Goal: Task Accomplishment & Management: Manage account settings

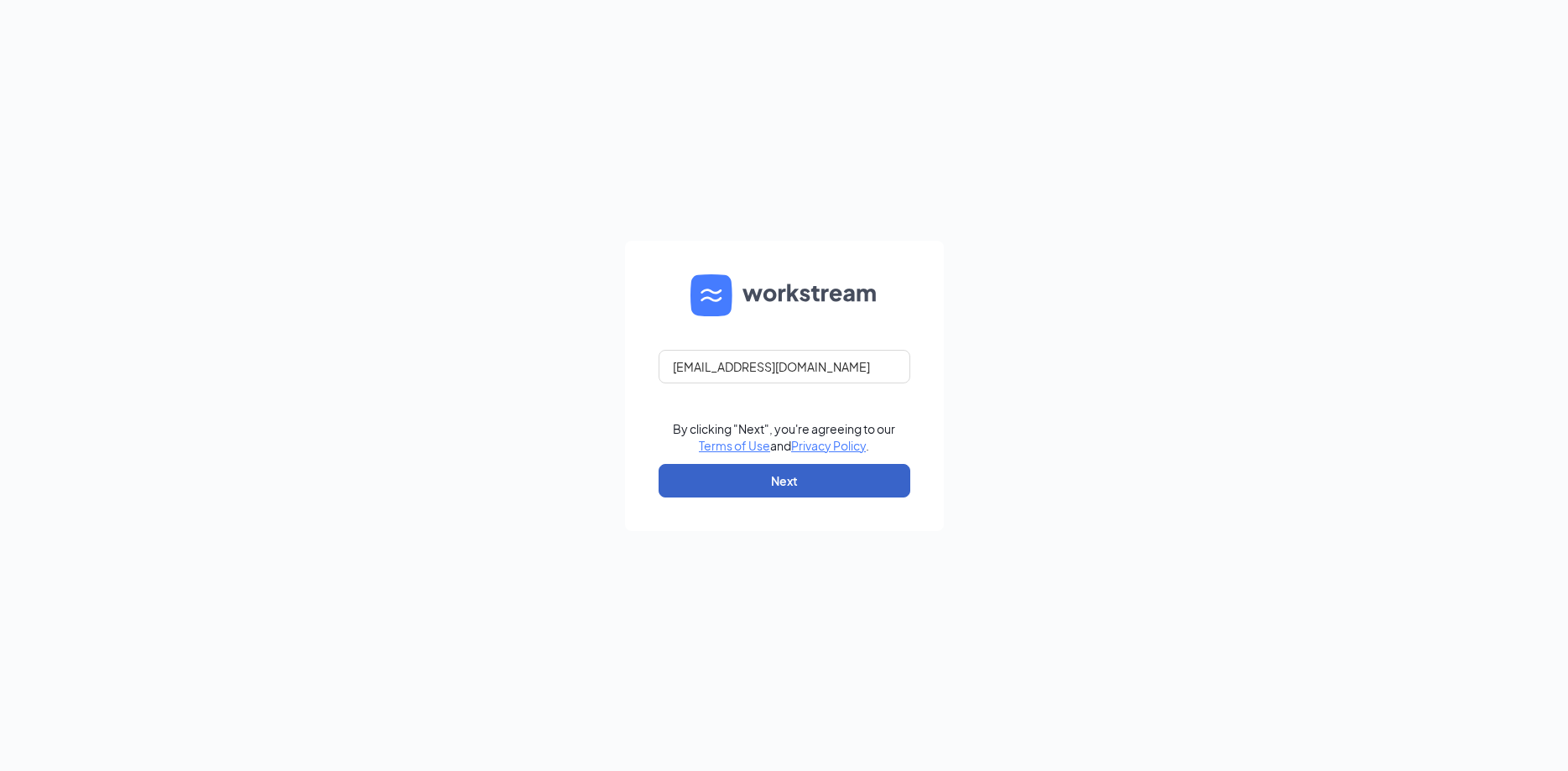
click at [767, 477] on button "Next" at bounding box center [785, 481] width 252 height 33
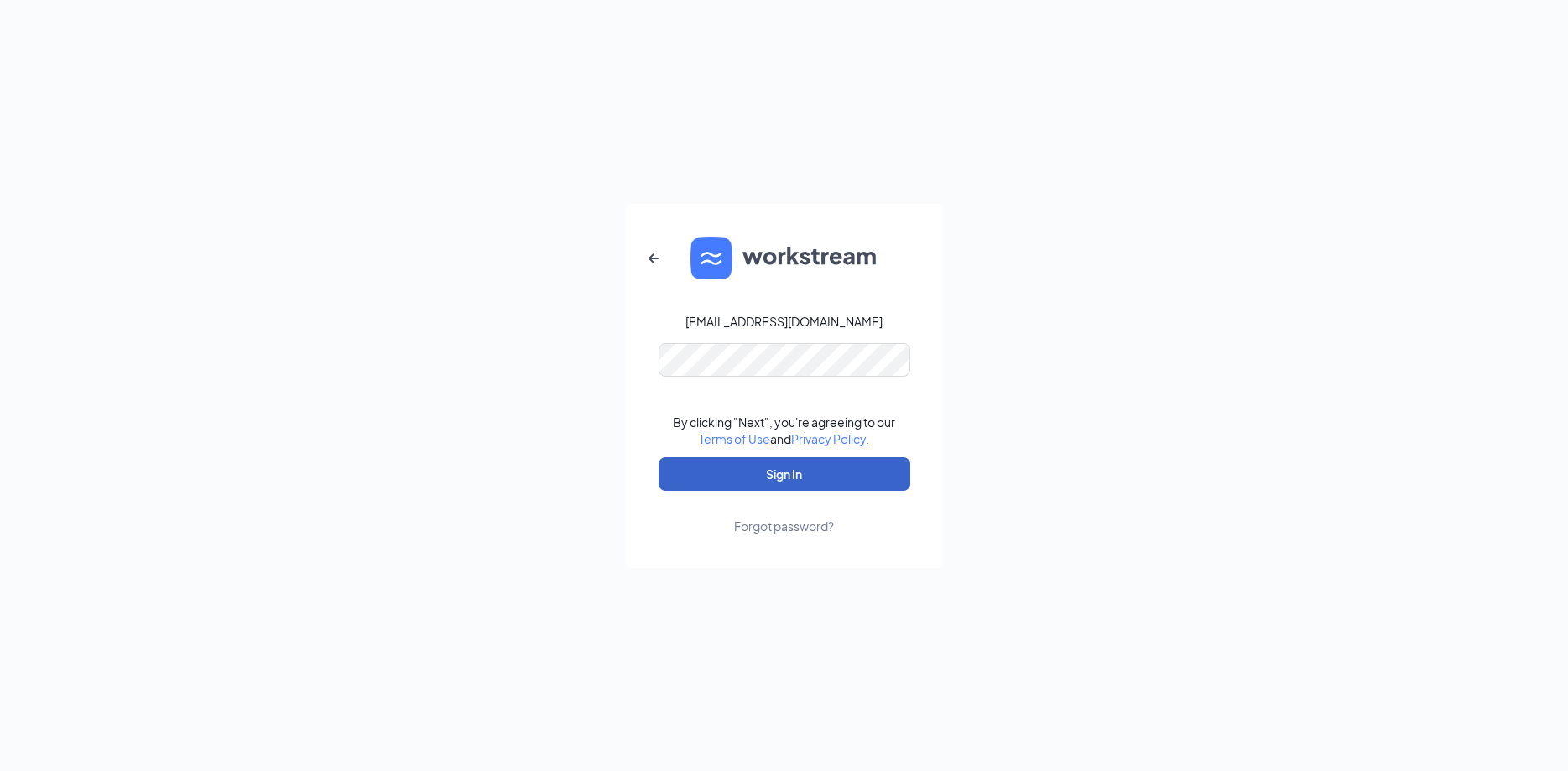
click at [747, 476] on button "Sign In" at bounding box center [785, 473] width 252 height 33
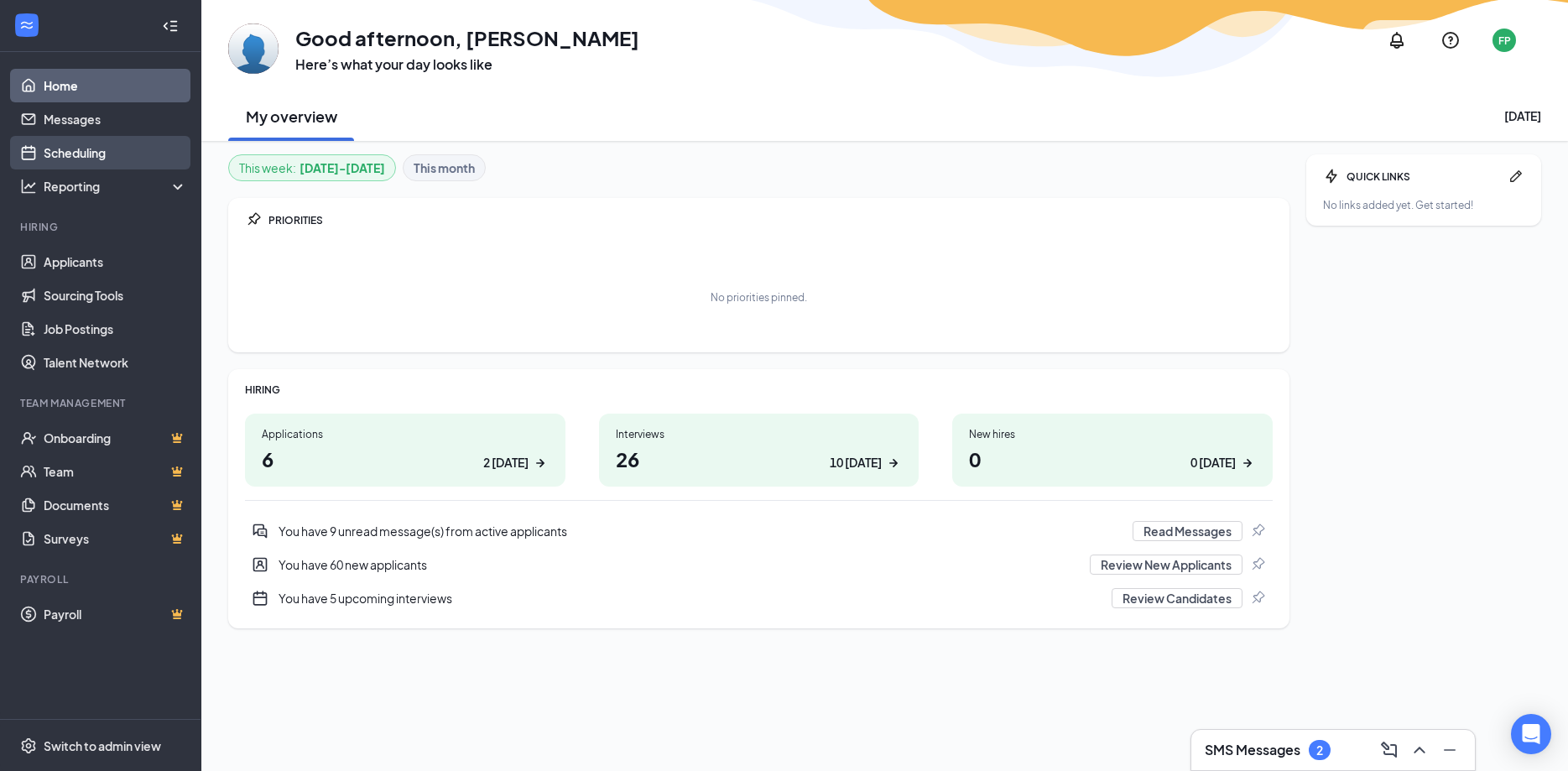
click at [103, 147] on link "Scheduling" at bounding box center [115, 152] width 144 height 33
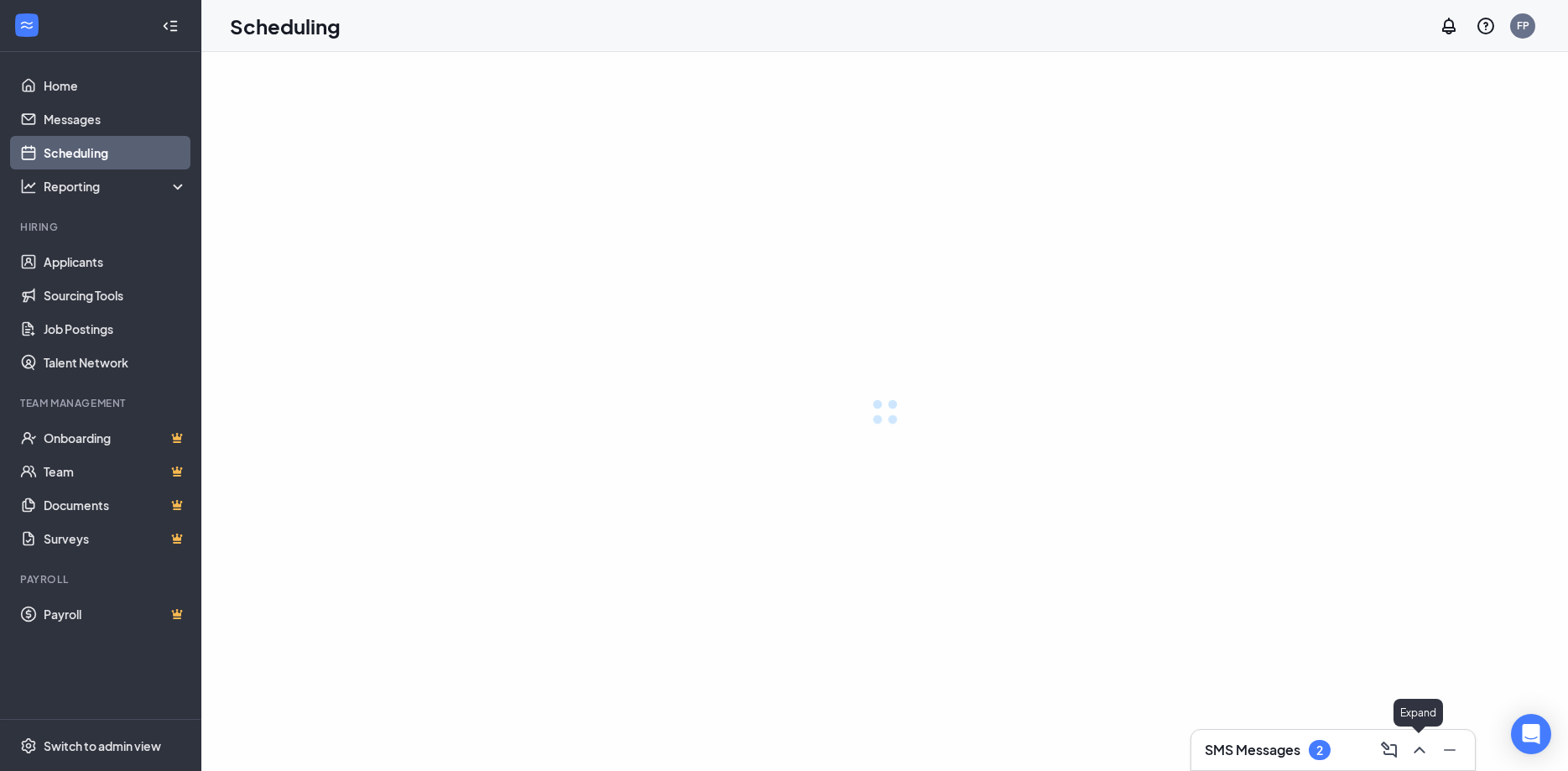
click at [1414, 750] on icon "ChevronUp" at bounding box center [1420, 750] width 20 height 20
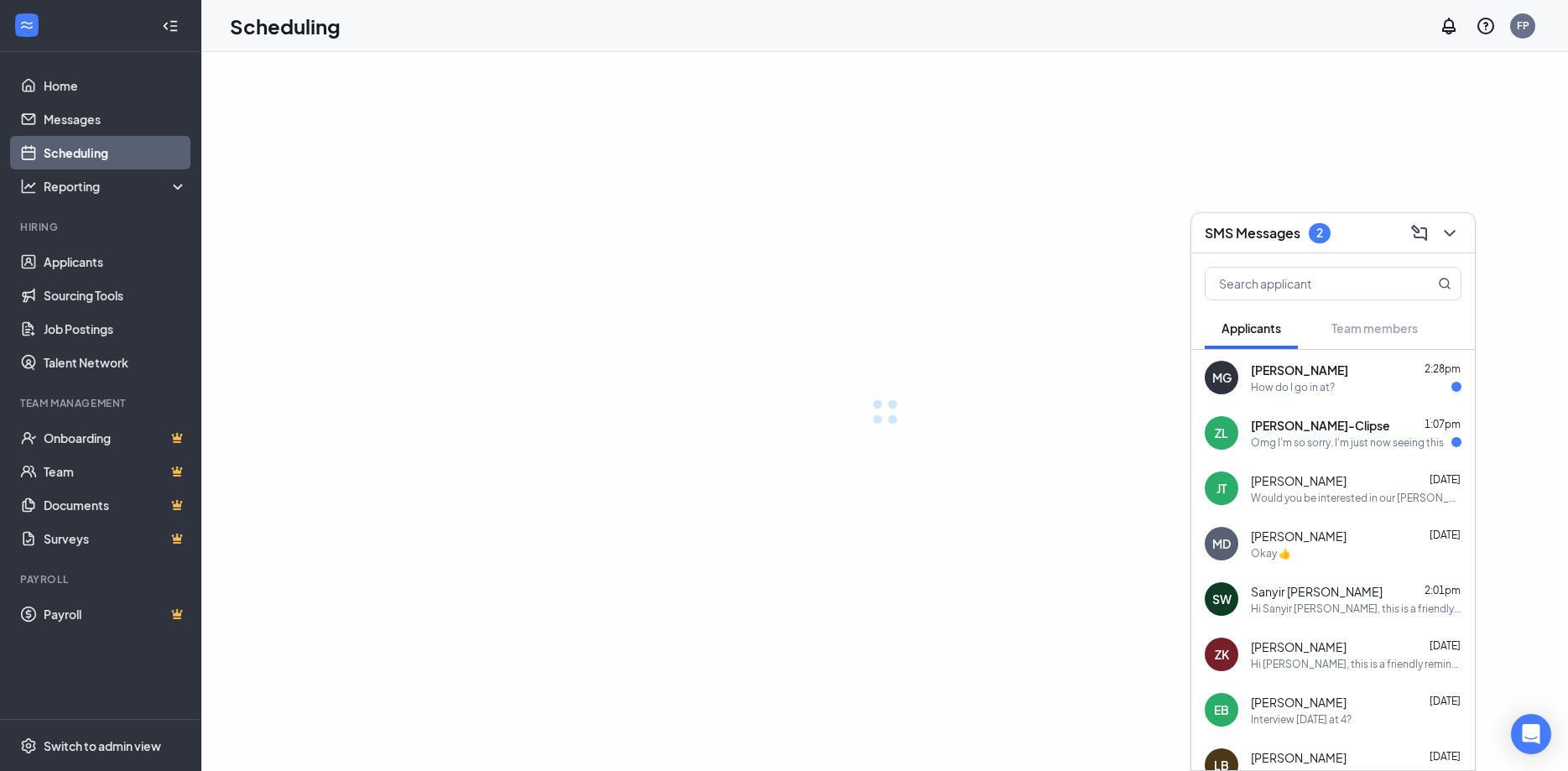
drag, startPoint x: 1299, startPoint y: 384, endPoint x: 1300, endPoint y: 401, distance: 17.0
click at [1300, 383] on div "How do I go in at?" at bounding box center [1293, 387] width 84 height 14
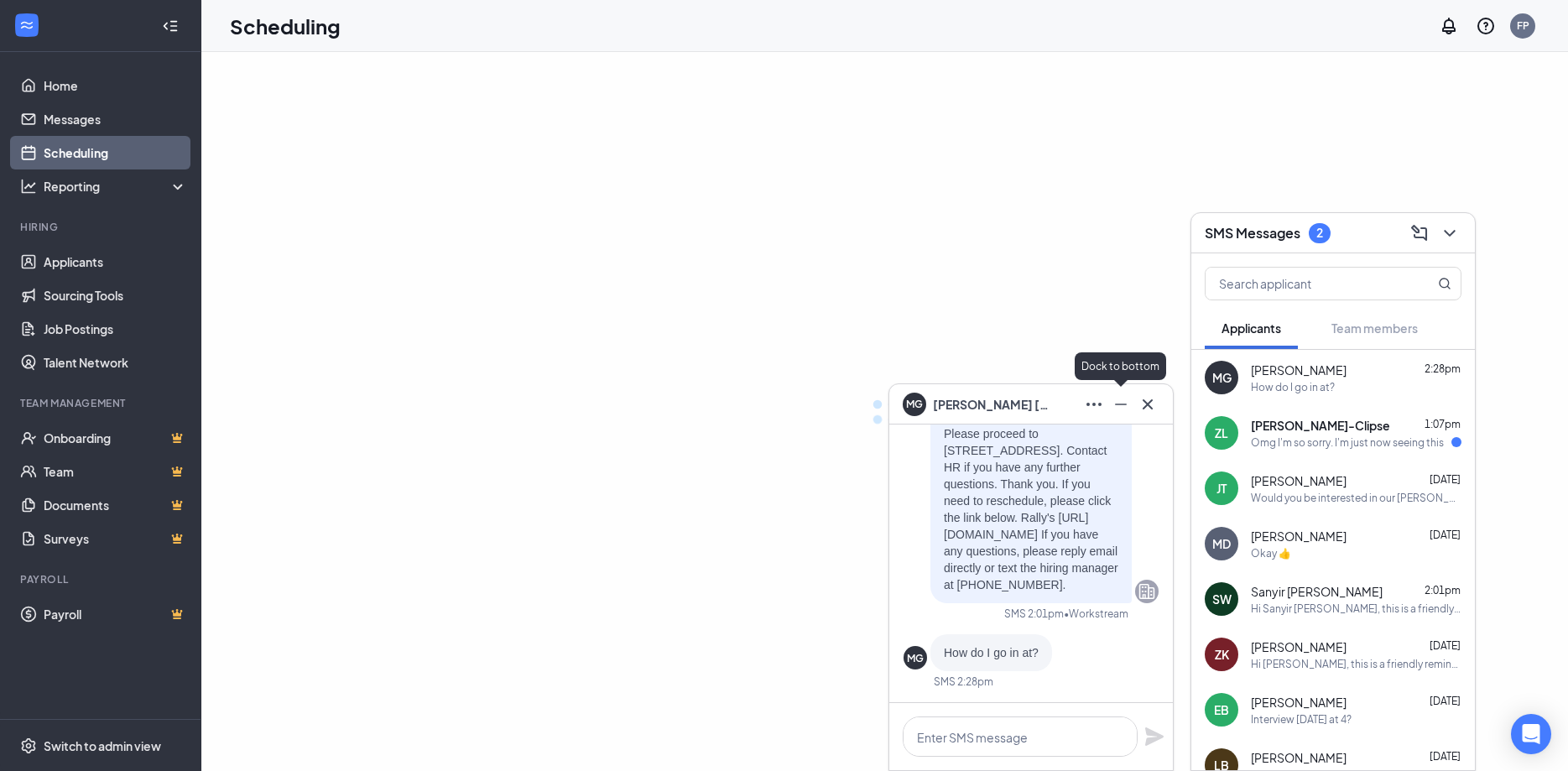
click at [1143, 403] on icon "Cross" at bounding box center [1147, 403] width 10 height 10
click at [1275, 431] on span "[PERSON_NAME]-Clipse" at bounding box center [1321, 425] width 139 height 17
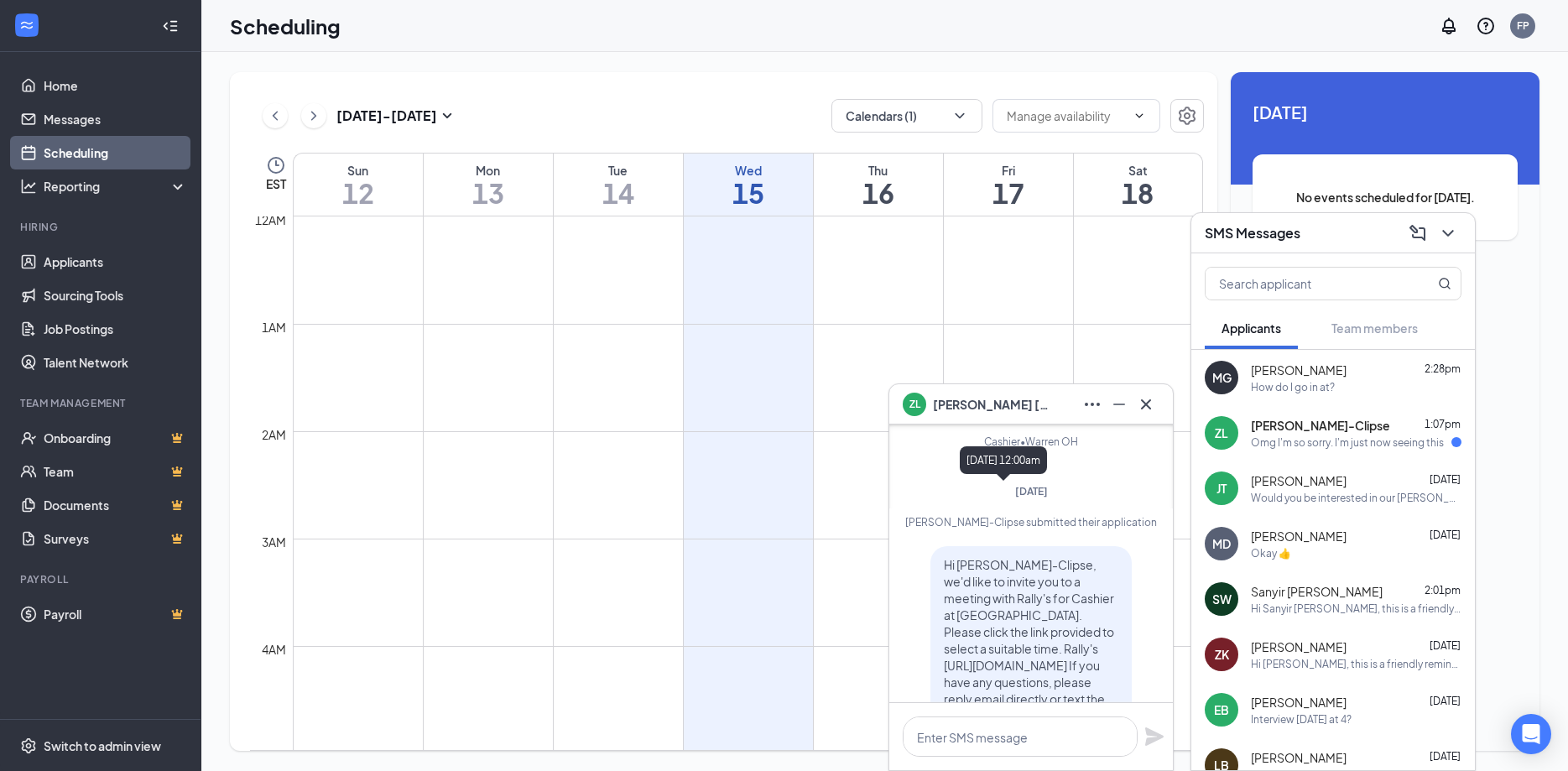
scroll to position [824, 0]
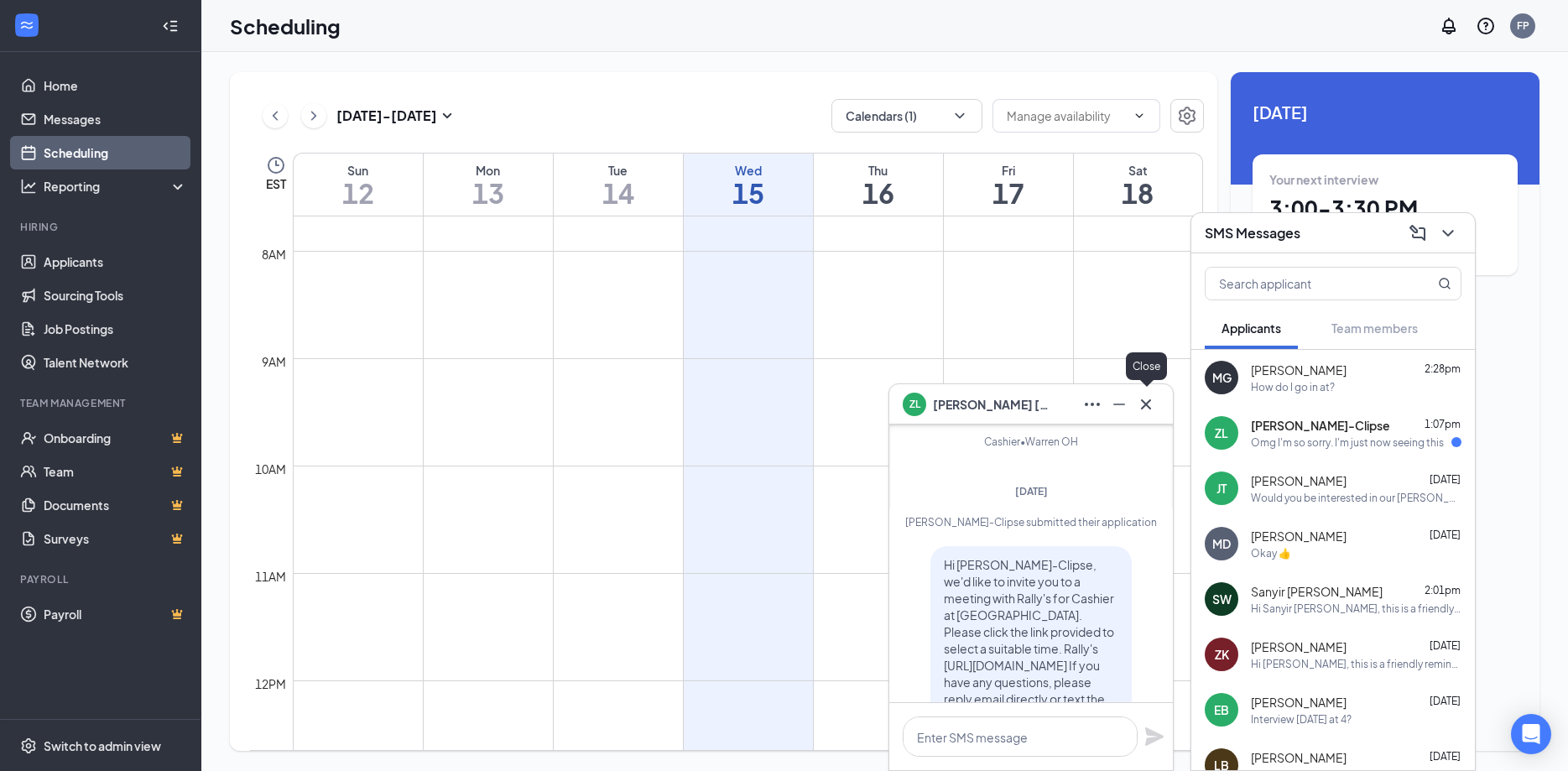
click at [1144, 403] on icon "Cross" at bounding box center [1146, 403] width 10 height 10
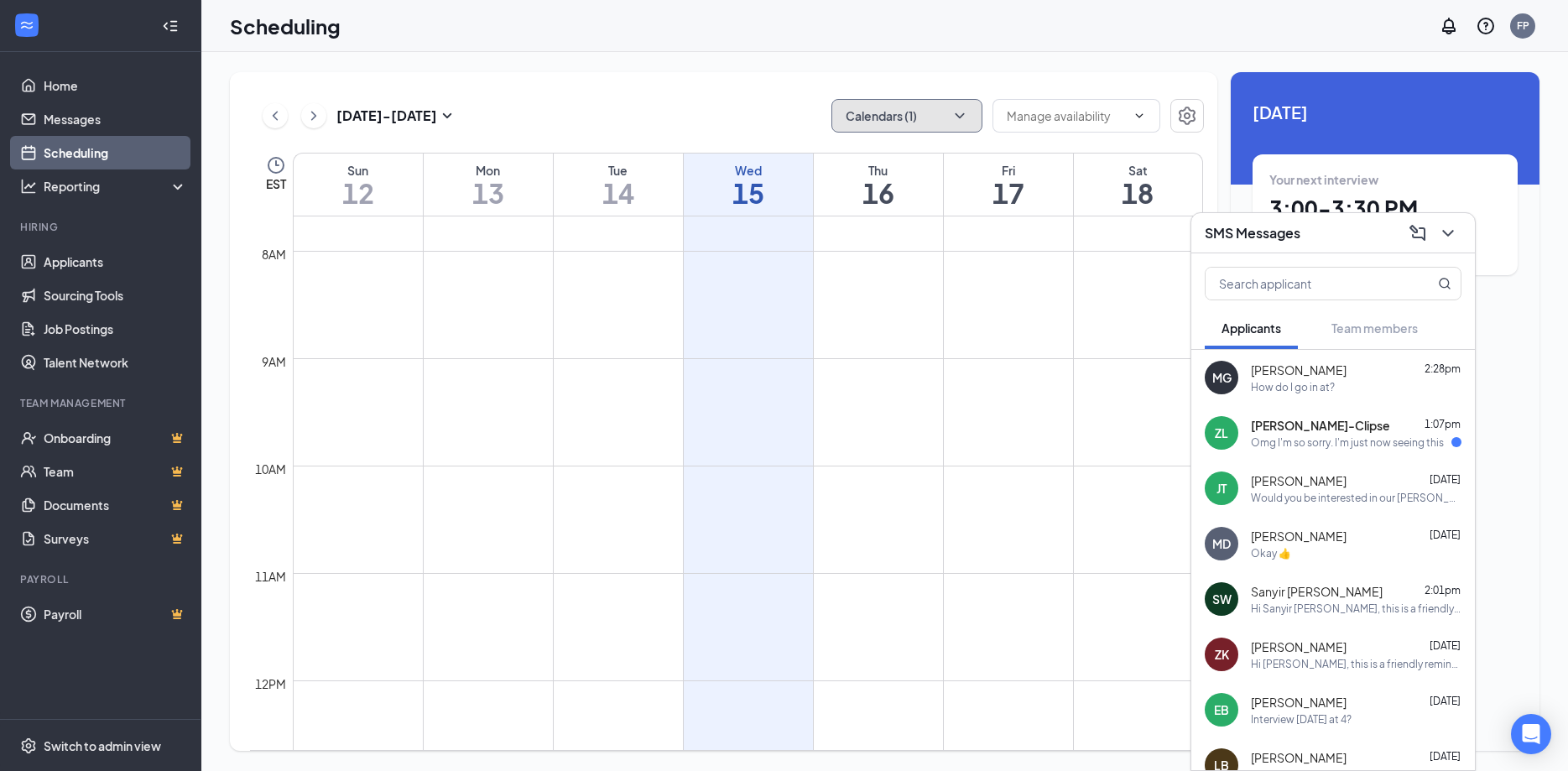
click at [970, 113] on button "Calendars (1)" at bounding box center [907, 115] width 151 height 33
click at [857, 235] on input "[PERSON_NAME]" at bounding box center [904, 228] width 120 height 17
checkbox input "false"
checkbox input "true"
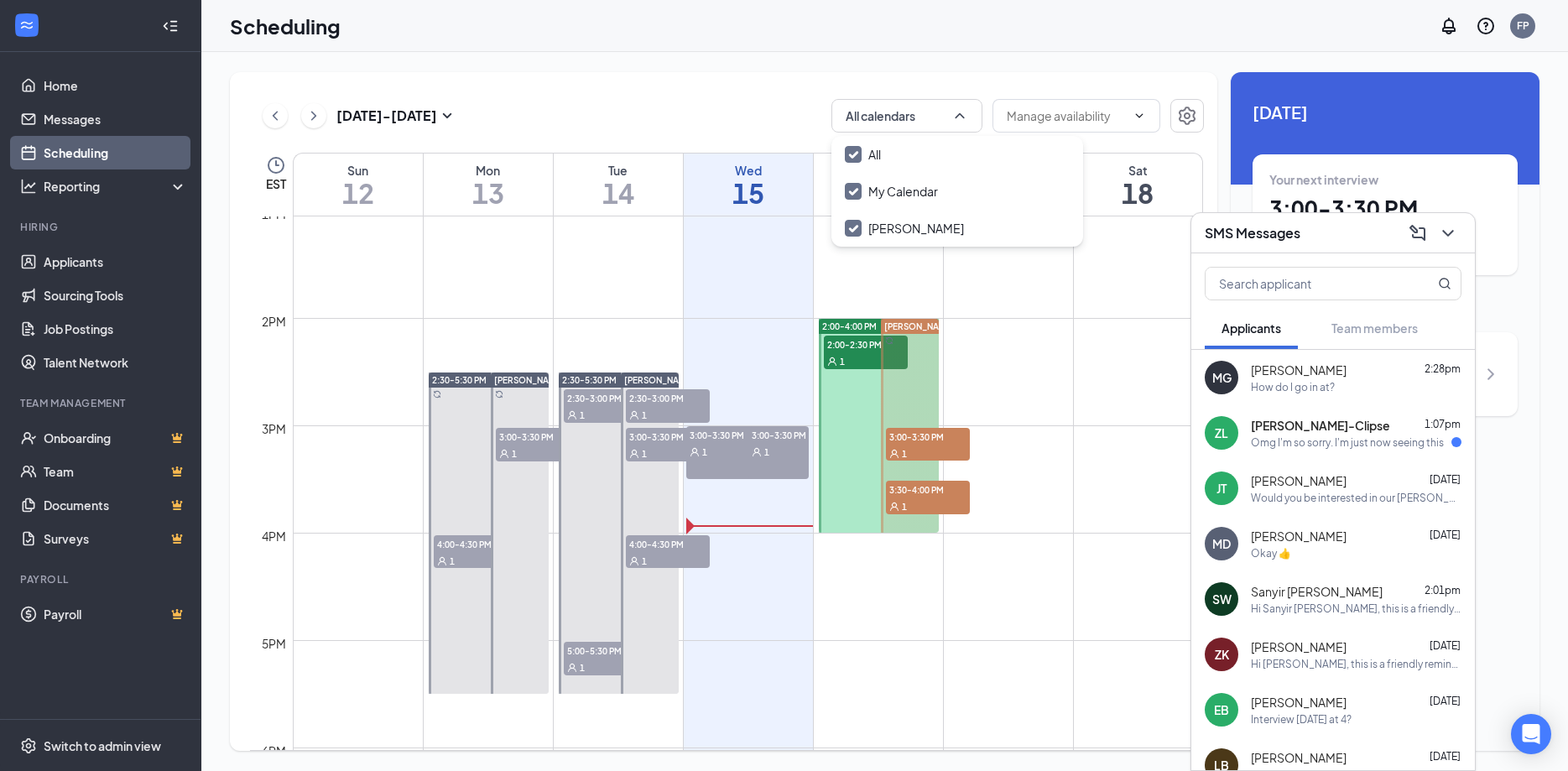
scroll to position [1459, 0]
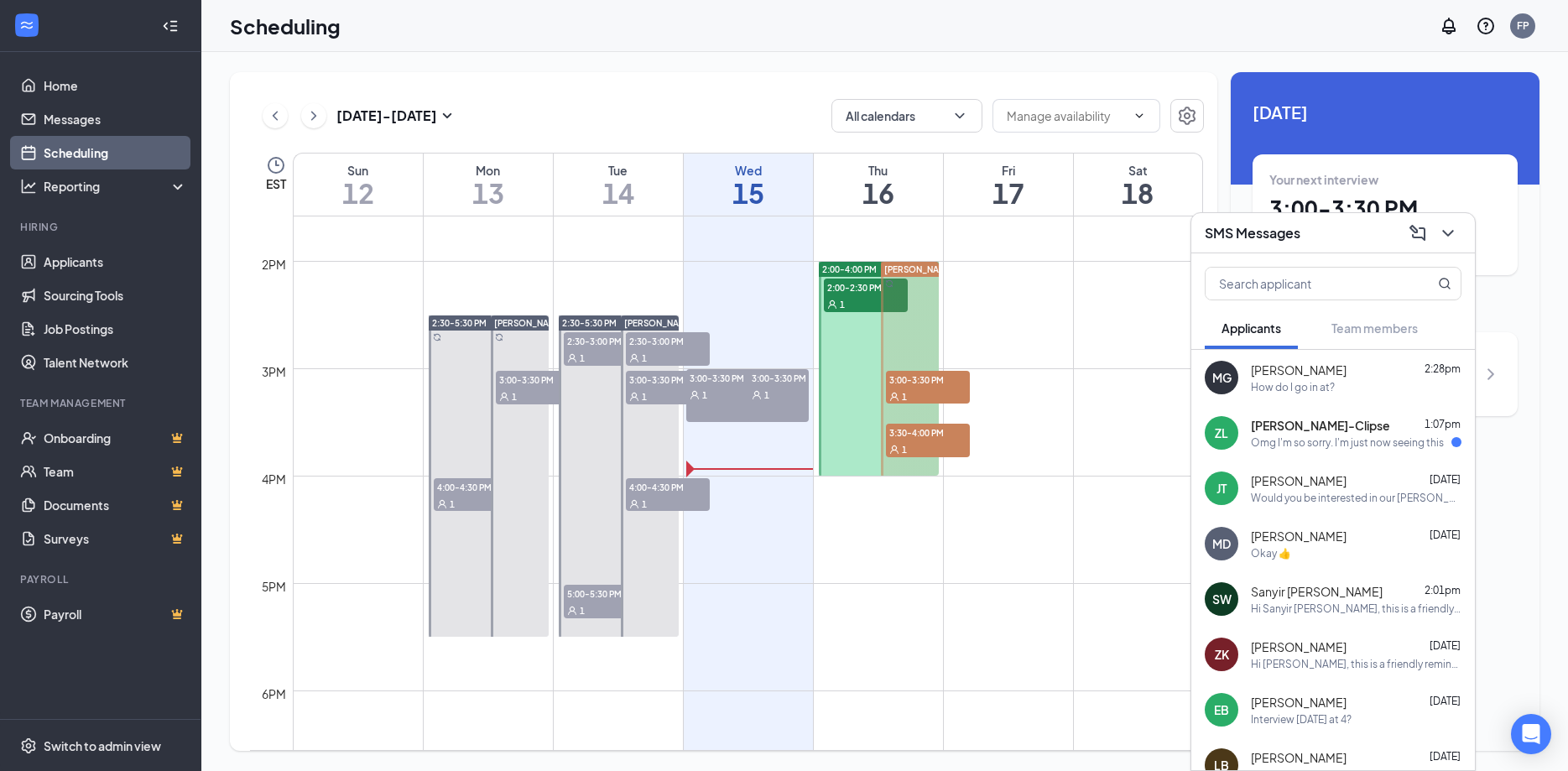
click at [784, 388] on div "1" at bounding box center [779, 394] width 61 height 17
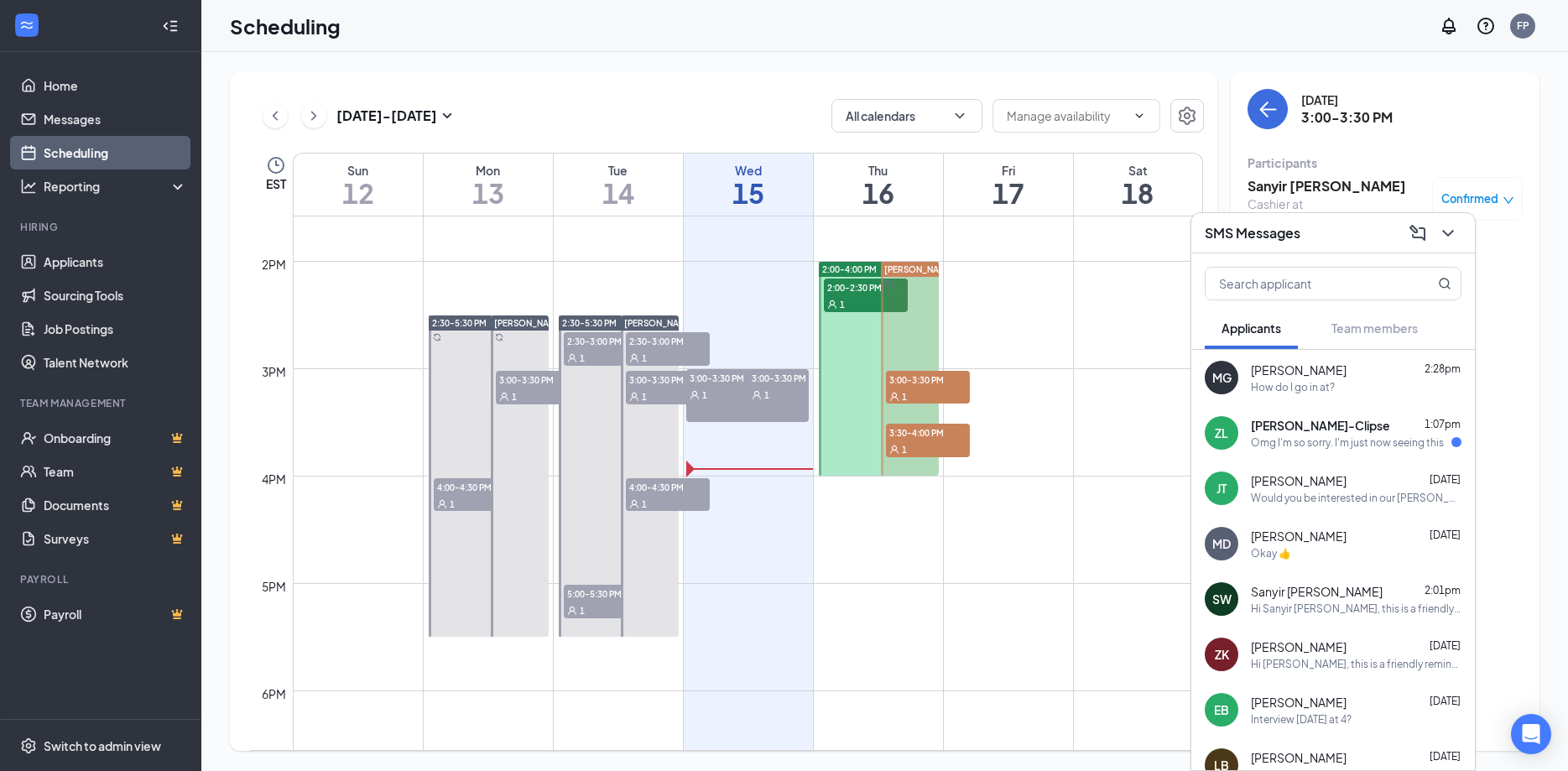
click at [1507, 198] on icon "down" at bounding box center [1508, 200] width 12 height 12
click at [1429, 305] on span "Mark as no-show" at bounding box center [1429, 310] width 93 height 18
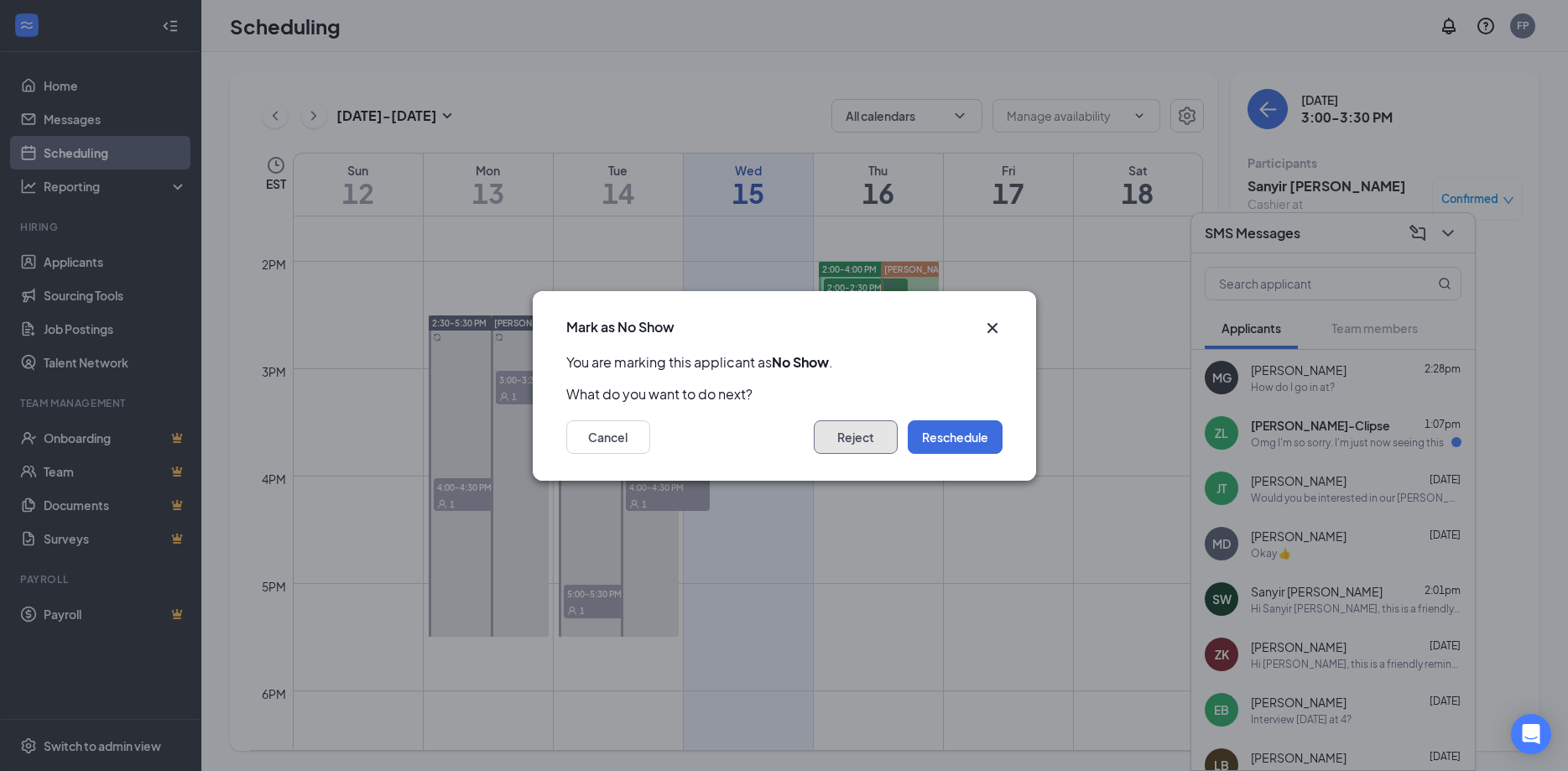
click at [870, 436] on button "Reject" at bounding box center [856, 436] width 84 height 33
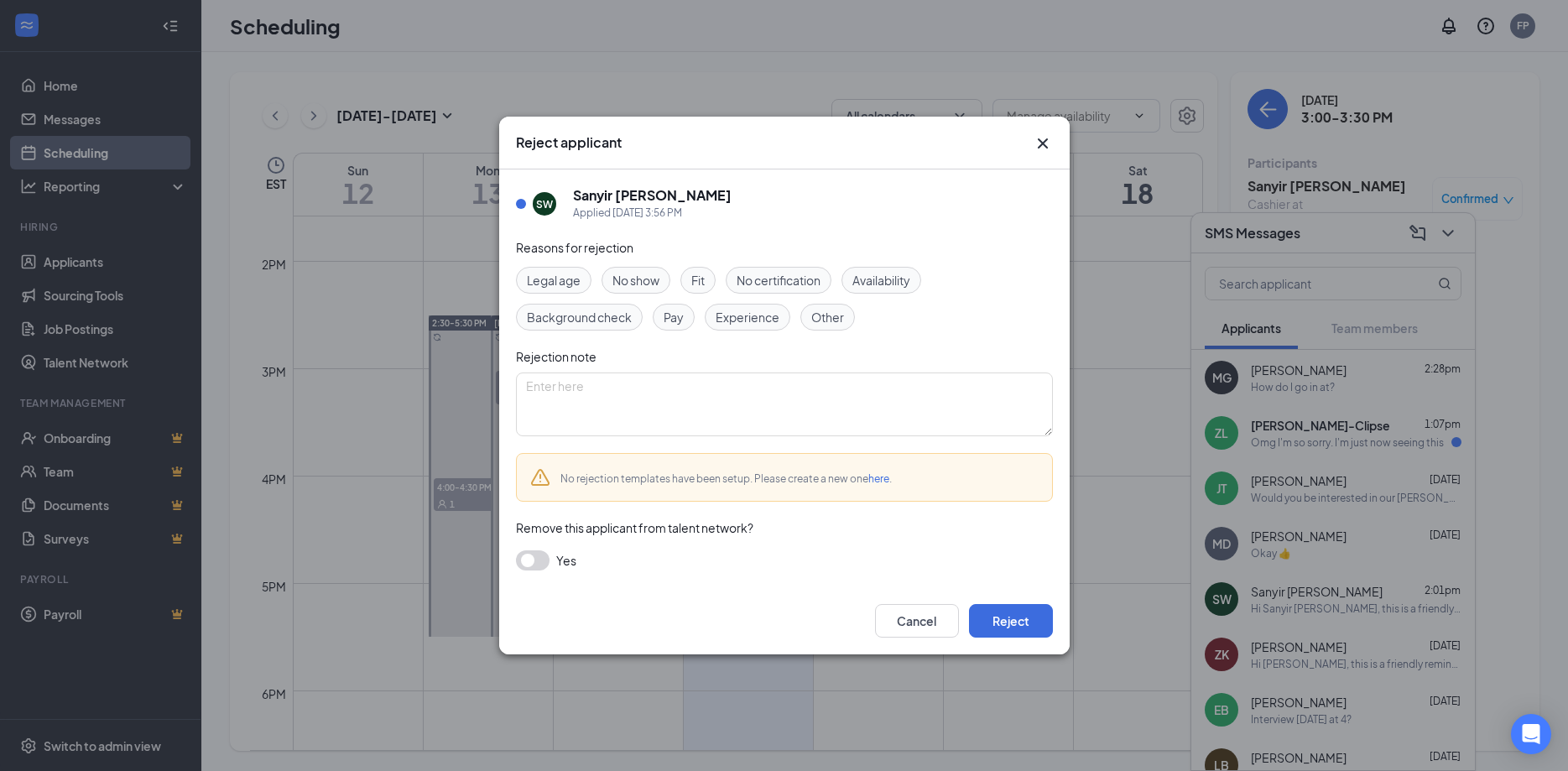
click at [651, 285] on span "No show" at bounding box center [636, 280] width 47 height 18
click at [1016, 621] on button "Reject" at bounding box center [1011, 620] width 84 height 33
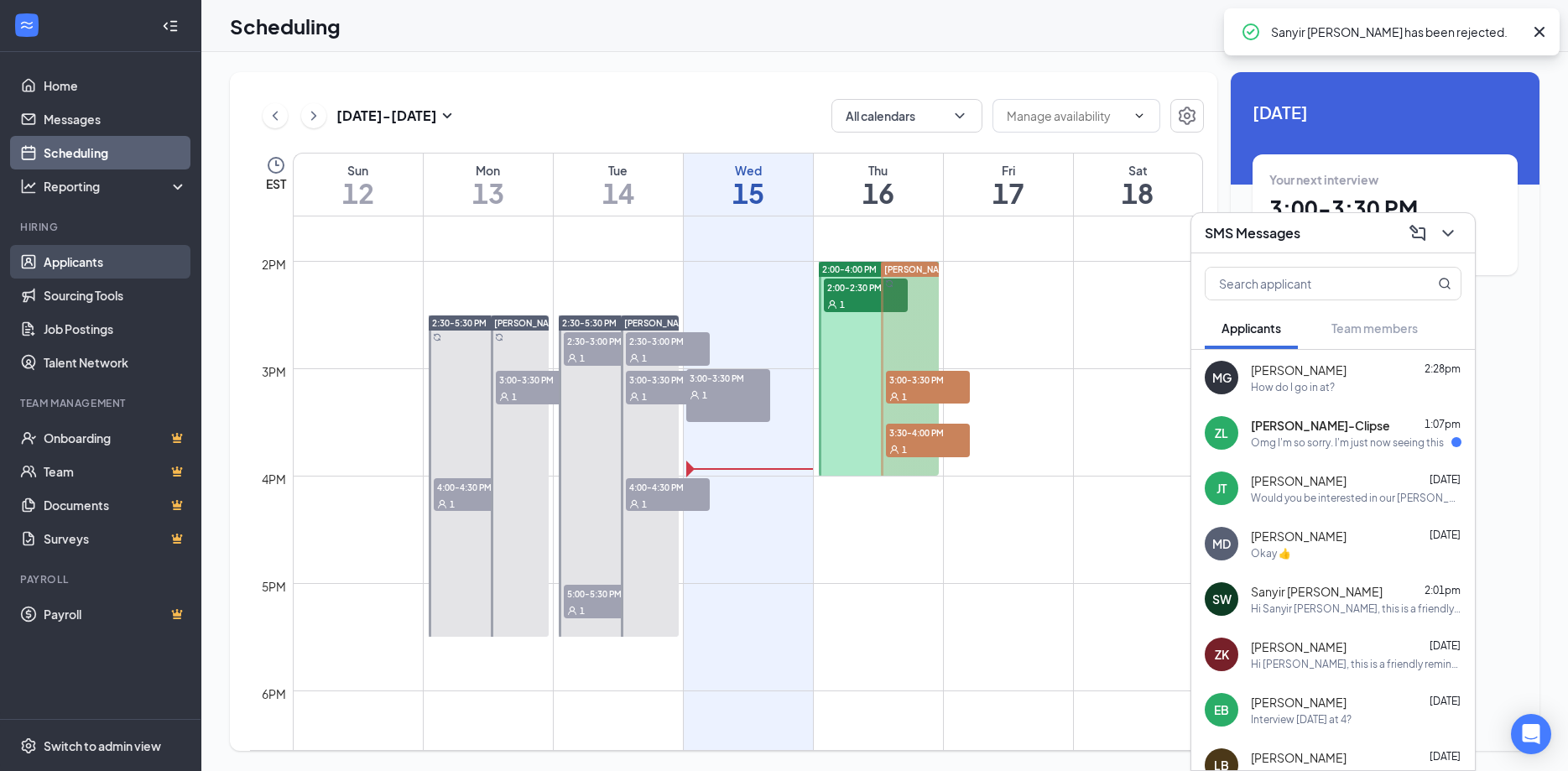
click at [75, 260] on link "Applicants" at bounding box center [115, 262] width 144 height 33
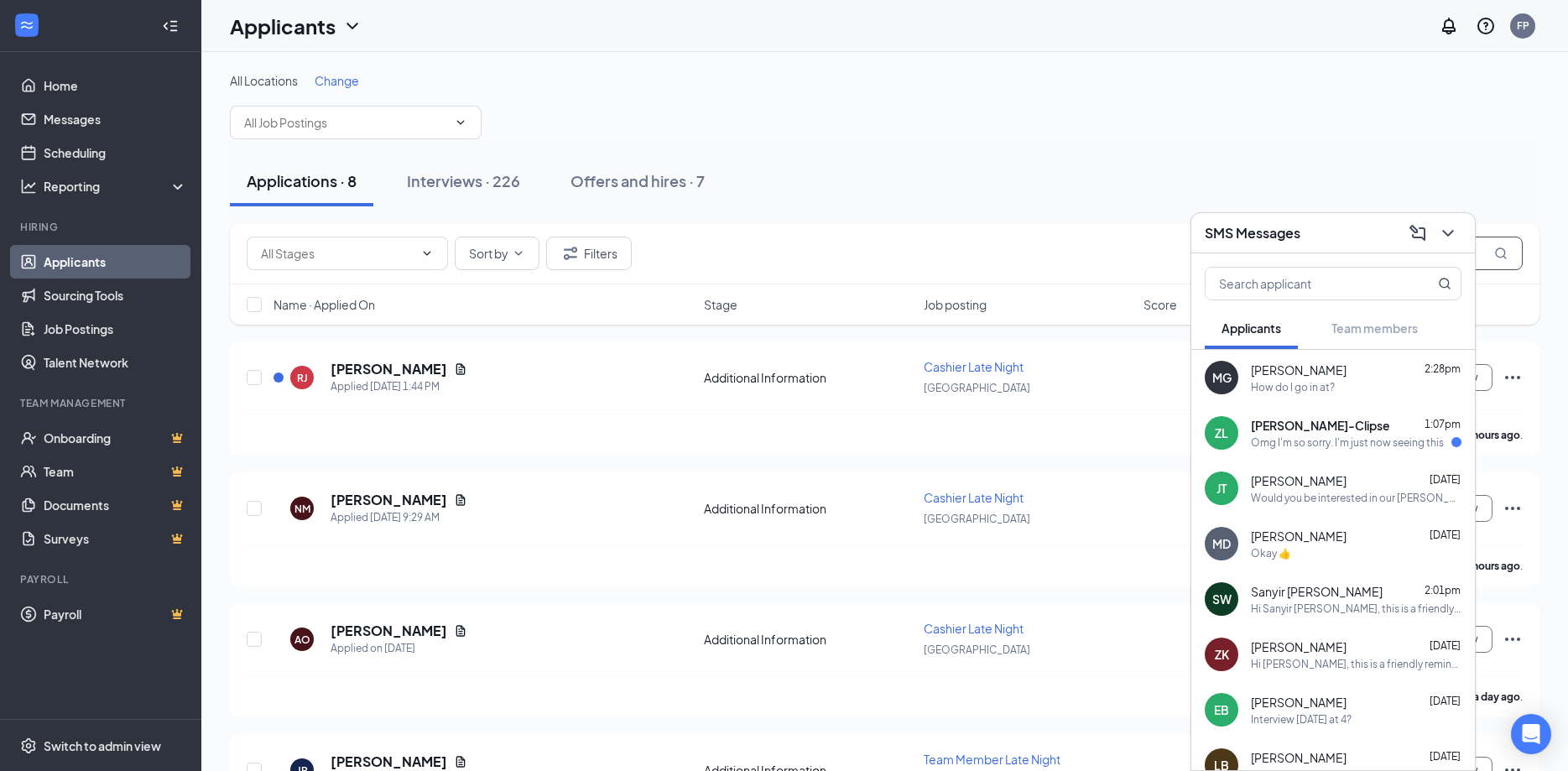
click at [1494, 247] on span at bounding box center [1397, 252] width 252 height 33
click at [1448, 233] on icon "ChevronDown" at bounding box center [1448, 233] width 20 height 20
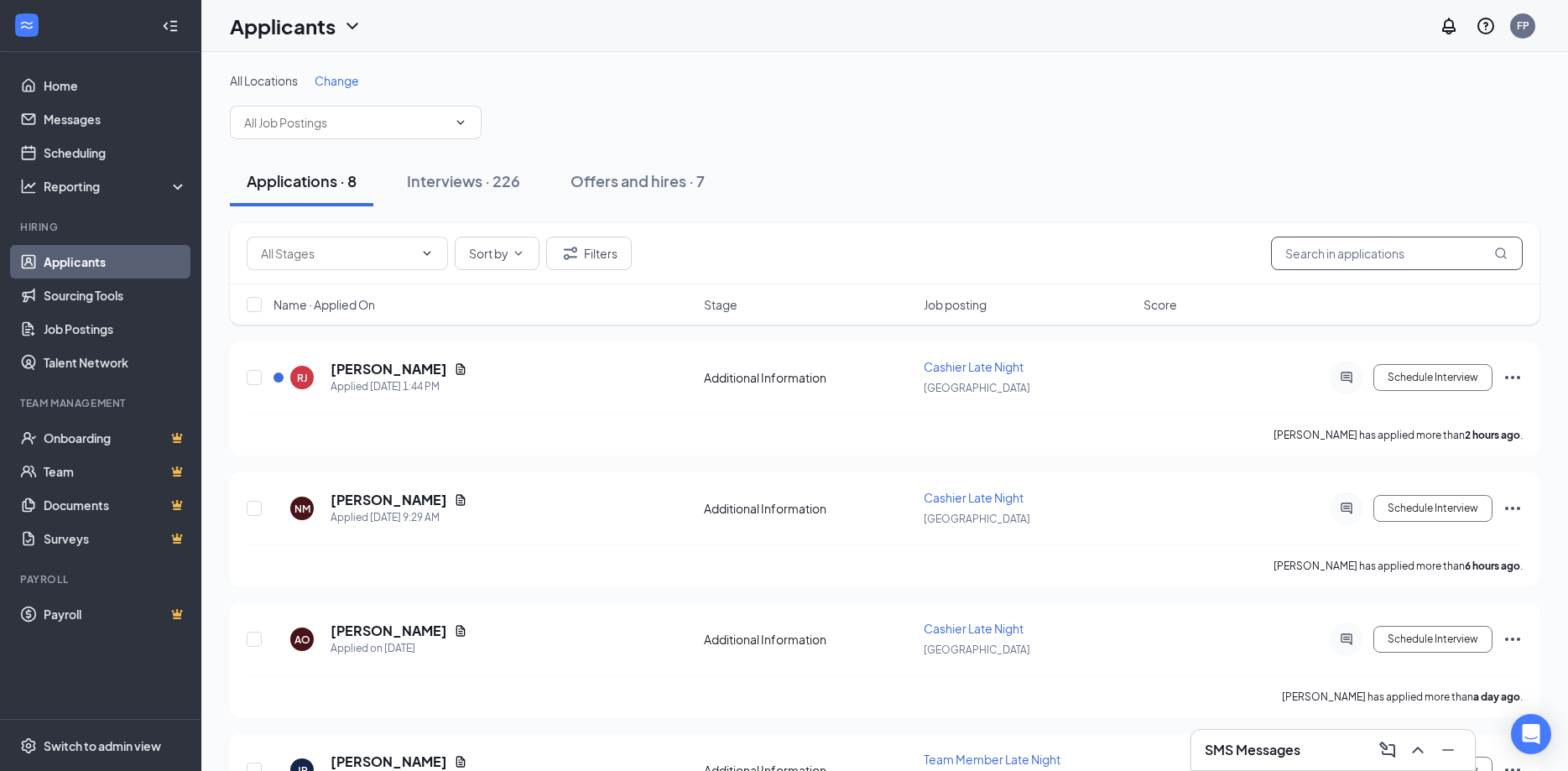
click at [1460, 248] on input "text" at bounding box center [1397, 252] width 252 height 33
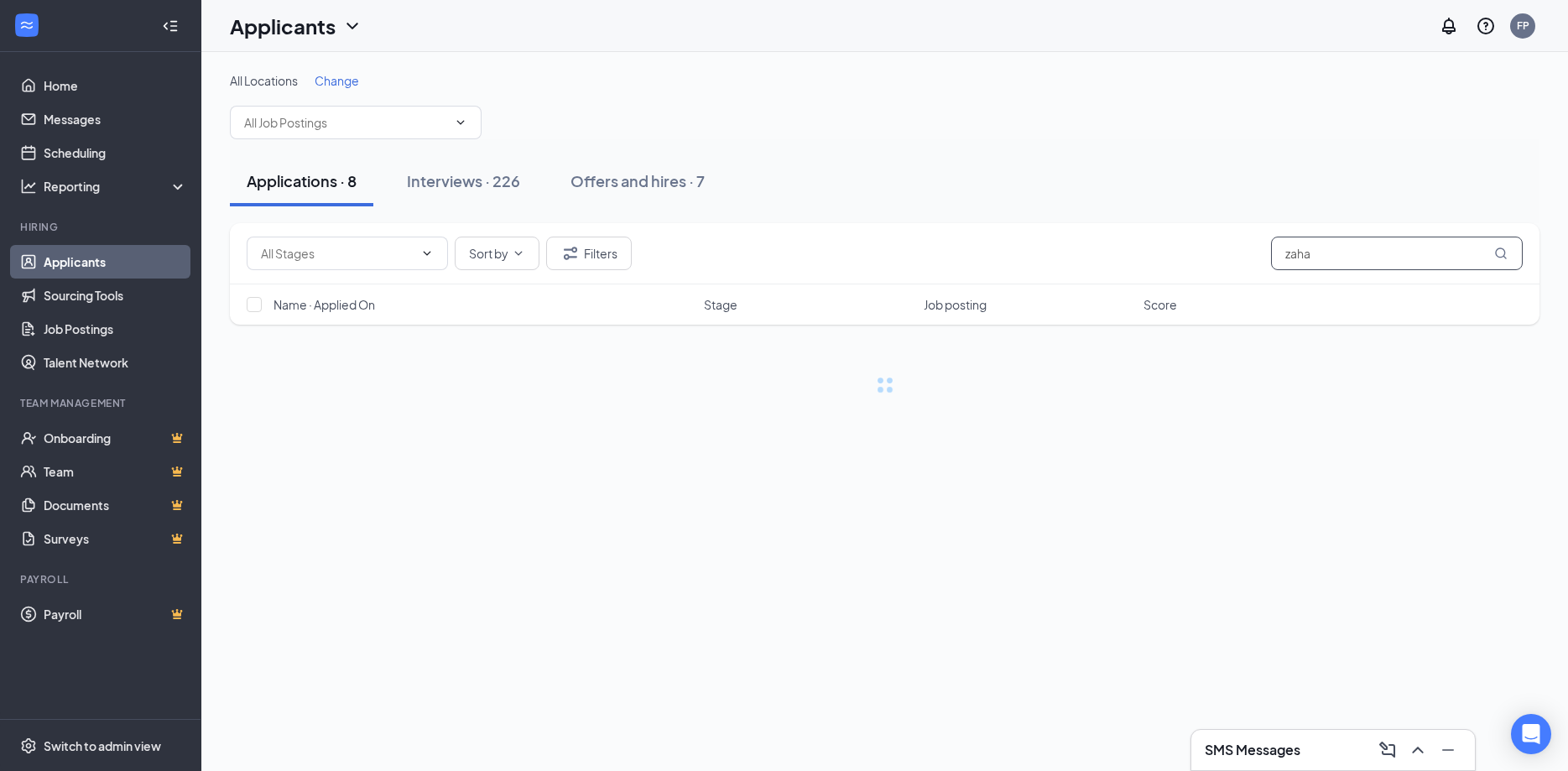
drag, startPoint x: 1316, startPoint y: 253, endPoint x: 1146, endPoint y: 271, distance: 171.0
click at [1271, 270] on input "zaha" at bounding box center [1397, 252] width 252 height 33
type input "zach"
click at [947, 593] on link "Interviews" at bounding box center [941, 596] width 57 height 15
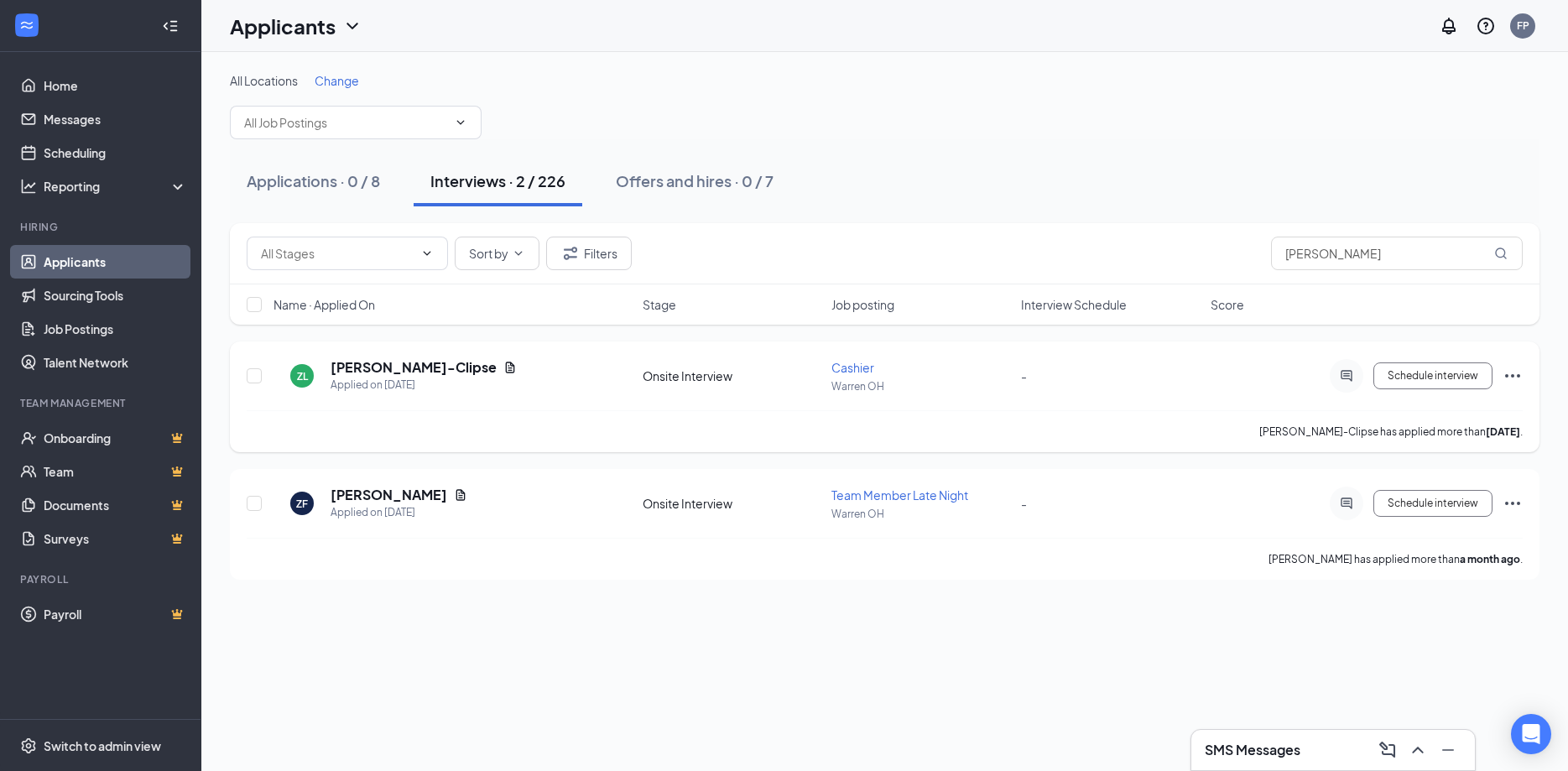
click at [503, 365] on icon "Document" at bounding box center [510, 367] width 14 height 14
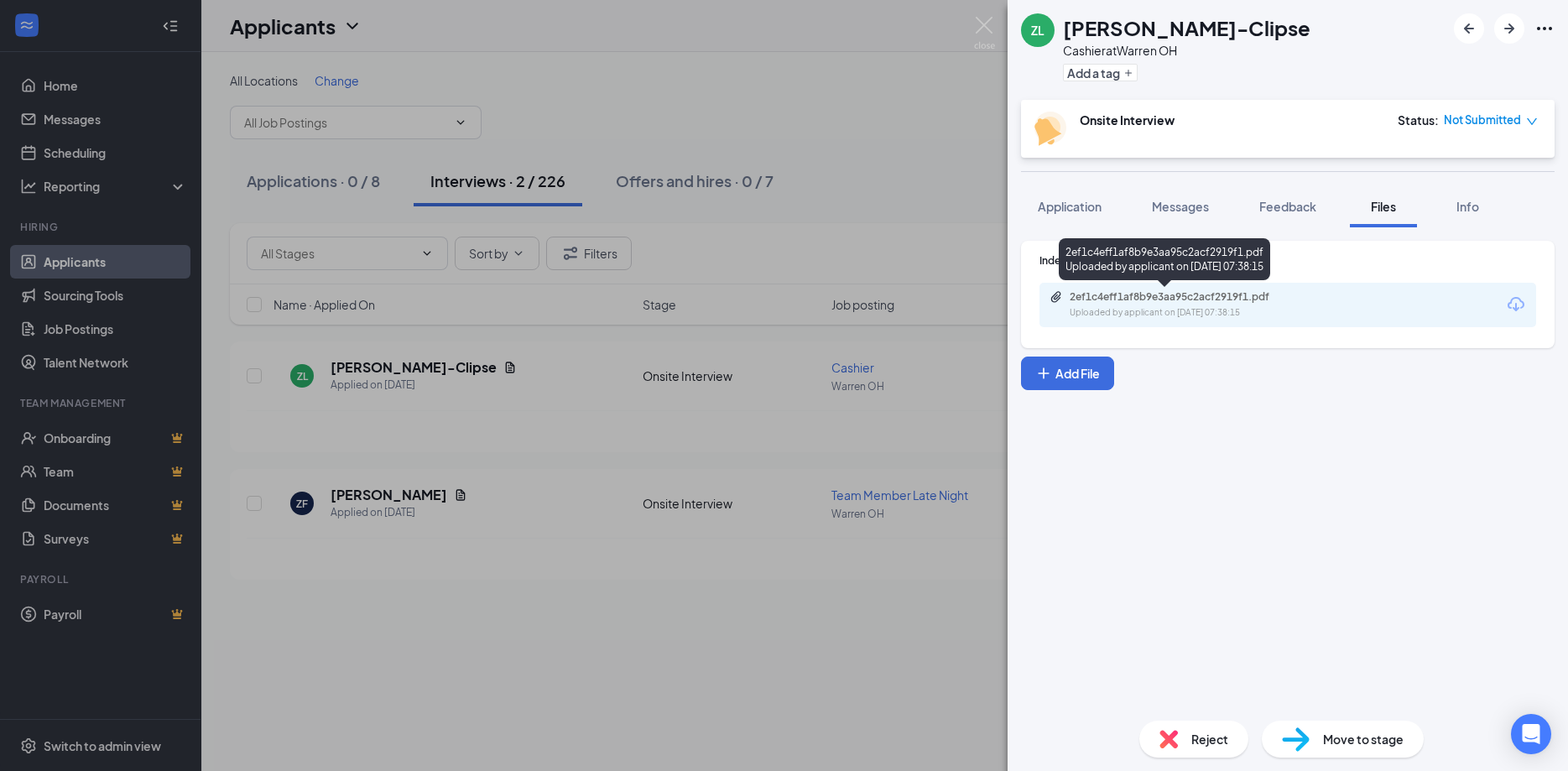
click at [1215, 308] on div "Uploaded by applicant on Oct 12, 2025 at 07:38:15" at bounding box center [1196, 312] width 252 height 14
click at [1066, 196] on button "Application" at bounding box center [1070, 206] width 98 height 42
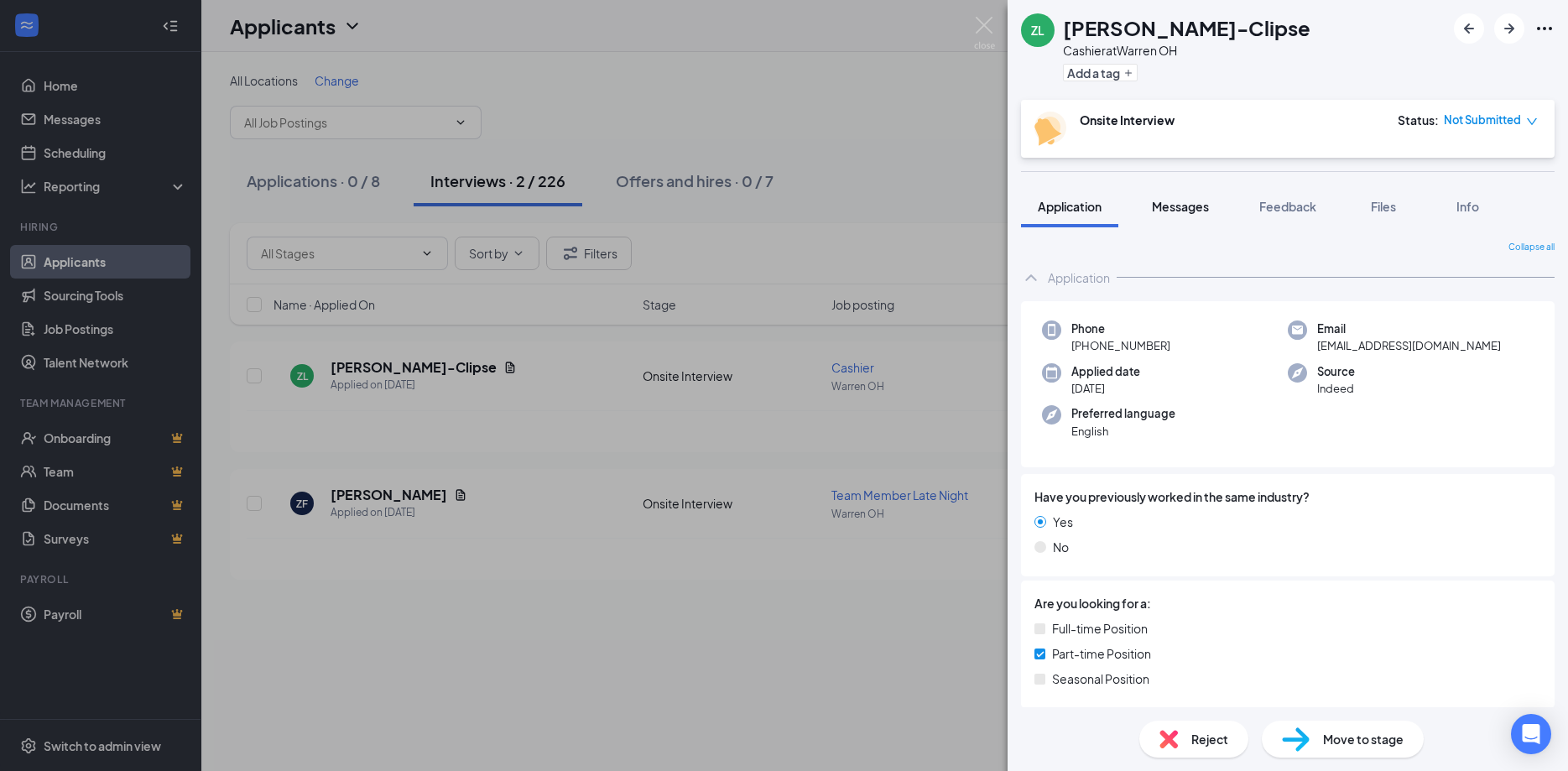
click at [1185, 201] on span "Messages" at bounding box center [1181, 206] width 57 height 15
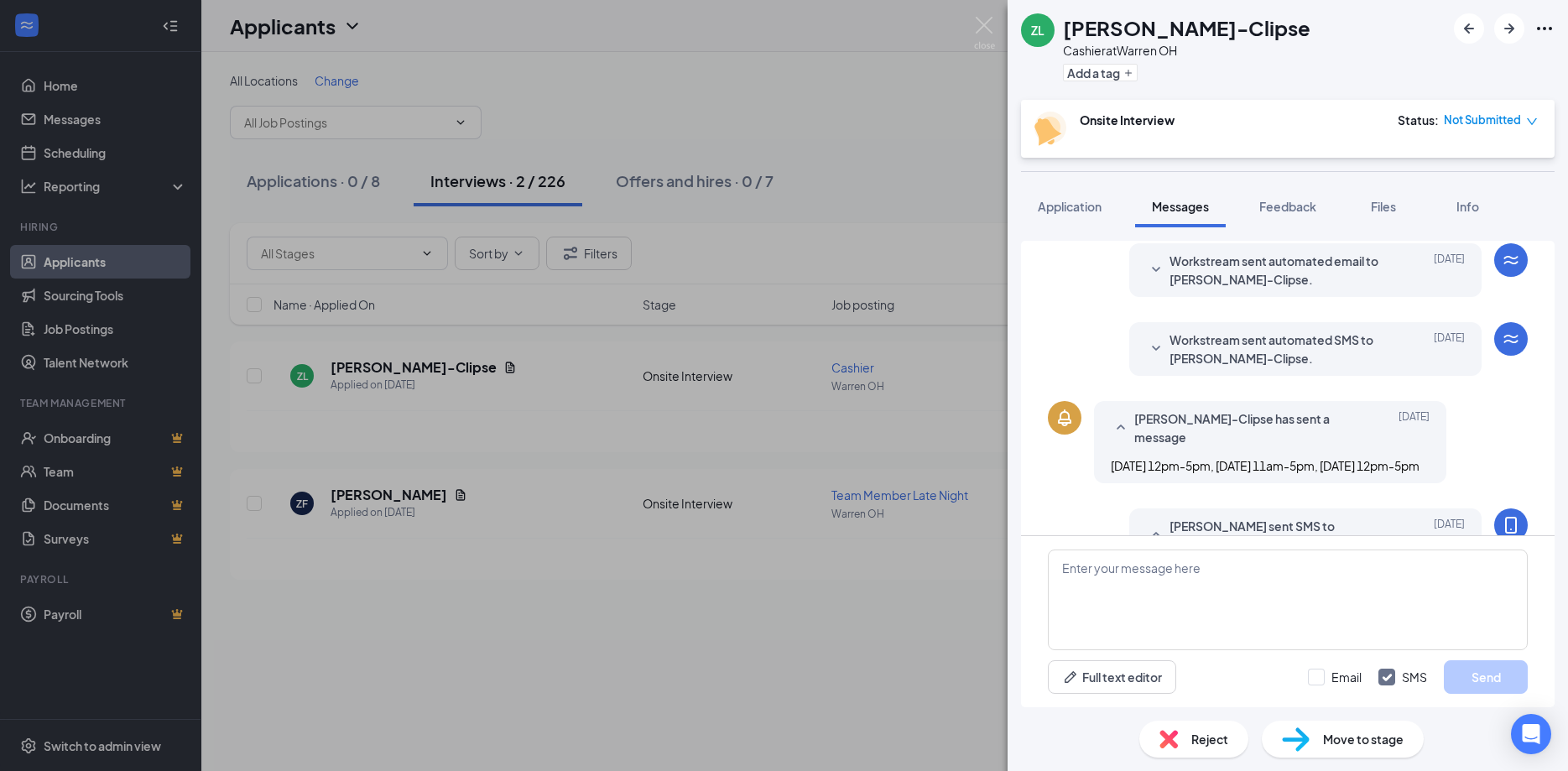
scroll to position [272, 0]
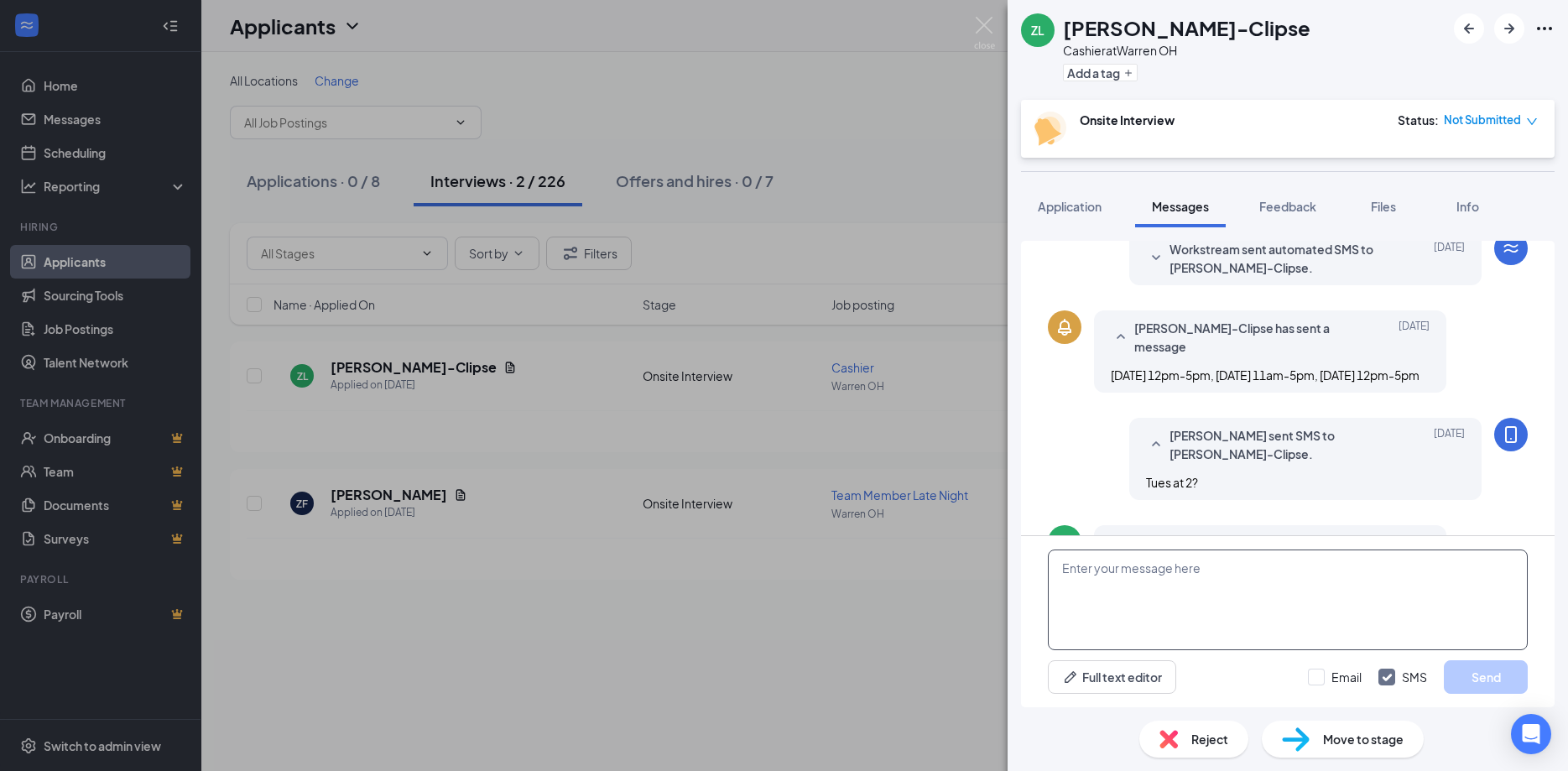
click at [1223, 568] on textarea at bounding box center [1288, 599] width 480 height 100
type textarea "C"
type textarea "Are you available for an interview"
click at [72, 147] on div "ZL Zachary Lovins-Clipse Cashier at Warren OH Add a tag Onsite Interview Status…" at bounding box center [784, 386] width 1568 height 771
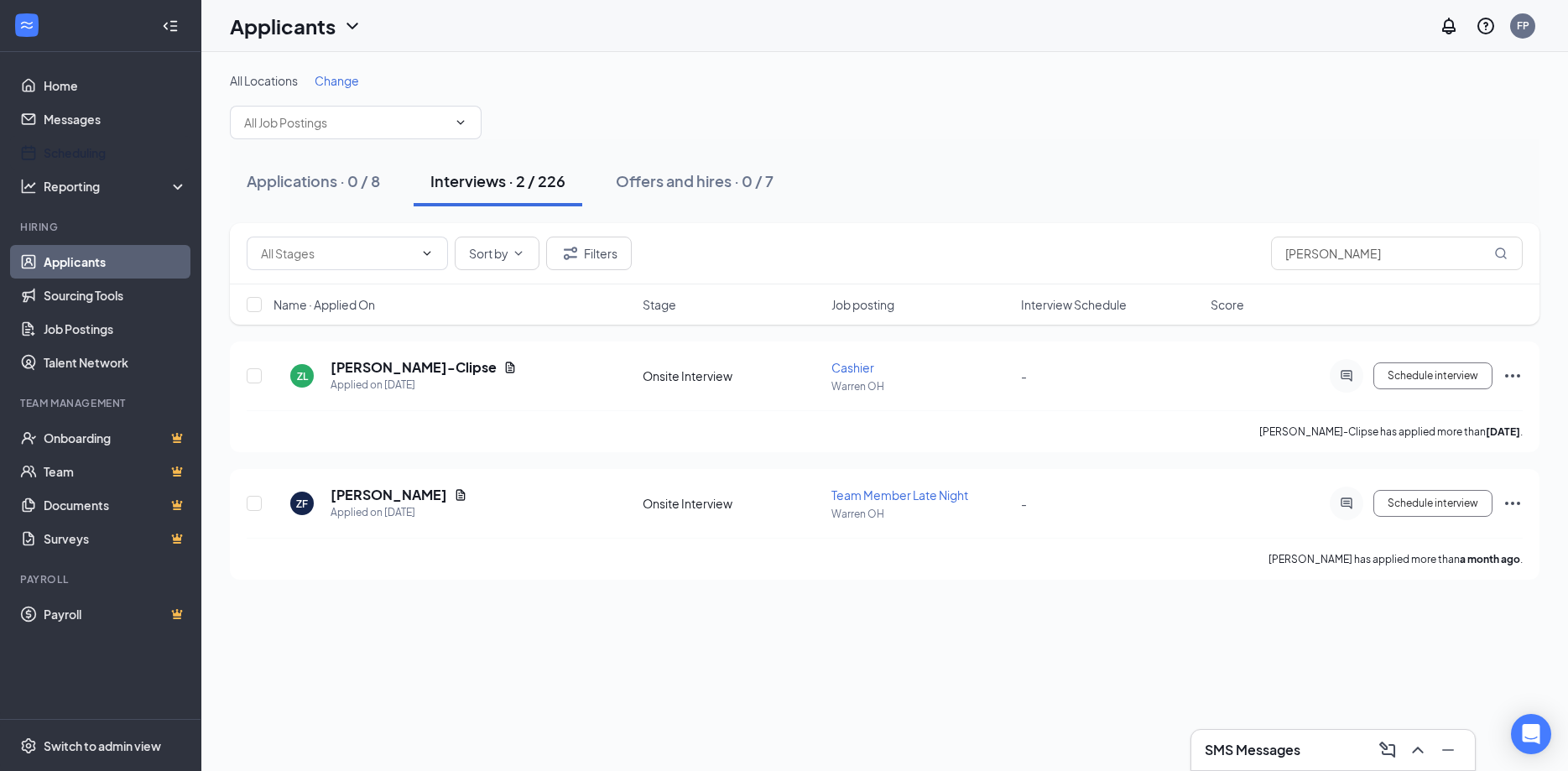
click at [72, 147] on link "Scheduling" at bounding box center [115, 152] width 144 height 33
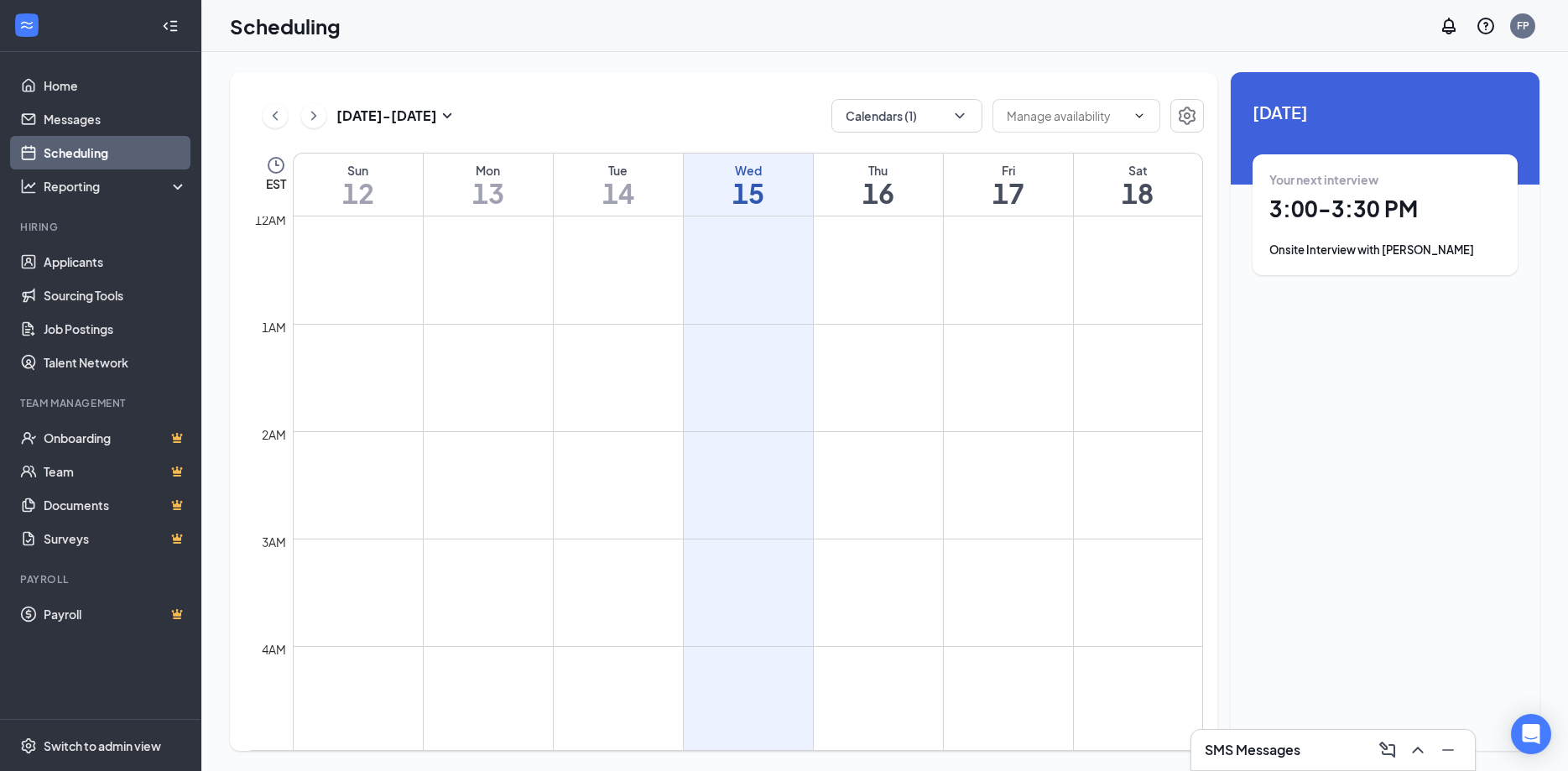
scroll to position [824, 0]
click at [1419, 746] on icon "ChevronUp" at bounding box center [1418, 750] width 20 height 20
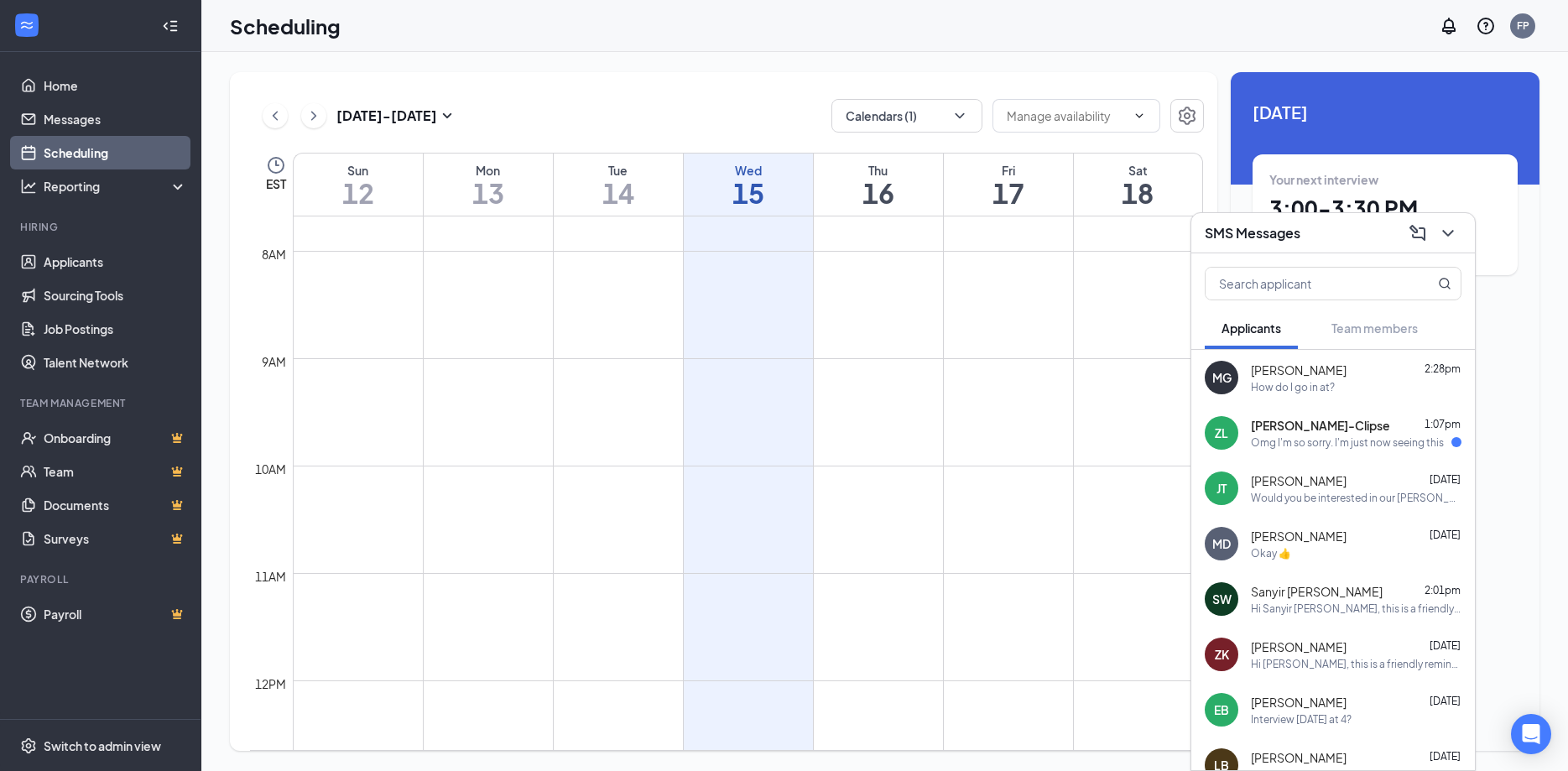
click at [1330, 427] on span "[PERSON_NAME]-Clipse" at bounding box center [1321, 425] width 139 height 17
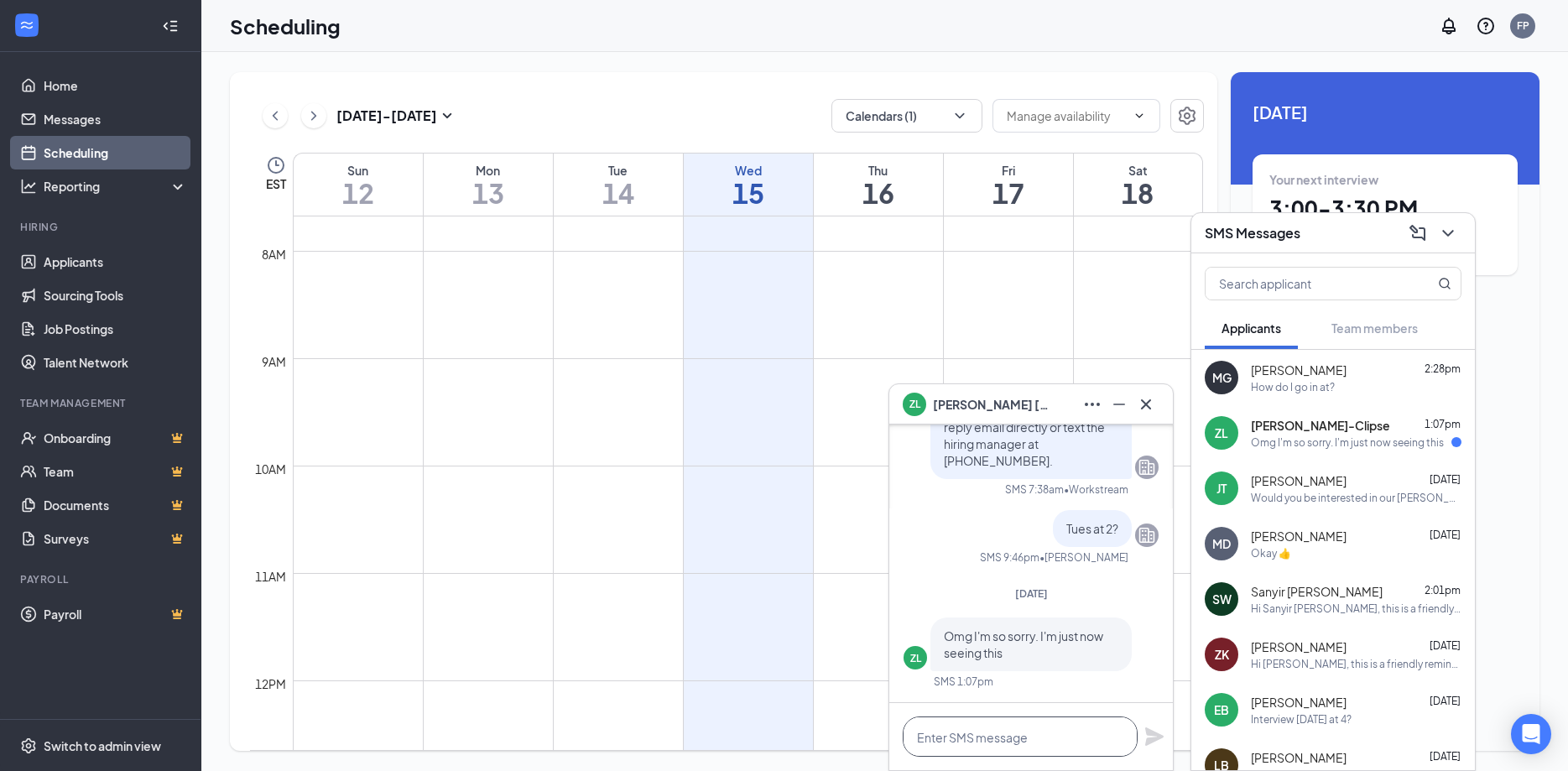
click at [1026, 740] on textarea at bounding box center [1020, 737] width 235 height 40
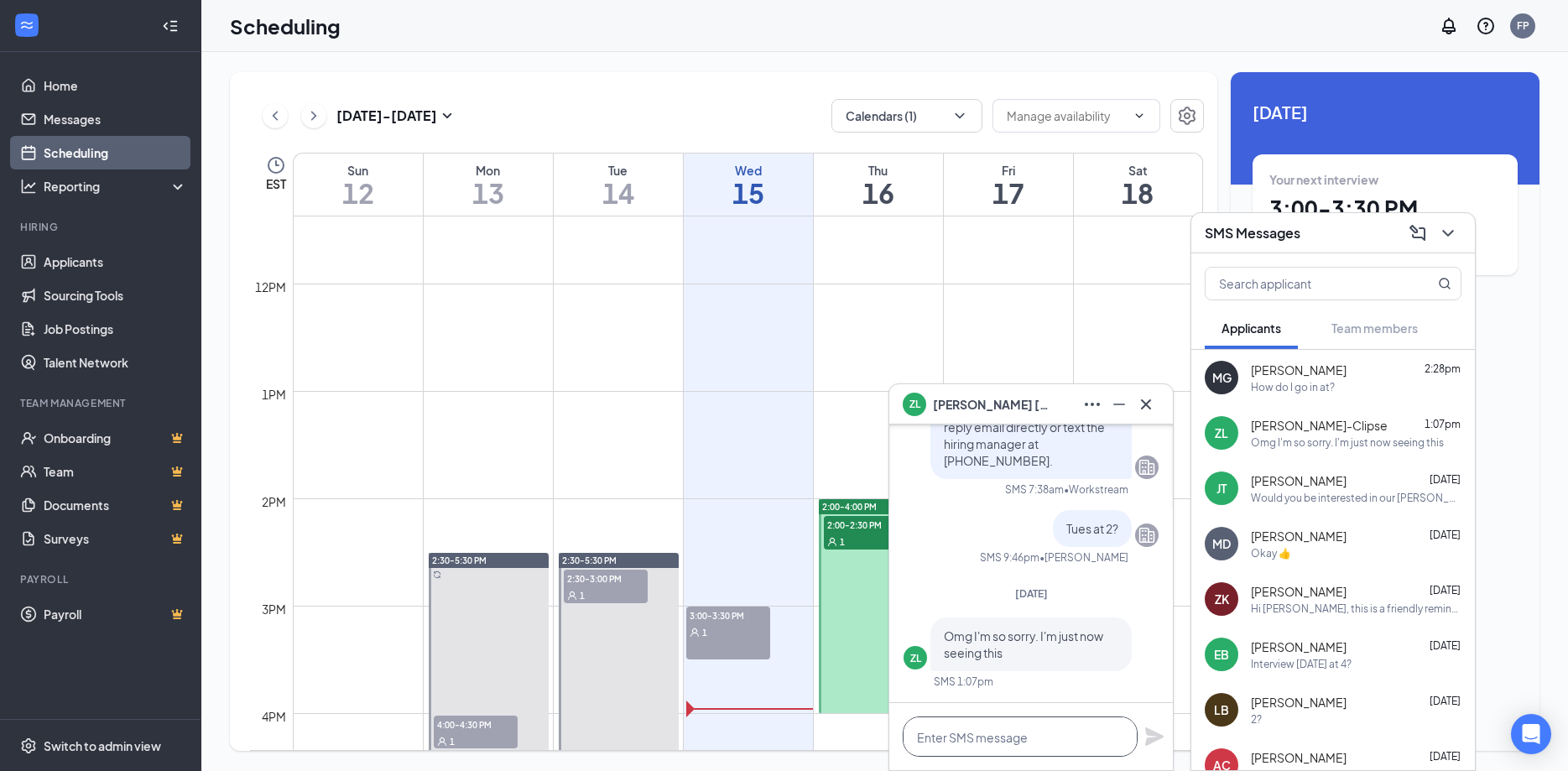
scroll to position [1278, 0]
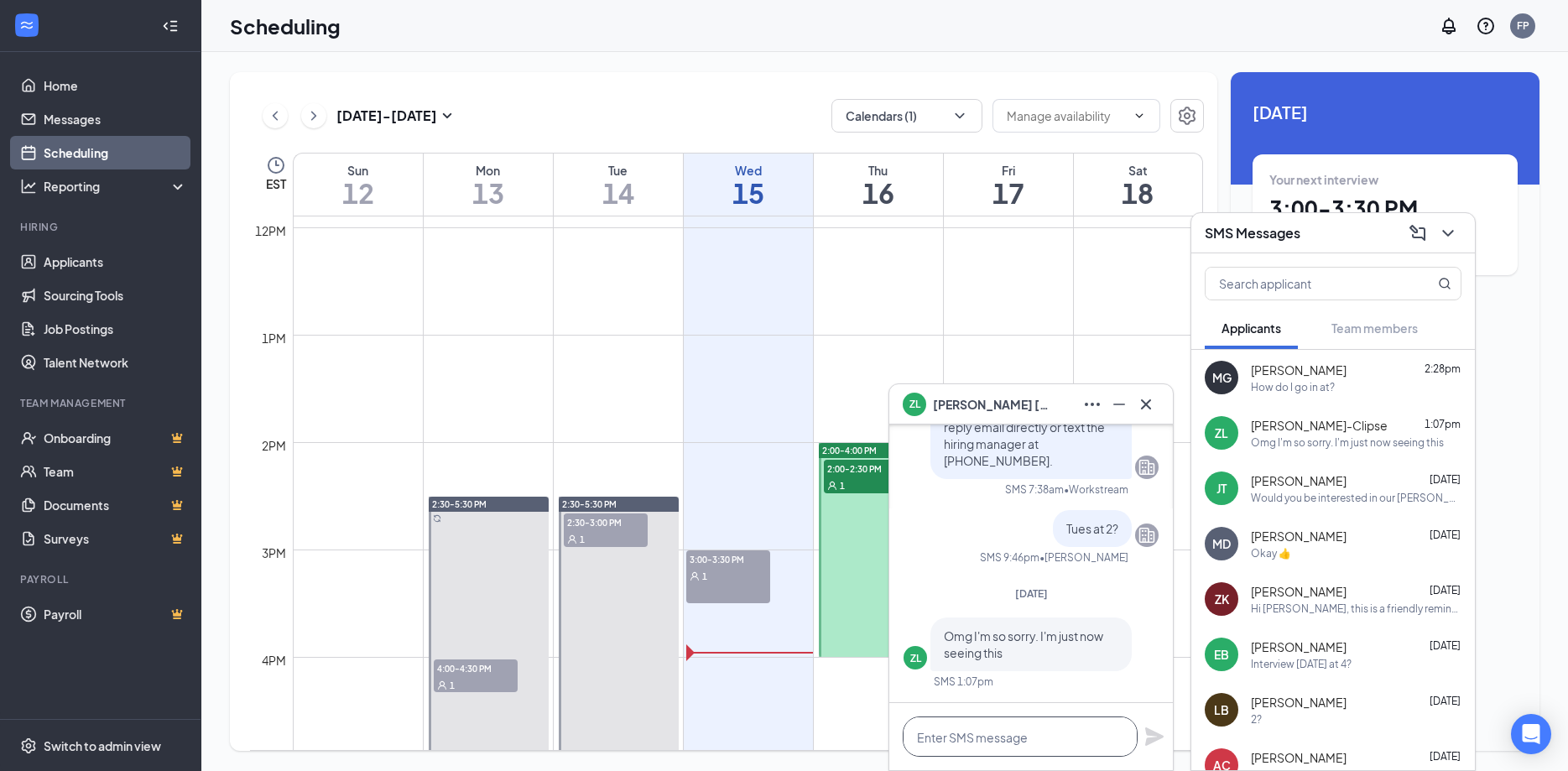
click at [854, 465] on span "2:00-2:30 PM" at bounding box center [865, 468] width 84 height 17
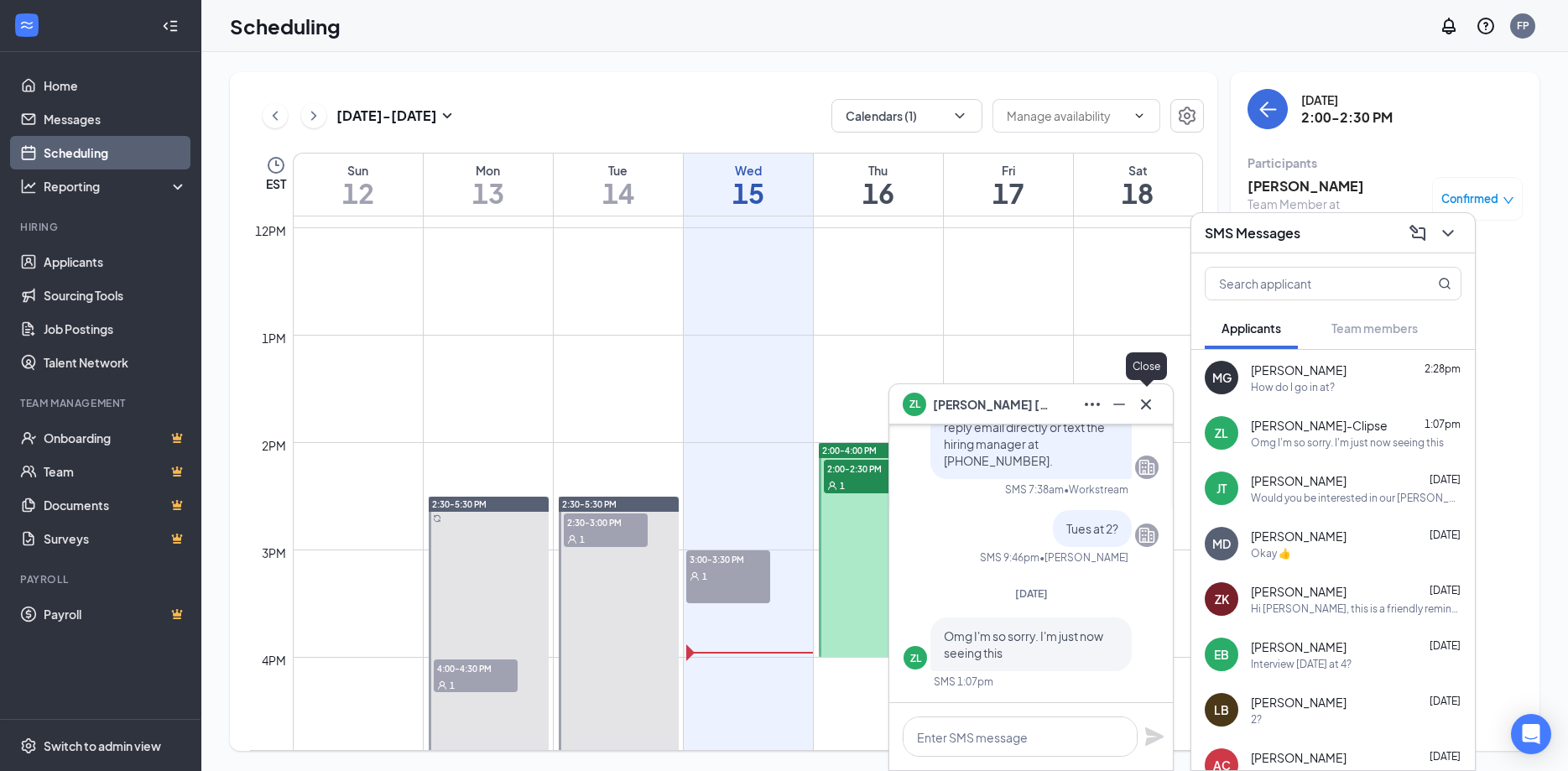
click at [1149, 400] on icon "Cross" at bounding box center [1146, 405] width 20 height 20
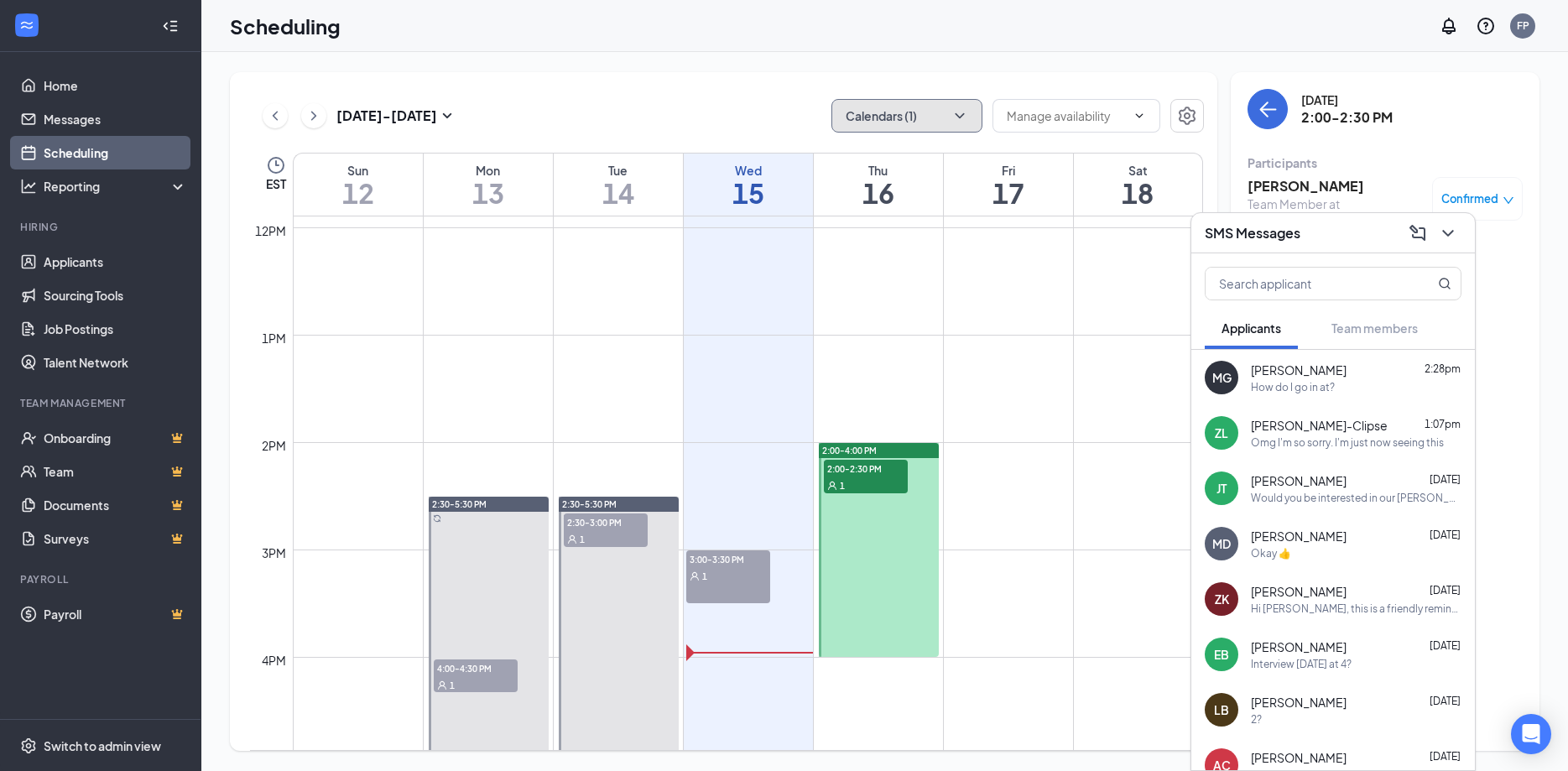
click at [956, 120] on icon "ChevronDown" at bounding box center [960, 116] width 17 height 17
click at [855, 230] on input "[PERSON_NAME]" at bounding box center [904, 228] width 120 height 17
checkbox input "false"
checkbox input "true"
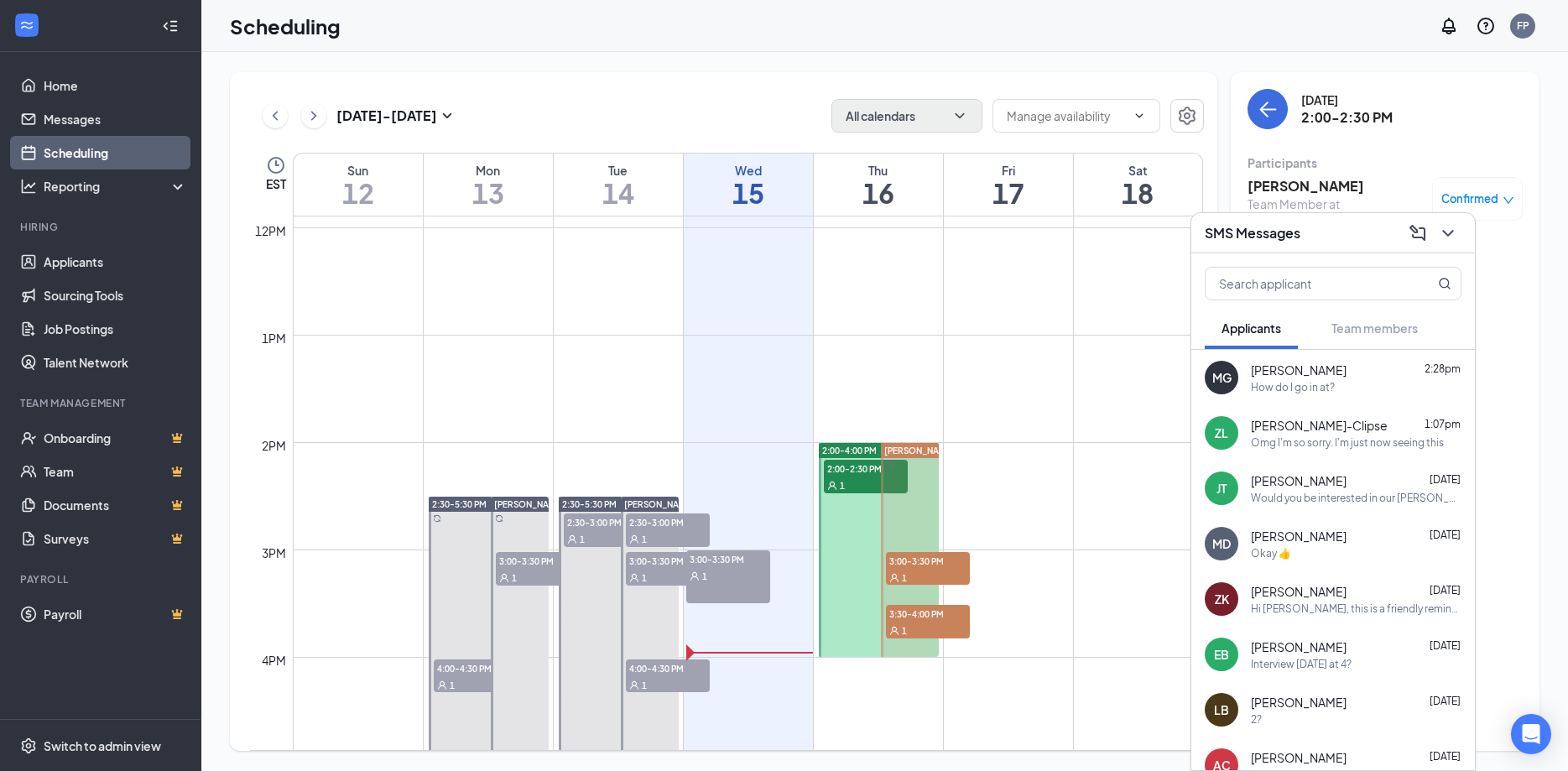
click at [902, 566] on span "3:00-3:30 PM" at bounding box center [928, 560] width 84 height 17
click at [845, 476] on div "1" at bounding box center [865, 484] width 84 height 17
click at [924, 573] on div "1" at bounding box center [928, 576] width 84 height 17
click at [1329, 429] on span "[PERSON_NAME]-Clipse" at bounding box center [1319, 425] width 137 height 17
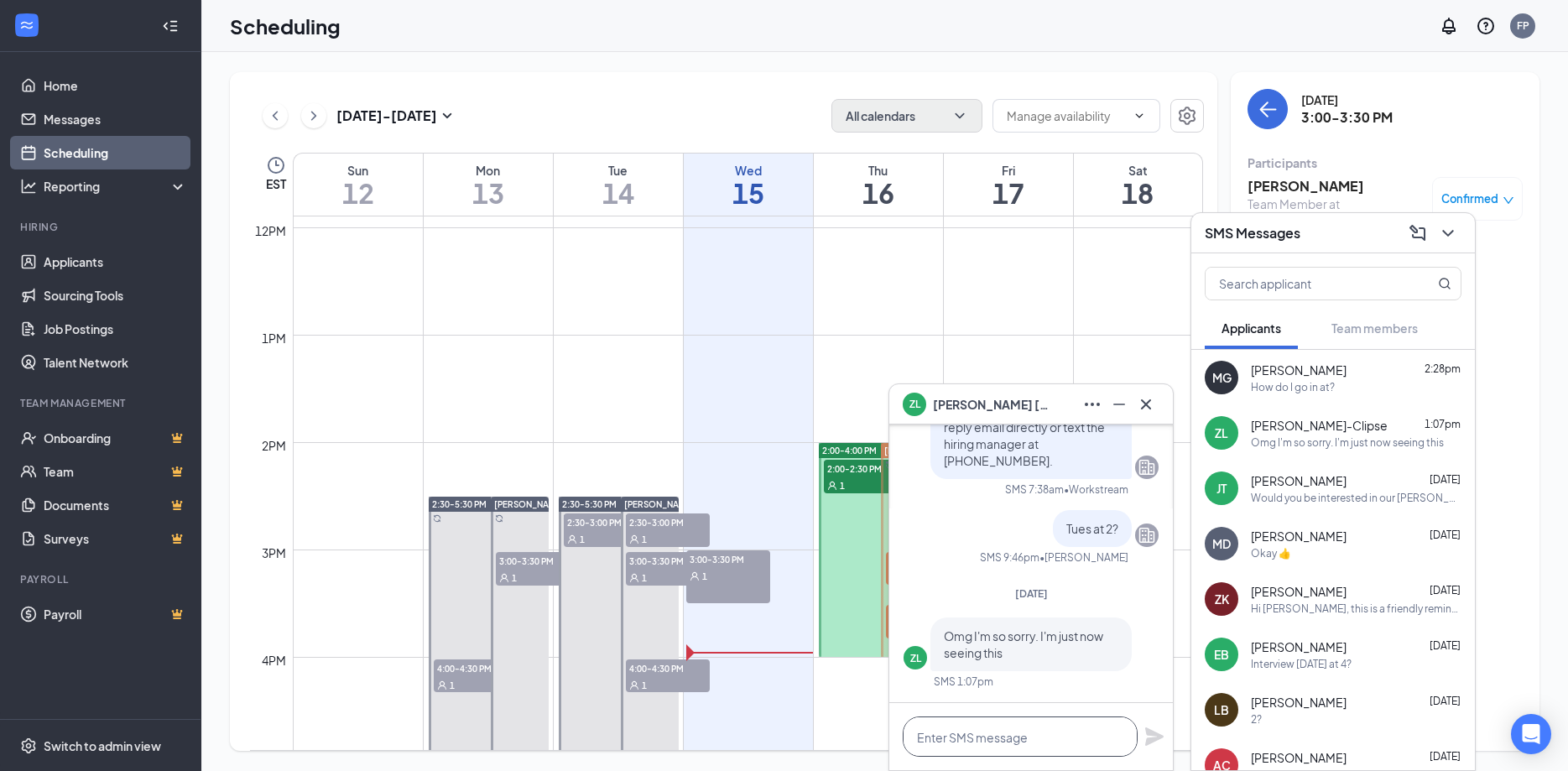
click at [1005, 734] on textarea at bounding box center [1020, 737] width 235 height 40
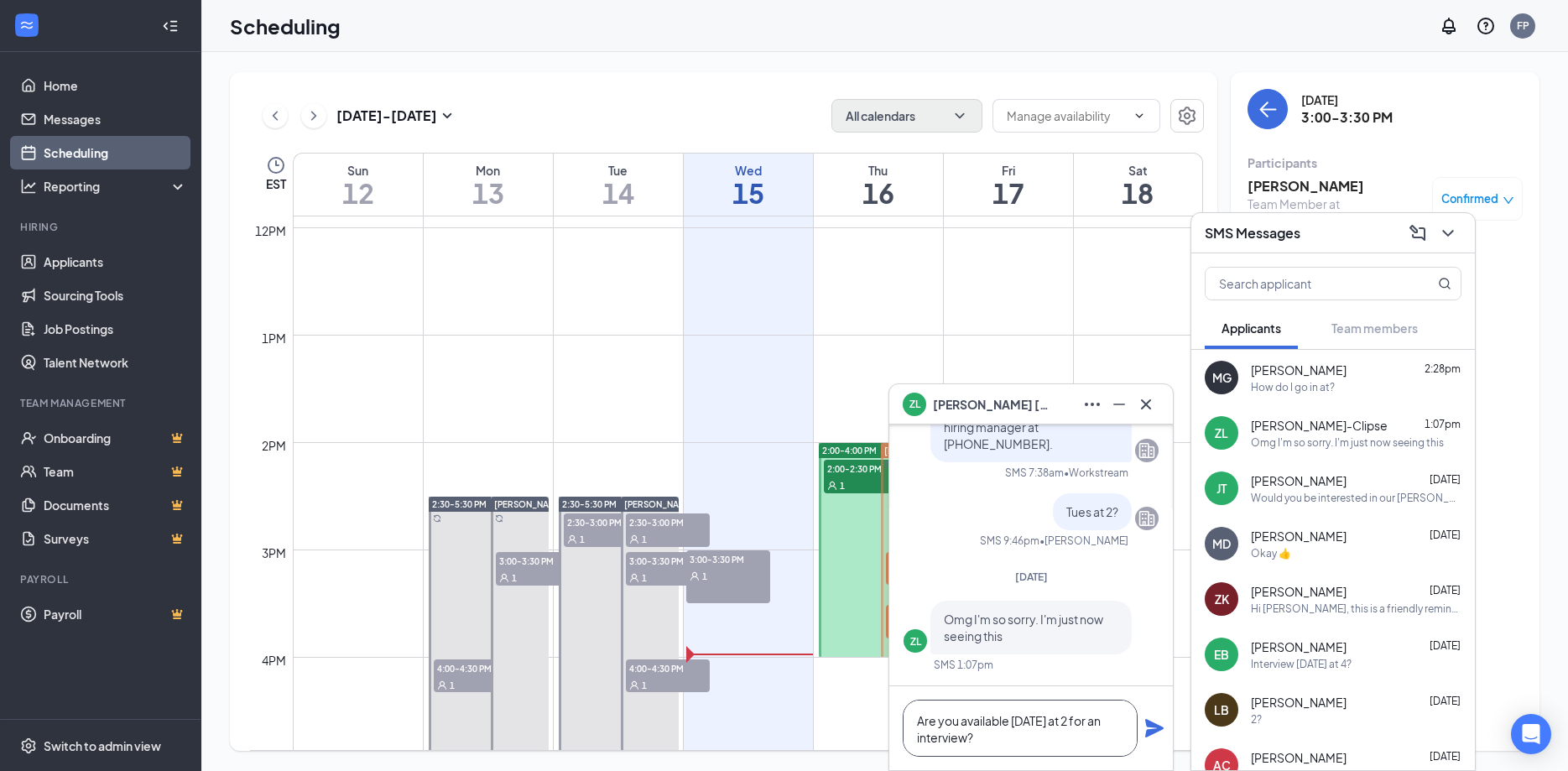
type textarea "Are you available tomorrow at 2 for an interview?"
click at [1159, 725] on icon "Plane" at bounding box center [1154, 728] width 20 height 20
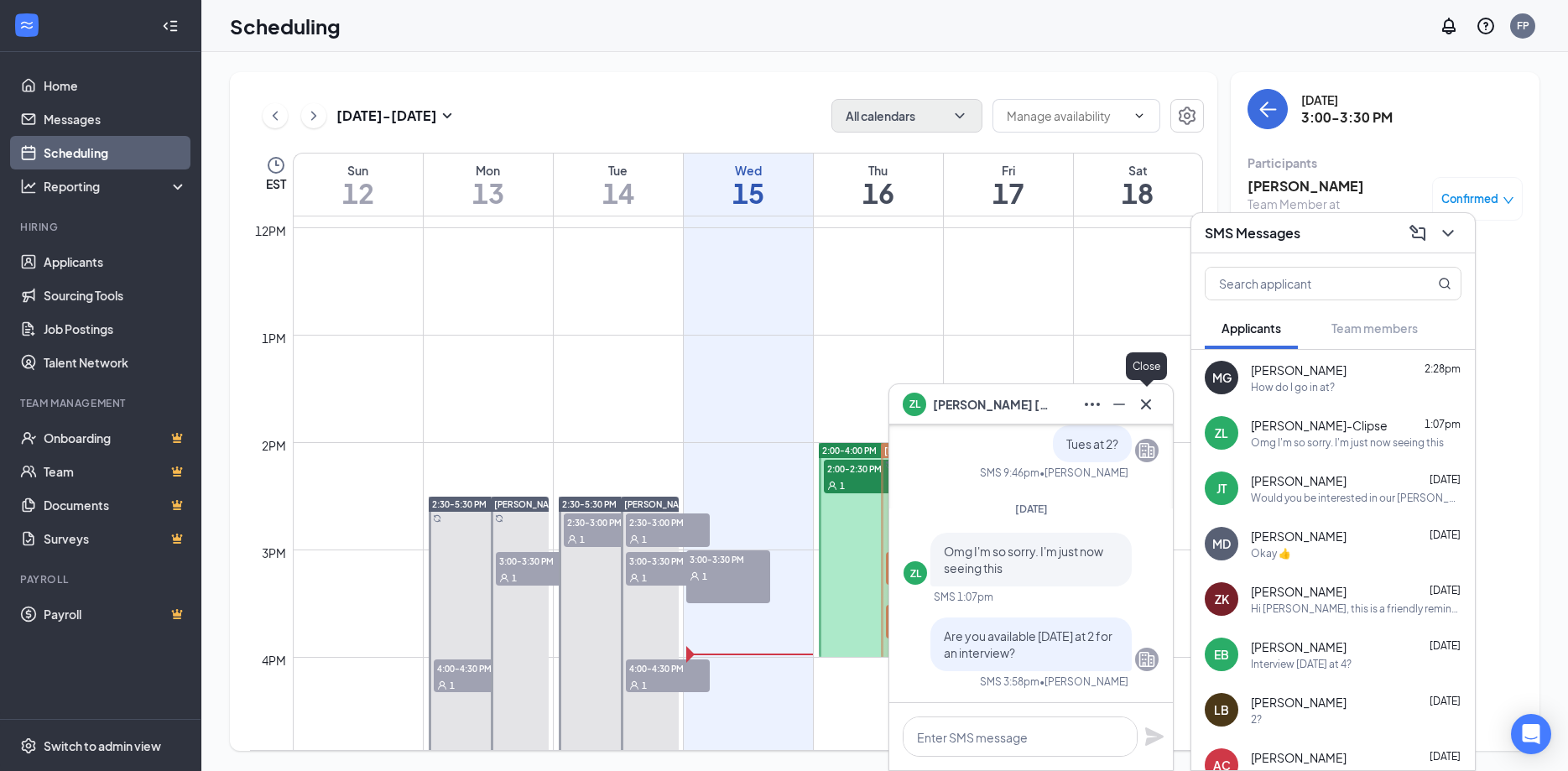
drag, startPoint x: 1143, startPoint y: 403, endPoint x: 1282, endPoint y: 400, distance: 139.0
click at [1145, 402] on icon "Cross" at bounding box center [1146, 405] width 20 height 20
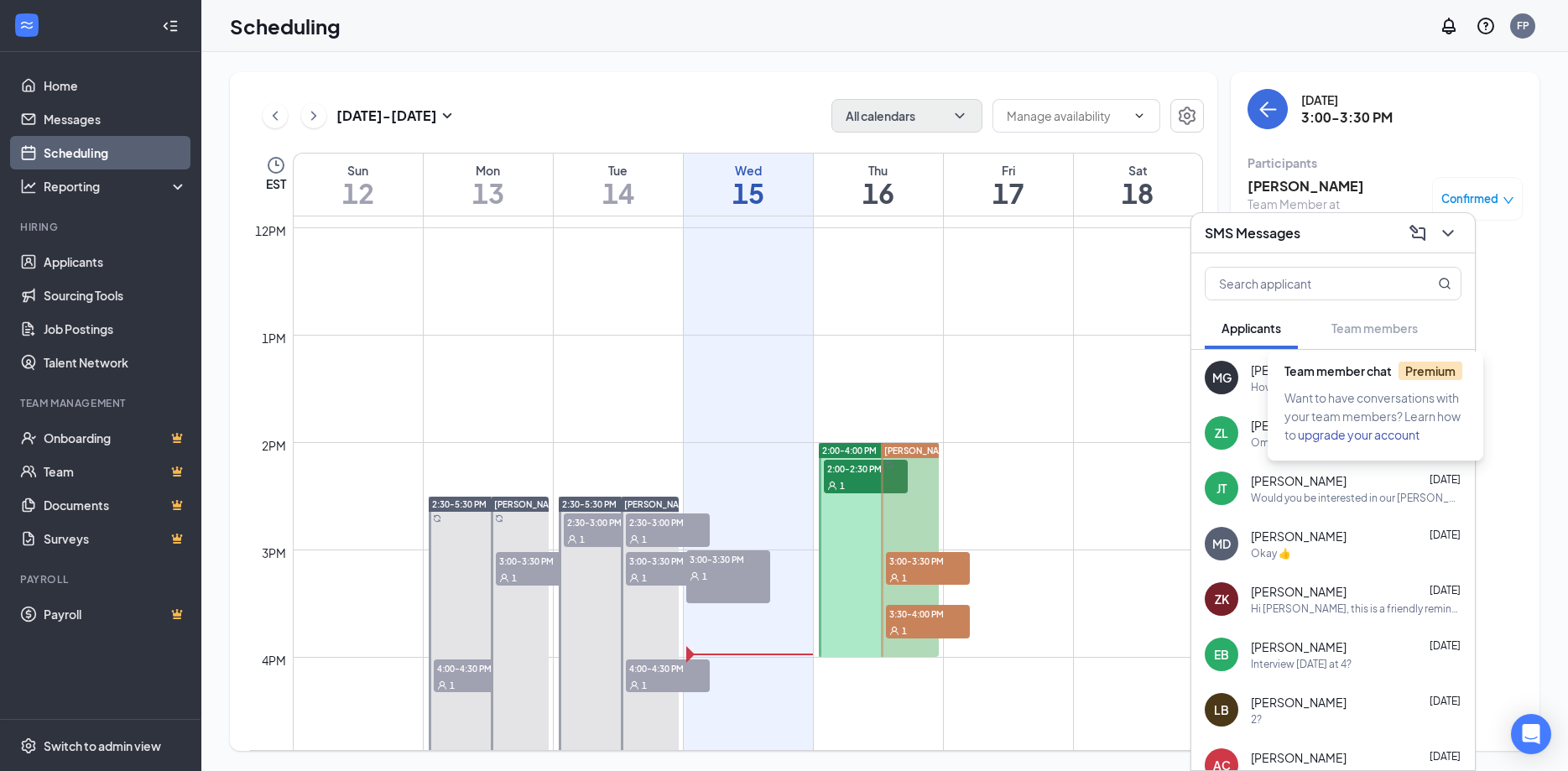
drag, startPoint x: 1346, startPoint y: 338, endPoint x: 1315, endPoint y: 379, distance: 51.4
click at [1315, 379] on div "Team member chat Premium" at bounding box center [1379, 376] width 189 height 27
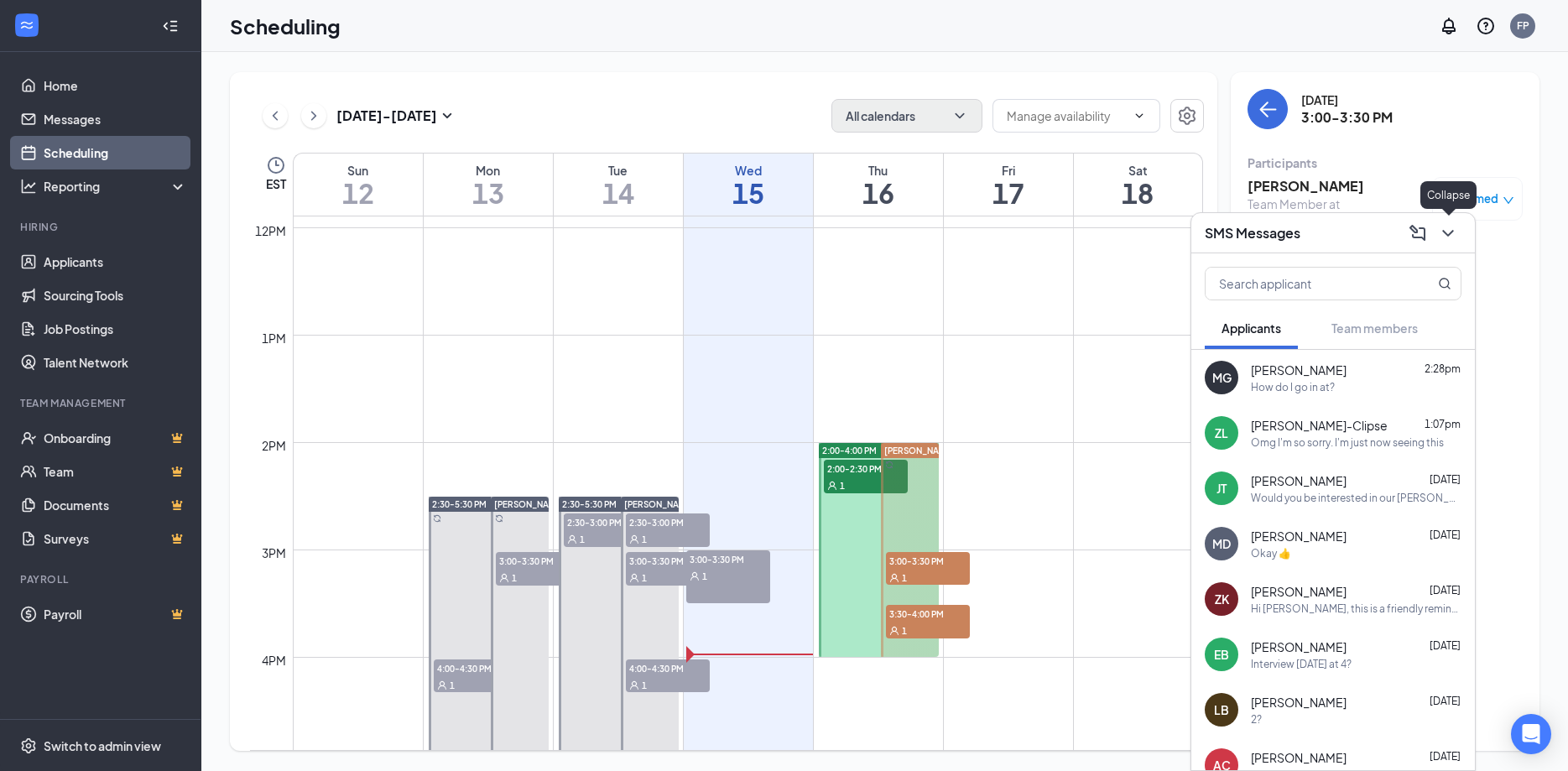
click at [1448, 235] on icon "ChevronDown" at bounding box center [1448, 233] width 11 height 6
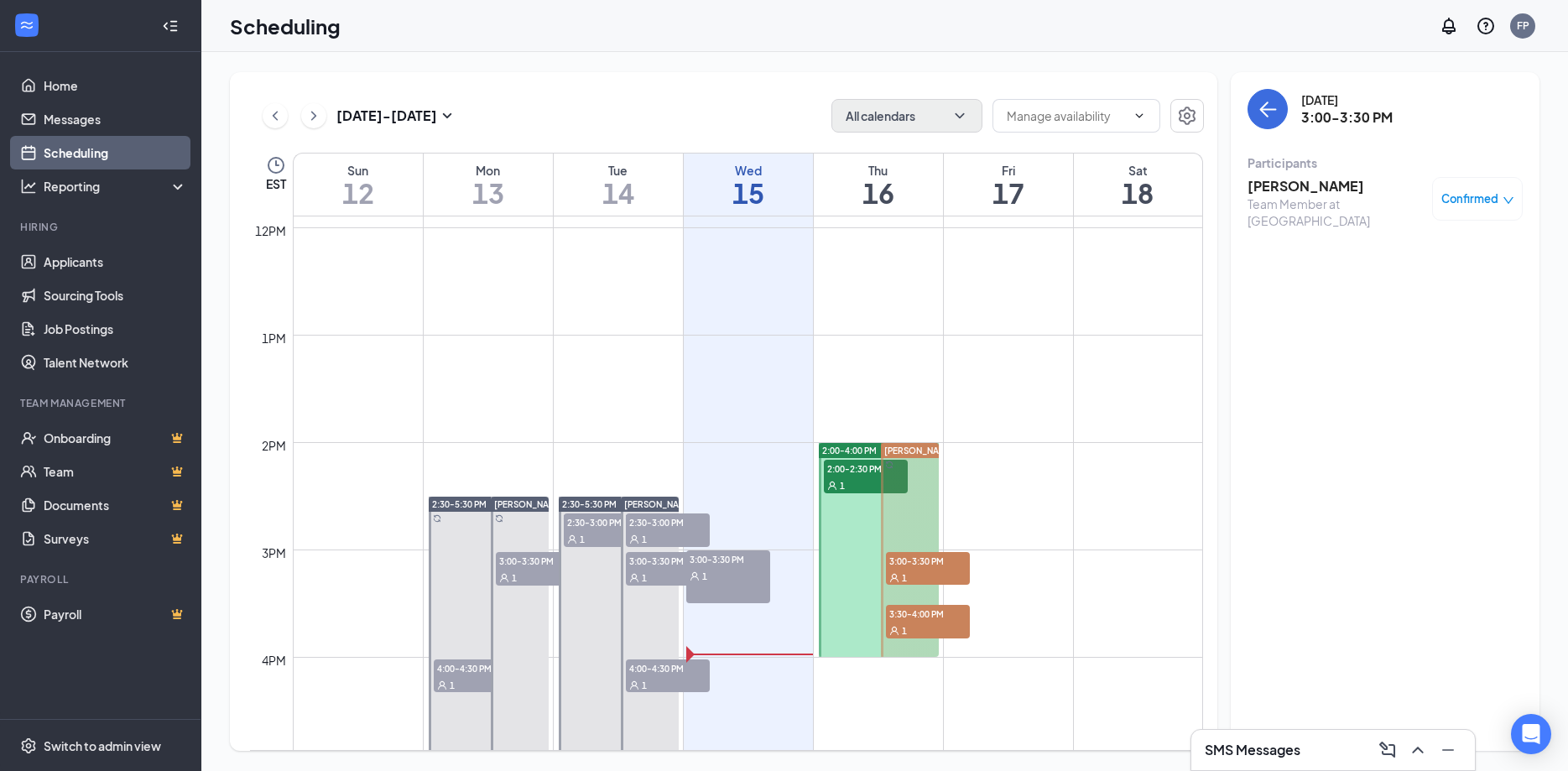
drag, startPoint x: 731, startPoint y: 566, endPoint x: 1295, endPoint y: 418, distance: 583.1
click at [731, 566] on span "3:00-3:30 PM" at bounding box center [728, 558] width 84 height 17
click at [1326, 189] on h3 "[PERSON_NAME]" at bounding box center [1335, 186] width 177 height 18
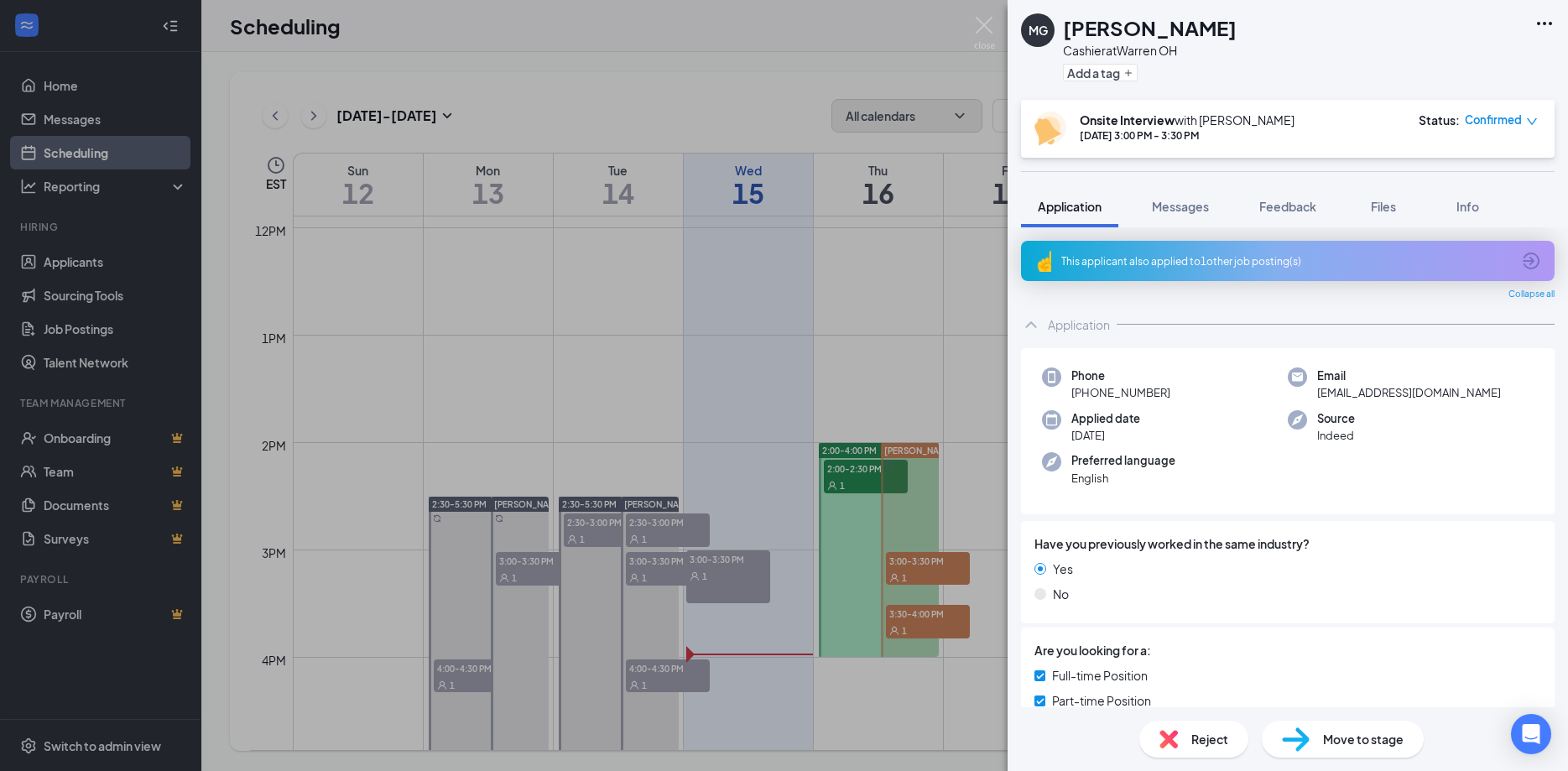
drag, startPoint x: 1223, startPoint y: 21, endPoint x: 1063, endPoint y: 25, distance: 160.0
click at [1063, 25] on div "MG Melissa Grantz Cashier at Warren OH Add a tag" at bounding box center [1287, 50] width 560 height 100
click at [917, 562] on div "MG Melissa Grantz Cashier at Warren OH Add a tag Onsite Interview with Frank P …" at bounding box center [784, 386] width 1568 height 771
drag, startPoint x: 919, startPoint y: 625, endPoint x: 896, endPoint y: 625, distance: 23.0
click at [920, 625] on div "MG Melissa Grantz Cashier at Warren OH Add a tag Onsite Interview with Frank P …" at bounding box center [784, 386] width 1568 height 771
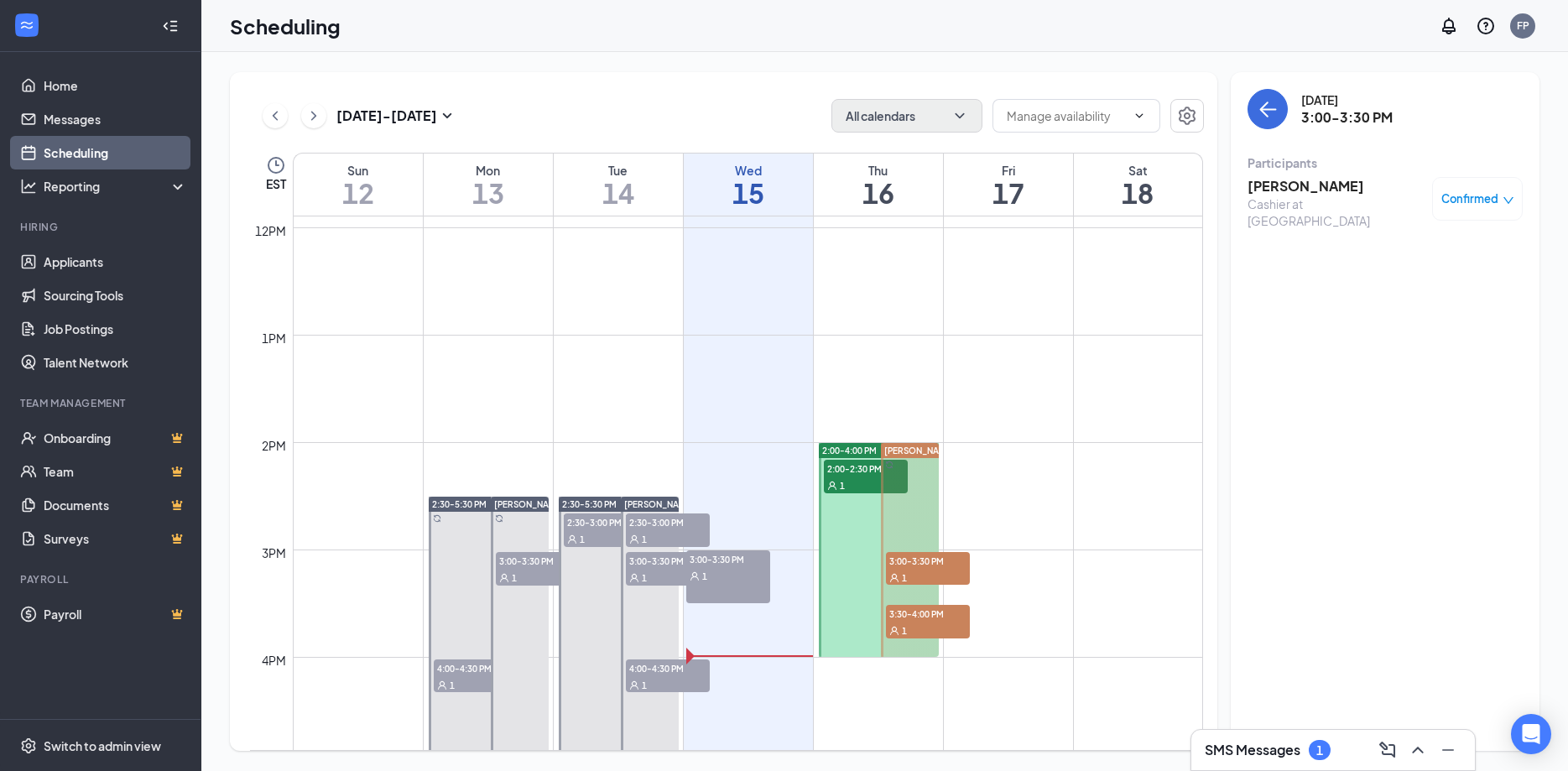
click at [919, 628] on div "1" at bounding box center [928, 630] width 84 height 17
click at [1301, 186] on h3 "[PERSON_NAME]" at bounding box center [1335, 186] width 177 height 18
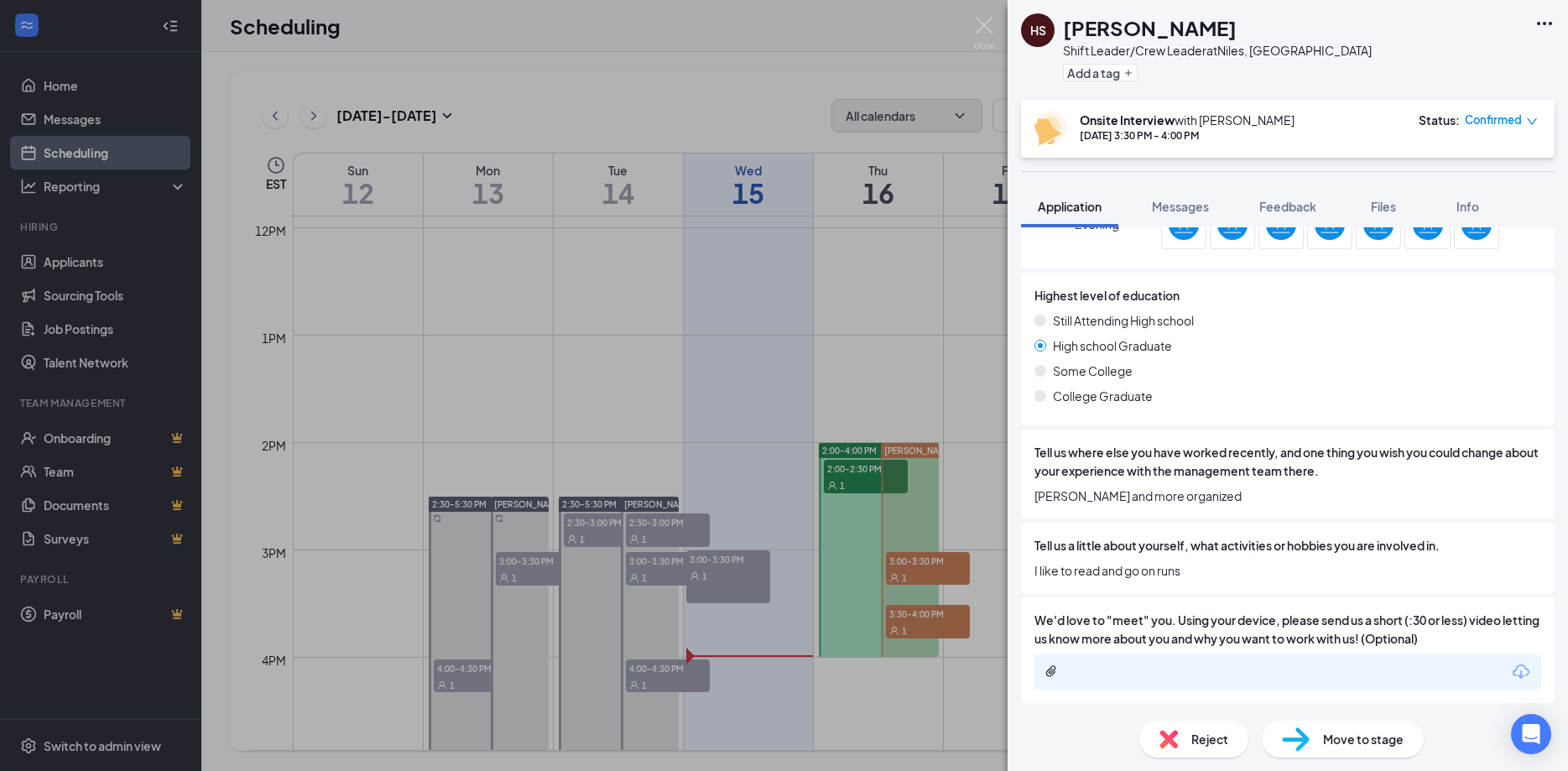
scroll to position [287, 0]
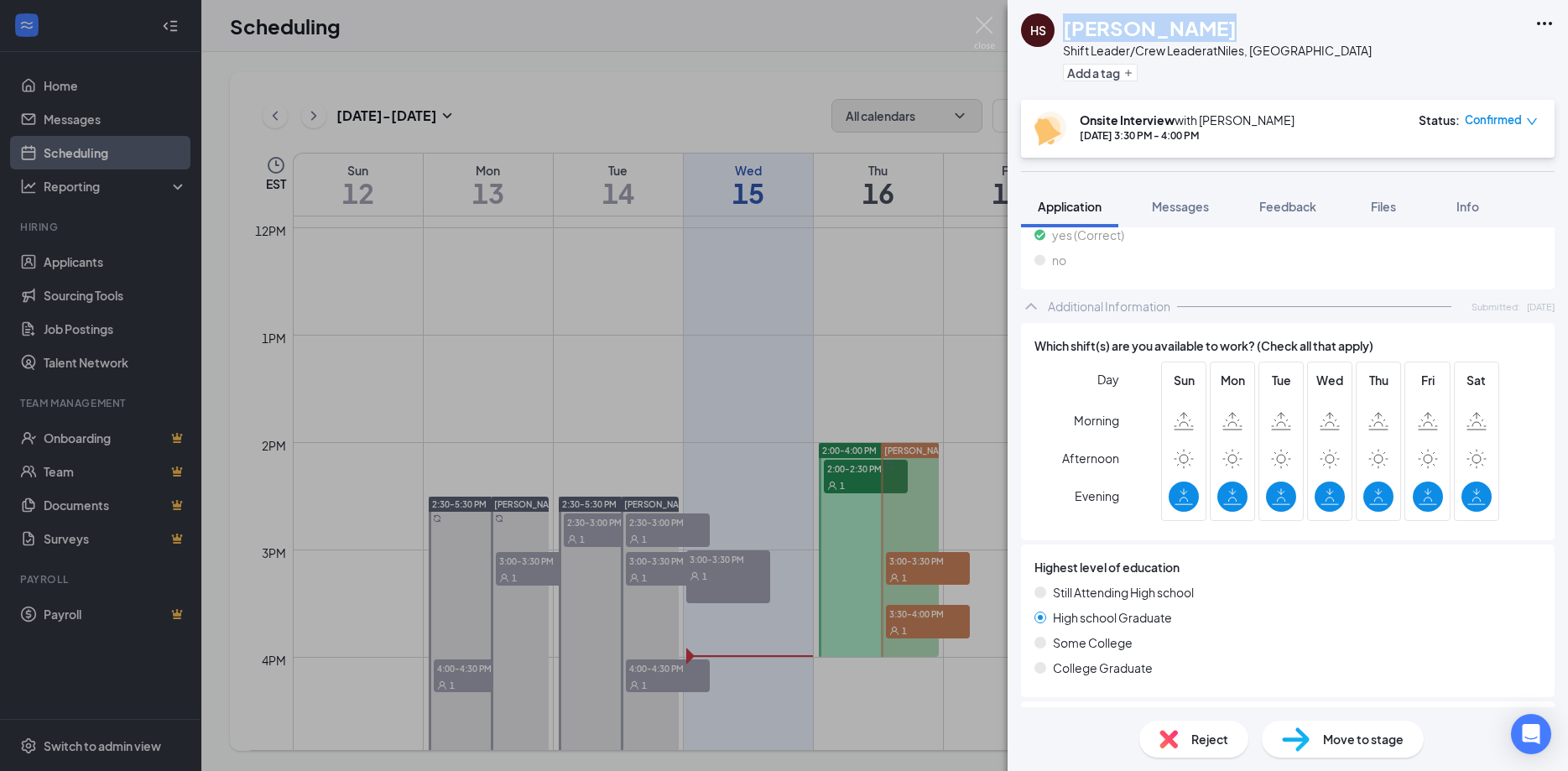
drag, startPoint x: 1193, startPoint y: 26, endPoint x: 1066, endPoint y: 36, distance: 127.4
click at [1066, 36] on div "[PERSON_NAME]" at bounding box center [1217, 28] width 309 height 29
click at [979, 27] on img at bounding box center [984, 33] width 21 height 33
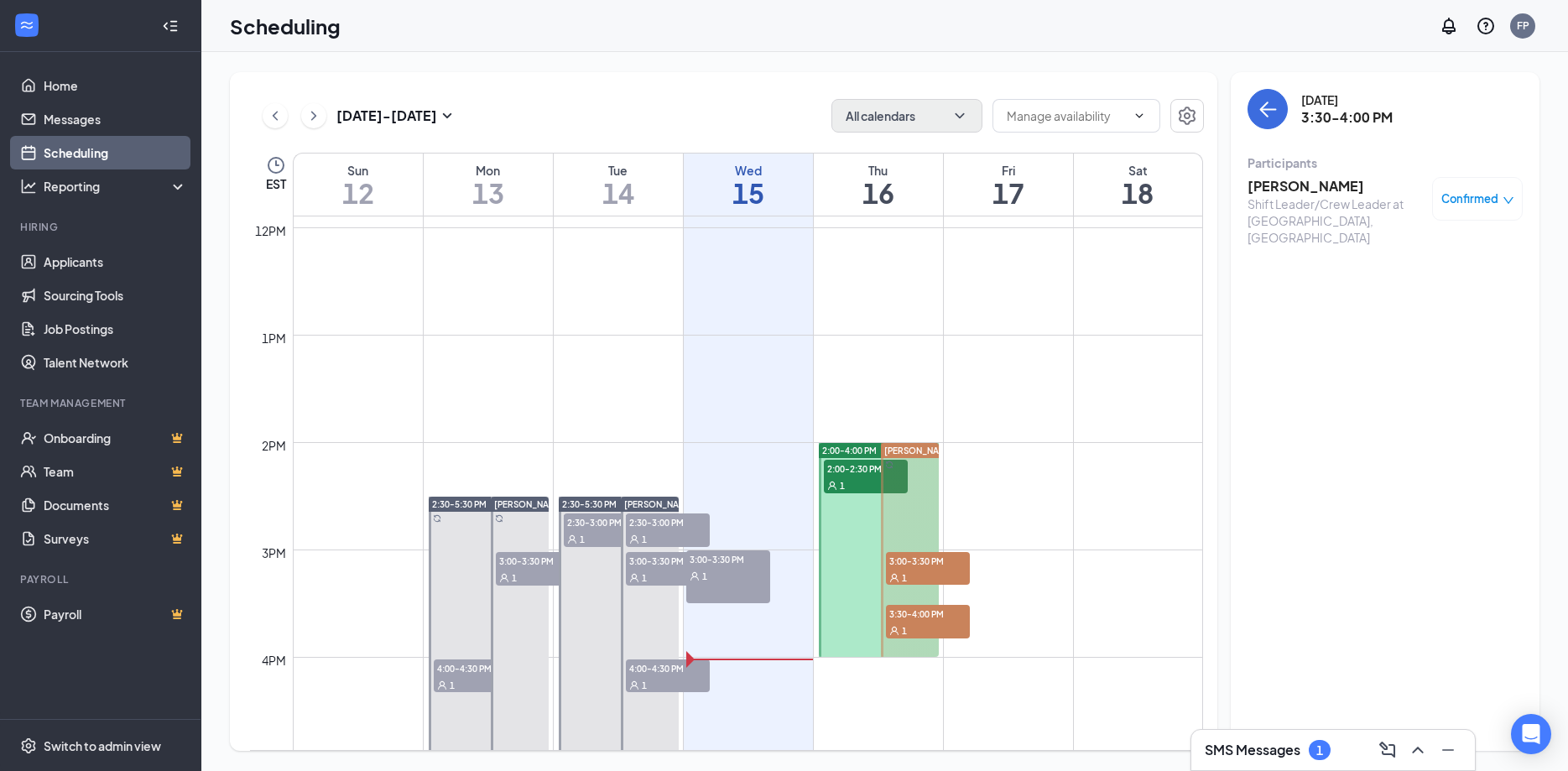
drag, startPoint x: 904, startPoint y: 562, endPoint x: 1212, endPoint y: 637, distance: 317.0
click at [903, 562] on span "3:00-3:30 PM" at bounding box center [928, 560] width 84 height 17
drag, startPoint x: 1417, startPoint y: 753, endPoint x: 1369, endPoint y: 720, distance: 58.2
click at [1418, 753] on icon "ChevronUp" at bounding box center [1418, 750] width 20 height 20
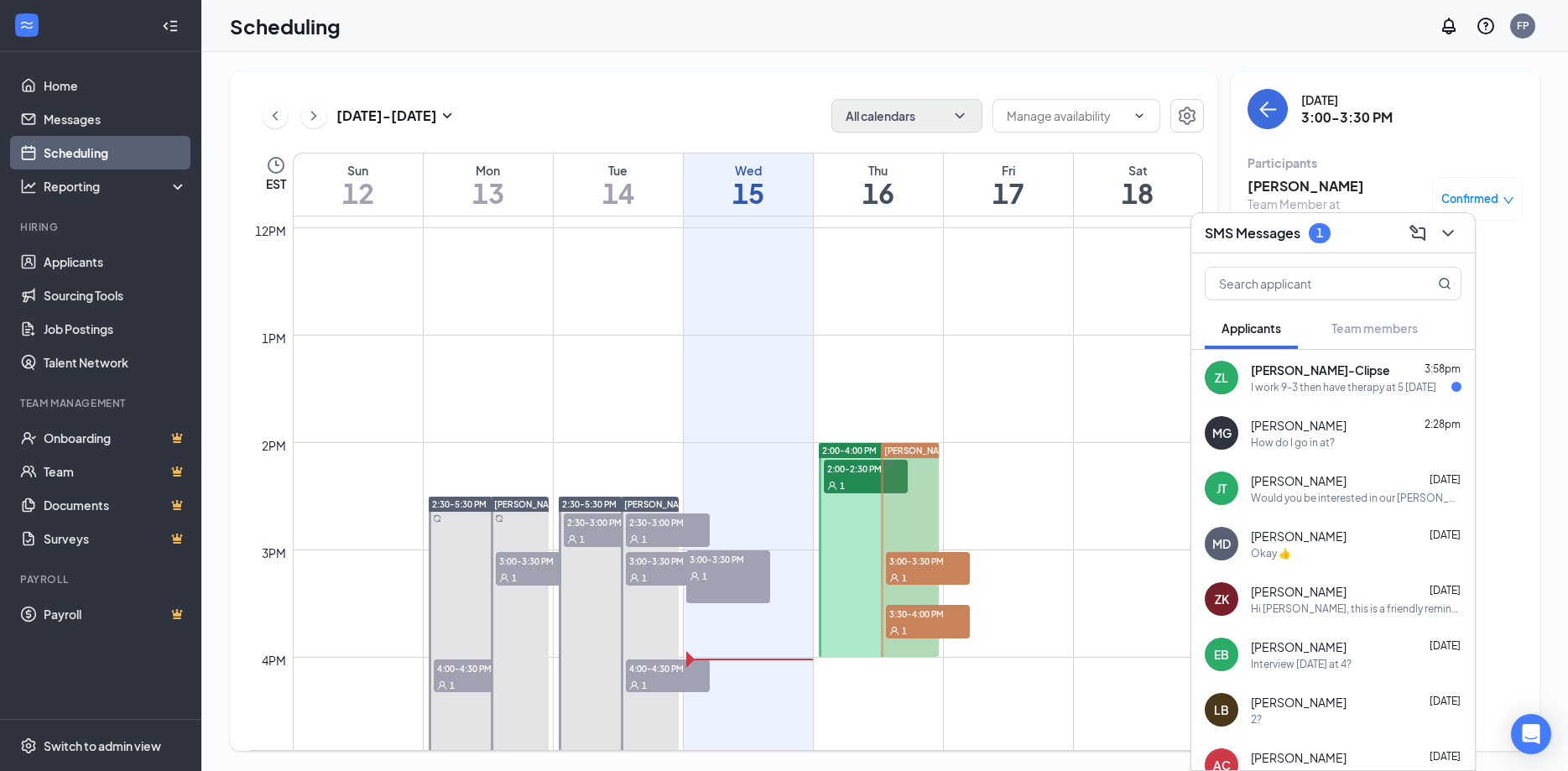
click at [1290, 376] on span "[PERSON_NAME]-Clipse" at bounding box center [1321, 370] width 139 height 17
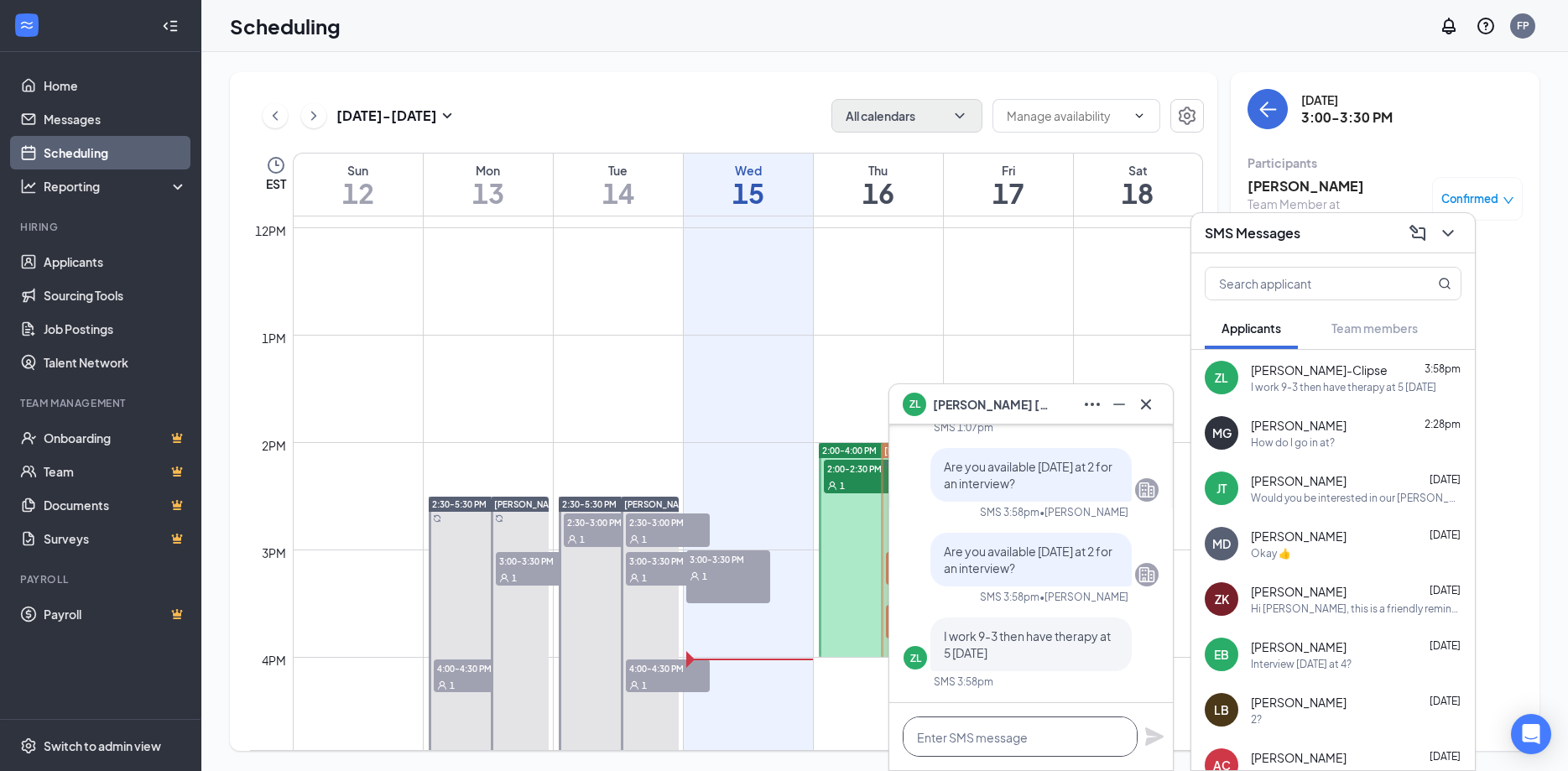
drag, startPoint x: 987, startPoint y: 732, endPoint x: 1014, endPoint y: 735, distance: 27.2
click at [985, 731] on textarea at bounding box center [1020, 737] width 235 height 40
type textarea "3"
type textarea "3-330 tomorrow?"
click at [1150, 738] on icon "Plane" at bounding box center [1154, 737] width 20 height 20
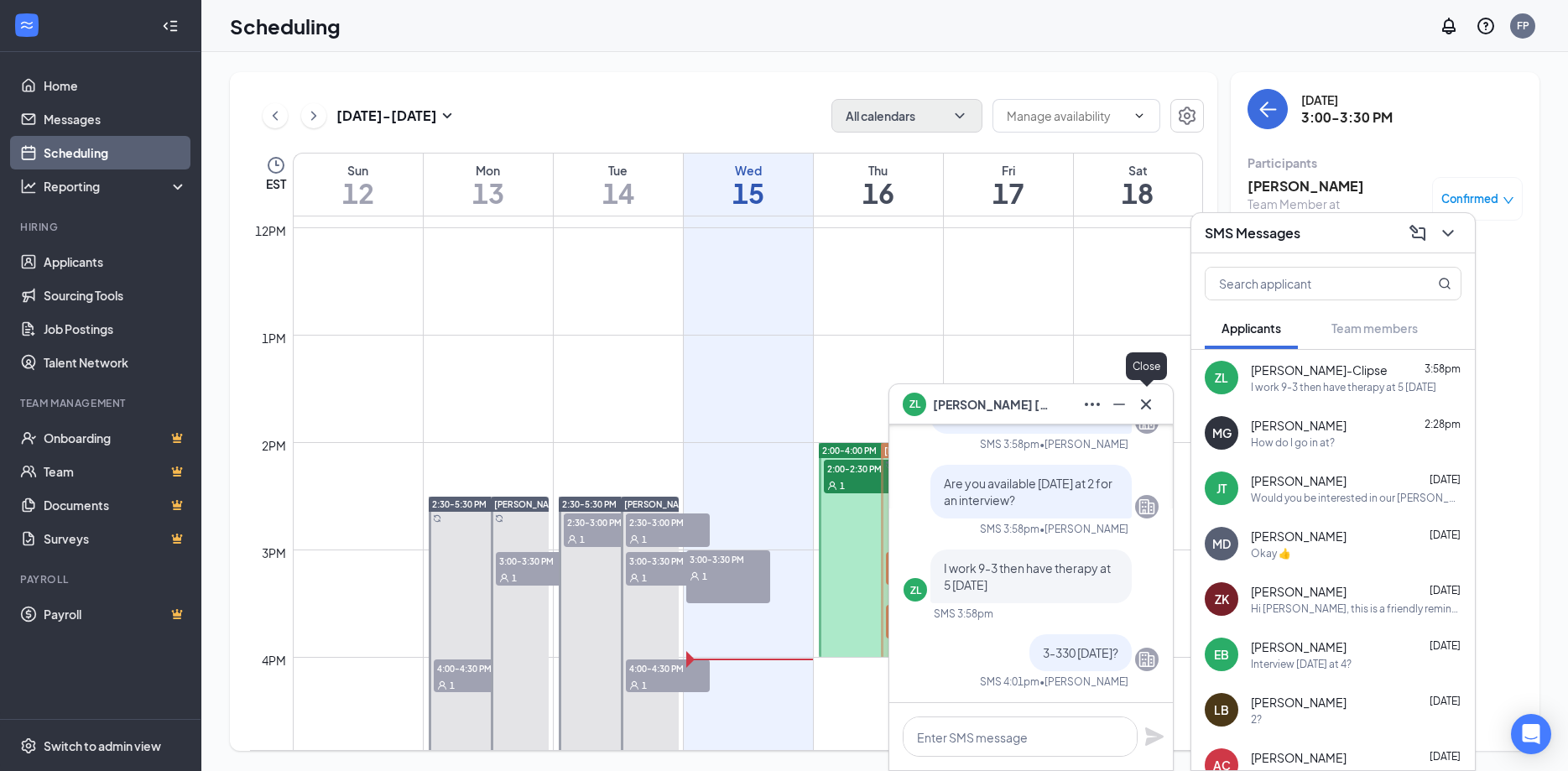
click at [1152, 410] on icon "Cross" at bounding box center [1146, 405] width 20 height 20
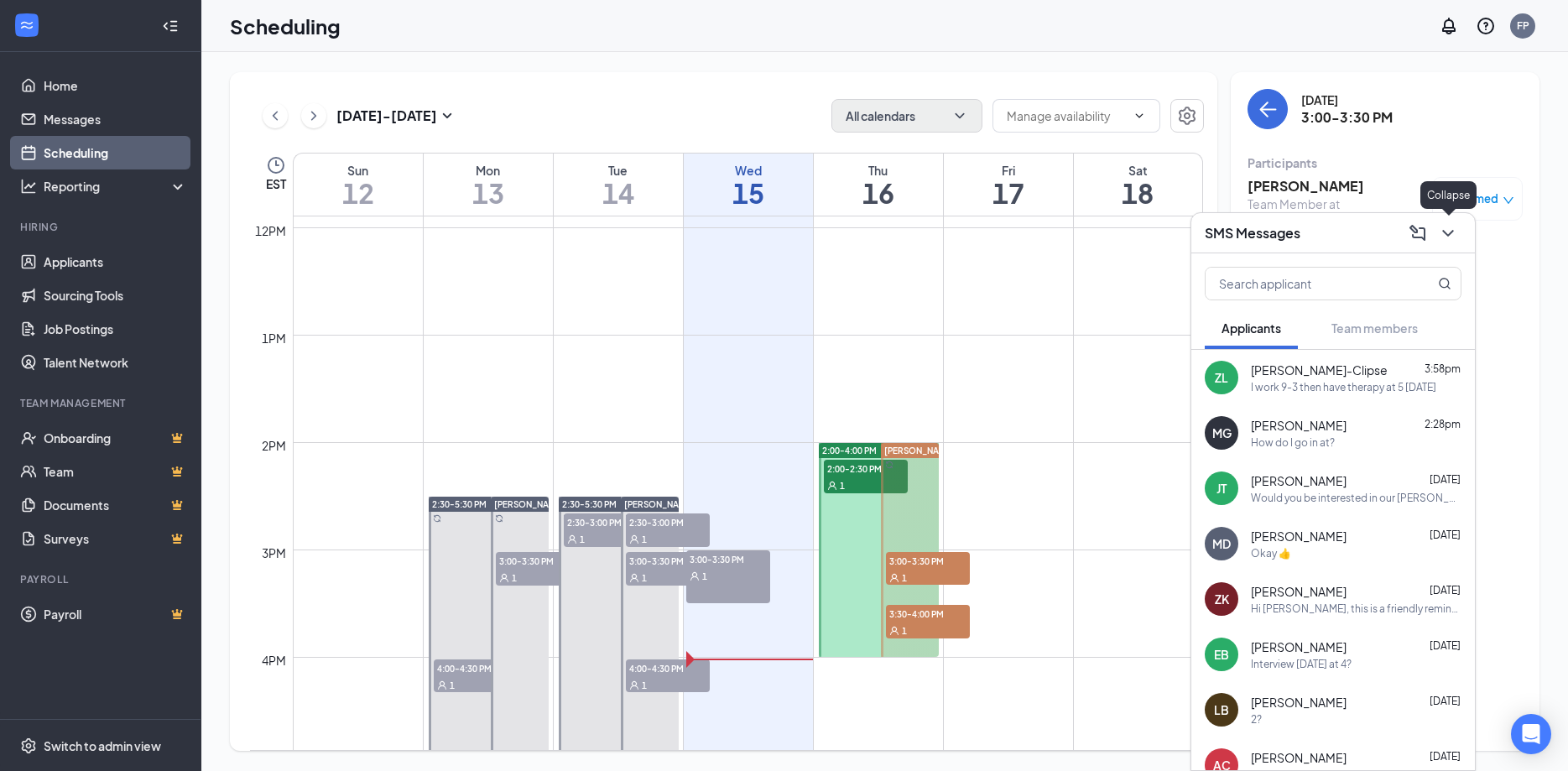
drag, startPoint x: 1456, startPoint y: 235, endPoint x: 1394, endPoint y: 231, distance: 62.1
click at [1455, 235] on icon "ChevronDown" at bounding box center [1448, 233] width 20 height 20
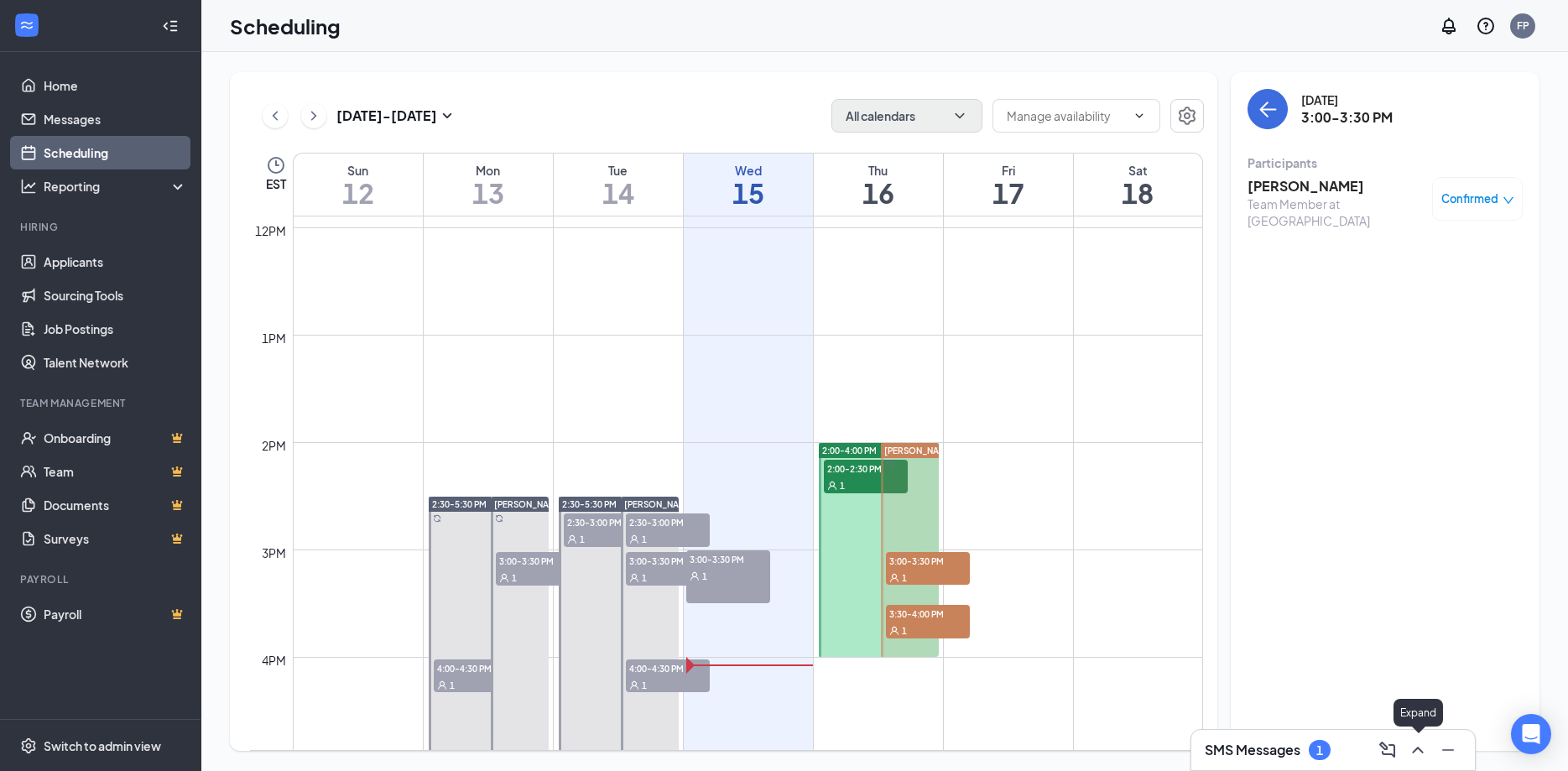
click at [1408, 750] on icon "ChevronUp" at bounding box center [1418, 750] width 20 height 20
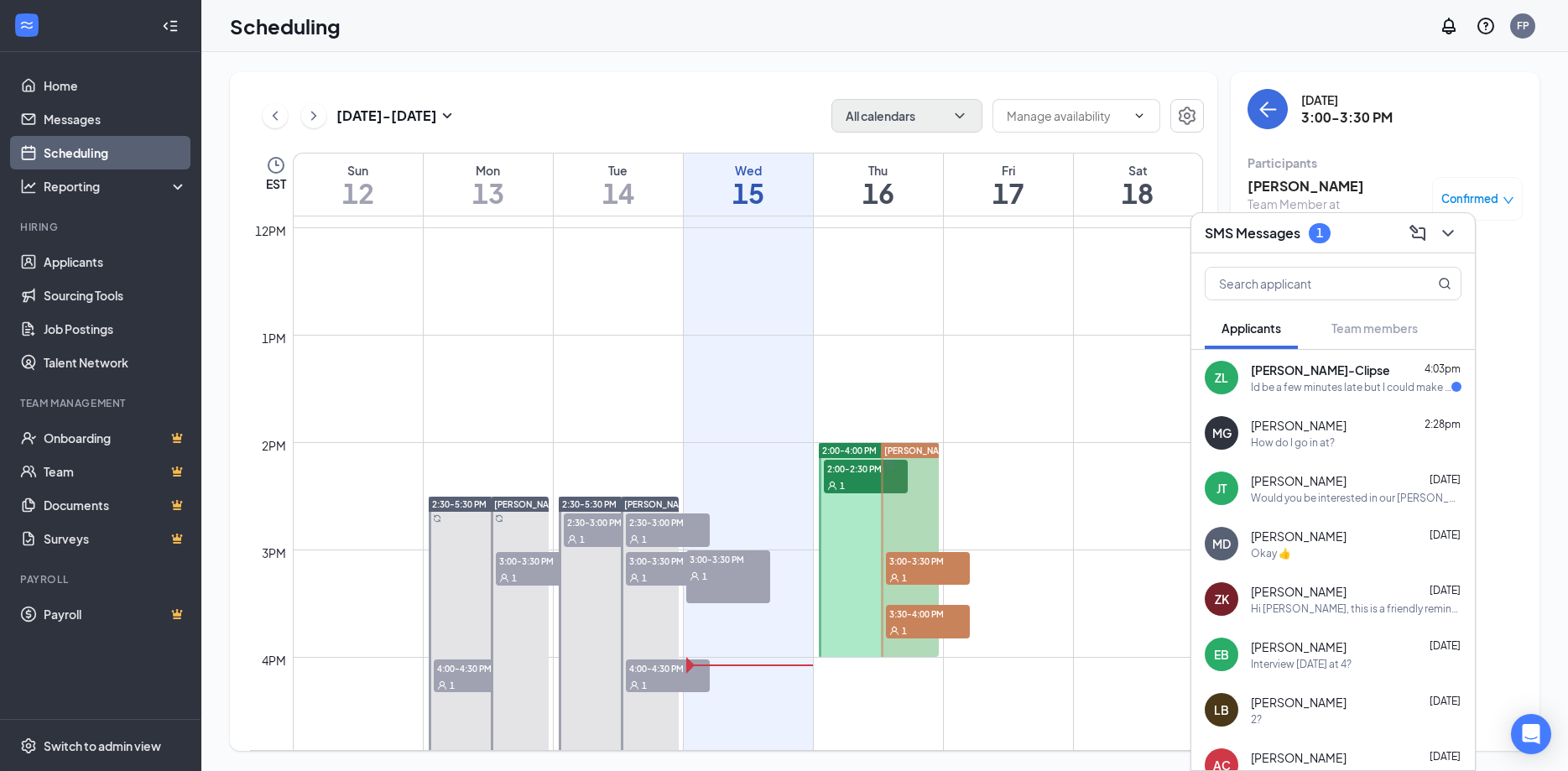
drag, startPoint x: 1331, startPoint y: 386, endPoint x: 1321, endPoint y: 385, distance: 10.0
click at [1330, 386] on div "Id be a few minutes late but I could make it work" at bounding box center [1352, 387] width 201 height 14
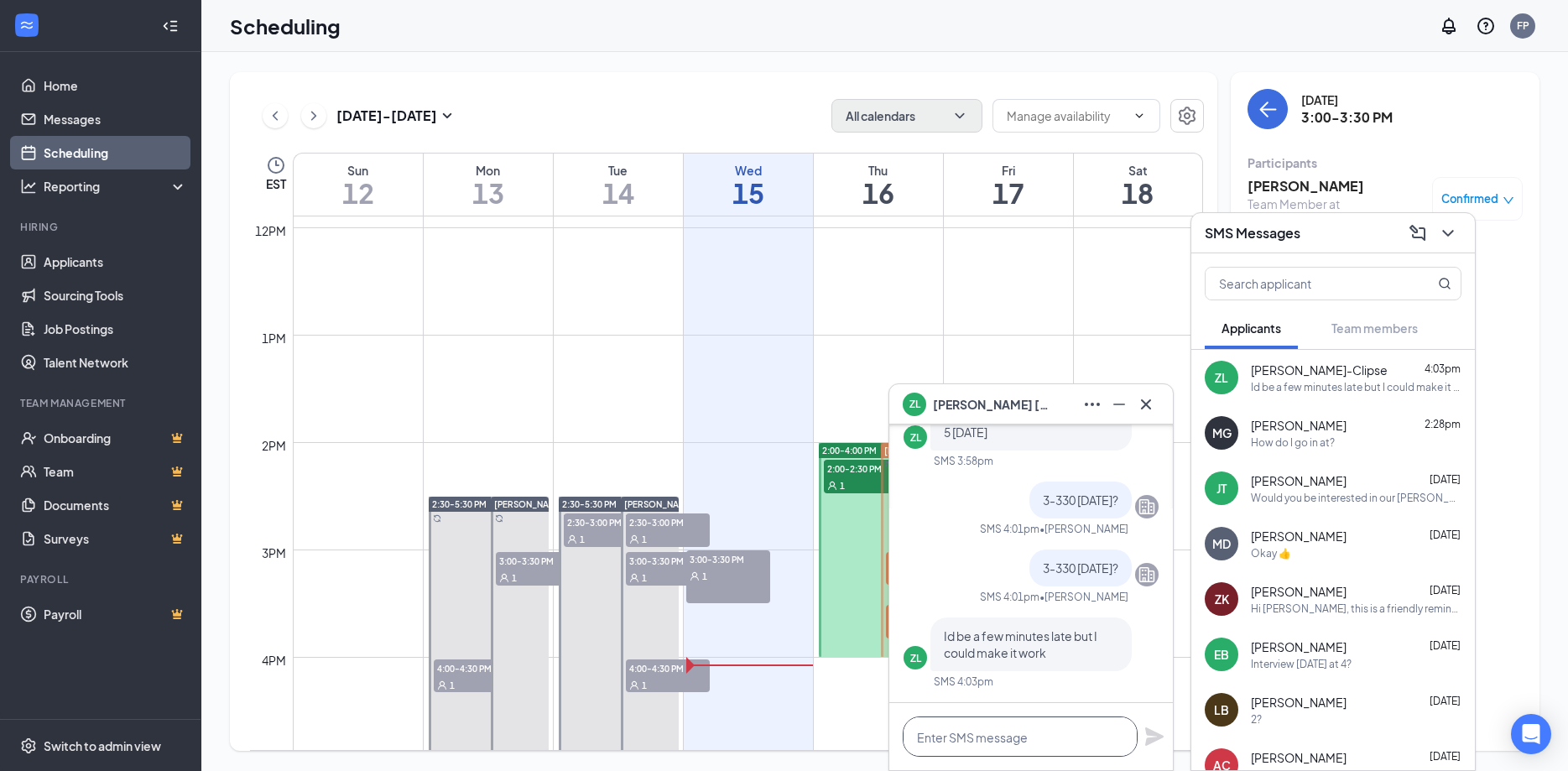
click at [994, 739] on textarea at bounding box center [1020, 737] width 235 height 40
type textarea "o"
type textarea "Ok. See you tomorrow"
click at [1154, 740] on icon "Plane" at bounding box center [1154, 737] width 18 height 18
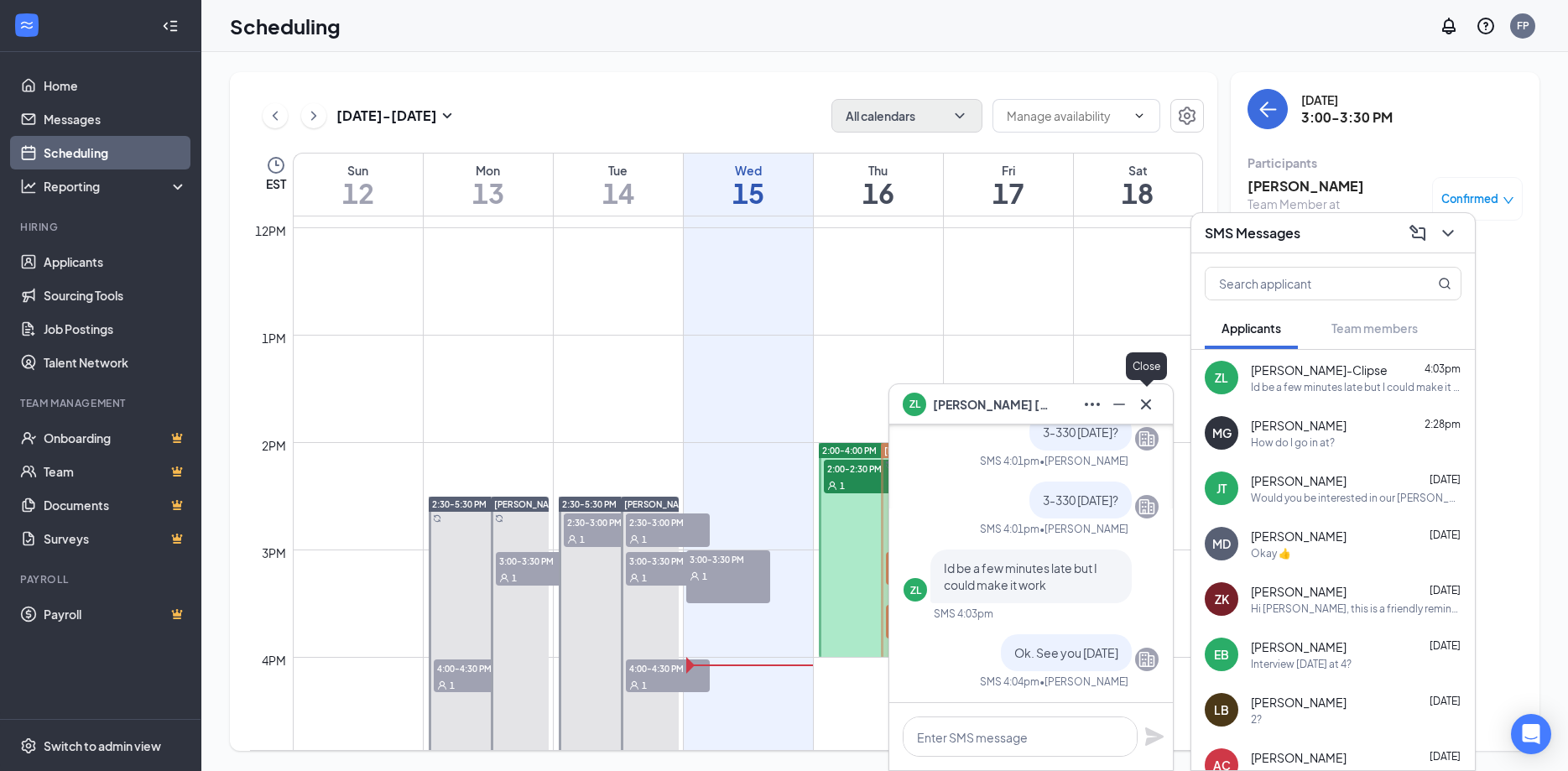
click at [1146, 405] on icon "Cross" at bounding box center [1146, 403] width 10 height 10
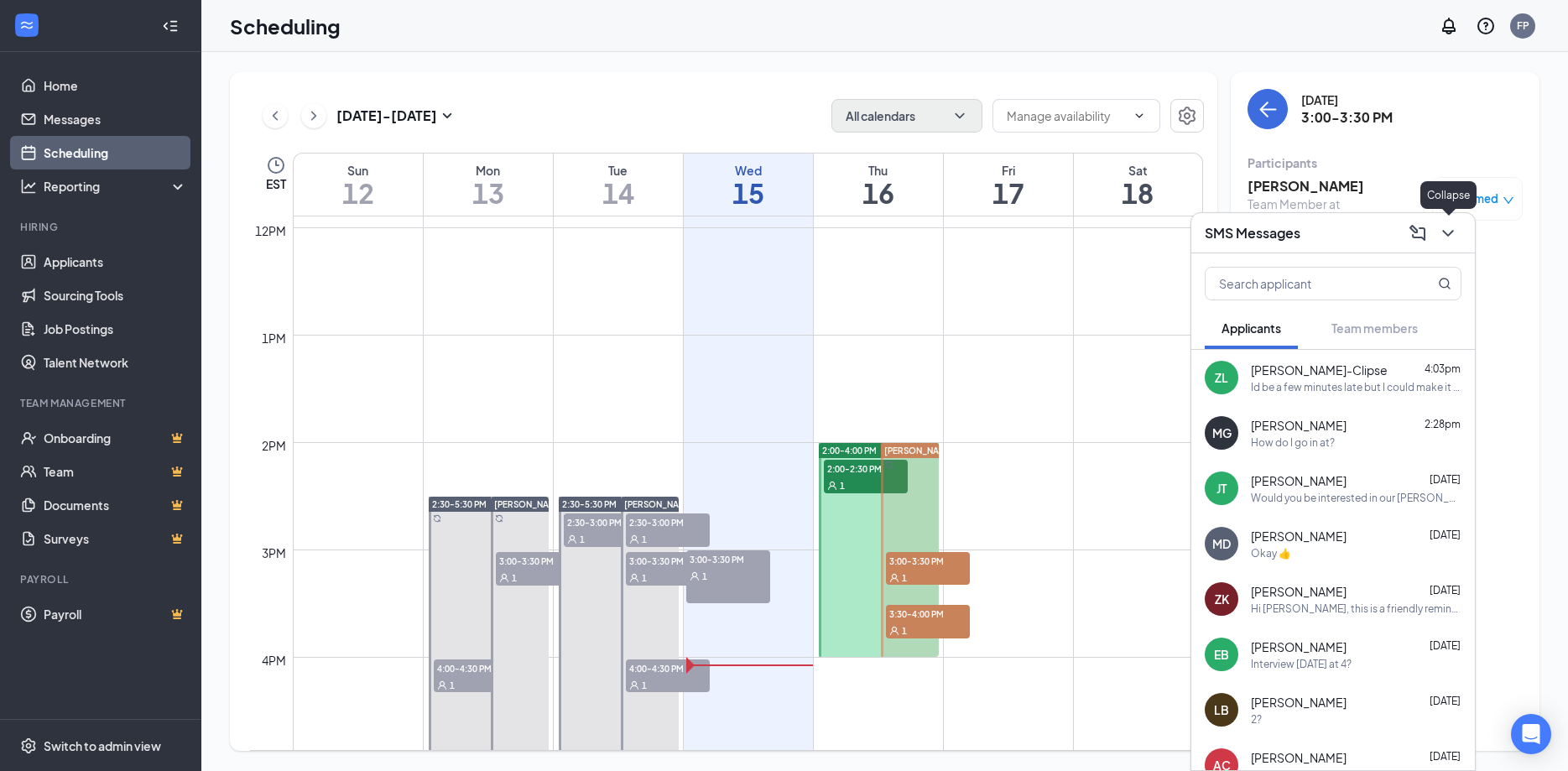
drag, startPoint x: 1454, startPoint y: 233, endPoint x: 1296, endPoint y: 220, distance: 158.5
click at [1453, 233] on icon "ChevronDown" at bounding box center [1448, 233] width 20 height 20
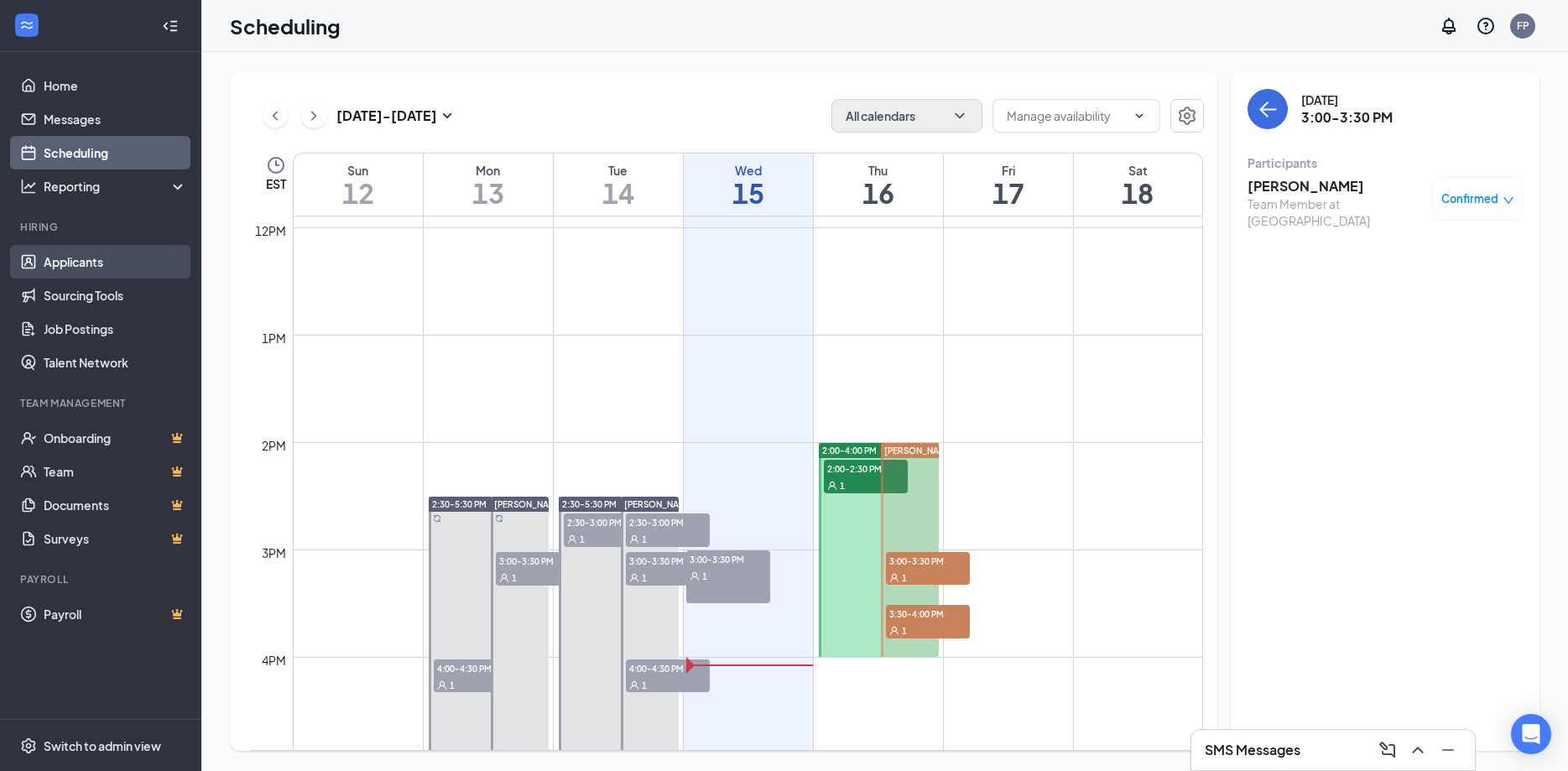
click at [94, 257] on link "Applicants" at bounding box center [115, 262] width 144 height 33
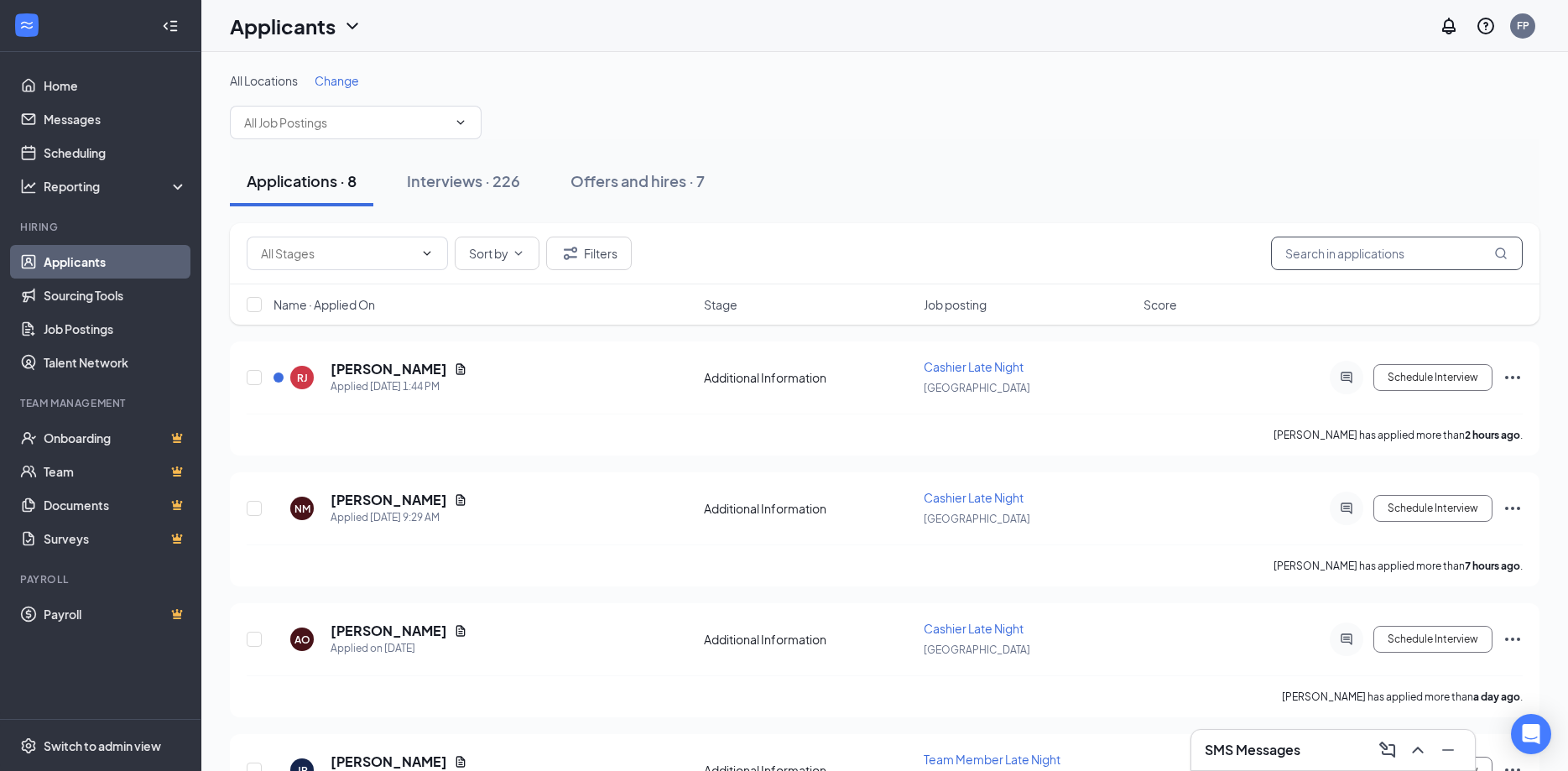
click at [1332, 262] on input "text" at bounding box center [1397, 252] width 252 height 33
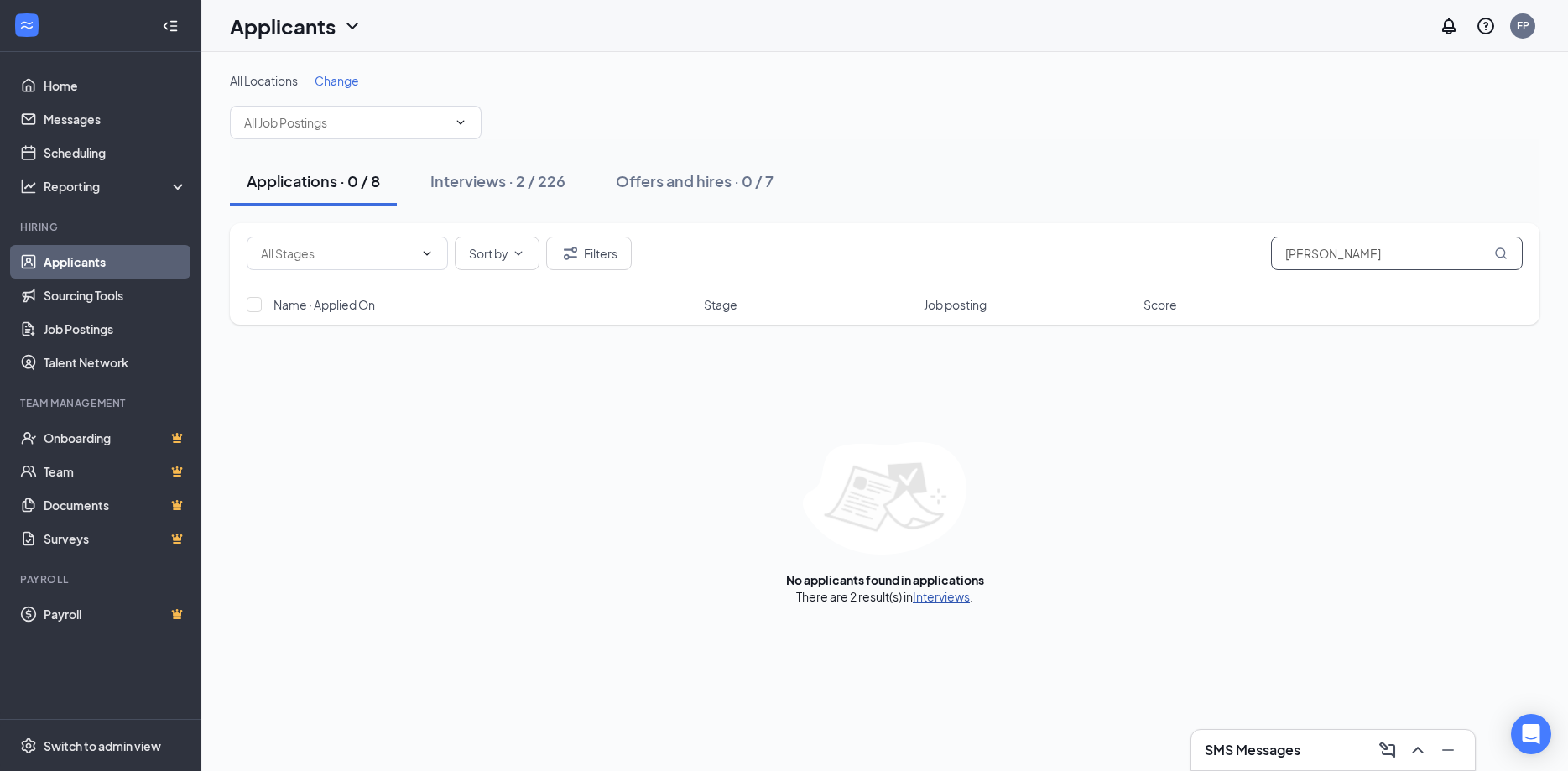
type input "zach"
click at [942, 594] on link "Interviews" at bounding box center [941, 596] width 57 height 15
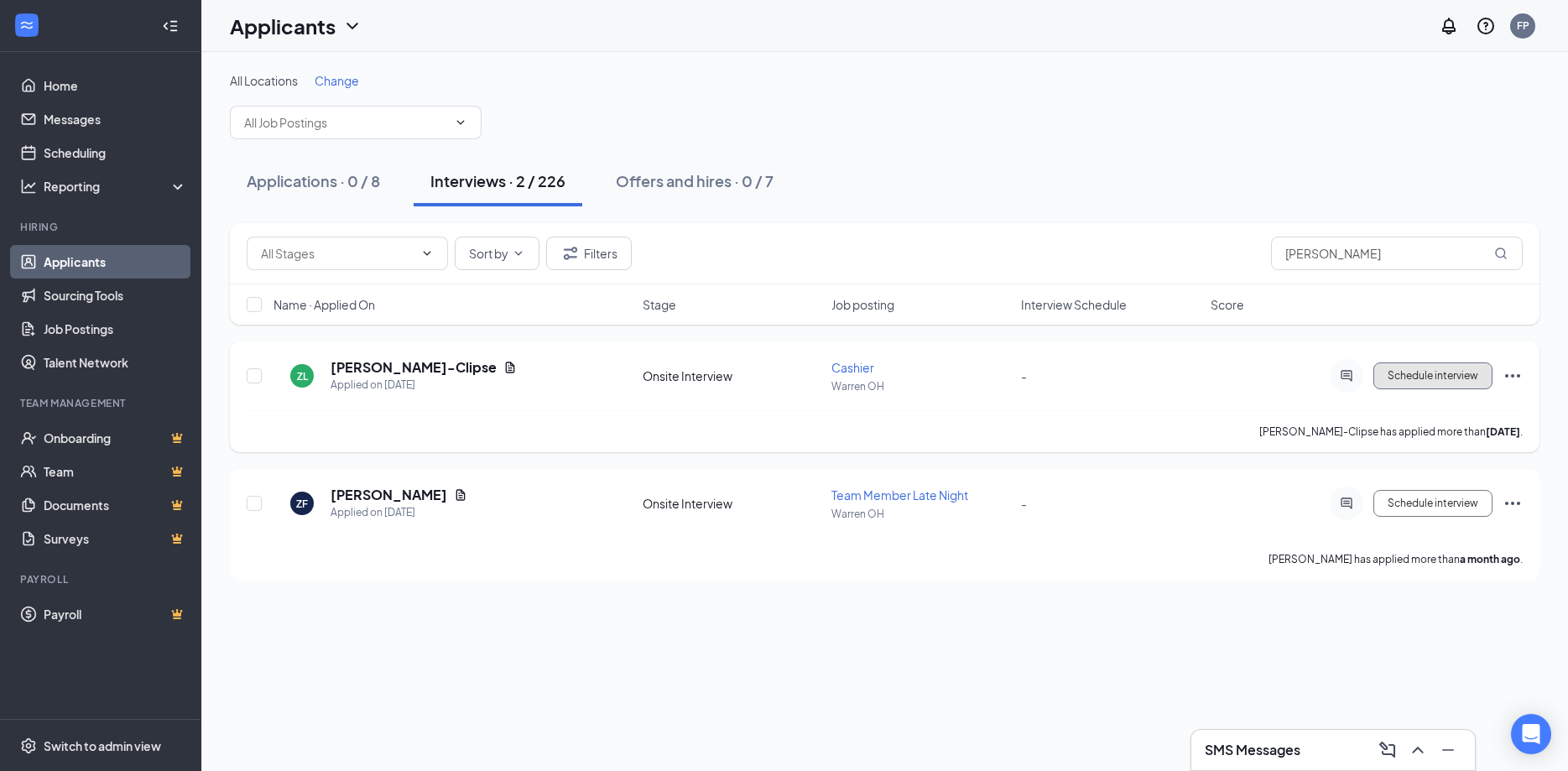
click at [1464, 375] on span "Schedule interview" at bounding box center [1433, 376] width 91 height 12
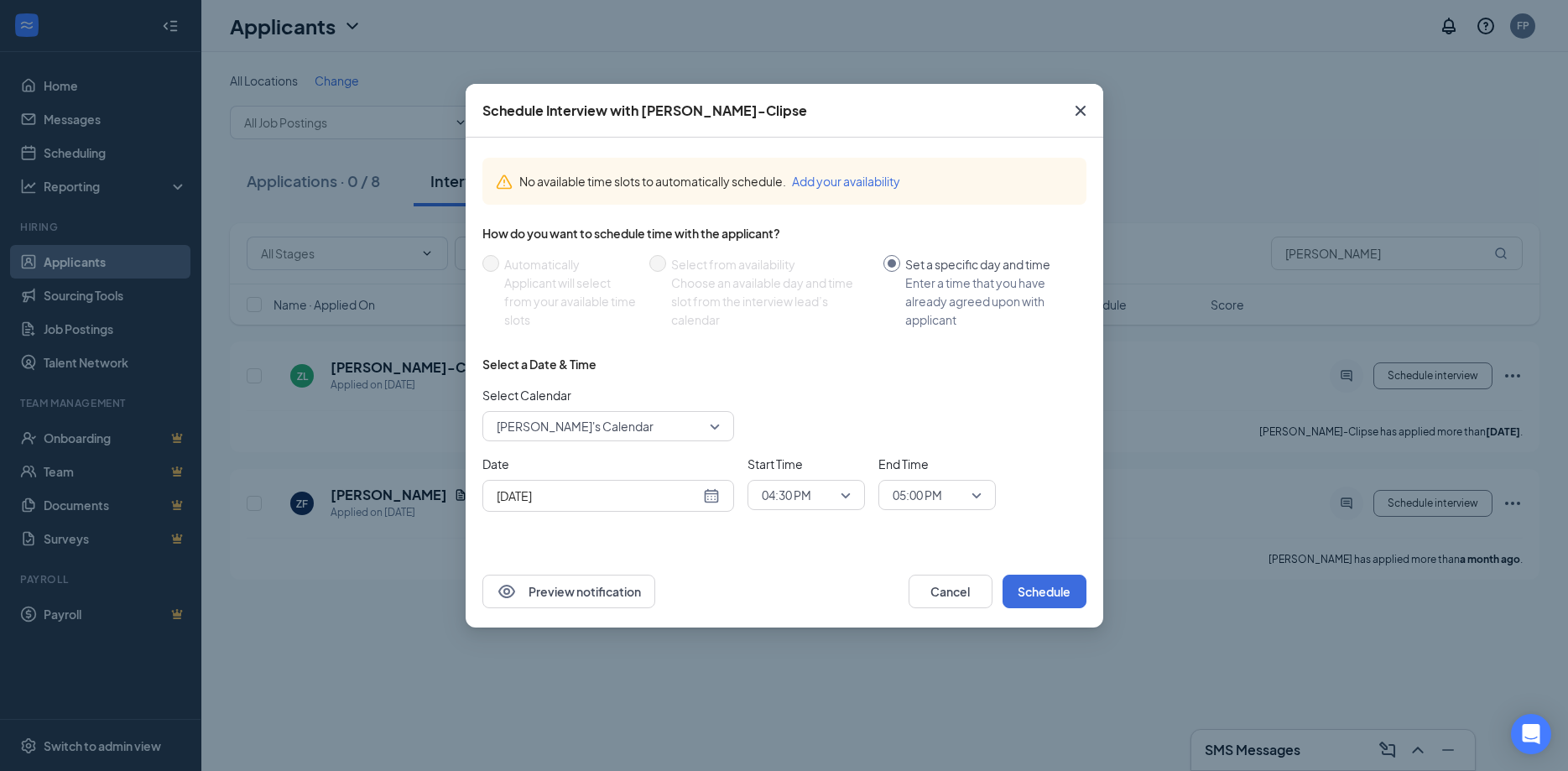
click at [724, 496] on div "Oct 15, 2025" at bounding box center [608, 495] width 252 height 32
click at [714, 497] on div "Oct 15, 2025" at bounding box center [608, 496] width 224 height 18
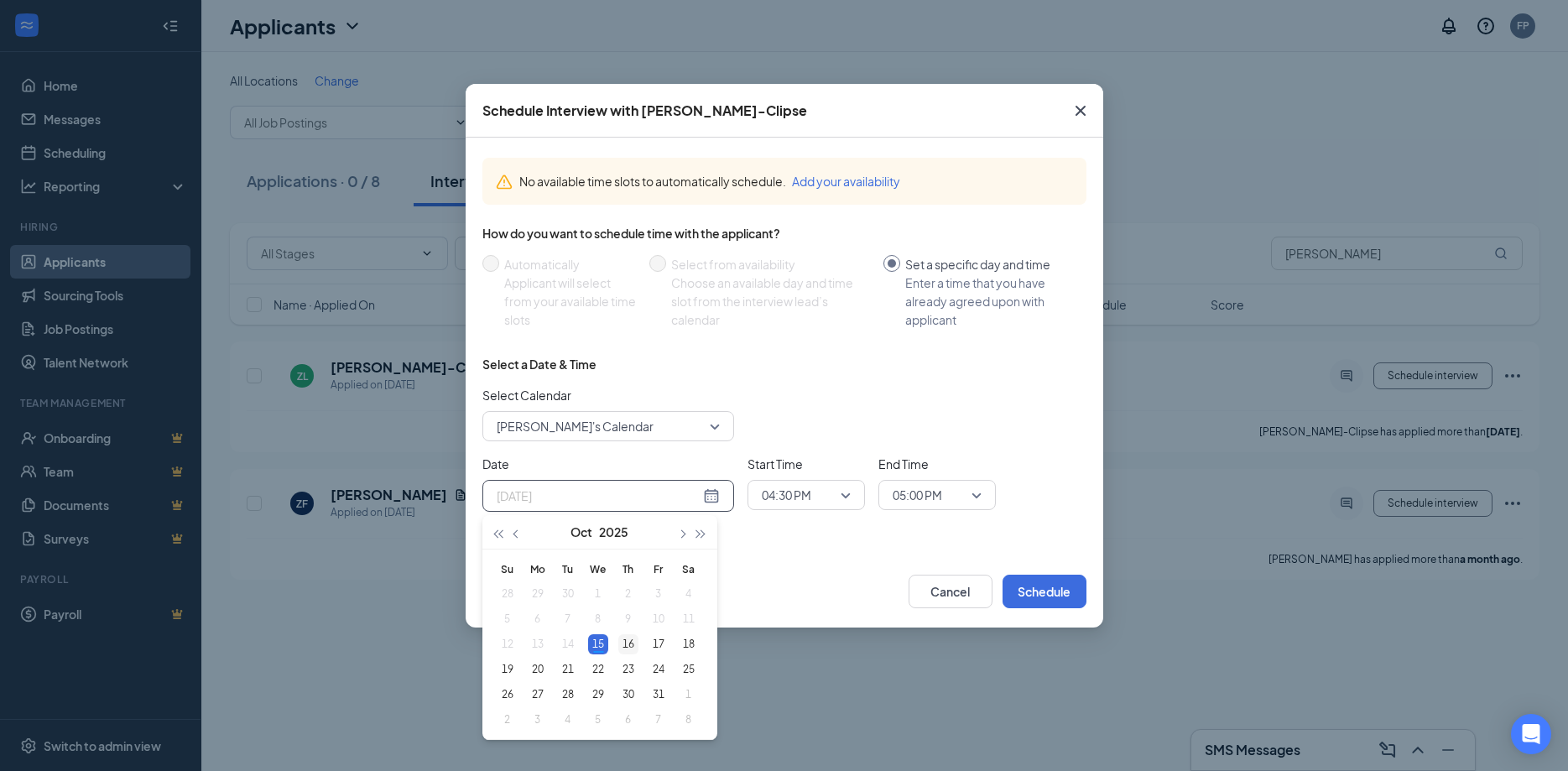
type input "Oct 16, 2025"
drag, startPoint x: 630, startPoint y: 646, endPoint x: 699, endPoint y: 623, distance: 72.7
click at [631, 645] on div "16" at bounding box center [628, 644] width 20 height 20
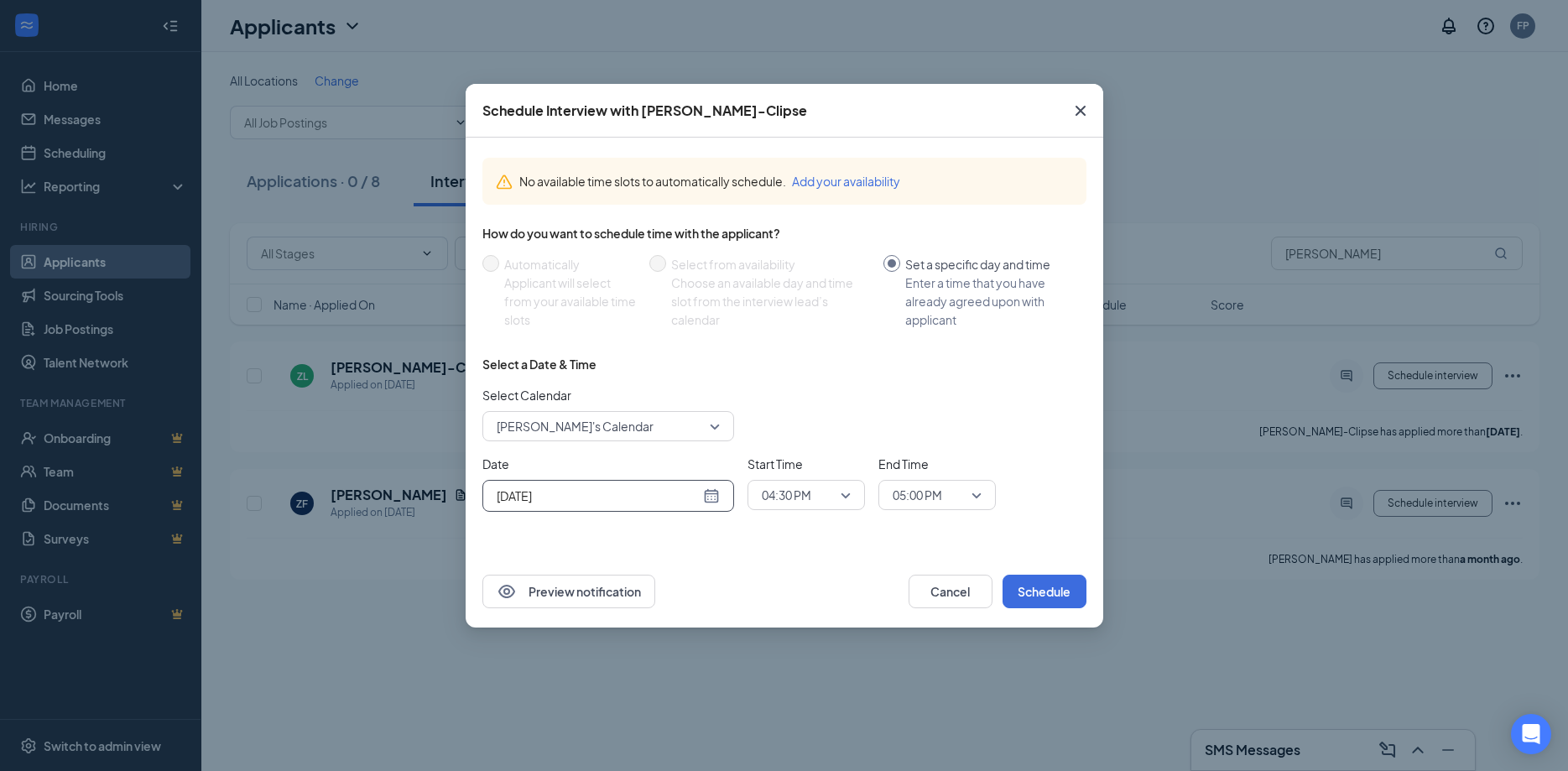
click at [834, 496] on span "04:30 PM" at bounding box center [799, 495] width 74 height 25
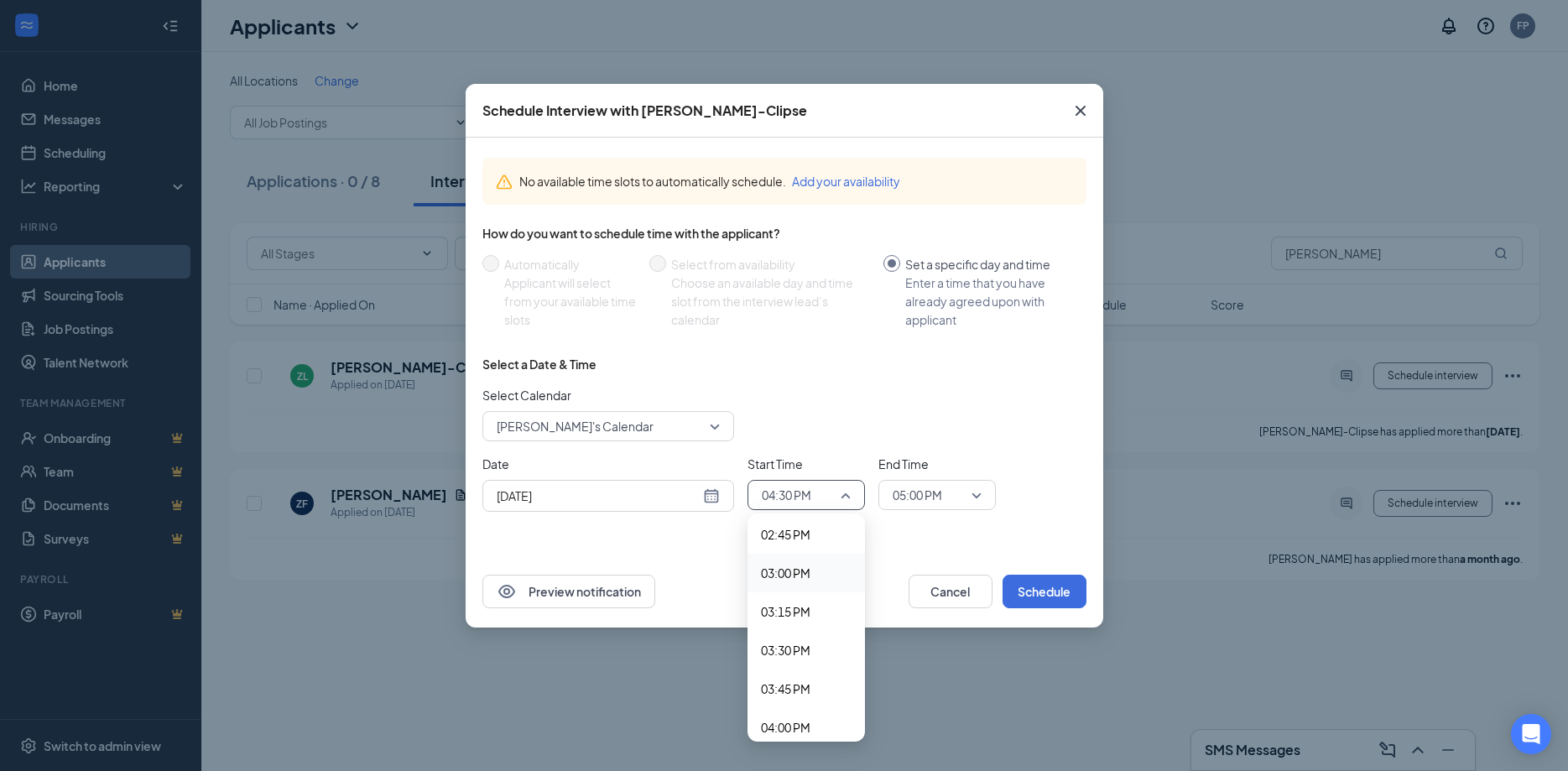
drag, startPoint x: 799, startPoint y: 574, endPoint x: 846, endPoint y: 561, distance: 48.8
click at [800, 573] on span "03:00 PM" at bounding box center [786, 573] width 50 height 18
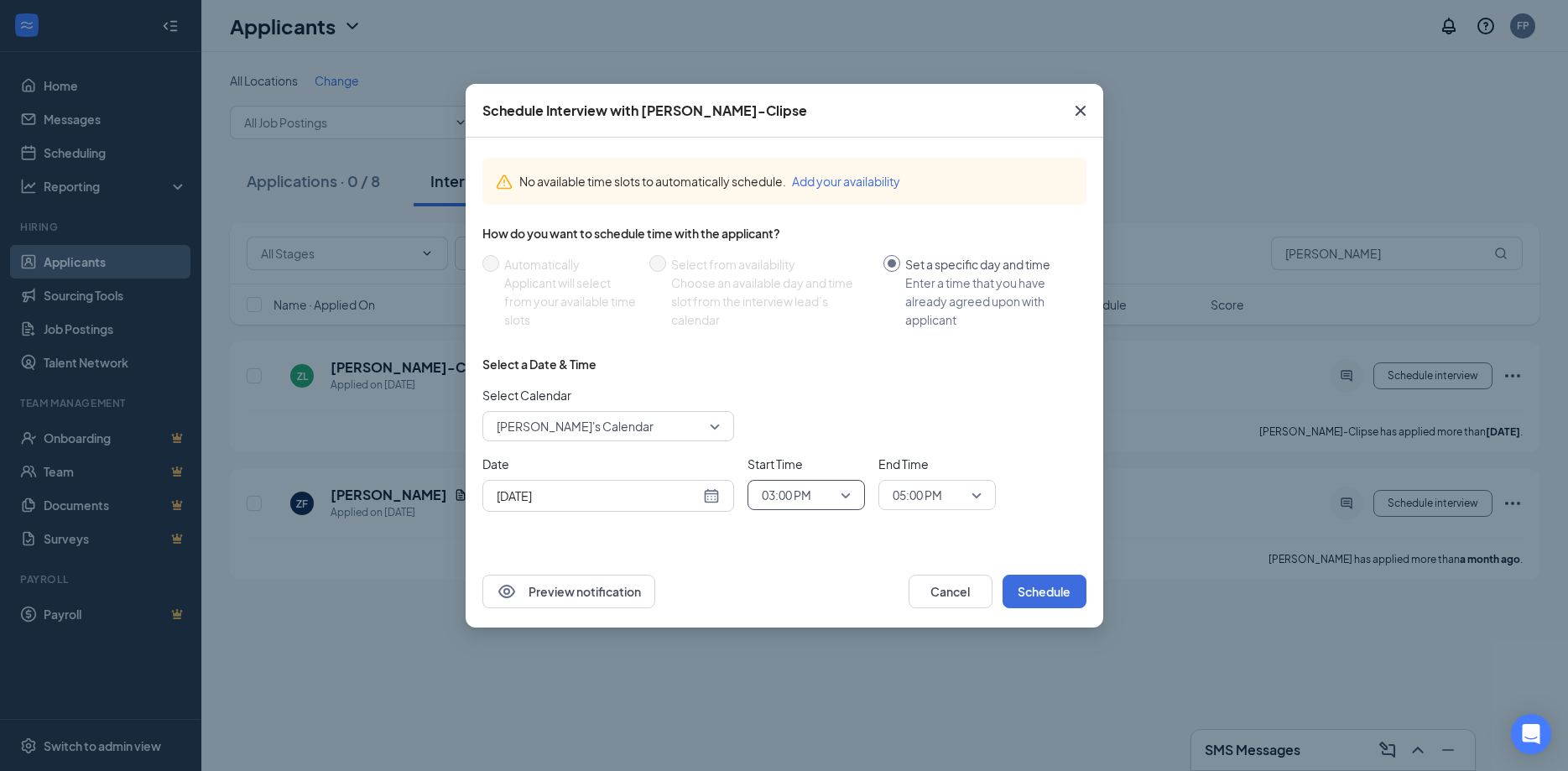
click at [971, 486] on span "05:00 PM" at bounding box center [937, 495] width 89 height 25
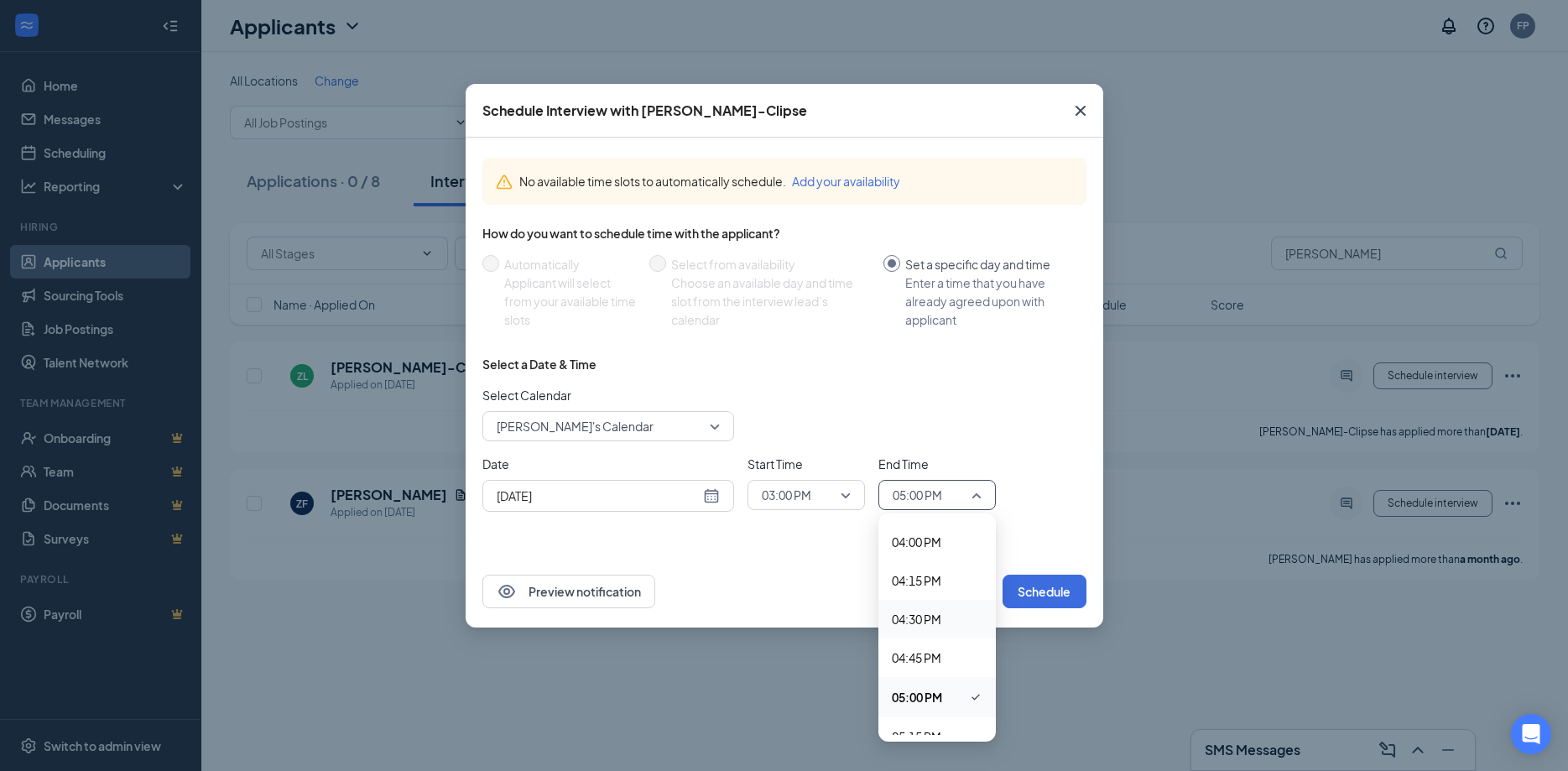
scroll to position [2268, 0]
click at [920, 662] on span "03:30 PM" at bounding box center [916, 663] width 50 height 18
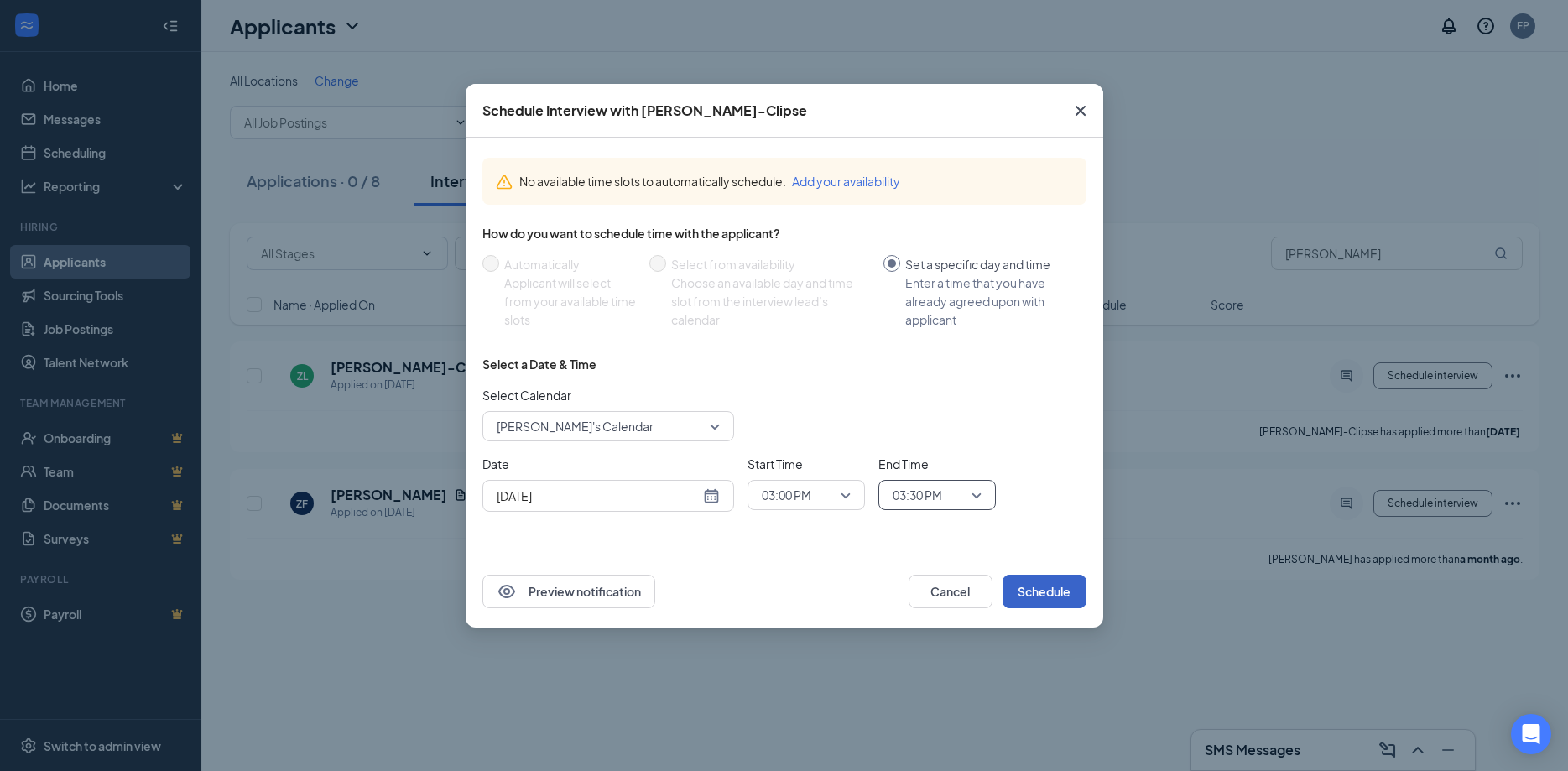
click at [1042, 589] on button "Schedule" at bounding box center [1045, 591] width 84 height 33
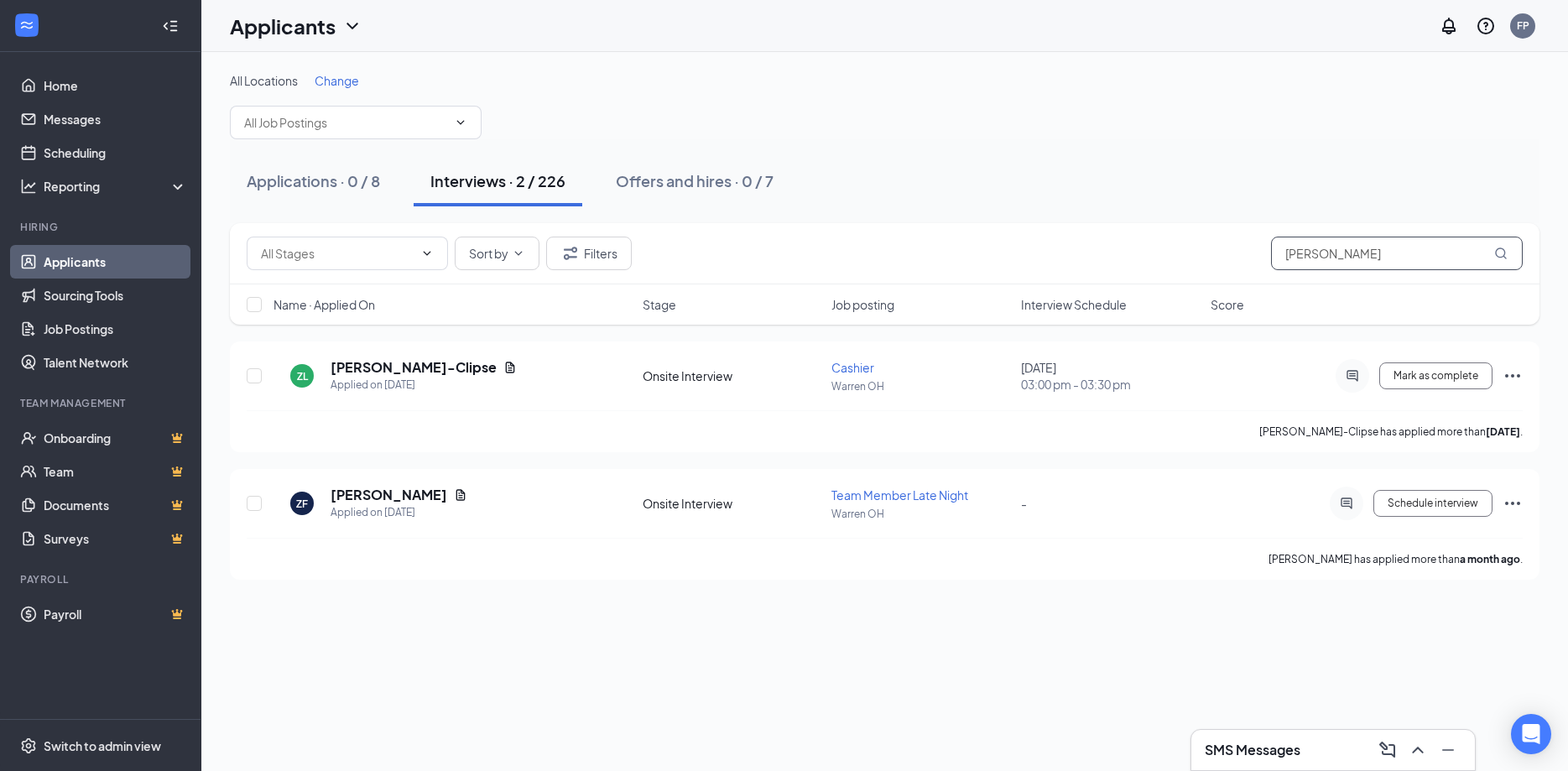
drag, startPoint x: 1381, startPoint y: 249, endPoint x: 776, endPoint y: 249, distance: 605.0
click at [1271, 249] on input "zach" at bounding box center [1397, 252] width 252 height 33
click at [998, 167] on div "Applications · 0 / 8 Interviews · 2 / 226 Offers and hires · 0 / 7" at bounding box center [884, 181] width 1310 height 51
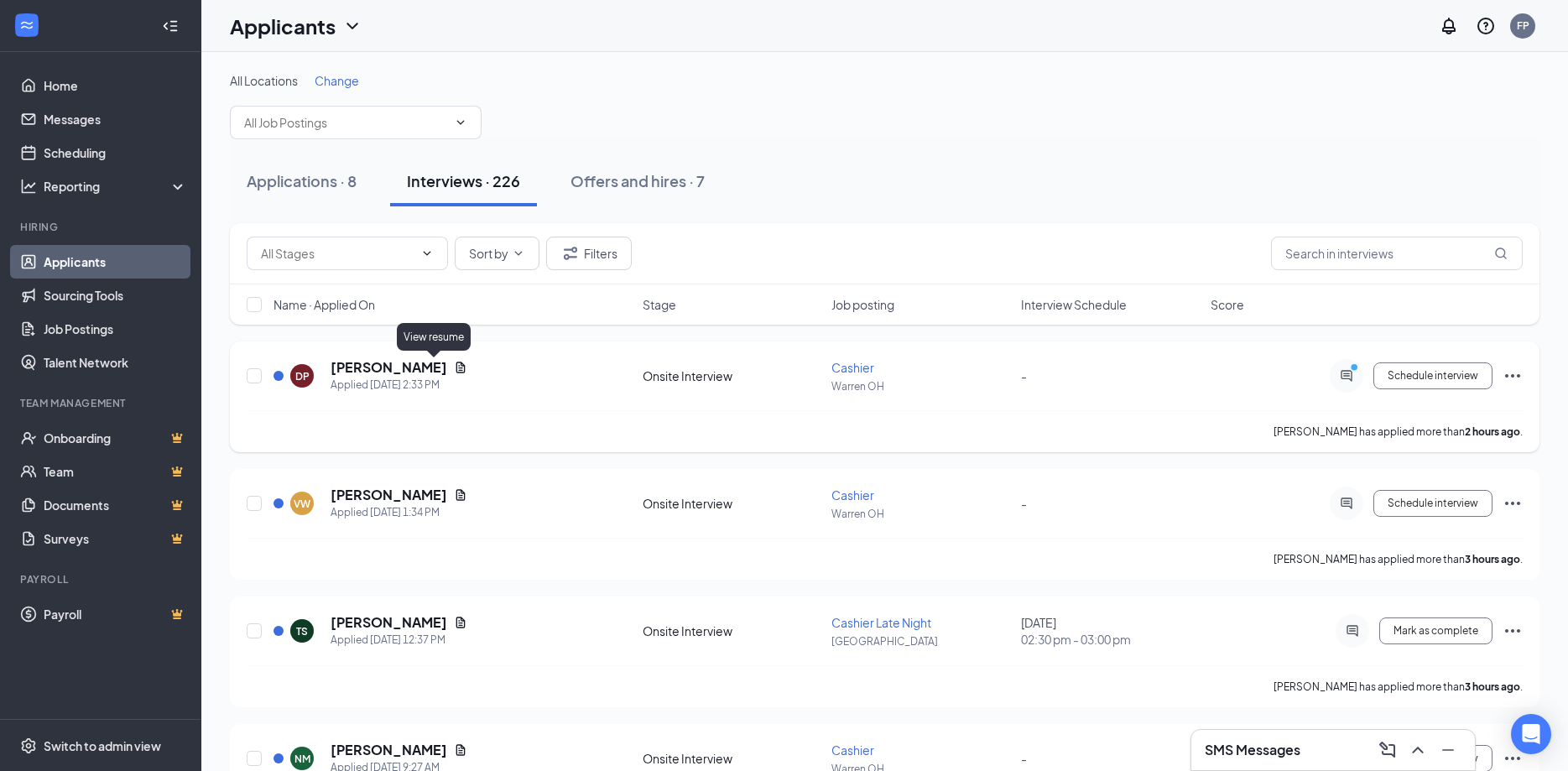
click at [456, 366] on icon "Document" at bounding box center [461, 367] width 9 height 11
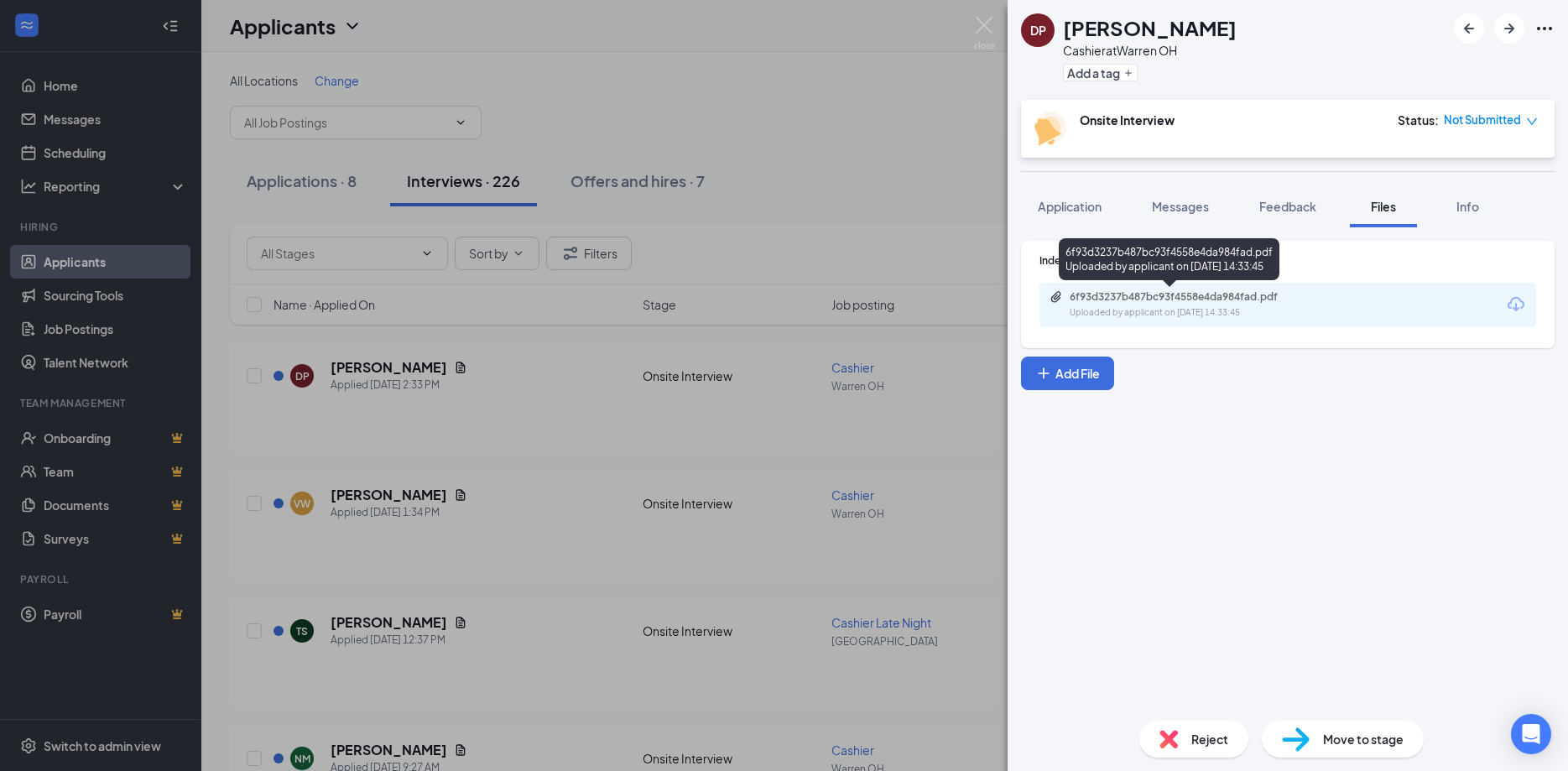
click at [1173, 299] on div "6f93d3237b487bc93f4558e4da984fad.pdf" at bounding box center [1188, 297] width 235 height 14
drag, startPoint x: 1082, startPoint y: 201, endPoint x: 696, endPoint y: 262, distance: 390.8
click at [1077, 199] on span "Application" at bounding box center [1070, 206] width 63 height 15
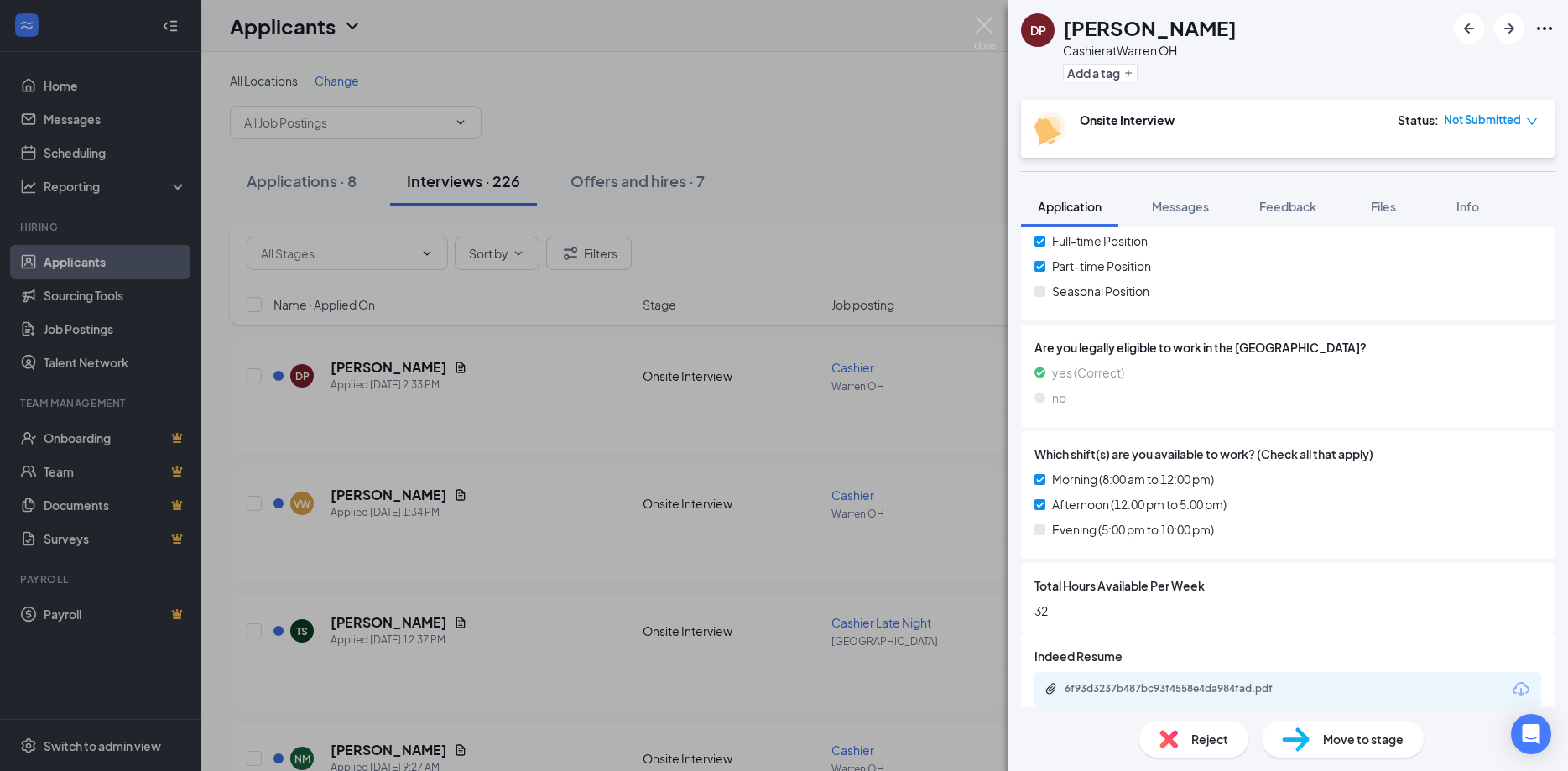
scroll to position [448, 0]
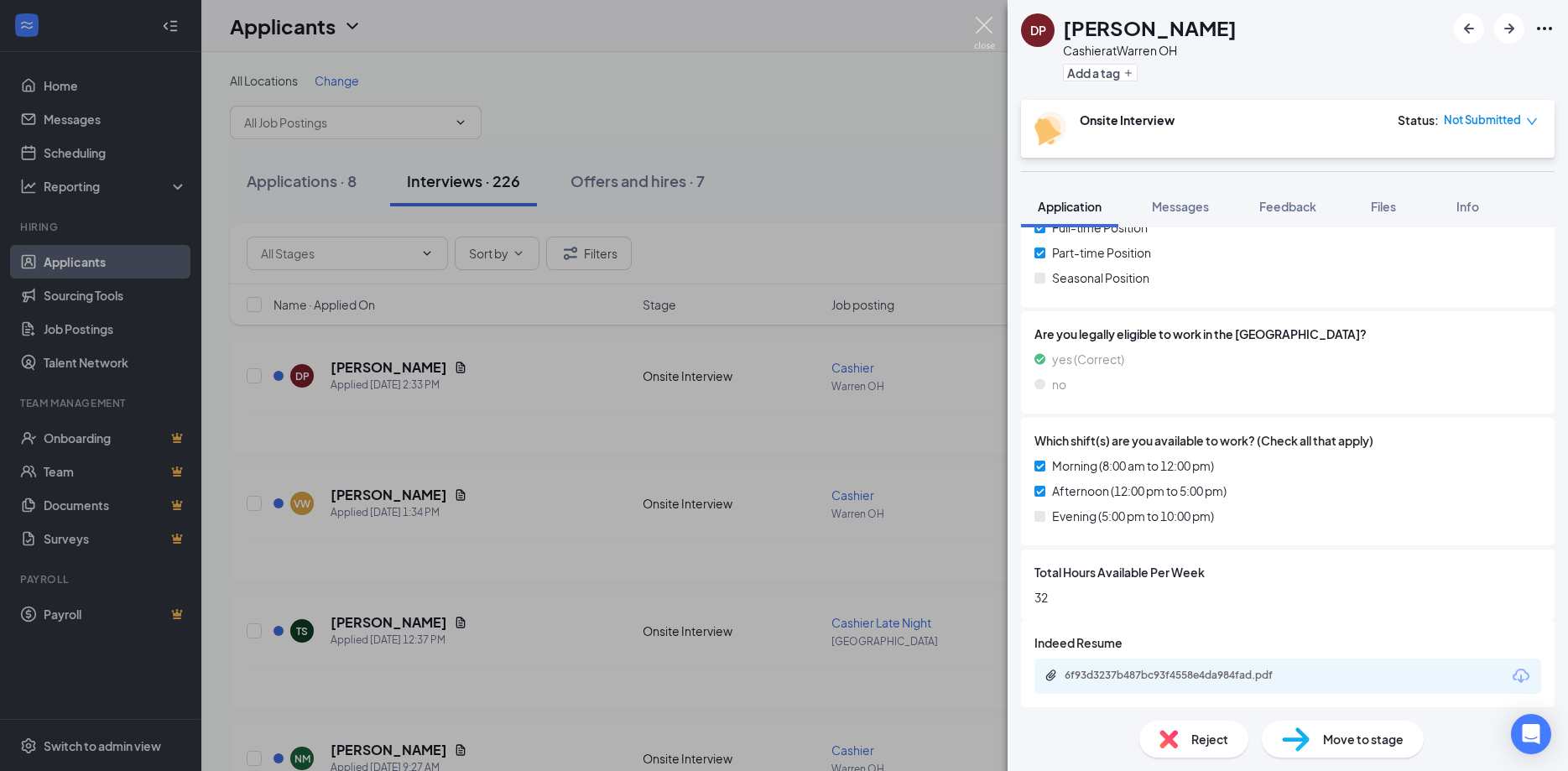
click at [992, 28] on img at bounding box center [984, 33] width 21 height 33
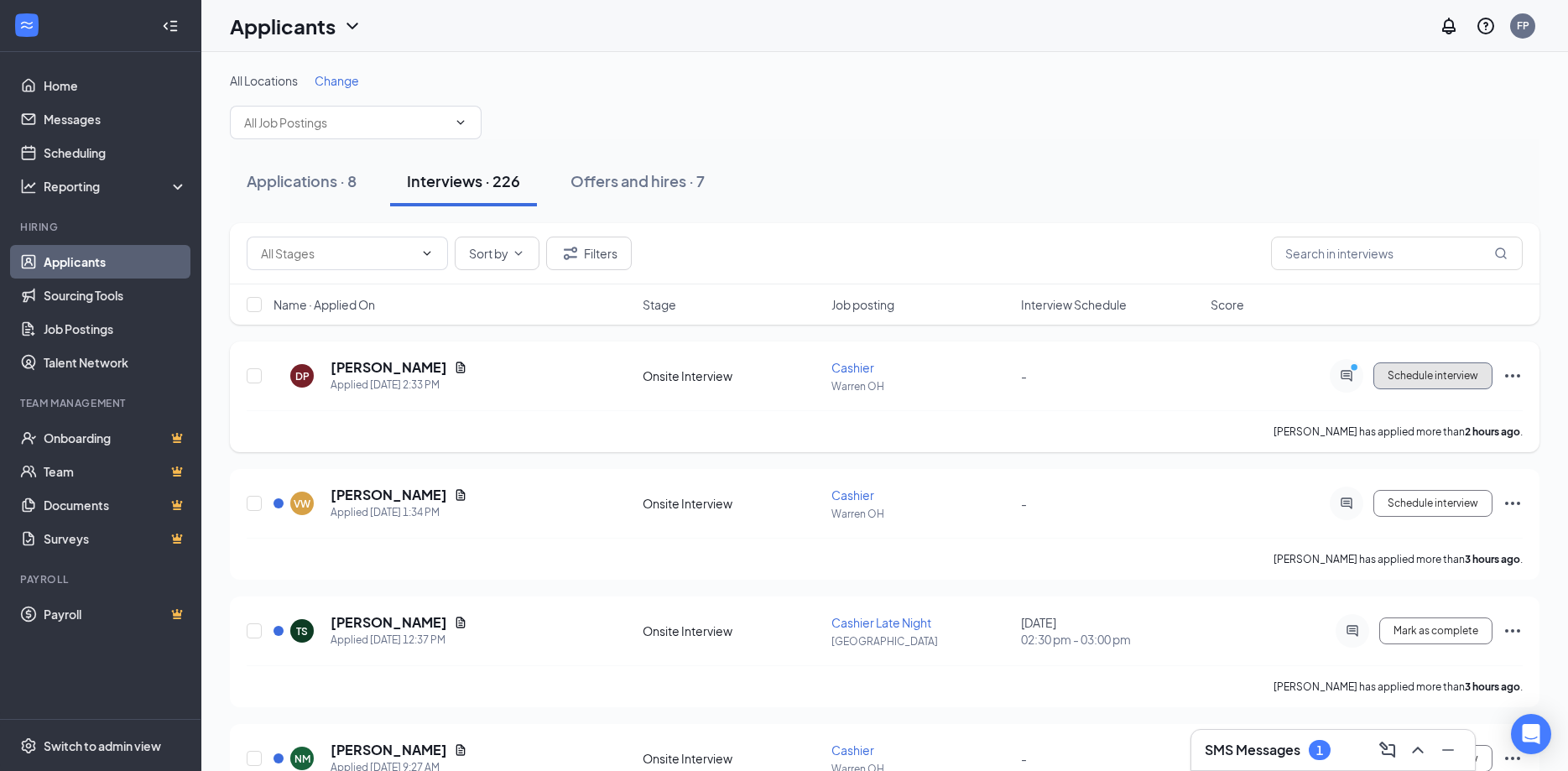
click at [1429, 371] on span "Schedule interview" at bounding box center [1433, 376] width 91 height 12
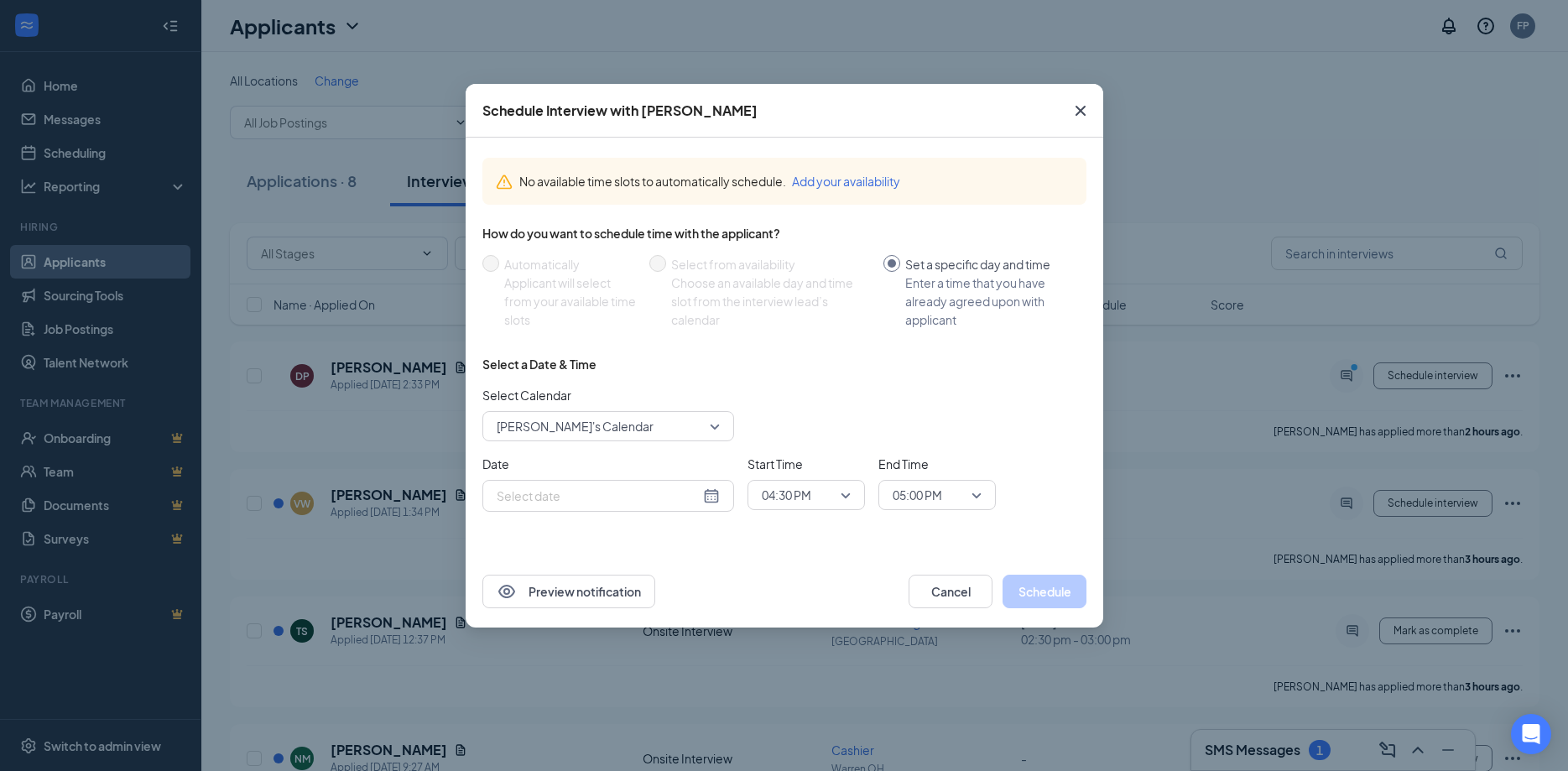
type input "Oct 15, 2025"
click at [1090, 100] on span "Close" at bounding box center [1081, 110] width 45 height 45
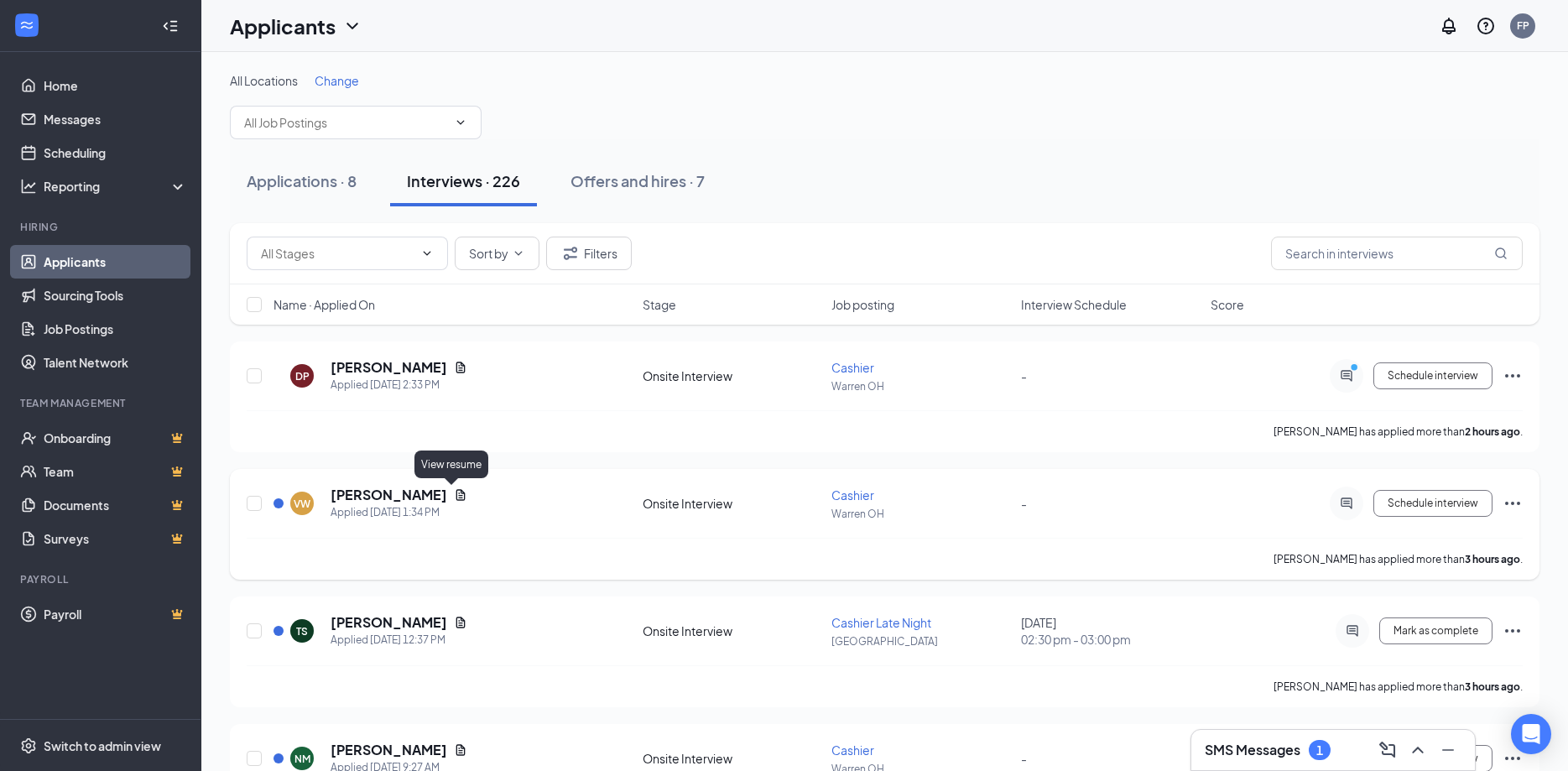
click at [456, 493] on icon "Document" at bounding box center [461, 494] width 9 height 11
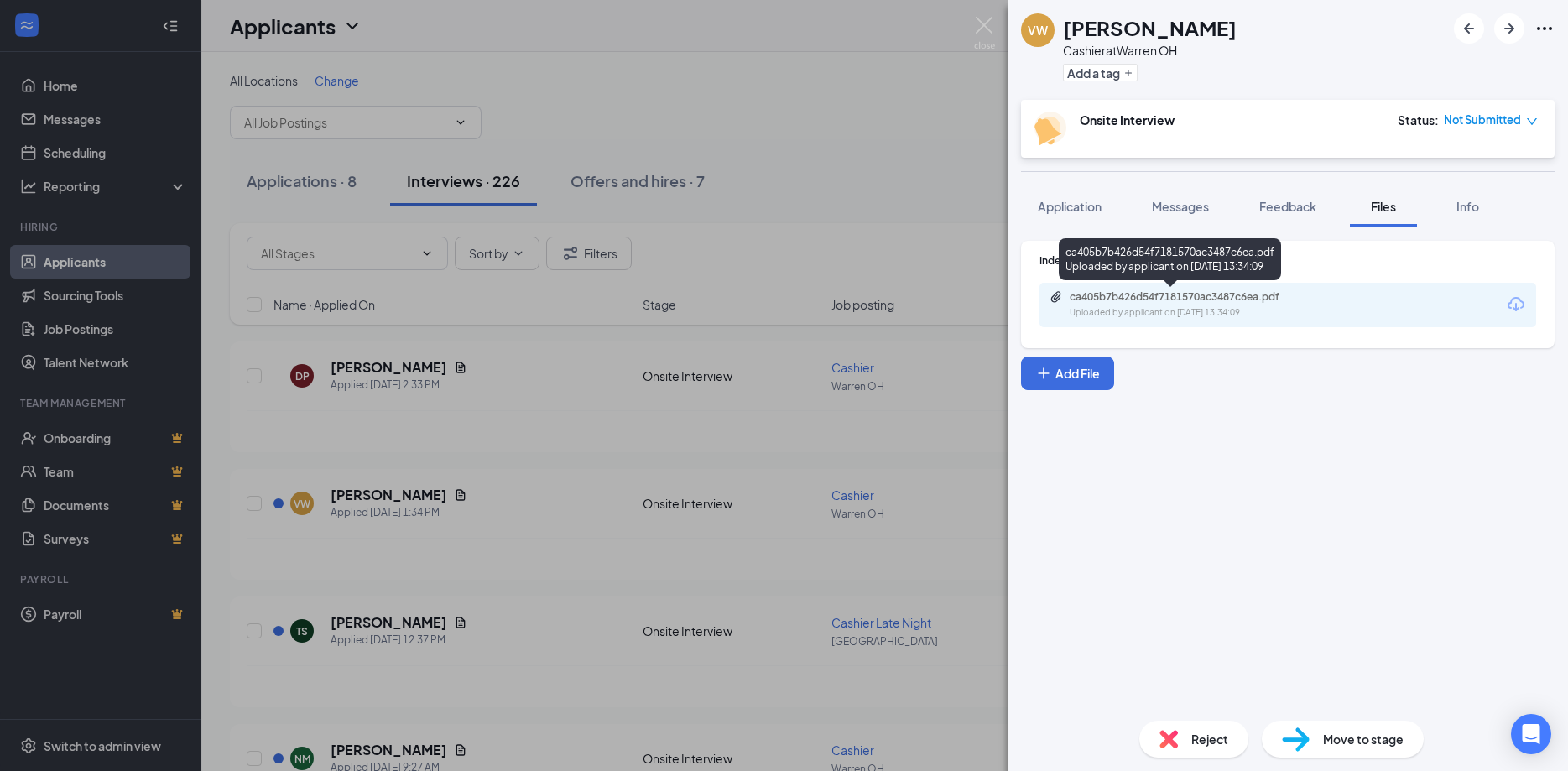
click at [1203, 297] on div "ca405b7b426d54f7181570ac3487c6ea.pdf" at bounding box center [1188, 297] width 235 height 14
click at [1067, 210] on span "Application" at bounding box center [1070, 206] width 63 height 15
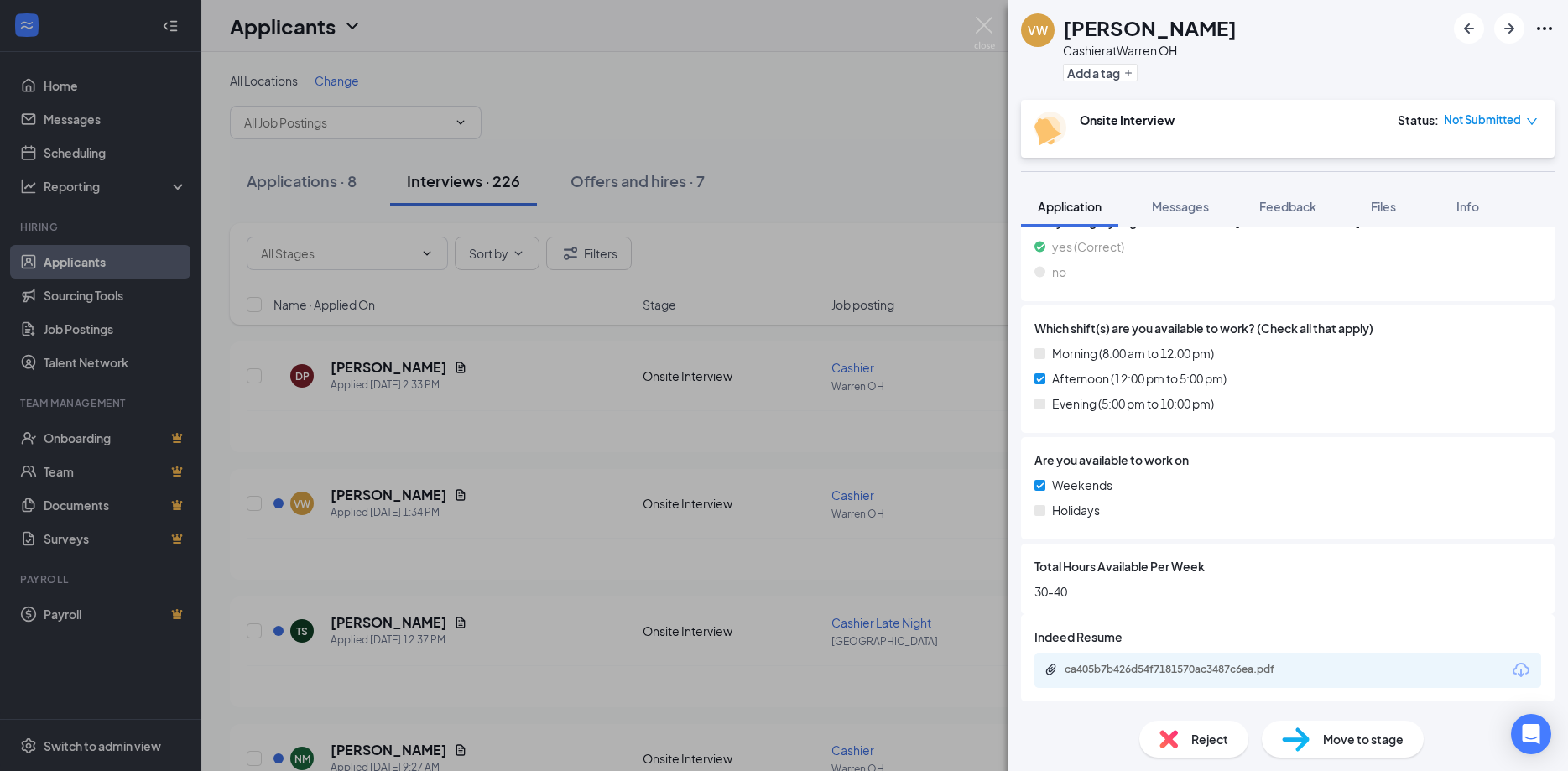
scroll to position [514, 0]
click at [981, 11] on div "VW Victoria Williams Cashier at Warren OH Add a tag Onsite Interview Status : N…" at bounding box center [784, 386] width 1568 height 771
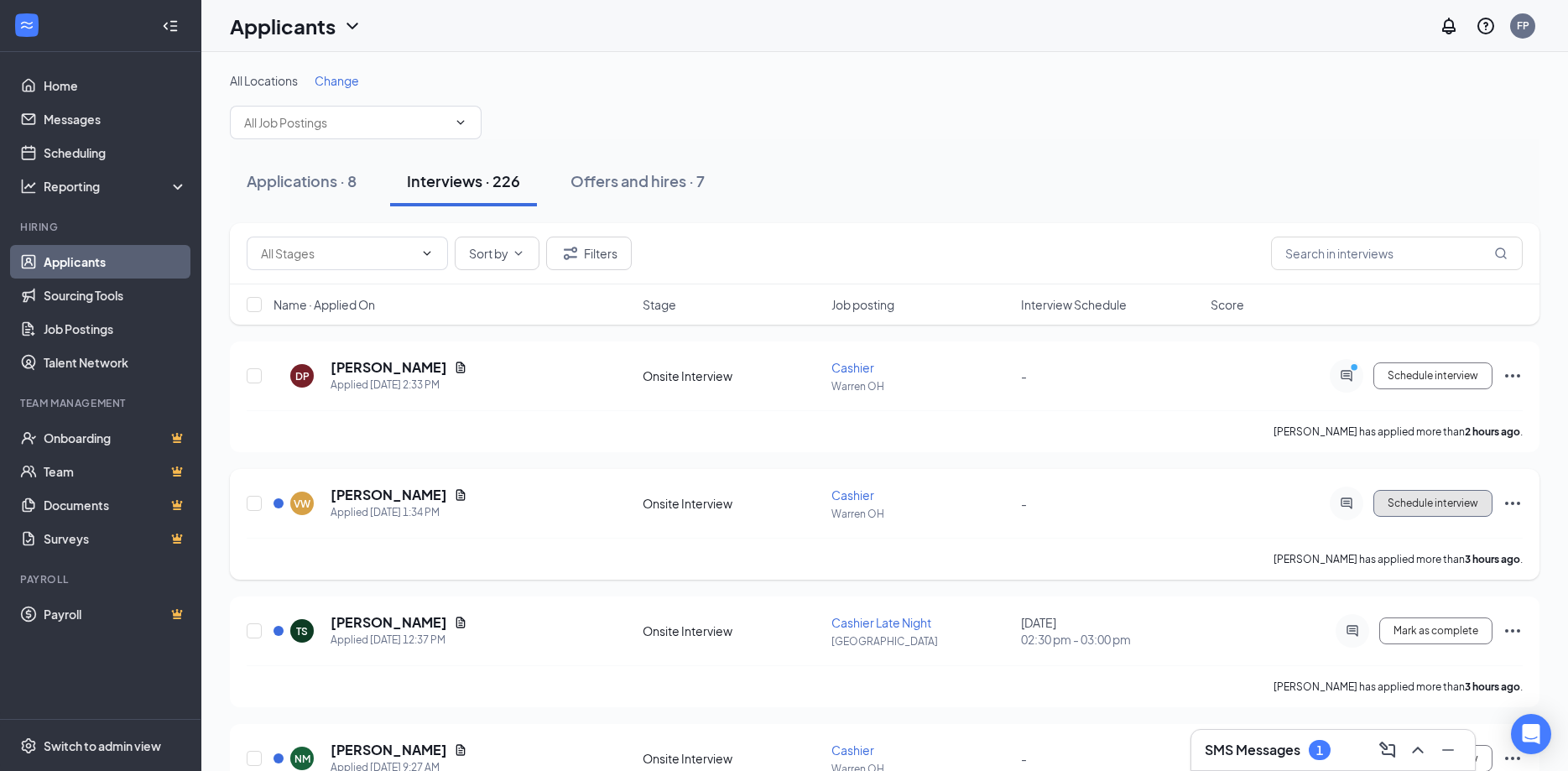
click at [1414, 503] on span "Schedule interview" at bounding box center [1433, 503] width 91 height 12
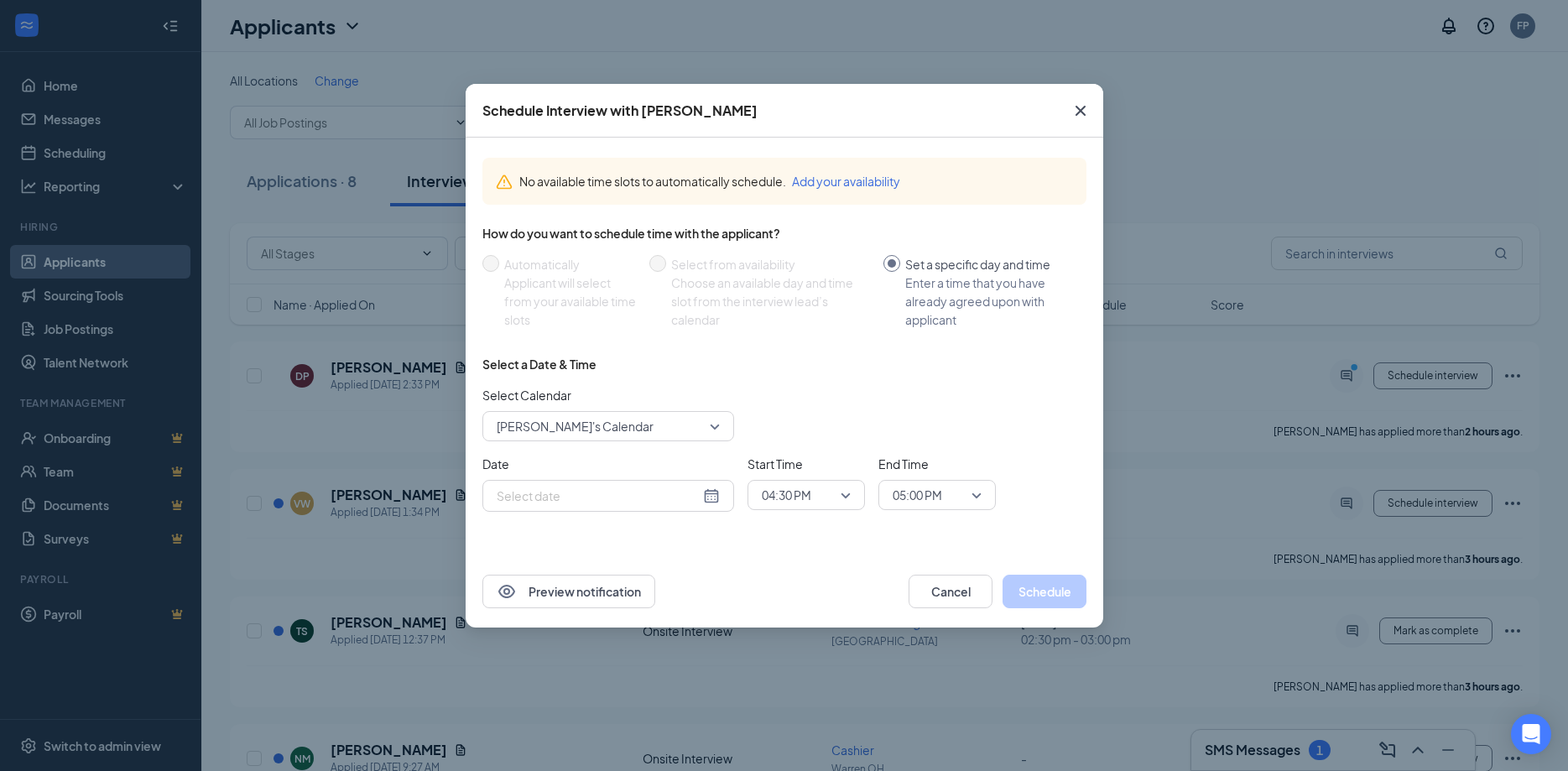
type input "Oct 15, 2025"
click at [1093, 113] on span "Close" at bounding box center [1081, 110] width 45 height 45
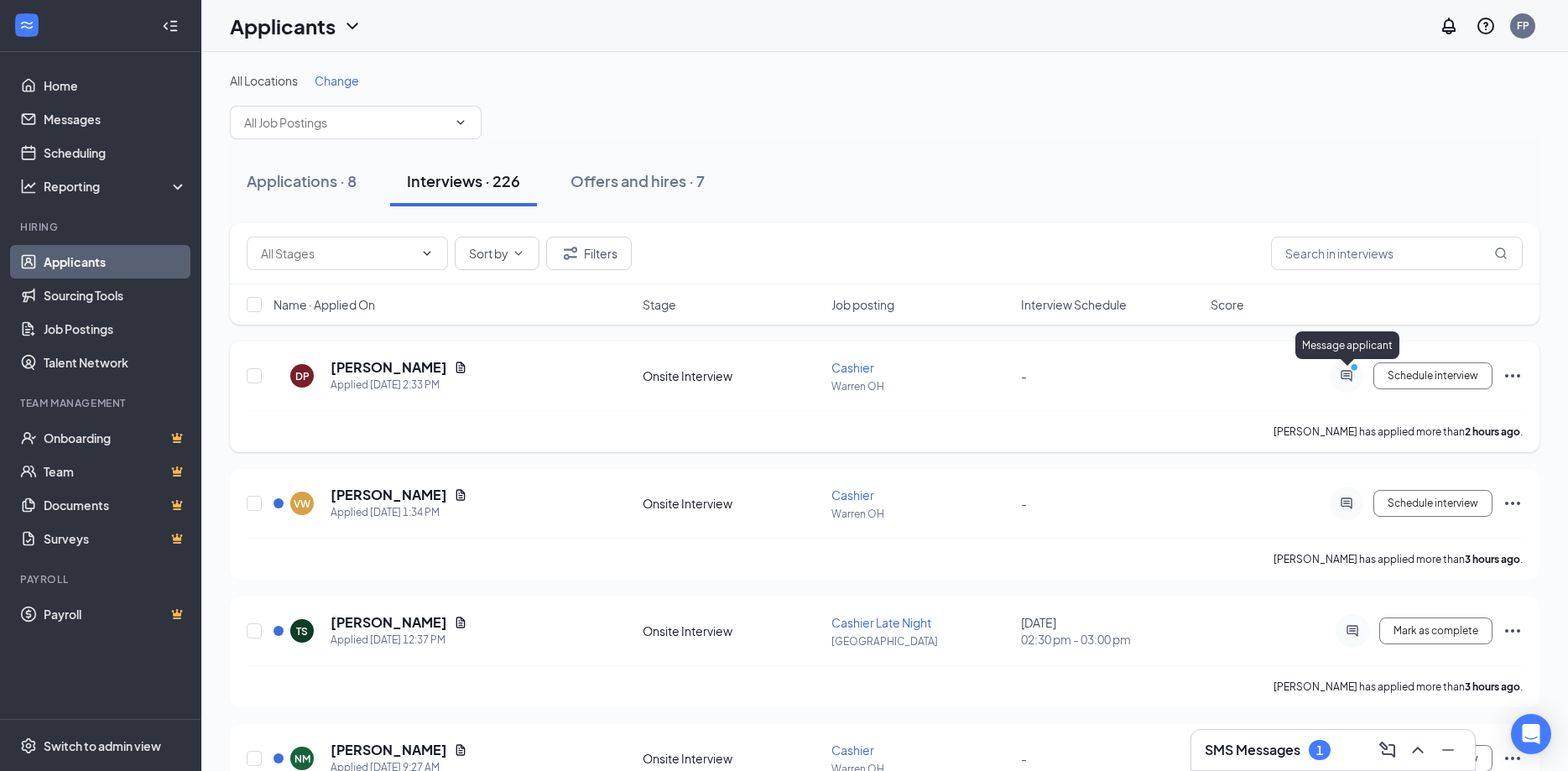
click at [1347, 373] on icon "ActiveChat" at bounding box center [1347, 376] width 20 height 14
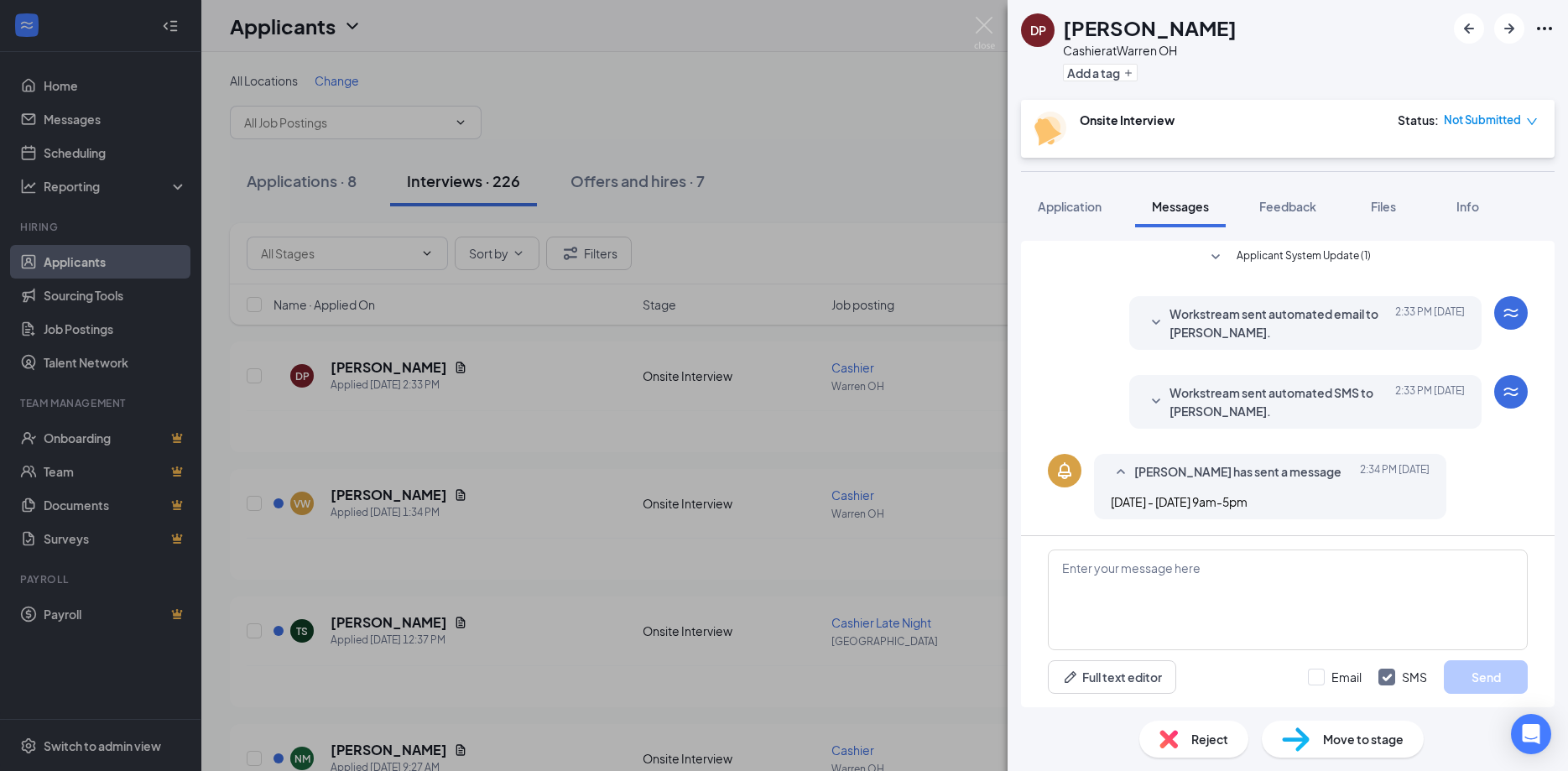
scroll to position [130, 0]
click at [1267, 644] on textarea at bounding box center [1288, 599] width 480 height 100
click at [1059, 590] on textarea at bounding box center [1288, 599] width 480 height 100
type textarea "Tomorrow at 2?"
drag, startPoint x: 1476, startPoint y: 676, endPoint x: 1453, endPoint y: 671, distance: 23.5
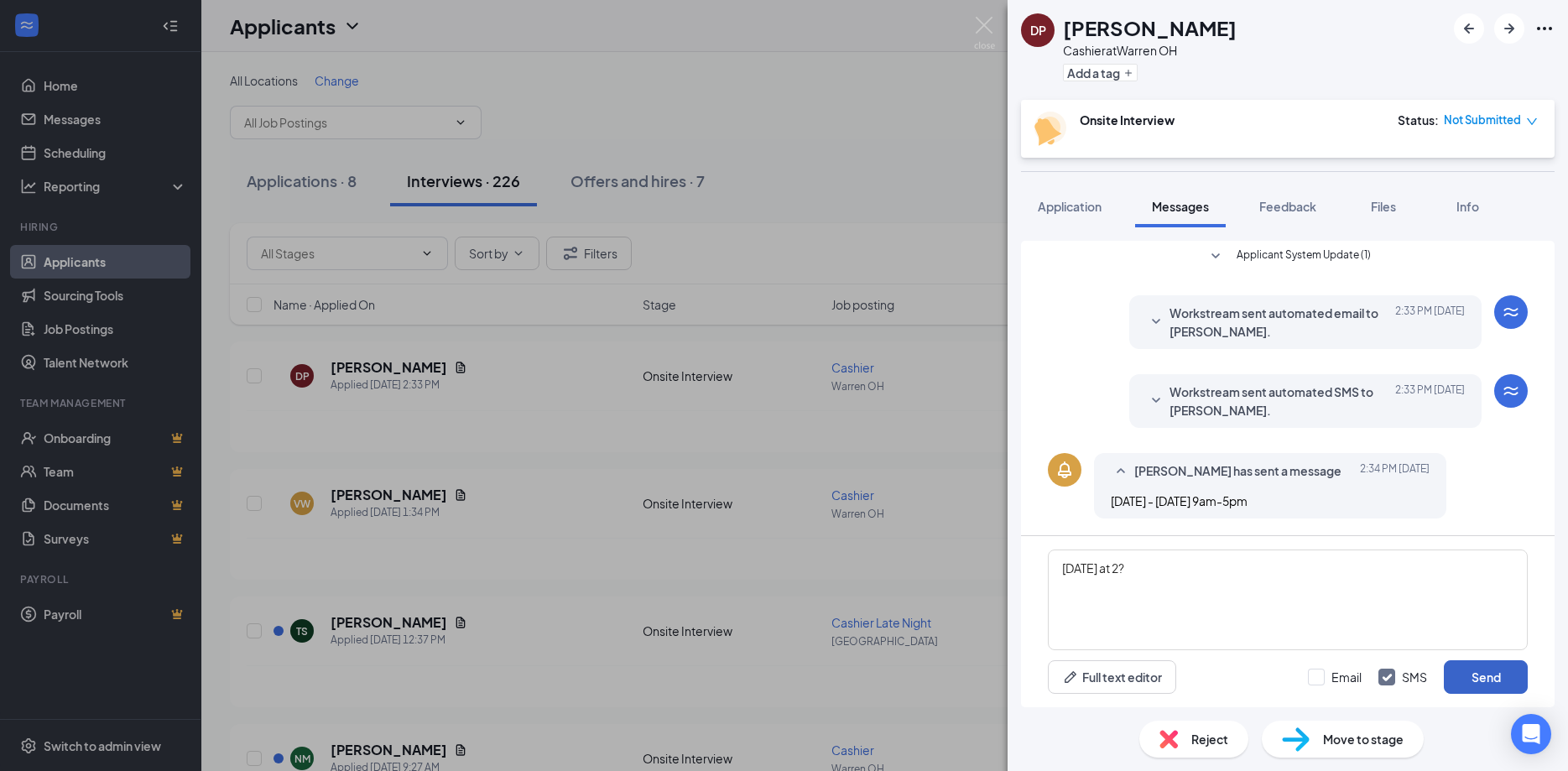
click at [1476, 674] on button "Send" at bounding box center [1486, 676] width 84 height 33
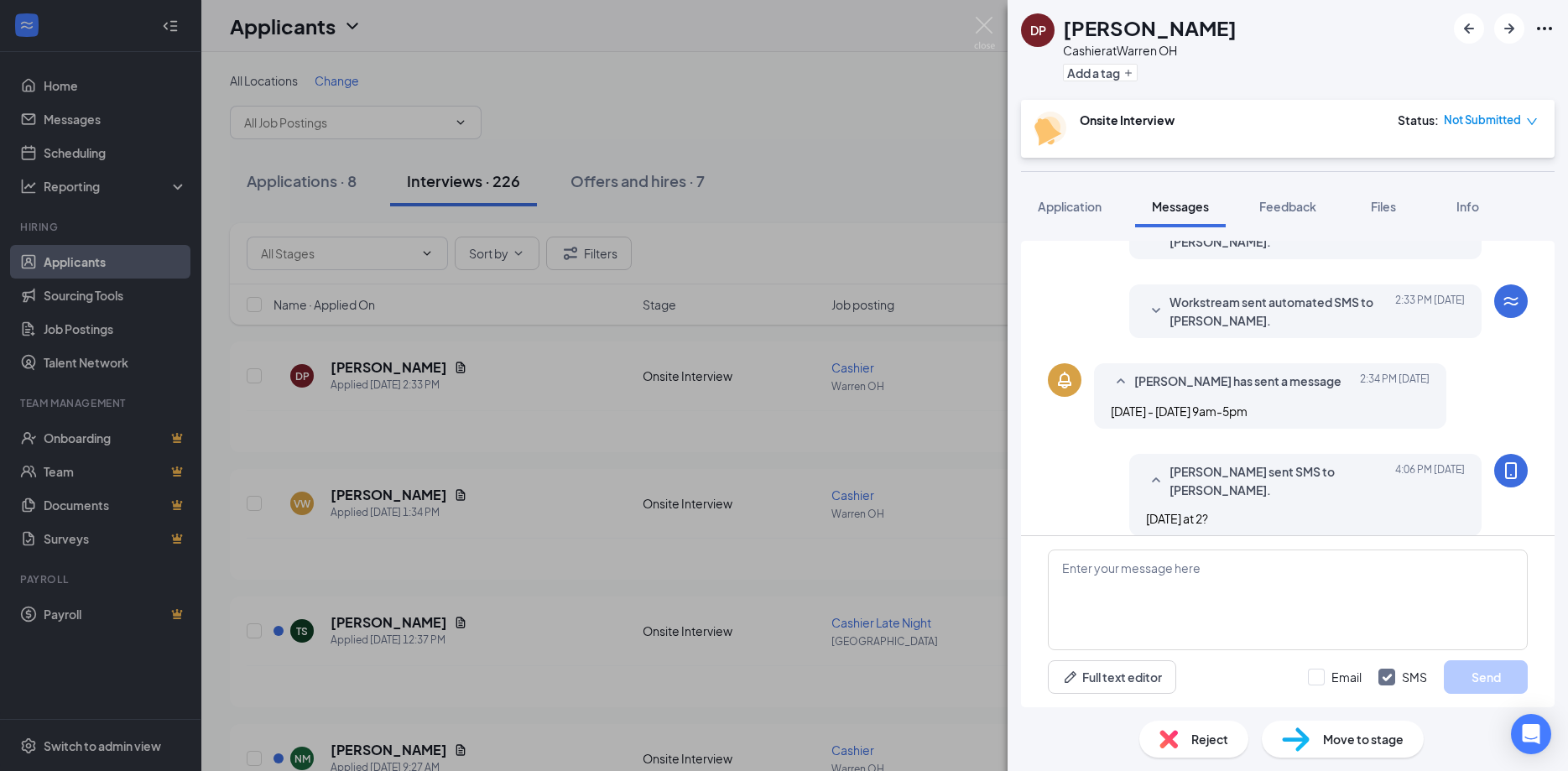
scroll to position [221, 0]
click at [984, 21] on img at bounding box center [984, 33] width 21 height 33
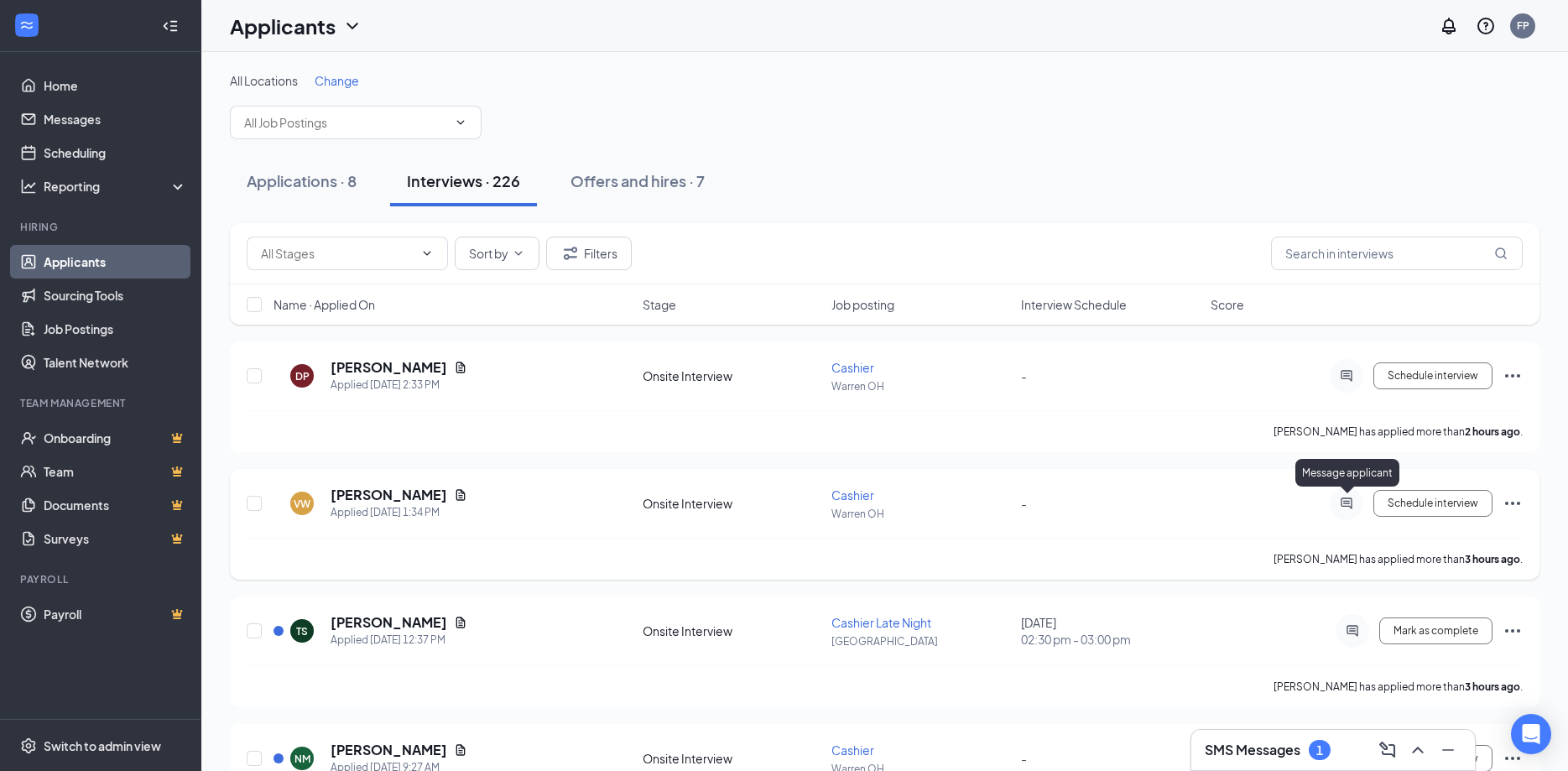
click at [1349, 499] on icon "ActiveChat" at bounding box center [1346, 503] width 11 height 11
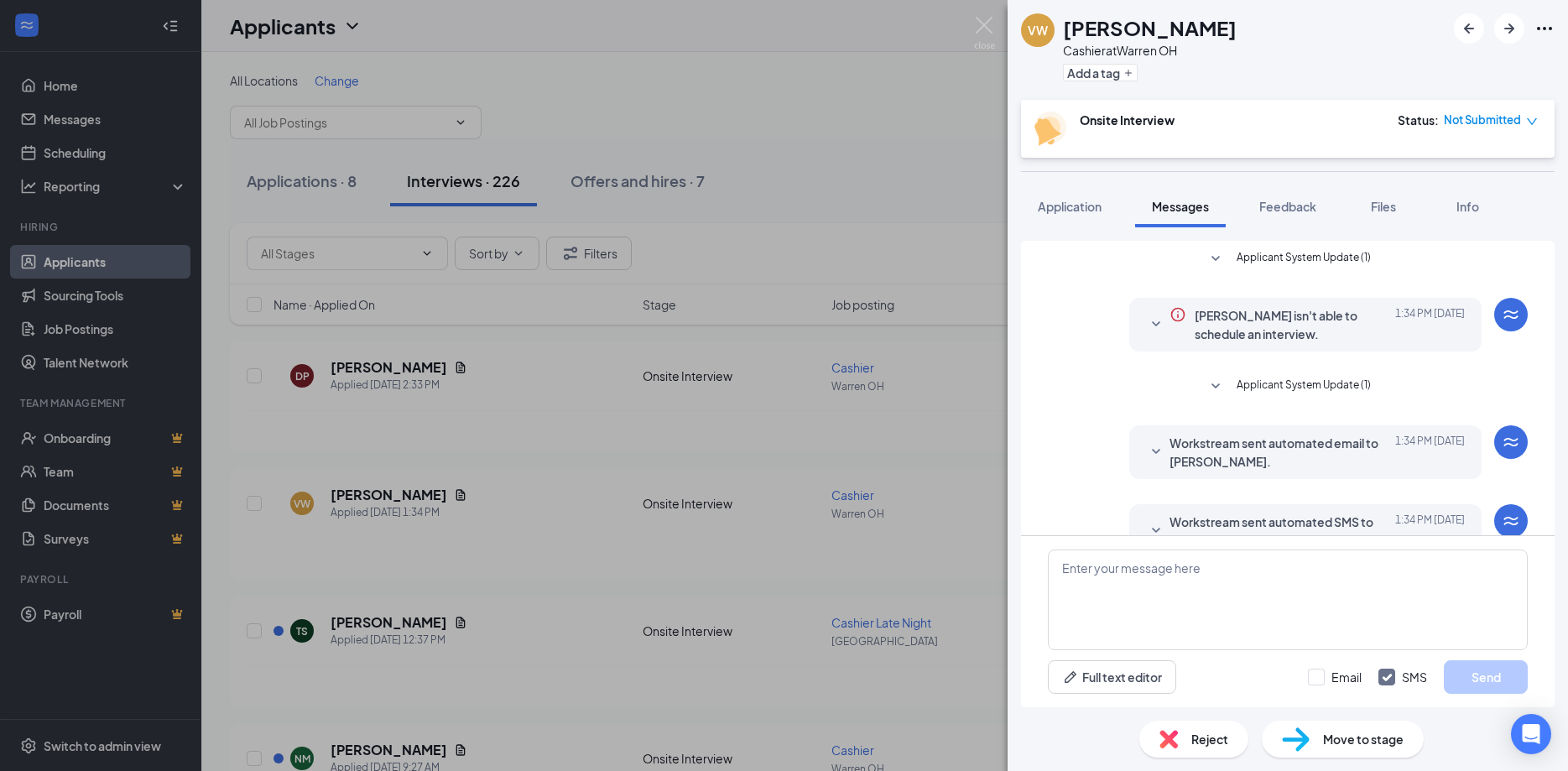
scroll to position [40, 0]
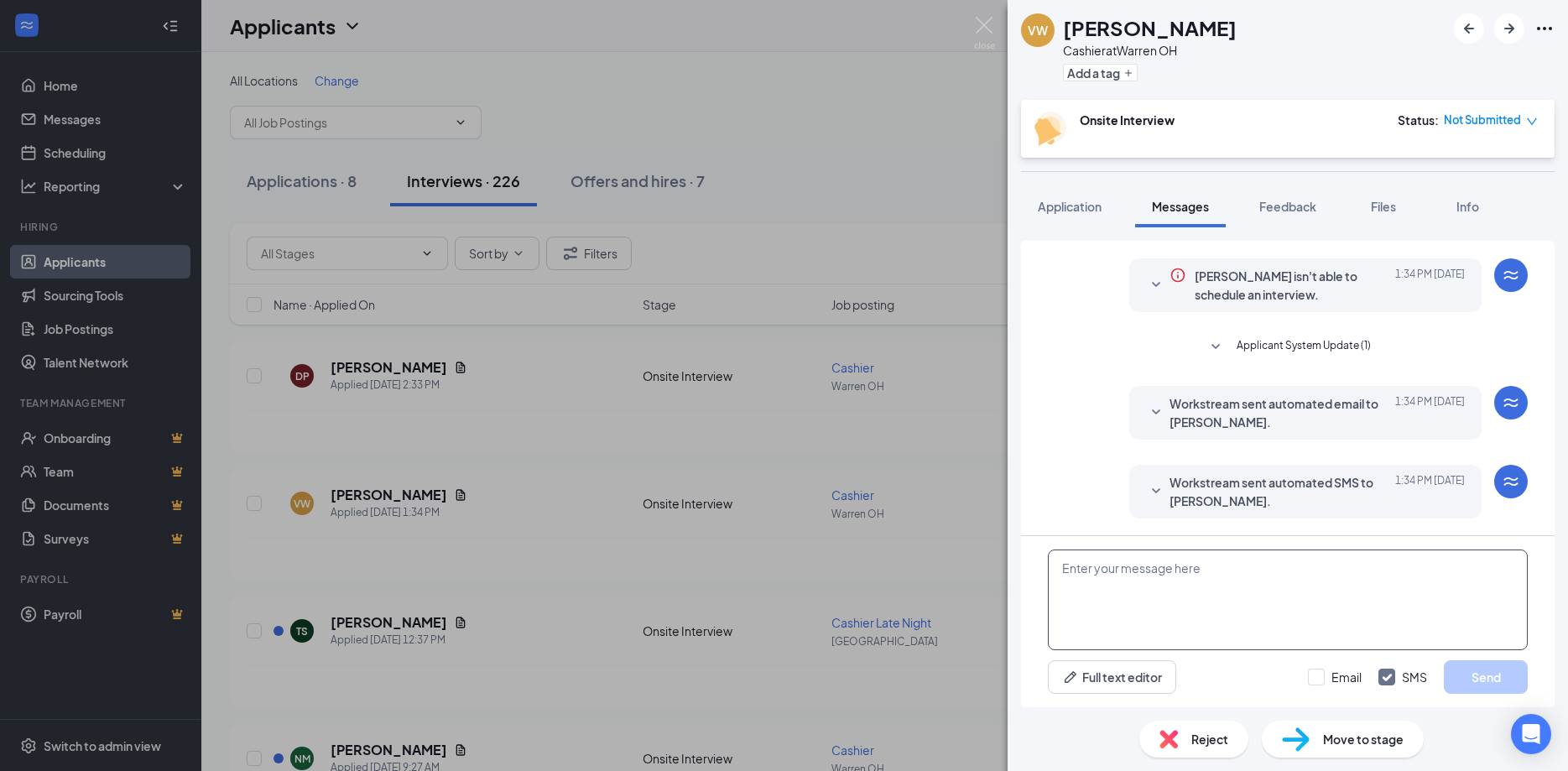
click at [1254, 607] on textarea at bounding box center [1288, 599] width 480 height 100
type textarea "When are you available for an interview?"
click at [1474, 675] on button "Send" at bounding box center [1486, 676] width 84 height 33
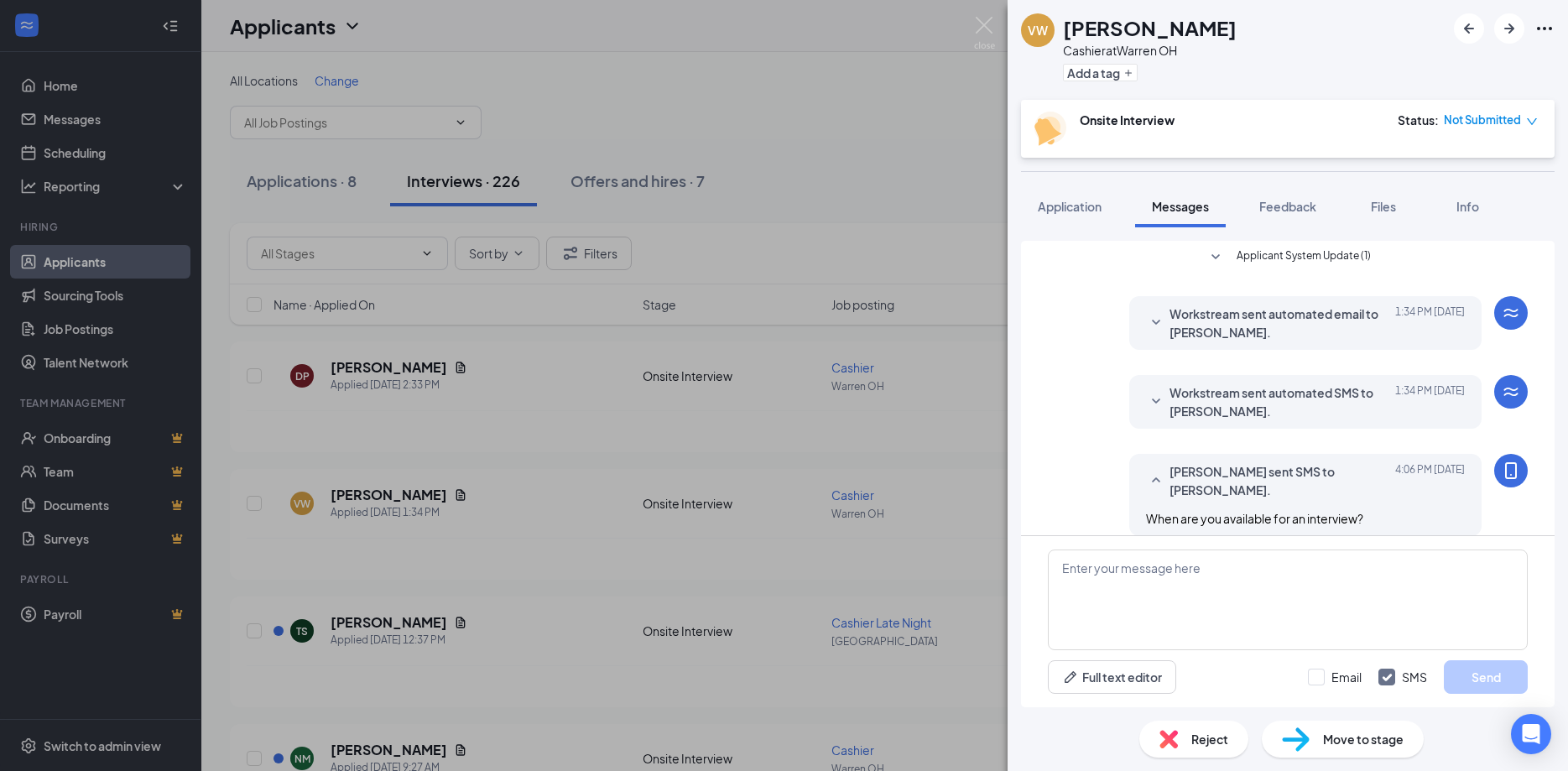
scroll to position [130, 0]
click at [1011, 17] on div "VW Victoria Williams Cashier at Warren OH Add a tag" at bounding box center [1287, 50] width 560 height 100
click at [991, 10] on div "VW Victoria Williams Cashier at Warren OH Add a tag Onsite Interview Status : N…" at bounding box center [784, 386] width 1568 height 771
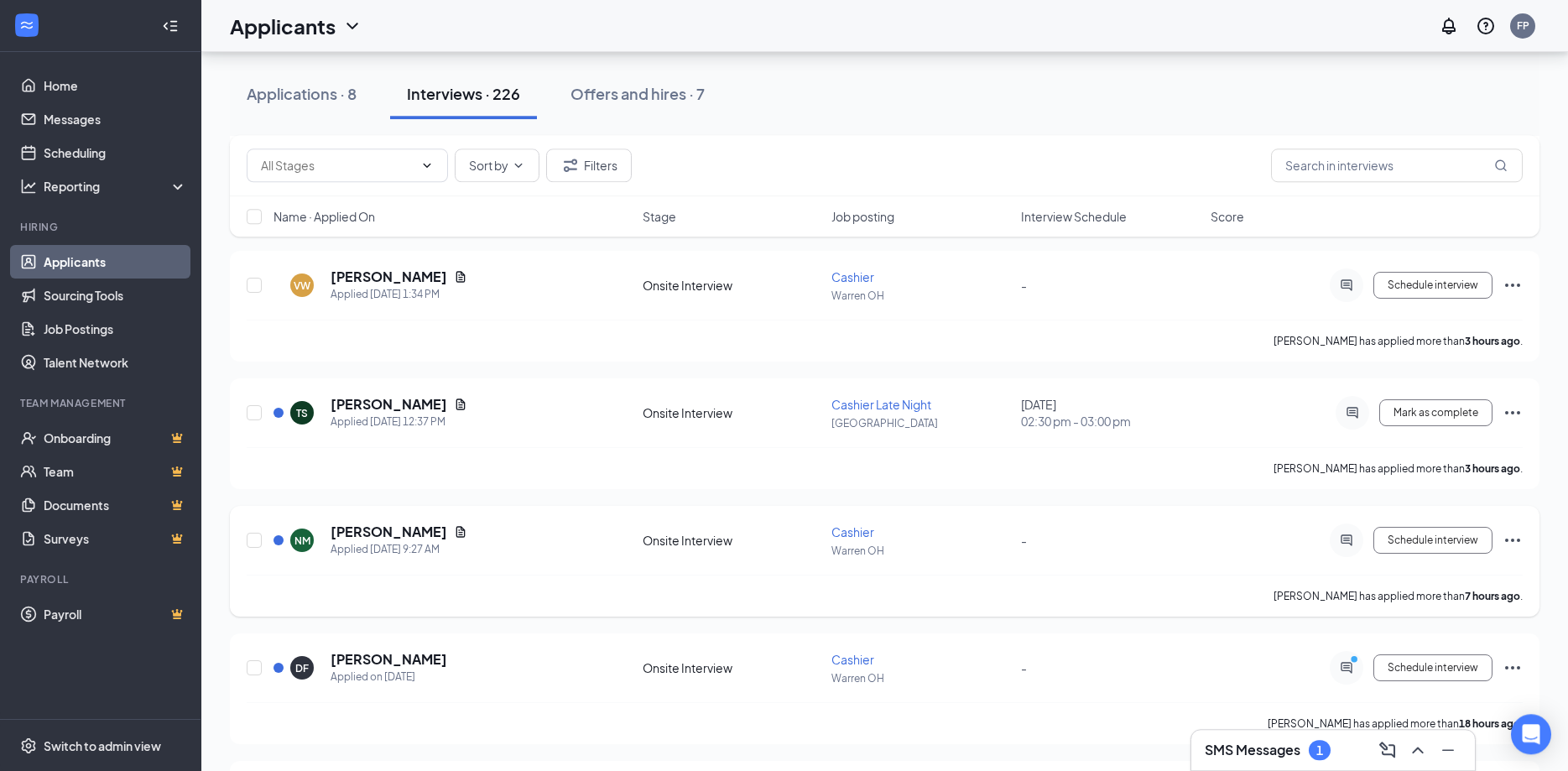
scroll to position [257, 0]
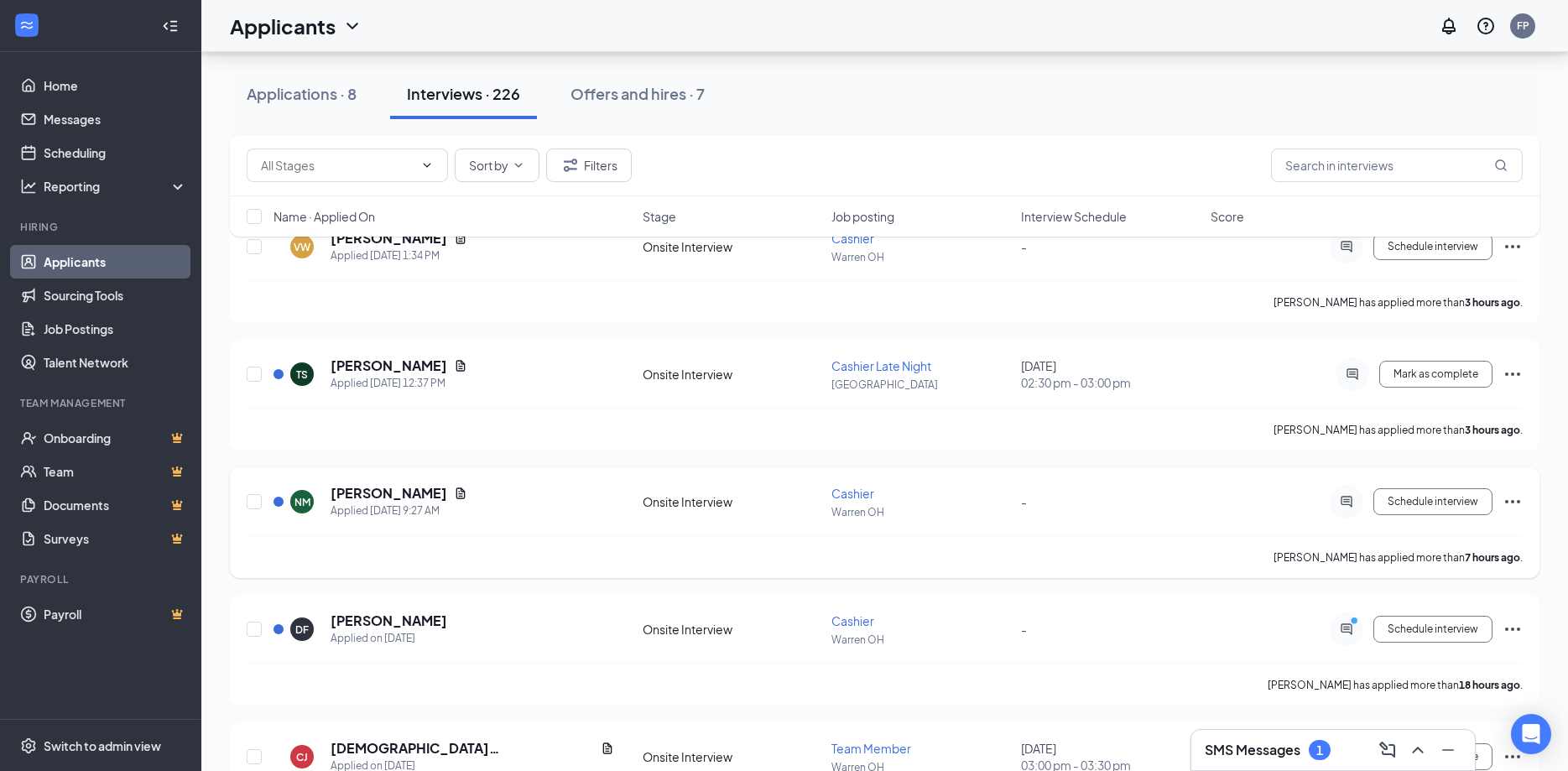
click at [456, 494] on icon "Document" at bounding box center [461, 493] width 9 height 11
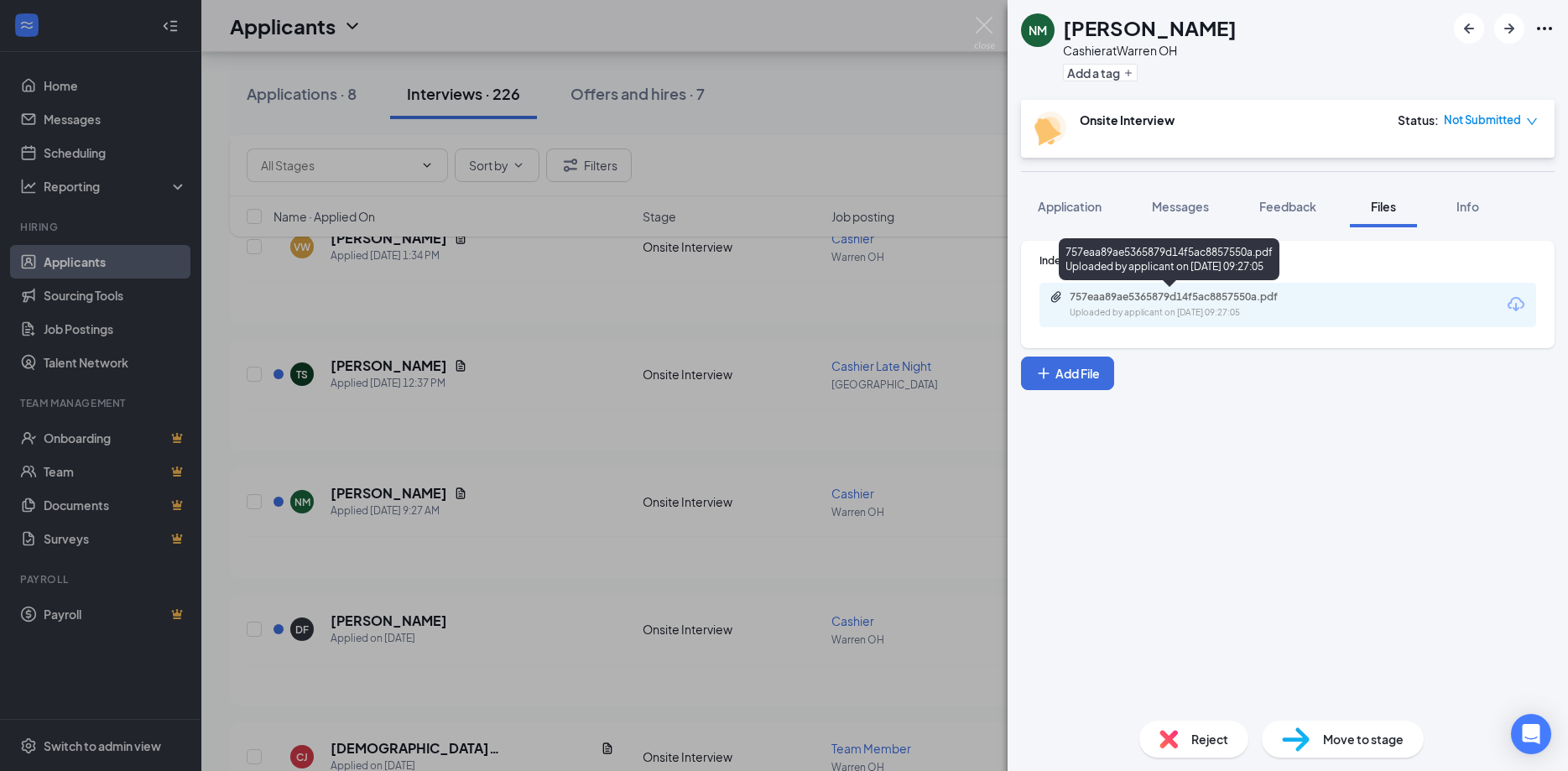
click at [1181, 309] on div "Uploaded by applicant on Oct 15, 2025 at 09:27:05" at bounding box center [1196, 312] width 252 height 14
click at [1081, 214] on div "Application" at bounding box center [1070, 206] width 63 height 17
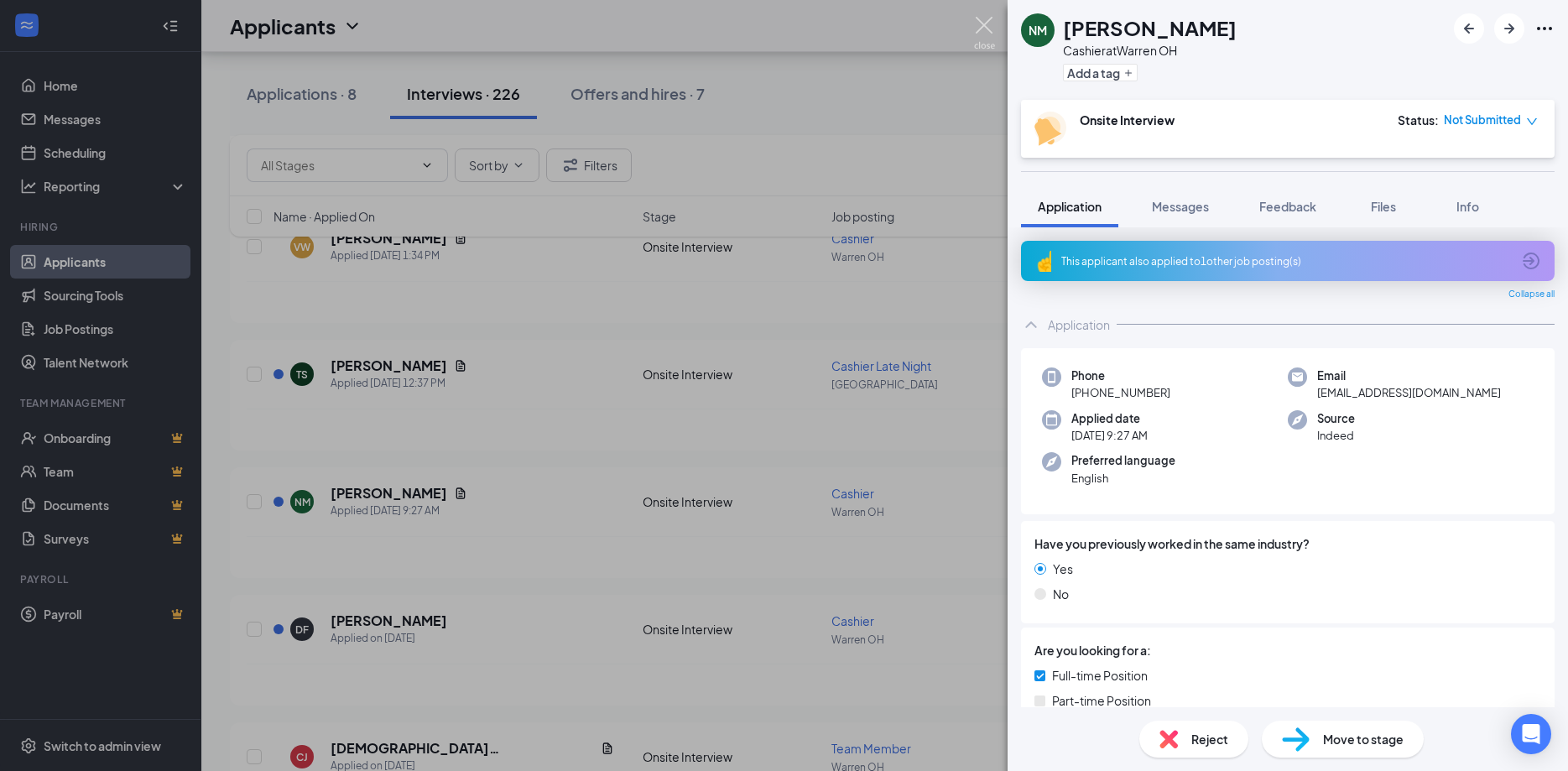
click at [989, 24] on img at bounding box center [984, 33] width 21 height 33
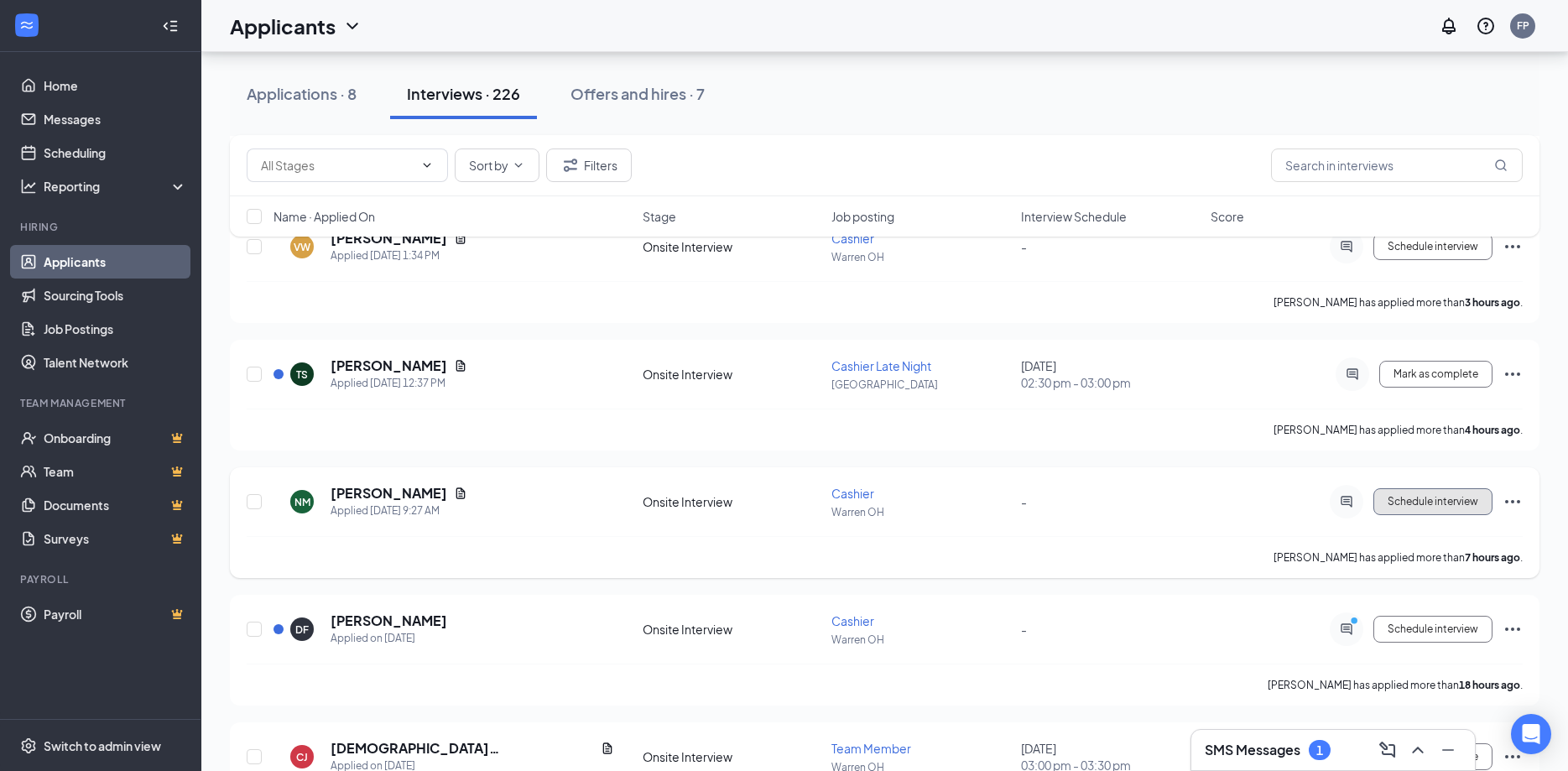
click at [1415, 498] on span "Schedule interview" at bounding box center [1433, 501] width 91 height 12
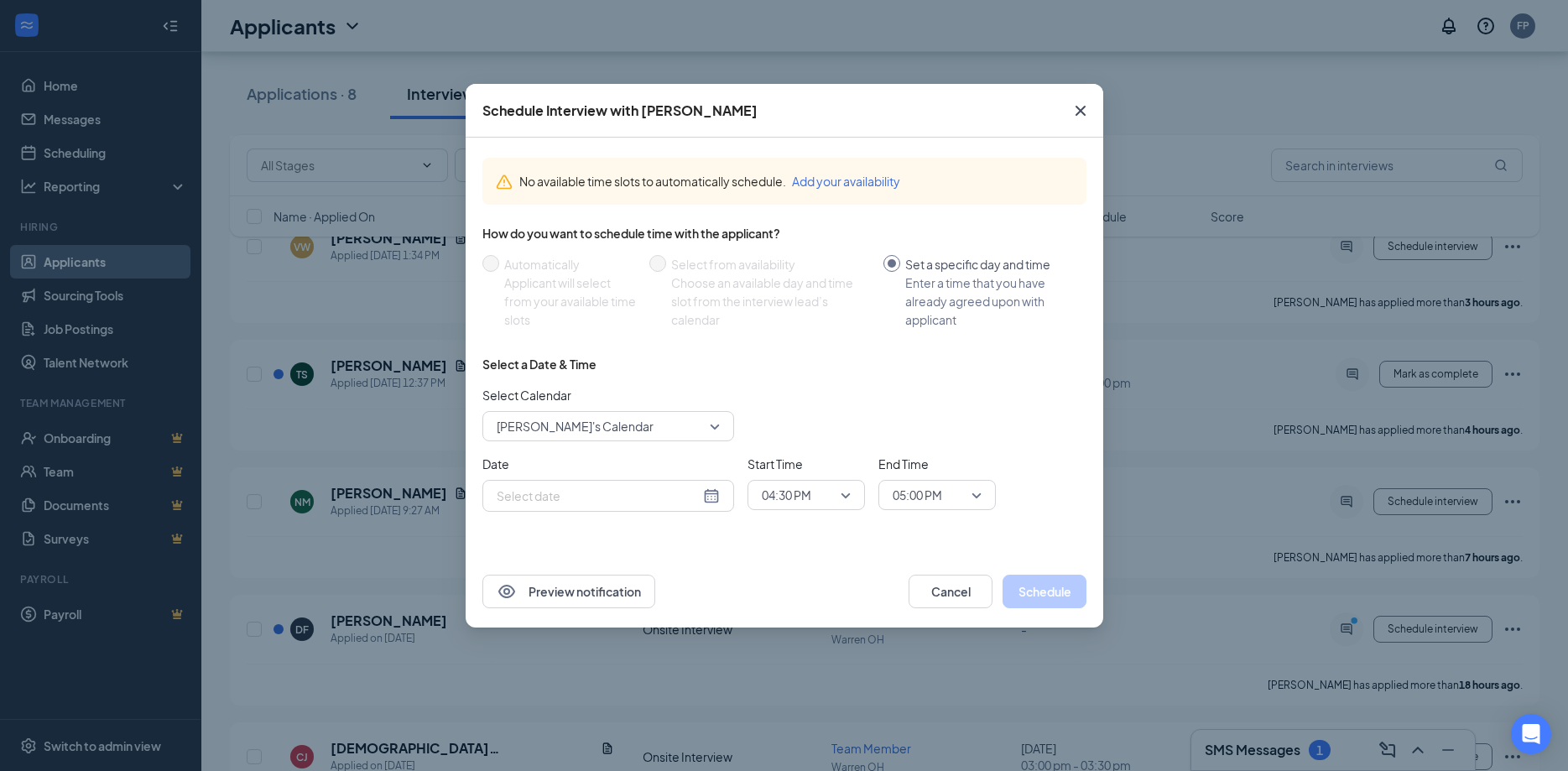
type input "Oct 15, 2025"
click at [964, 585] on button "Cancel" at bounding box center [951, 591] width 84 height 33
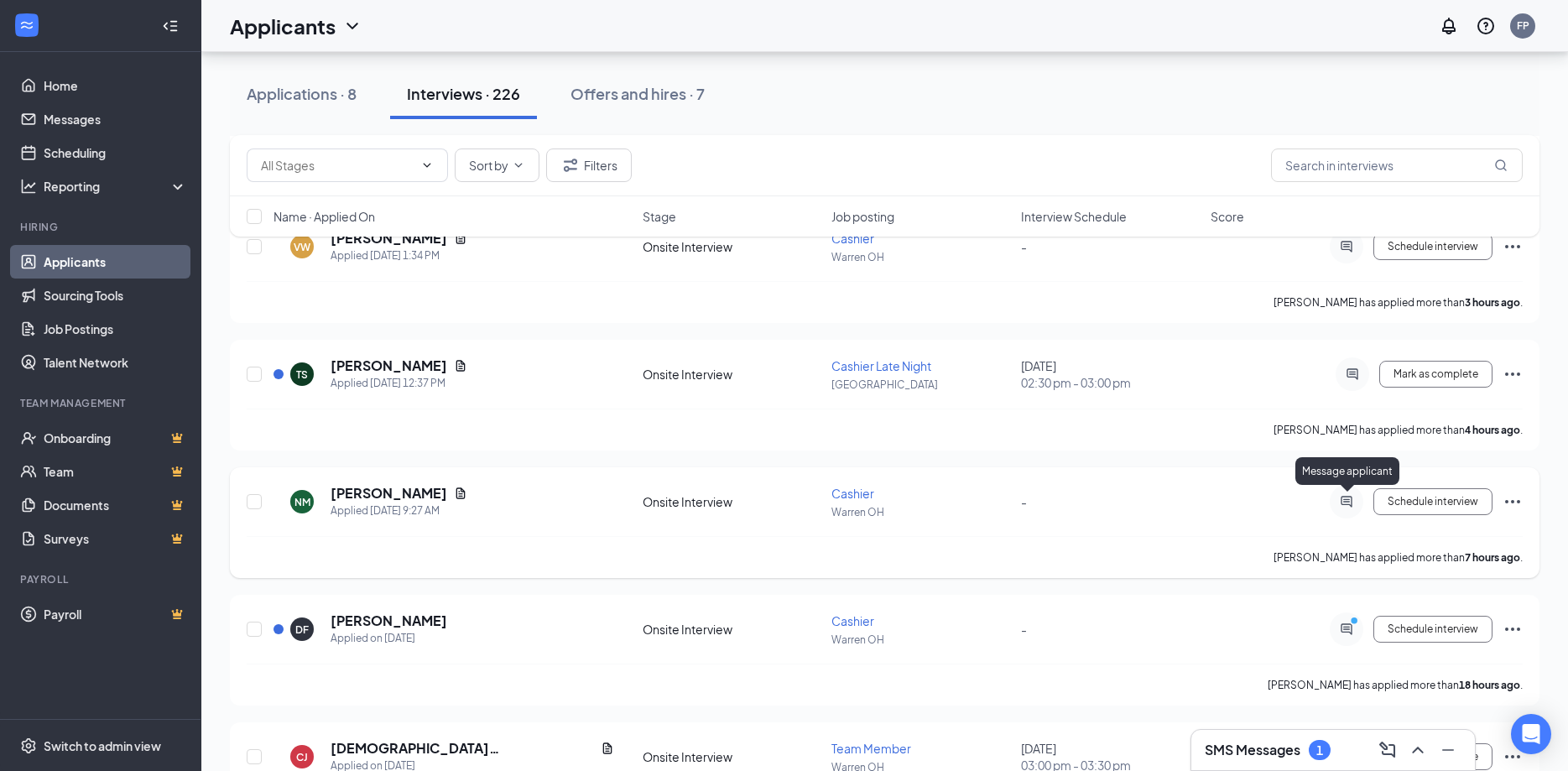
click at [1346, 500] on icon "ActiveChat" at bounding box center [1346, 501] width 11 height 11
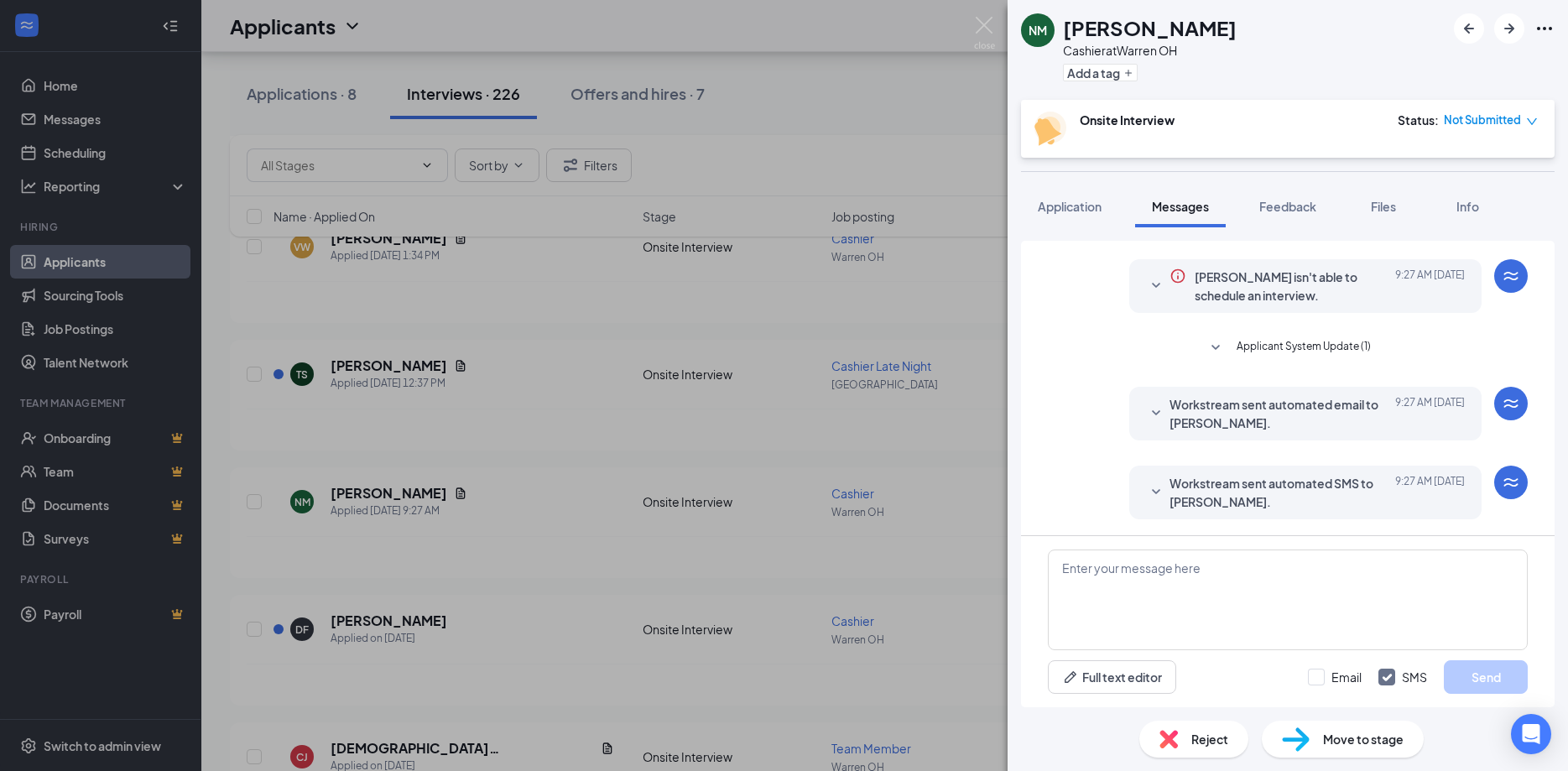
scroll to position [40, 0]
click at [1169, 604] on textarea at bounding box center [1288, 599] width 480 height 100
type textarea "When are you available for an interview?"
click at [1485, 669] on button "Send" at bounding box center [1486, 676] width 84 height 33
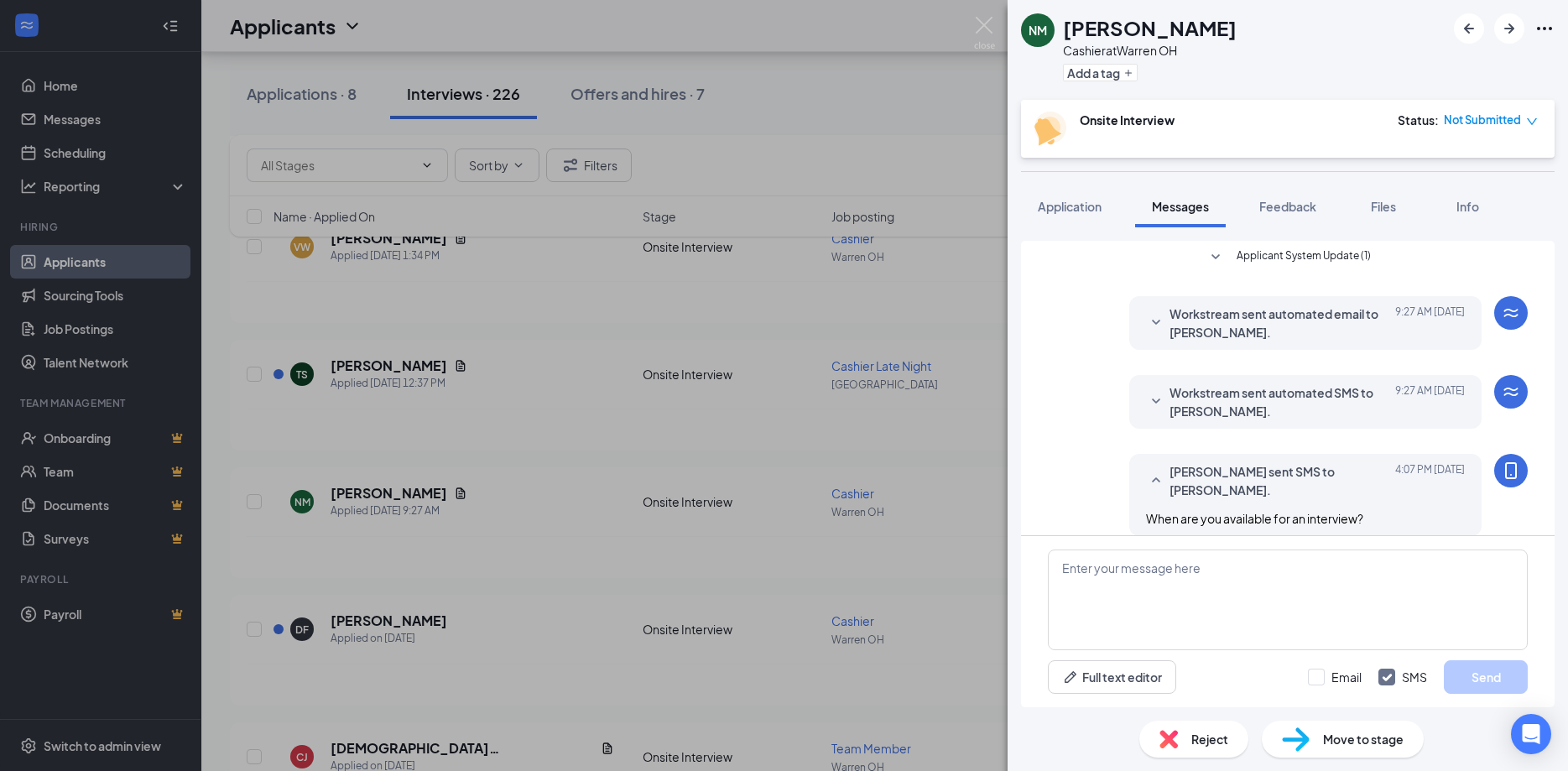
scroll to position [130, 0]
click at [984, 31] on img at bounding box center [984, 33] width 21 height 33
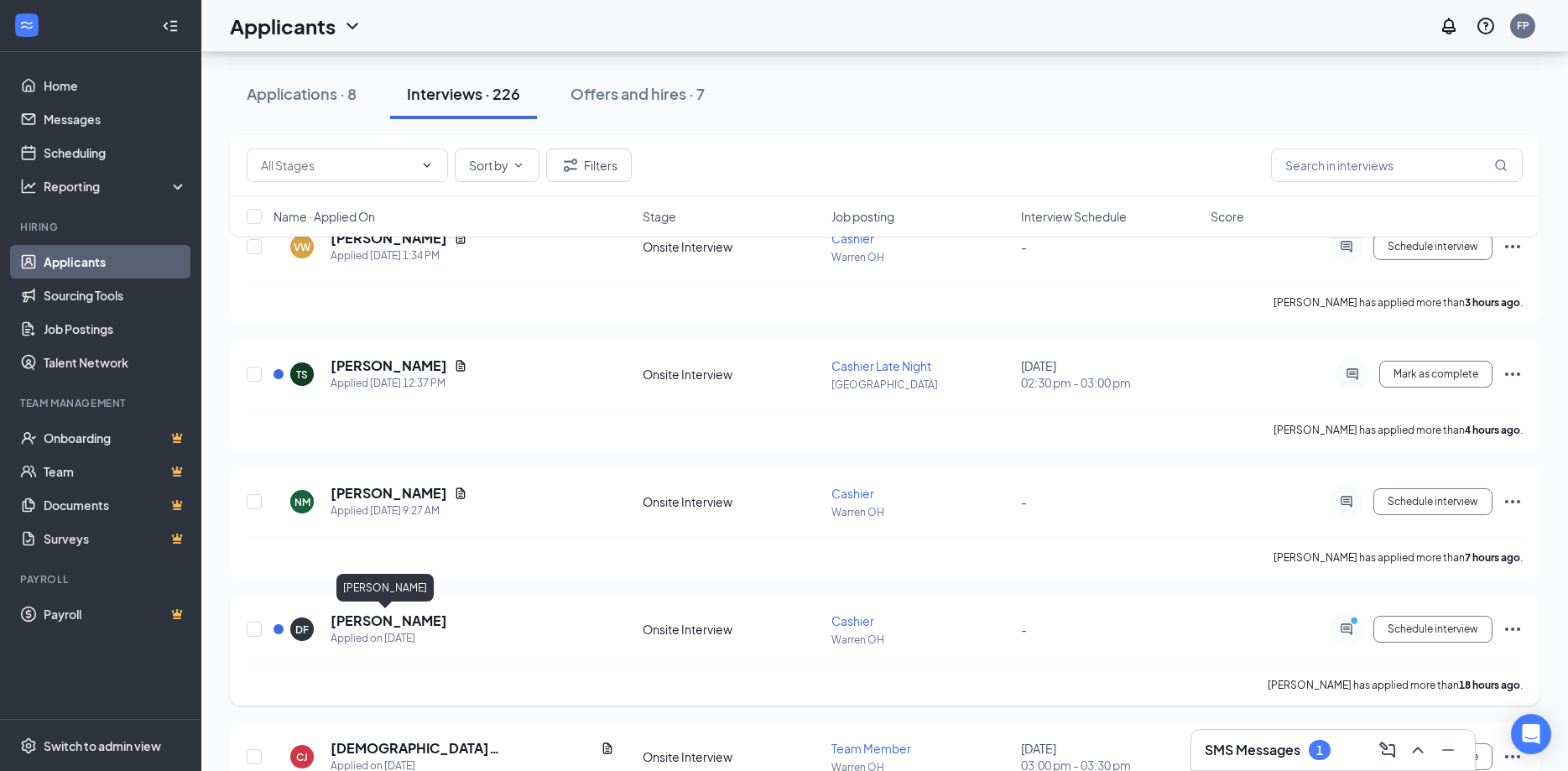
click at [366, 625] on h5 "[PERSON_NAME]" at bounding box center [388, 621] width 117 height 18
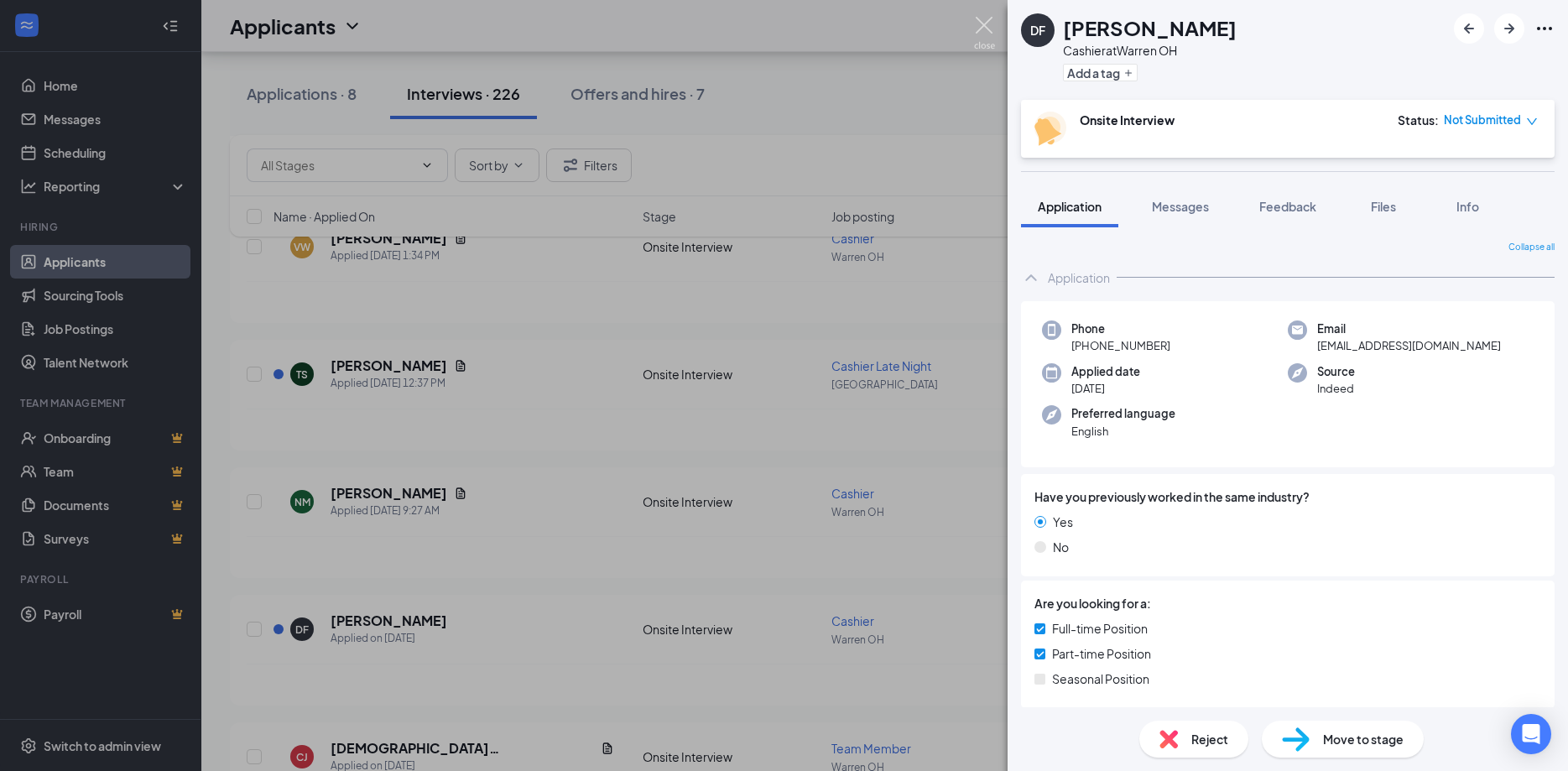
click at [986, 18] on img at bounding box center [984, 33] width 21 height 33
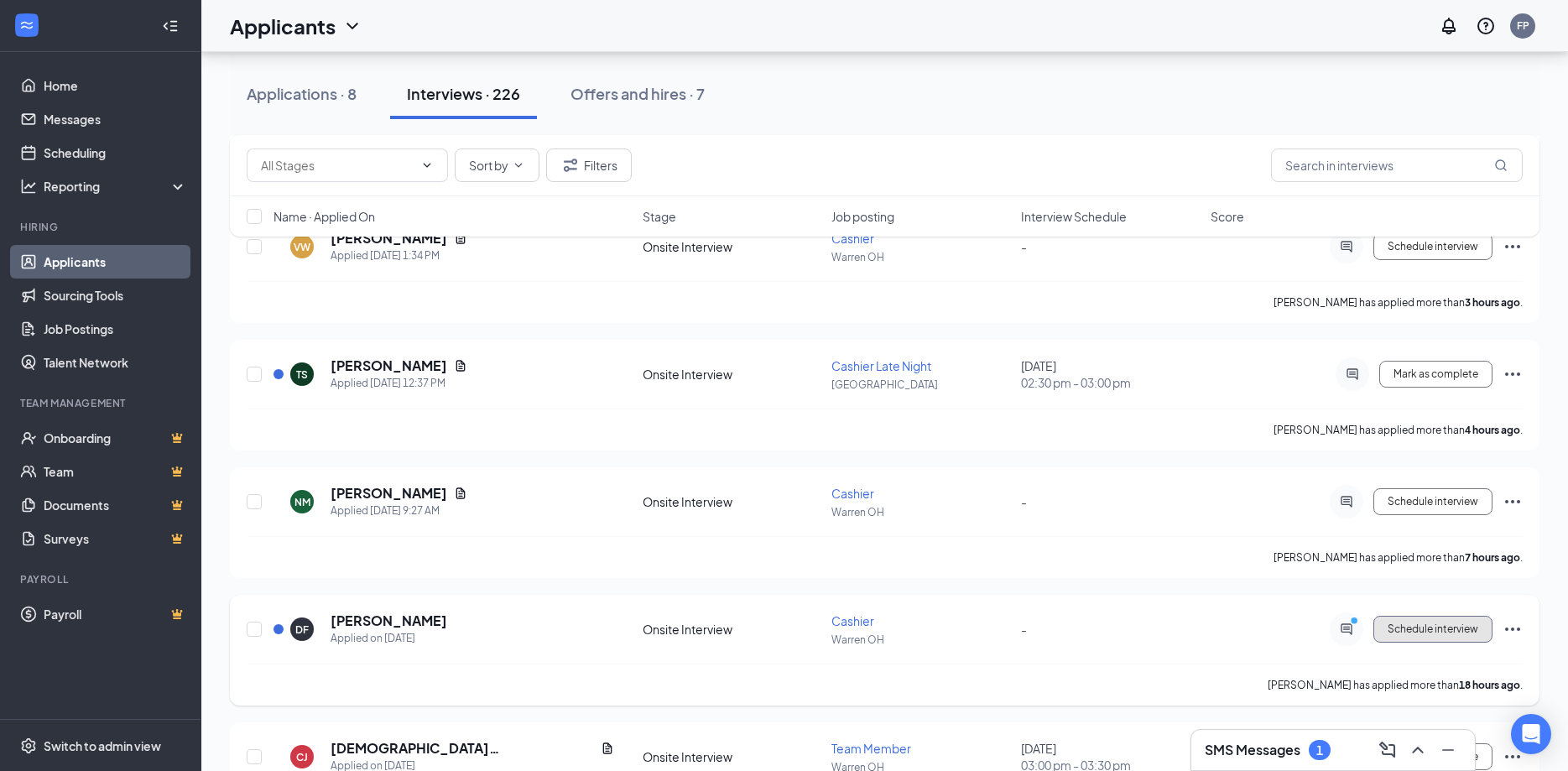
click at [1426, 625] on span "Schedule interview" at bounding box center [1433, 629] width 91 height 12
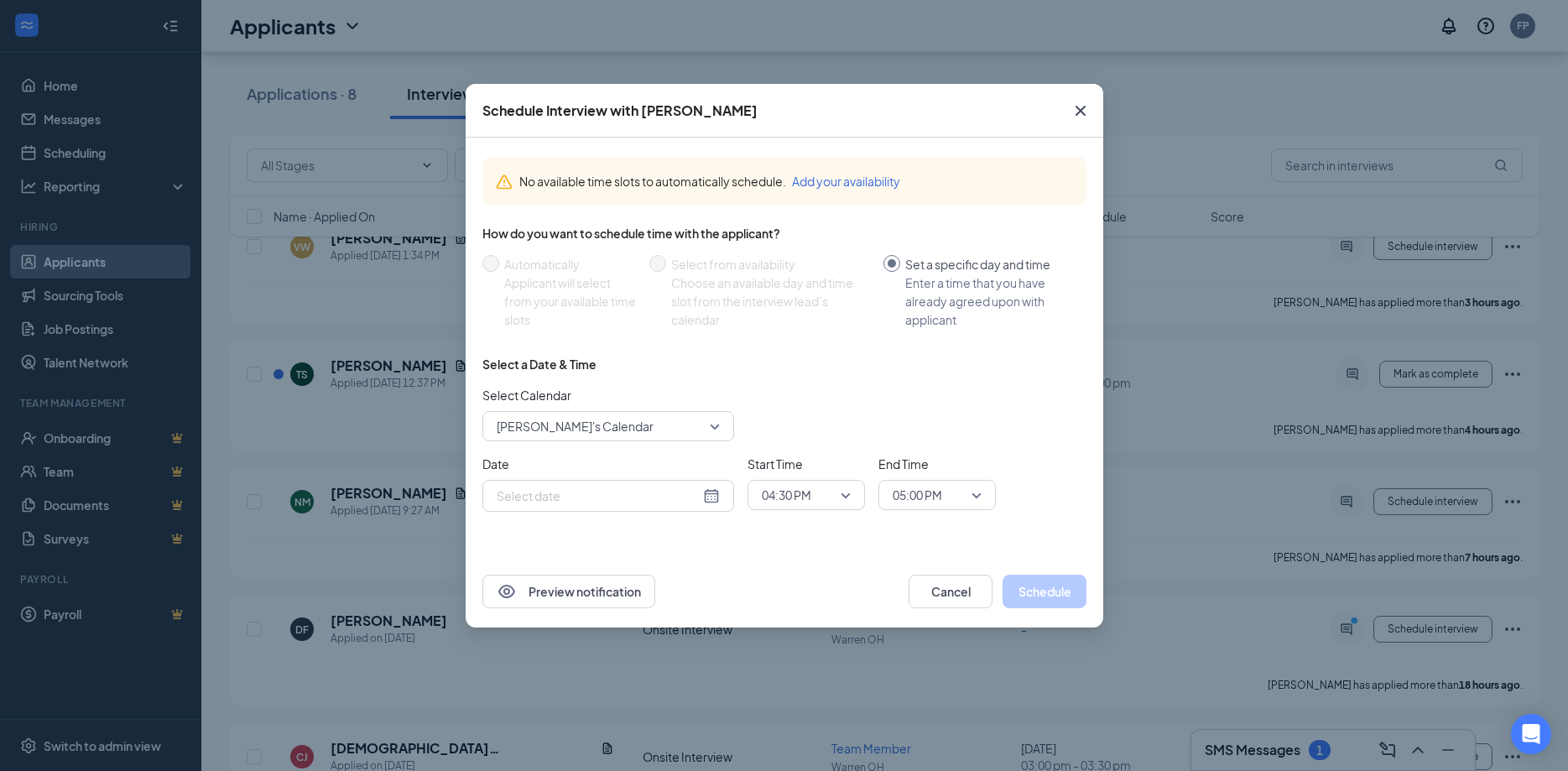
type input "Oct 15, 2025"
click at [1079, 106] on icon "Cross" at bounding box center [1081, 110] width 20 height 20
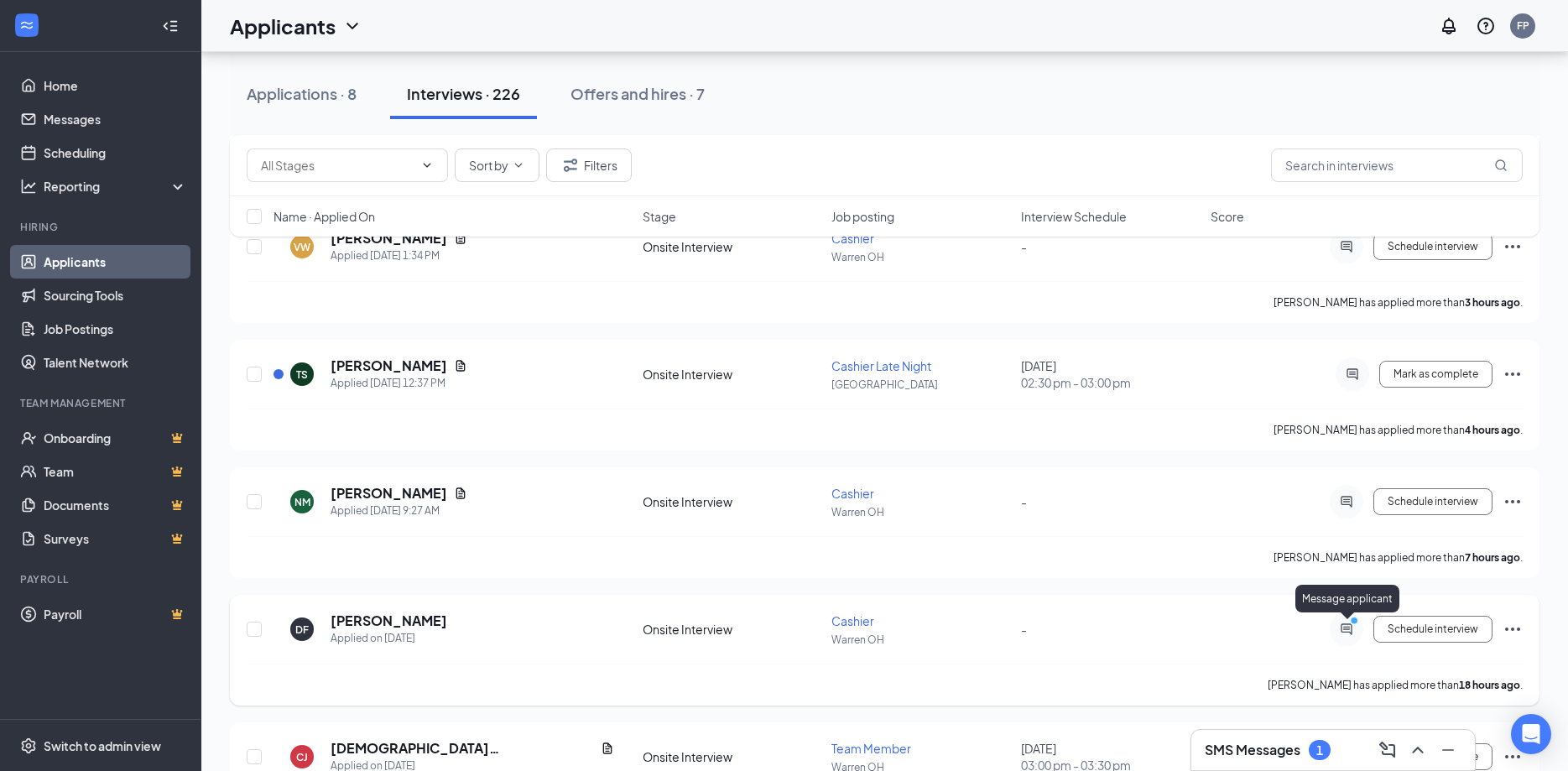
click at [1348, 626] on icon "PrimaryDot" at bounding box center [1357, 622] width 20 height 14
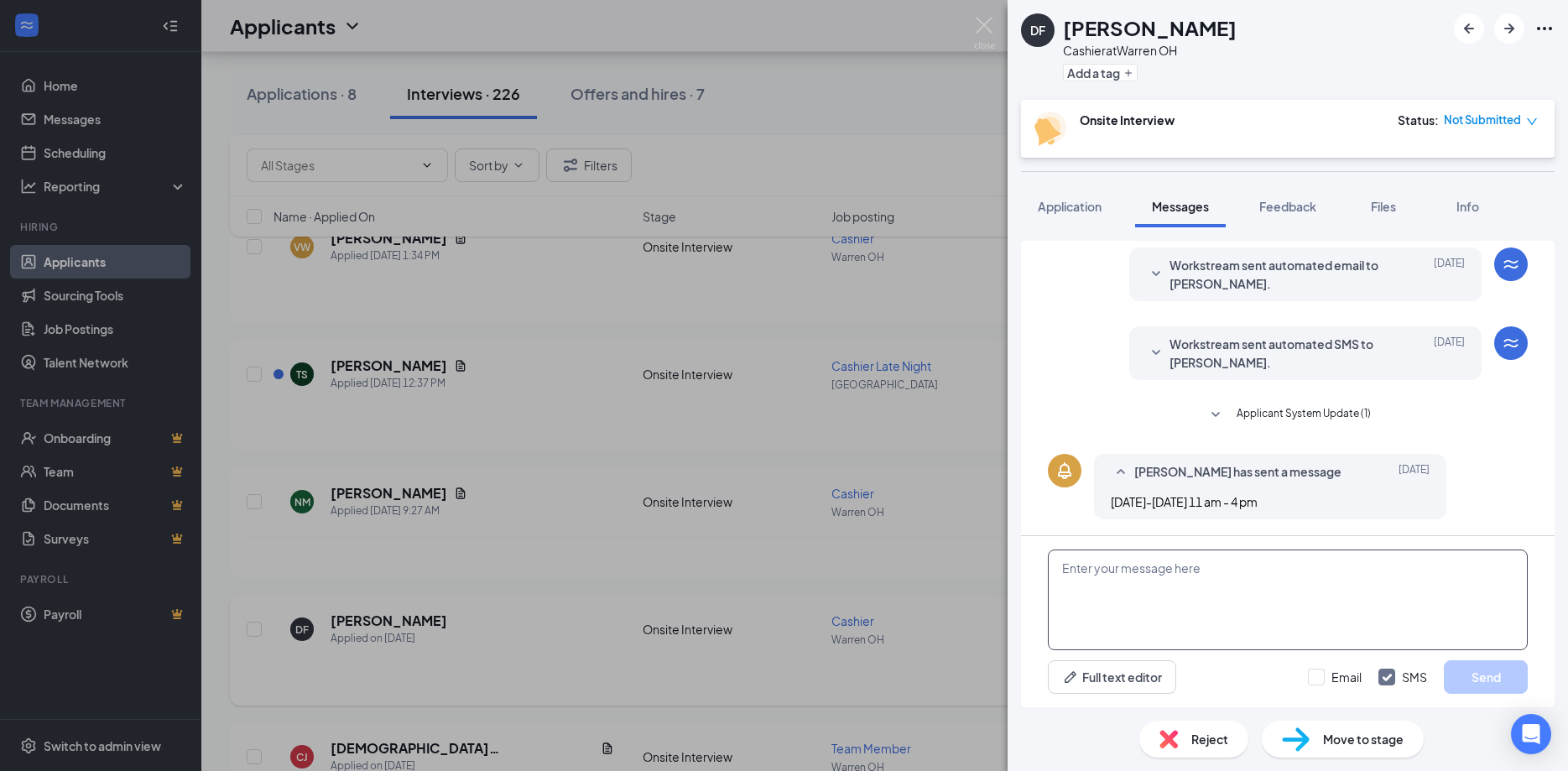
scroll to position [130, 0]
click at [1195, 579] on textarea at bounding box center [1288, 599] width 480 height 100
type textarea "Tomorrow at 230?"
click at [1500, 671] on button "Send" at bounding box center [1486, 676] width 84 height 33
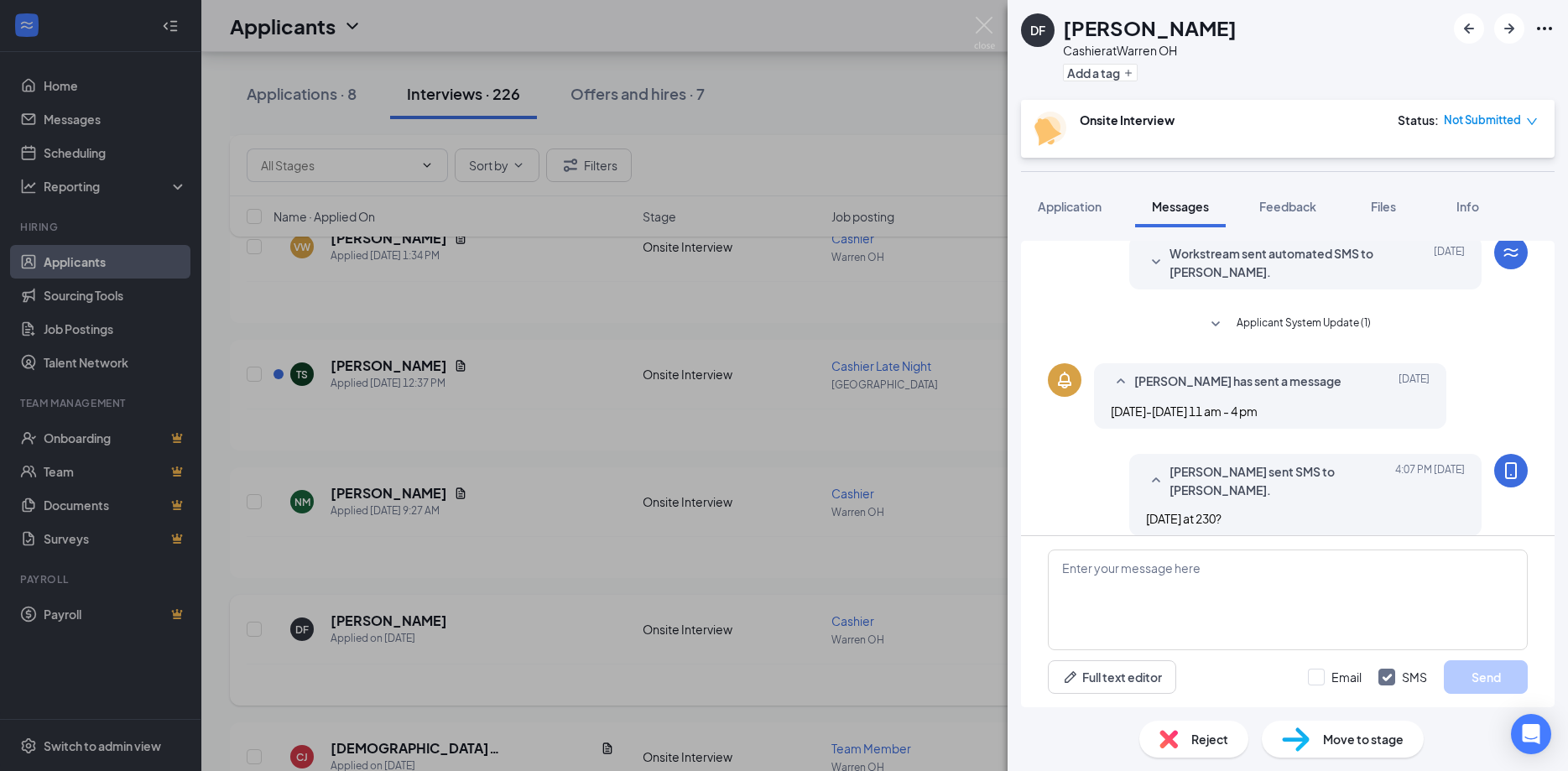
scroll to position [221, 0]
click at [992, 18] on img at bounding box center [984, 33] width 21 height 33
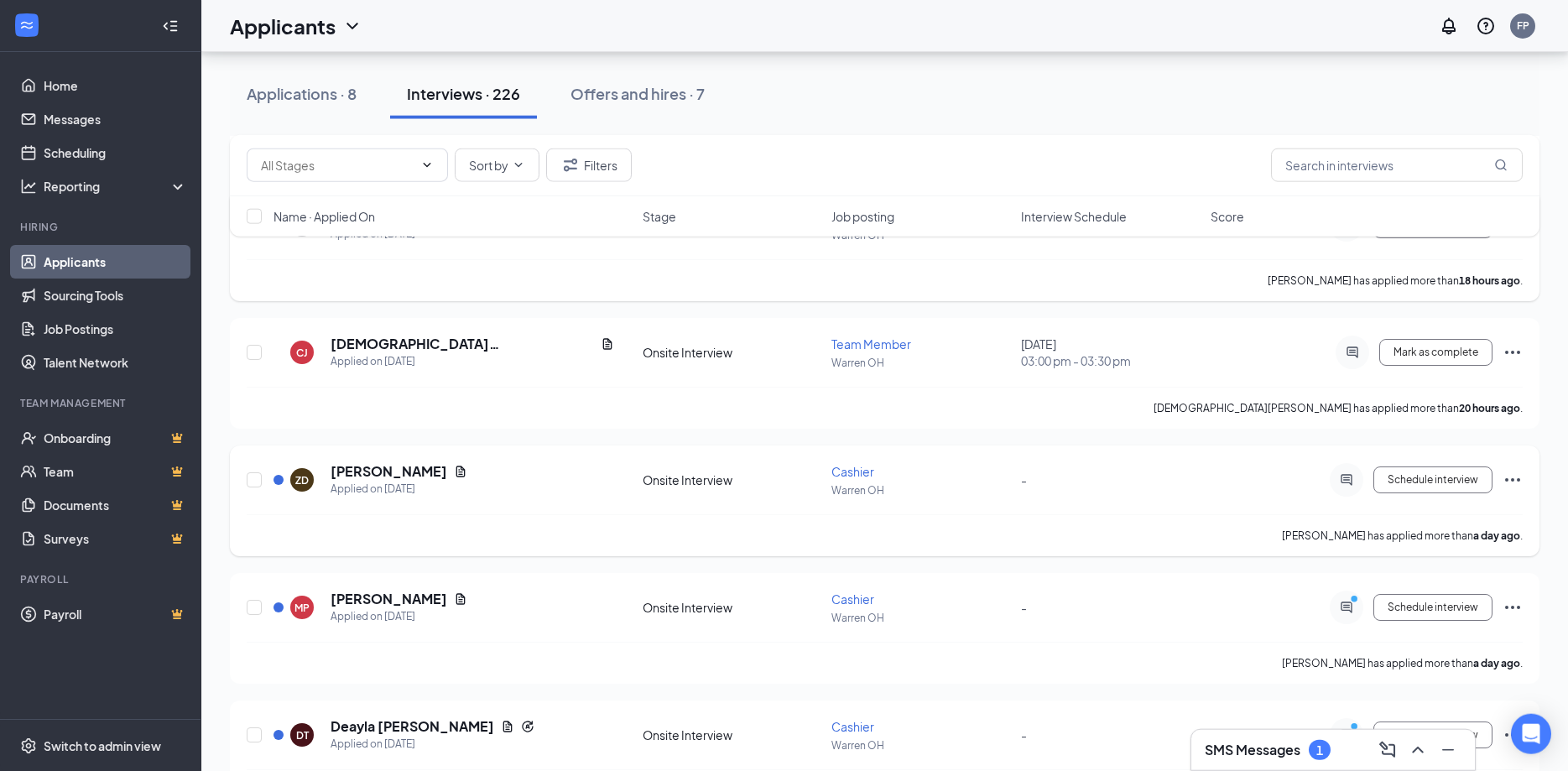
scroll to position [684, 0]
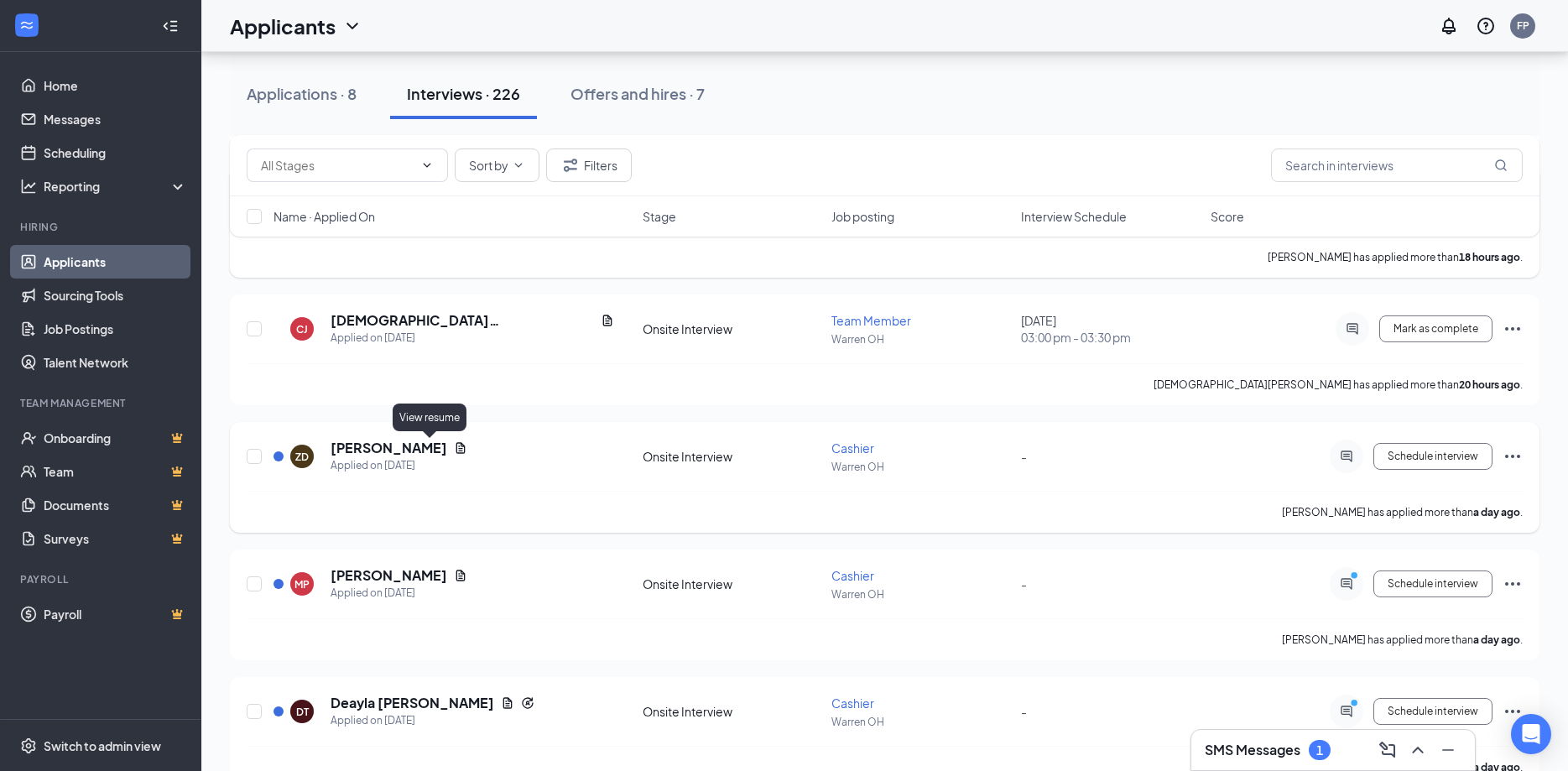
click at [456, 449] on icon "Document" at bounding box center [461, 447] width 9 height 11
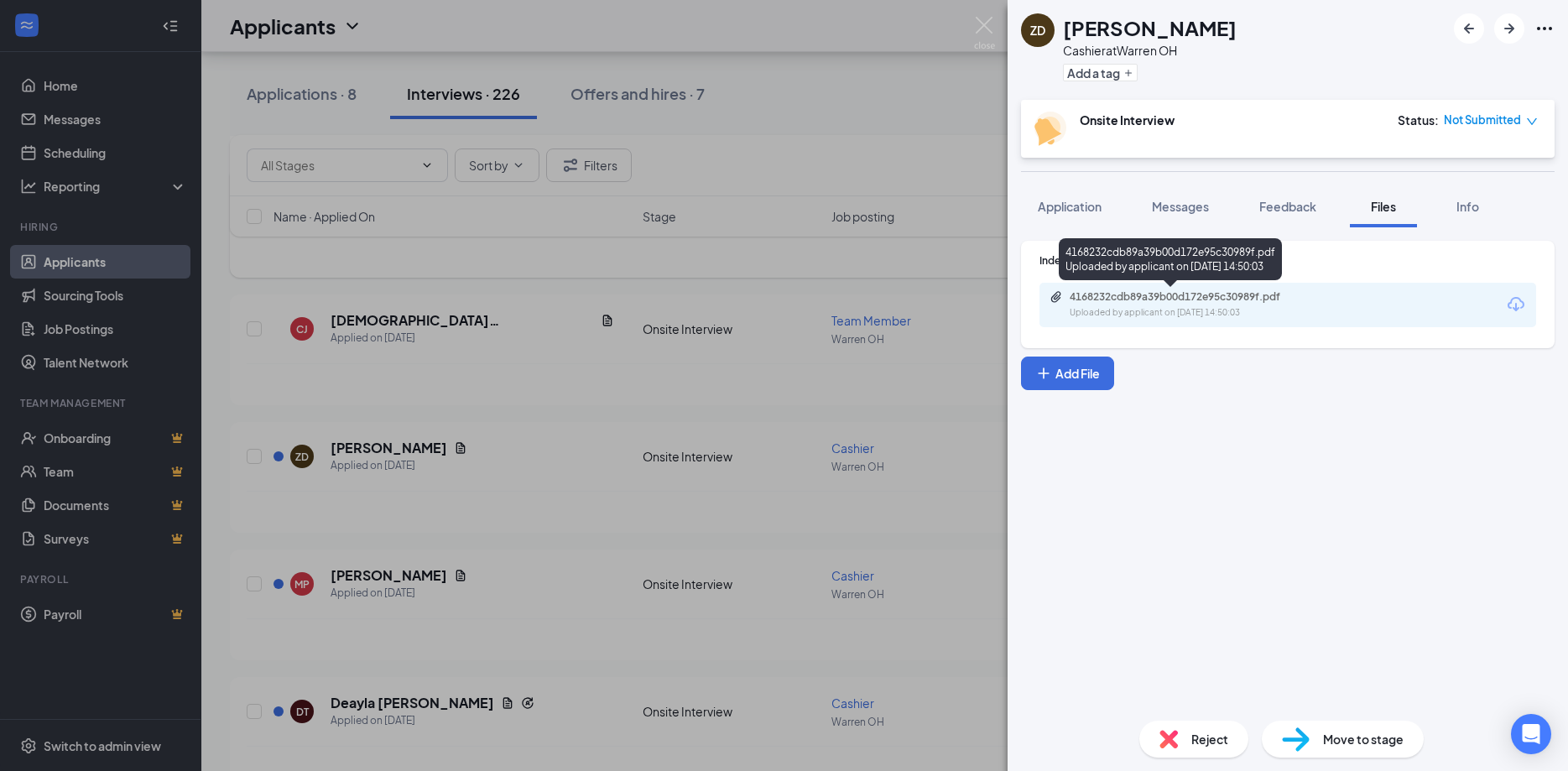
click at [1161, 304] on div "4168232cdb89a39b00d172e95c30989f.pdf Uploaded by applicant on Oct 14, 2025 at 1…" at bounding box center [1186, 305] width 272 height 29
click at [981, 18] on img at bounding box center [984, 33] width 21 height 33
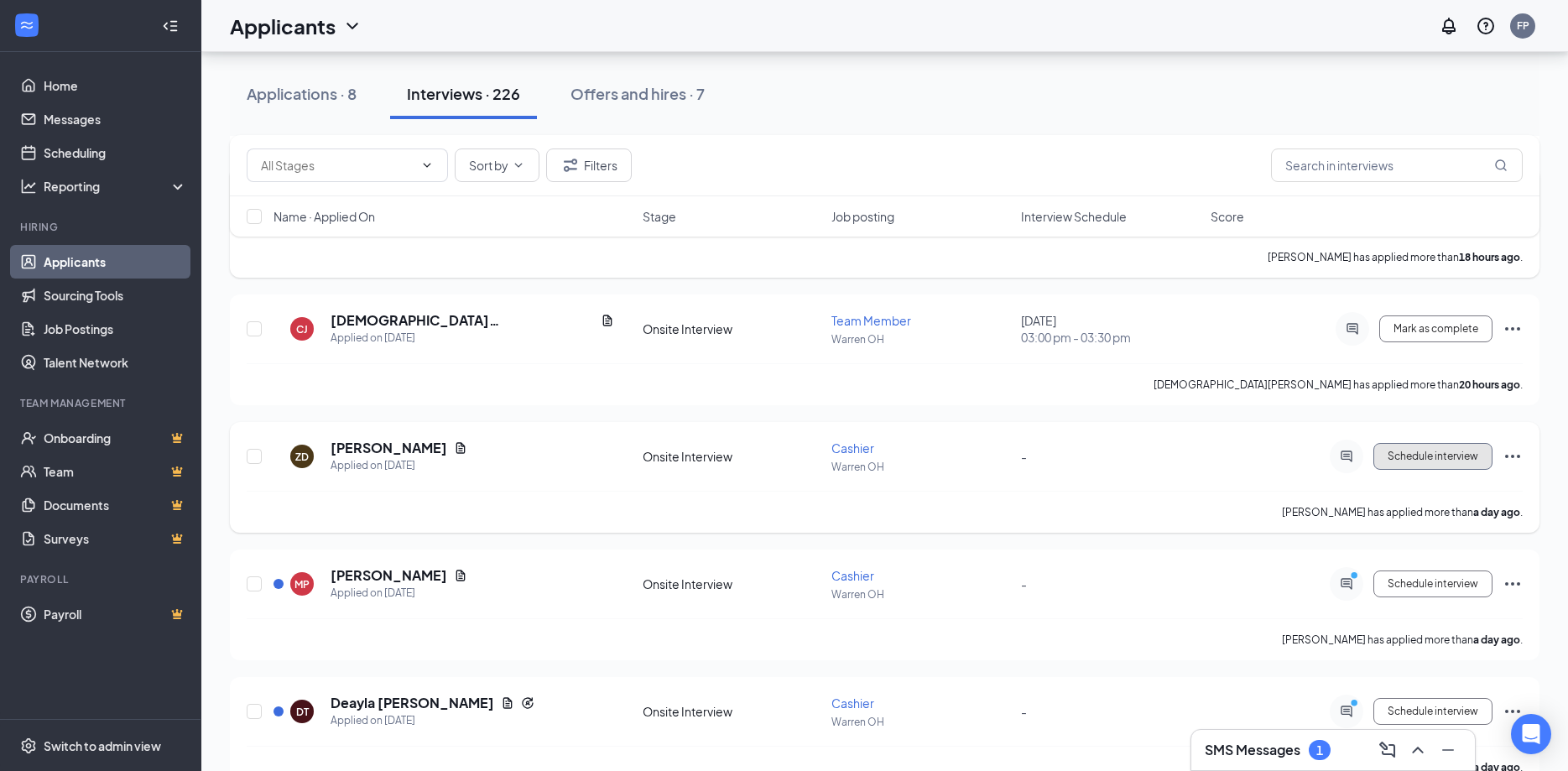
click at [1424, 452] on span "Schedule interview" at bounding box center [1433, 456] width 91 height 12
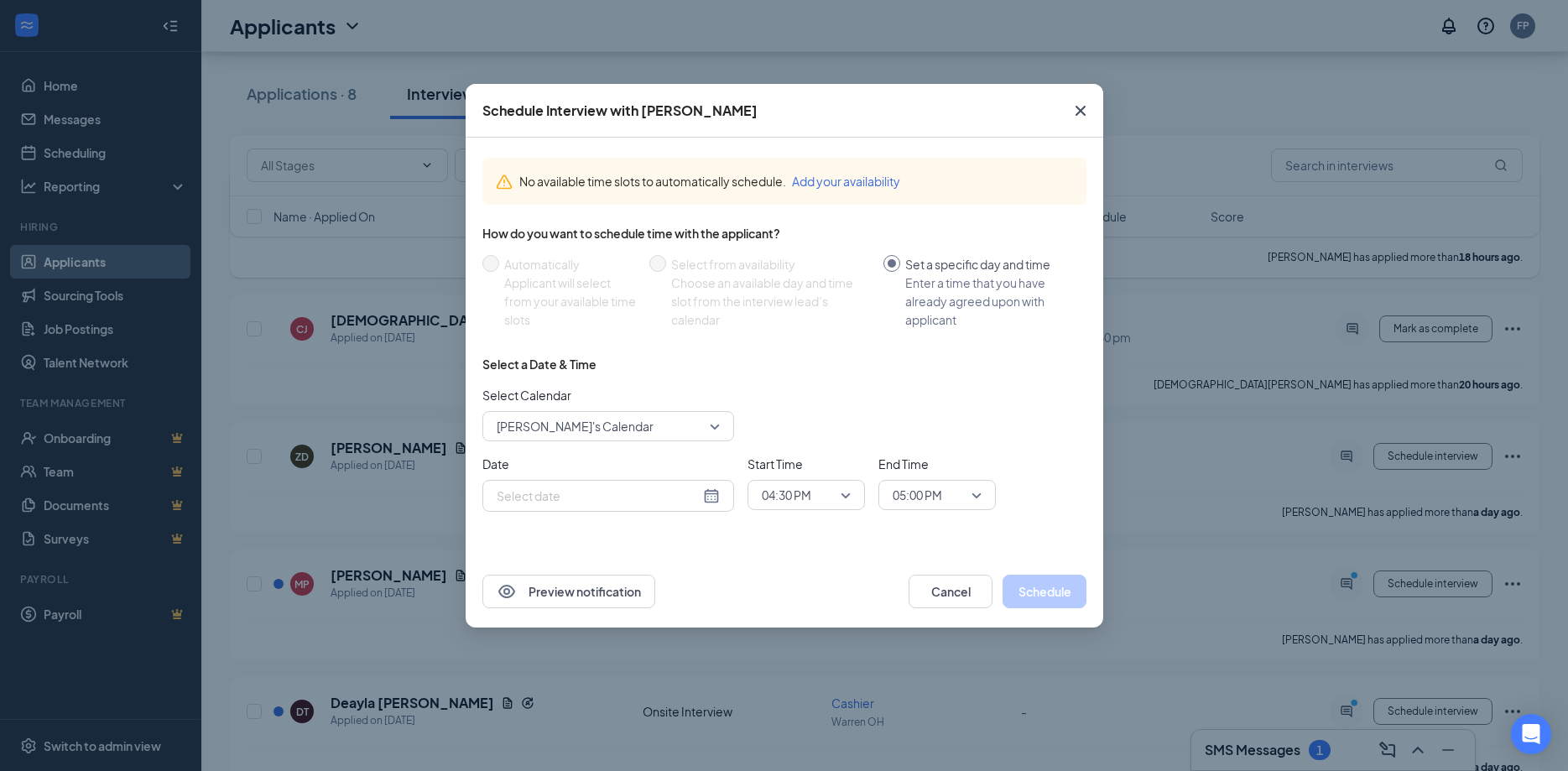
type input "Oct 15, 2025"
click at [941, 587] on button "Cancel" at bounding box center [951, 591] width 84 height 33
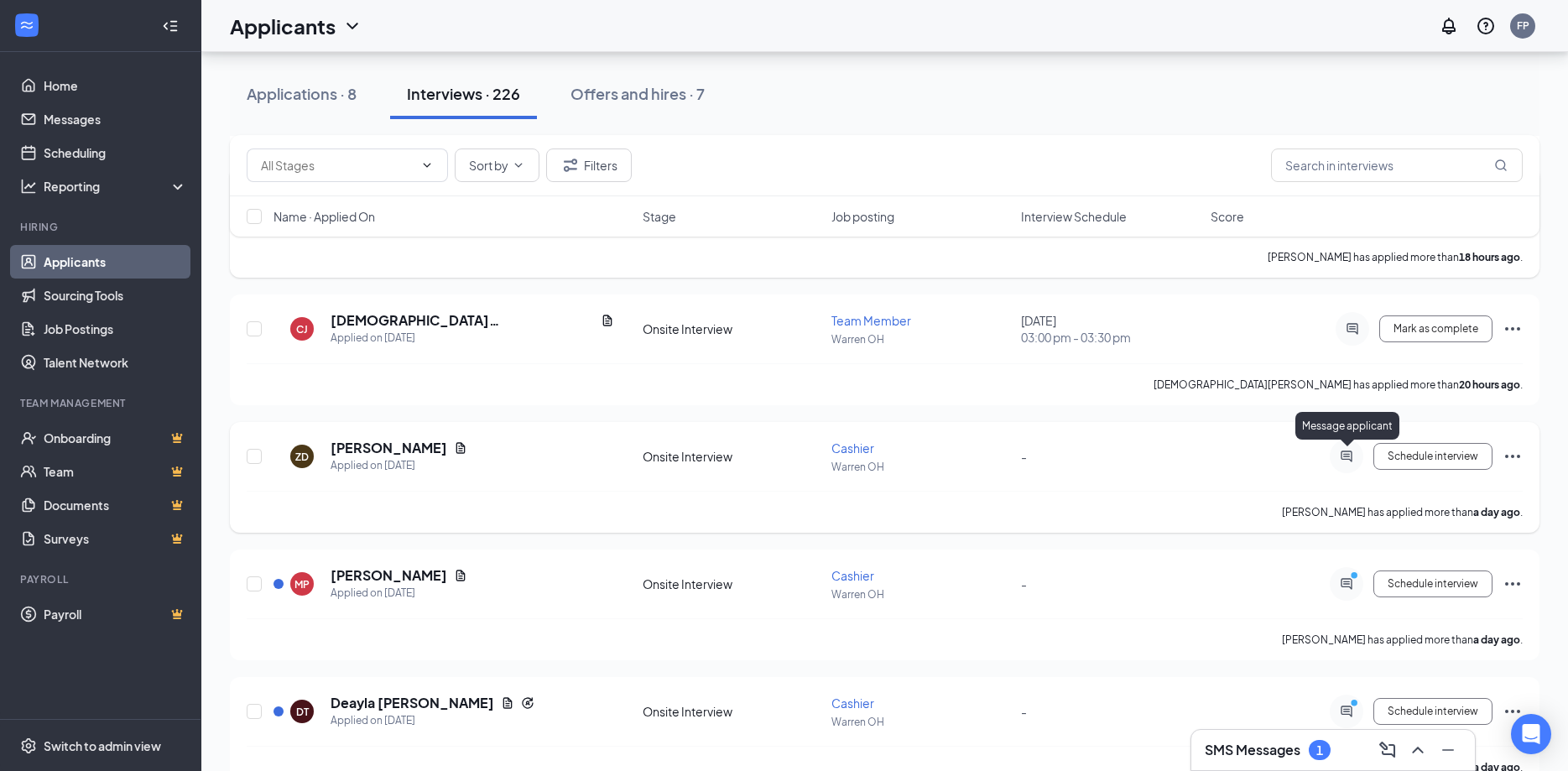
click at [1350, 454] on icon "ActiveChat" at bounding box center [1347, 456] width 20 height 14
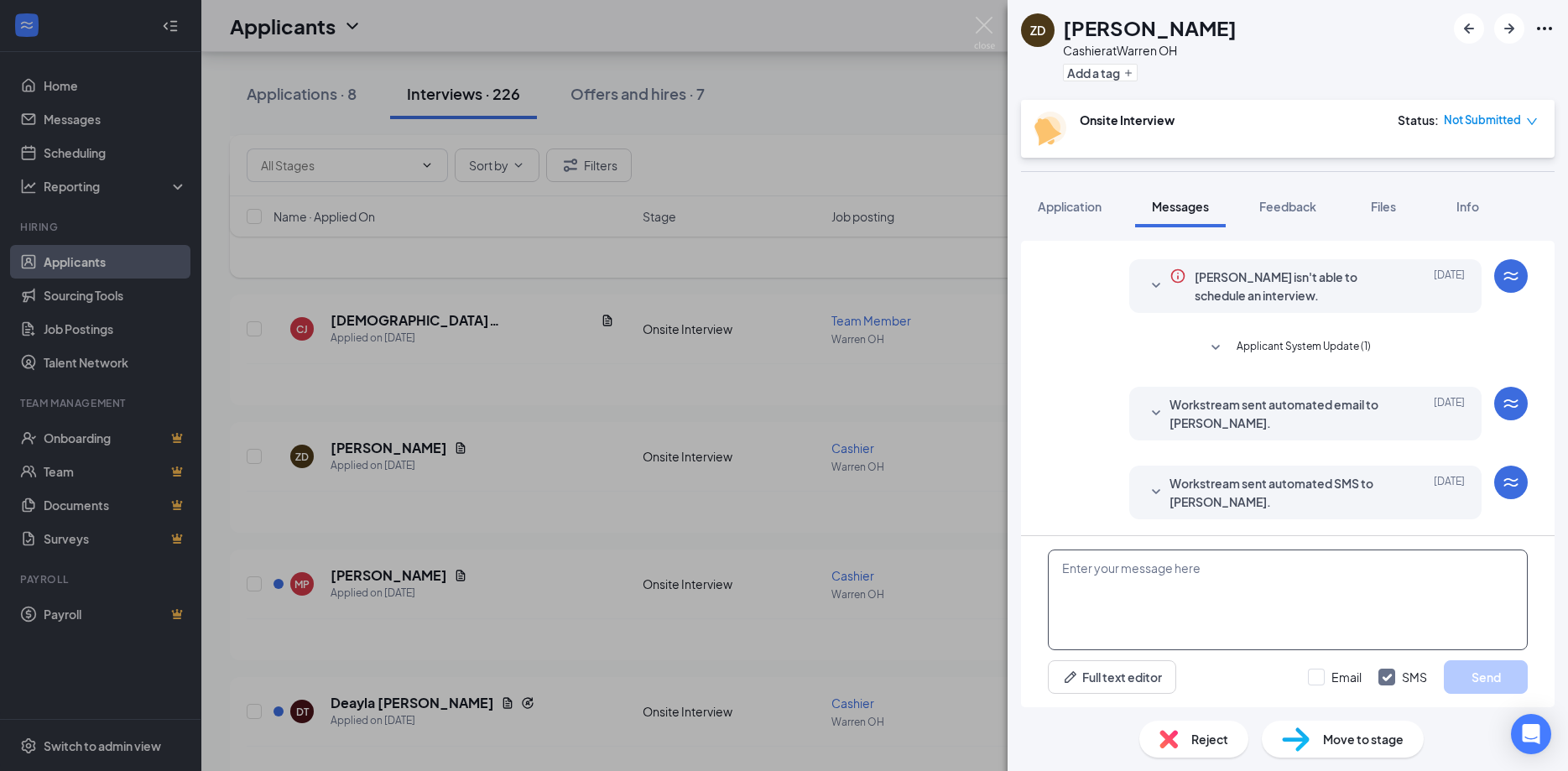
scroll to position [40, 0]
click at [1141, 603] on textarea at bounding box center [1288, 599] width 480 height 100
drag, startPoint x: 1293, startPoint y: 575, endPoint x: 1099, endPoint y: 568, distance: 194.1
click at [1055, 568] on textarea "When are you available for an interview?" at bounding box center [1288, 599] width 480 height 100
type textarea "When are you available for an interview?"
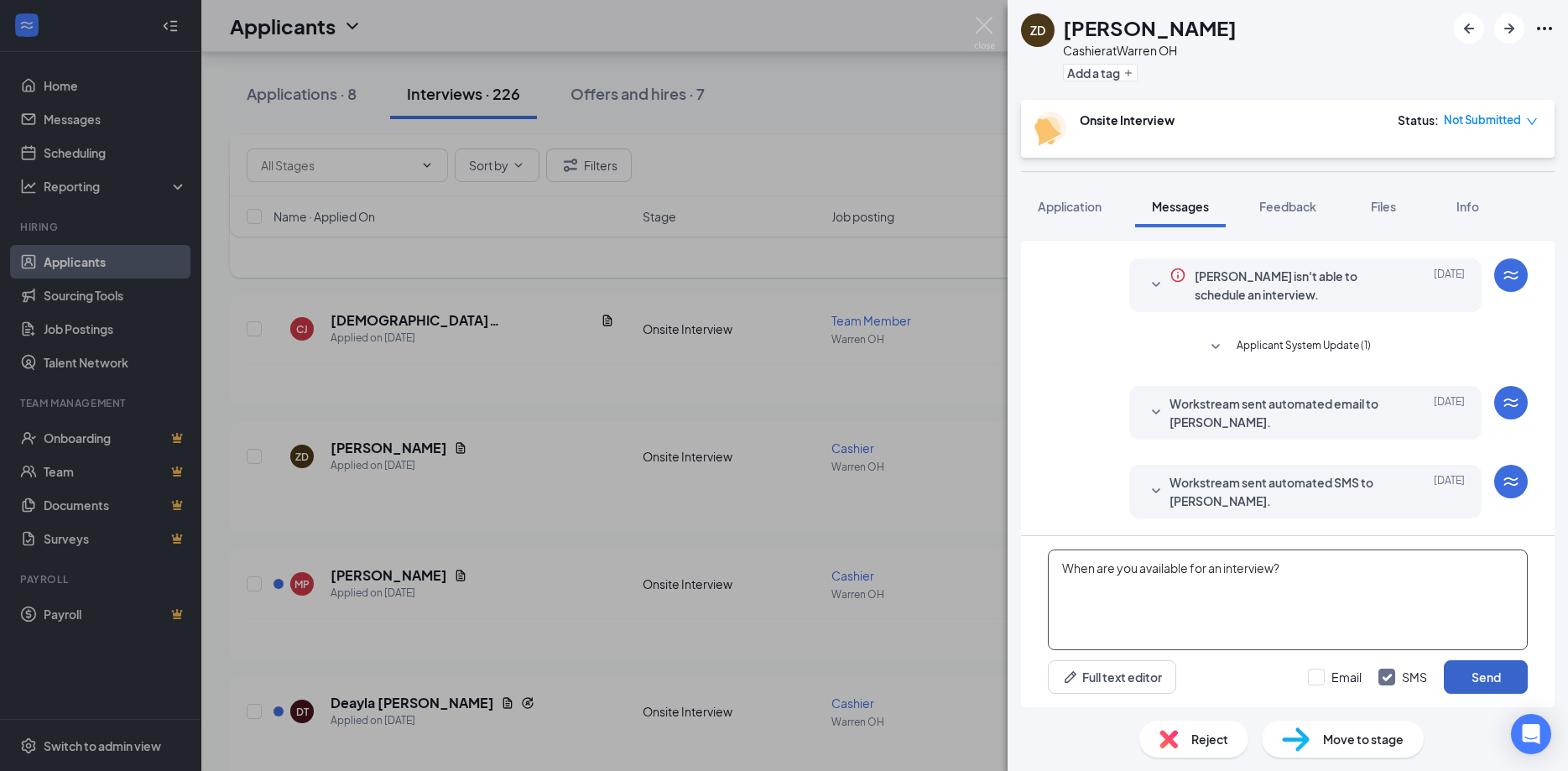
drag, startPoint x: 1487, startPoint y: 682, endPoint x: 1450, endPoint y: 644, distance: 53.0
click at [1489, 680] on button "Send" at bounding box center [1486, 676] width 84 height 33
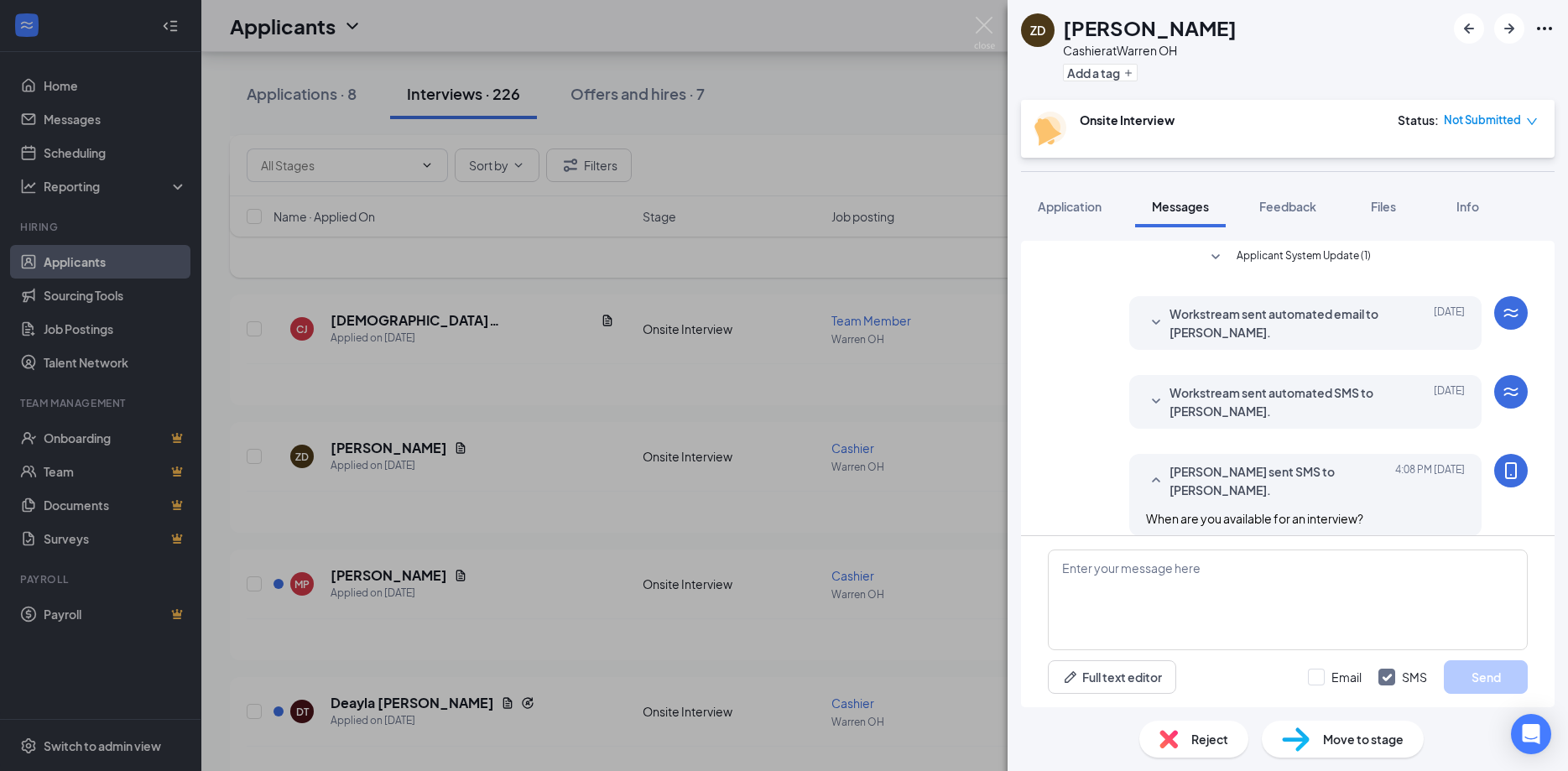
scroll to position [130, 0]
click at [993, 18] on img at bounding box center [984, 33] width 21 height 33
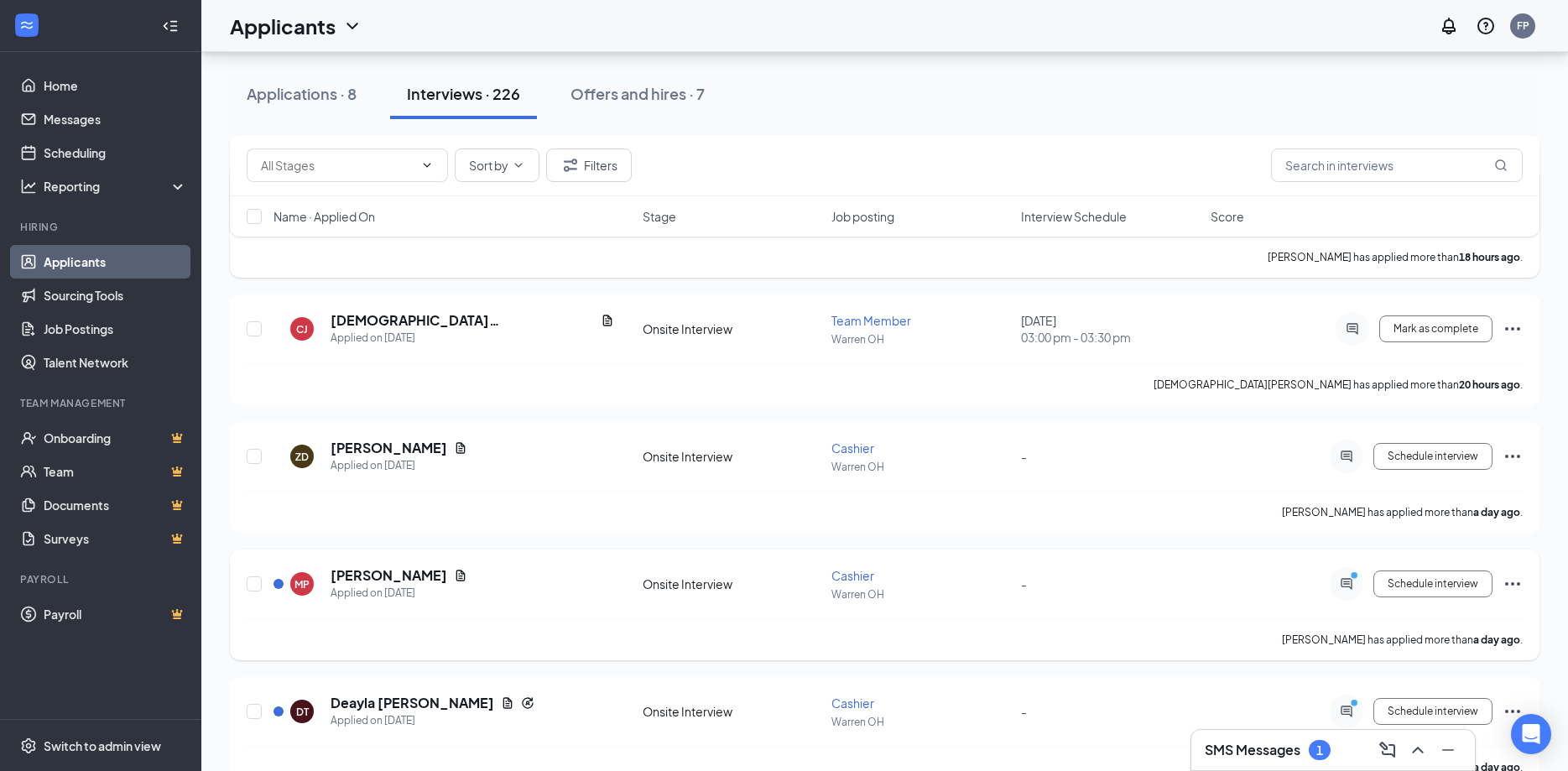
click at [416, 577] on div "[PERSON_NAME]" at bounding box center [398, 576] width 137 height 18
click at [454, 577] on icon "Document" at bounding box center [460, 575] width 14 height 14
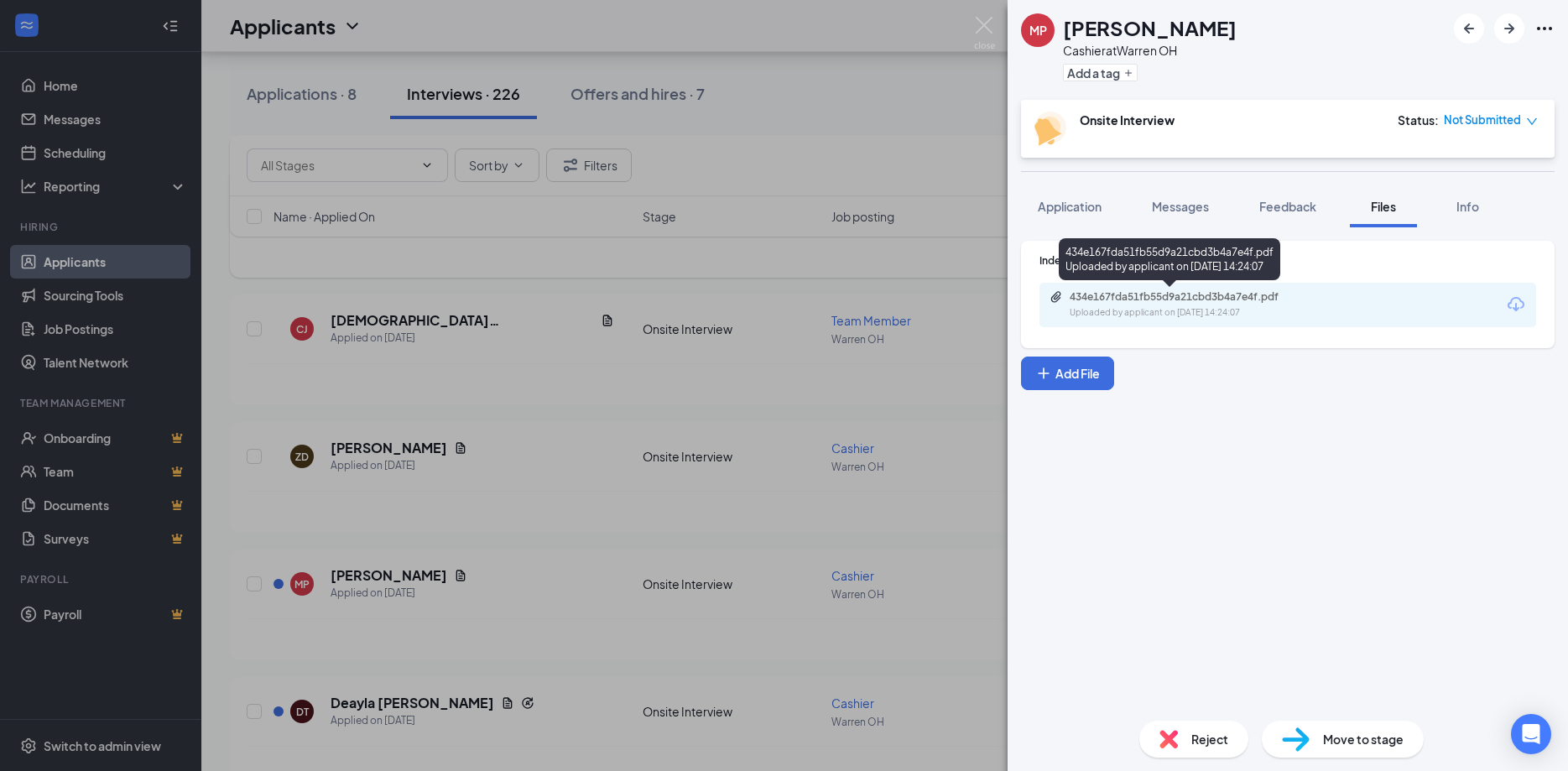
click at [1174, 318] on div "Uploaded by applicant on Oct 14, 2025 at 14:24:07" at bounding box center [1196, 312] width 252 height 14
click at [1073, 210] on span "Application" at bounding box center [1070, 206] width 63 height 15
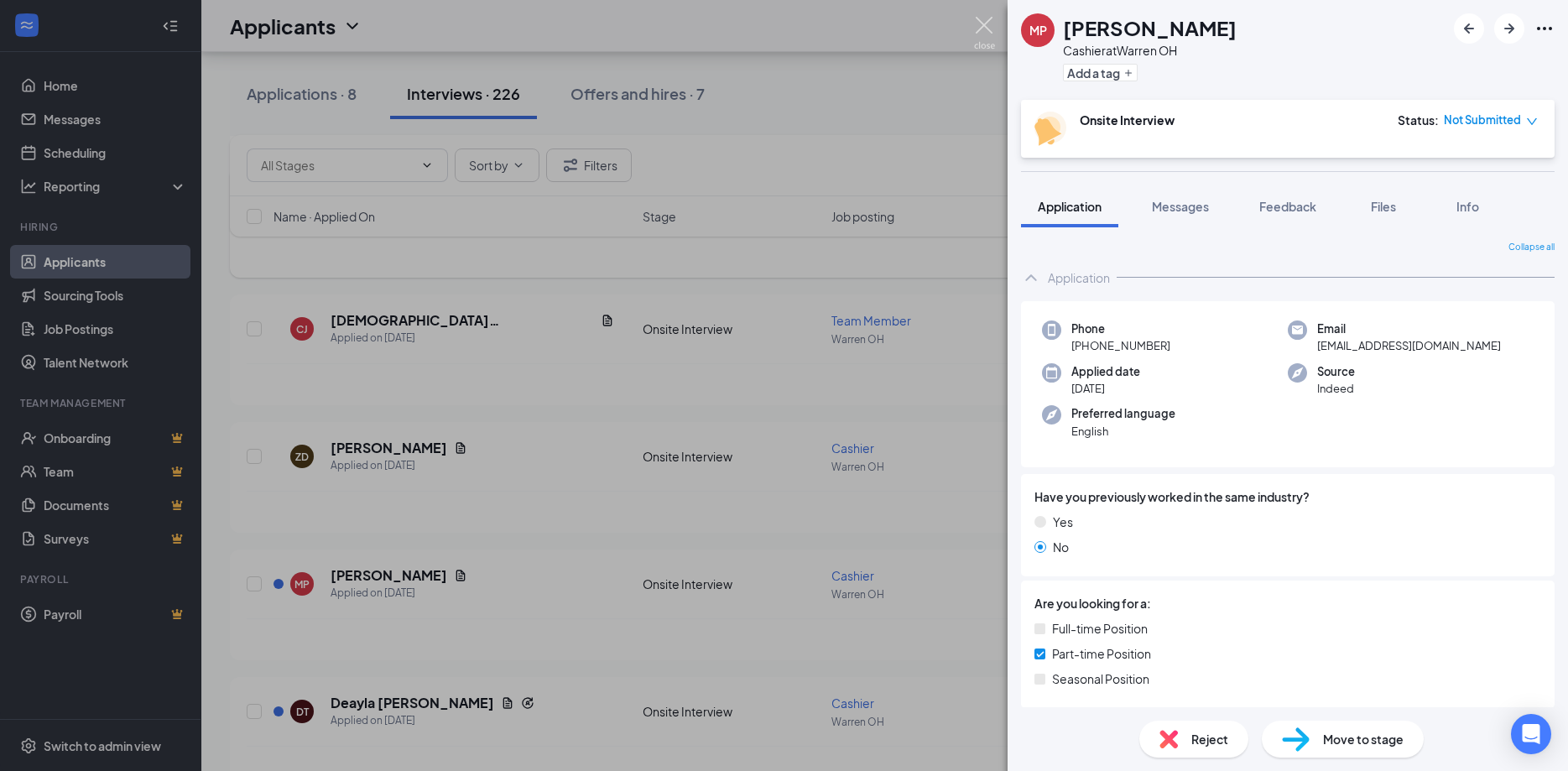
click at [975, 19] on img at bounding box center [984, 33] width 21 height 33
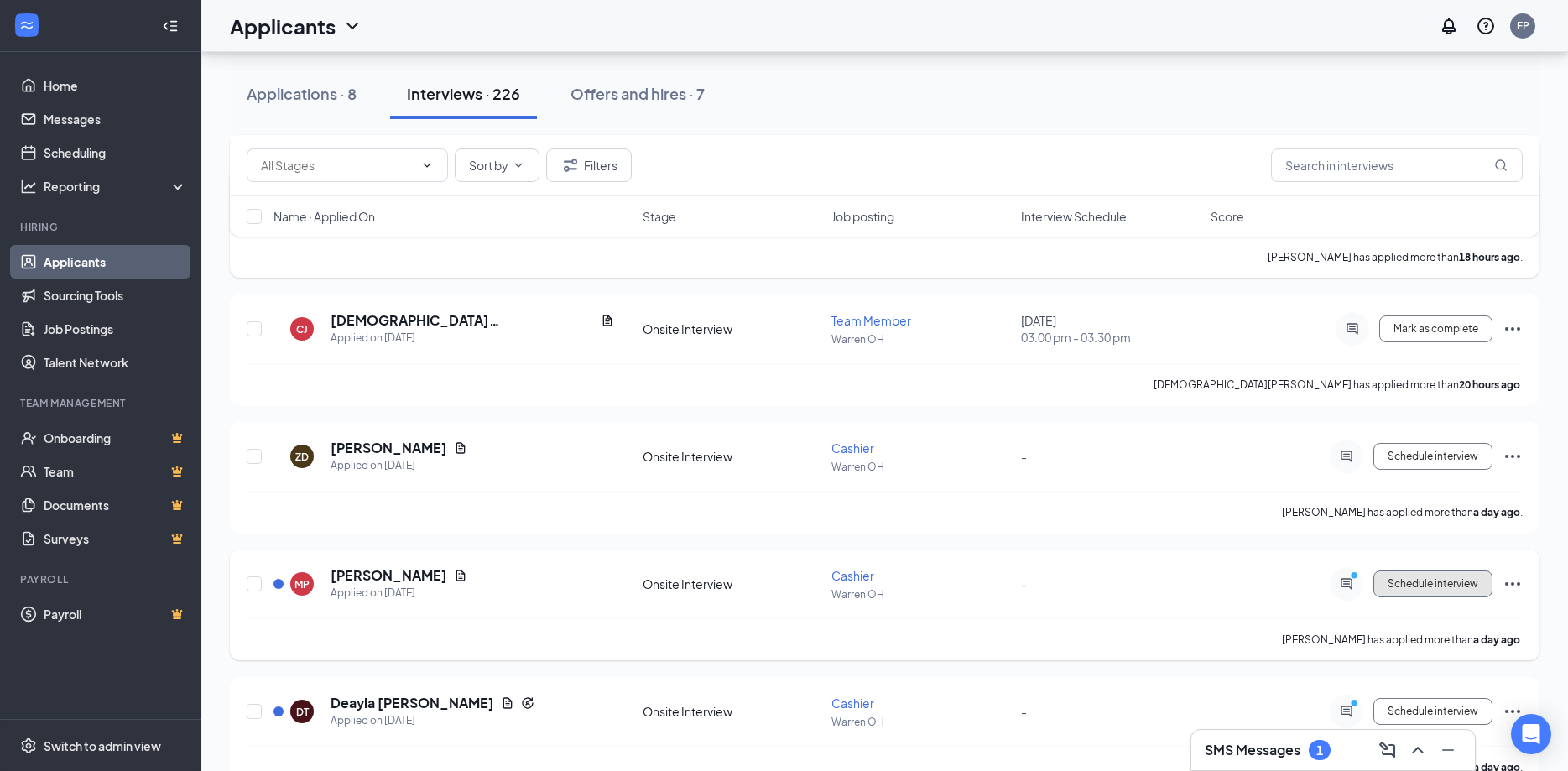
click at [1419, 581] on span "Schedule interview" at bounding box center [1433, 584] width 91 height 12
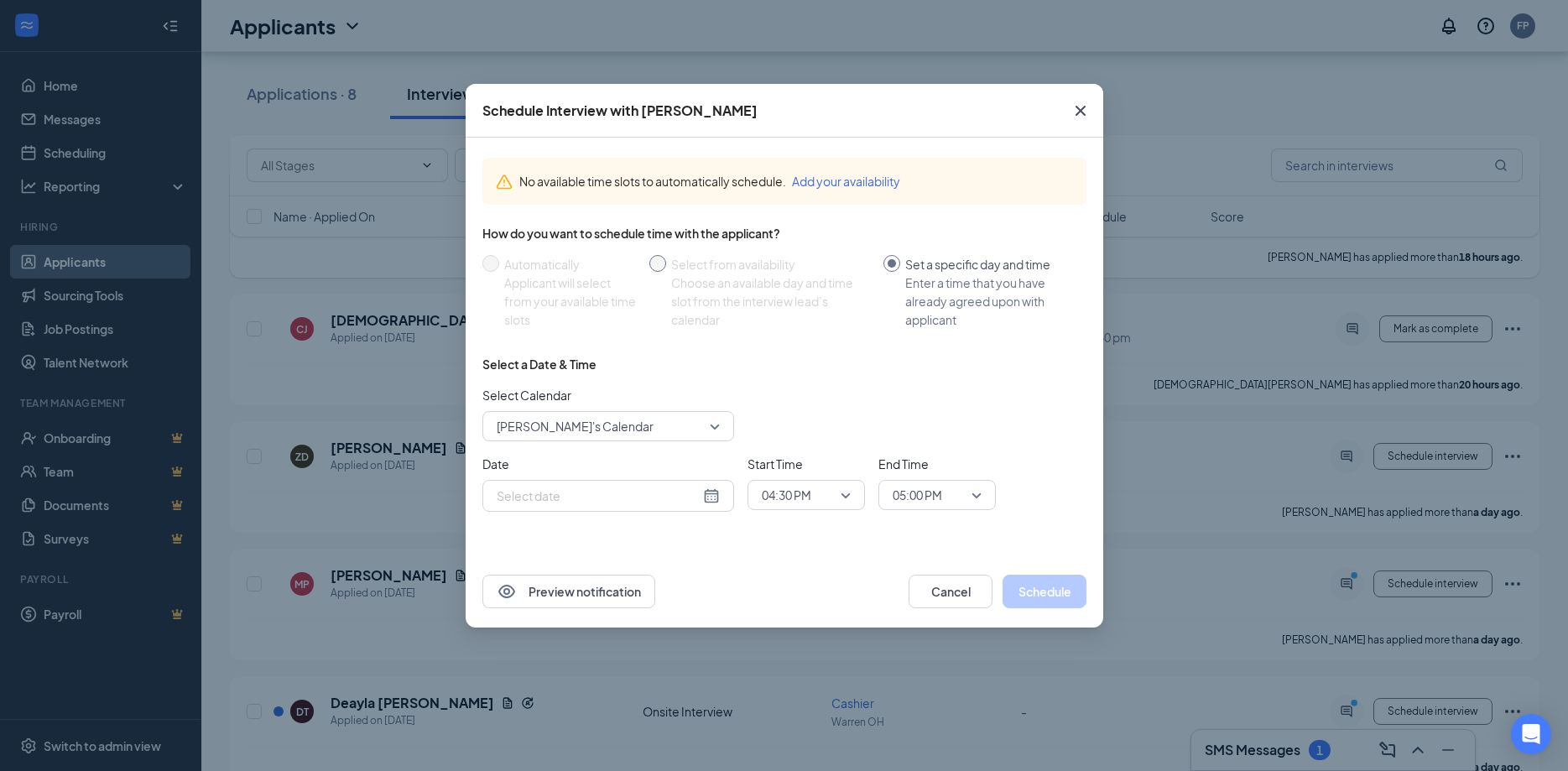
type input "Oct 15, 2025"
click at [1073, 114] on icon "Cross" at bounding box center [1081, 110] width 20 height 20
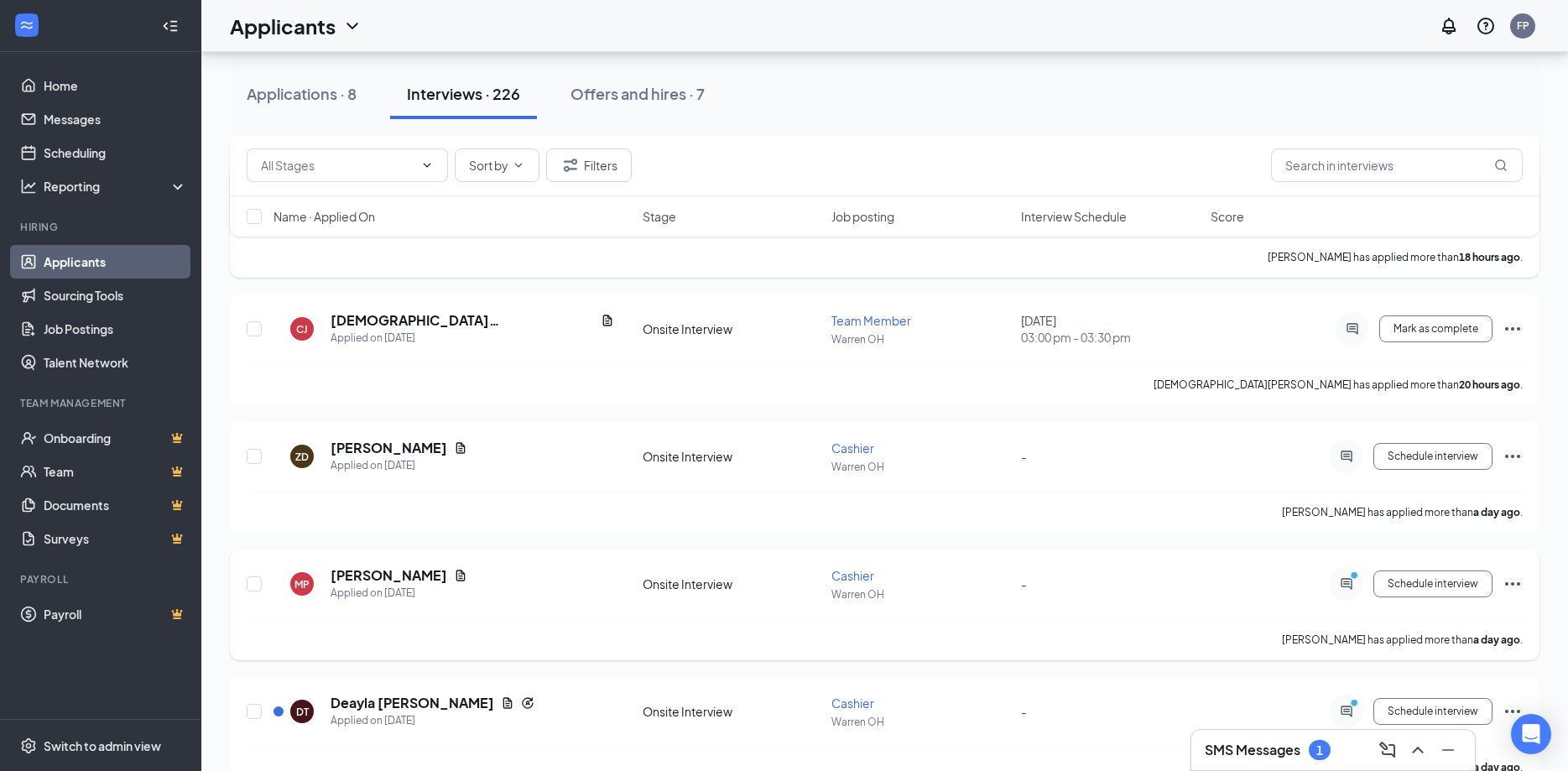
click at [1351, 585] on icon "ActiveChat" at bounding box center [1347, 584] width 20 height 14
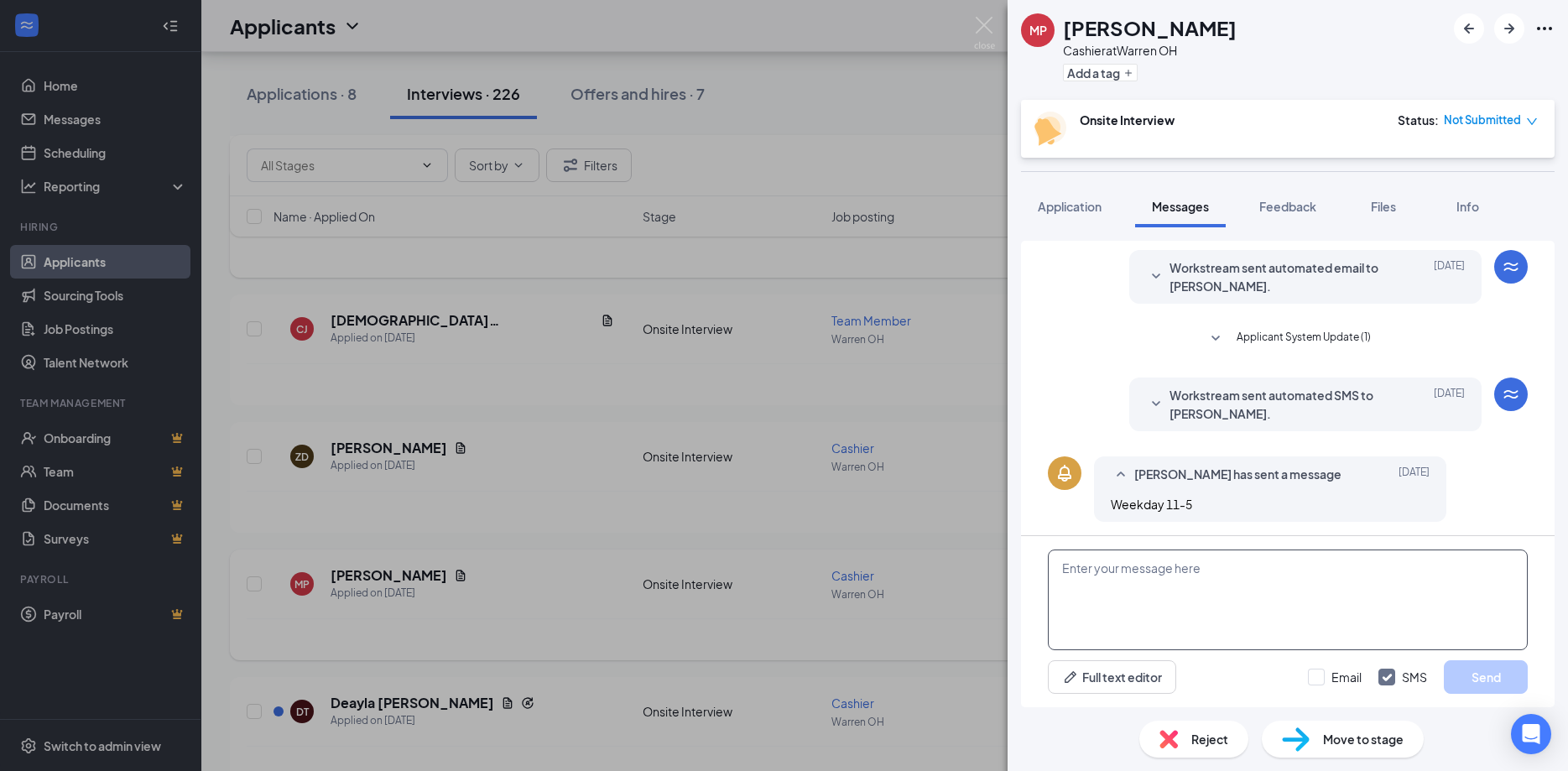
scroll to position [130, 0]
click at [1171, 580] on textarea at bounding box center [1288, 599] width 480 height 100
type textarea "Tomorrow at 230?"
click at [1504, 671] on button "Send" at bounding box center [1486, 676] width 84 height 33
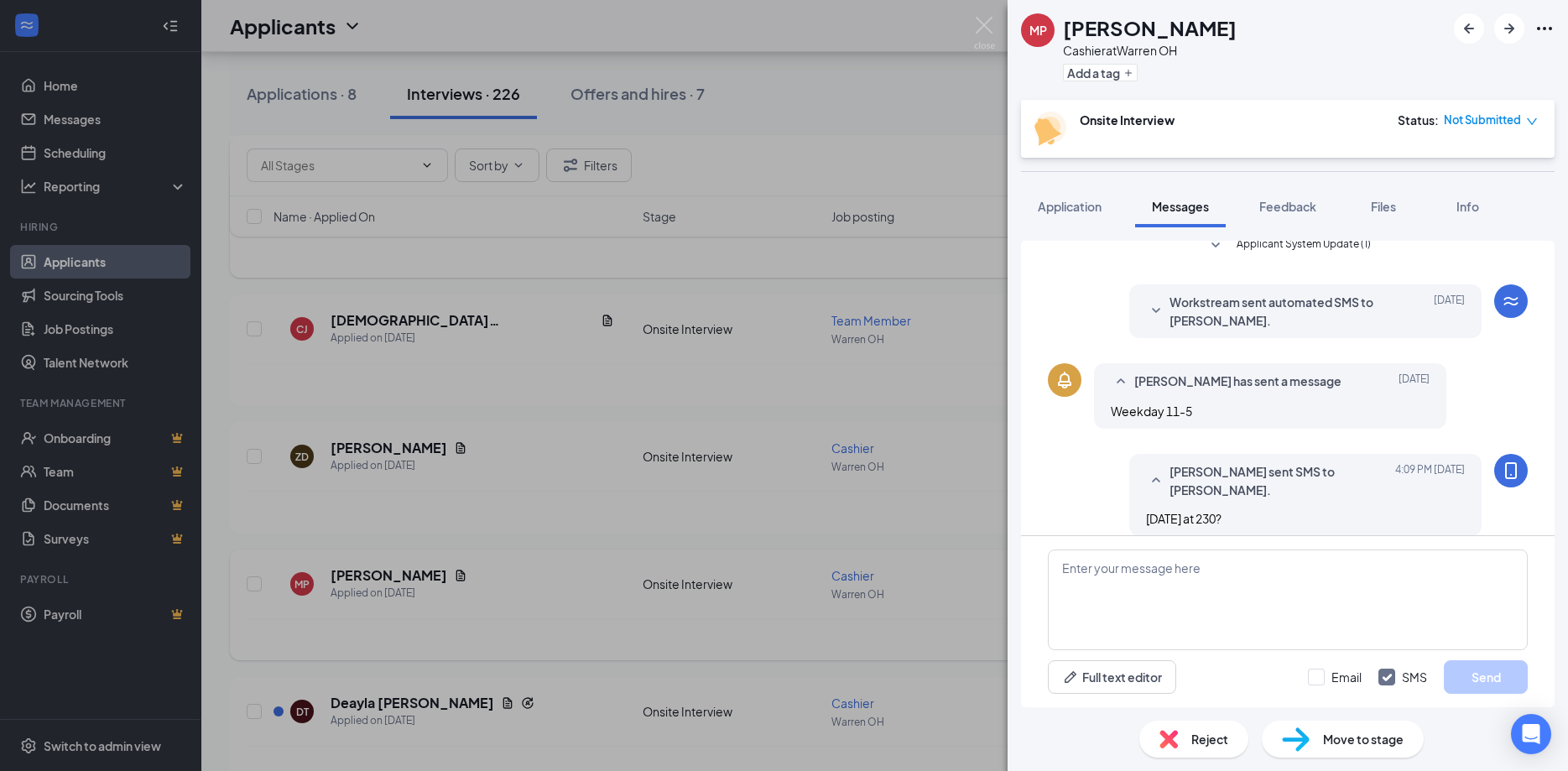
scroll to position [221, 0]
click at [995, 18] on div "MP Miya Painter Cashier at Warren OH Add a tag Onsite Interview Status : Not Su…" at bounding box center [784, 386] width 1568 height 771
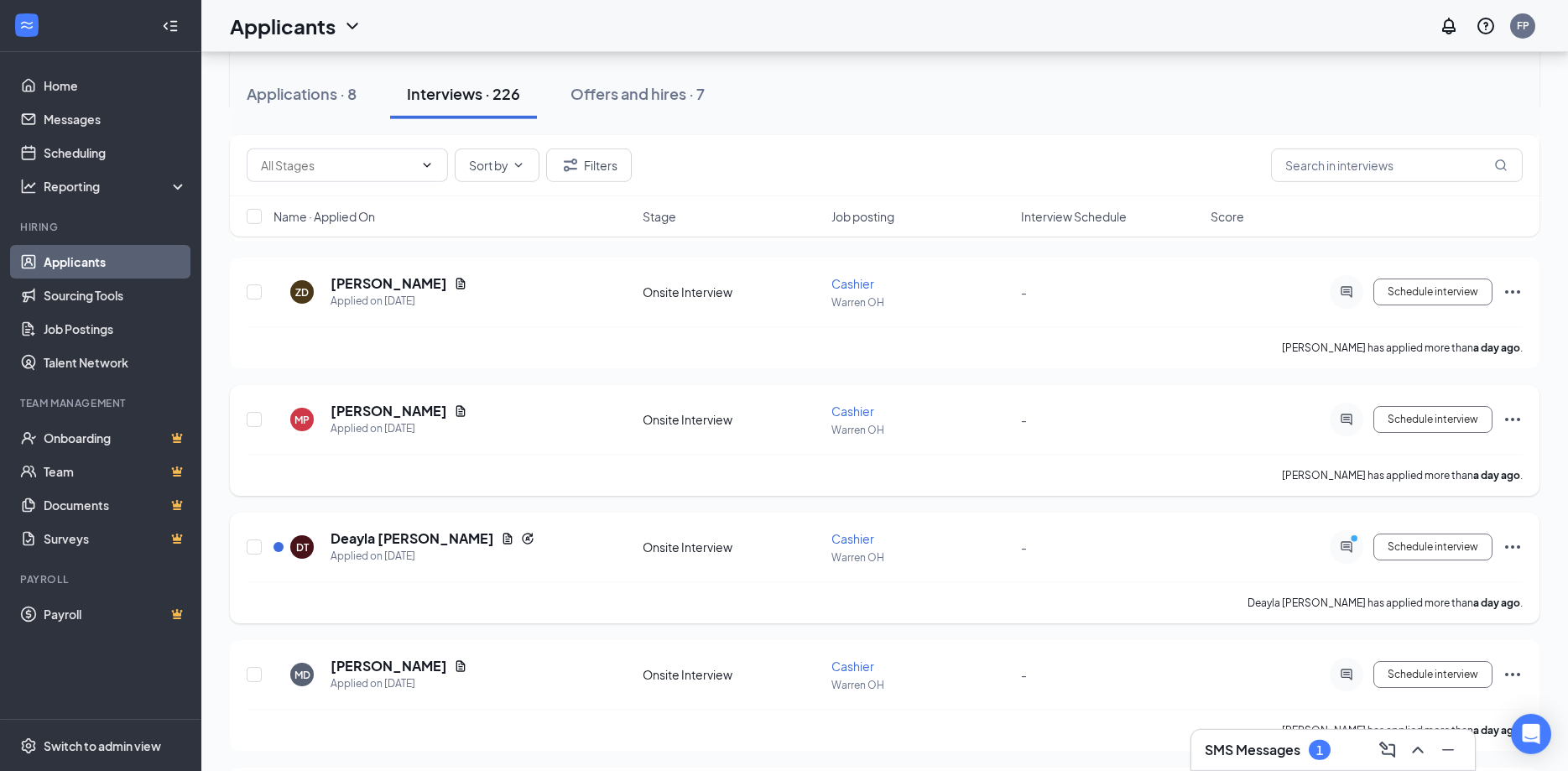
scroll to position [855, 0]
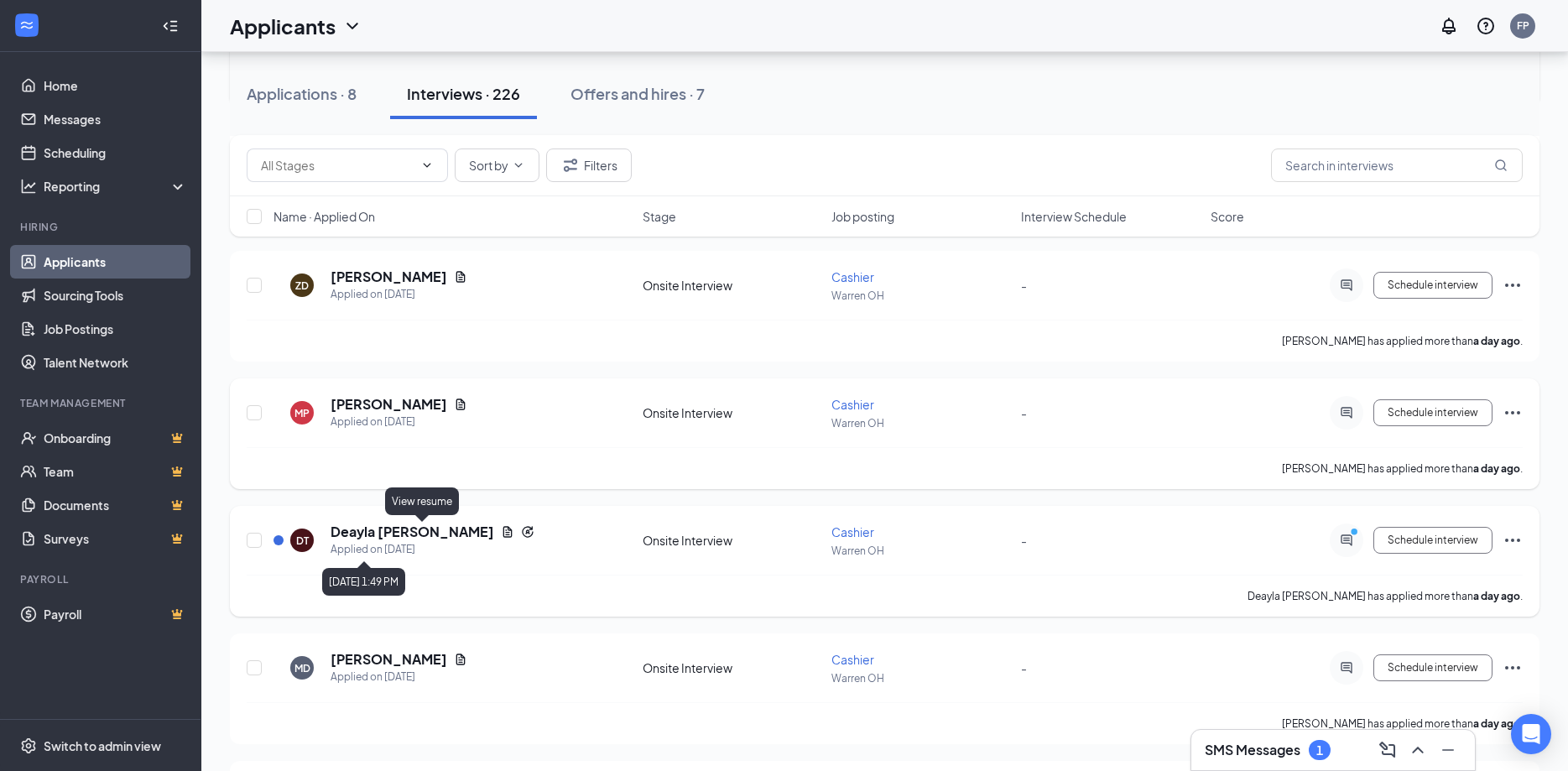
click at [503, 534] on icon "Document" at bounding box center [508, 531] width 9 height 11
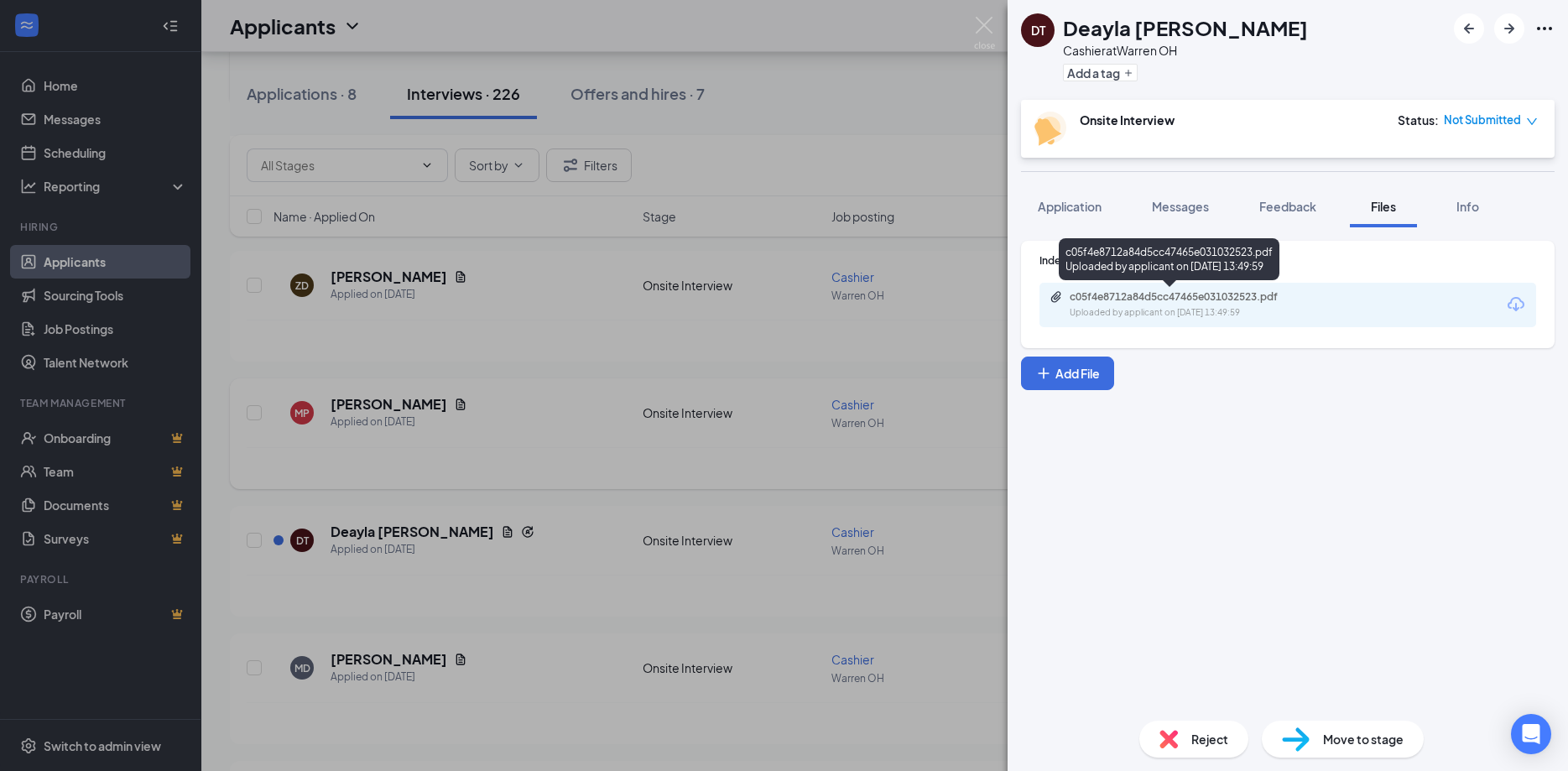
click at [1138, 307] on div "Uploaded by applicant on Oct 14, 2025 at 13:49:59" at bounding box center [1196, 312] width 252 height 14
click at [1082, 207] on span "Application" at bounding box center [1070, 206] width 63 height 15
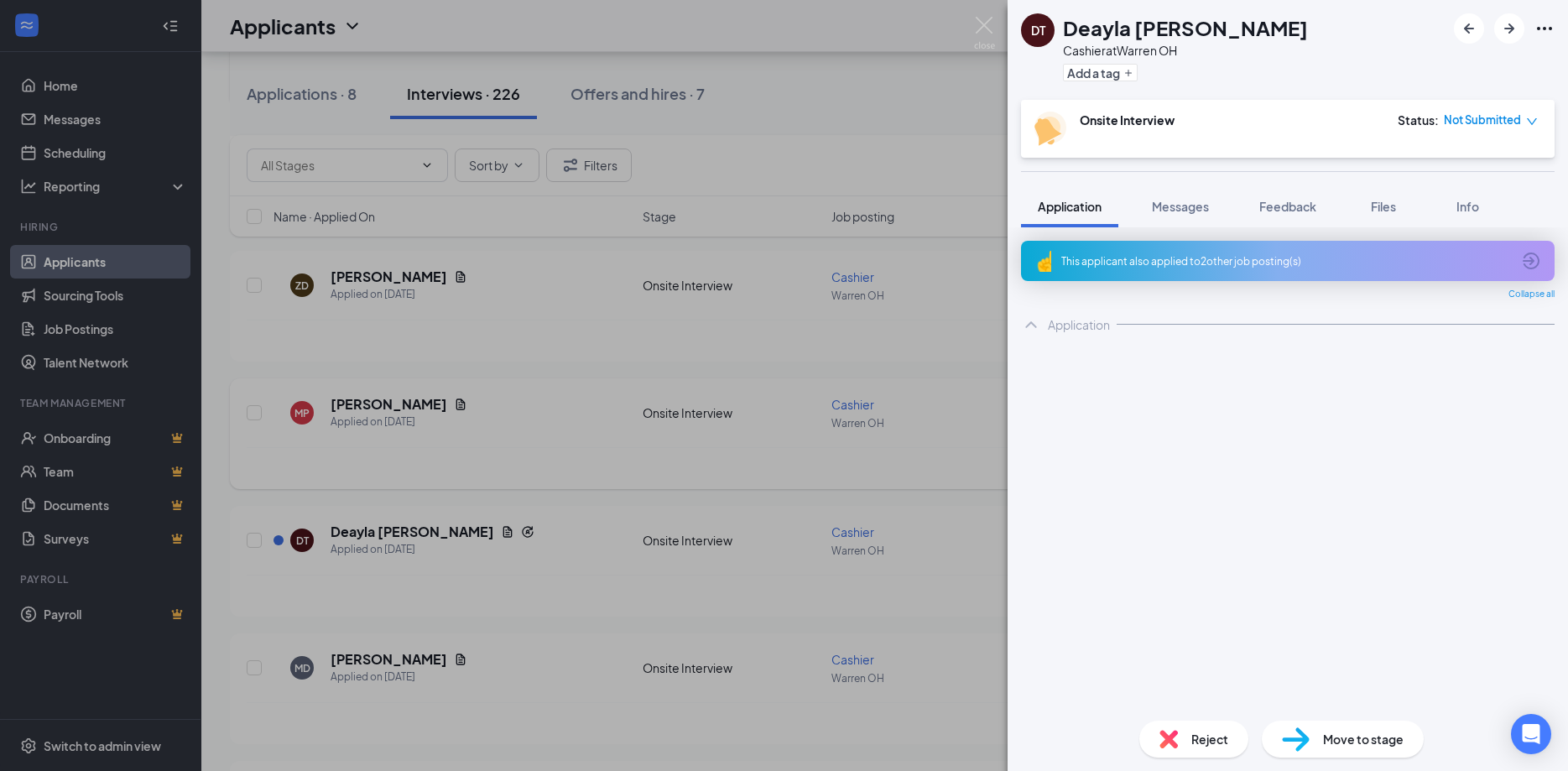
click at [995, 24] on div "DT Deayla Trice Cashier at Warren OH Add a tag Onsite Interview Status : Not Su…" at bounding box center [784, 386] width 1568 height 771
click at [984, 25] on div "Applicants FP" at bounding box center [884, 25] width 1367 height 52
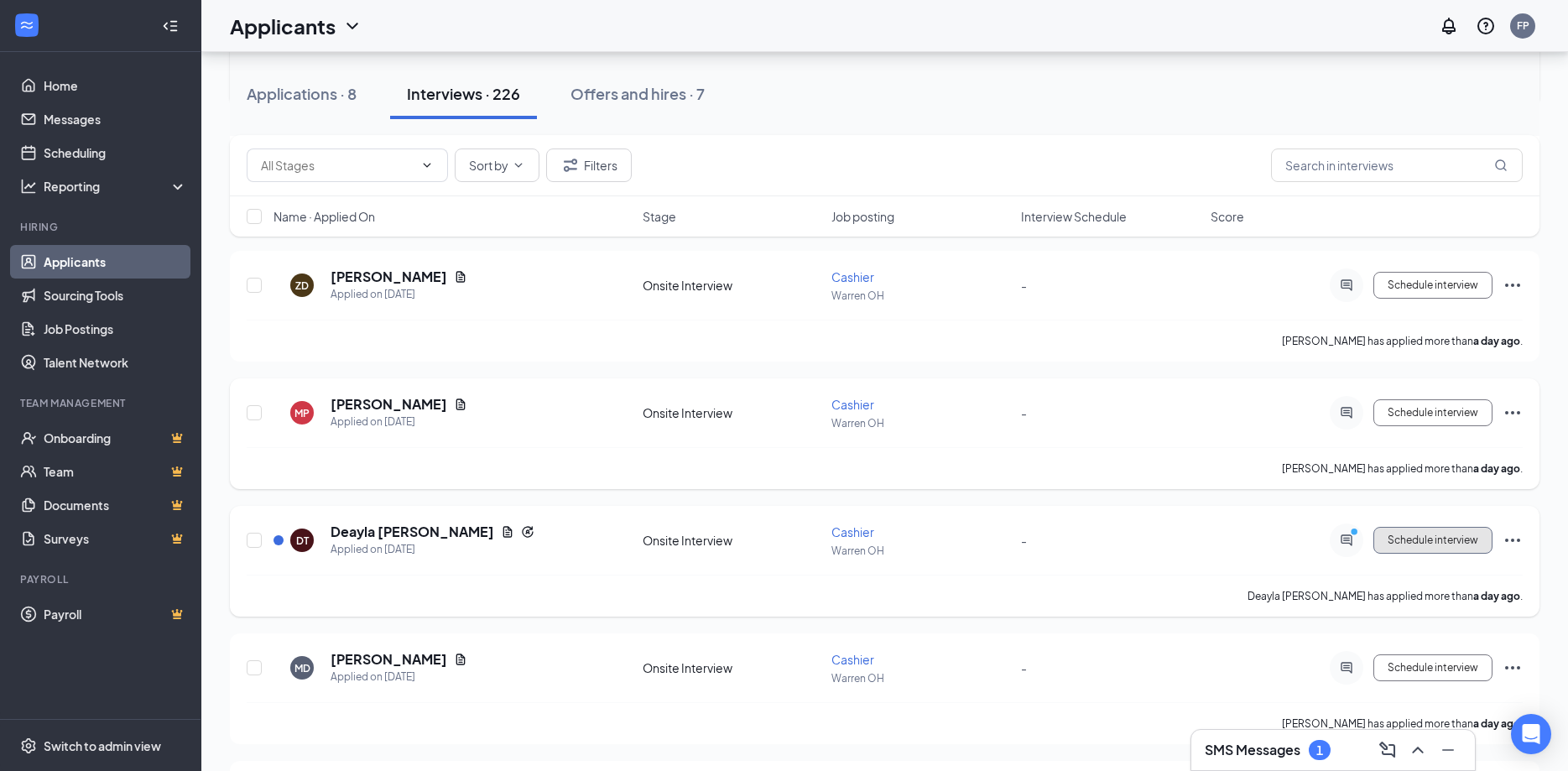
click at [1448, 538] on span "Schedule interview" at bounding box center [1433, 539] width 91 height 12
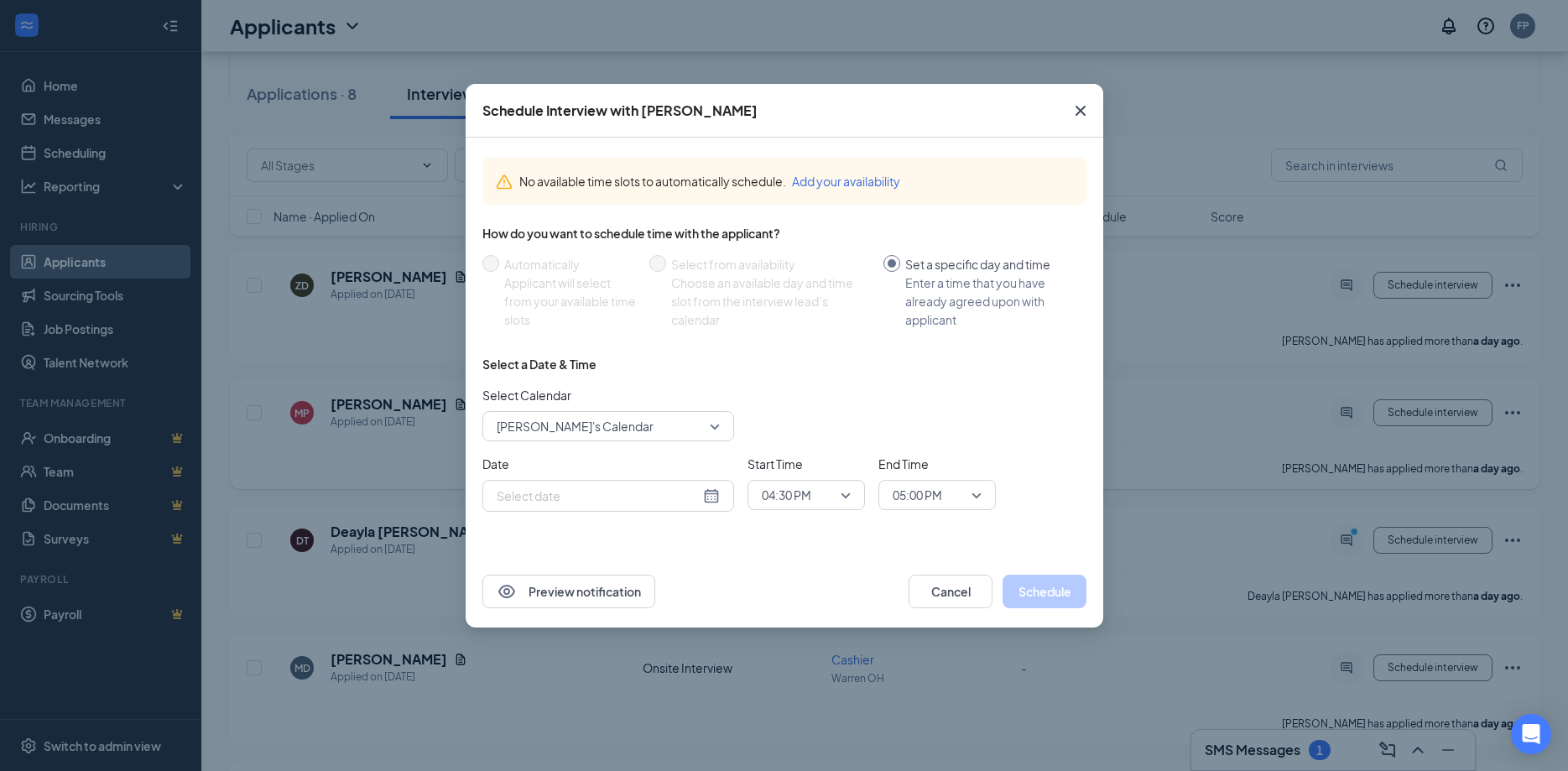
type input "Oct 15, 2025"
click at [1085, 109] on icon "Cross" at bounding box center [1081, 110] width 20 height 20
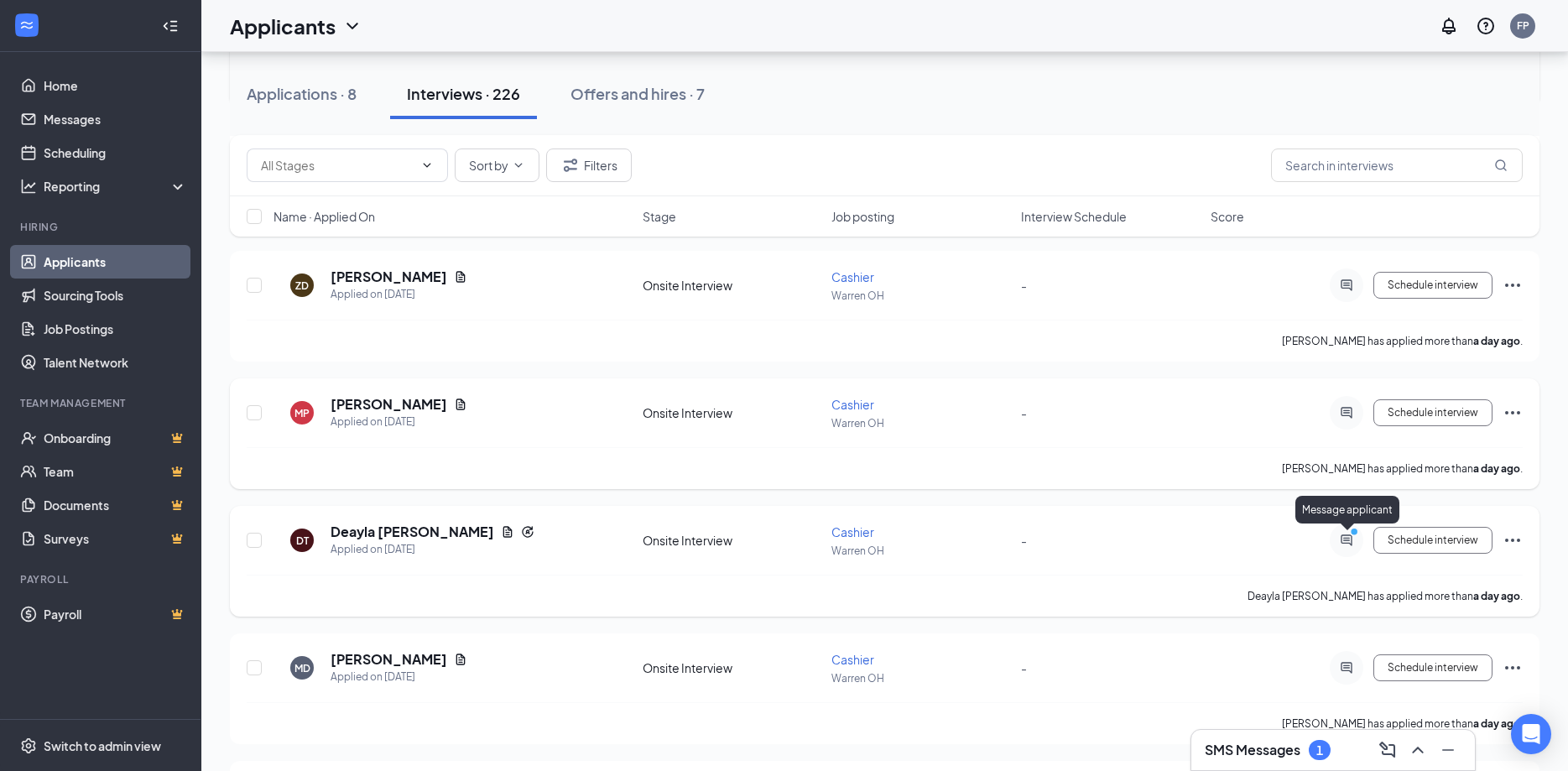
click at [1348, 539] on icon "PrimaryDot" at bounding box center [1357, 533] width 20 height 14
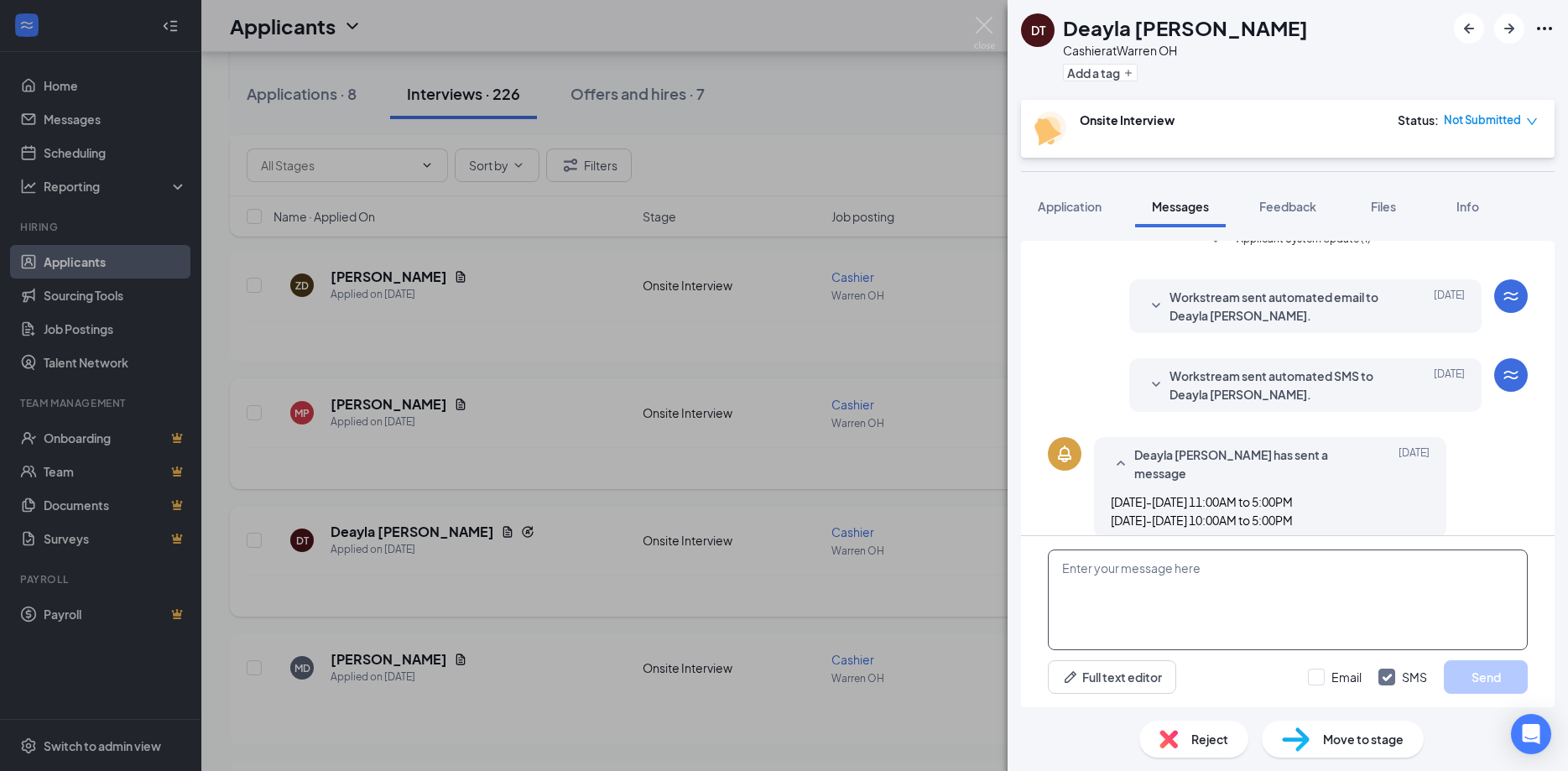
scroll to position [148, 0]
click at [1159, 596] on textarea at bounding box center [1288, 599] width 480 height 100
type textarea "Tomorrow at 230?"
click at [1483, 681] on button "Send" at bounding box center [1486, 676] width 84 height 33
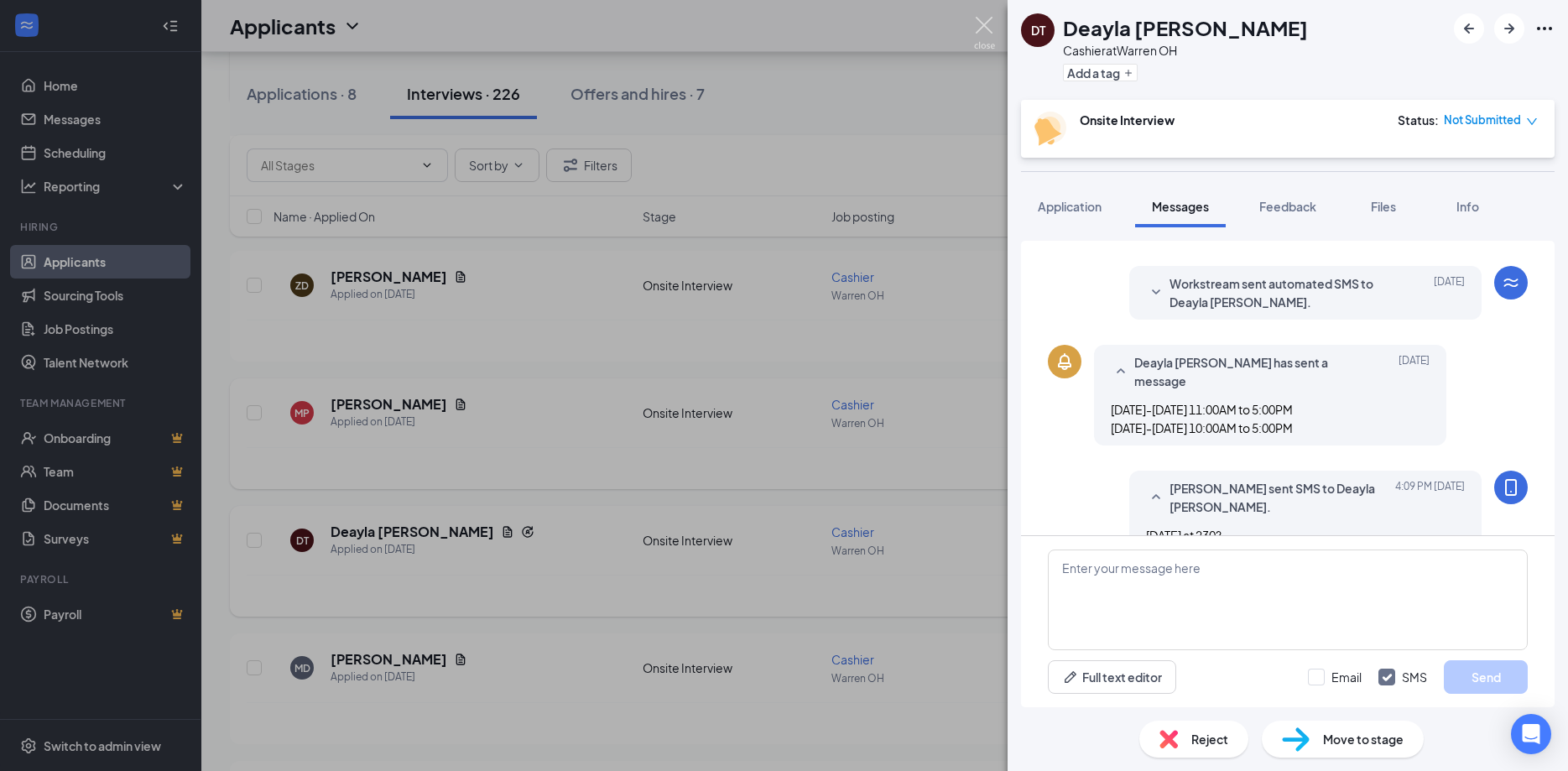
scroll to position [239, 0]
click at [991, 23] on img at bounding box center [984, 33] width 21 height 33
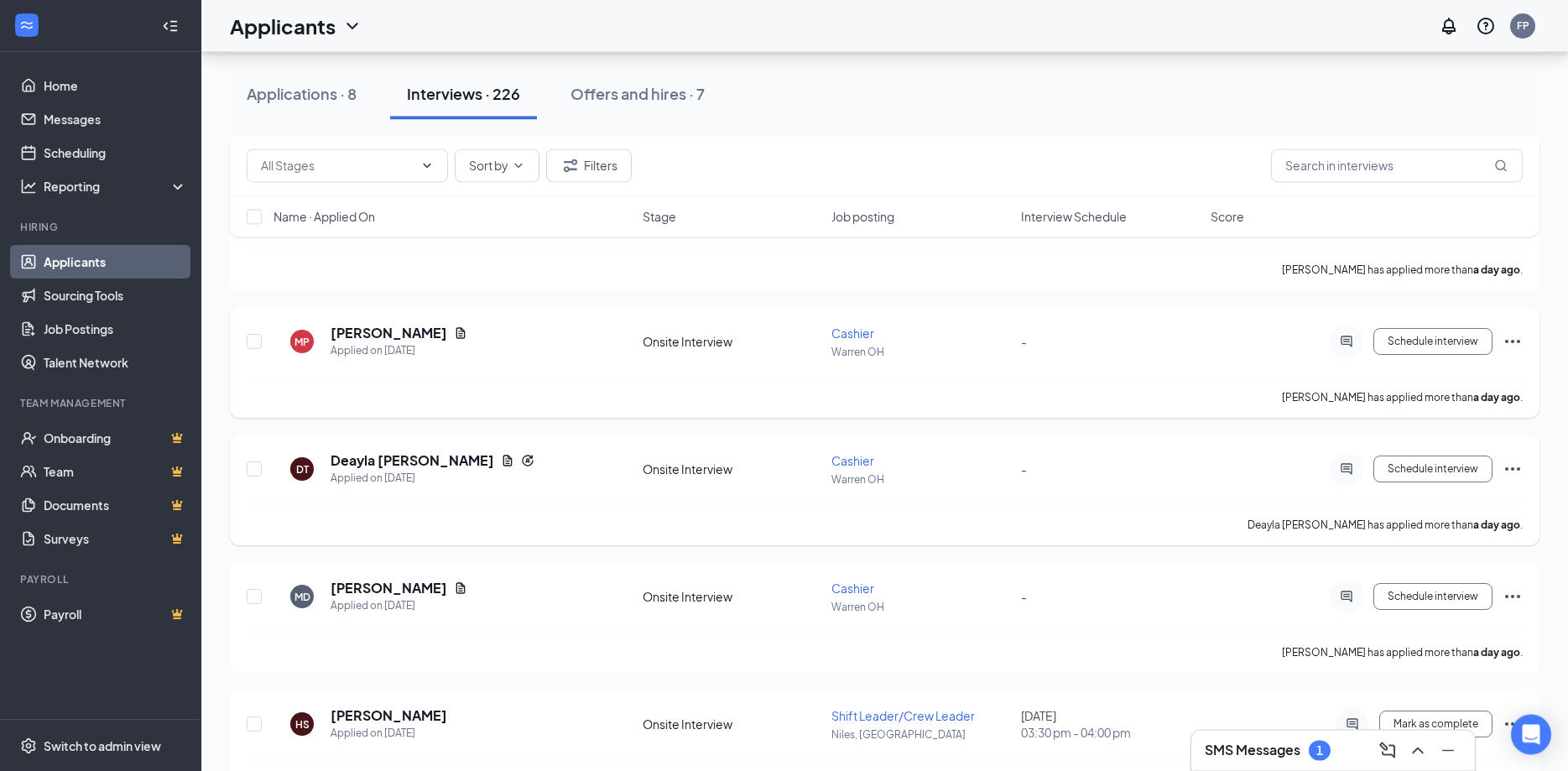
scroll to position [941, 0]
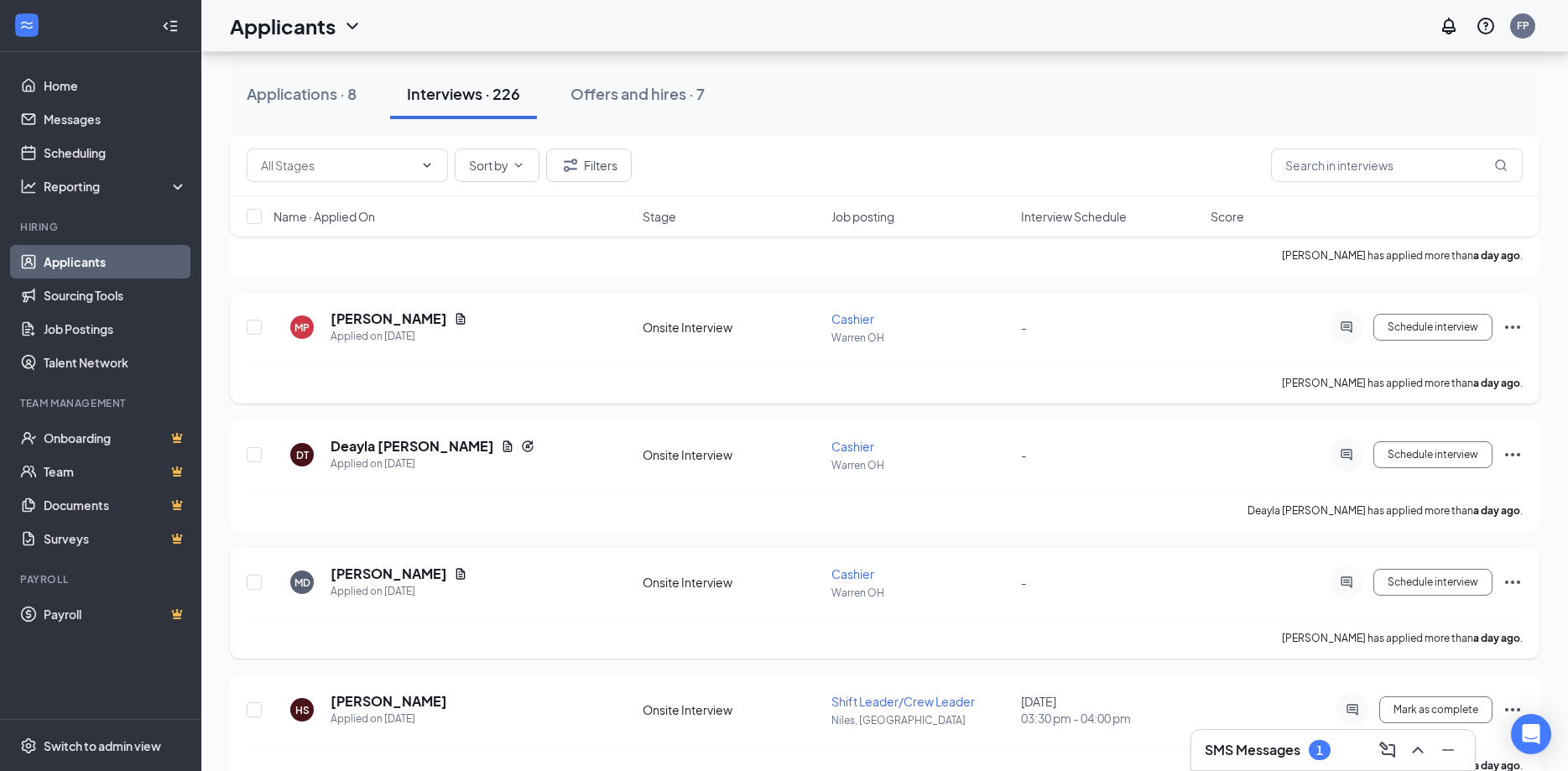
click at [462, 572] on icon "Document" at bounding box center [461, 574] width 9 height 11
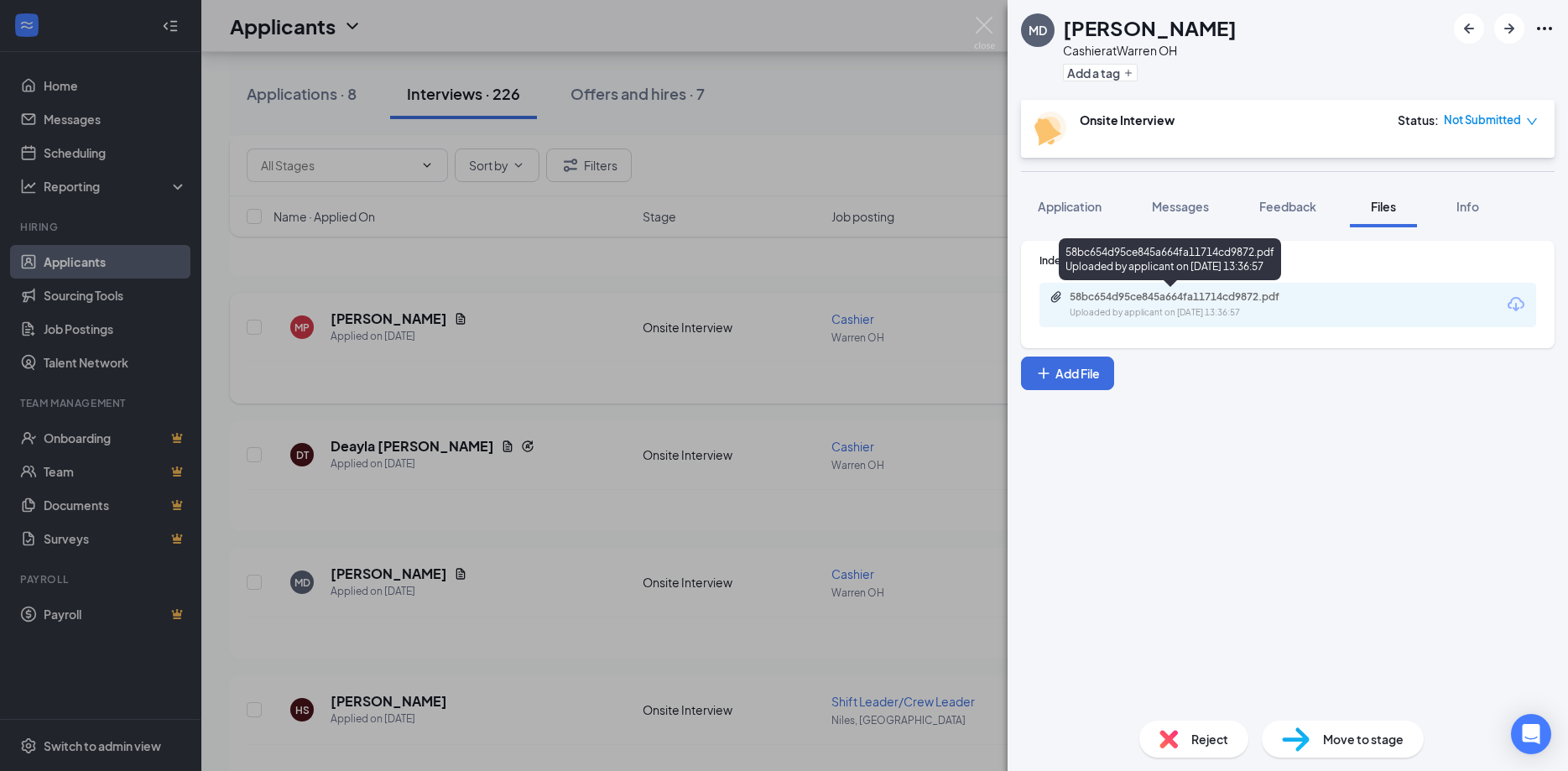
click at [1173, 305] on div "58bc654d95ce845a664fa11714cd9872.pdf Uploaded by applicant on Oct 14, 2025 at 1…" at bounding box center [1186, 305] width 272 height 29
click at [990, 21] on img at bounding box center [984, 33] width 21 height 33
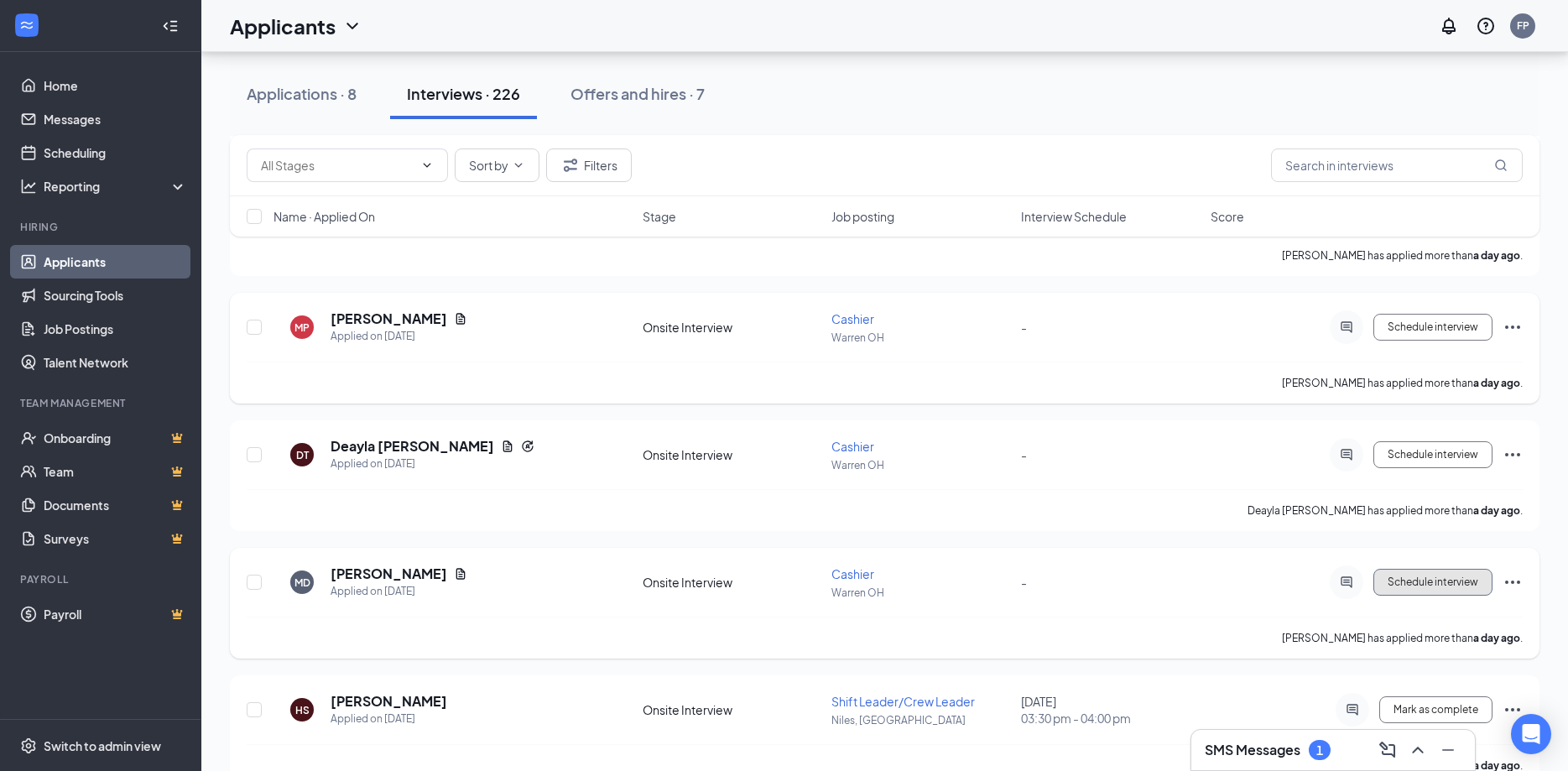
click at [1452, 583] on span "Schedule interview" at bounding box center [1433, 582] width 91 height 12
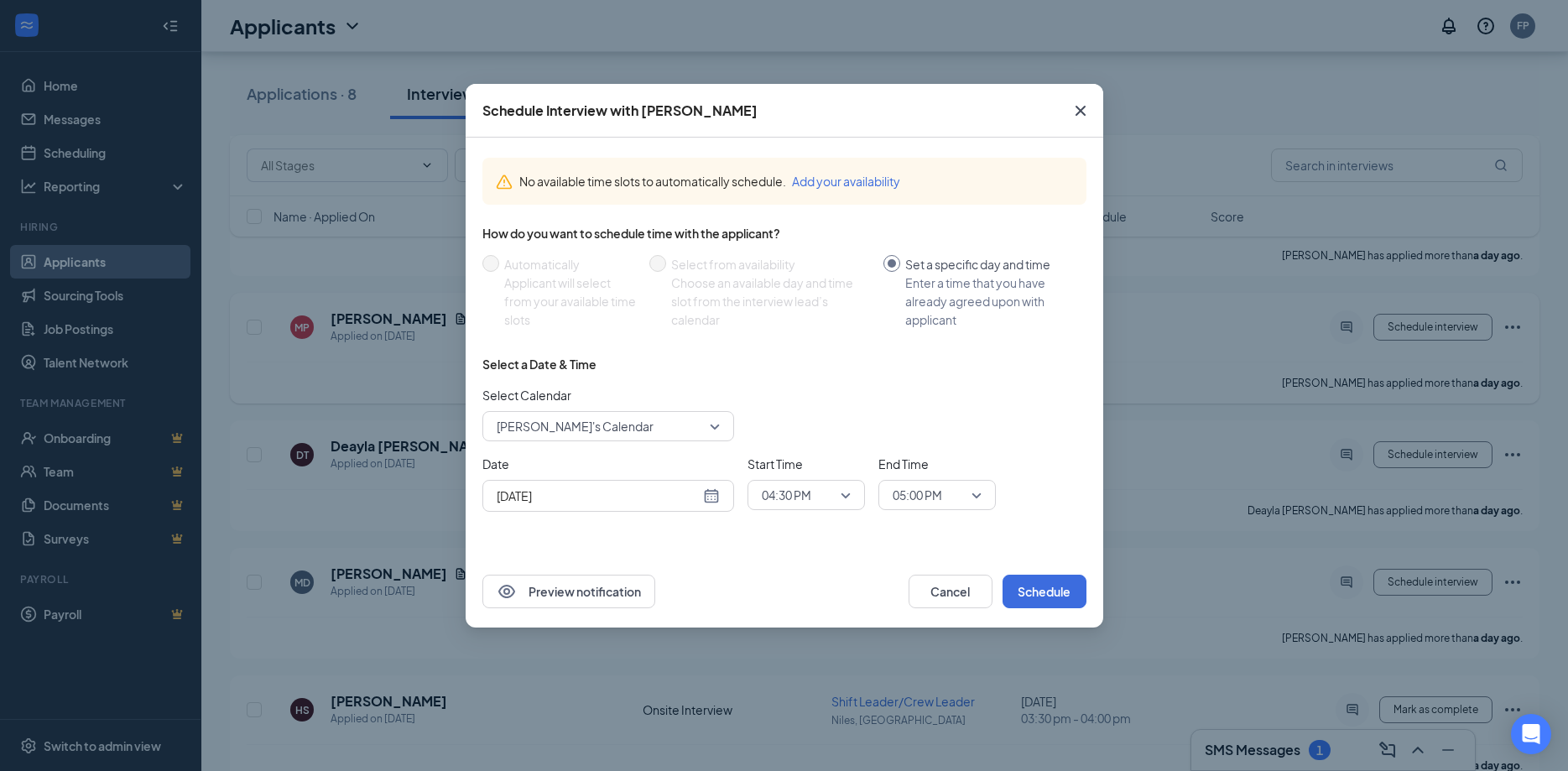
click at [1094, 109] on span "Close" at bounding box center [1081, 110] width 45 height 45
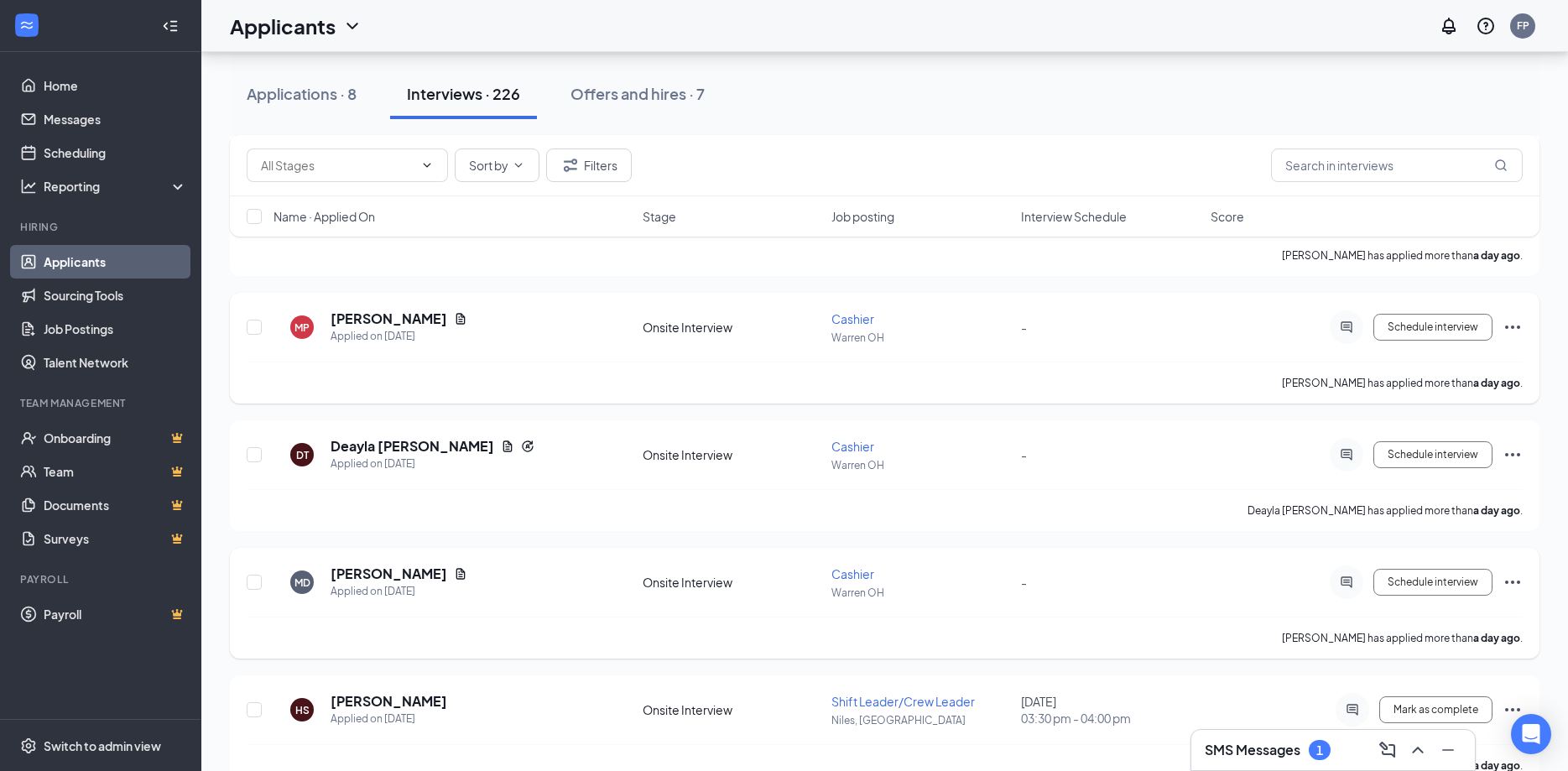
click at [1349, 576] on icon "ActiveChat" at bounding box center [1347, 582] width 20 height 14
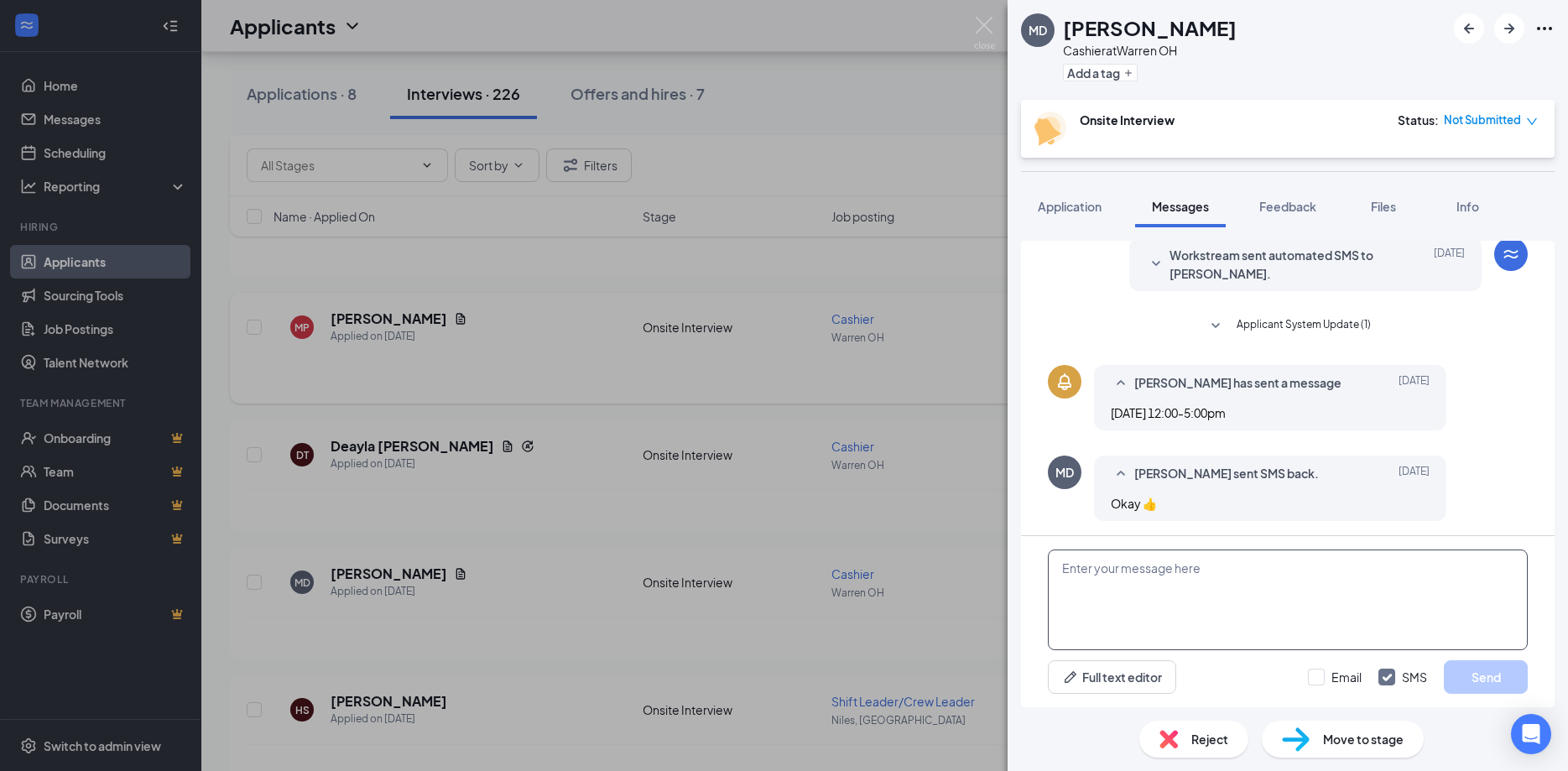
scroll to position [221, 0]
click at [1154, 585] on textarea at bounding box center [1288, 599] width 480 height 100
type textarea "Tomorrow at 230?"
drag, startPoint x: 1494, startPoint y: 673, endPoint x: 1471, endPoint y: 668, distance: 23.5
click at [1493, 671] on button "Send" at bounding box center [1486, 676] width 84 height 33
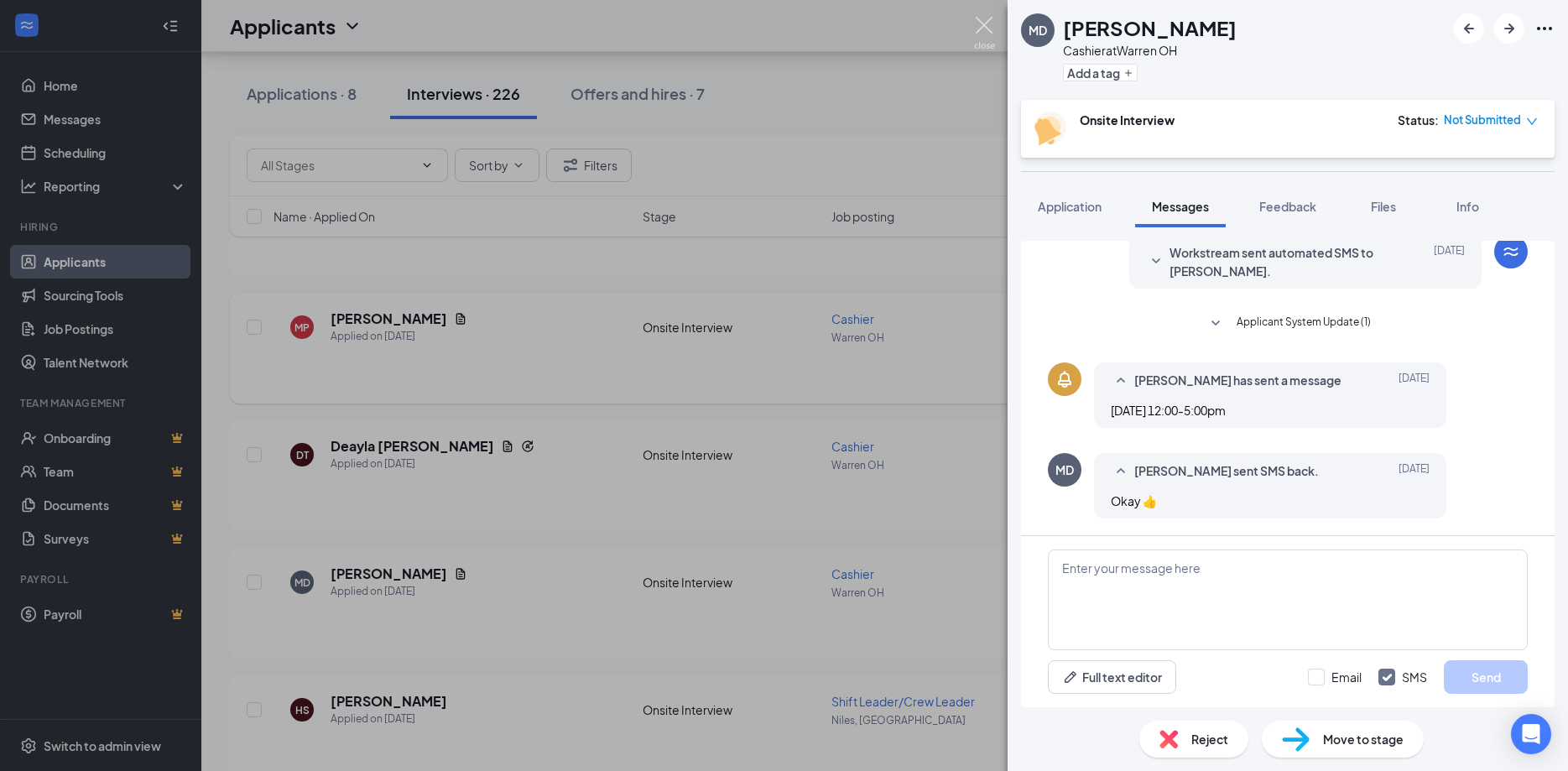
scroll to position [299, 0]
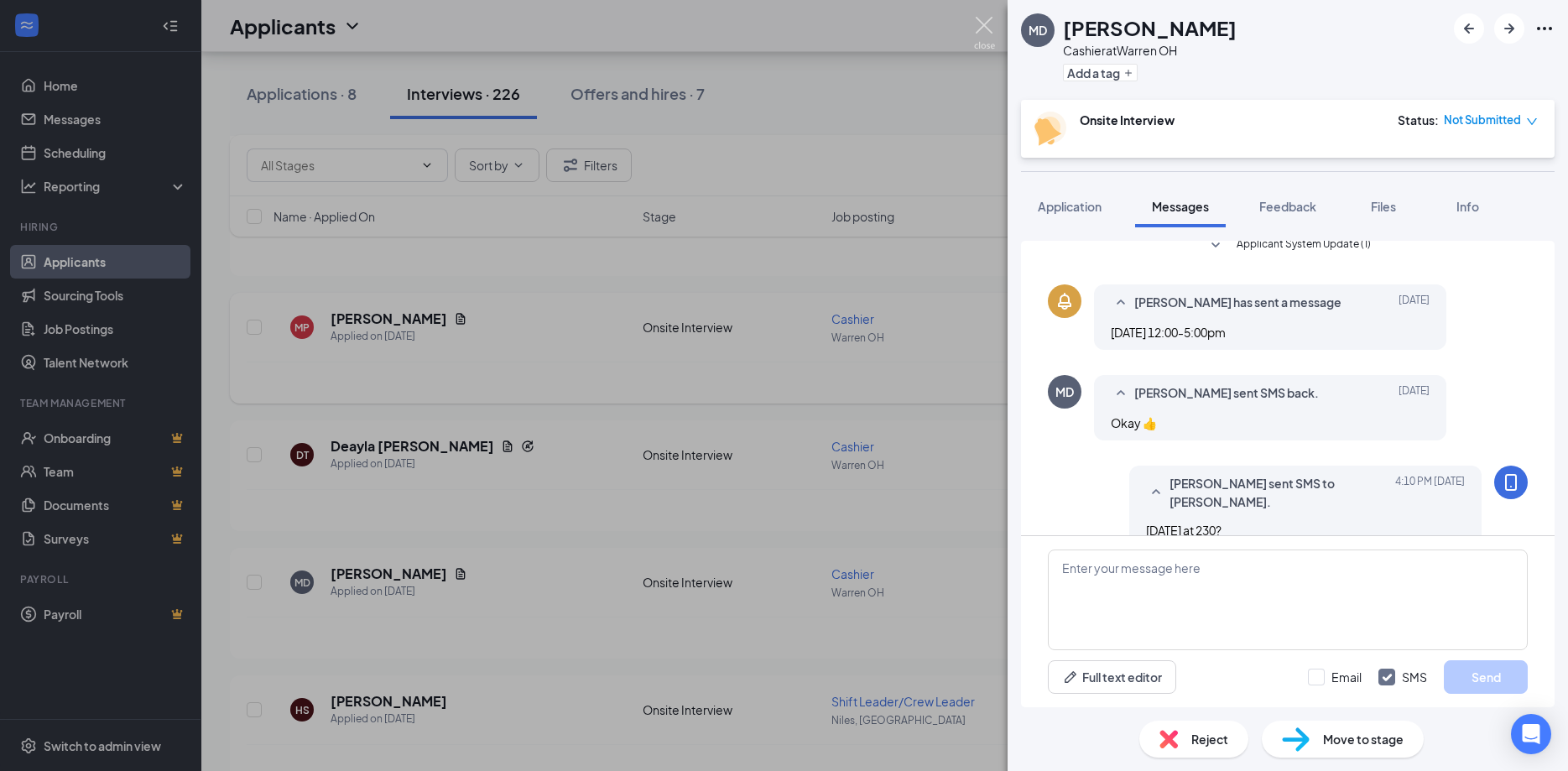
click at [982, 28] on img at bounding box center [984, 33] width 21 height 33
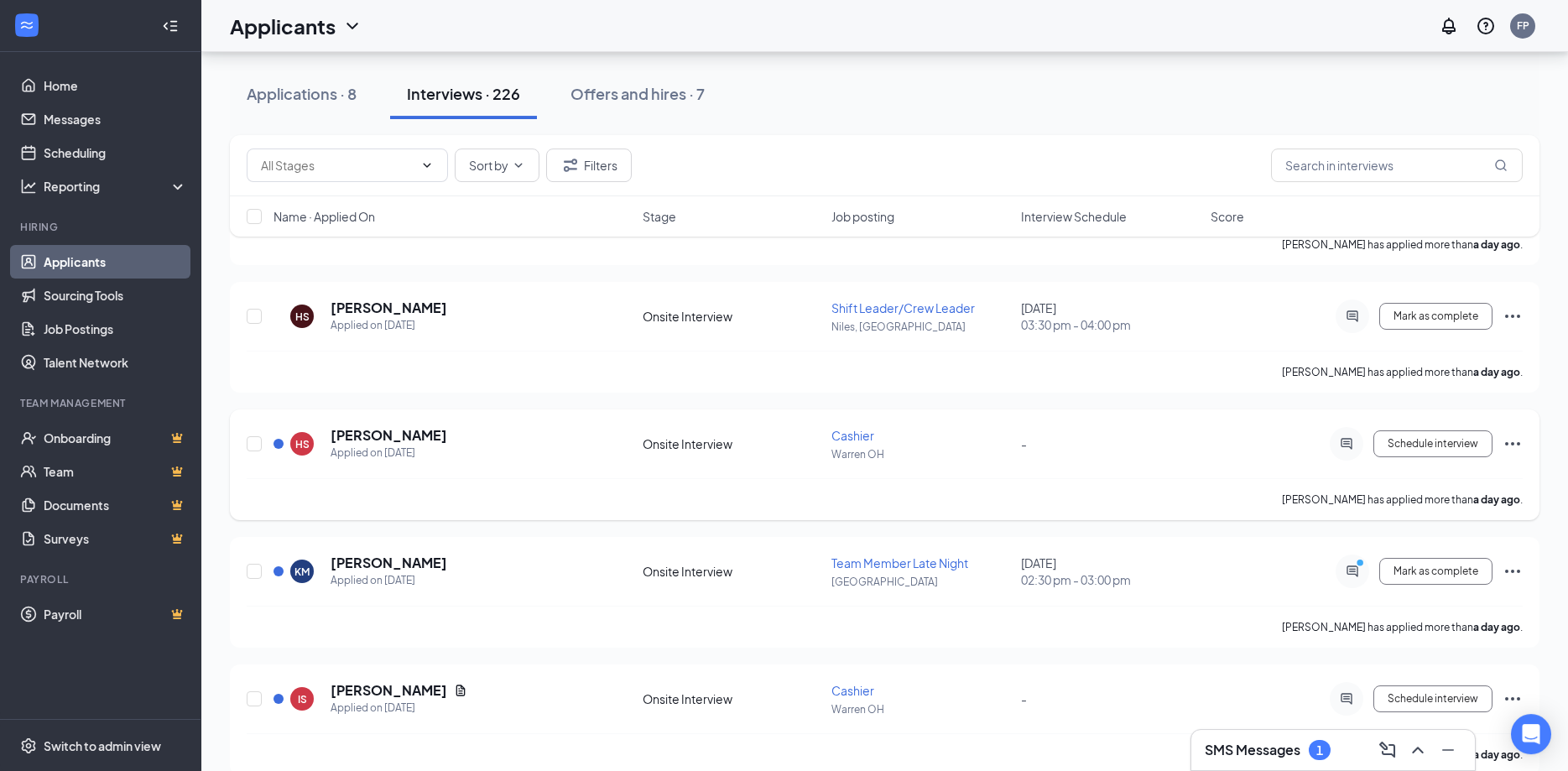
scroll to position [1369, 0]
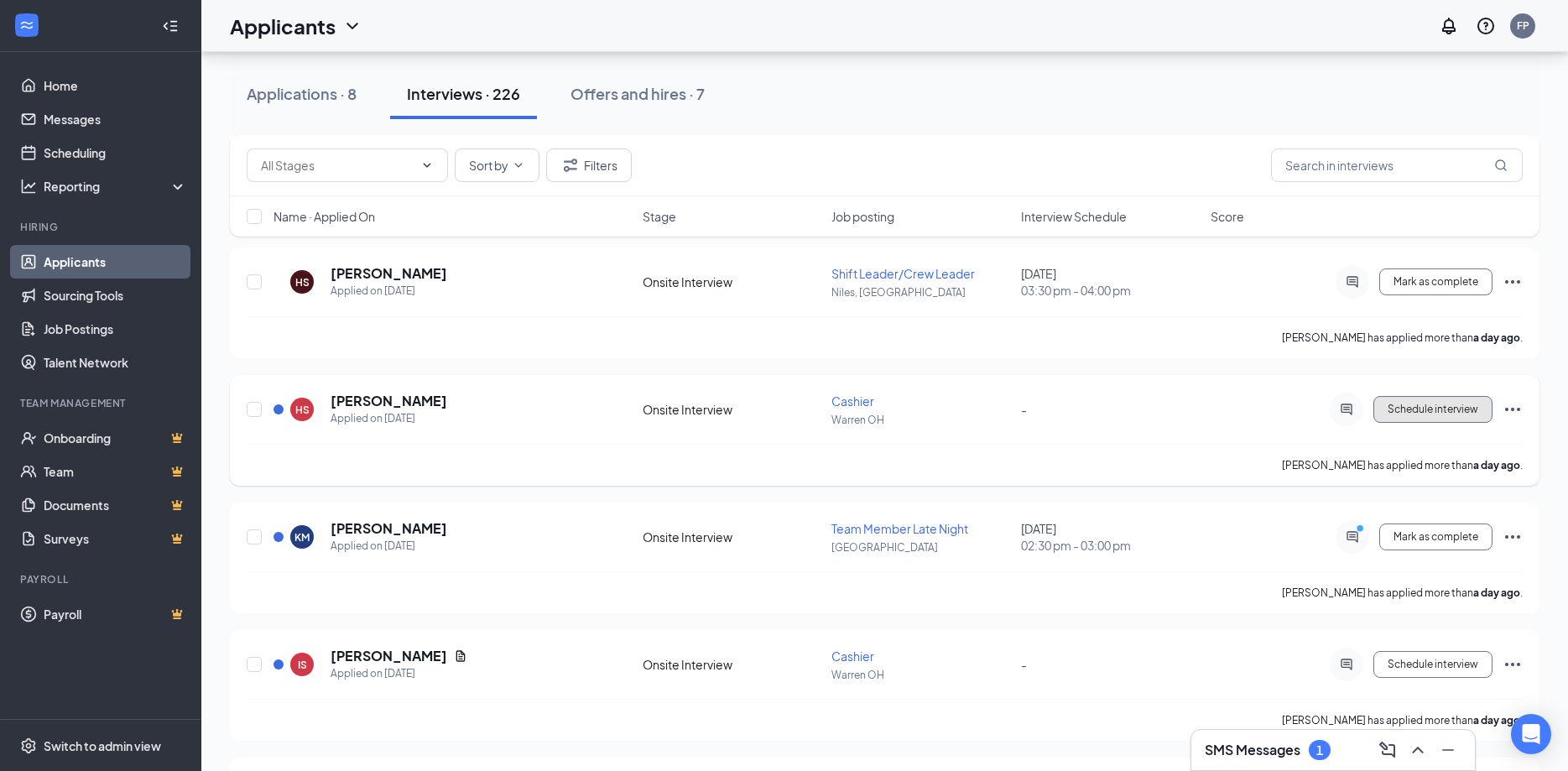
click at [1451, 411] on span "Schedule interview" at bounding box center [1433, 409] width 91 height 12
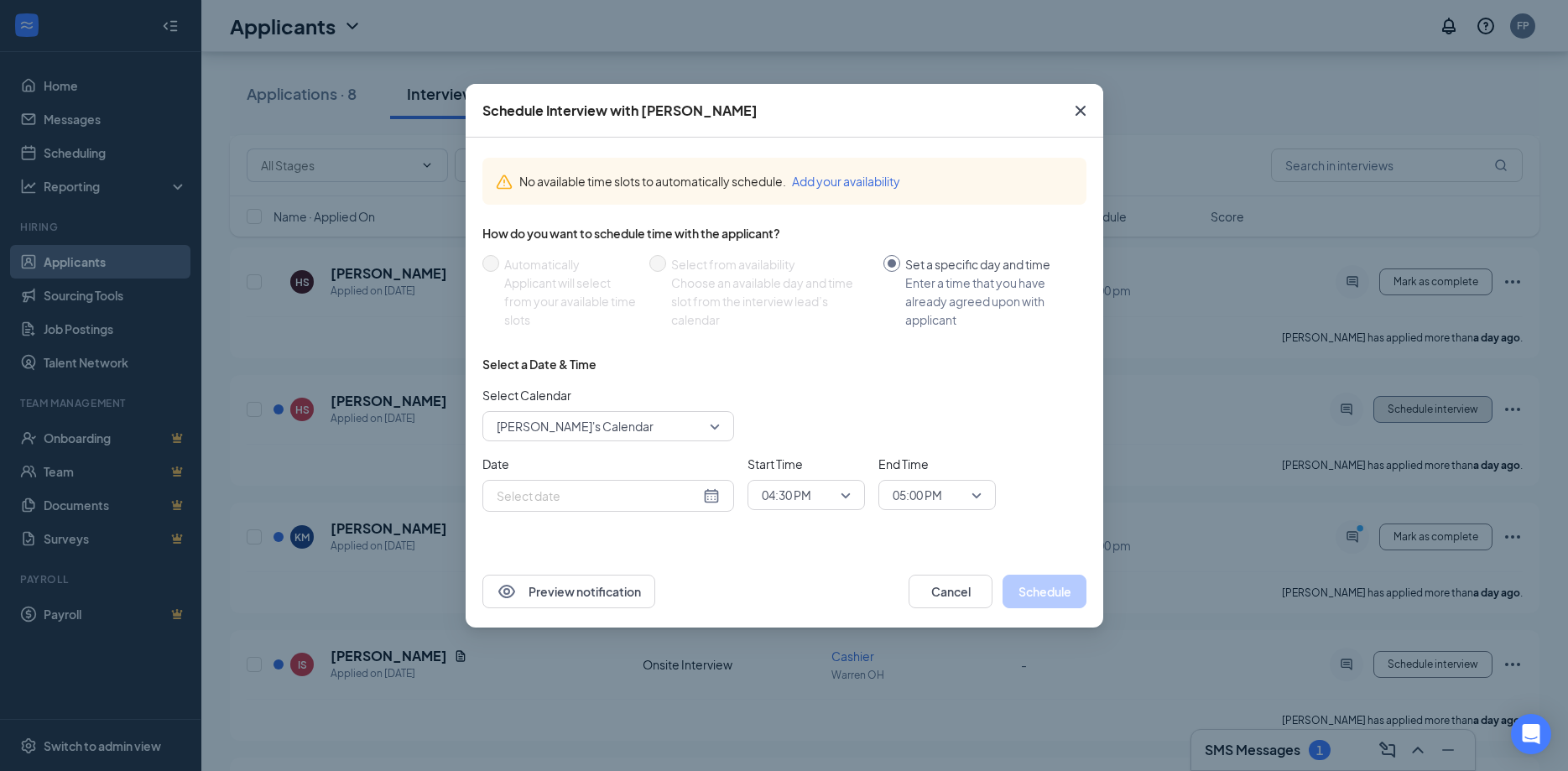
type input "Oct 15, 2025"
click at [1081, 110] on icon "Cross" at bounding box center [1079, 110] width 10 height 10
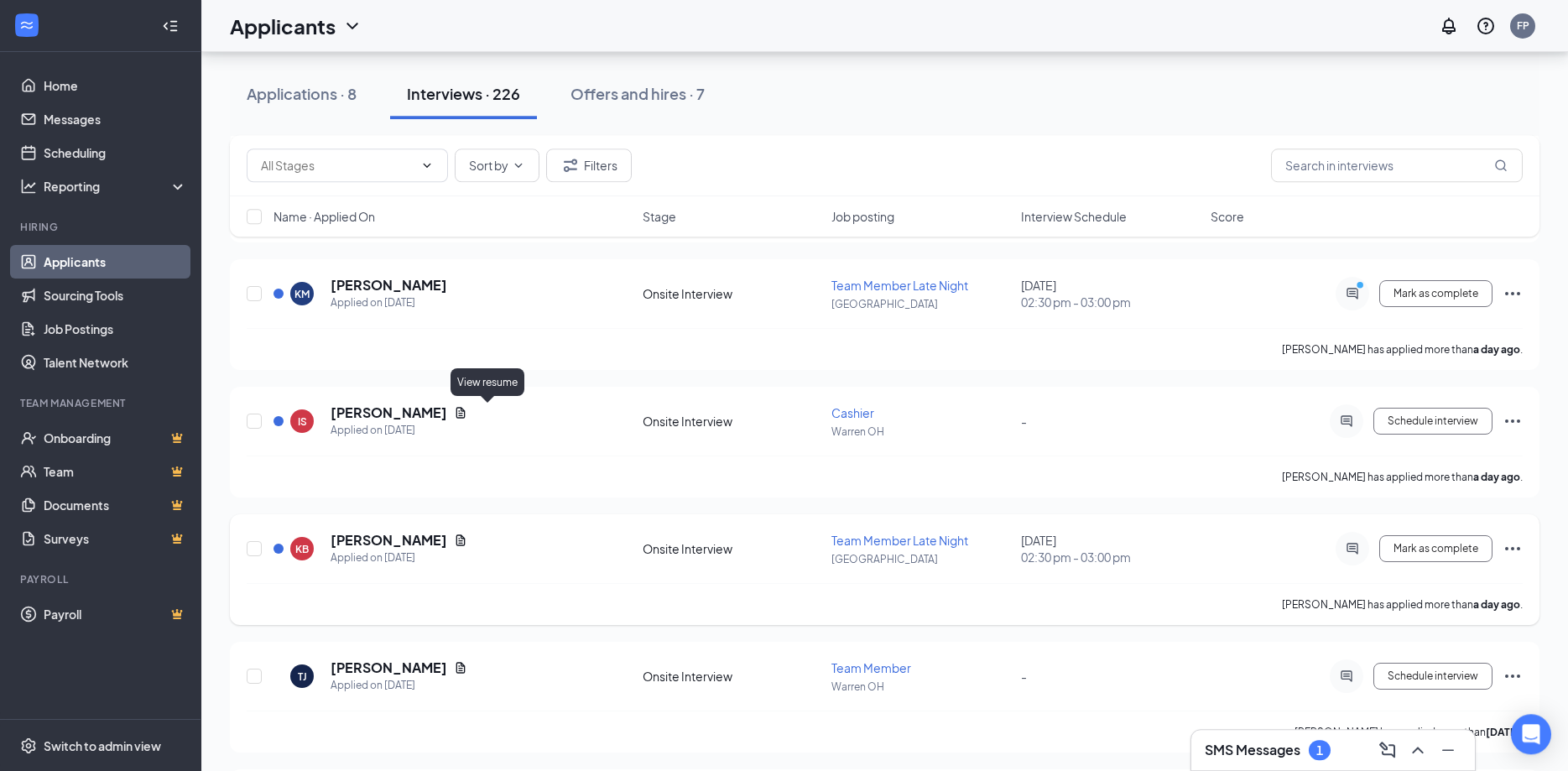
scroll to position [1711, 0]
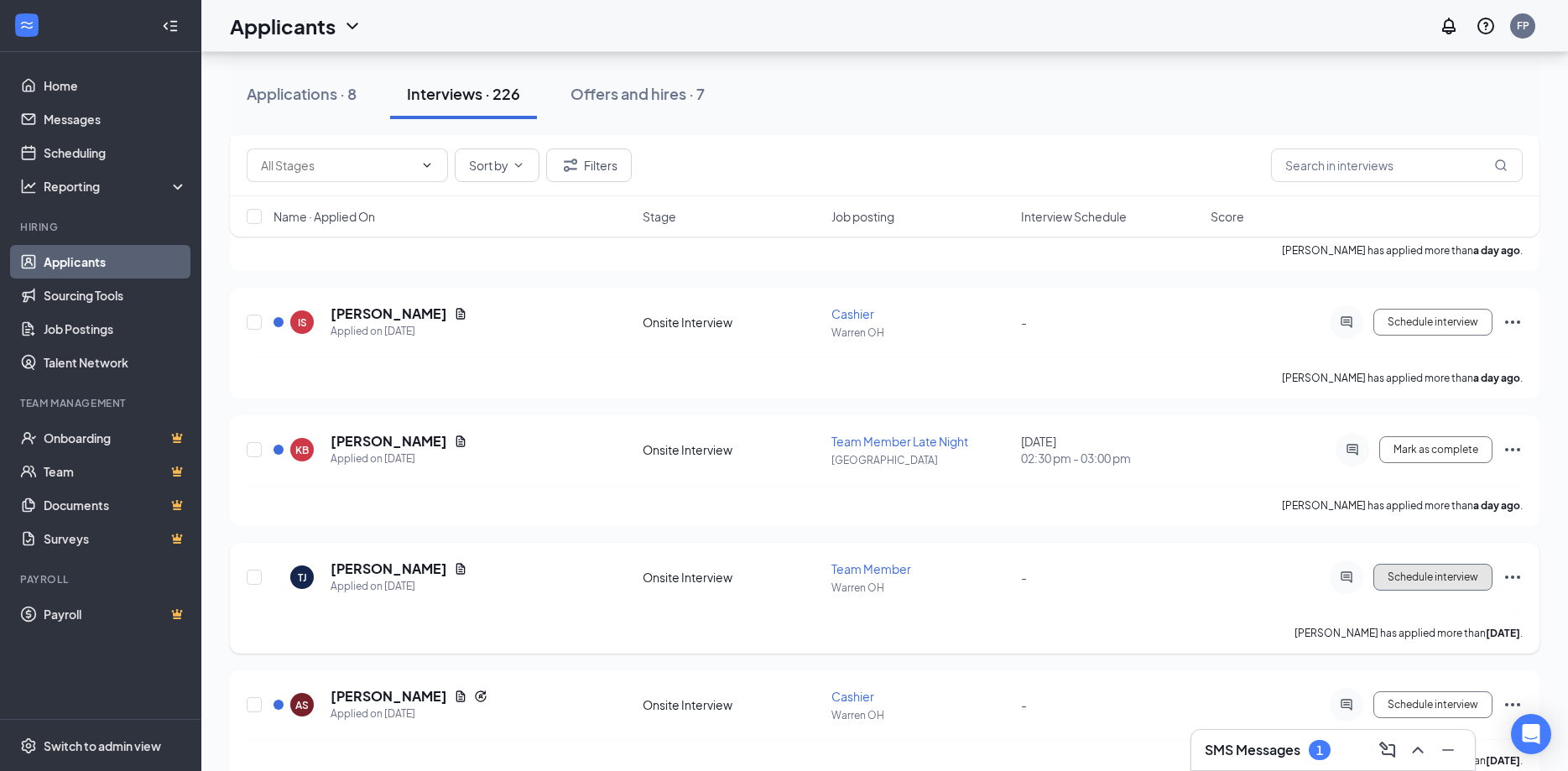
click at [1413, 570] on button "Schedule interview" at bounding box center [1433, 577] width 120 height 27
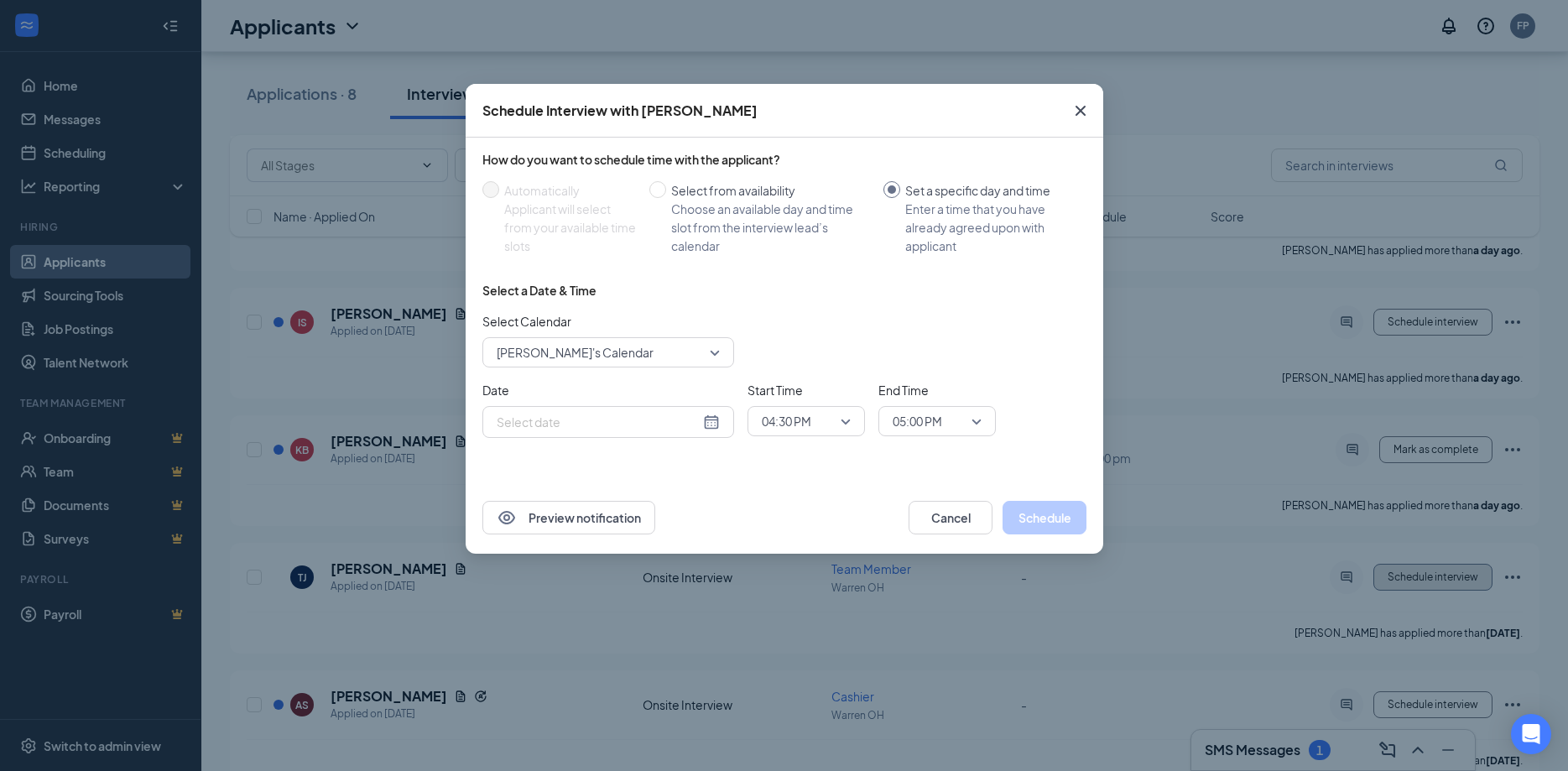
type input "Oct 15, 2025"
click at [1078, 117] on icon "Cross" at bounding box center [1081, 110] width 20 height 20
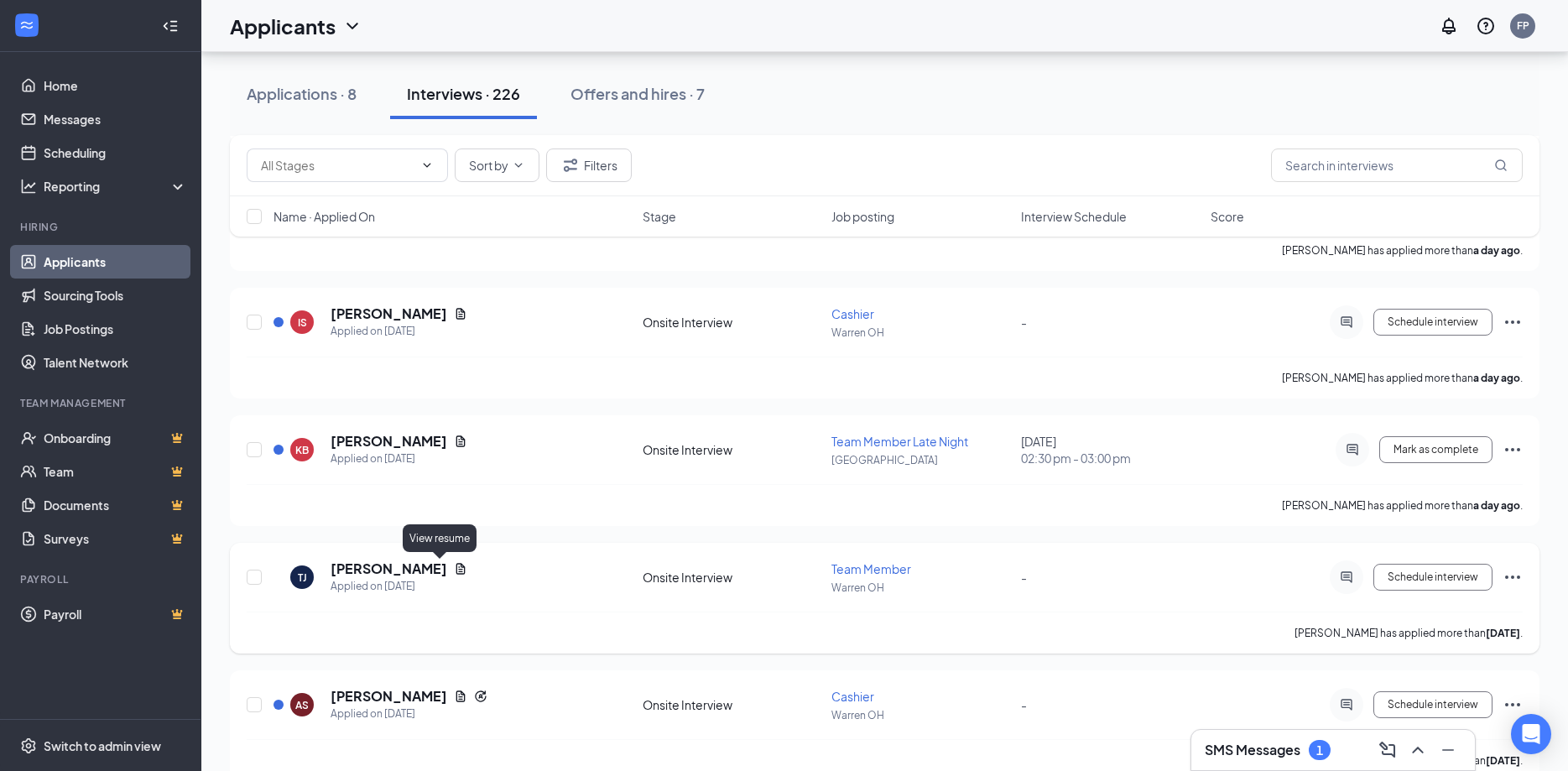
click at [454, 568] on icon "Document" at bounding box center [460, 568] width 14 height 14
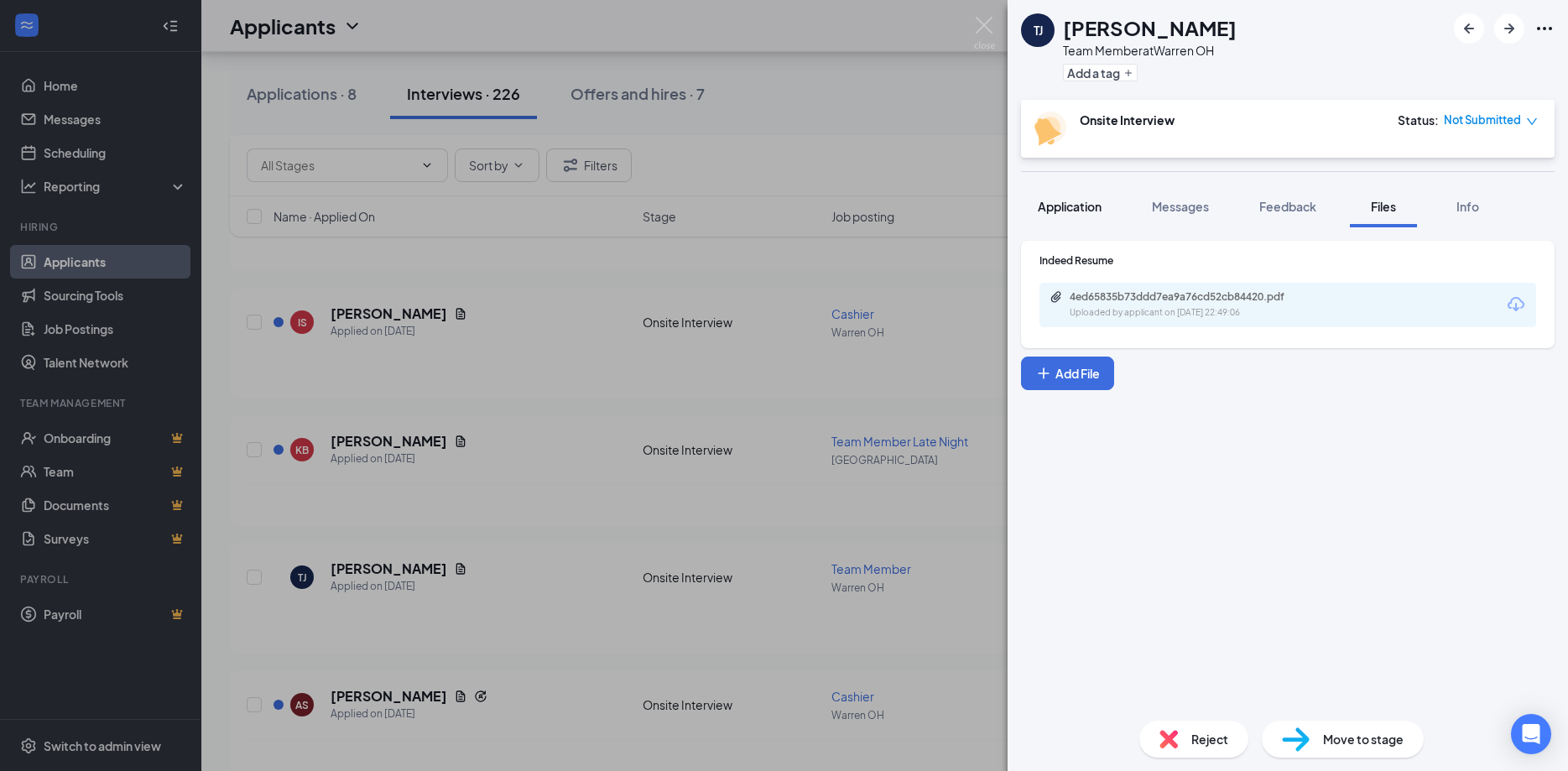
click at [1082, 211] on span "Application" at bounding box center [1070, 206] width 63 height 15
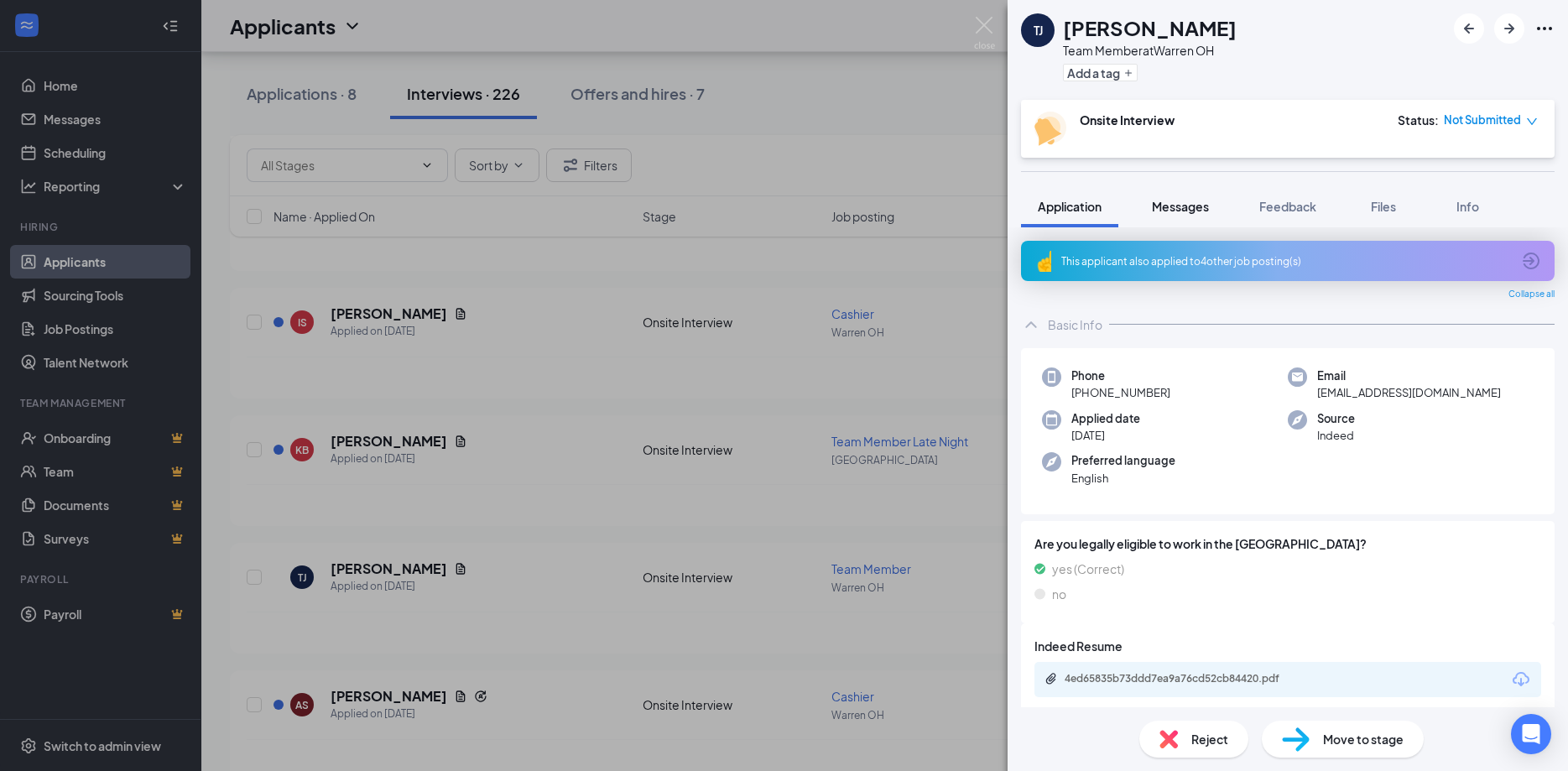
click at [1193, 214] on div "Messages" at bounding box center [1181, 206] width 57 height 17
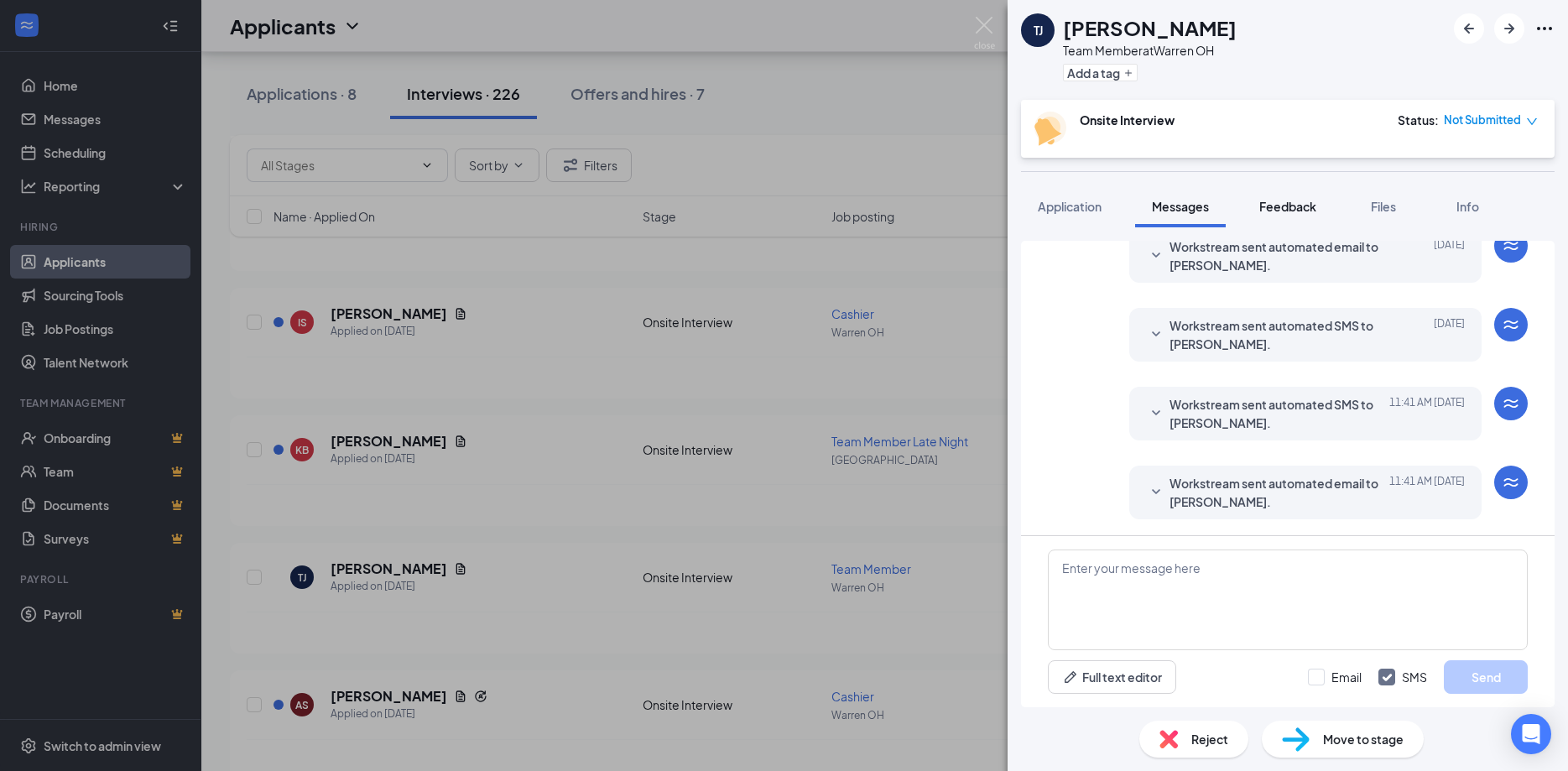
scroll to position [518, 0]
click at [1305, 209] on span "Feedback" at bounding box center [1287, 206] width 57 height 15
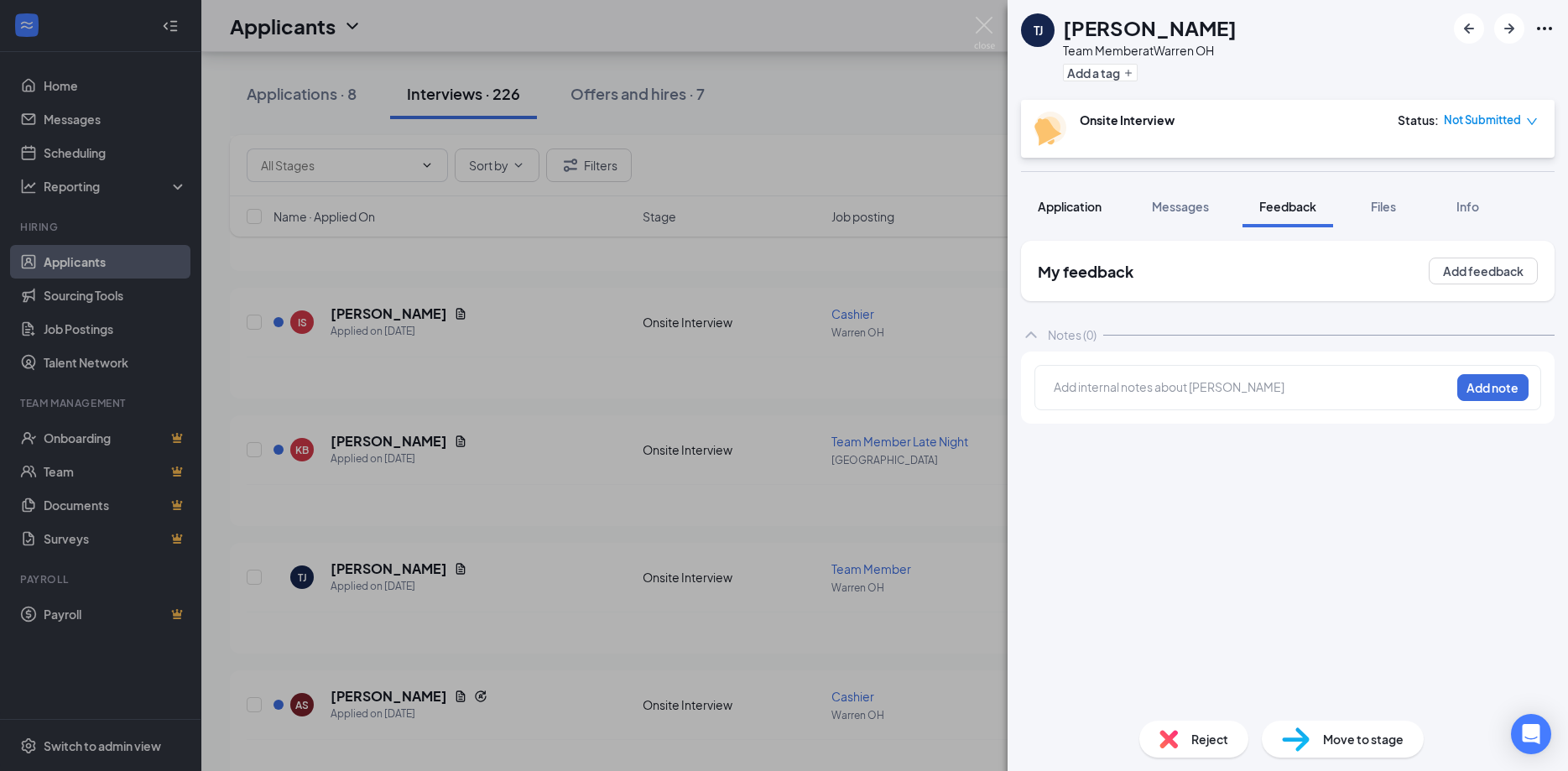
click at [1080, 212] on span "Application" at bounding box center [1070, 206] width 63 height 15
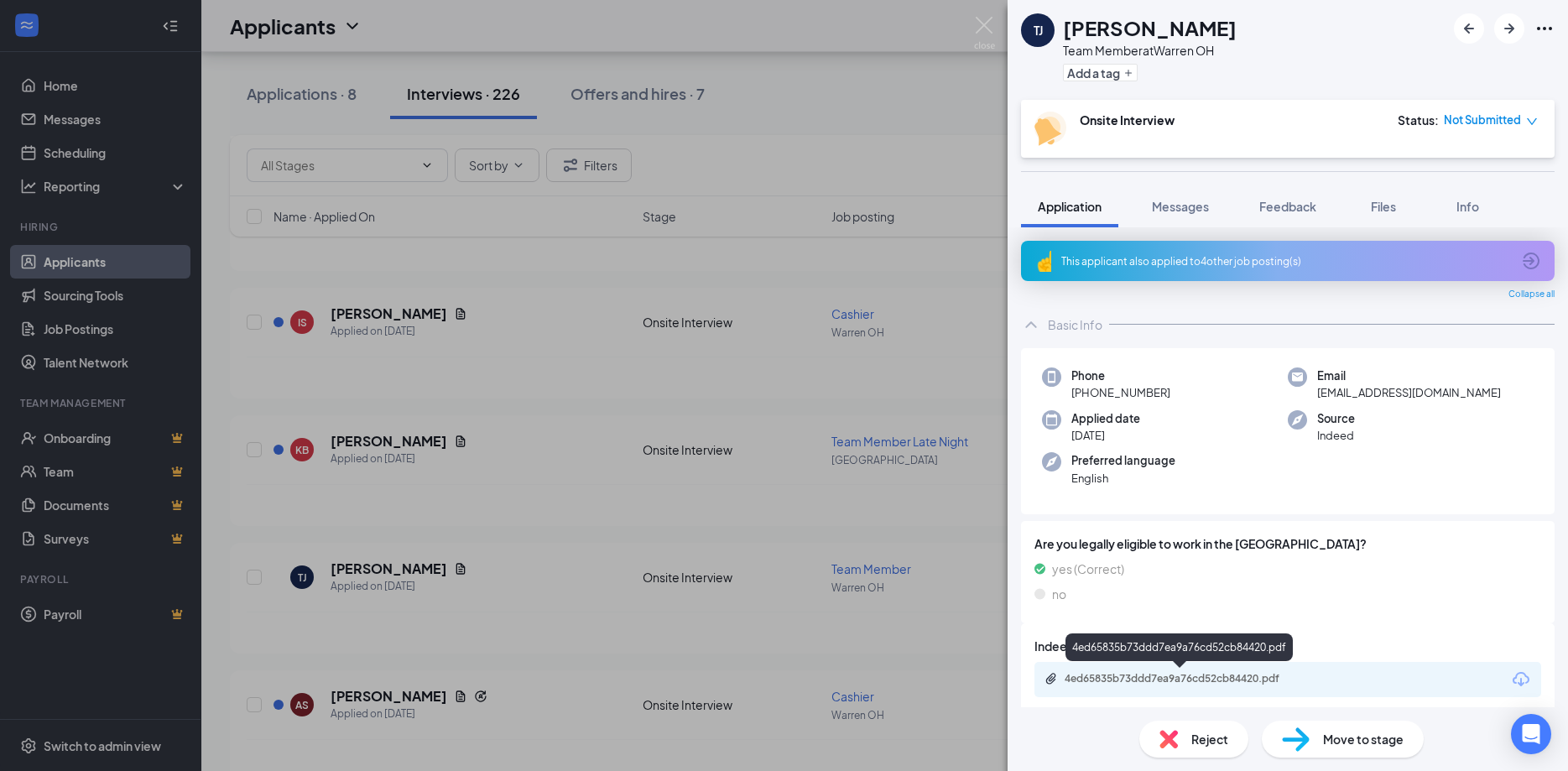
click at [1162, 674] on div "4ed65835b73ddd7ea9a76cd52cb84420.pdf" at bounding box center [1182, 678] width 235 height 14
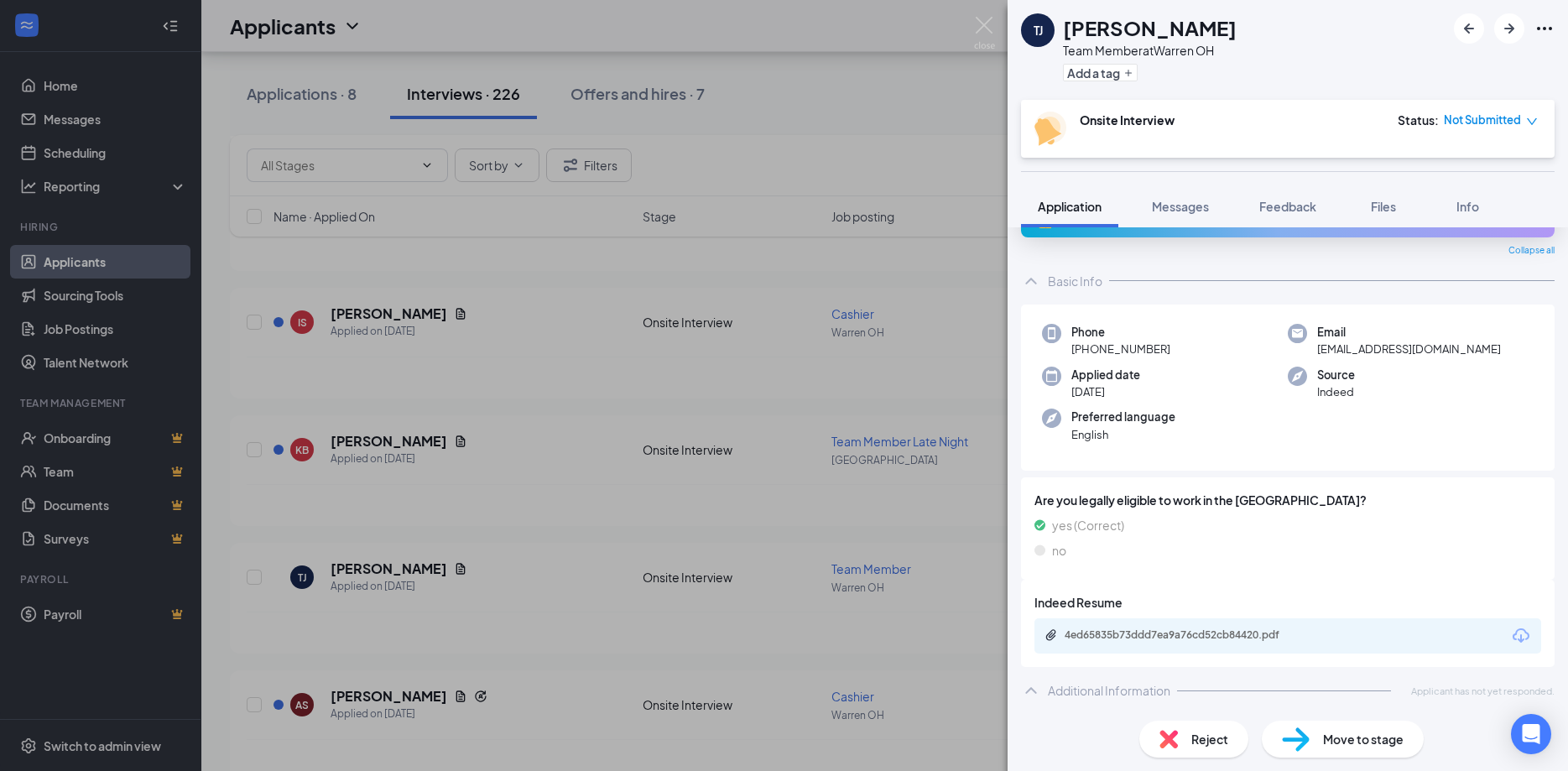
scroll to position [38, 0]
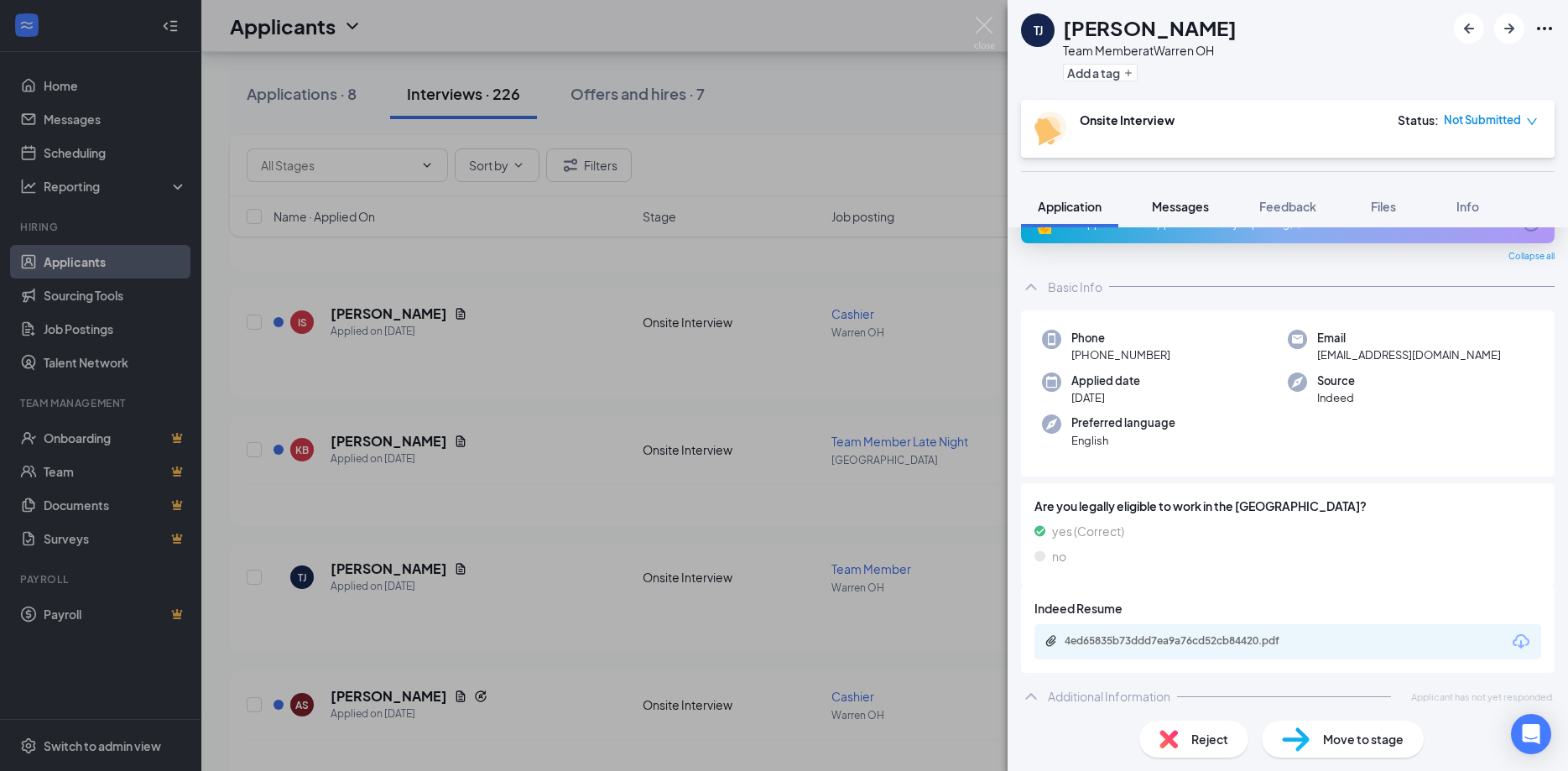
click at [1181, 212] on span "Messages" at bounding box center [1181, 206] width 57 height 15
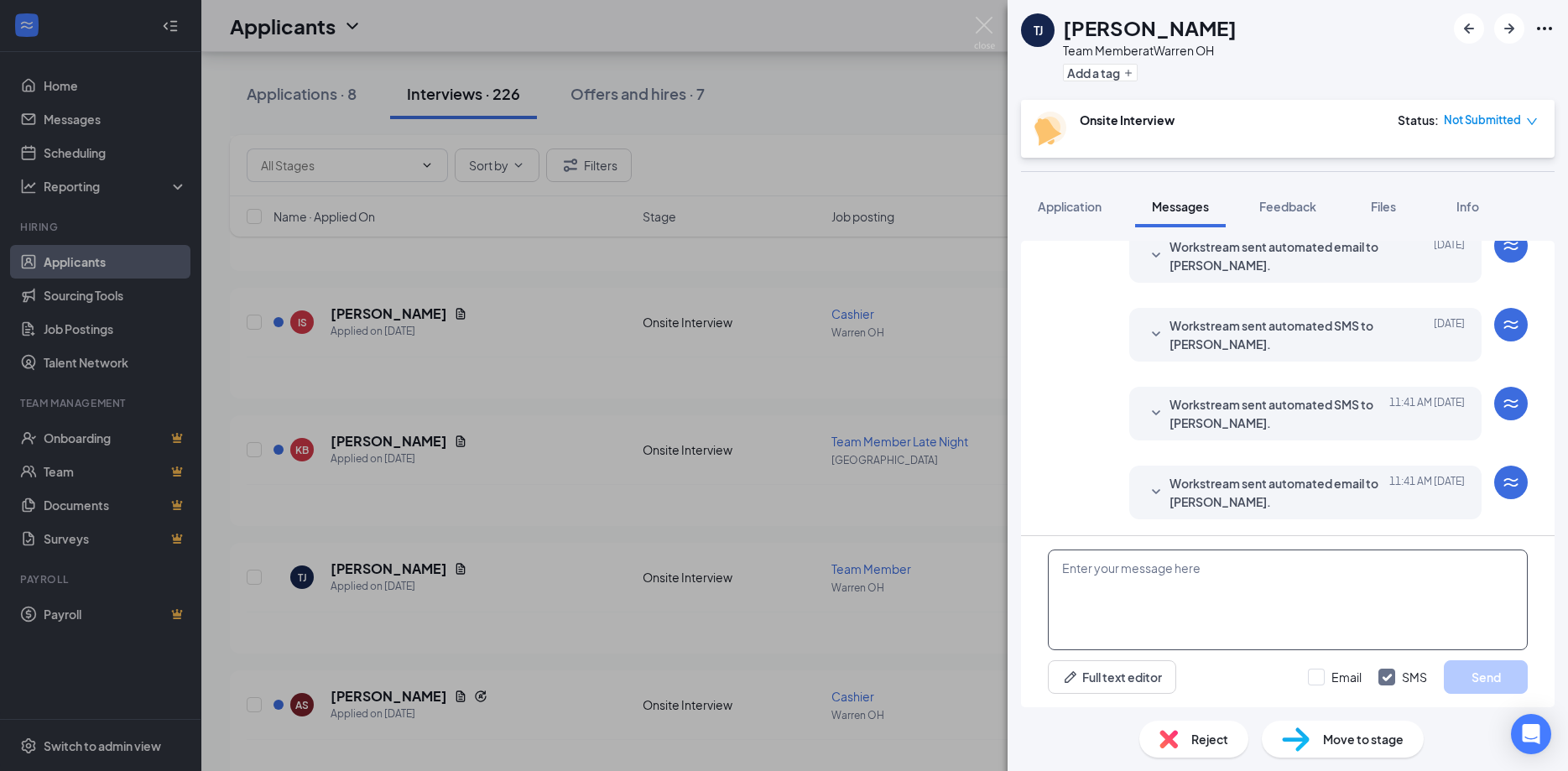
scroll to position [518, 0]
paste textarea "When are you available for an interview?"
type textarea "When are you available for an interview?"
drag, startPoint x: 1486, startPoint y: 676, endPoint x: 1474, endPoint y: 675, distance: 12.0
click at [1484, 675] on button "Send" at bounding box center [1486, 676] width 84 height 33
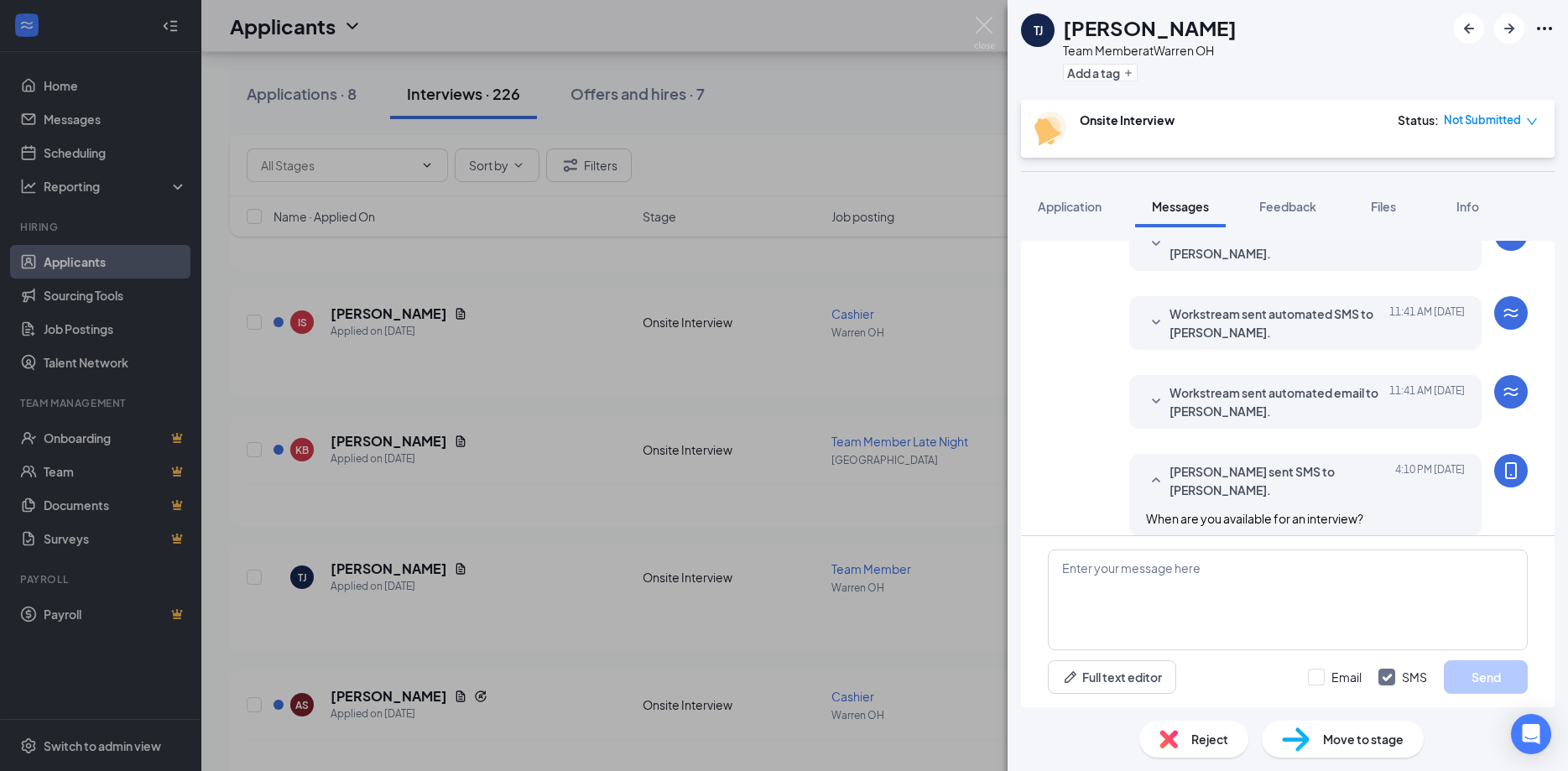
scroll to position [608, 0]
click at [995, 9] on div "TJ Teauna Jenkins Team Member at Warren OH Add a tag Onsite Interview Status : …" at bounding box center [784, 386] width 1568 height 771
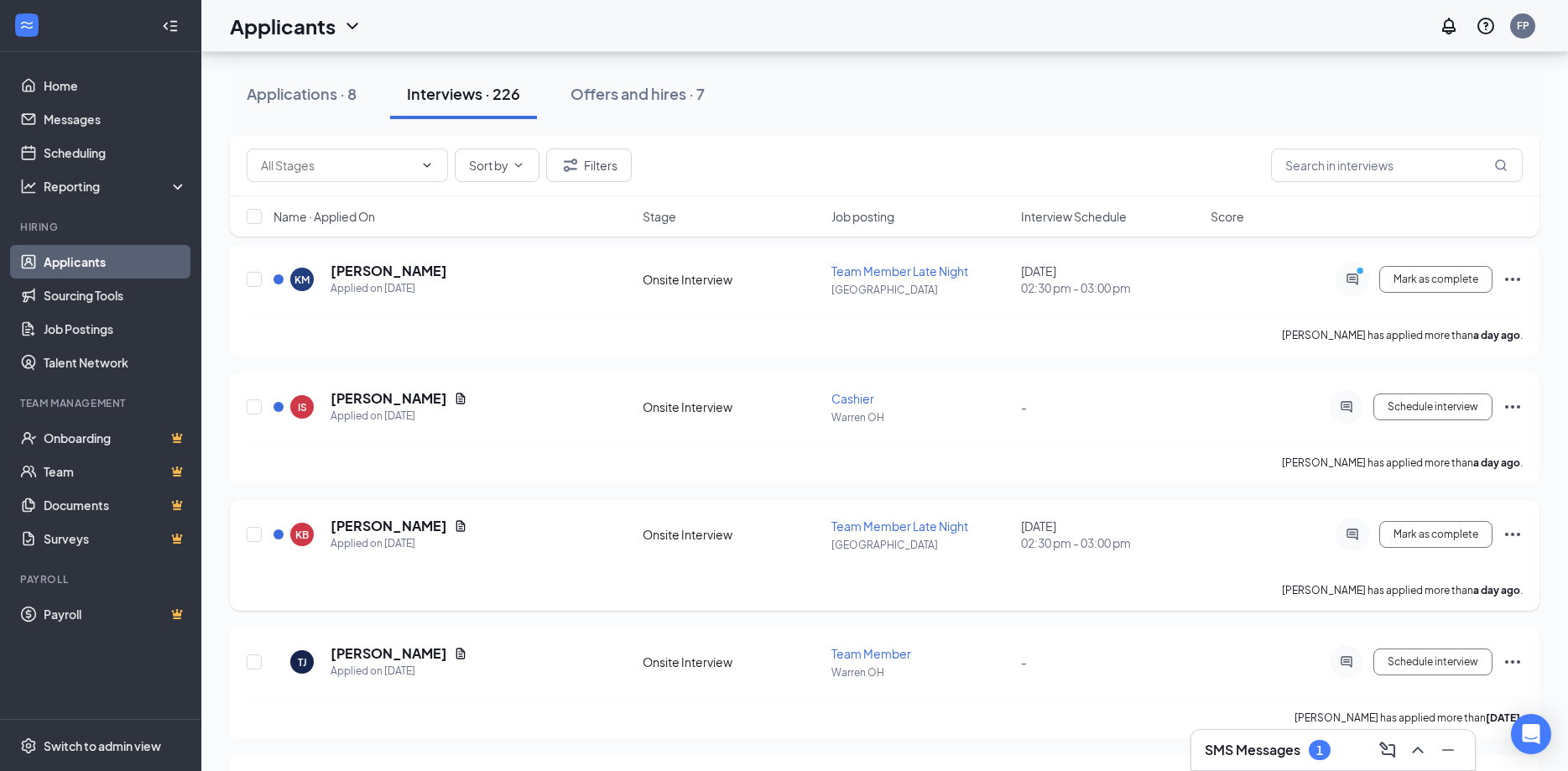
scroll to position [1625, 0]
click at [465, 402] on icon "Document" at bounding box center [461, 399] width 9 height 11
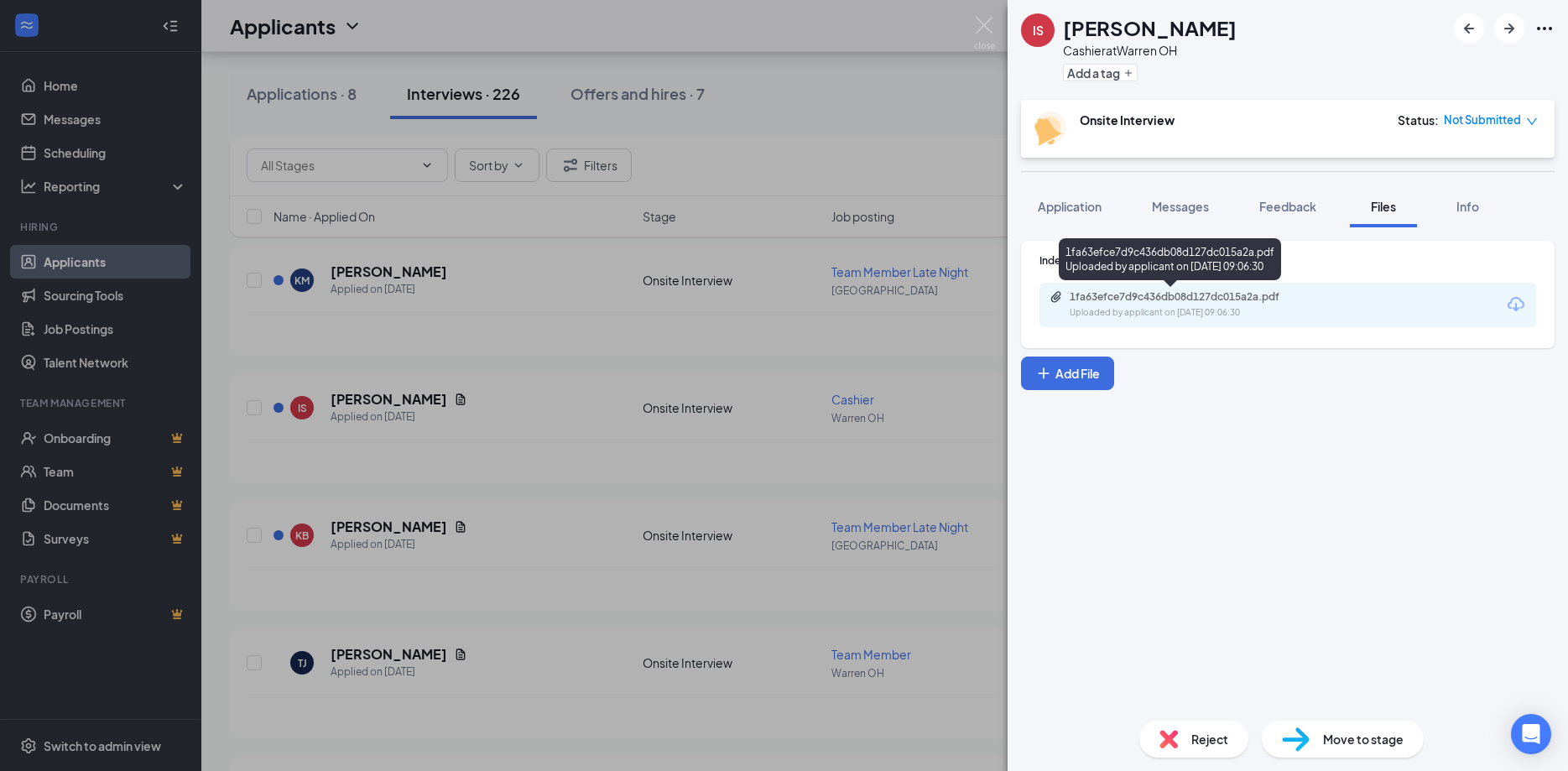
click at [1204, 297] on div "1fa63efce7d9c436db08d127dc015a2a.pdf" at bounding box center [1188, 297] width 235 height 14
click at [1059, 196] on button "Application" at bounding box center [1070, 206] width 98 height 42
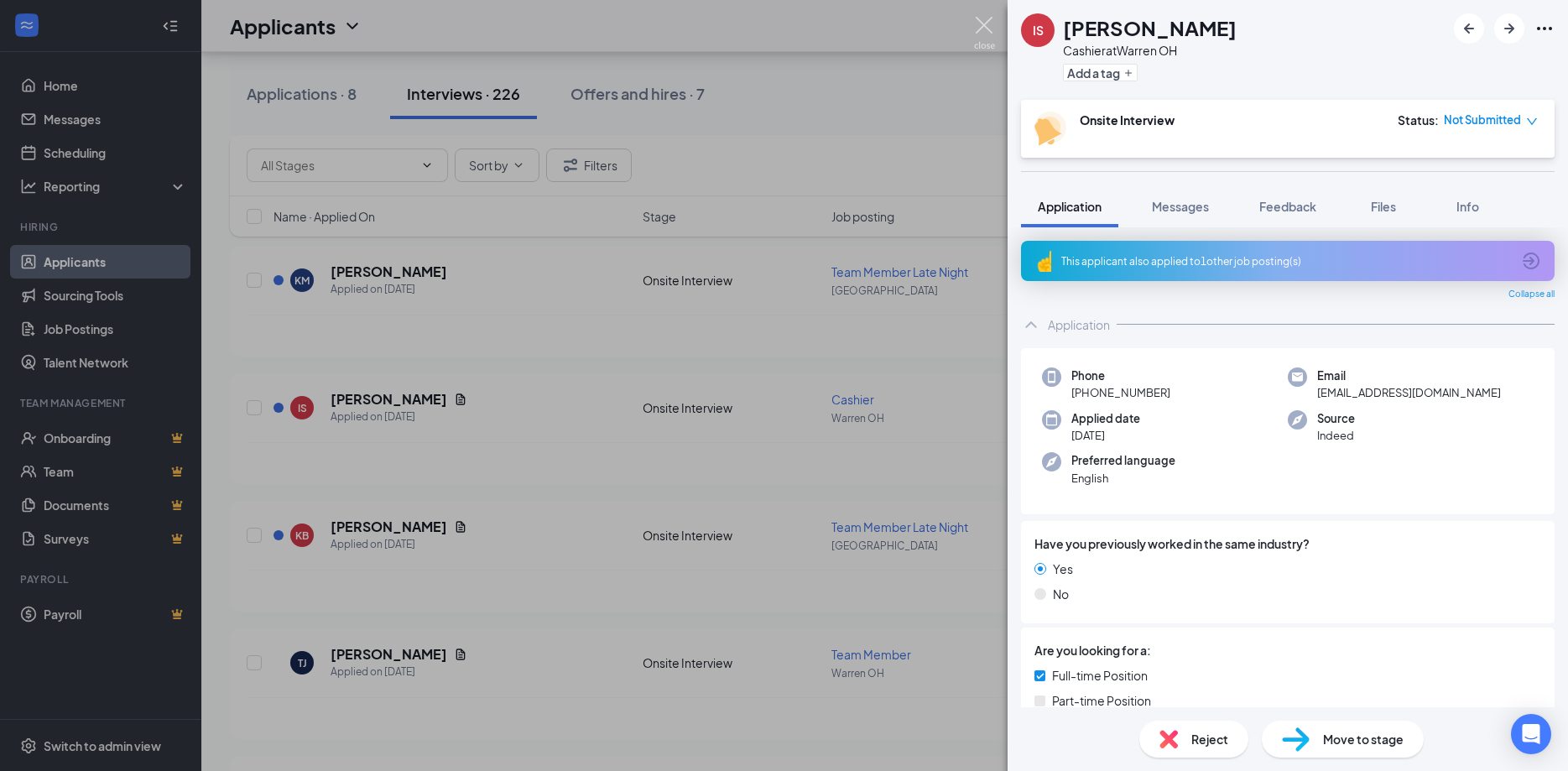
click at [982, 24] on img at bounding box center [984, 33] width 21 height 33
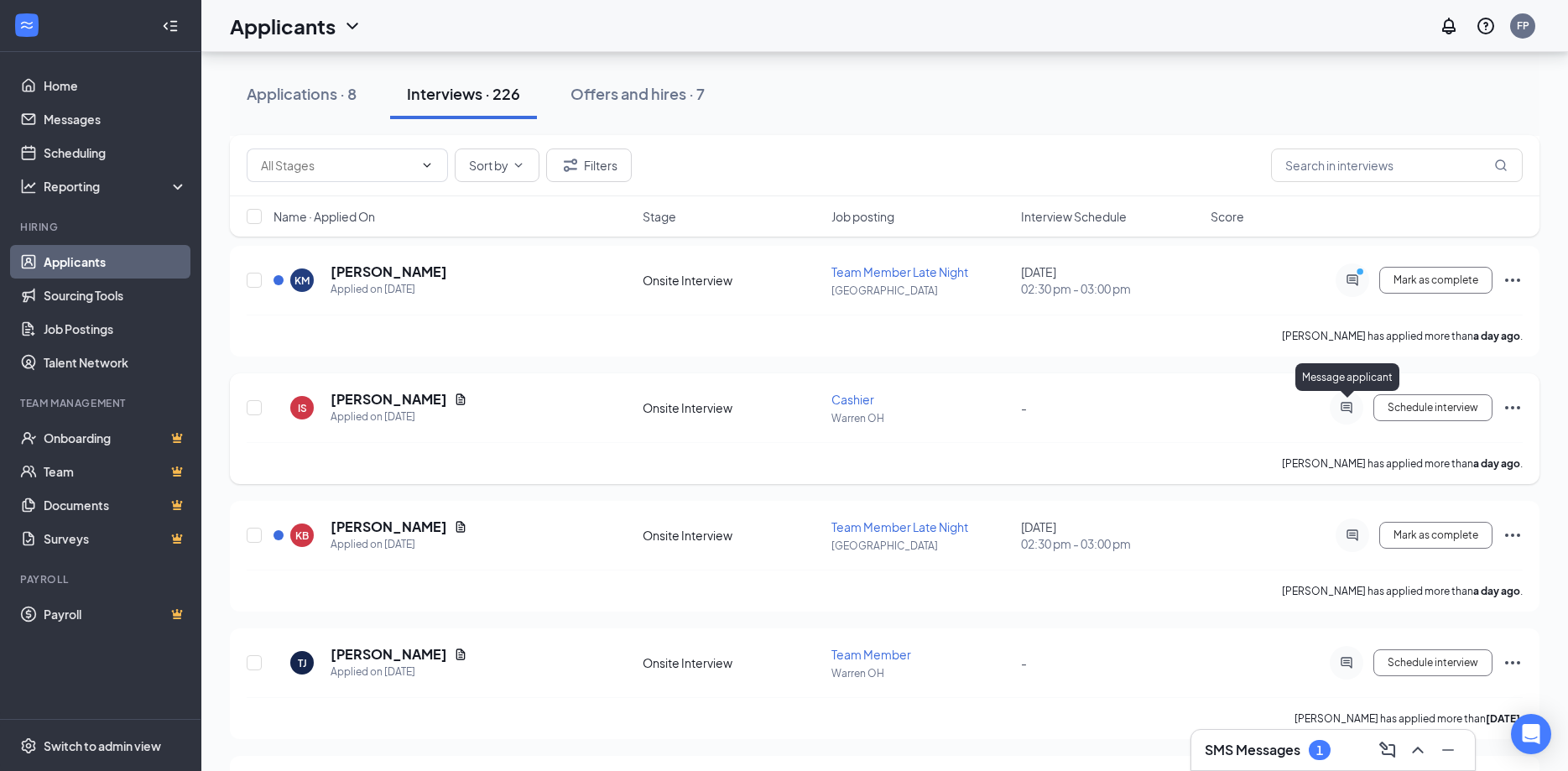
click at [1355, 407] on icon "ActiveChat" at bounding box center [1347, 407] width 20 height 14
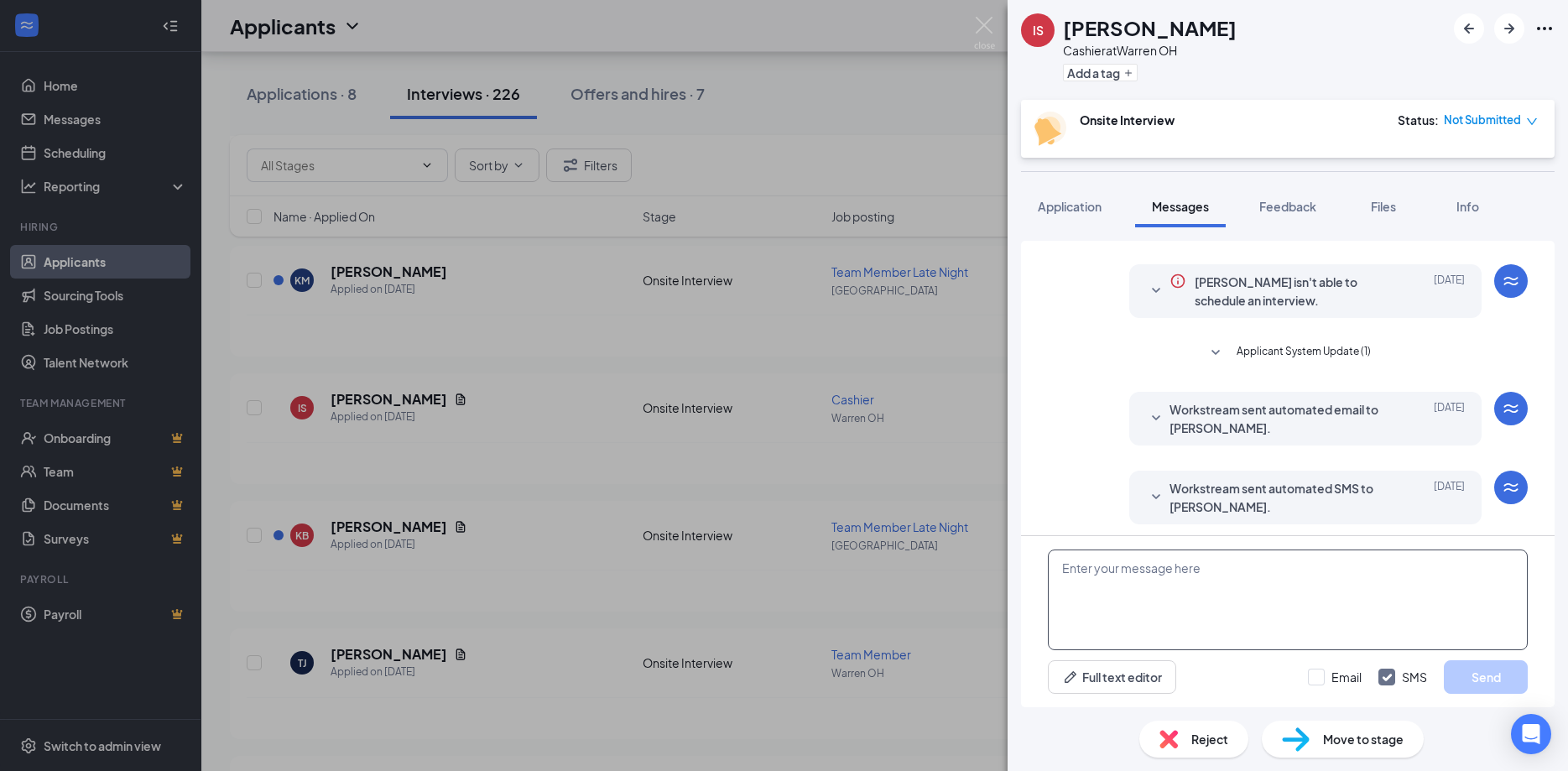
scroll to position [40, 0]
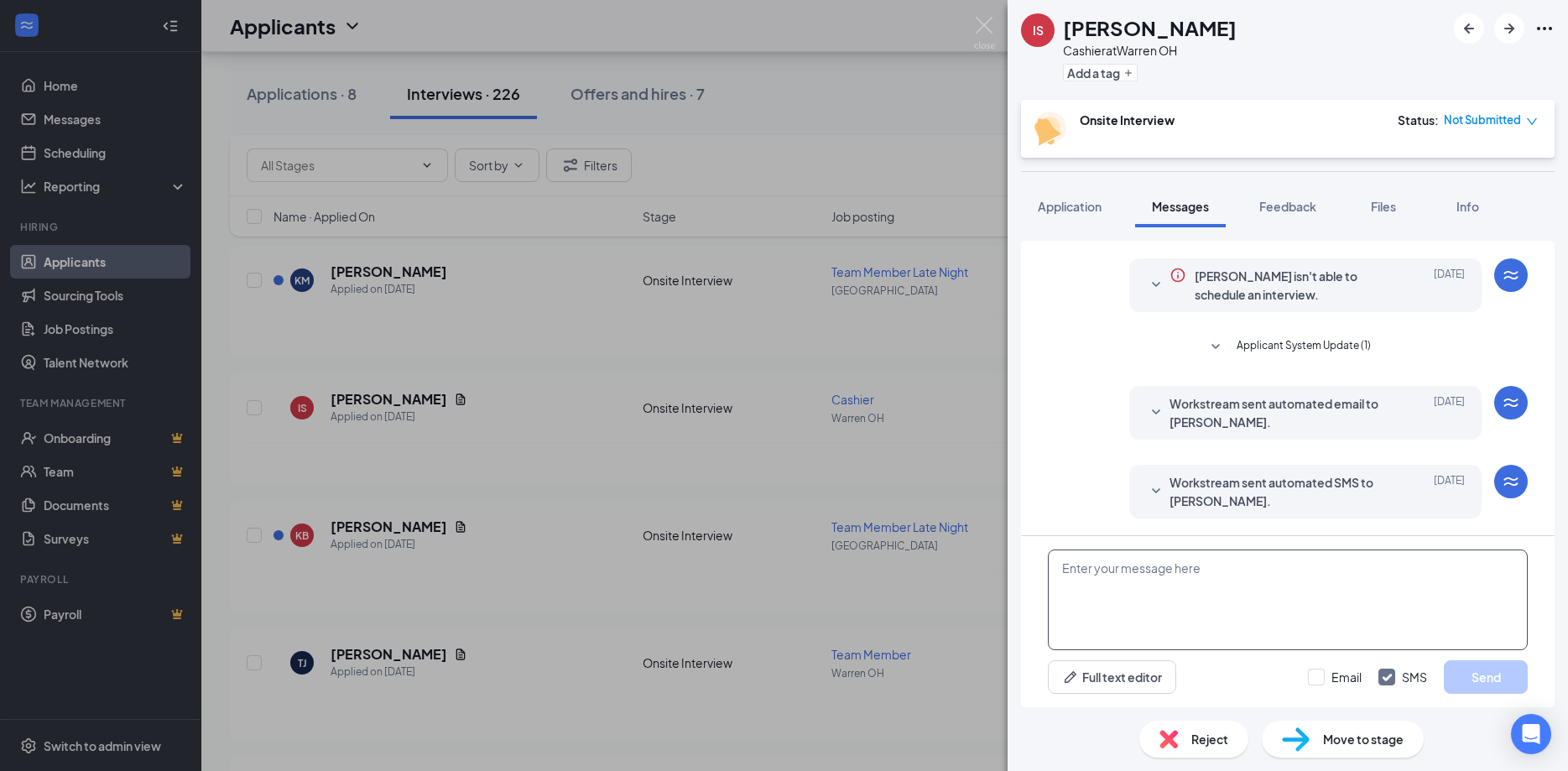
paste textarea "When are you available for an interview?"
type textarea "When are you available for an interview?"
drag, startPoint x: 1500, startPoint y: 681, endPoint x: 1389, endPoint y: 633, distance: 120.9
click at [1498, 681] on button "Send" at bounding box center [1486, 676] width 84 height 33
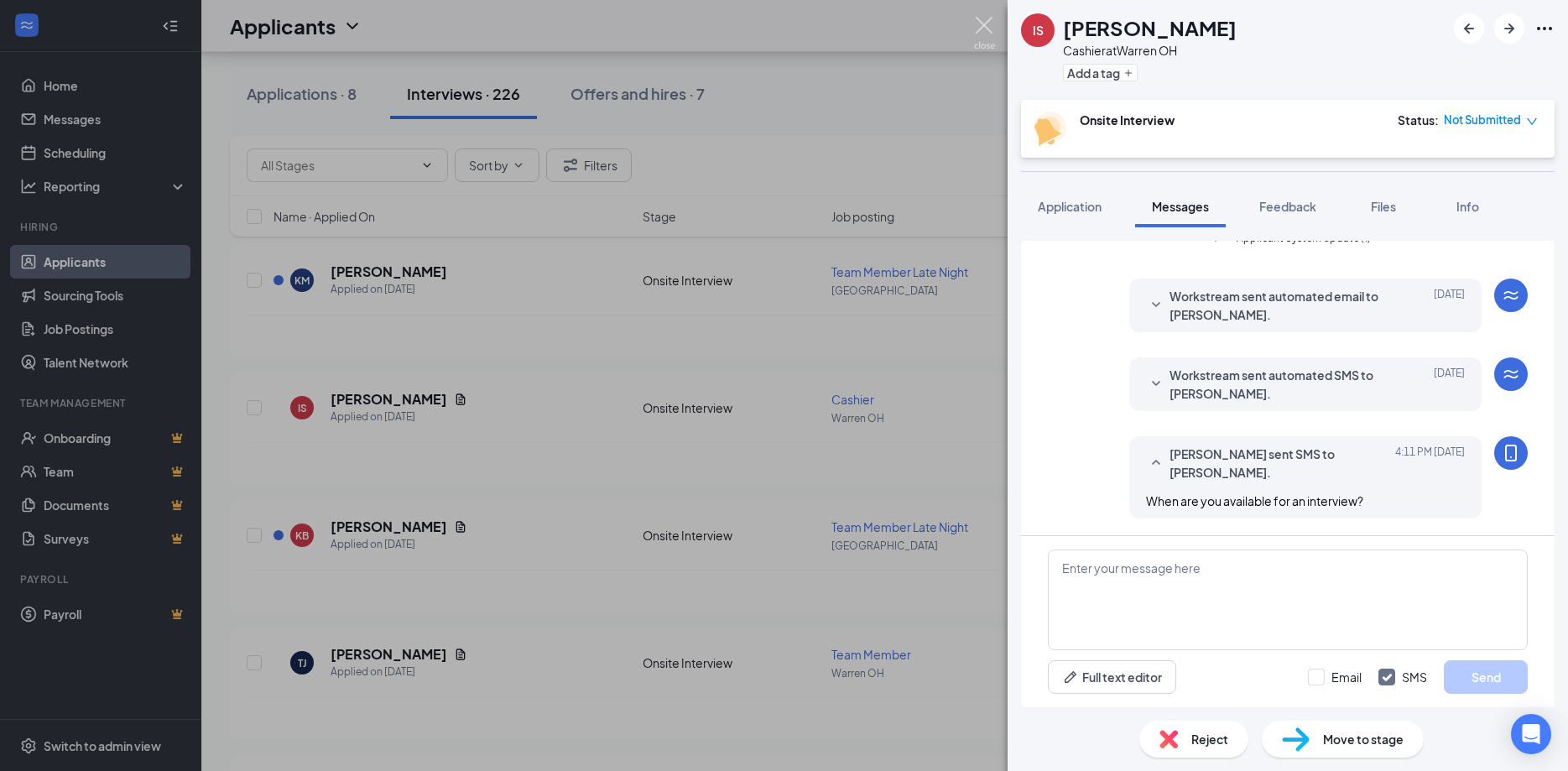
scroll to position [1625, 0]
click at [990, 23] on img at bounding box center [984, 33] width 21 height 33
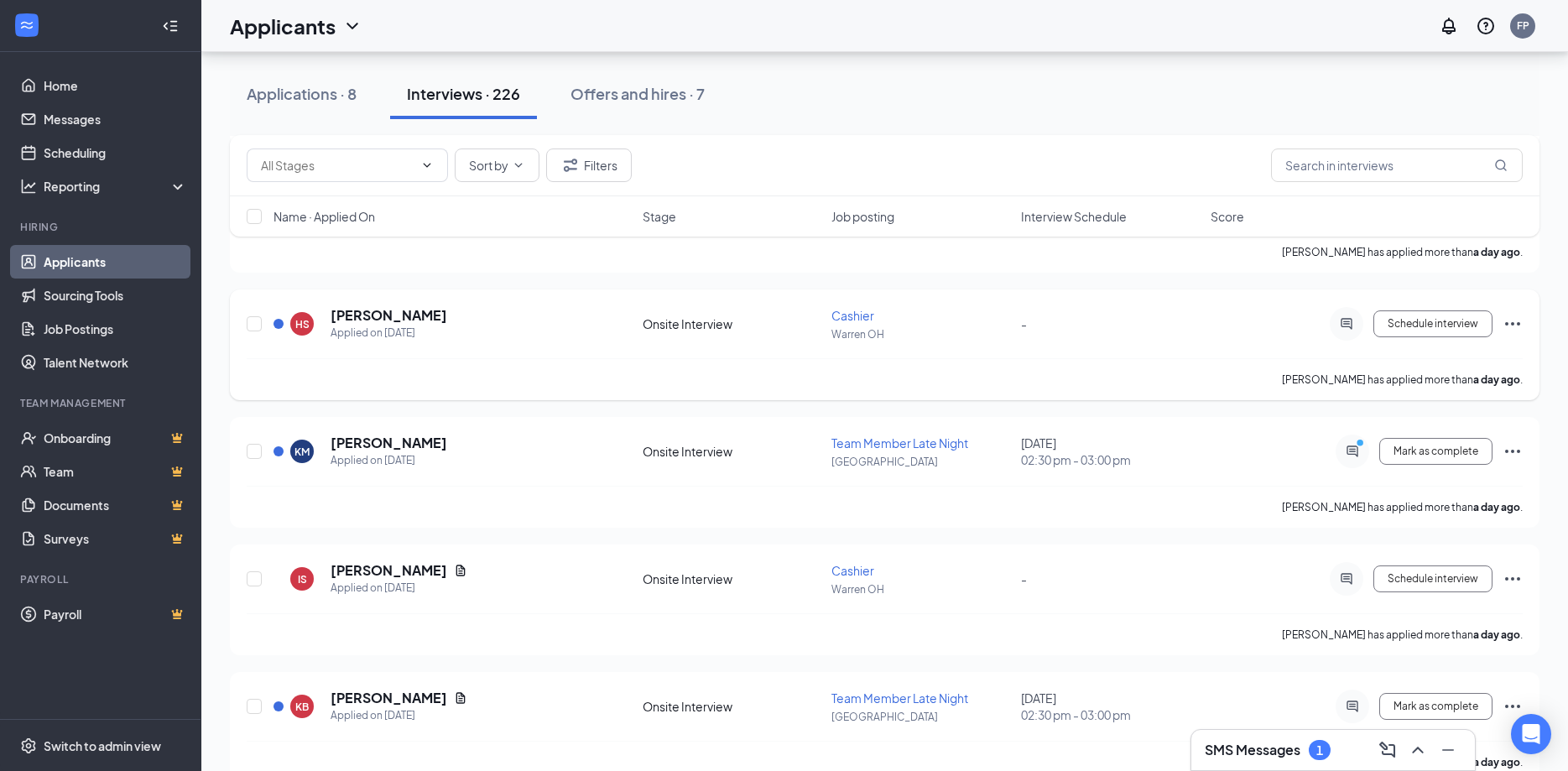
scroll to position [1198, 0]
click at [1349, 581] on icon "ActiveChat" at bounding box center [1347, 580] width 20 height 14
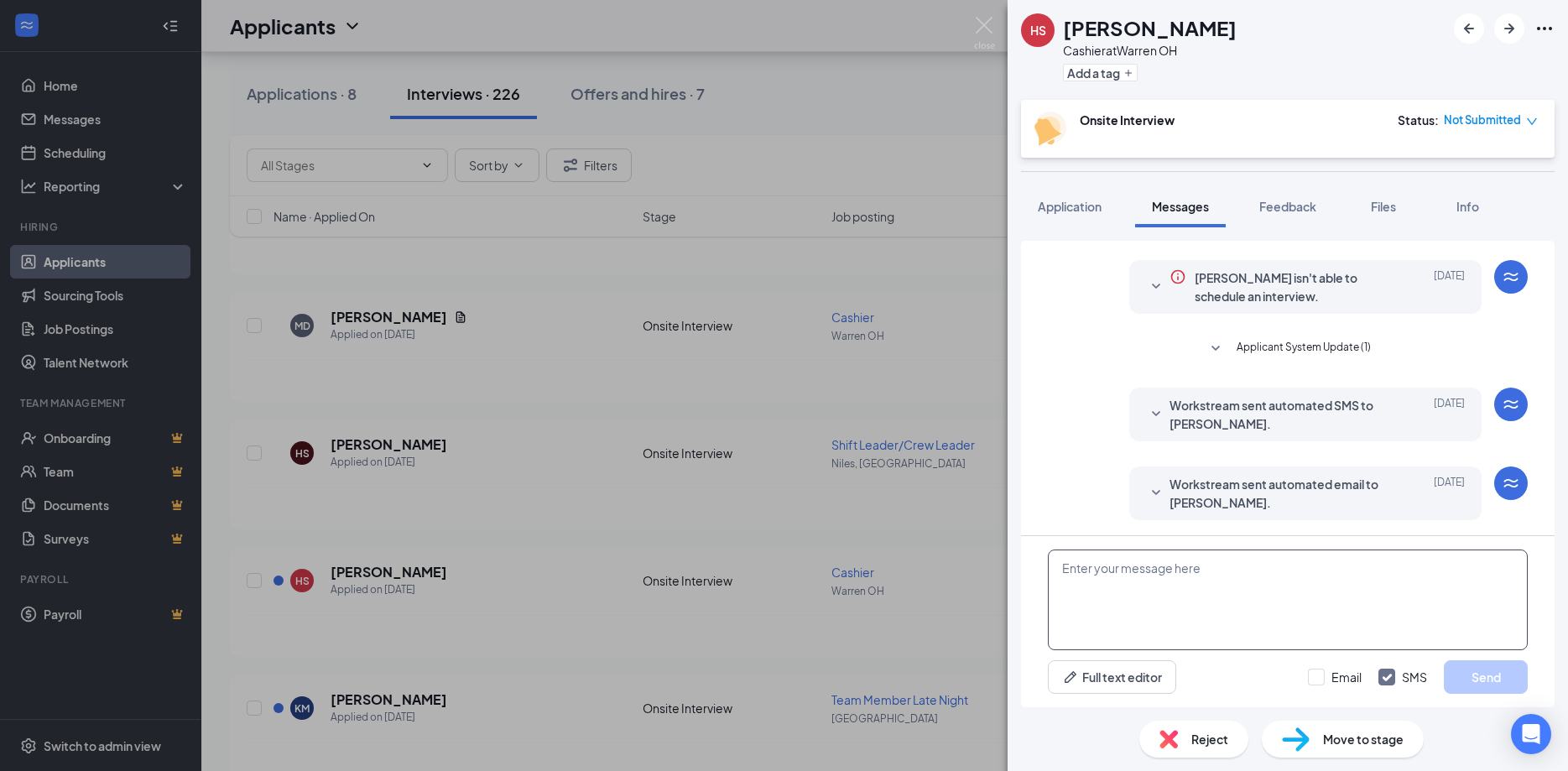
scroll to position [40, 0]
type textarea "a"
click at [989, 25] on img at bounding box center [984, 33] width 21 height 33
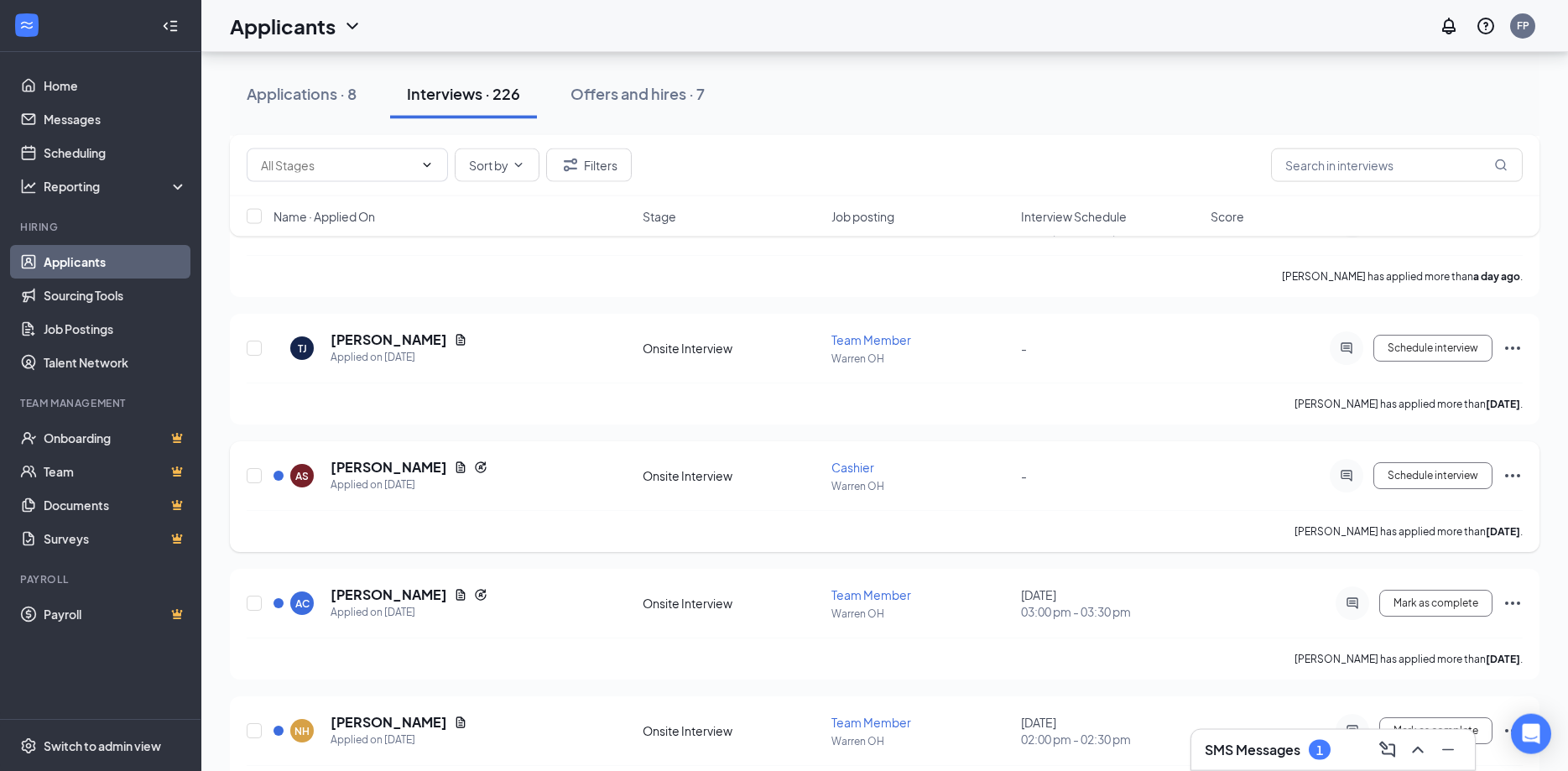
scroll to position [1968, 0]
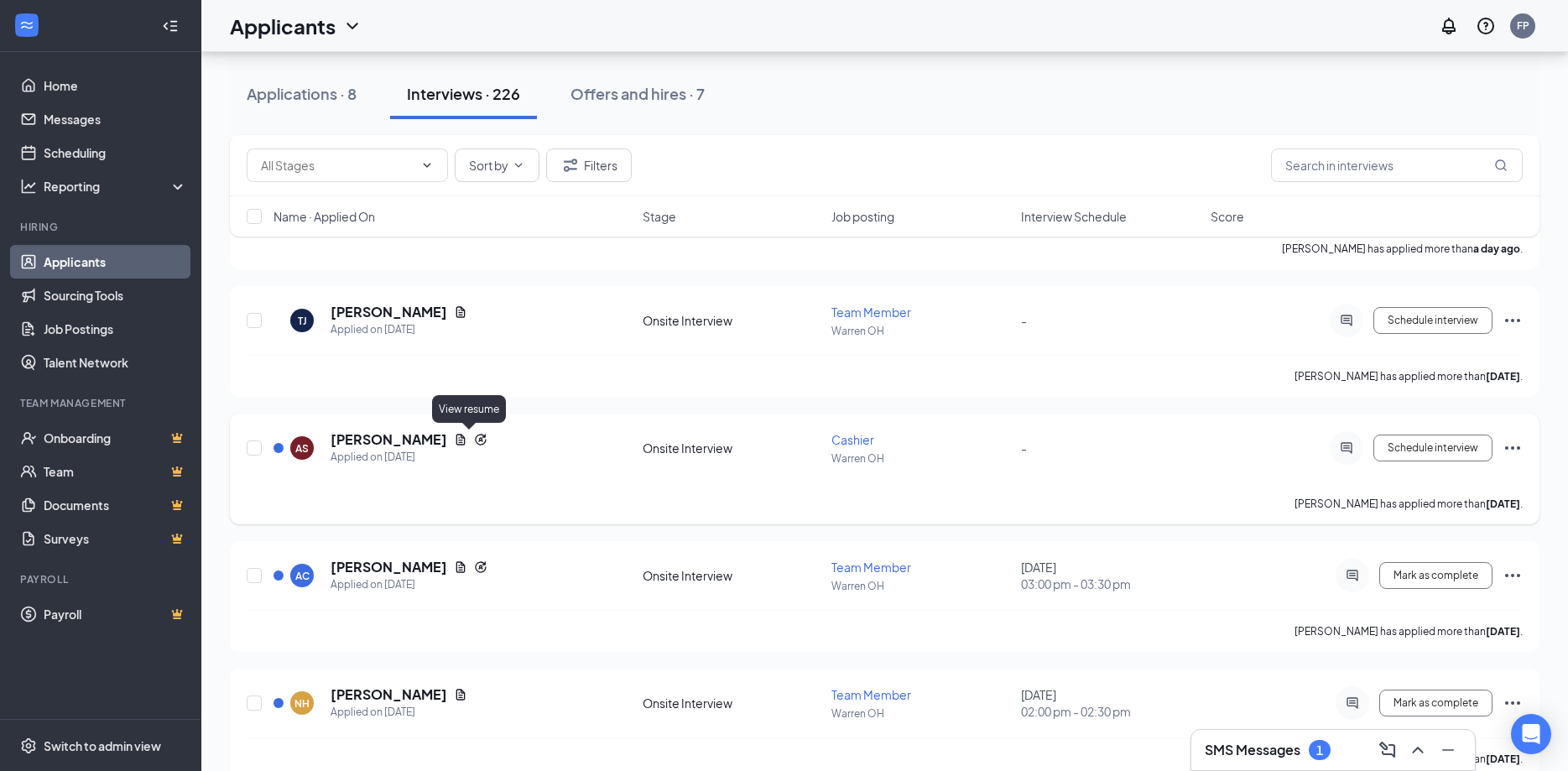
click at [465, 440] on icon "Document" at bounding box center [460, 439] width 14 height 14
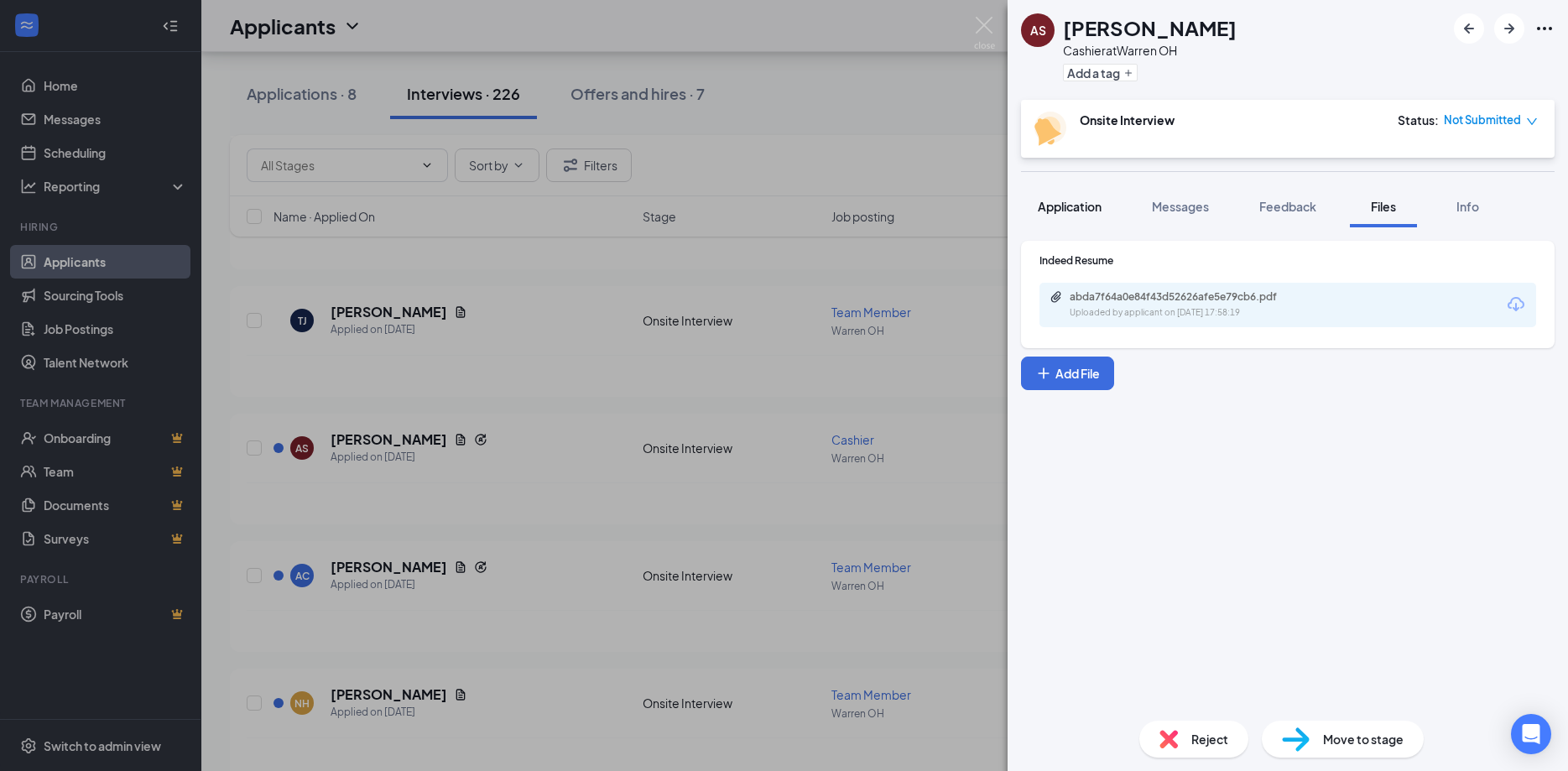
click at [1064, 213] on span "Application" at bounding box center [1070, 206] width 63 height 15
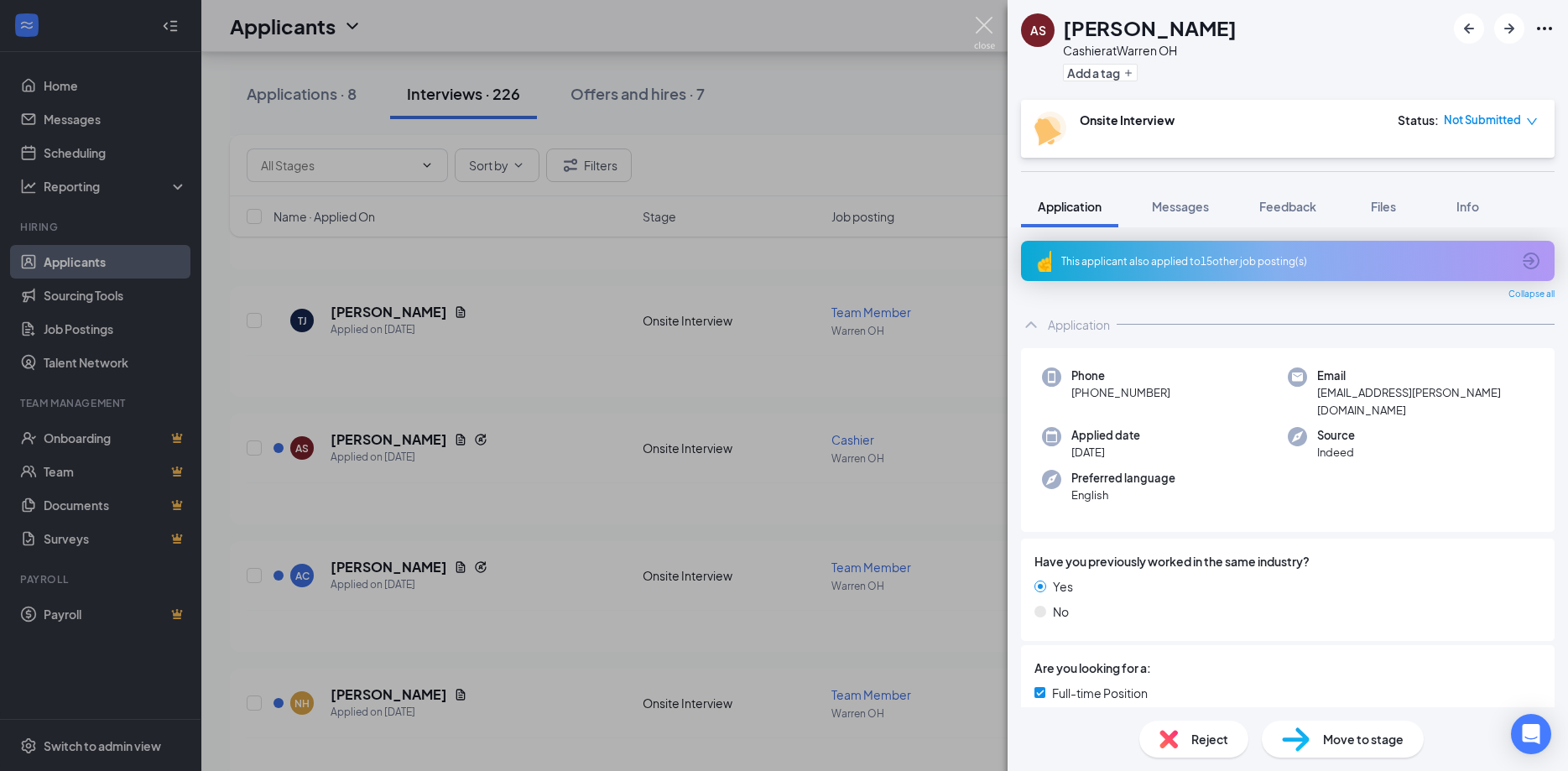
click at [986, 20] on img at bounding box center [984, 33] width 21 height 33
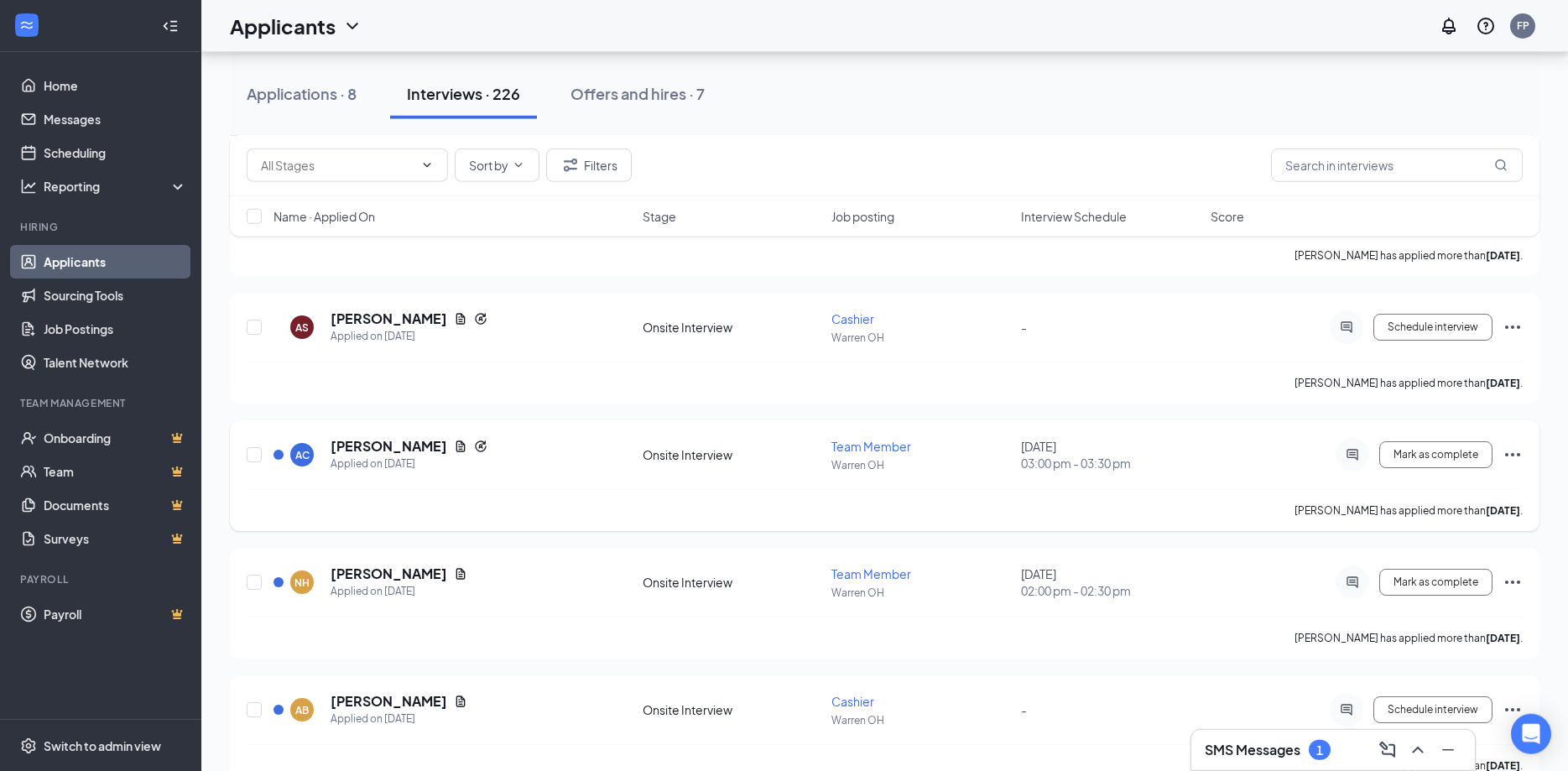
scroll to position [2124, 0]
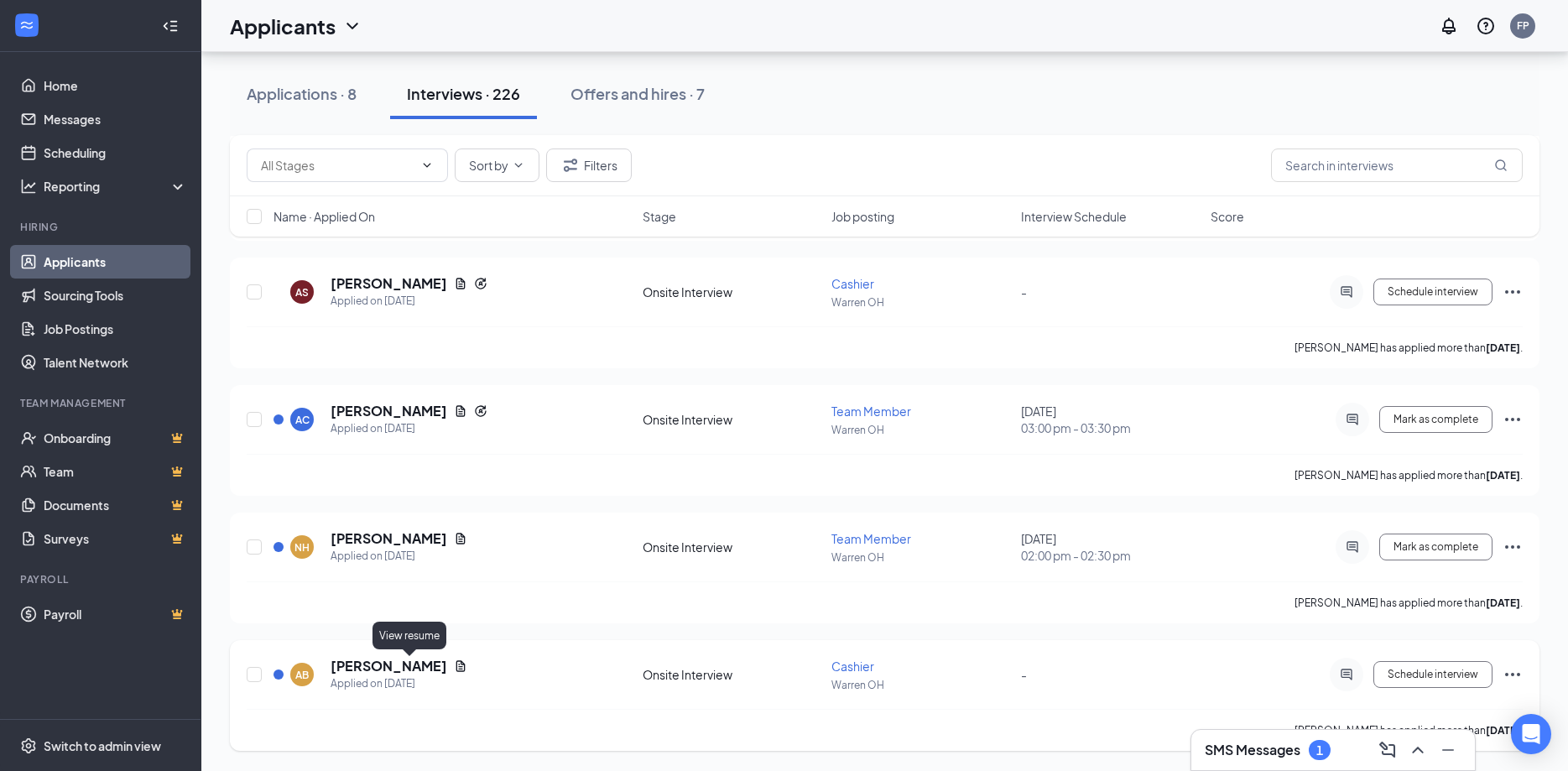
click at [456, 666] on icon "Document" at bounding box center [461, 665] width 9 height 11
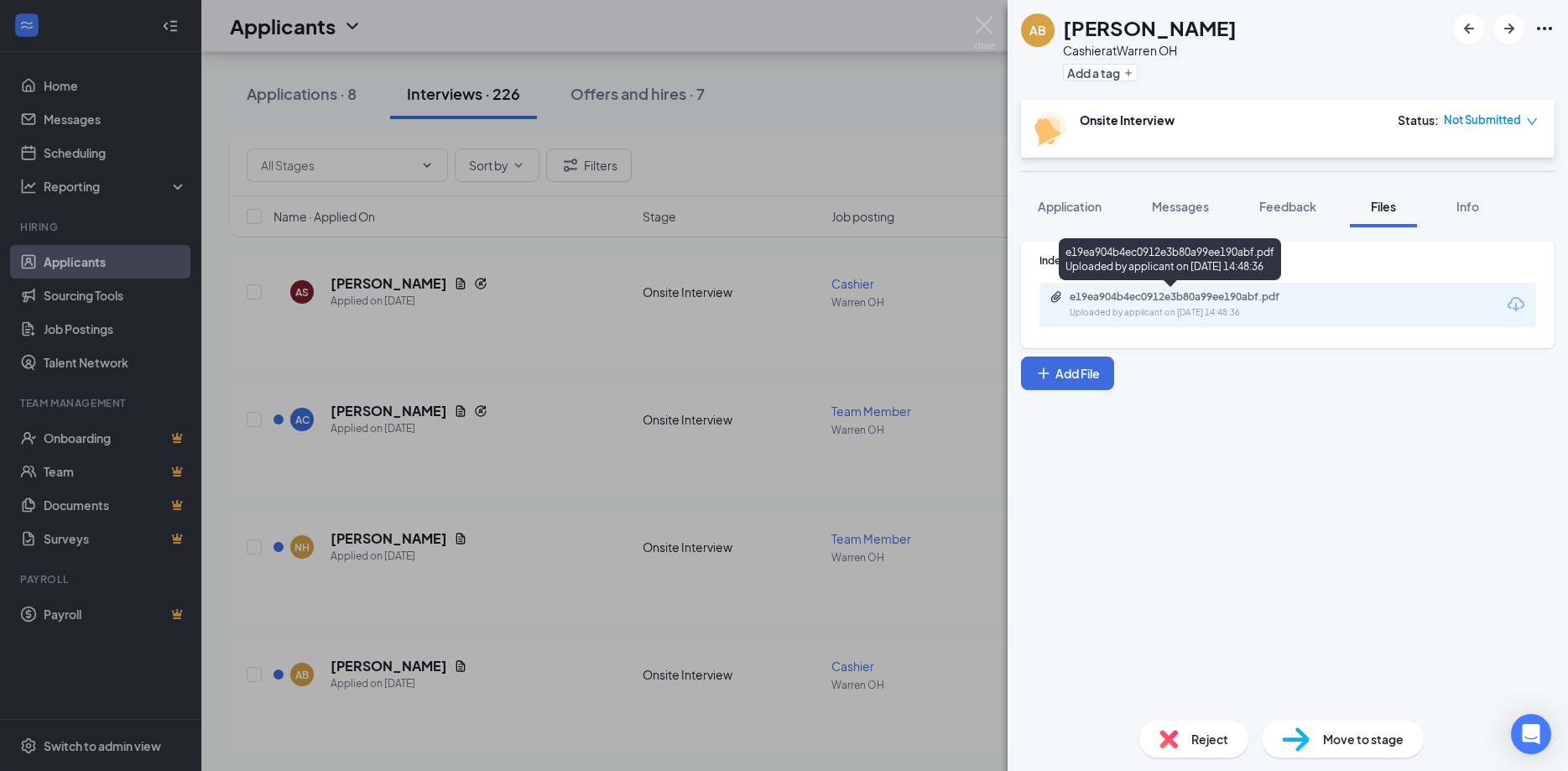
click at [1215, 316] on div "Uploaded by applicant on Oct 13, 2025 at 14:48:36" at bounding box center [1196, 312] width 252 height 14
click at [1085, 202] on span "Application" at bounding box center [1070, 206] width 63 height 15
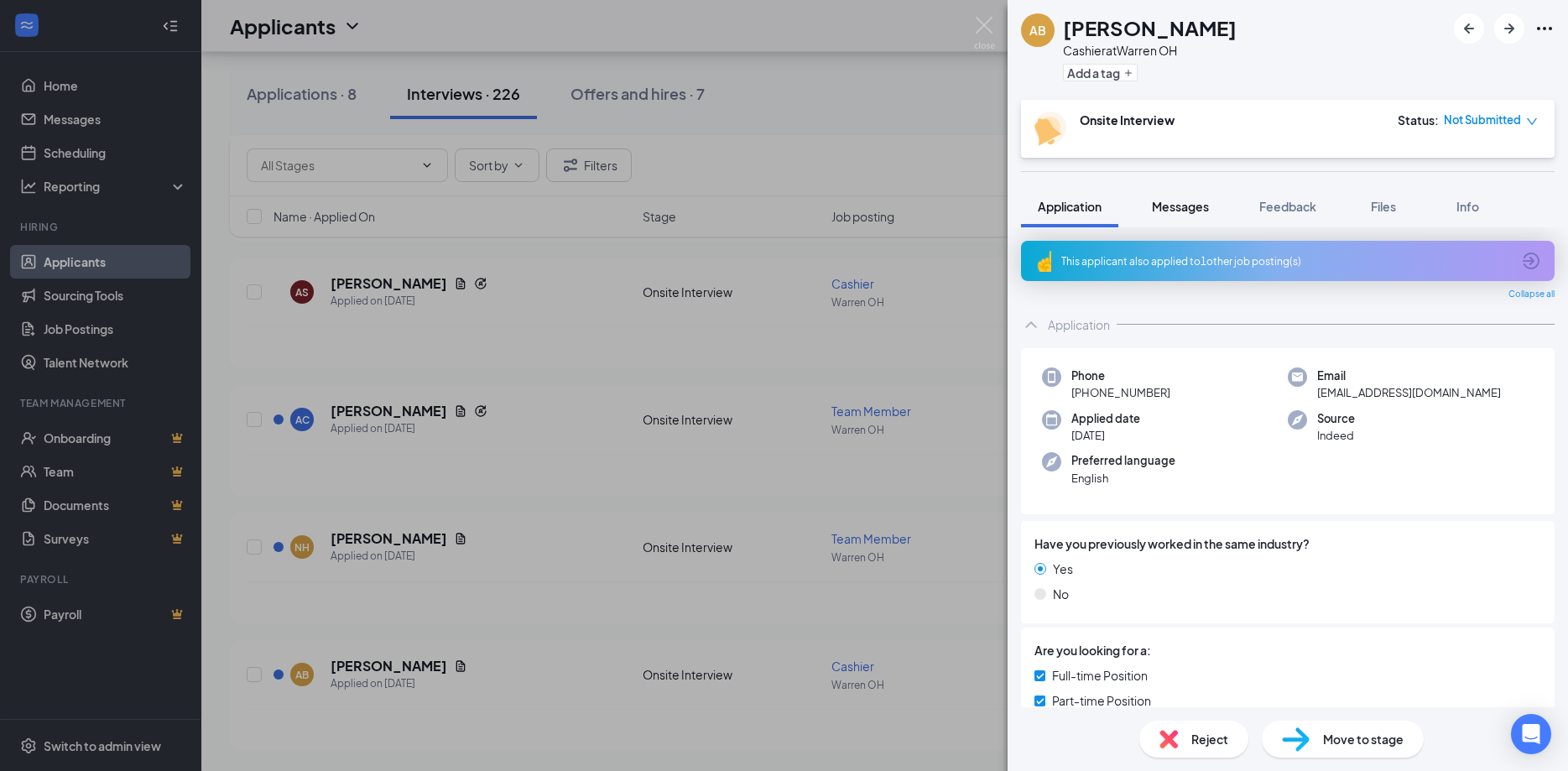
click at [1199, 210] on span "Messages" at bounding box center [1181, 206] width 57 height 15
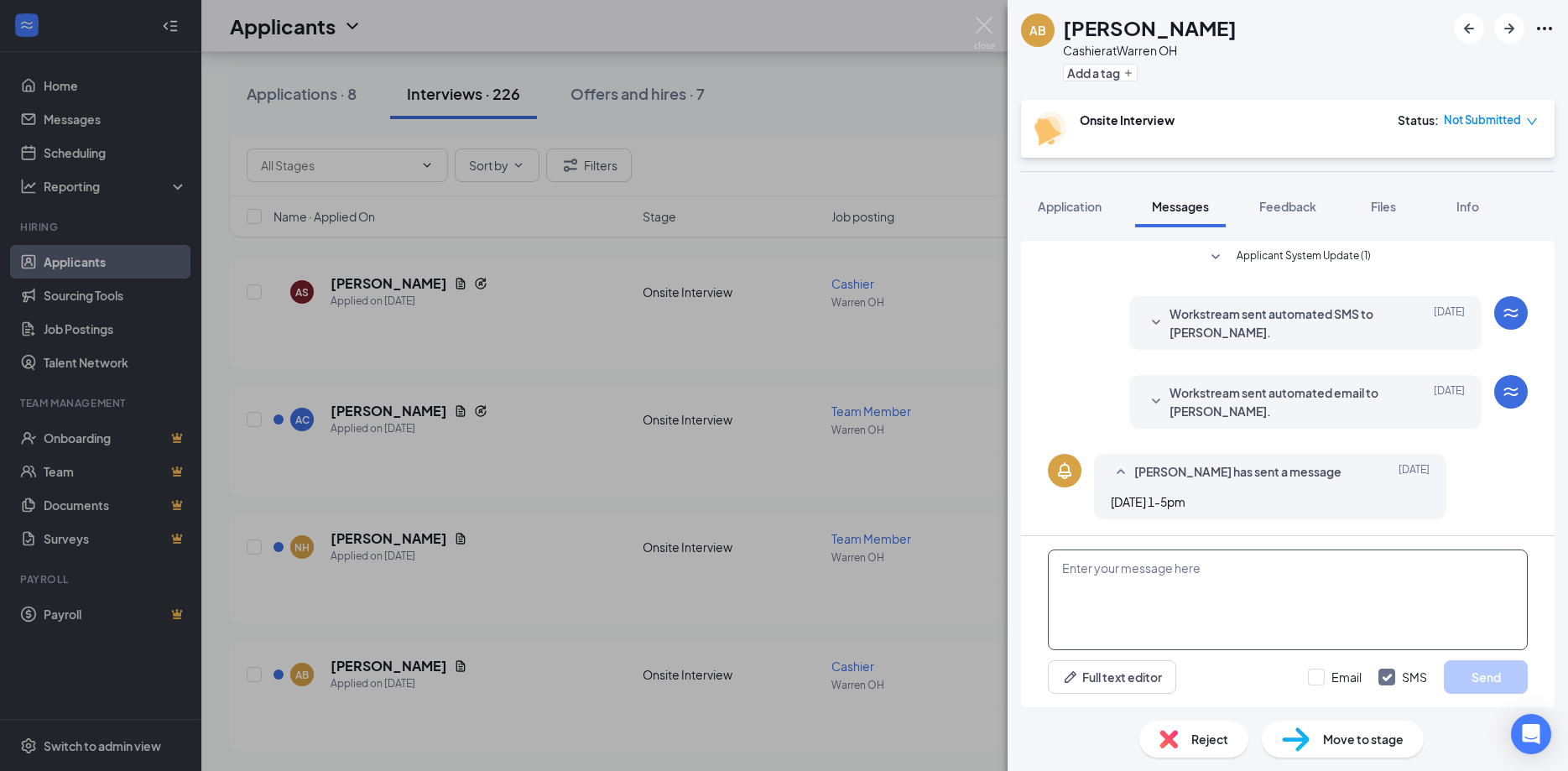
scroll to position [130, 0]
click at [1152, 580] on textarea at bounding box center [1288, 599] width 480 height 100
click at [1153, 598] on textarea at bounding box center [1288, 599] width 480 height 100
type textarea "Are you available tomorrow for an interview?"
click at [1487, 674] on button "Send" at bounding box center [1486, 676] width 84 height 33
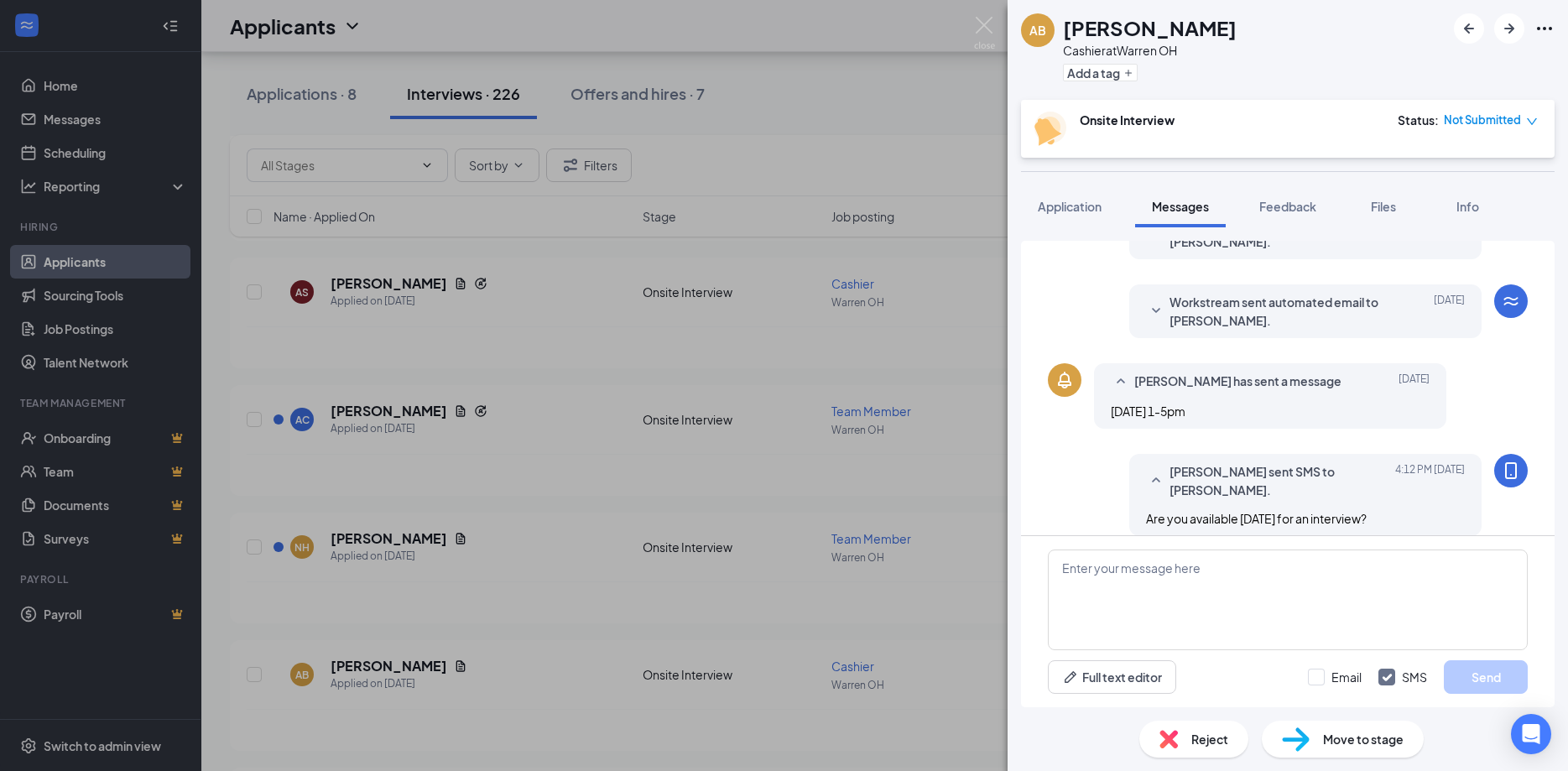
scroll to position [221, 0]
click at [989, 27] on img at bounding box center [984, 33] width 21 height 33
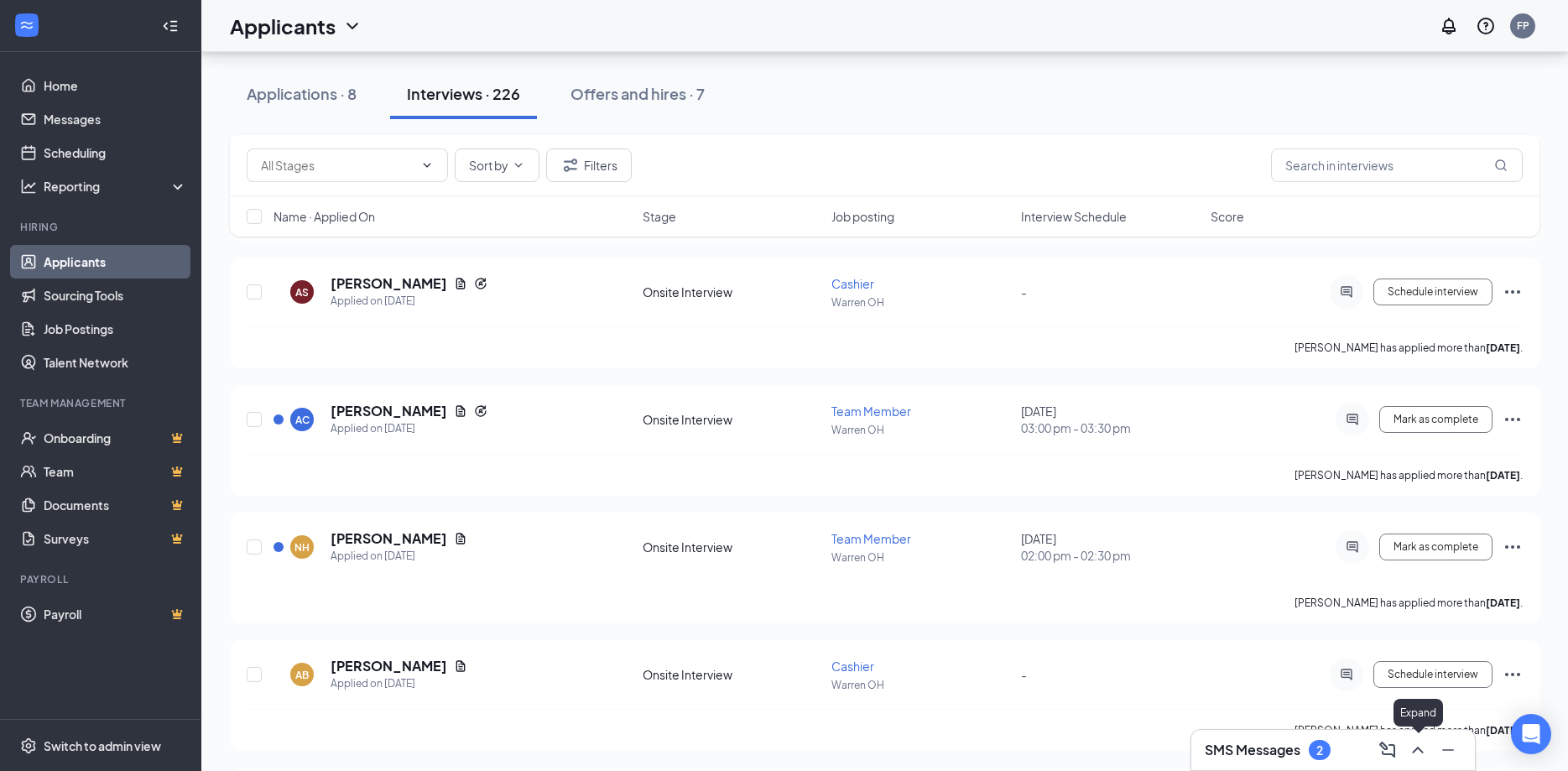
click at [1418, 744] on icon "ChevronUp" at bounding box center [1418, 750] width 20 height 20
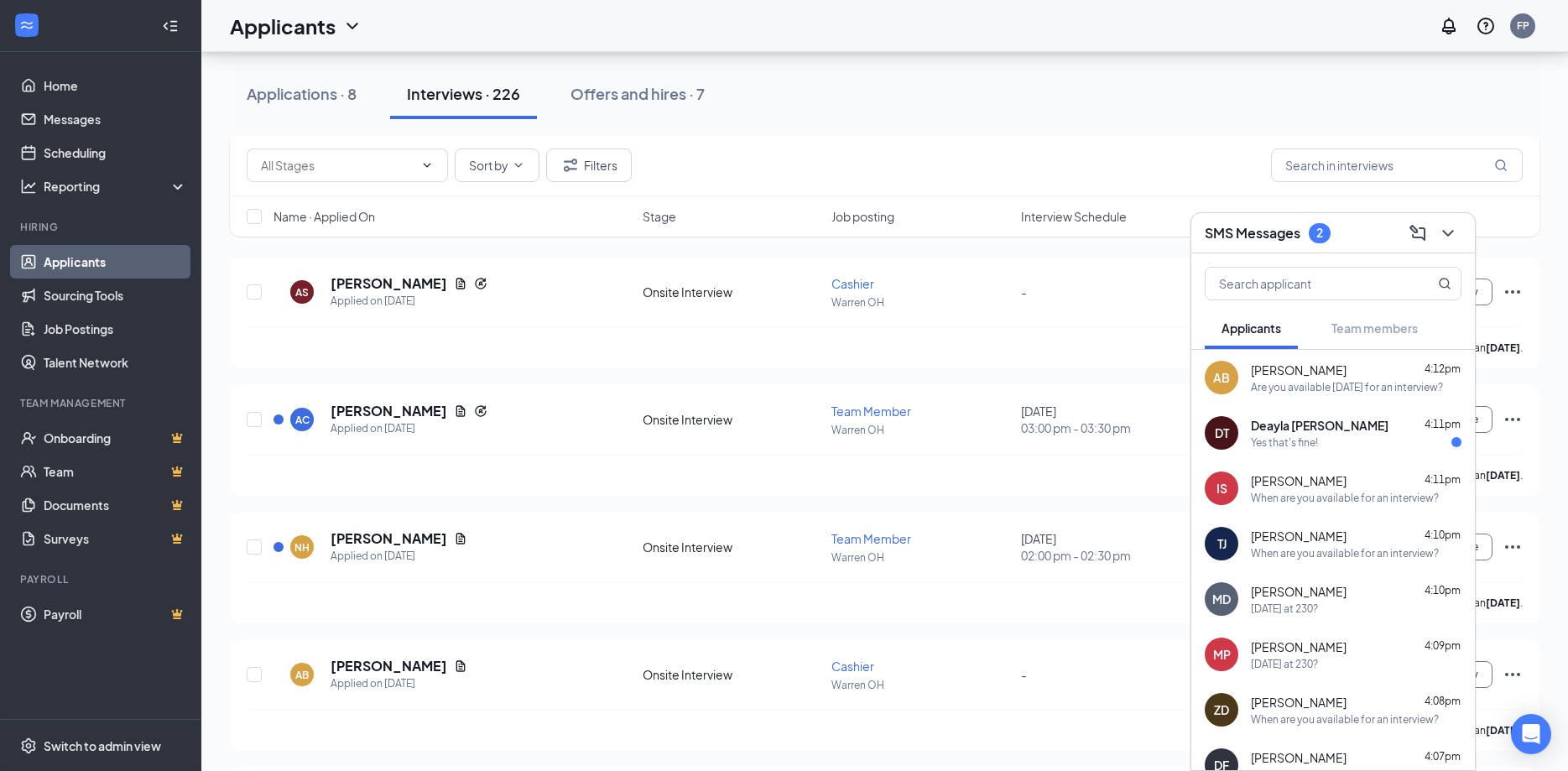
click at [1282, 433] on div "Deayla Trice 4:11pm Yes that's fine!" at bounding box center [1356, 433] width 211 height 33
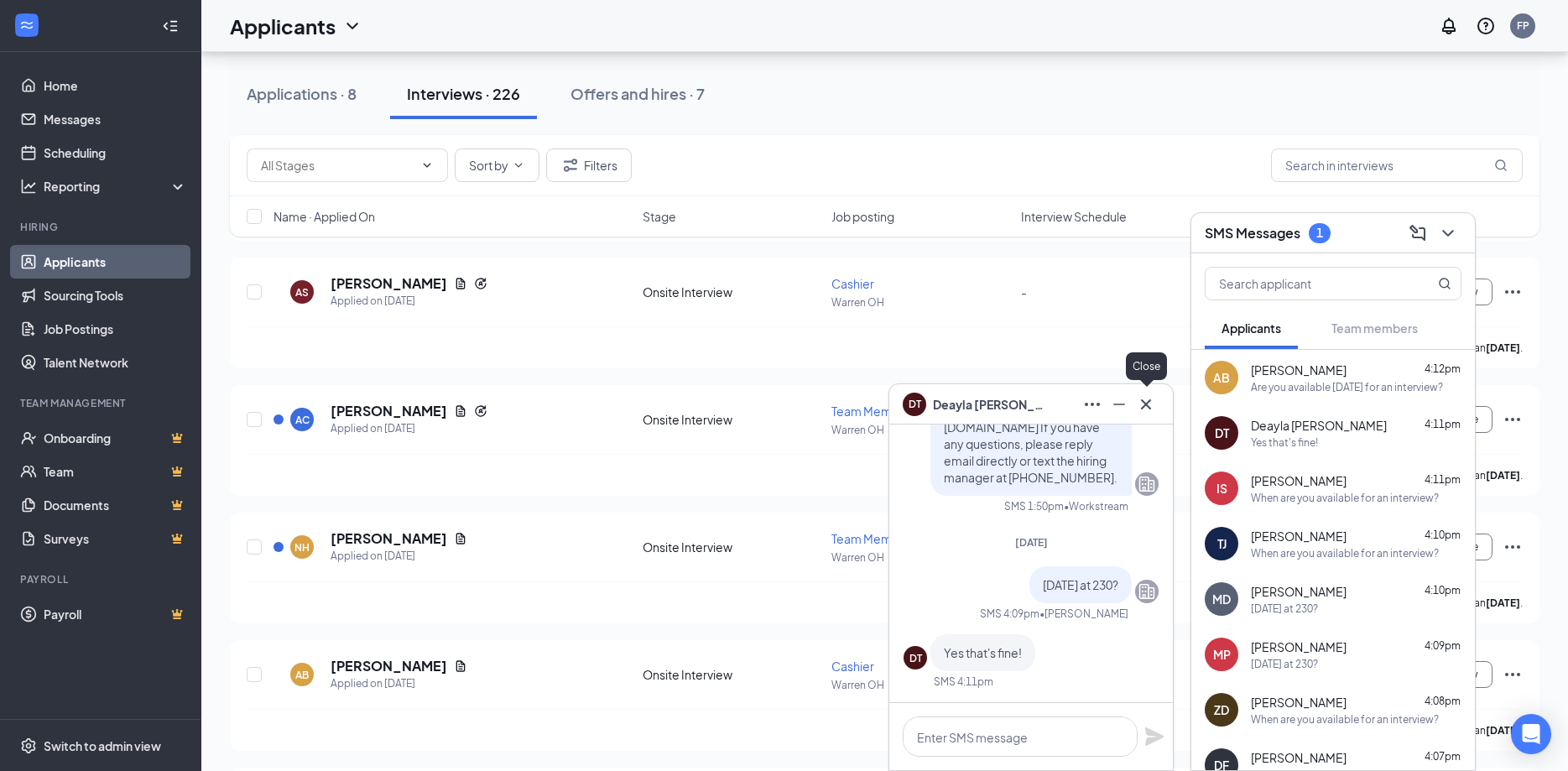
click at [1140, 407] on icon "Cross" at bounding box center [1146, 405] width 20 height 20
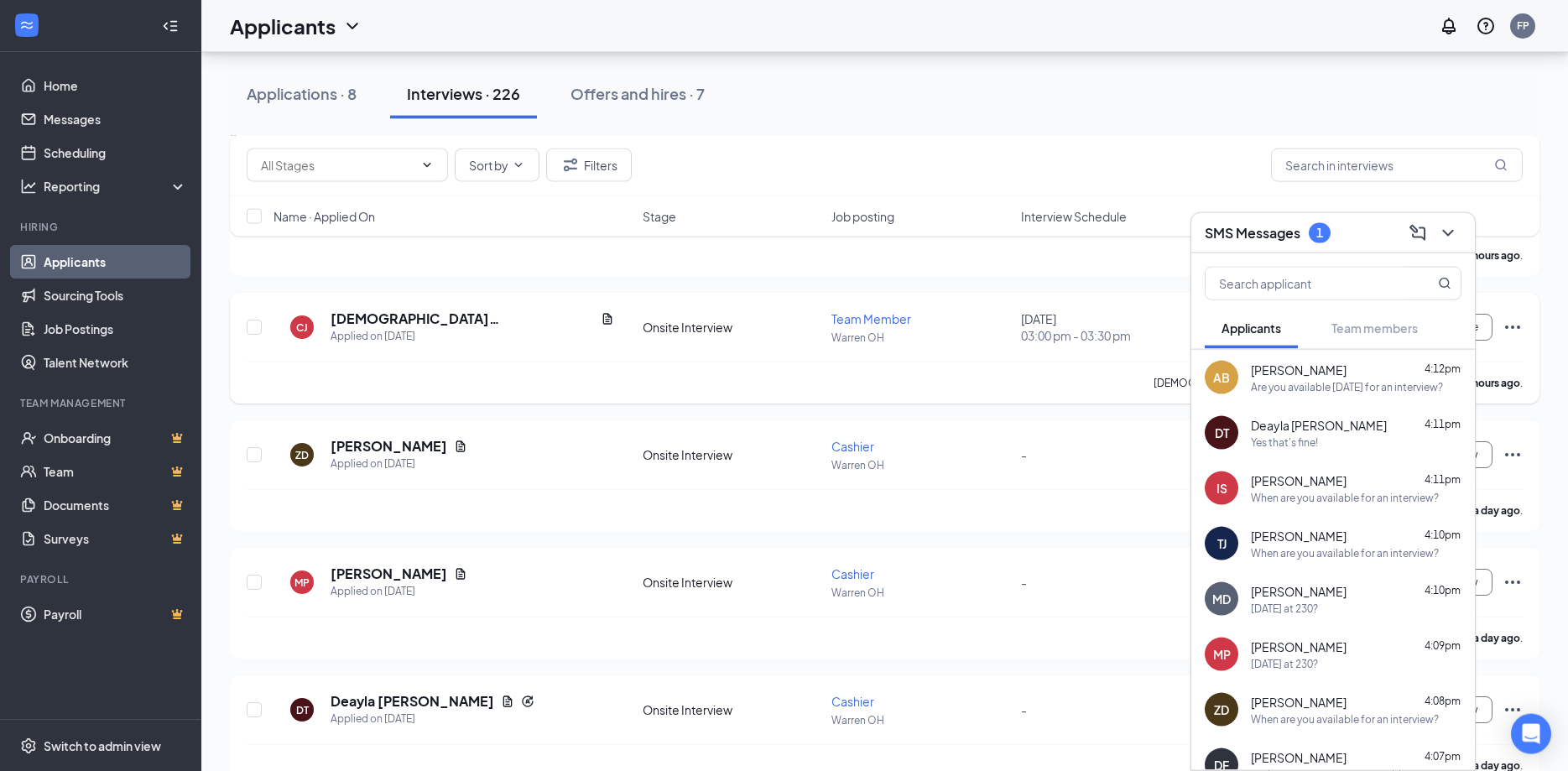
scroll to position [755, 0]
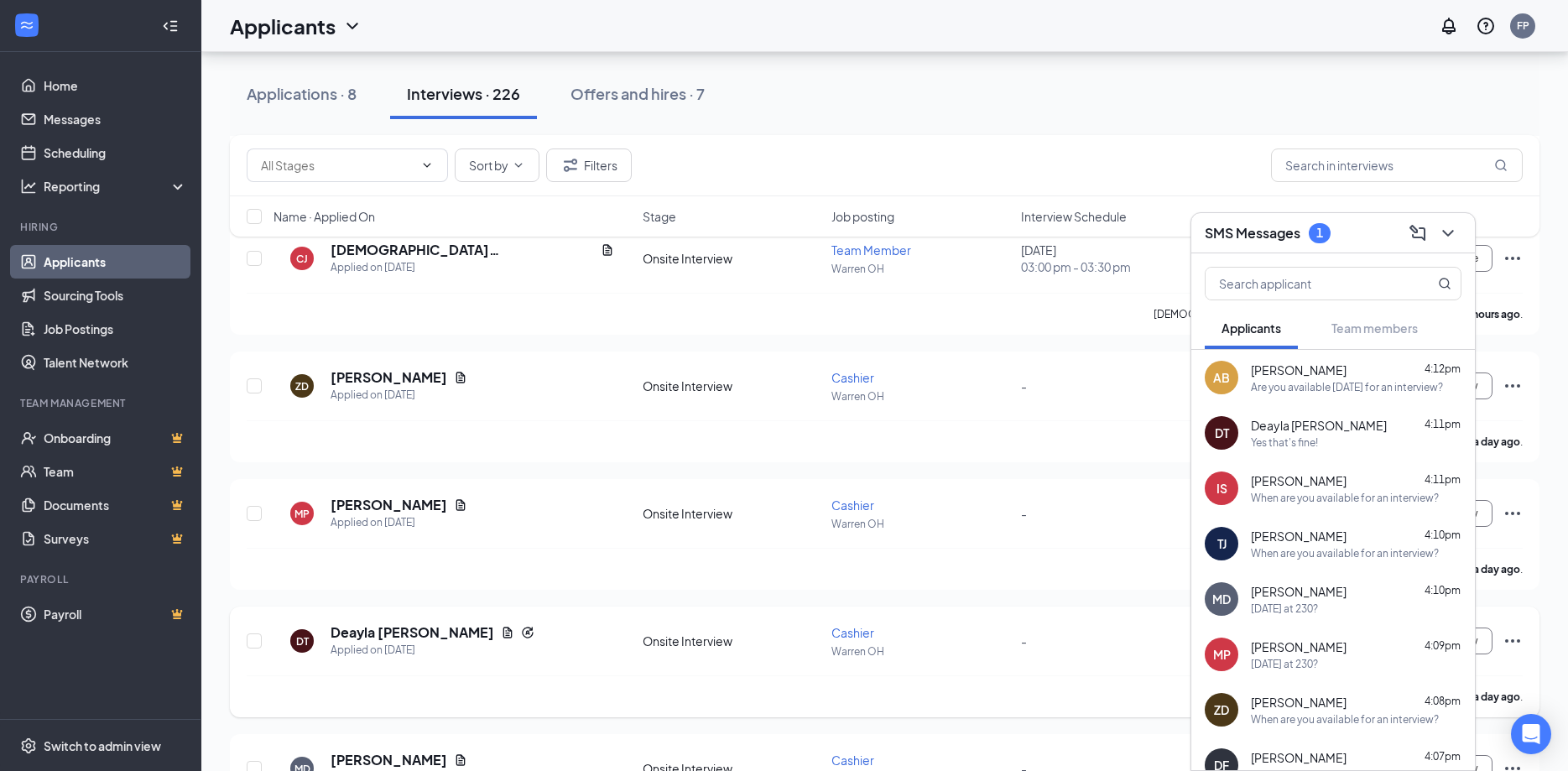
click at [985, 671] on div "DT Deayla Trice Applied on Oct 14 Onsite Interview Cashier Warren OH - Schedule…" at bounding box center [885, 649] width 1276 height 52
click at [1443, 231] on icon "ChevronDown" at bounding box center [1448, 233] width 11 height 6
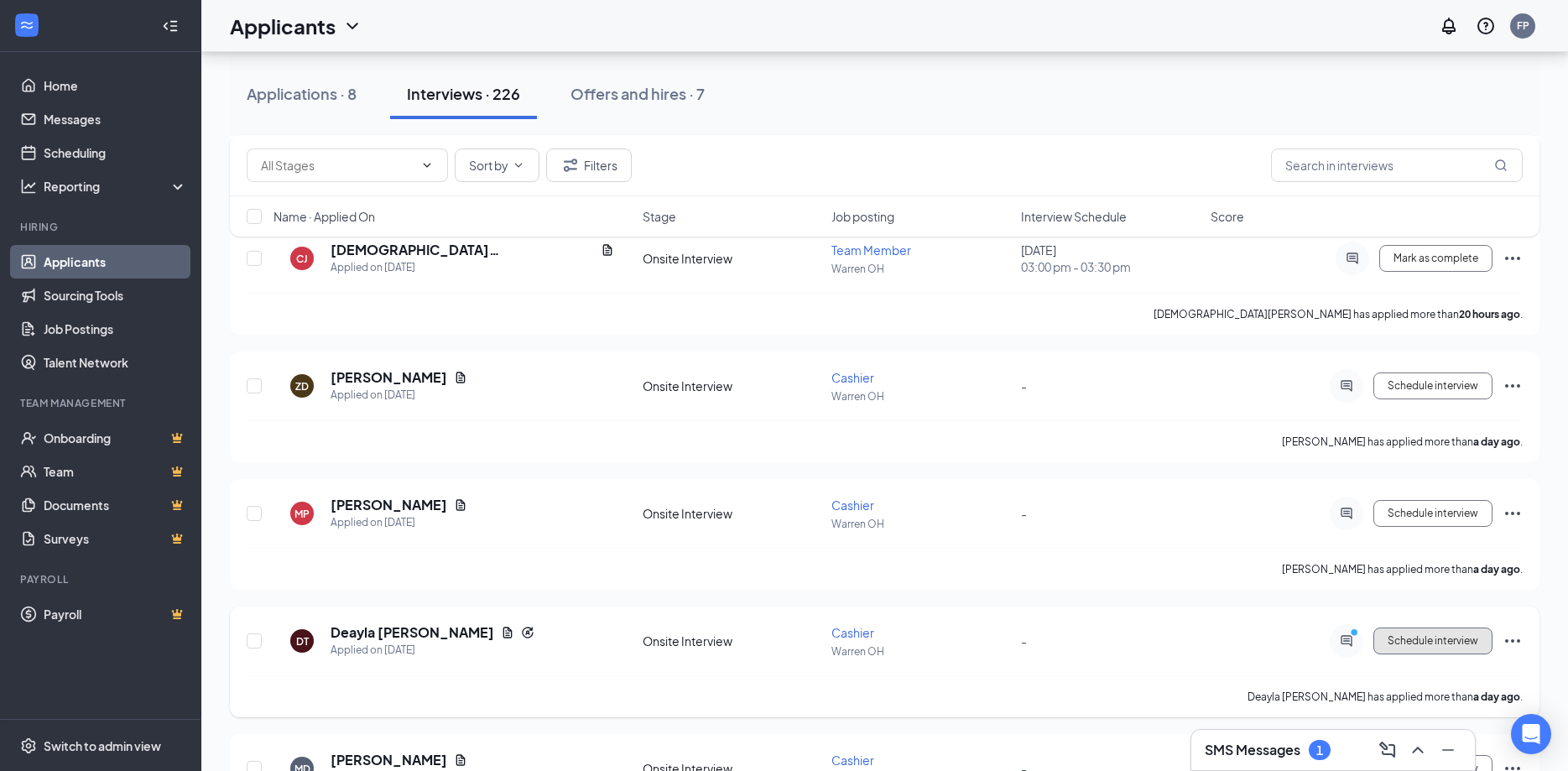
click at [1457, 638] on span "Schedule interview" at bounding box center [1433, 641] width 91 height 12
type input "Oct 15, 2025"
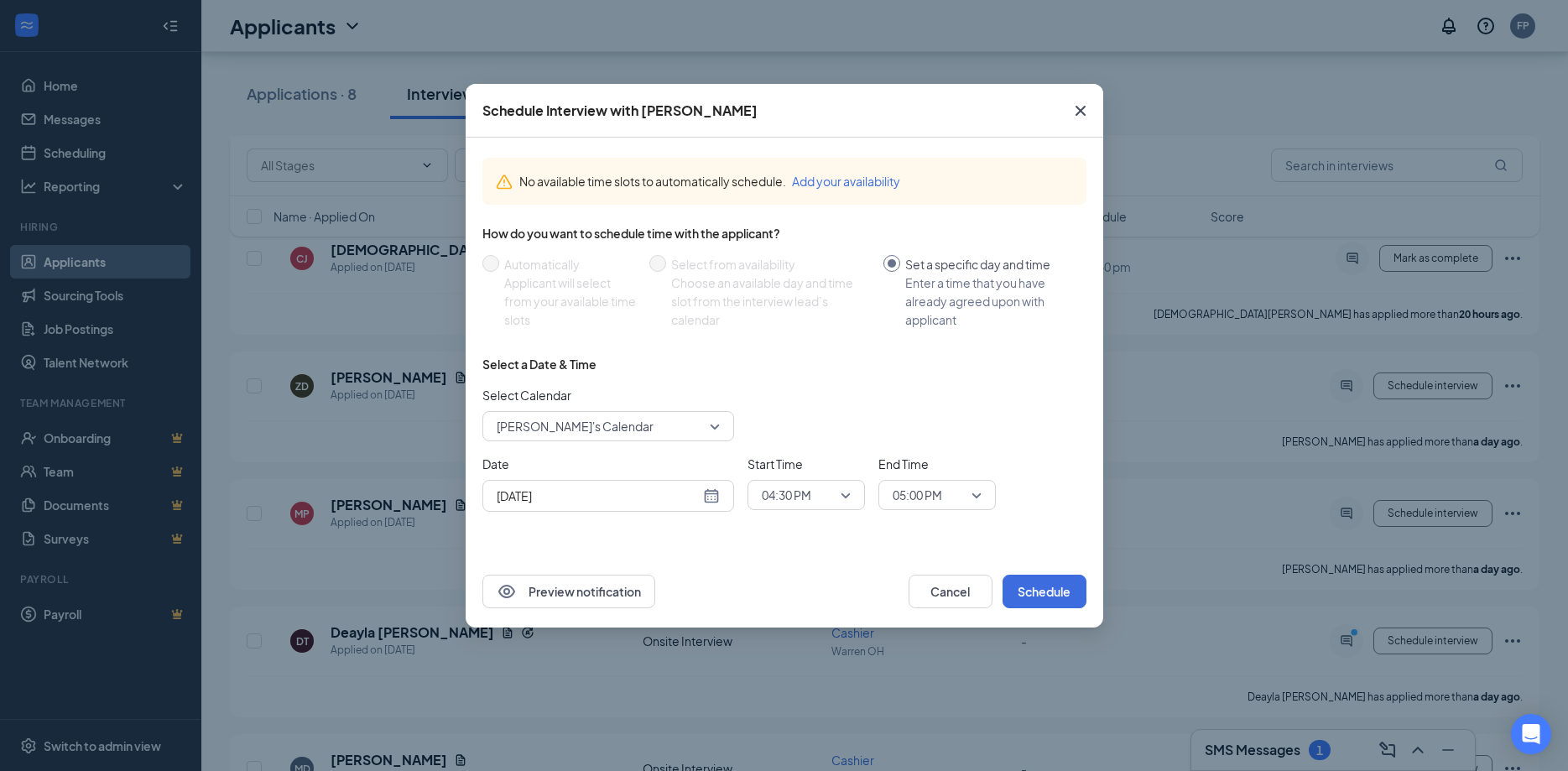
click at [1421, 752] on div "Schedule Interview with Deayla Trice No available time slots to automatically s…" at bounding box center [784, 386] width 1568 height 771
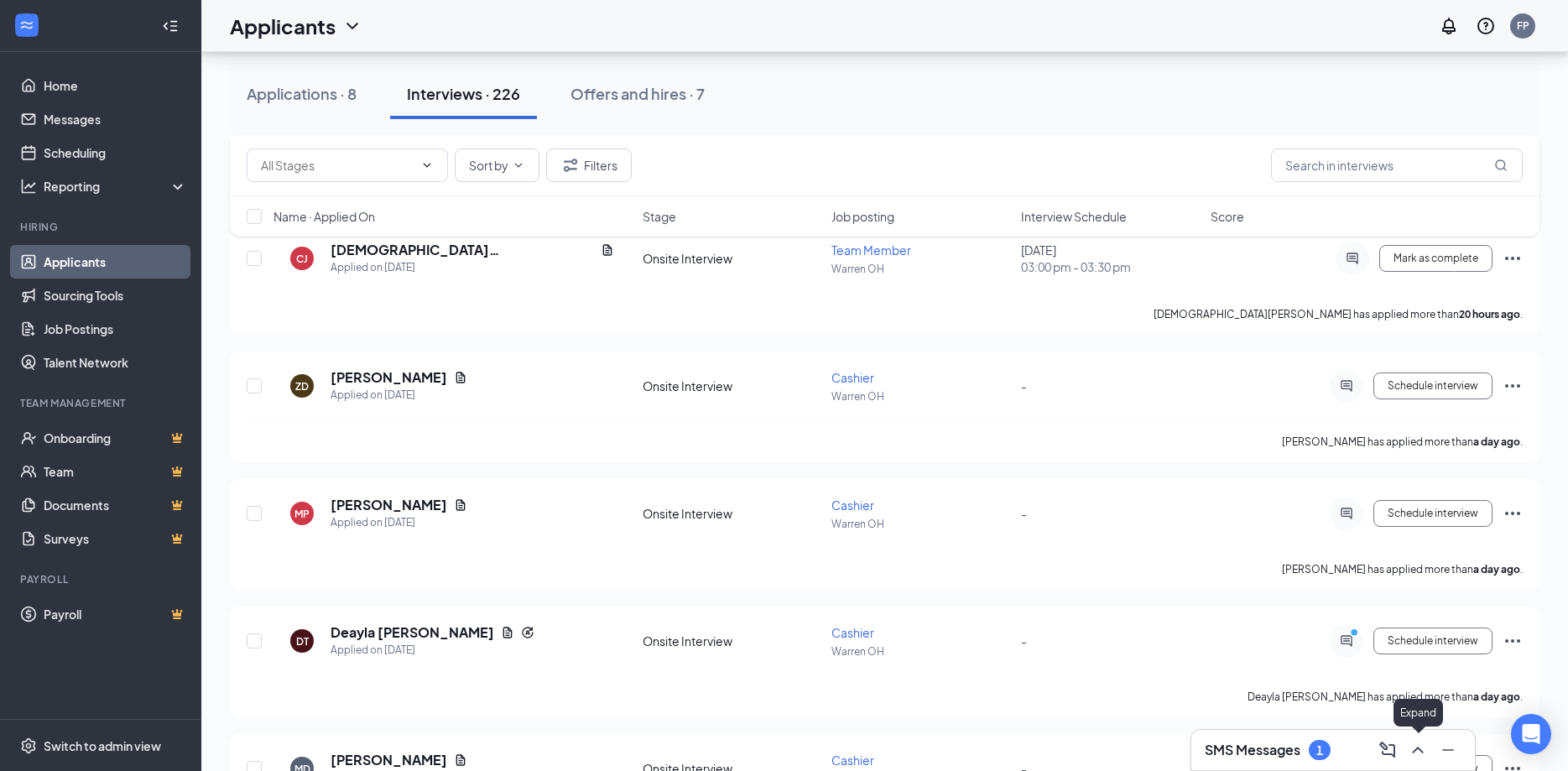
drag, startPoint x: 1407, startPoint y: 747, endPoint x: 1424, endPoint y: 747, distance: 17.0
click at [1409, 746] on button at bounding box center [1419, 750] width 27 height 27
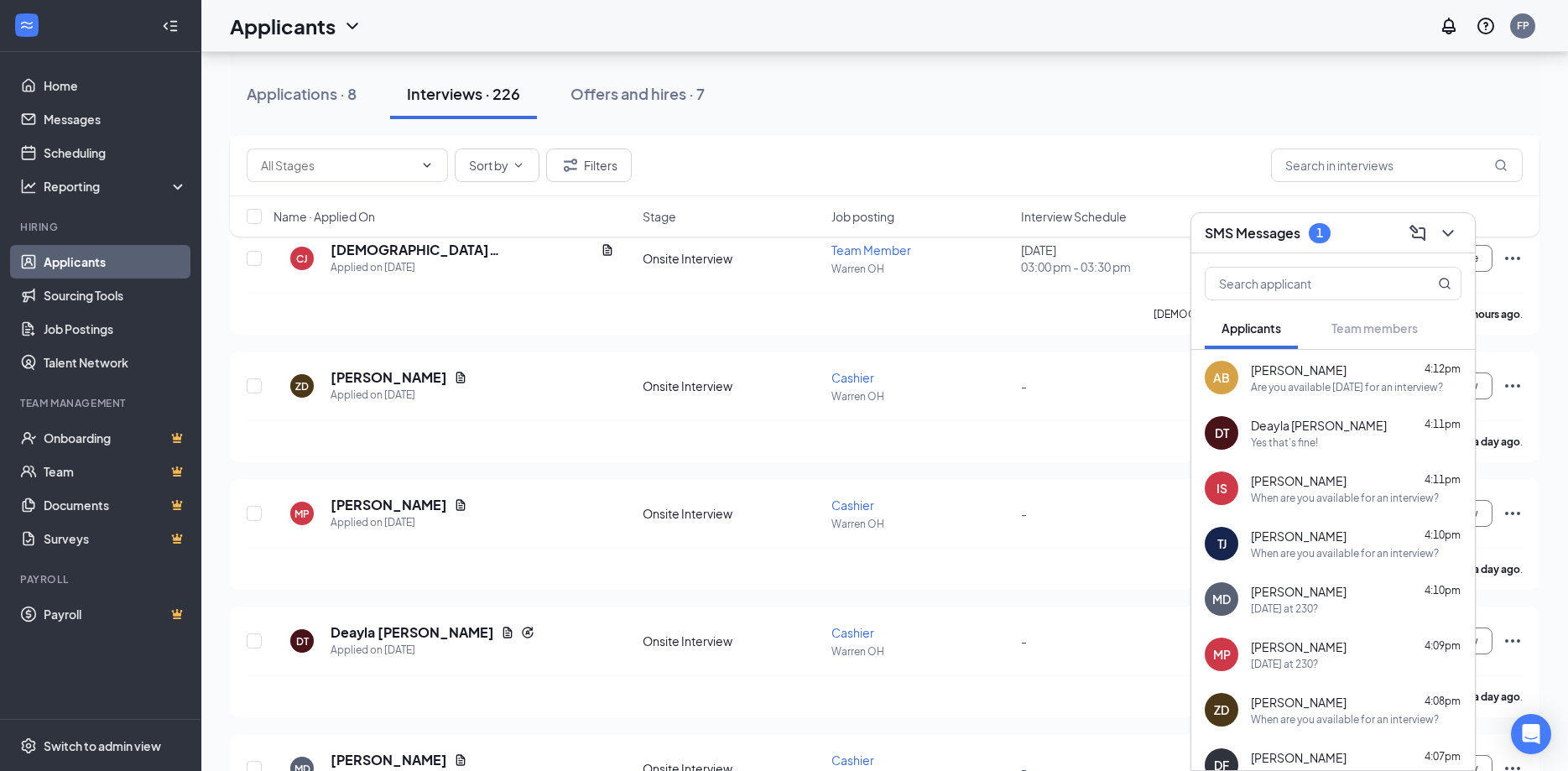
click at [1334, 438] on div "Yes that's fine!" at bounding box center [1356, 443] width 211 height 14
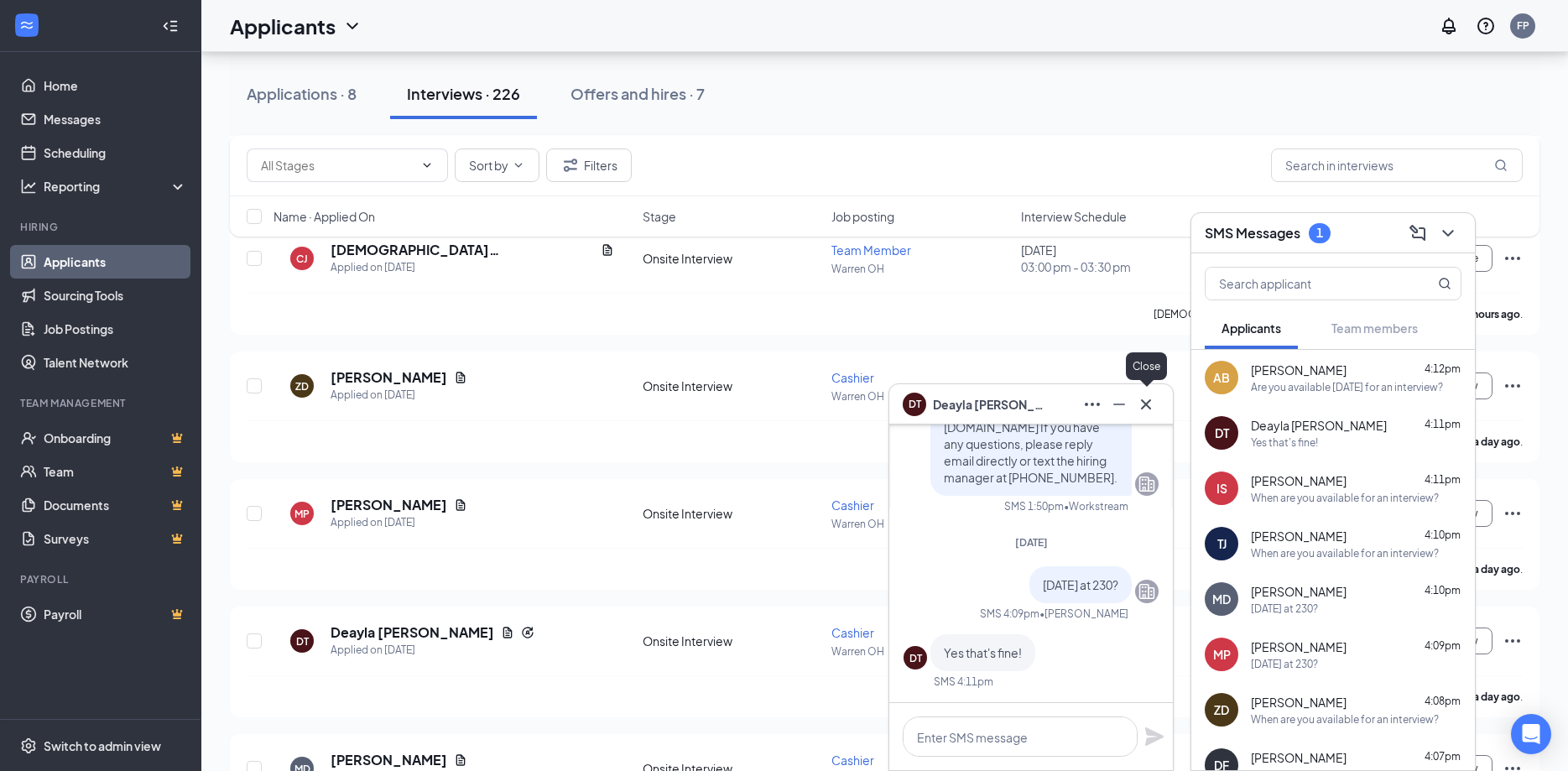
click at [1152, 405] on icon "Cross" at bounding box center [1146, 405] width 20 height 20
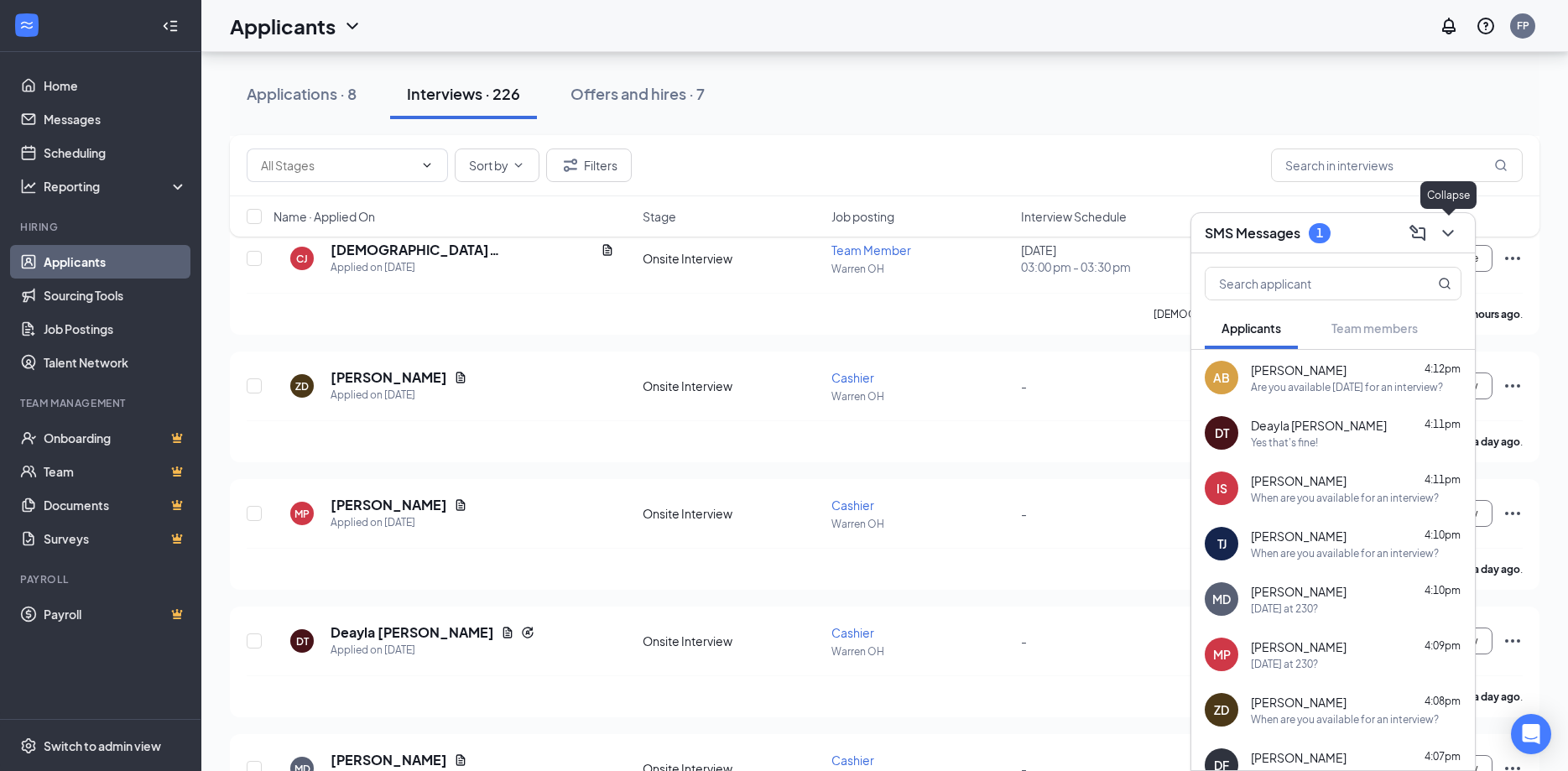
drag, startPoint x: 1459, startPoint y: 233, endPoint x: 1442, endPoint y: 233, distance: 17.0
click at [1456, 233] on button at bounding box center [1448, 233] width 27 height 27
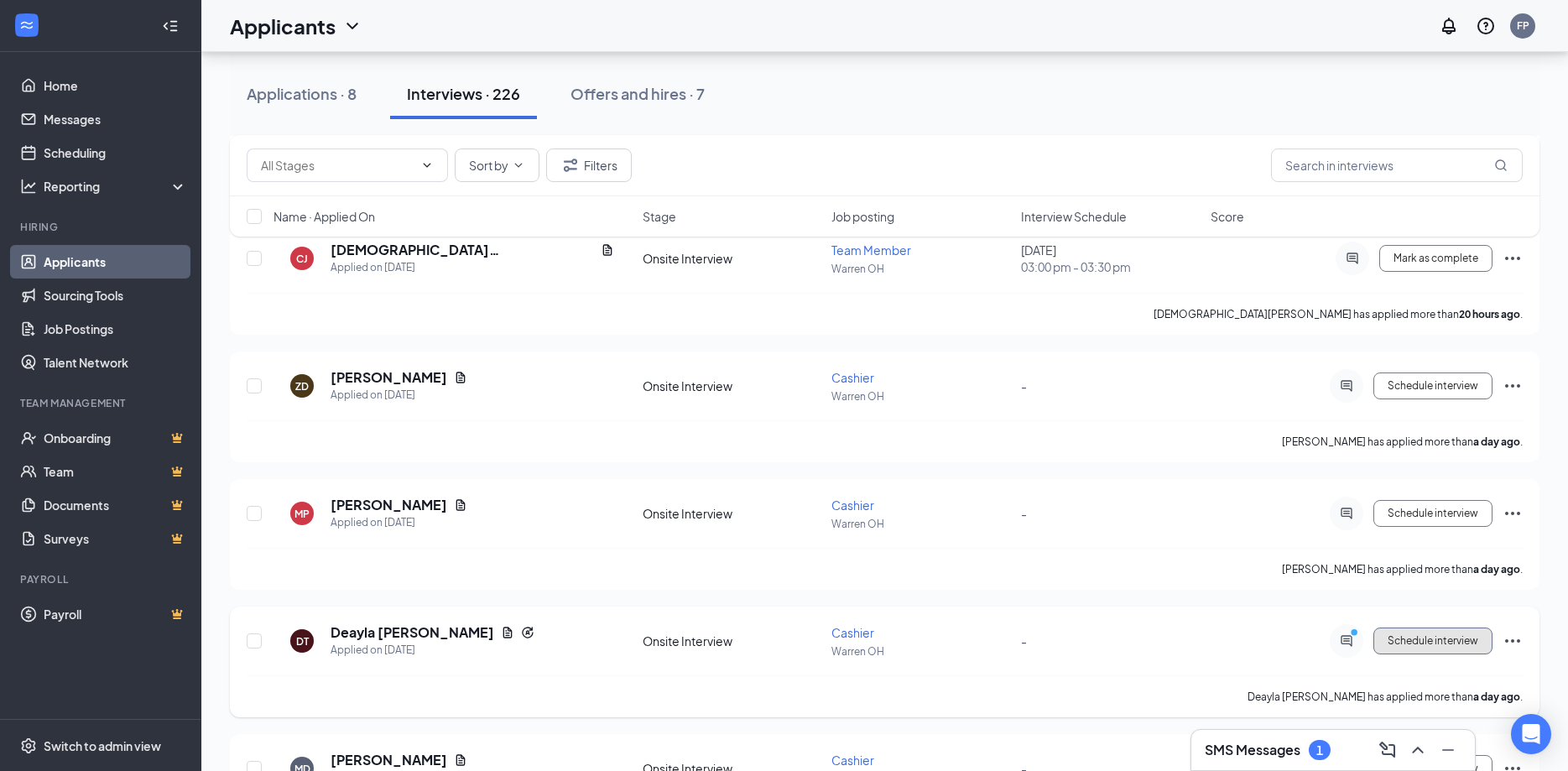
click at [1429, 639] on span "Schedule interview" at bounding box center [1433, 641] width 91 height 12
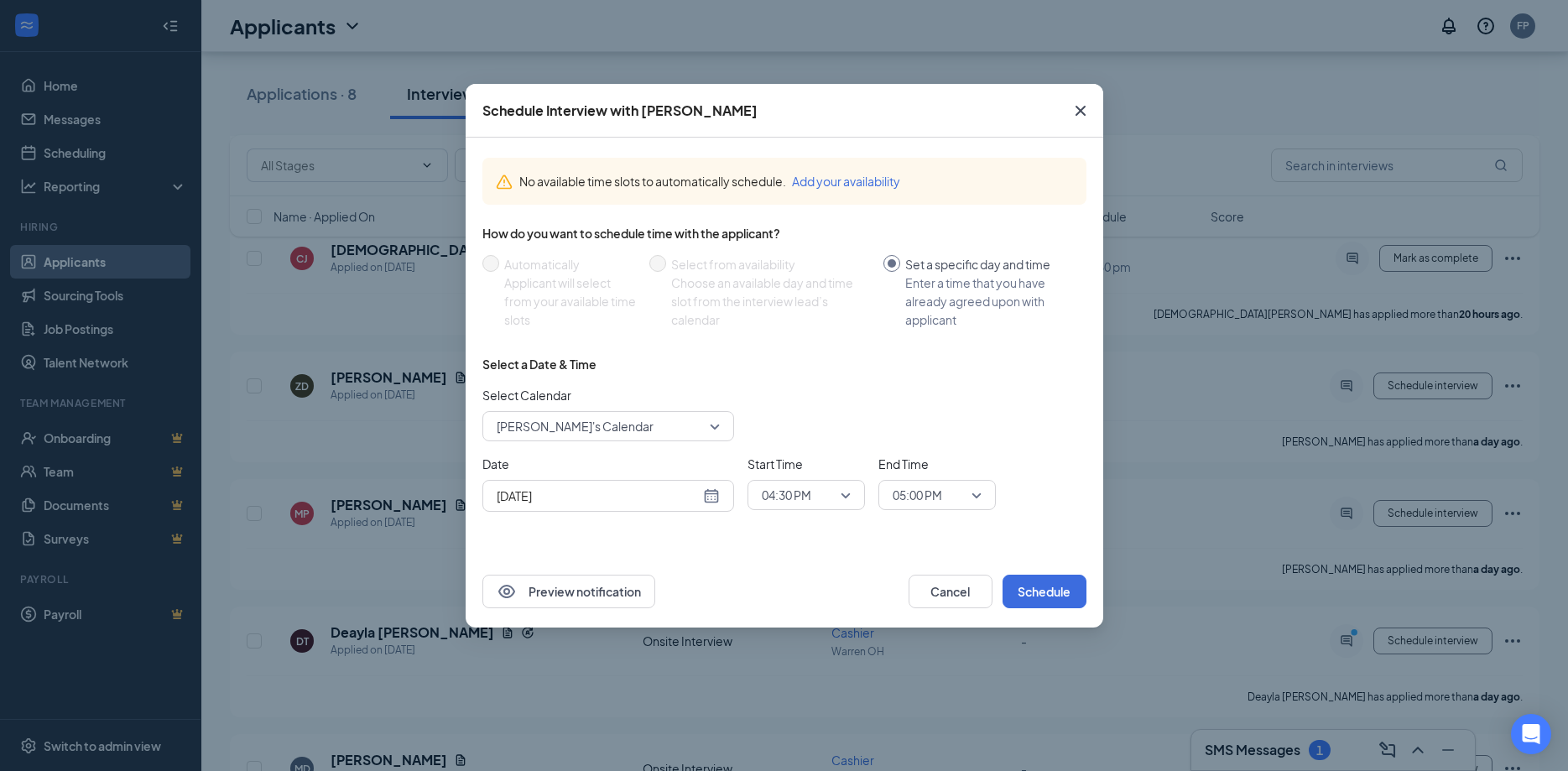
click at [702, 422] on span "Frank P's Calendar" at bounding box center [601, 426] width 208 height 25
click at [886, 399] on div "Select Calendar Frank P's Calendar 60073 90278 Frank P's Calendar Michael P's C…" at bounding box center [784, 413] width 604 height 55
click at [856, 495] on div "04:30 PM" at bounding box center [807, 494] width 118 height 30
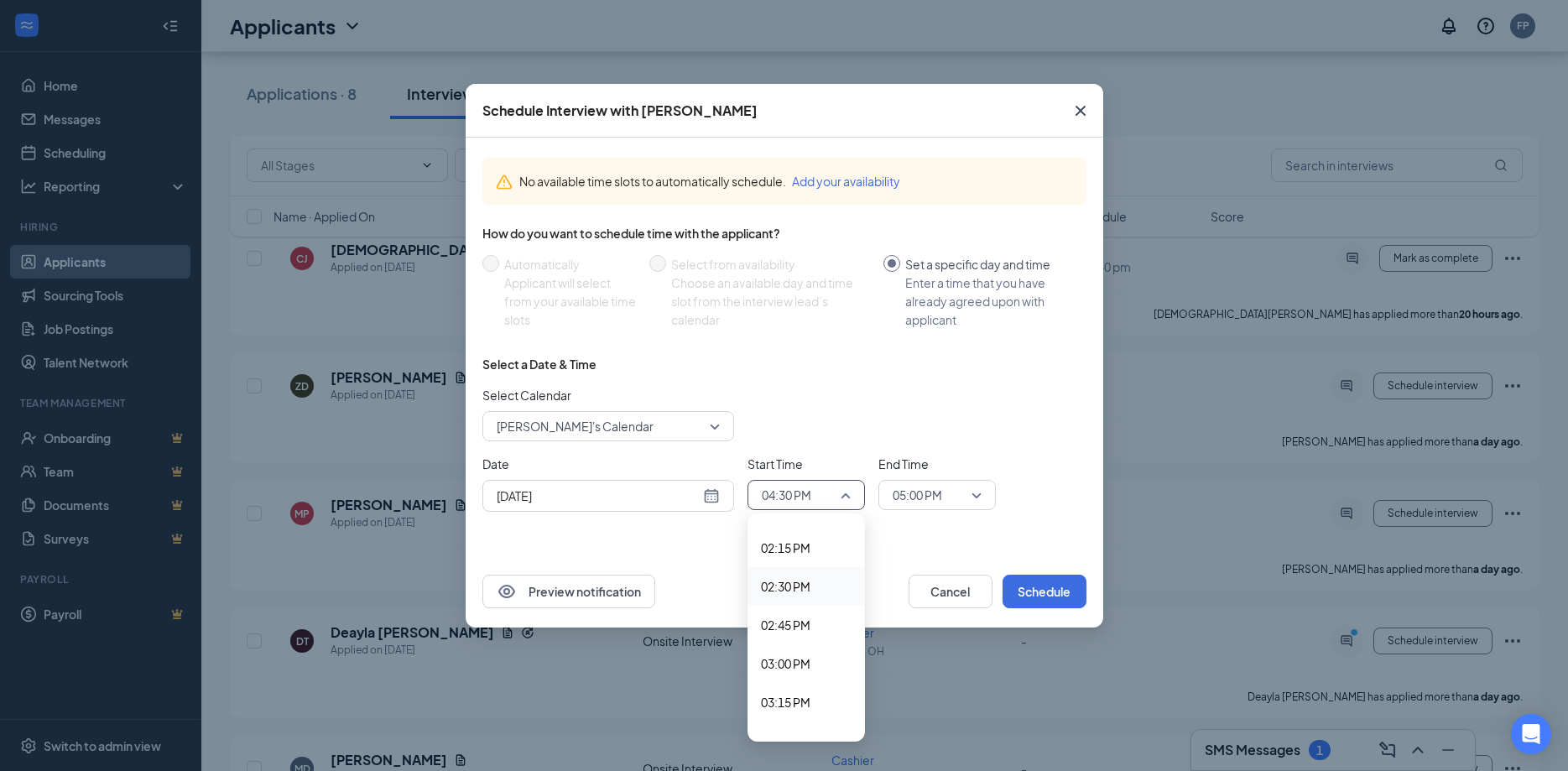
click at [797, 583] on span "02:30 PM" at bounding box center [786, 586] width 50 height 18
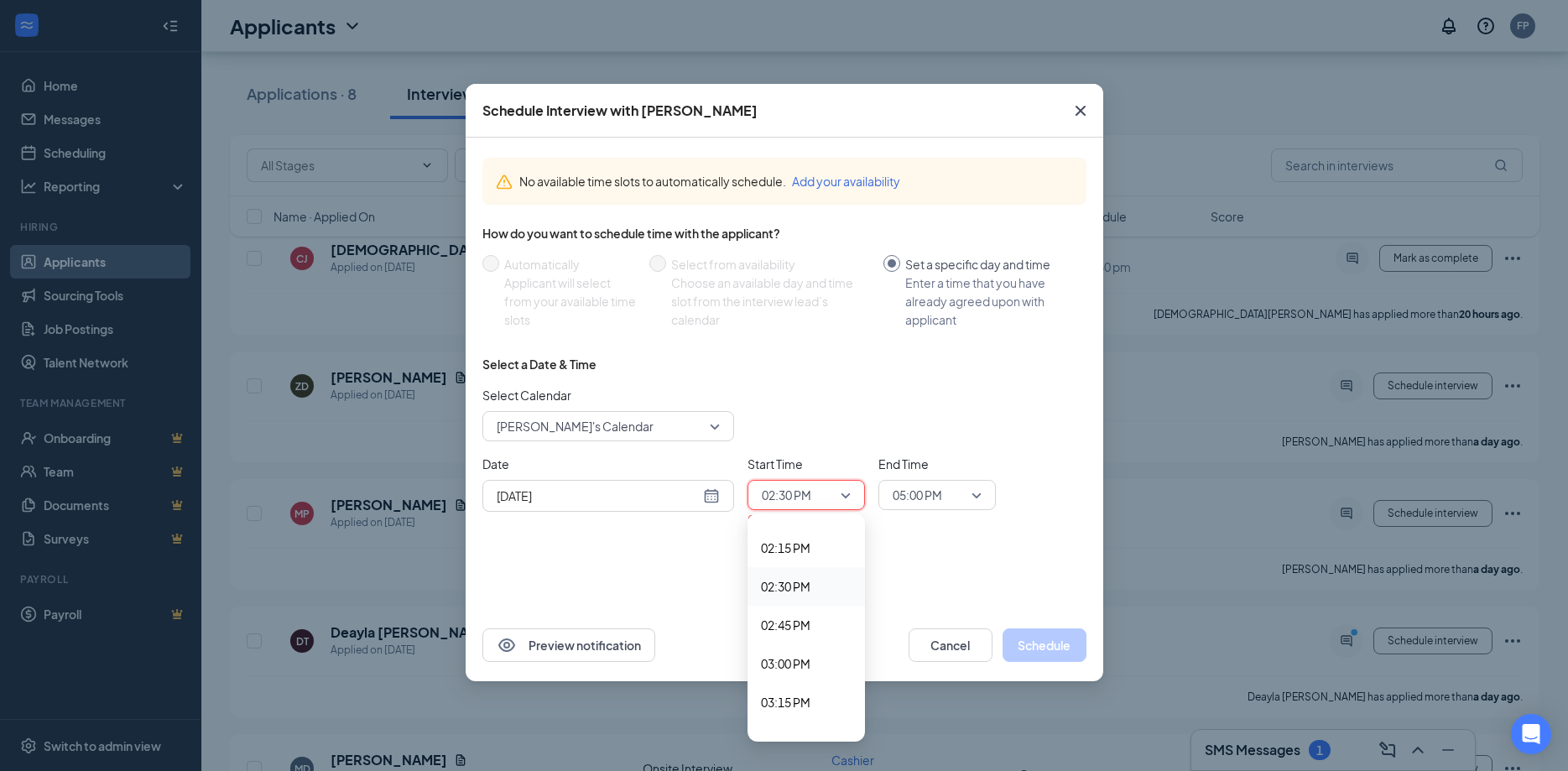
scroll to position [2191, 0]
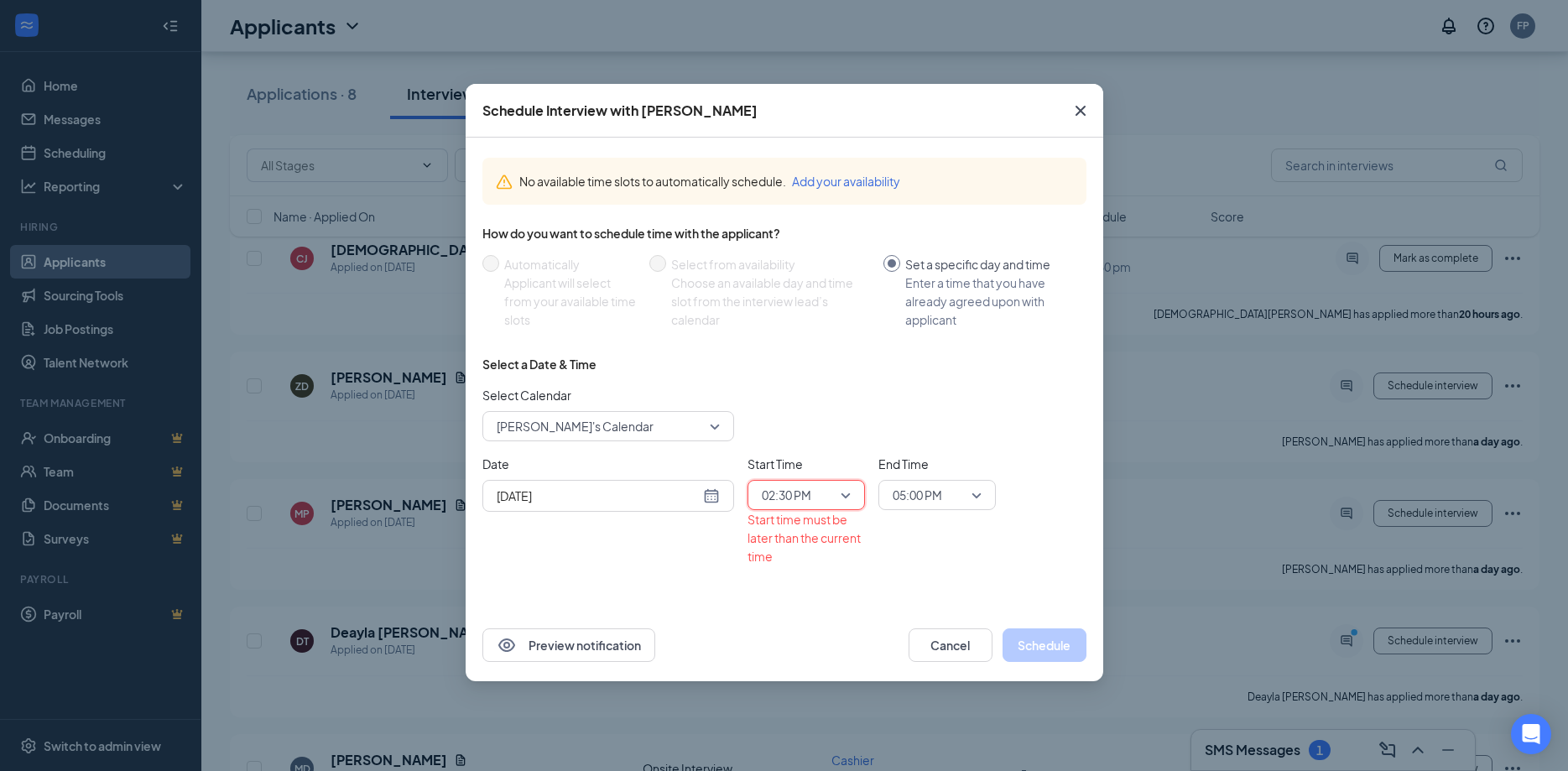
click at [940, 504] on span "05:00 PM" at bounding box center [917, 495] width 50 height 25
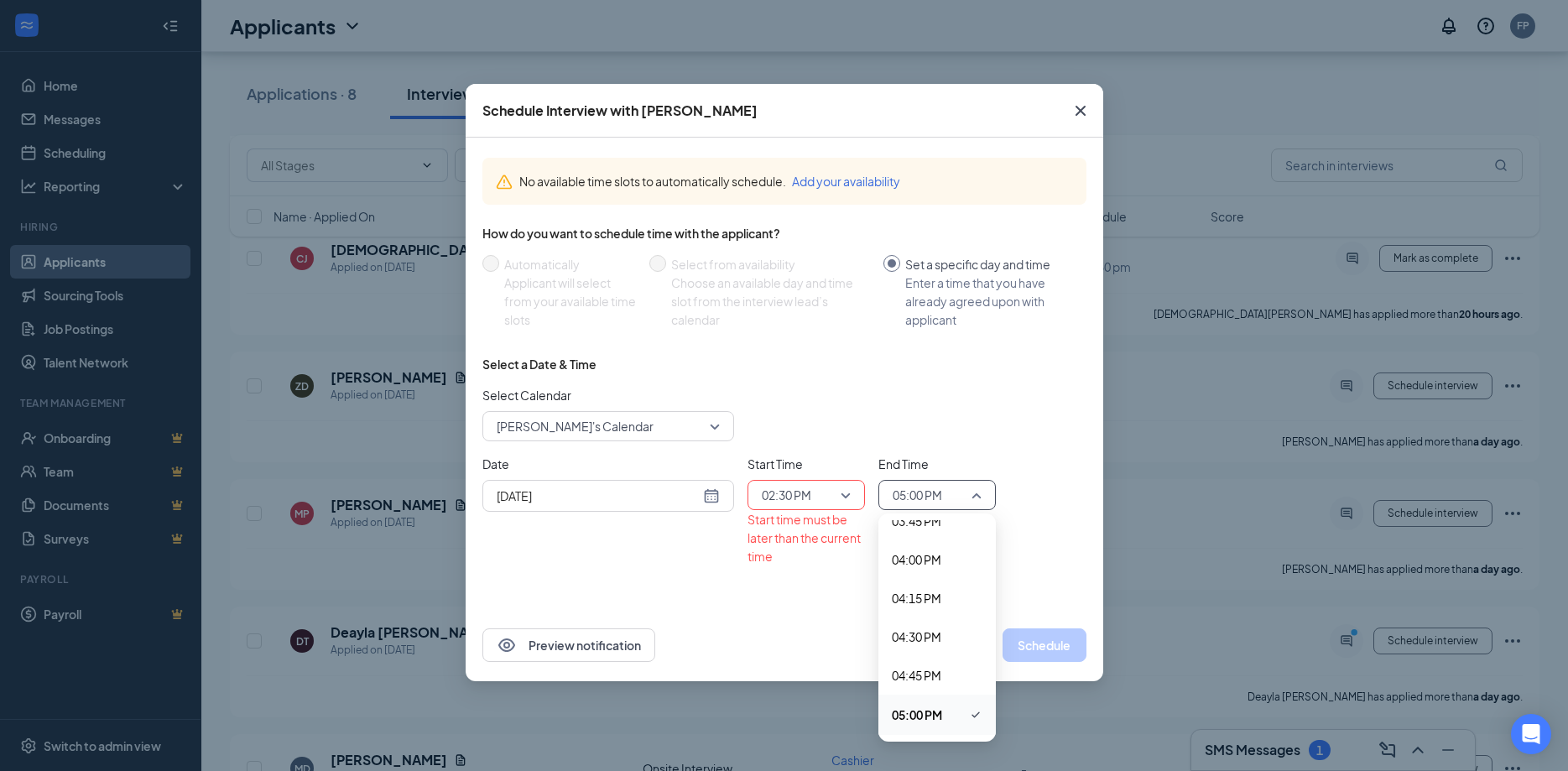
click at [959, 500] on span "05:00 PM" at bounding box center [930, 495] width 74 height 25
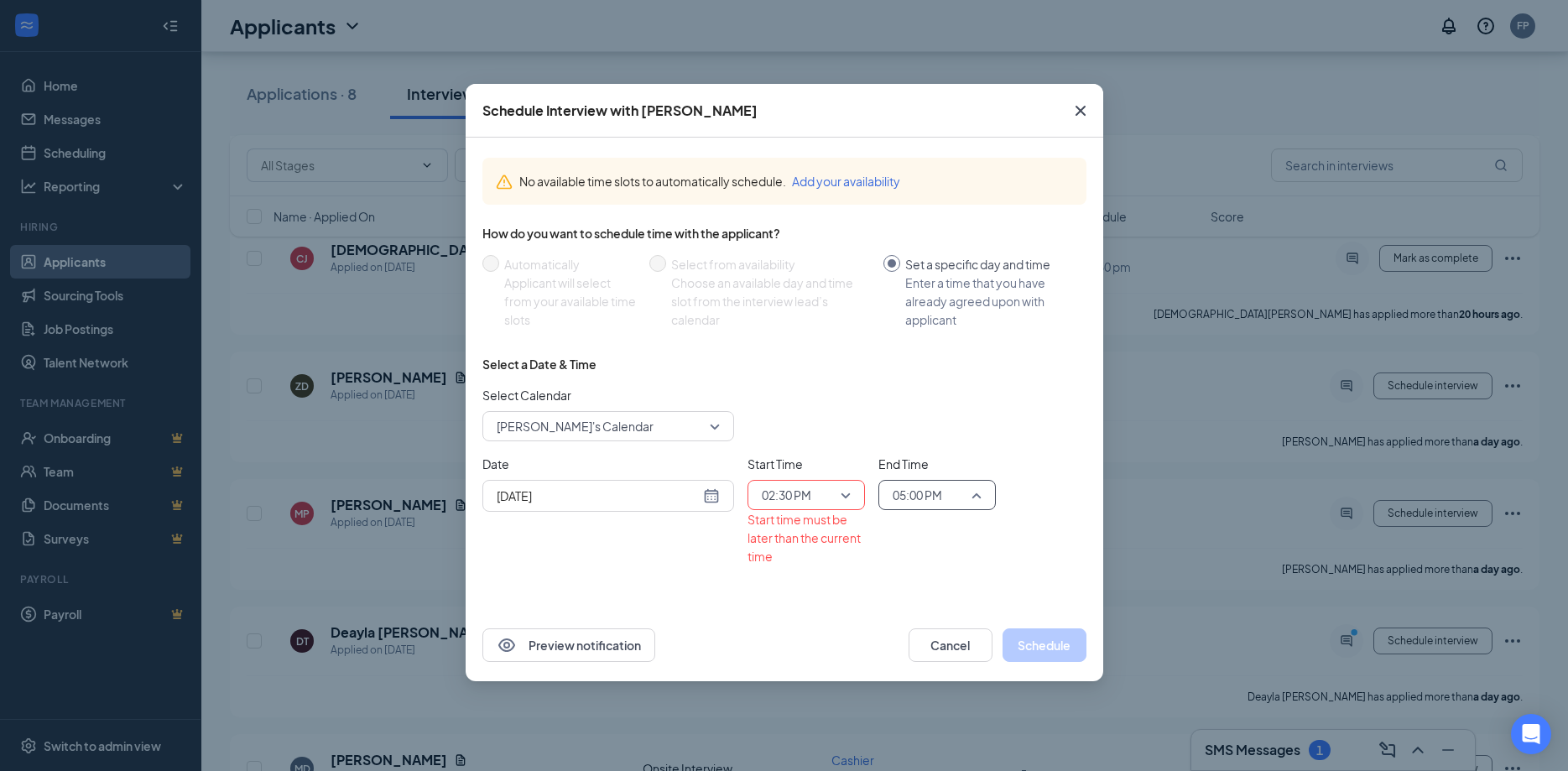
click at [959, 501] on span "05:00 PM" at bounding box center [930, 495] width 74 height 25
click at [923, 581] on span "03:00 PM" at bounding box center [916, 586] width 50 height 18
click at [684, 496] on input "Oct 15, 2025" at bounding box center [598, 496] width 203 height 18
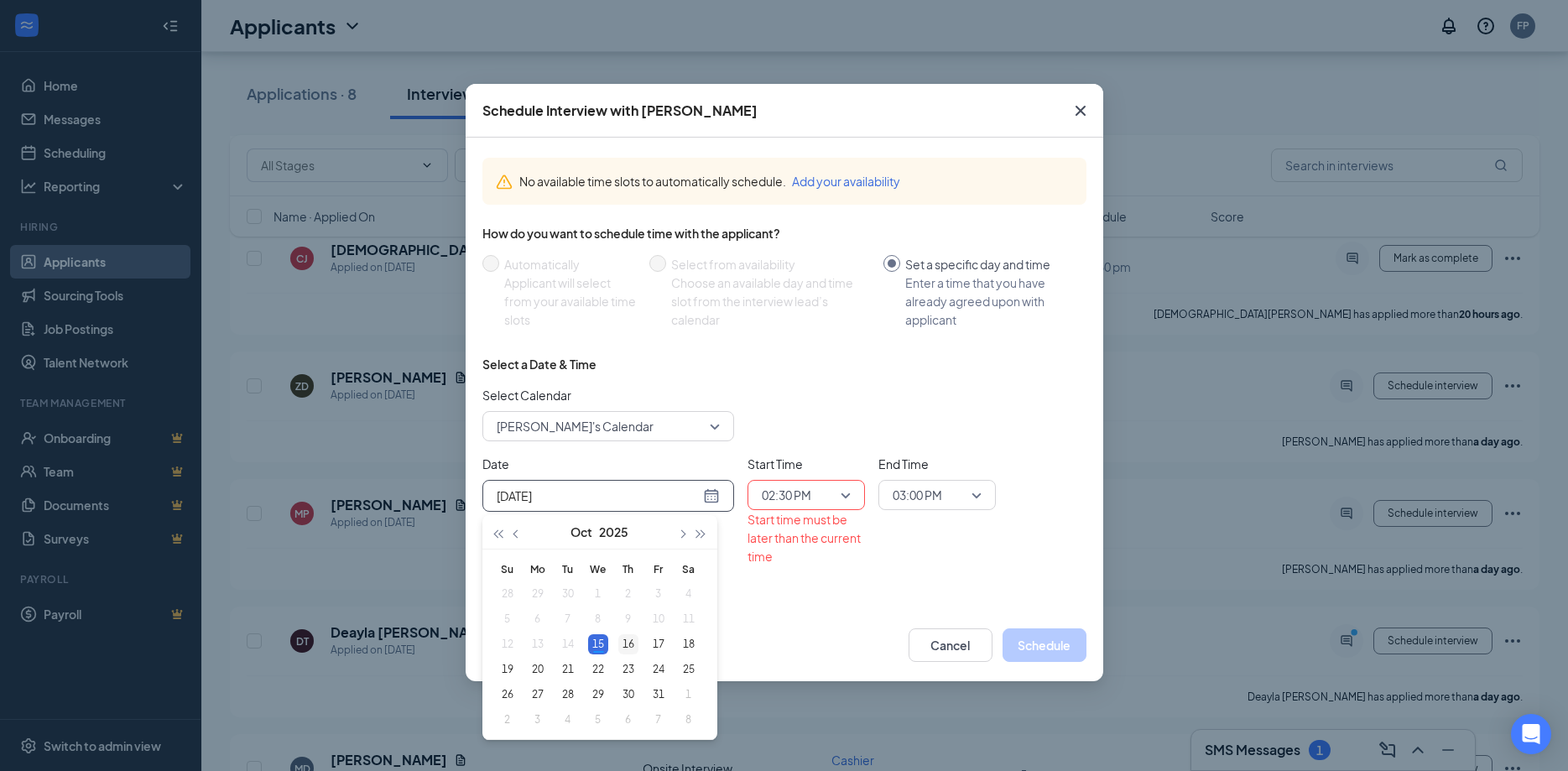
type input "Oct 16, 2025"
click at [626, 646] on div "16" at bounding box center [628, 644] width 20 height 20
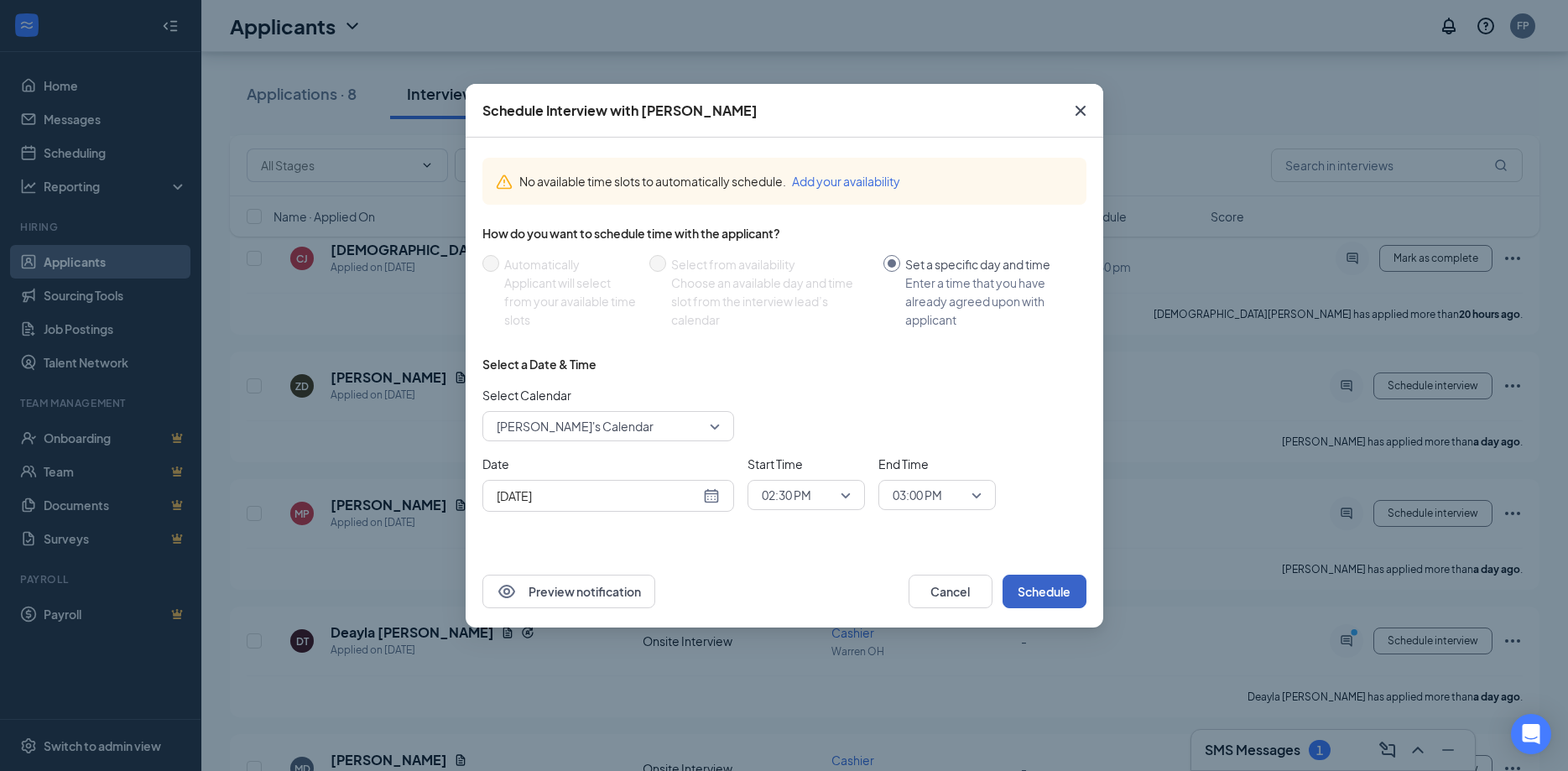
click at [1049, 591] on button "Schedule" at bounding box center [1045, 591] width 84 height 33
click at [1413, 752] on div "Schedule Interview with Deayla Trice No available time slots to automatically s…" at bounding box center [784, 386] width 1568 height 771
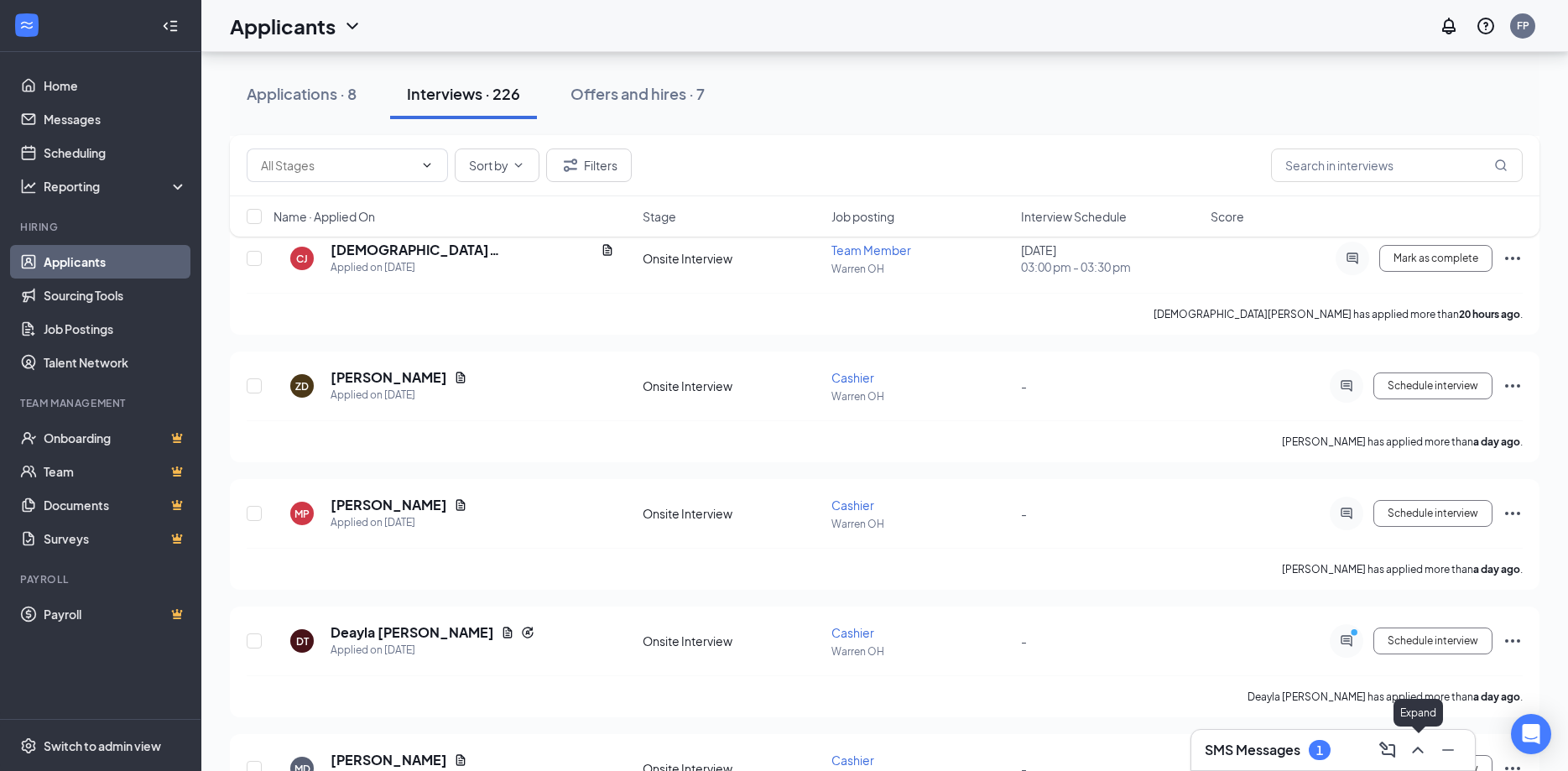
drag, startPoint x: 1418, startPoint y: 752, endPoint x: 1332, endPoint y: 728, distance: 89.3
click at [1418, 751] on icon "ChevronUp" at bounding box center [1418, 750] width 20 height 20
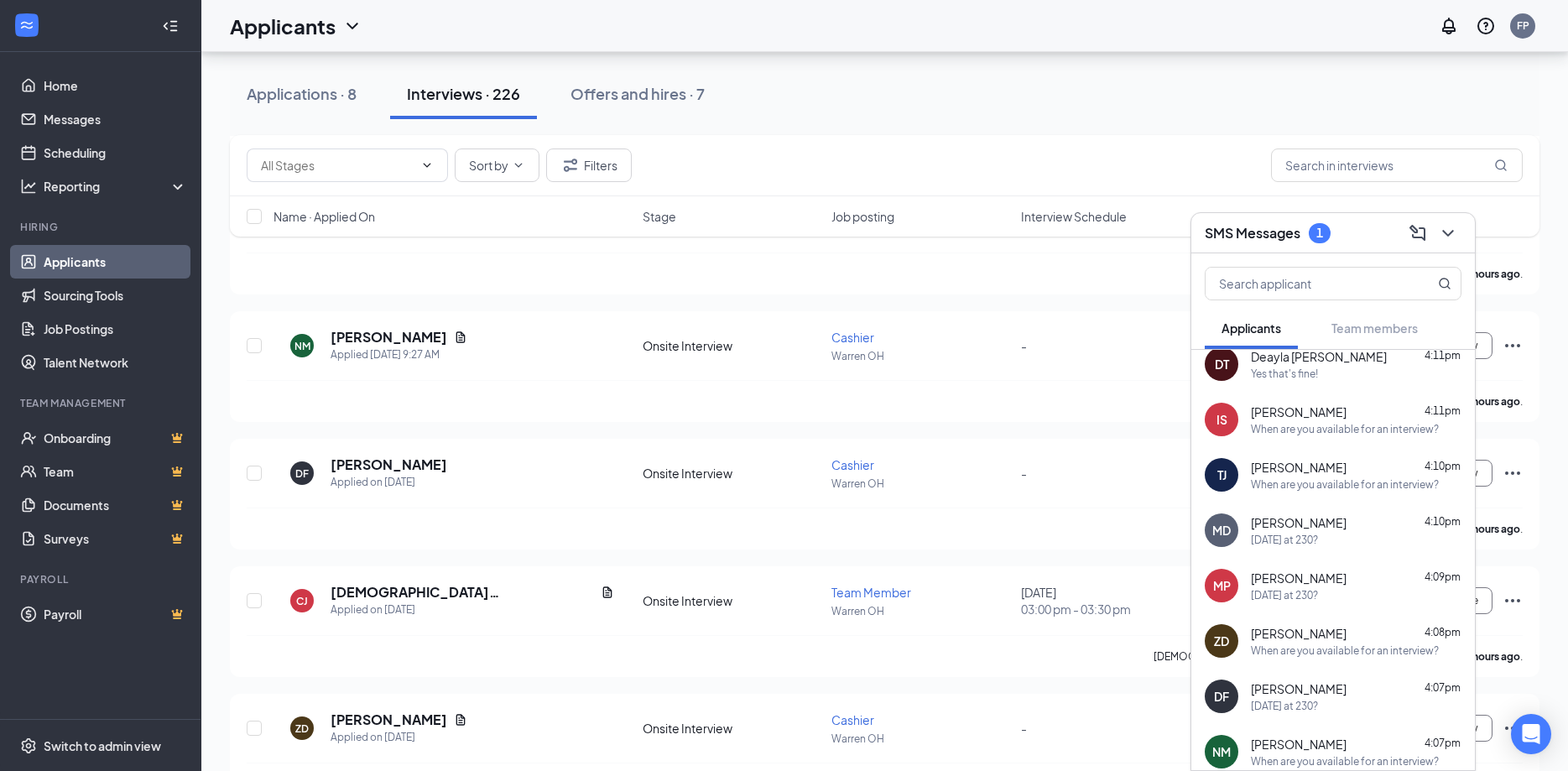
scroll to position [0, 0]
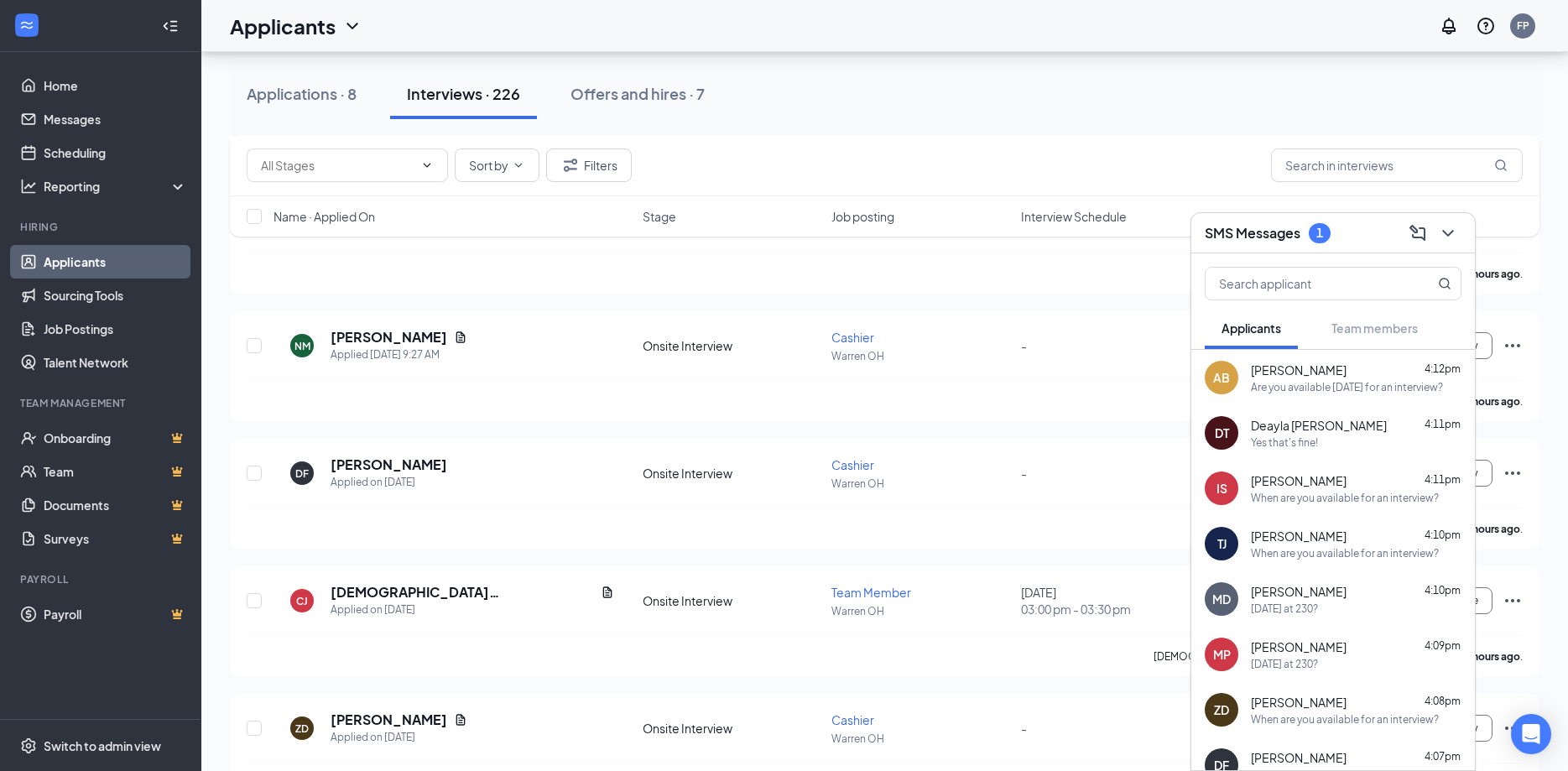
click at [1323, 385] on div "Are you available tomorrow for an interview?" at bounding box center [1347, 387] width 192 height 14
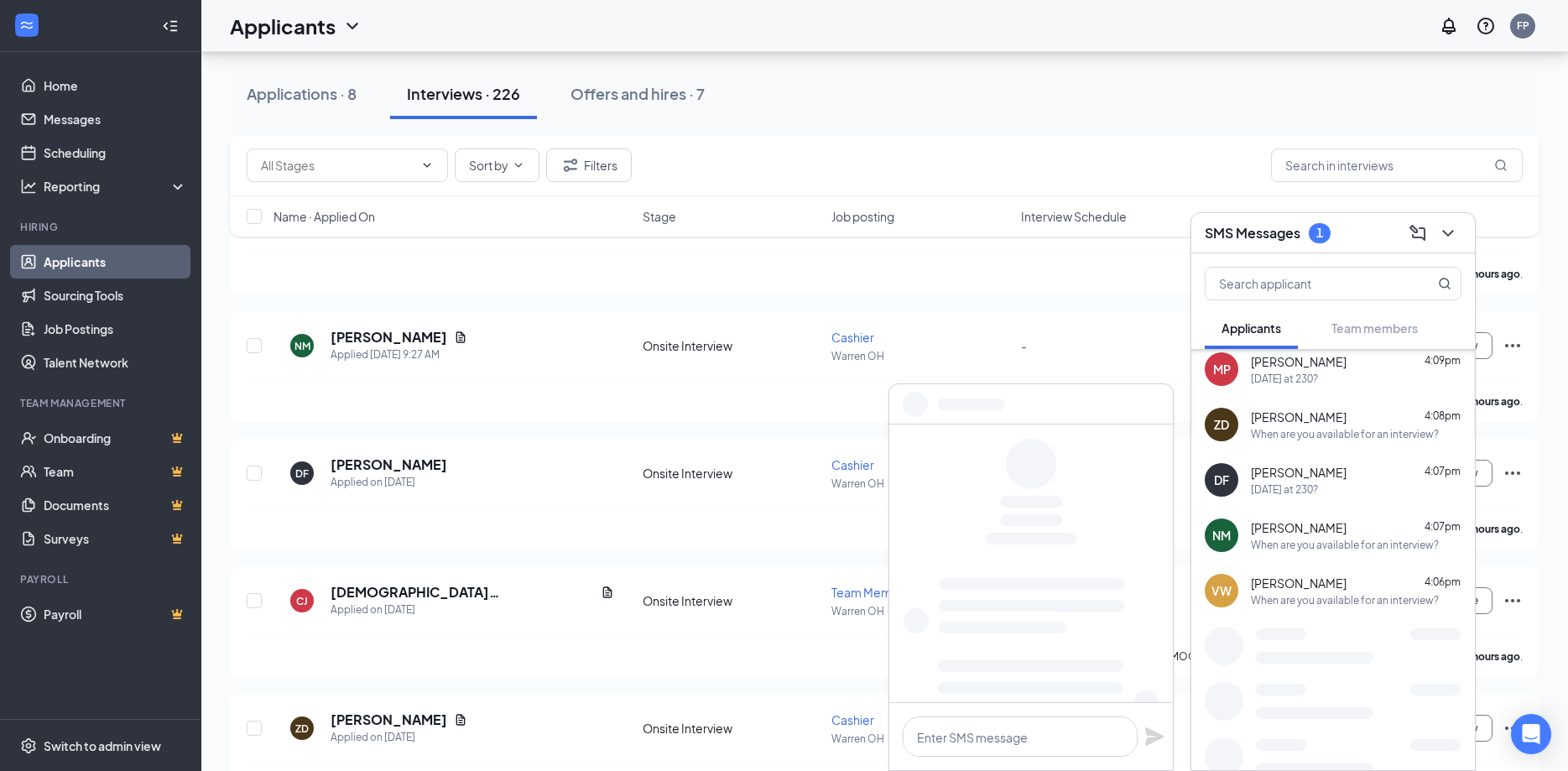
scroll to position [362, 0]
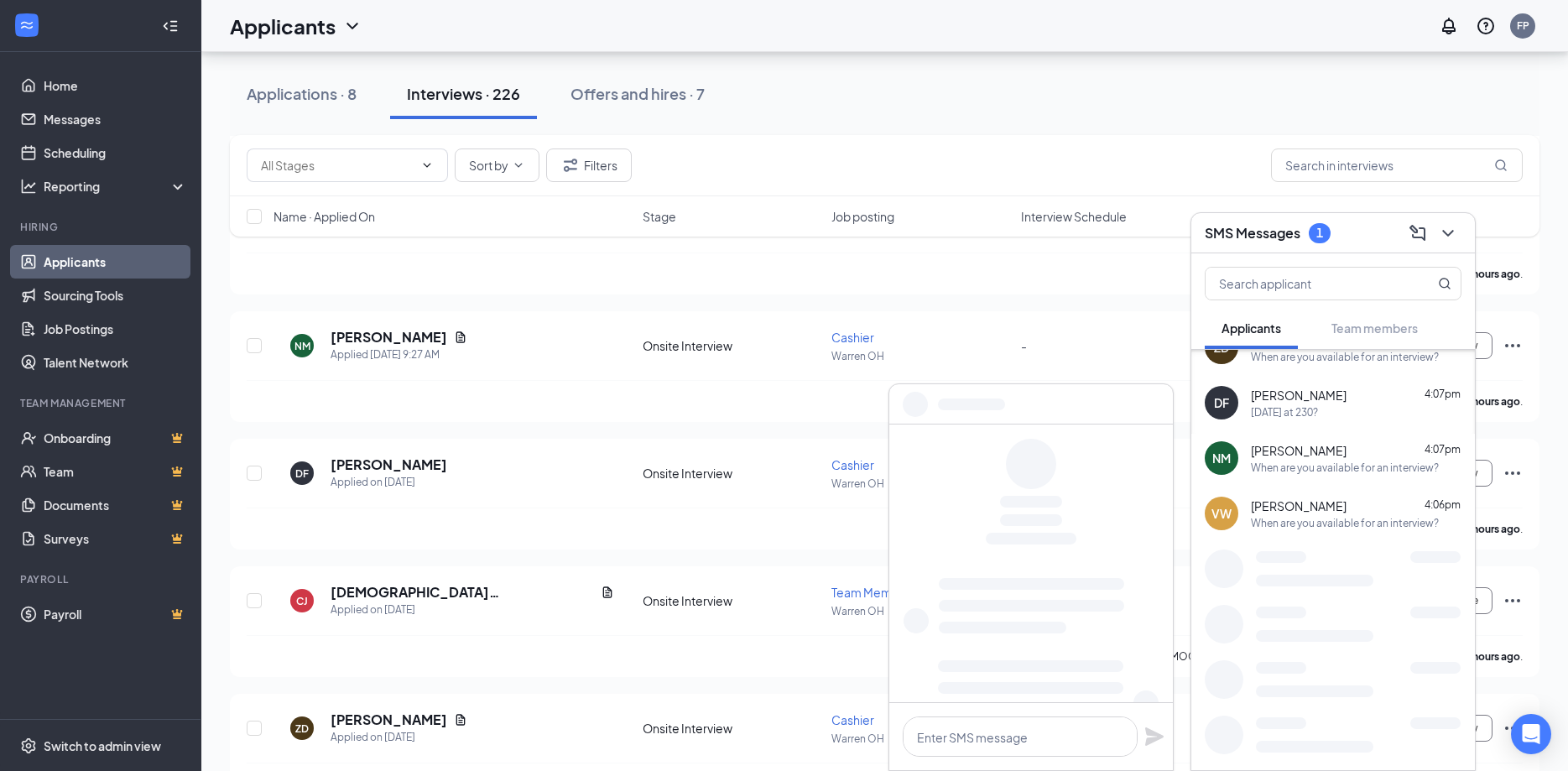
click at [1076, 410] on div at bounding box center [1031, 405] width 283 height 40
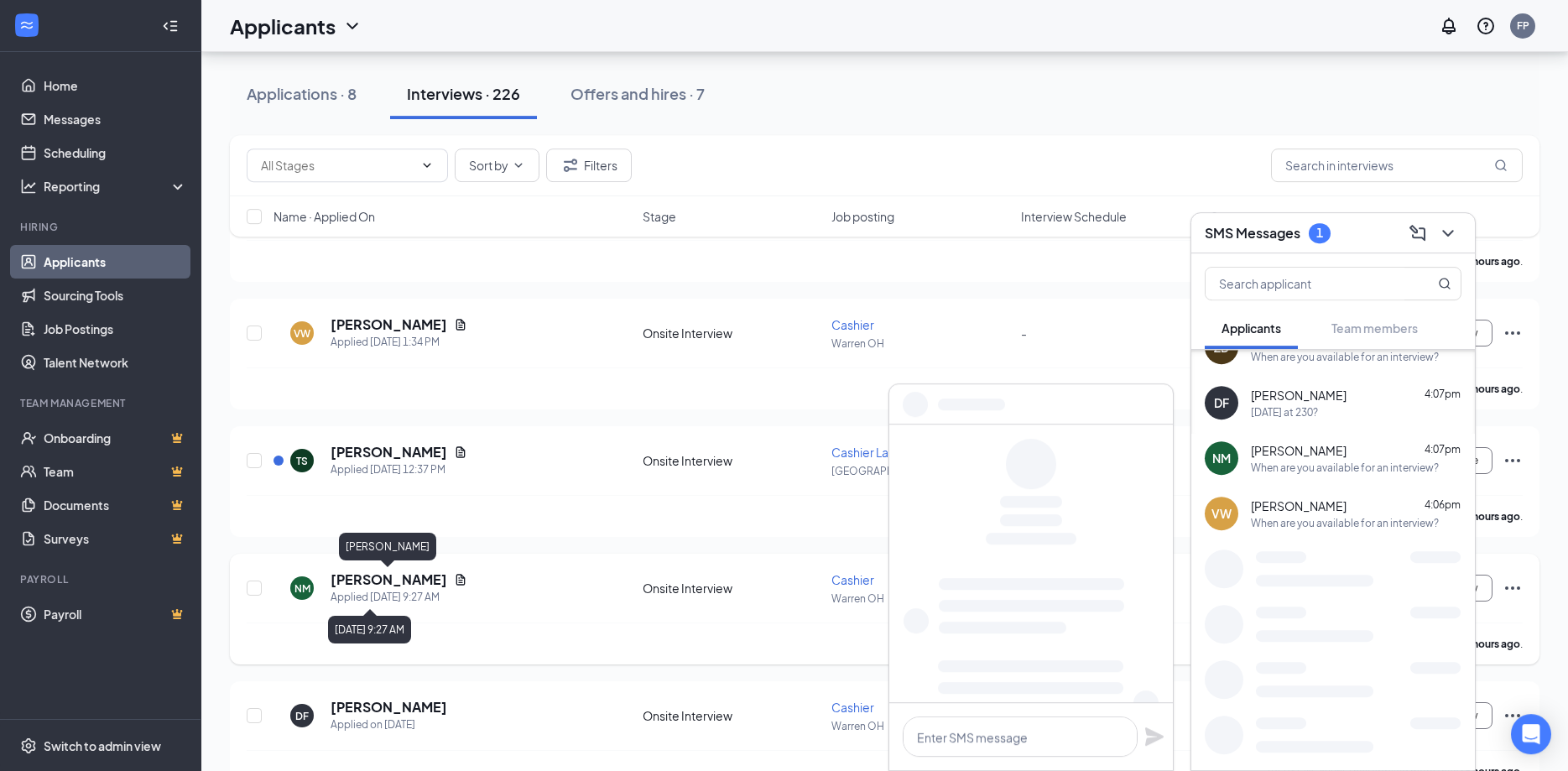
scroll to position [156, 0]
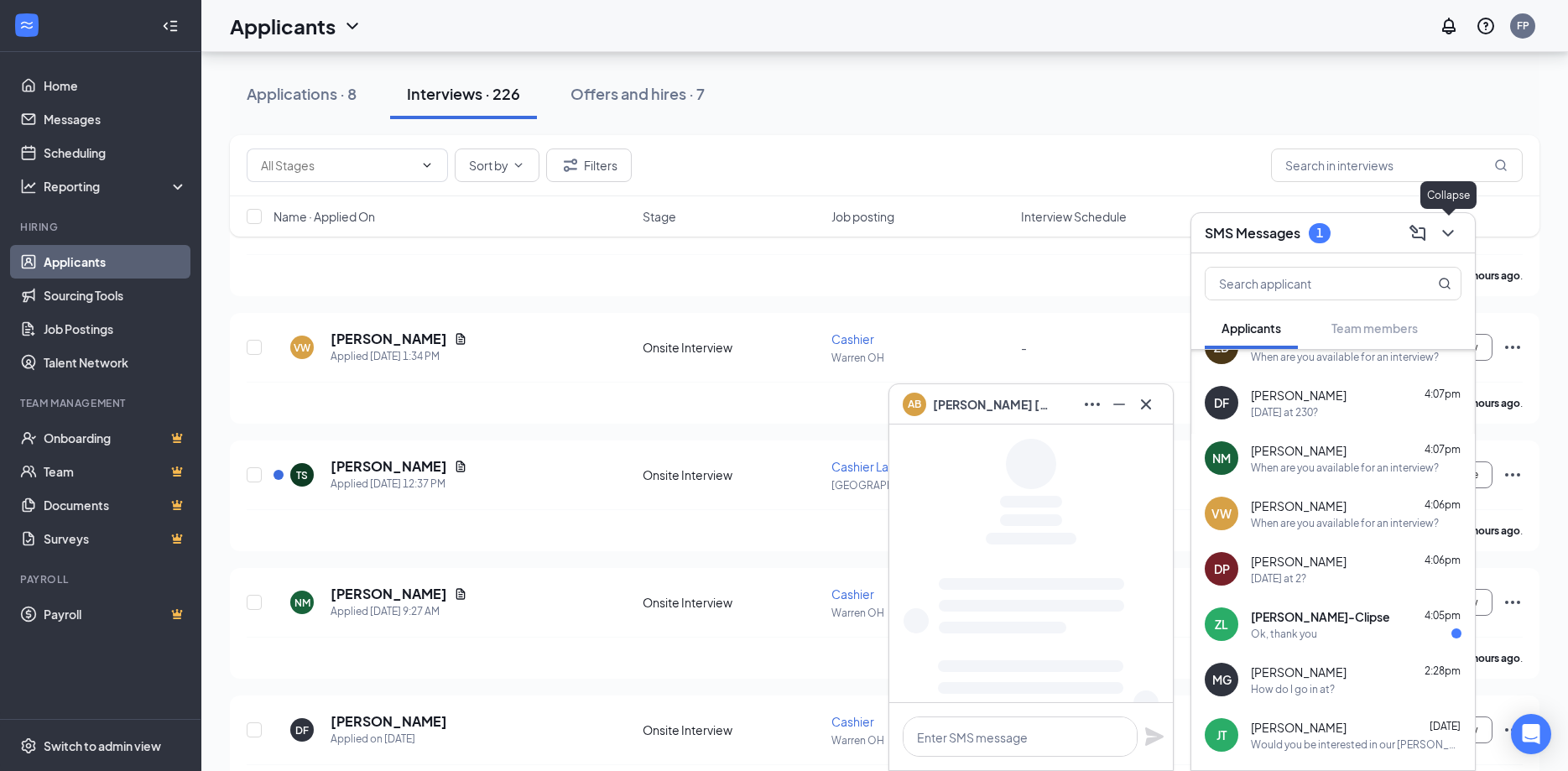
click at [1454, 226] on icon "ChevronDown" at bounding box center [1448, 233] width 20 height 20
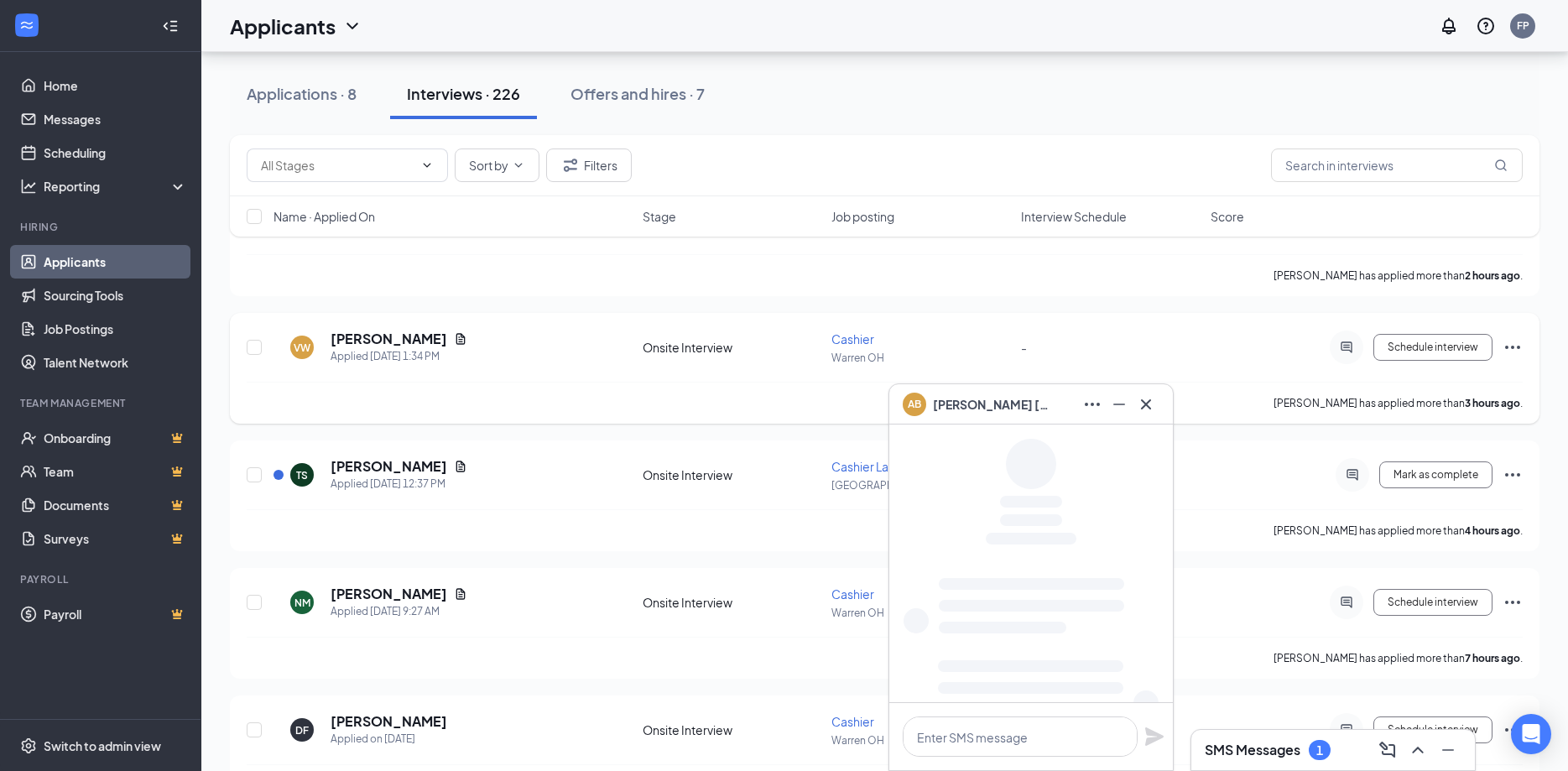
scroll to position [0, 0]
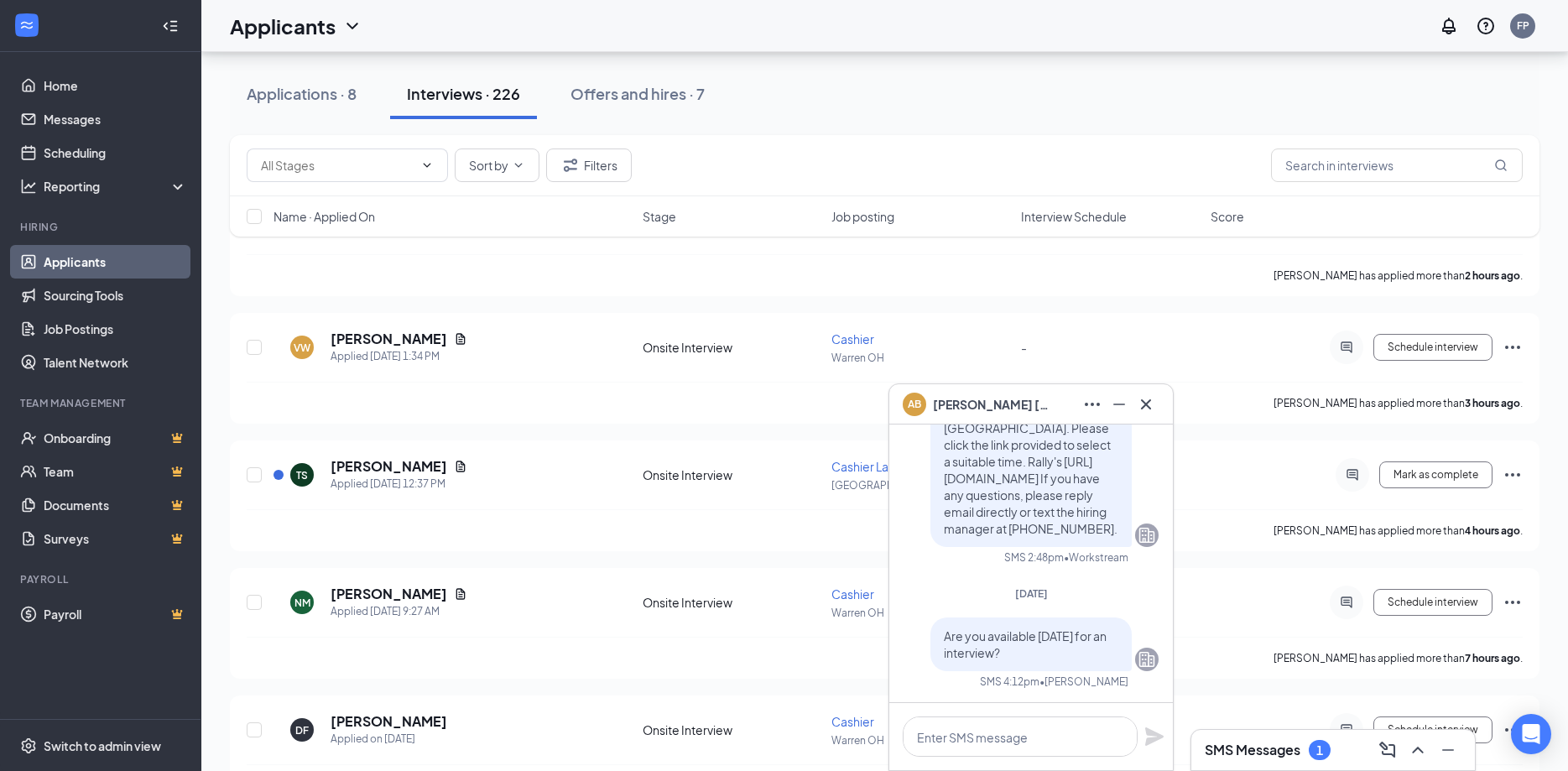
drag, startPoint x: 1161, startPoint y: 405, endPoint x: 1037, endPoint y: 449, distance: 131.6
click at [1159, 405] on div "AB Alex Boyd" at bounding box center [1031, 405] width 283 height 40
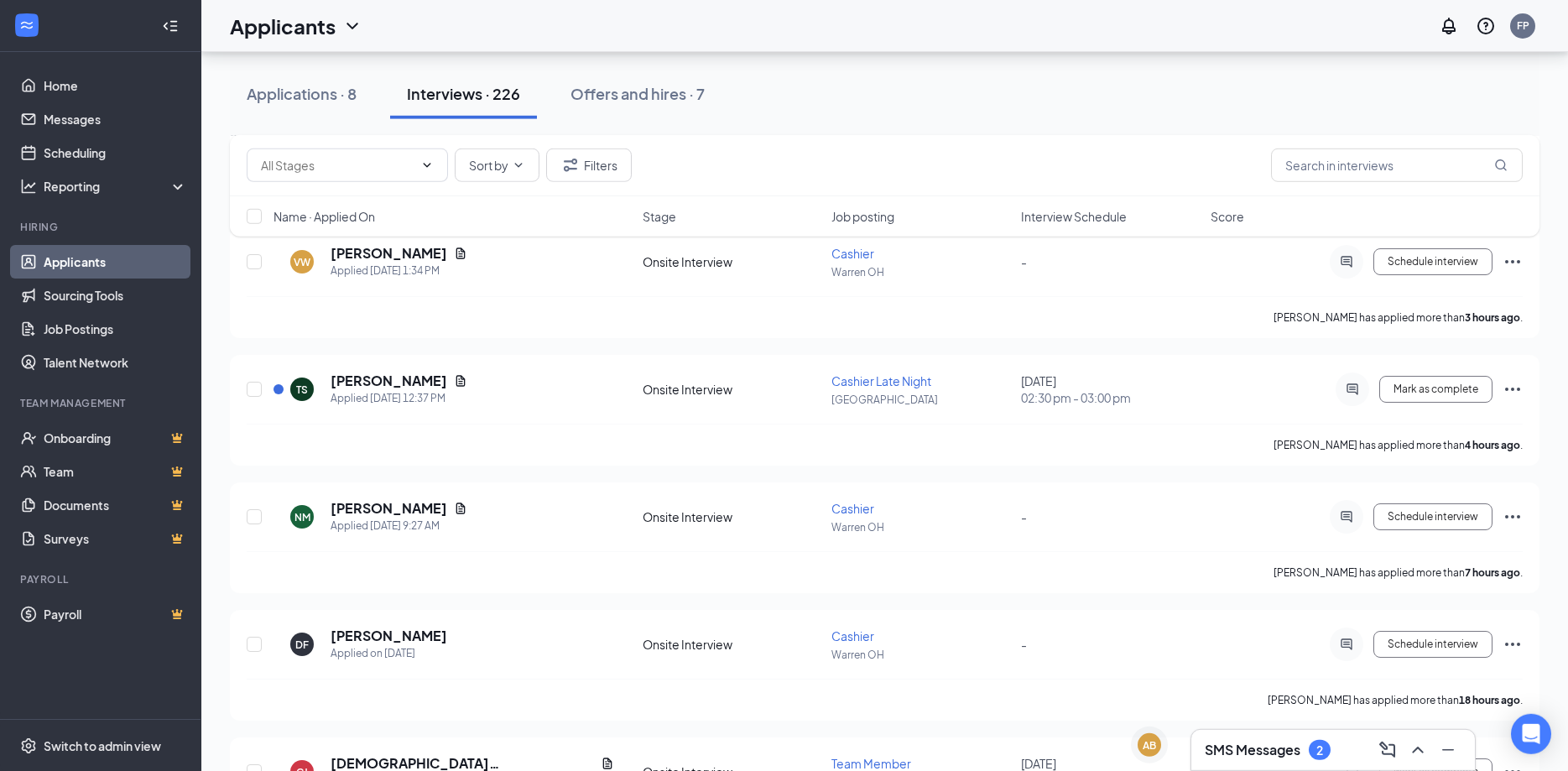
scroll to position [327, 0]
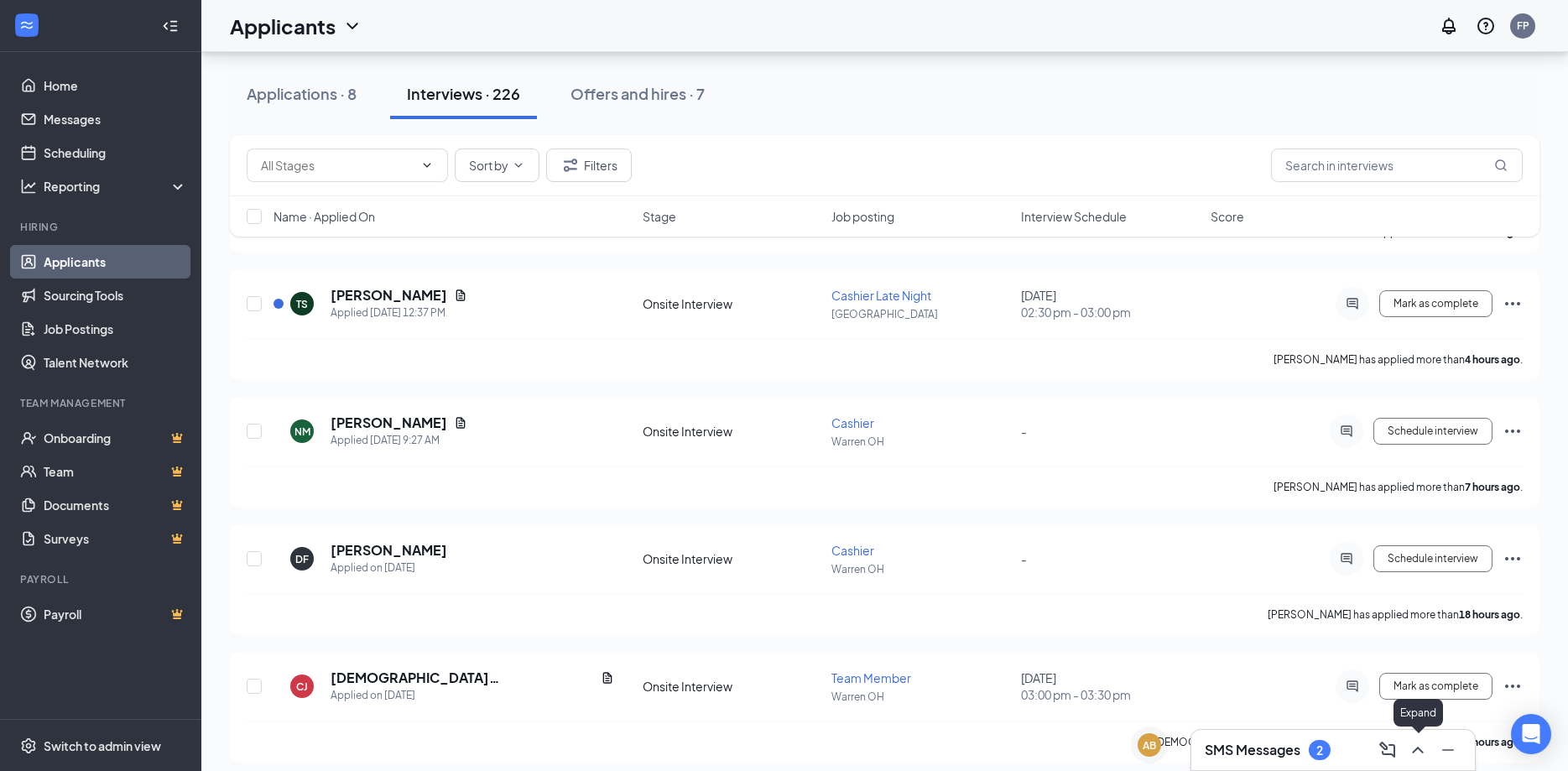
click at [1420, 757] on icon "ChevronUp" at bounding box center [1418, 750] width 20 height 20
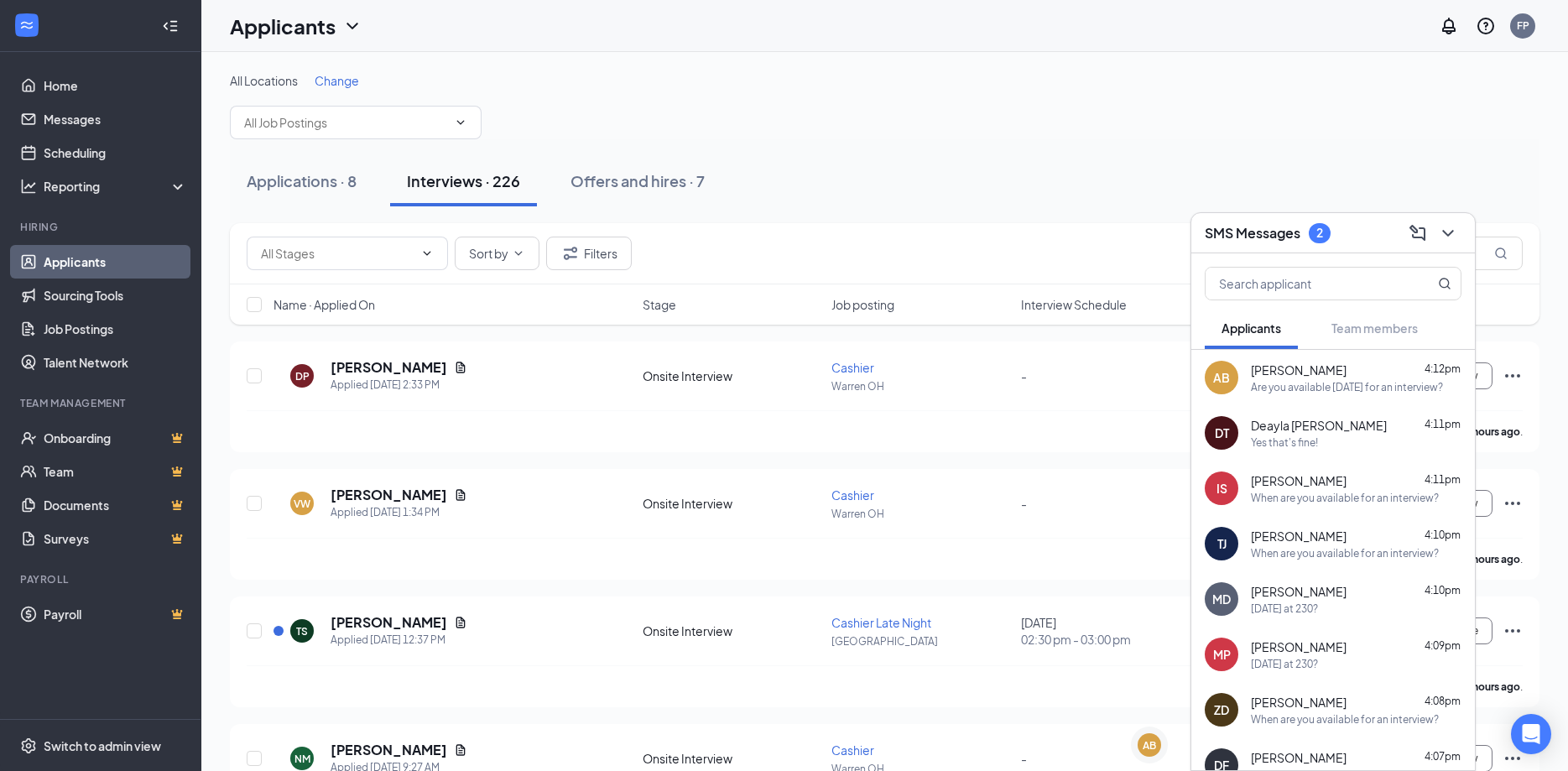
scroll to position [453, 0]
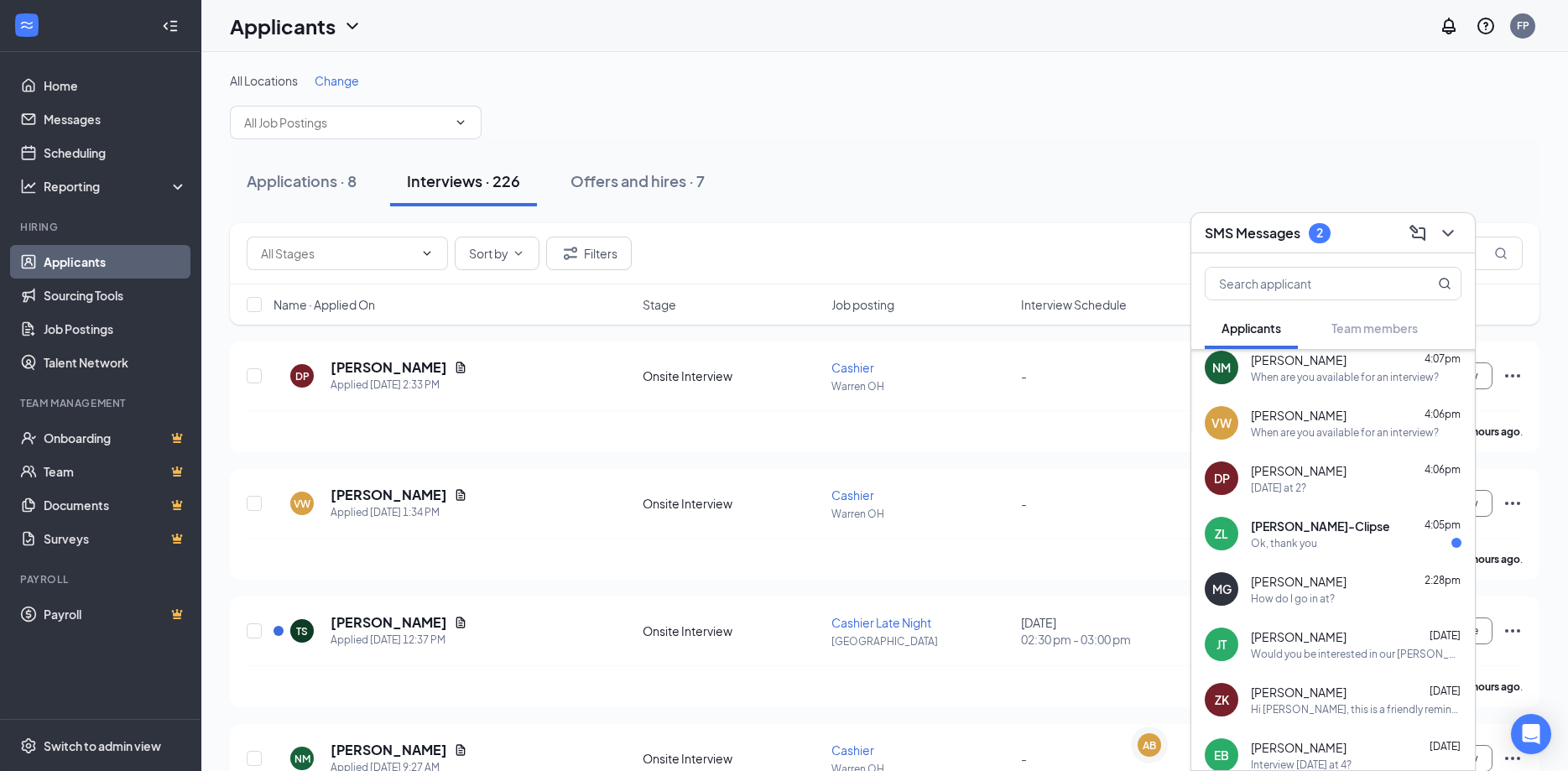
click at [1316, 233] on div "2" at bounding box center [1320, 233] width 22 height 20
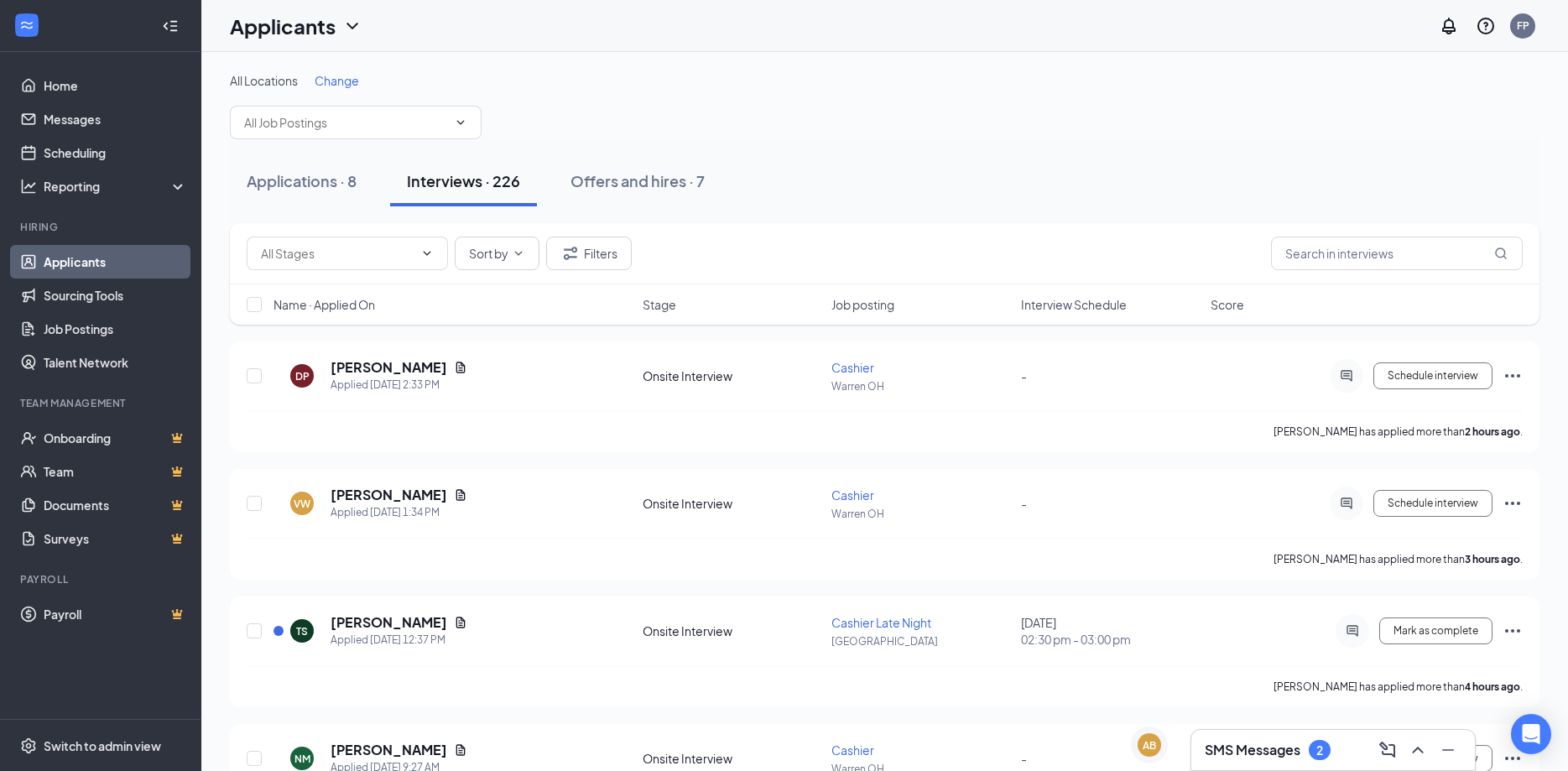
click at [1319, 744] on div "2" at bounding box center [1319, 750] width 6 height 14
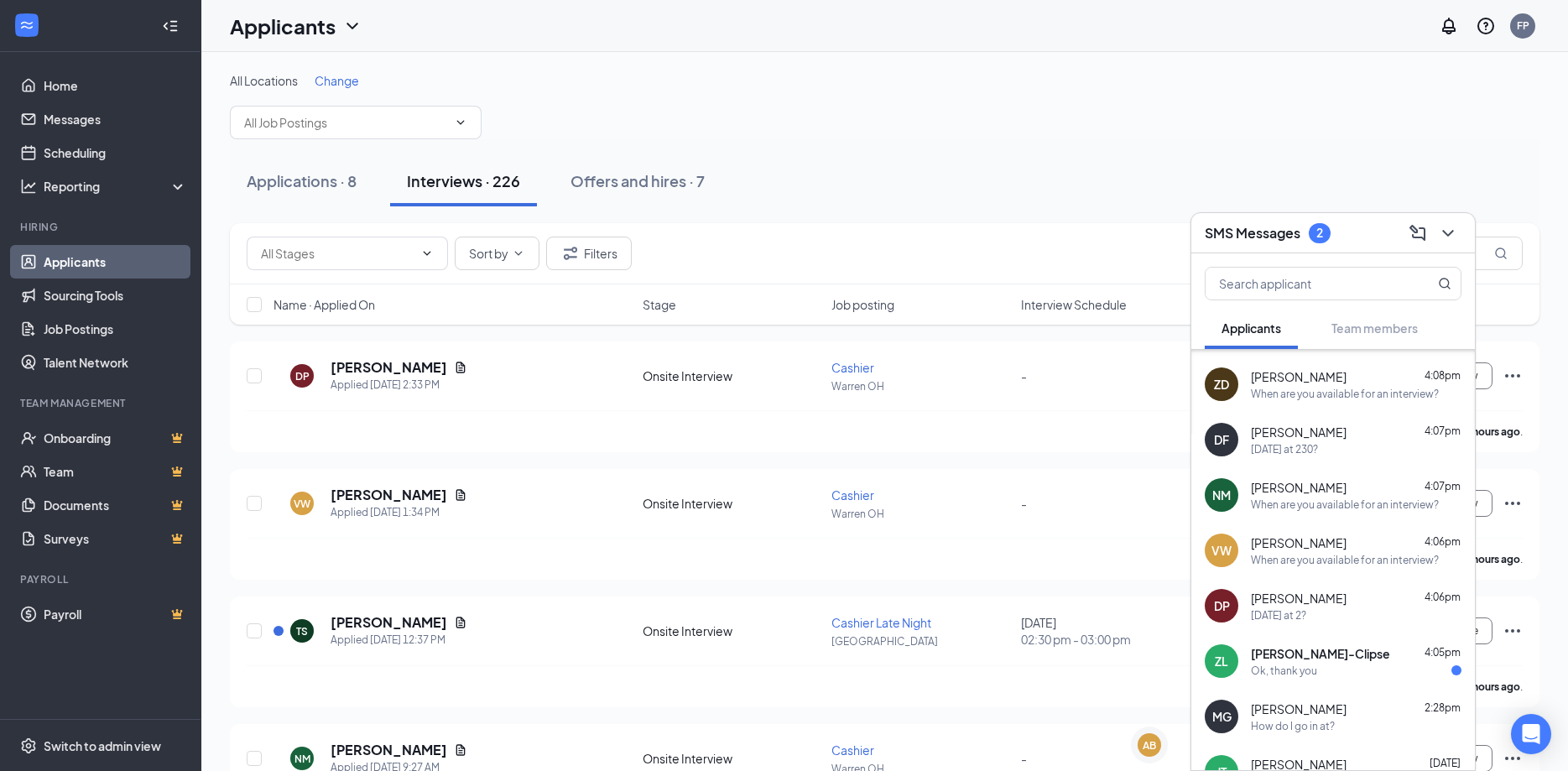
scroll to position [453, 0]
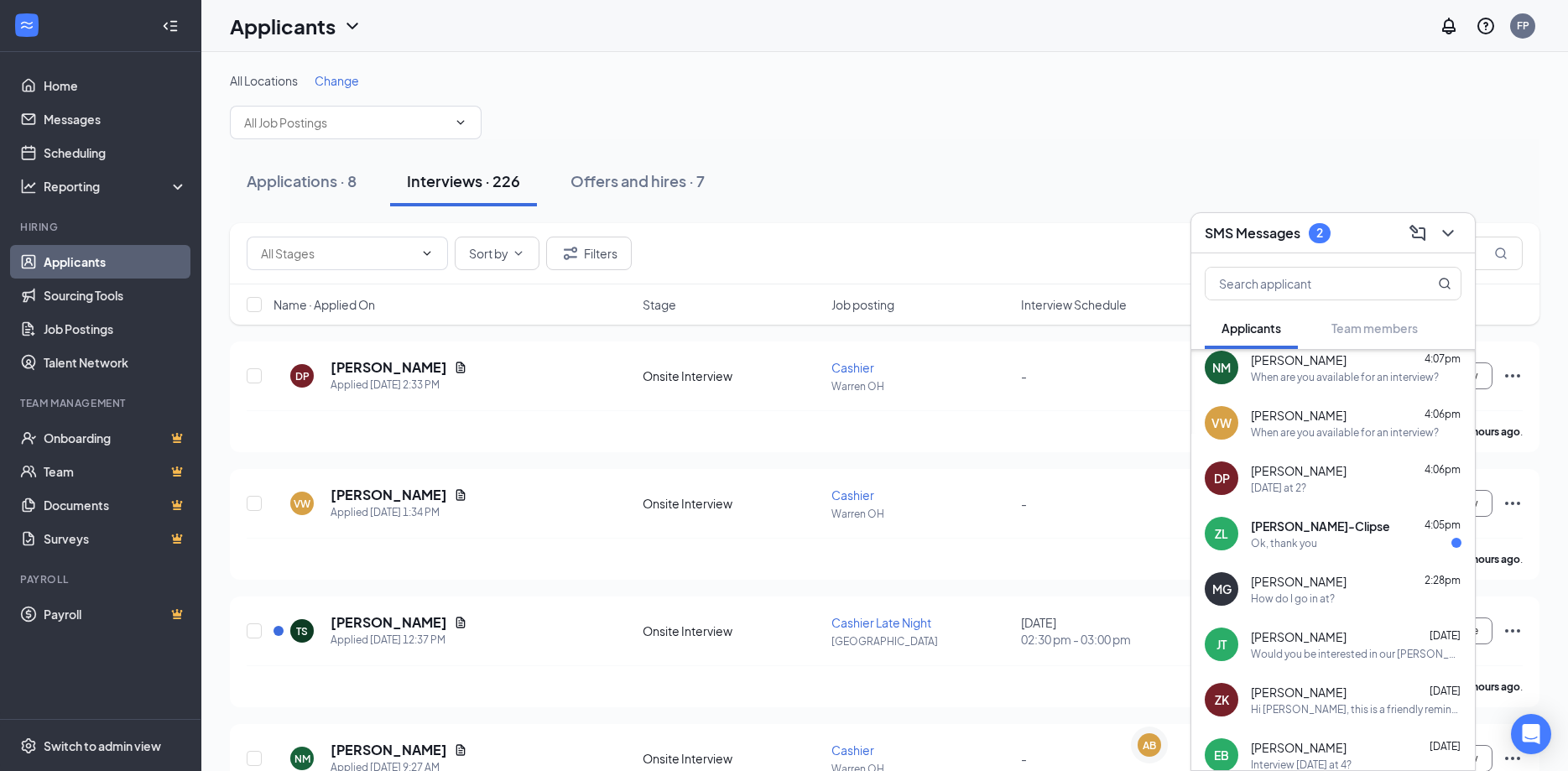
click at [1308, 534] on div "Zachary Lovins-Clipse 4:05pm Ok, thank you" at bounding box center [1356, 534] width 211 height 33
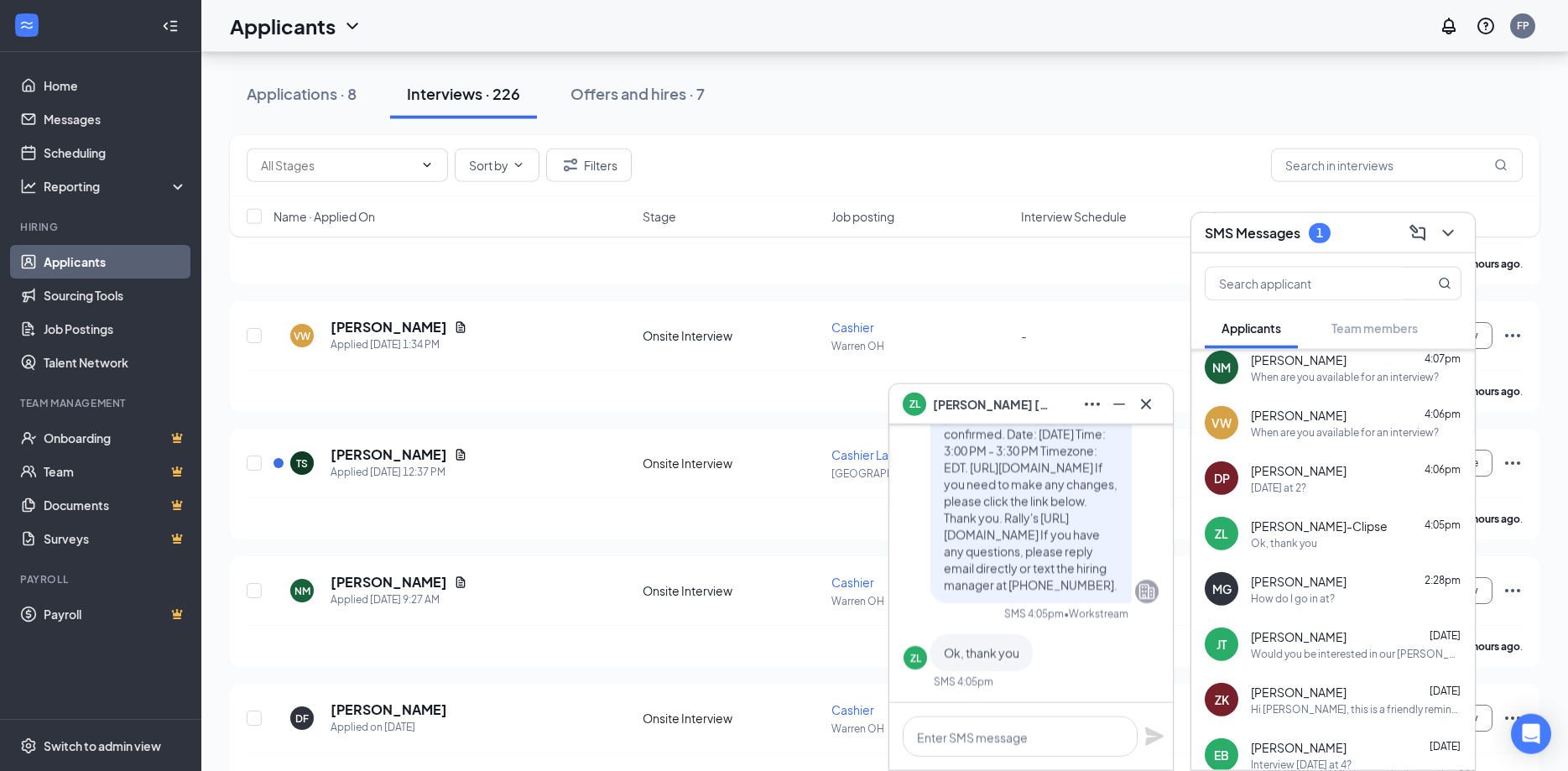
scroll to position [171, 0]
click at [1150, 404] on icon "Cross" at bounding box center [1146, 405] width 20 height 20
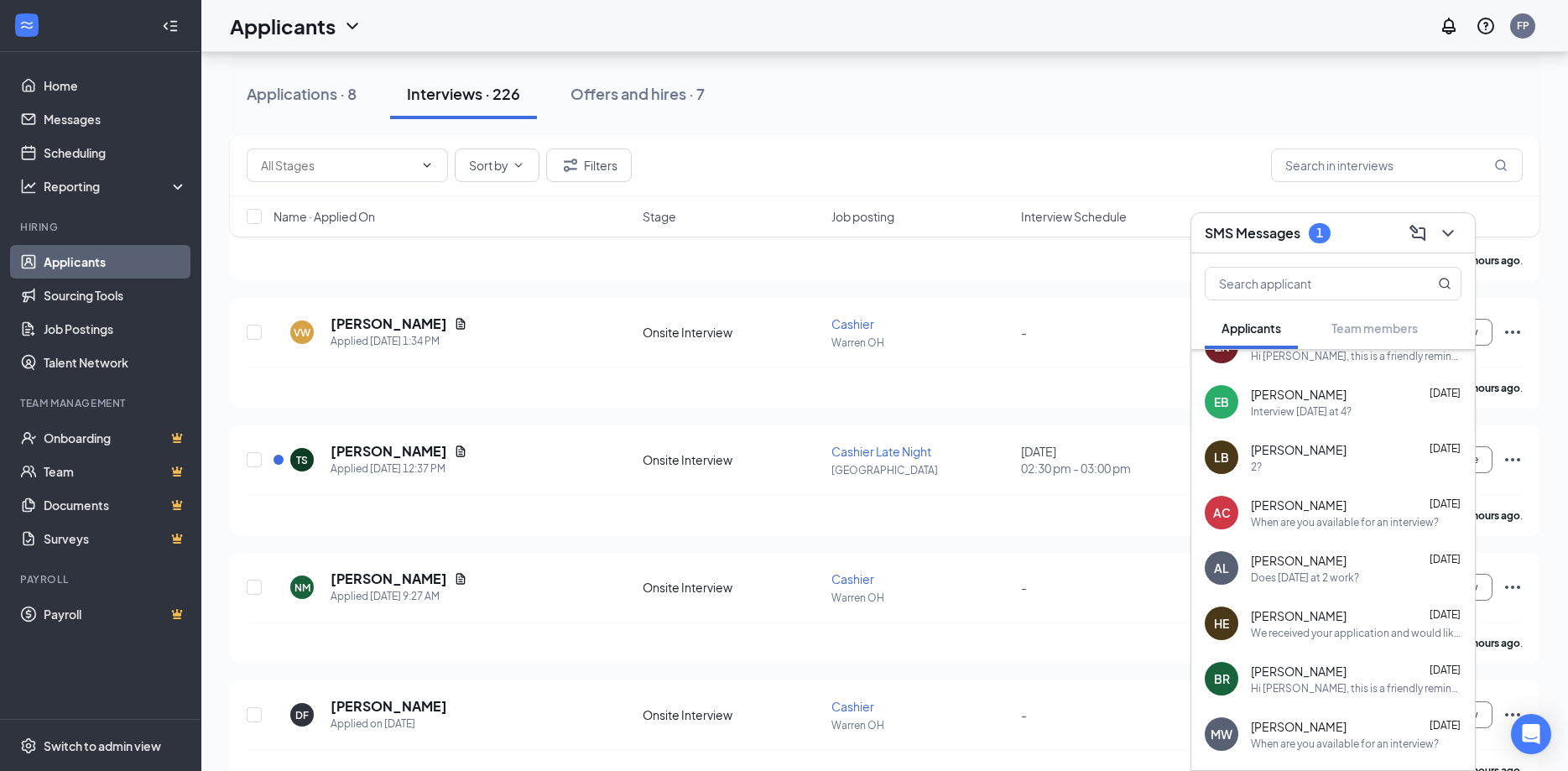
scroll to position [1078, 0]
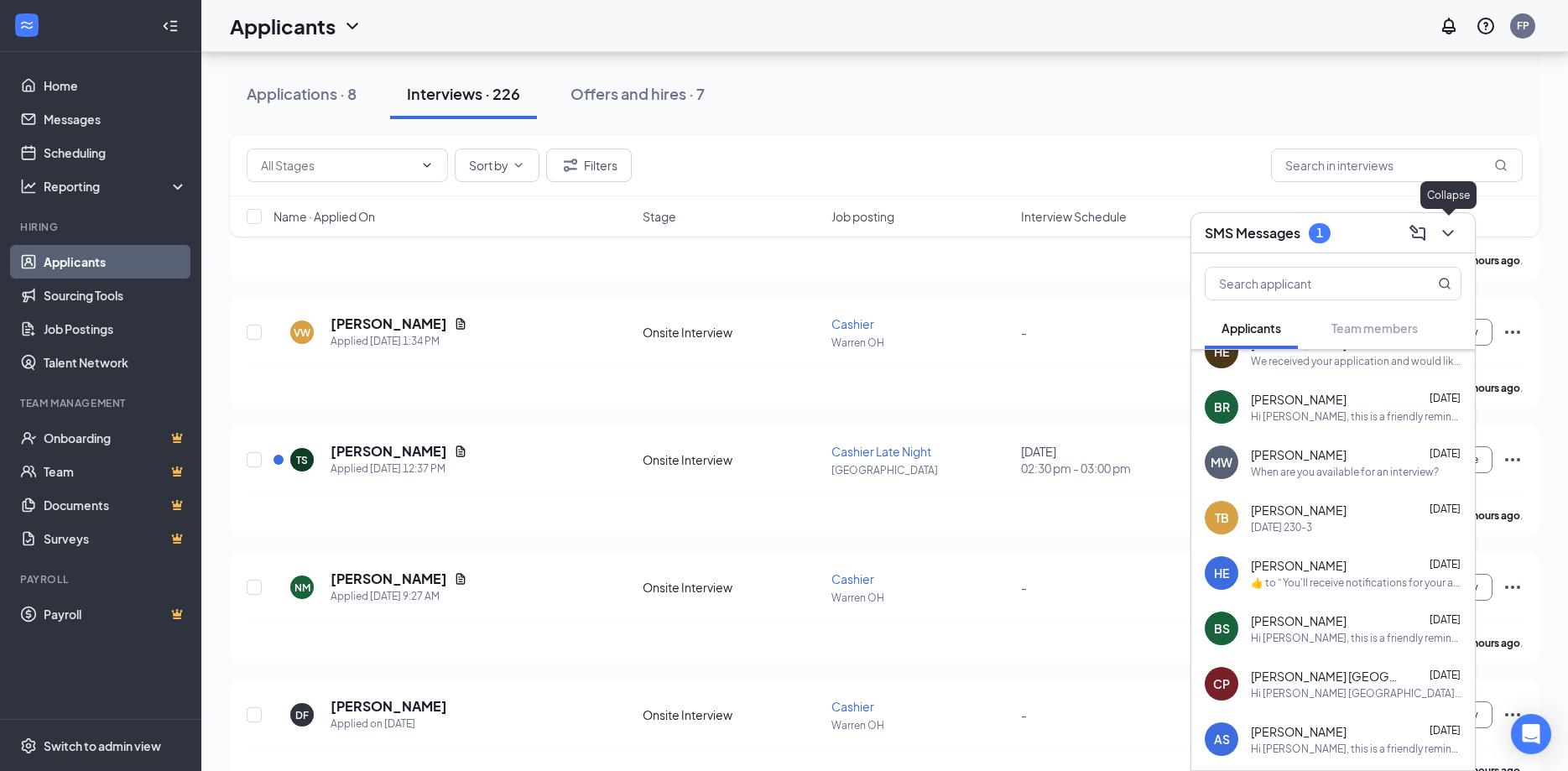
click at [1454, 226] on icon "ChevronDown" at bounding box center [1448, 233] width 20 height 20
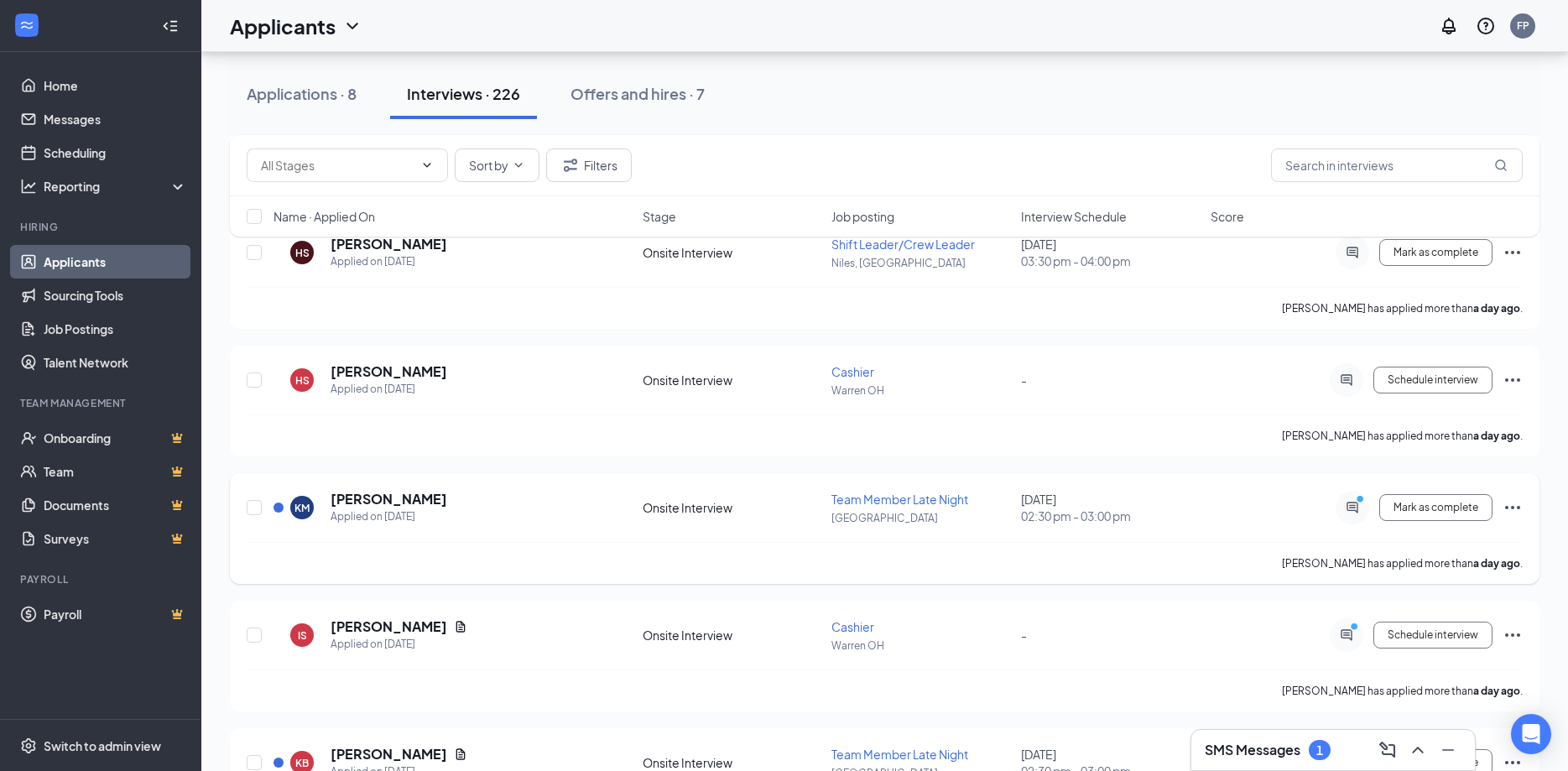
scroll to position [1369, 0]
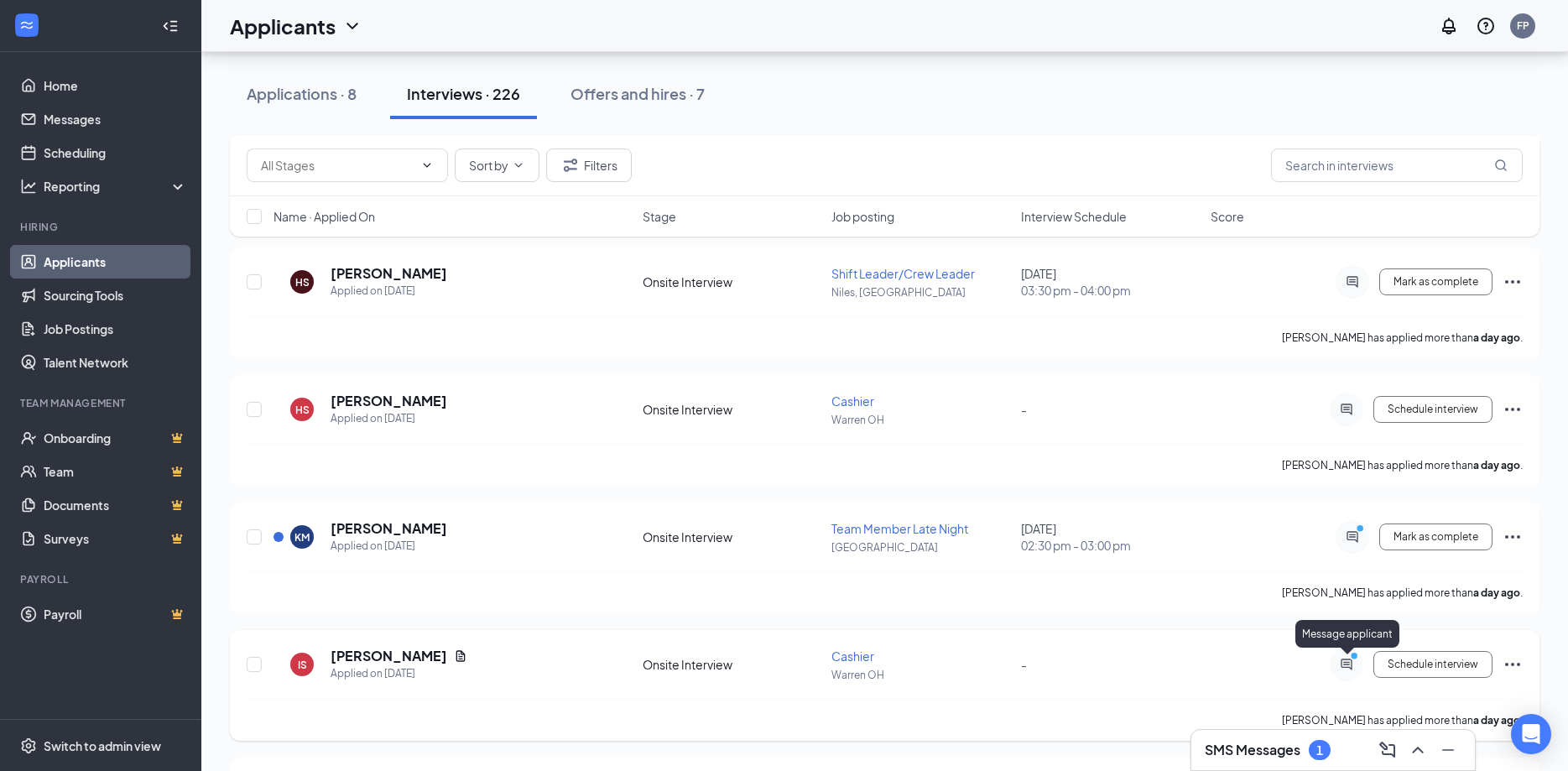
click at [1348, 660] on icon "PrimaryDot" at bounding box center [1357, 657] width 20 height 14
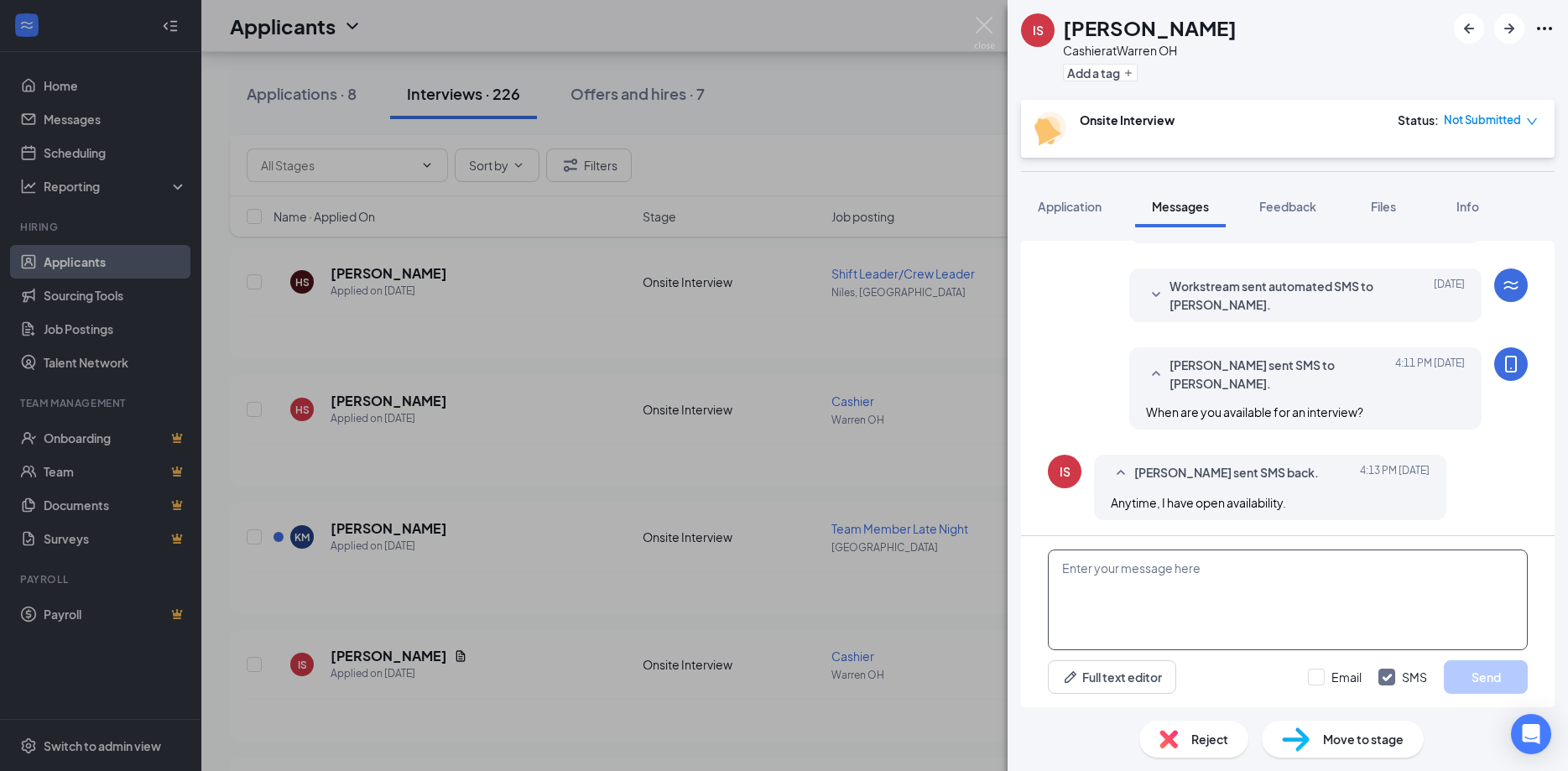
scroll to position [237, 0]
click at [988, 29] on img at bounding box center [984, 33] width 21 height 33
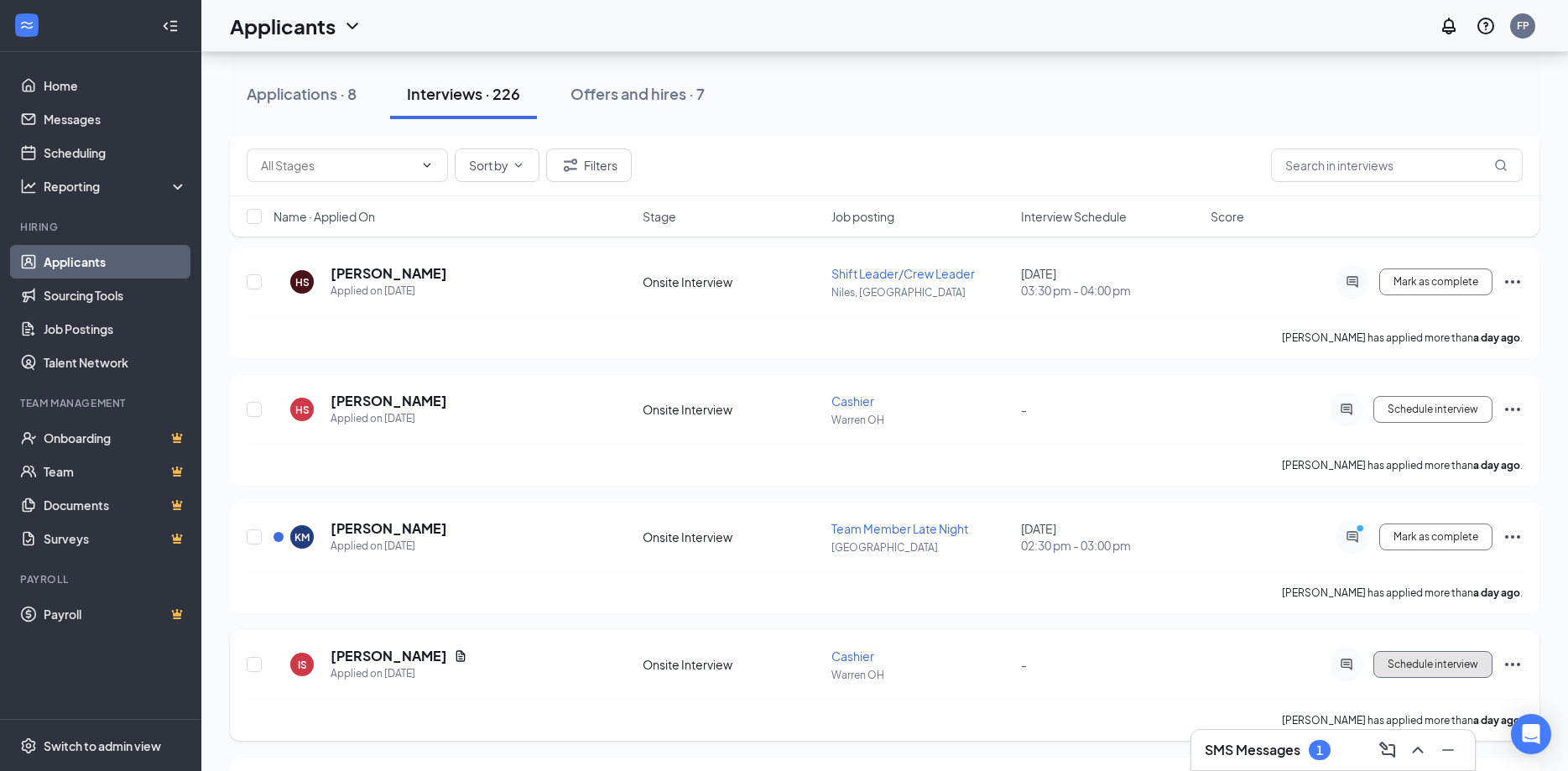
click at [1422, 663] on span "Schedule interview" at bounding box center [1433, 664] width 91 height 12
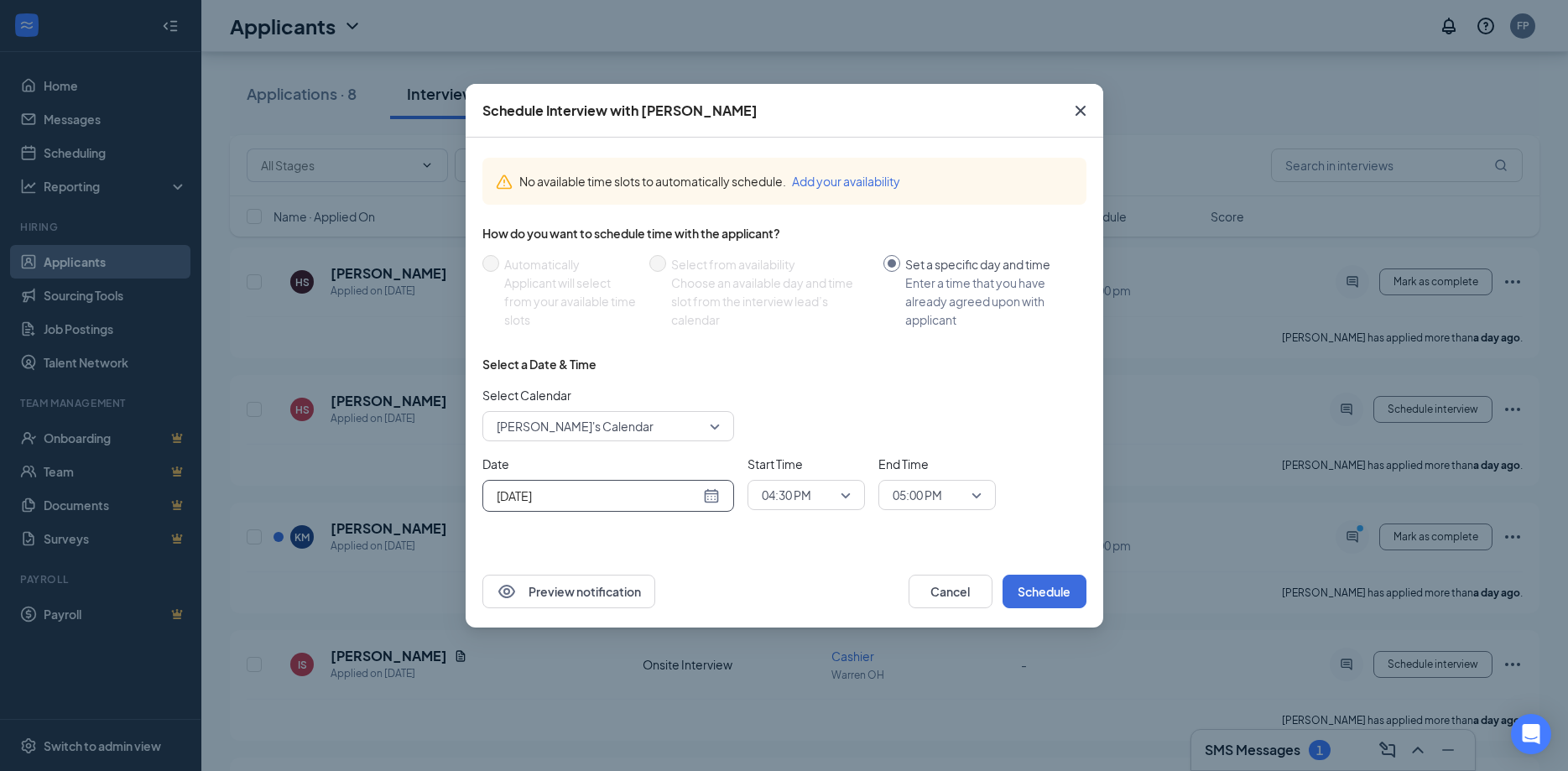
click at [713, 491] on div "Oct 15, 2025" at bounding box center [608, 496] width 224 height 18
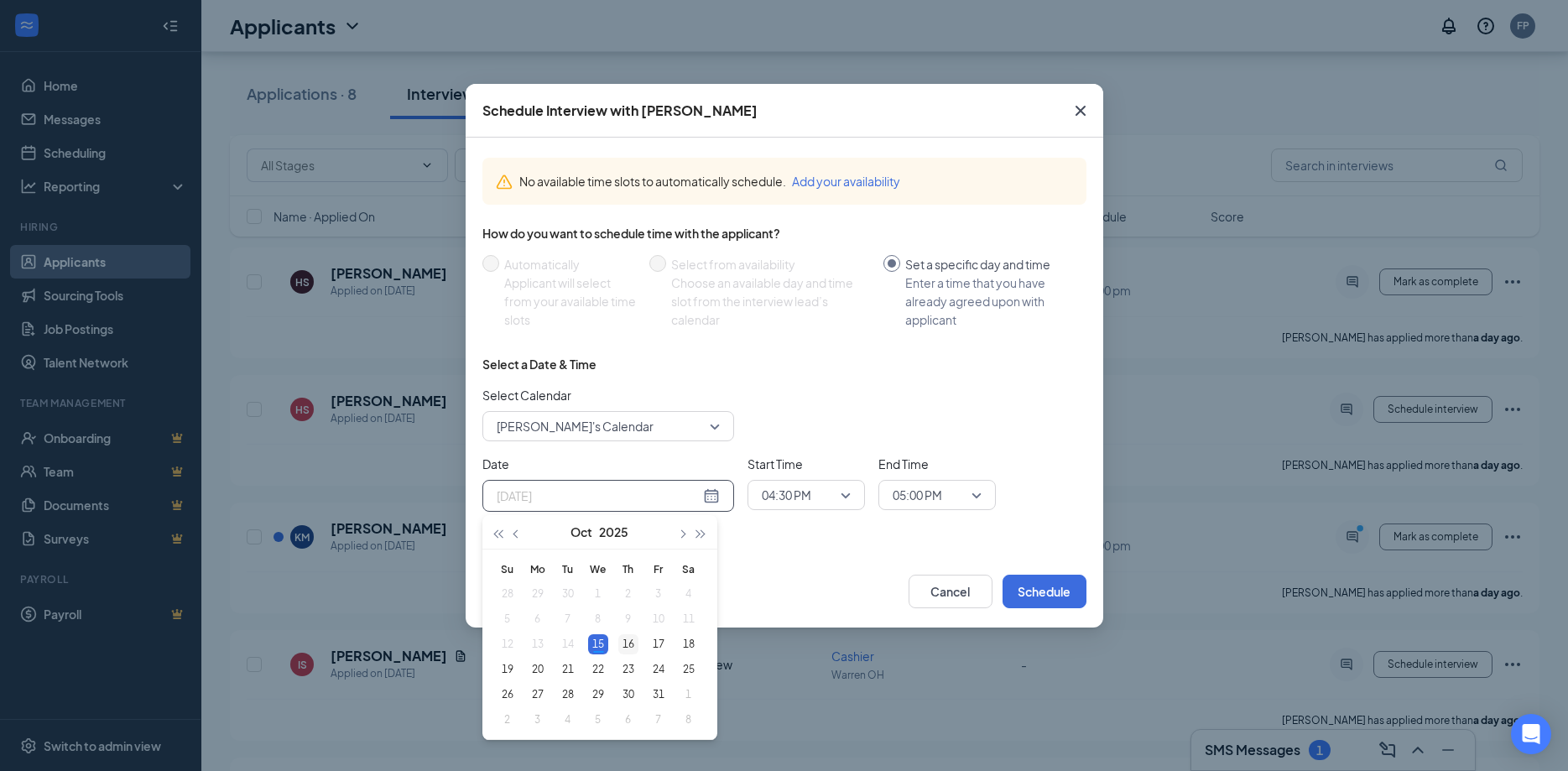
type input "Oct 16, 2025"
click at [626, 644] on div "16" at bounding box center [628, 644] width 20 height 20
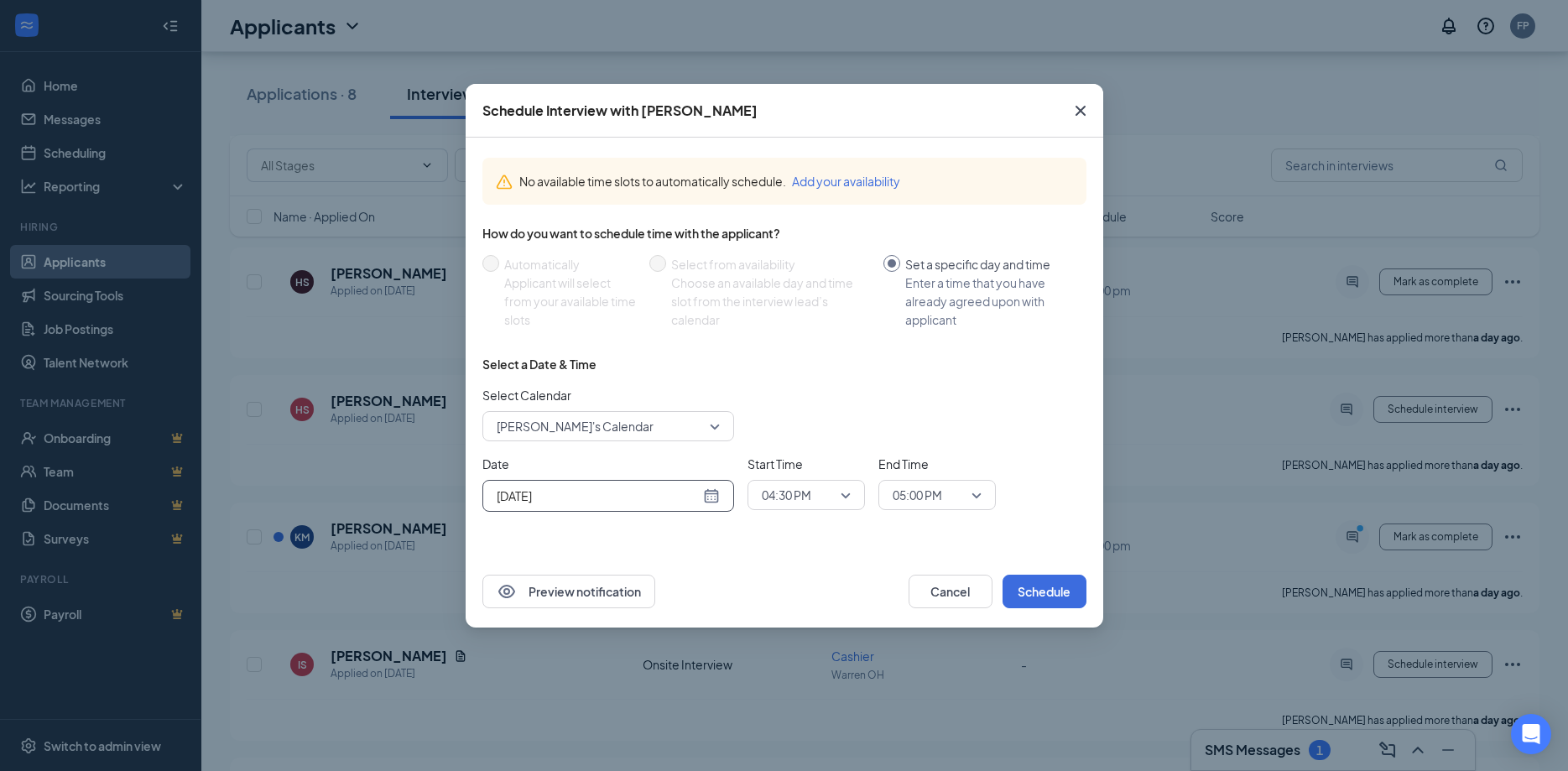
click at [851, 498] on div "04:30 PM" at bounding box center [807, 494] width 118 height 30
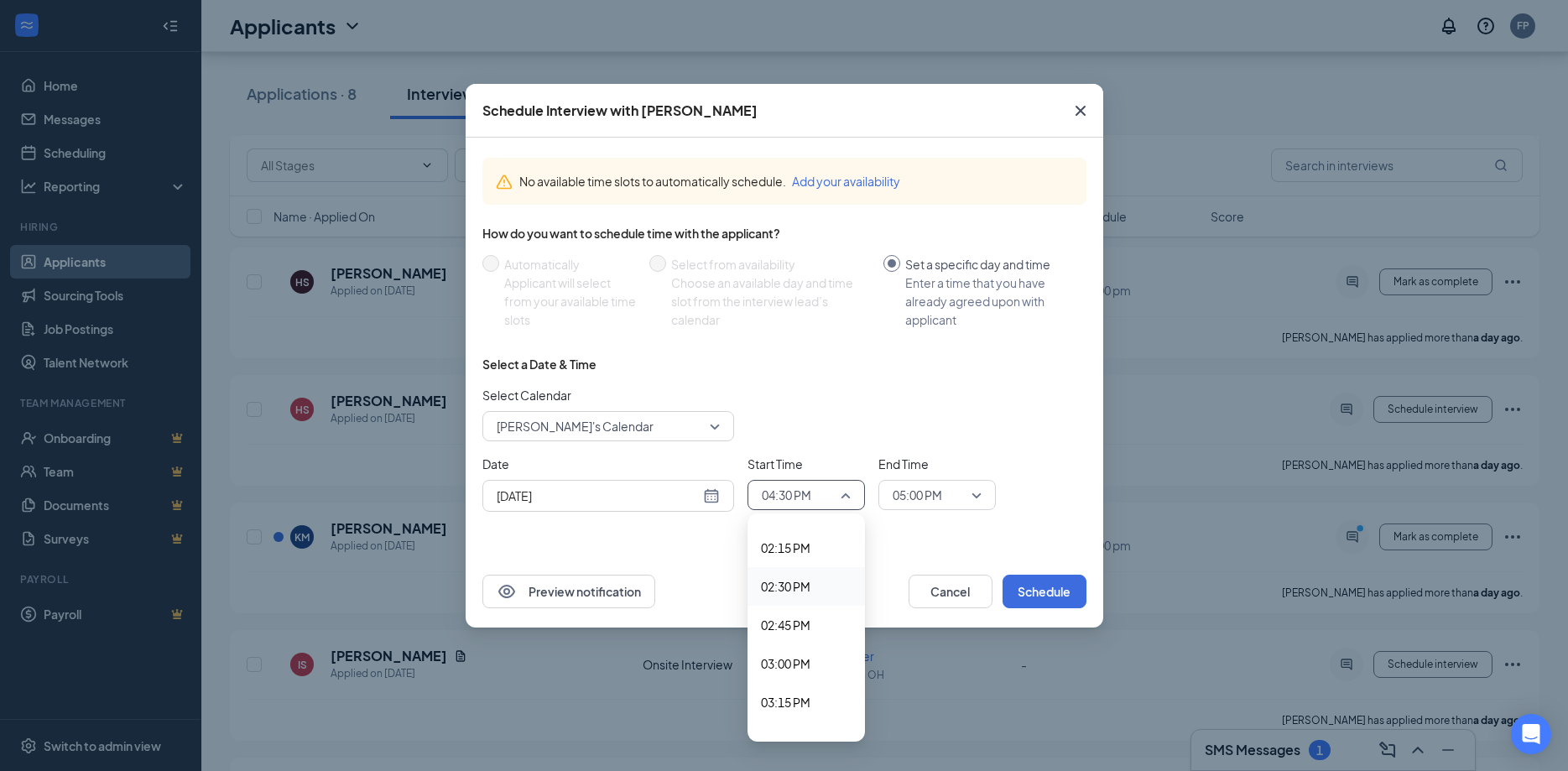
drag, startPoint x: 794, startPoint y: 583, endPoint x: 865, endPoint y: 563, distance: 73.8
click at [795, 583] on span "02:30 PM" at bounding box center [786, 586] width 50 height 18
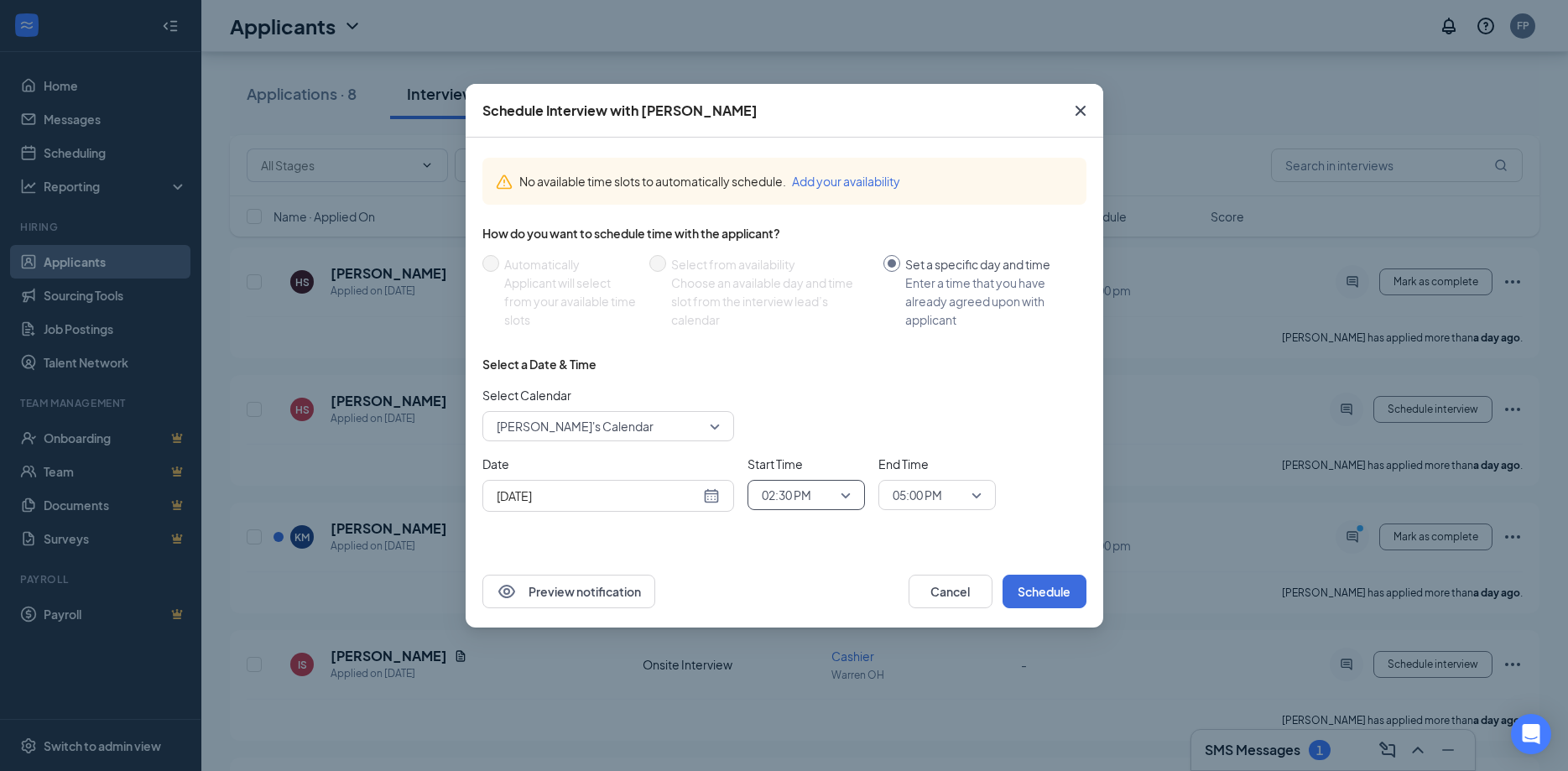
click at [985, 496] on div "05:00 PM" at bounding box center [937, 494] width 118 height 30
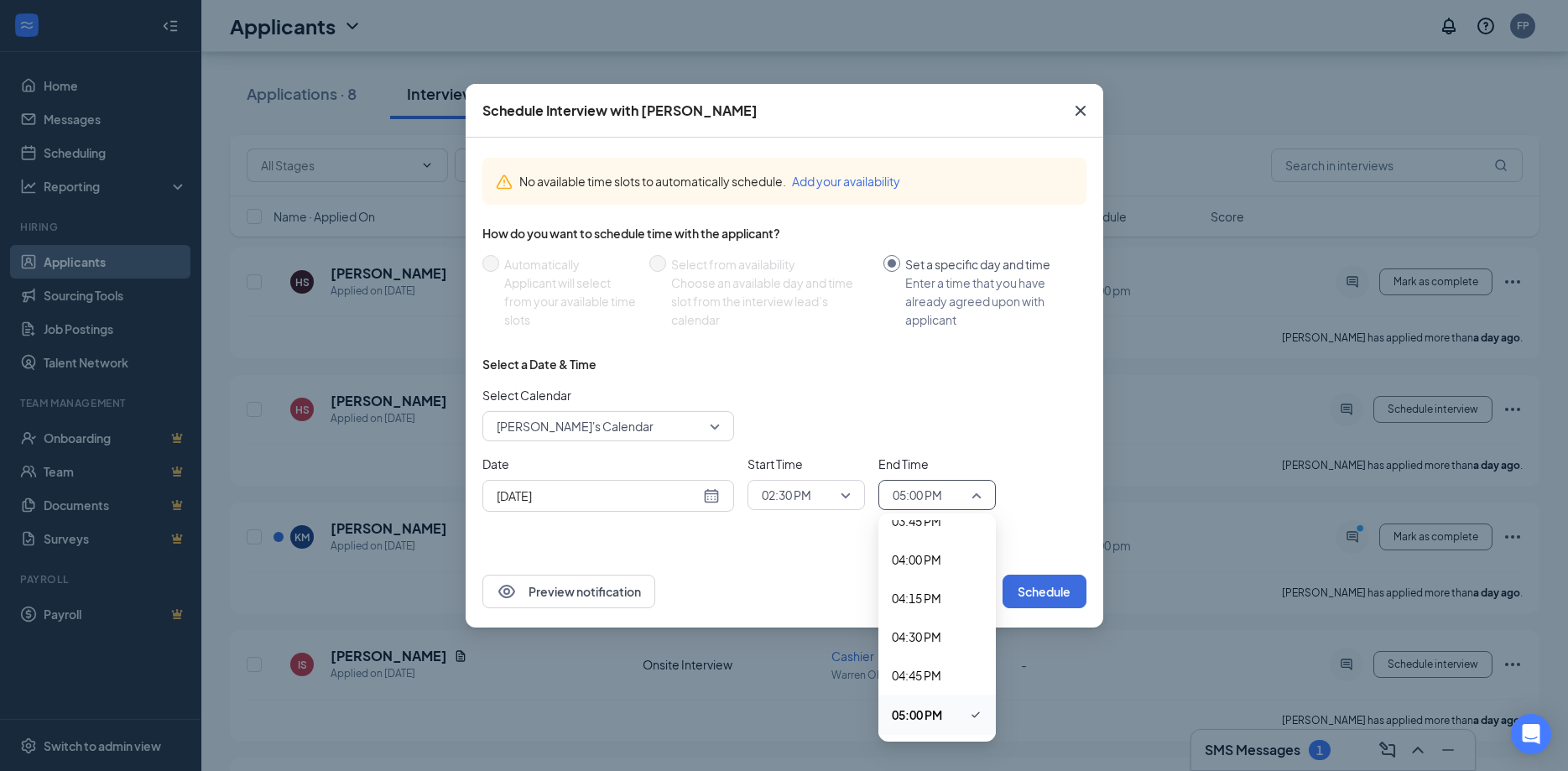
scroll to position [2177, 0]
click at [922, 676] on span "03:00 PM" at bounding box center [916, 677] width 50 height 18
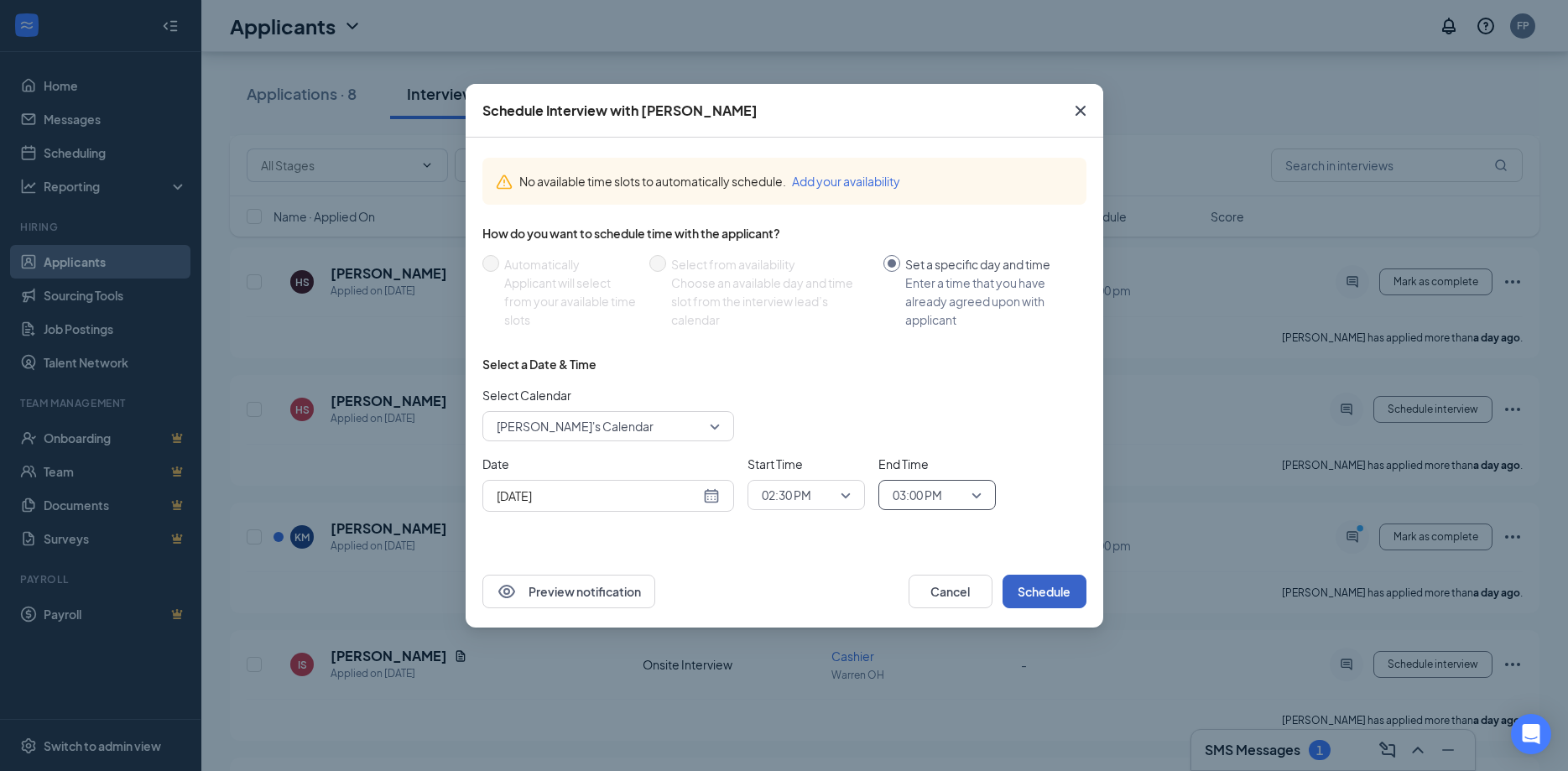
click at [1036, 596] on button "Schedule" at bounding box center [1045, 591] width 84 height 33
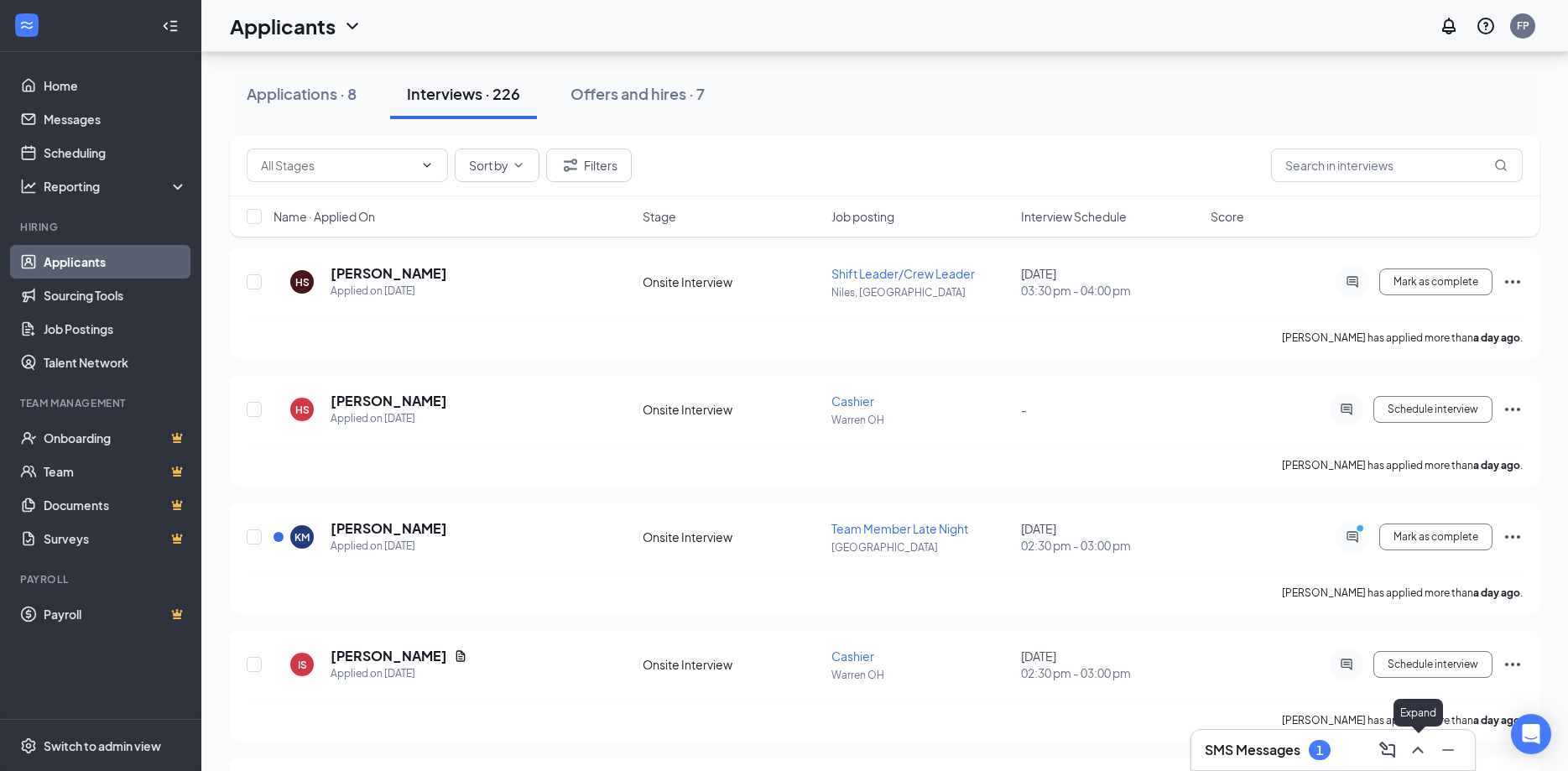
click at [1420, 749] on icon "ChevronUp" at bounding box center [1418, 749] width 11 height 6
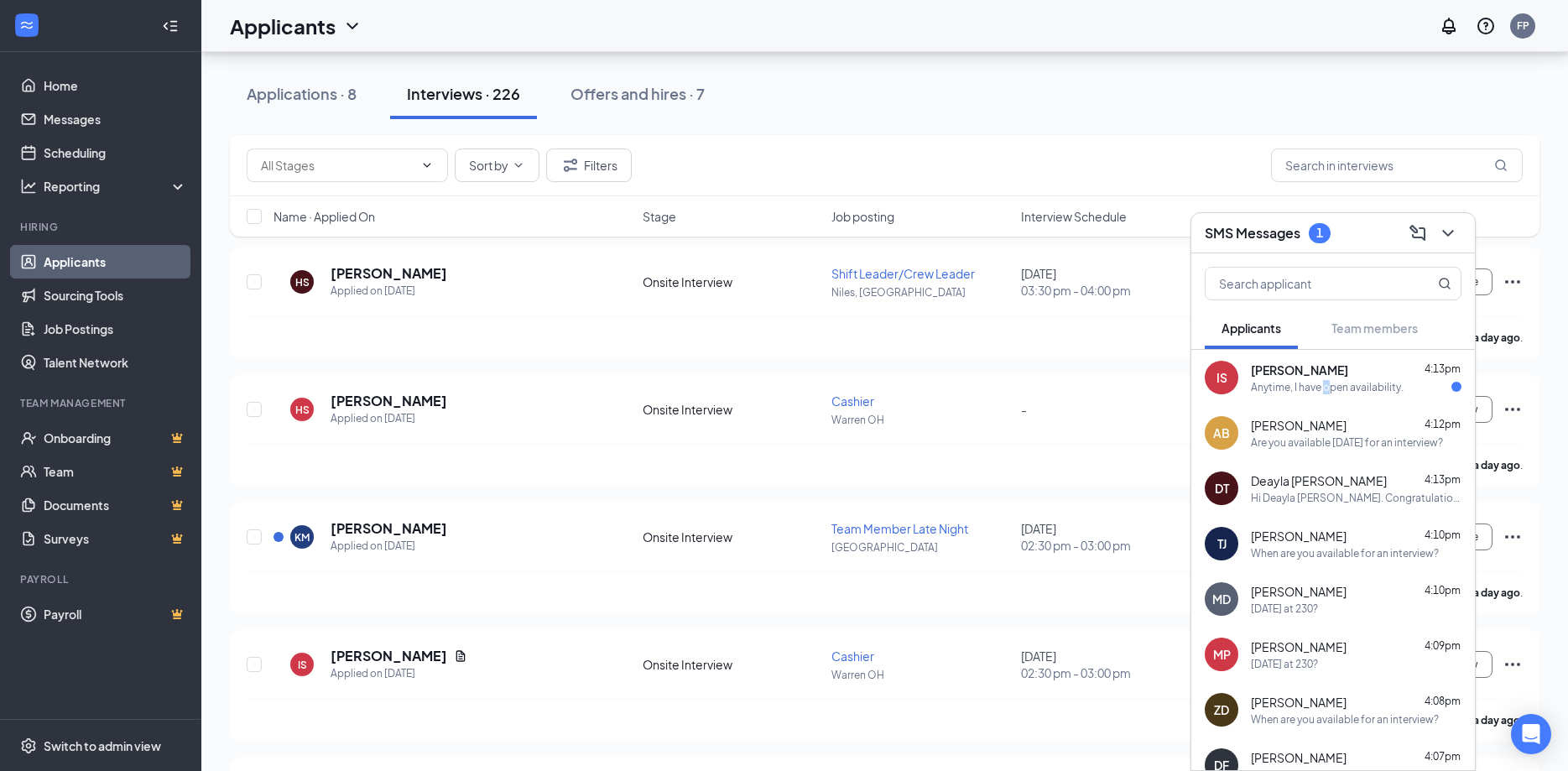
drag, startPoint x: 1327, startPoint y: 384, endPoint x: 1315, endPoint y: 384, distance: 12.0
click at [1325, 384] on div "Anytime, I have open availability." at bounding box center [1327, 387] width 153 height 14
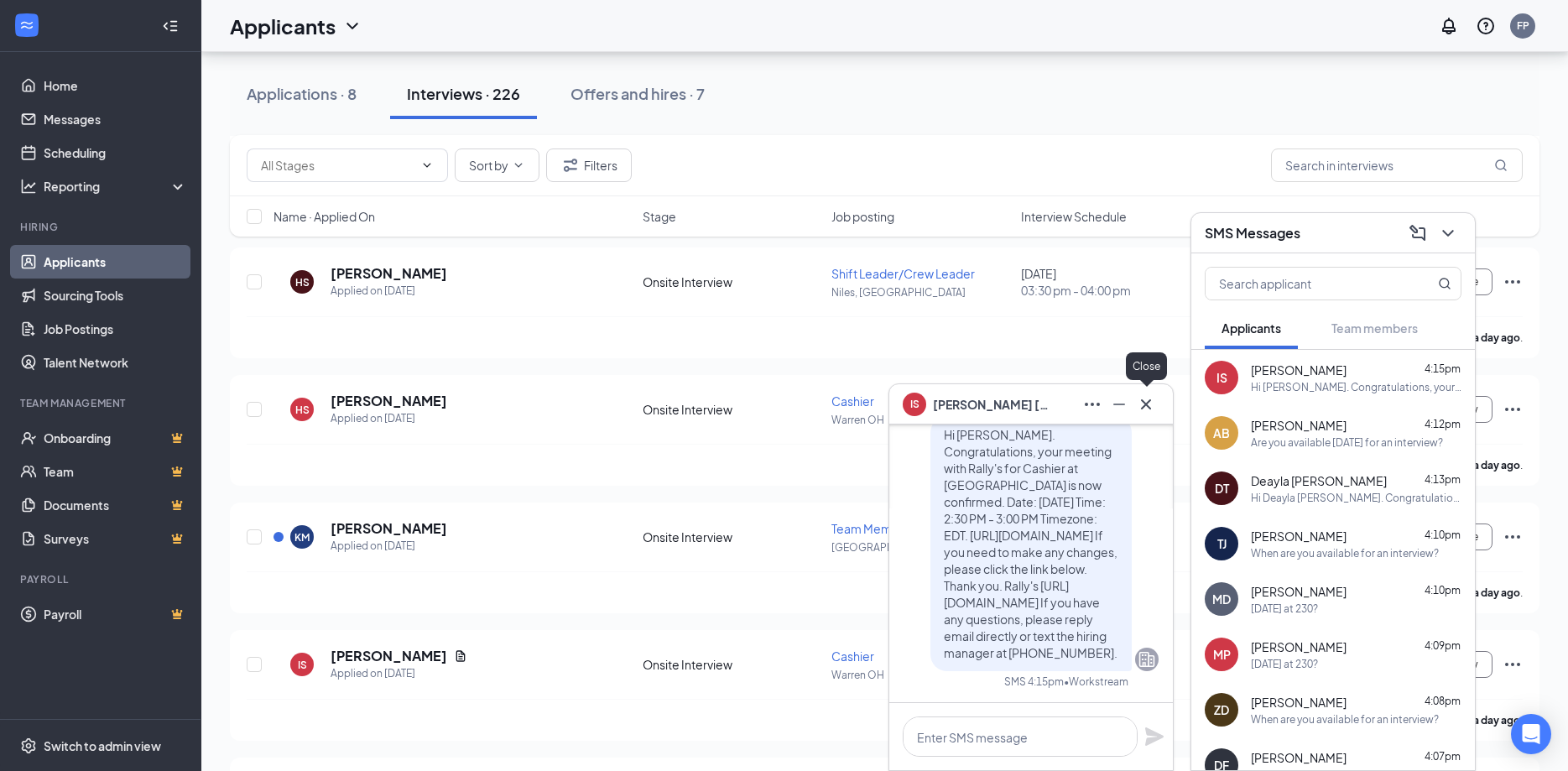
click at [1153, 407] on icon "Cross" at bounding box center [1146, 405] width 20 height 20
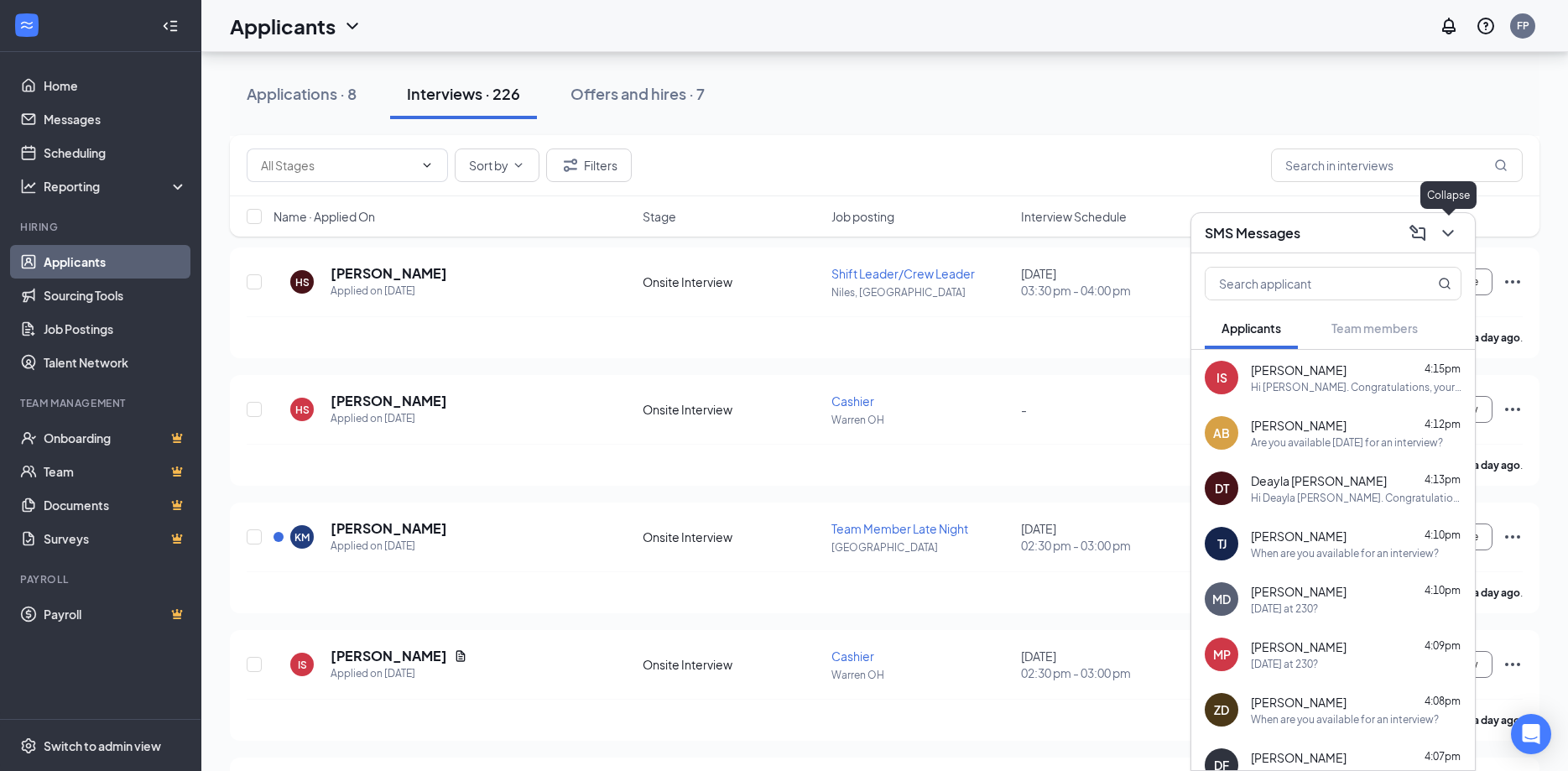
click at [1451, 229] on icon "ChevronDown" at bounding box center [1448, 233] width 20 height 20
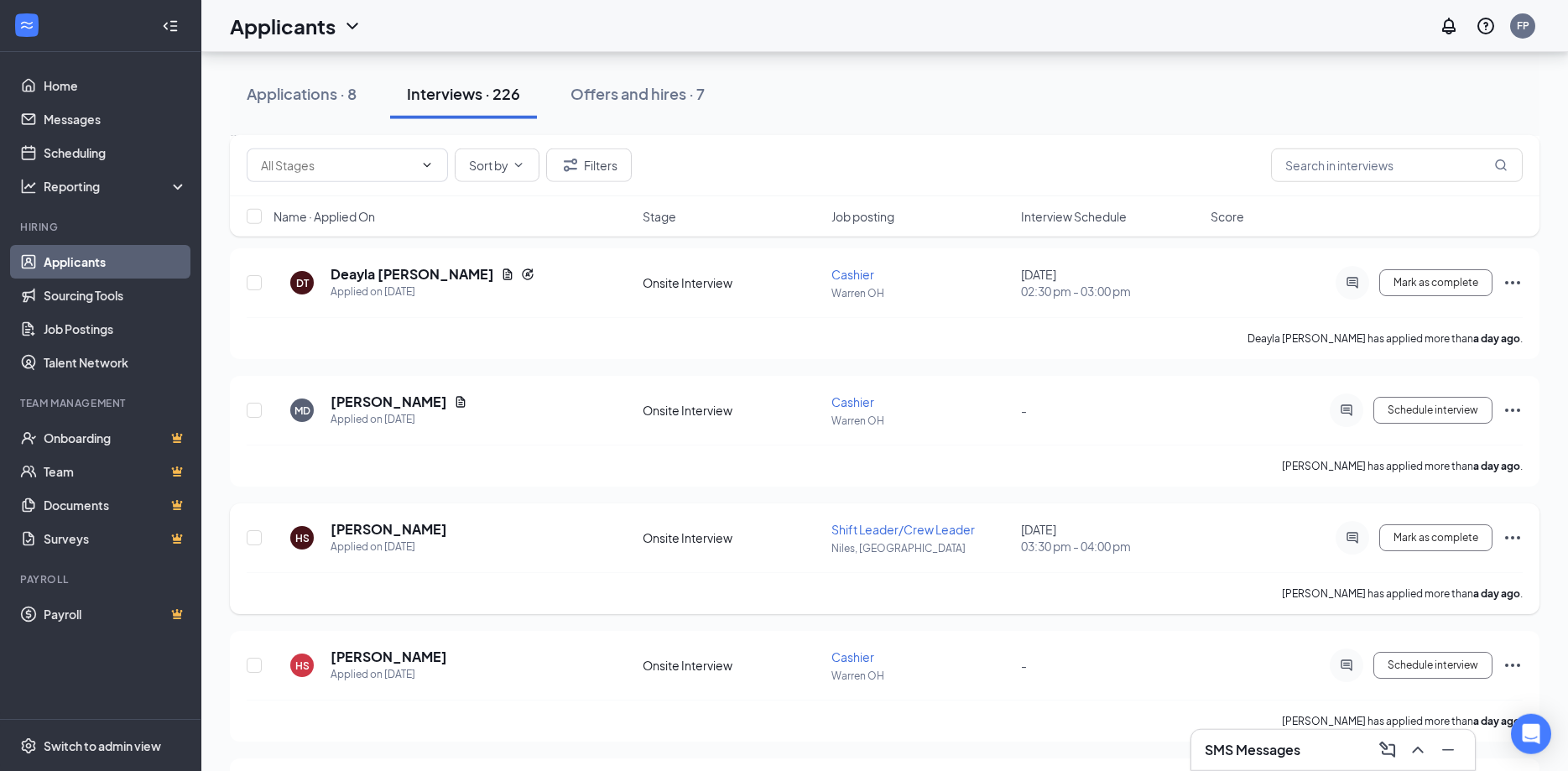
scroll to position [1112, 0]
click at [1357, 534] on icon "ActiveChat" at bounding box center [1353, 538] width 11 height 11
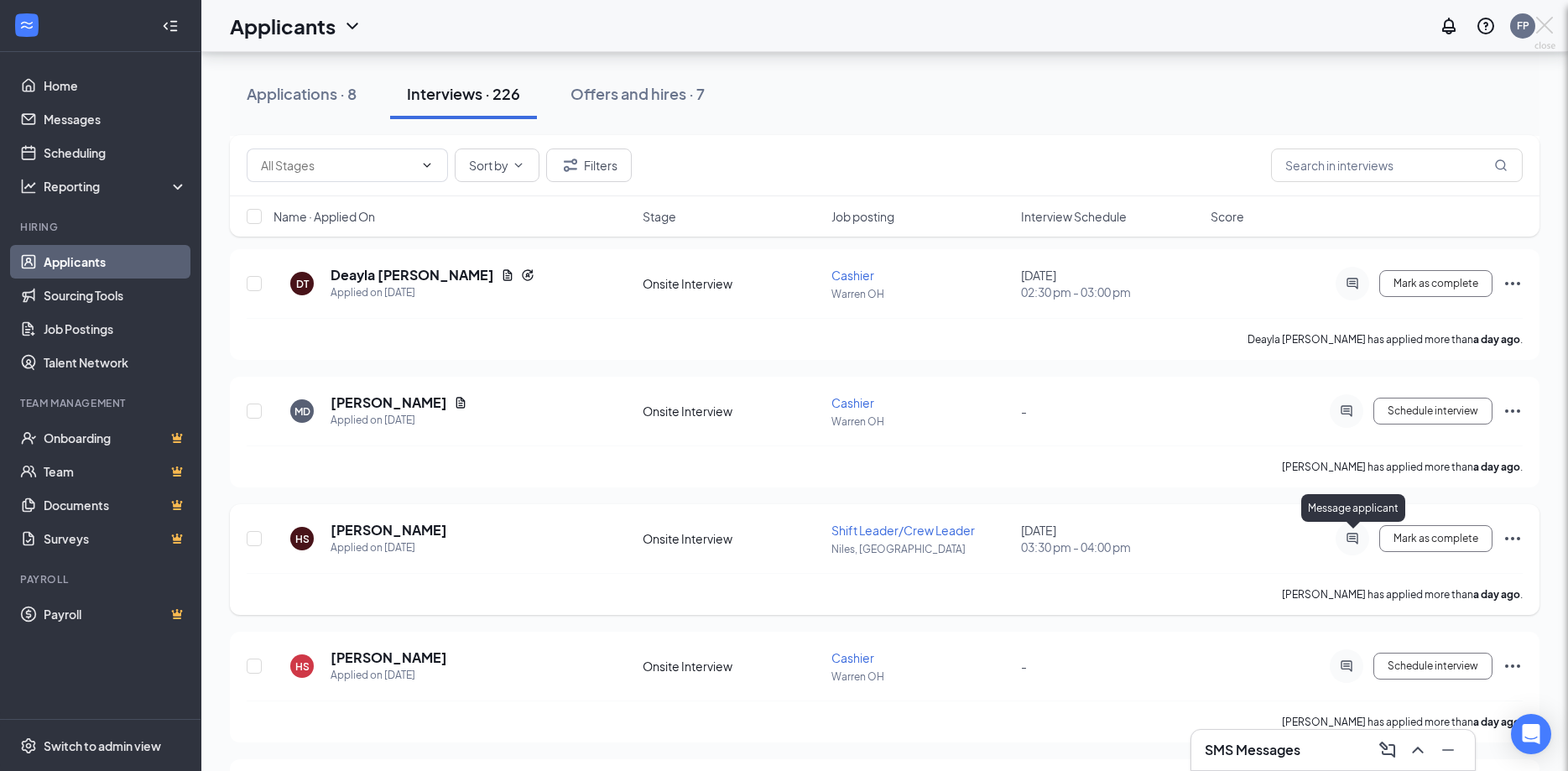
click at [1352, 538] on div at bounding box center [784, 386] width 1568 height 771
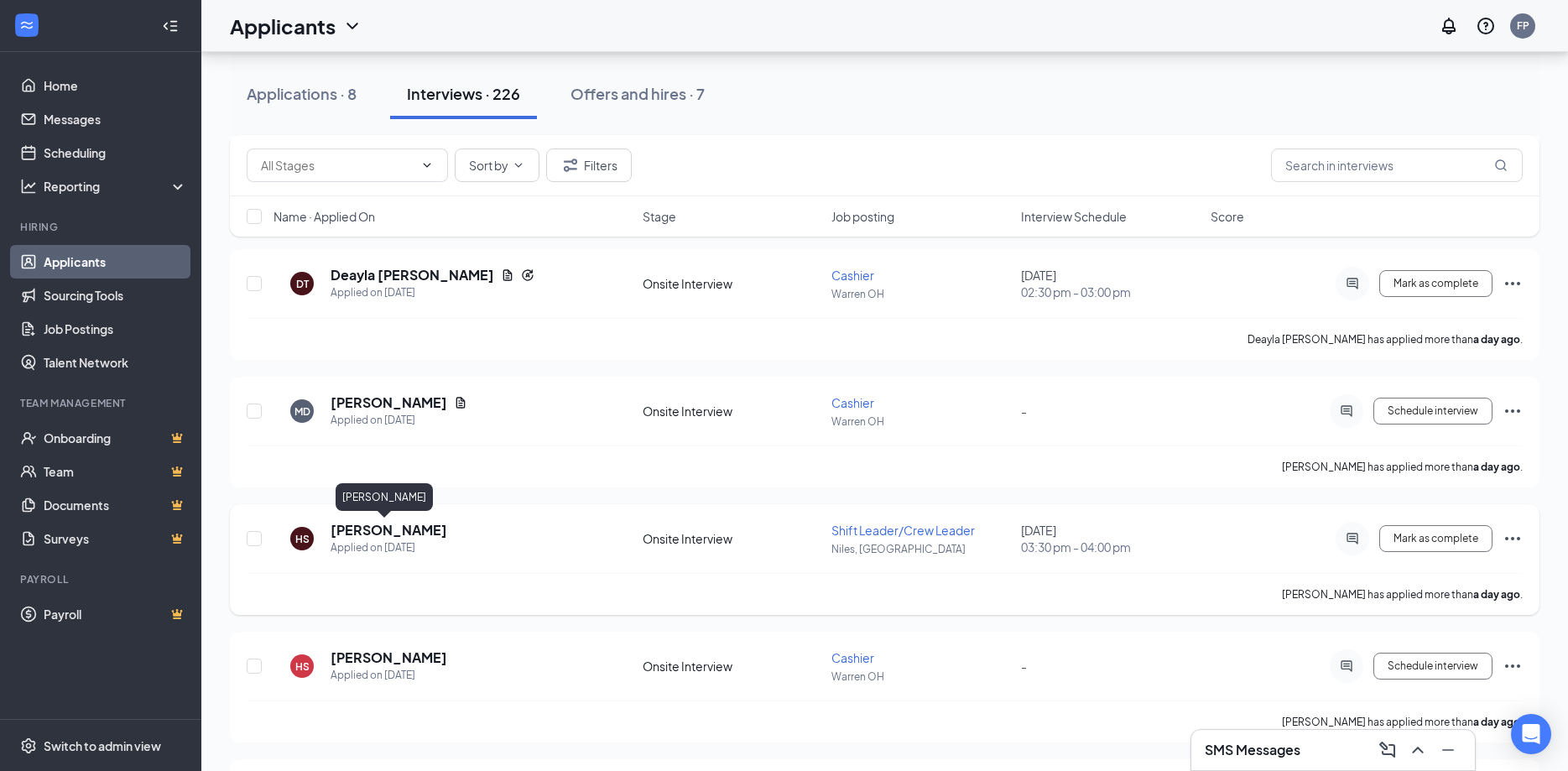
click at [355, 536] on h5 "[PERSON_NAME]" at bounding box center [388, 530] width 117 height 18
click at [355, 535] on div "HS Haylie Sparks Shift Leader/Crew Leader at Niles, OH Add a tag Onsite Intervi…" at bounding box center [784, 386] width 1568 height 771
click at [1352, 539] on icon "ActiveChat" at bounding box center [1353, 538] width 20 height 14
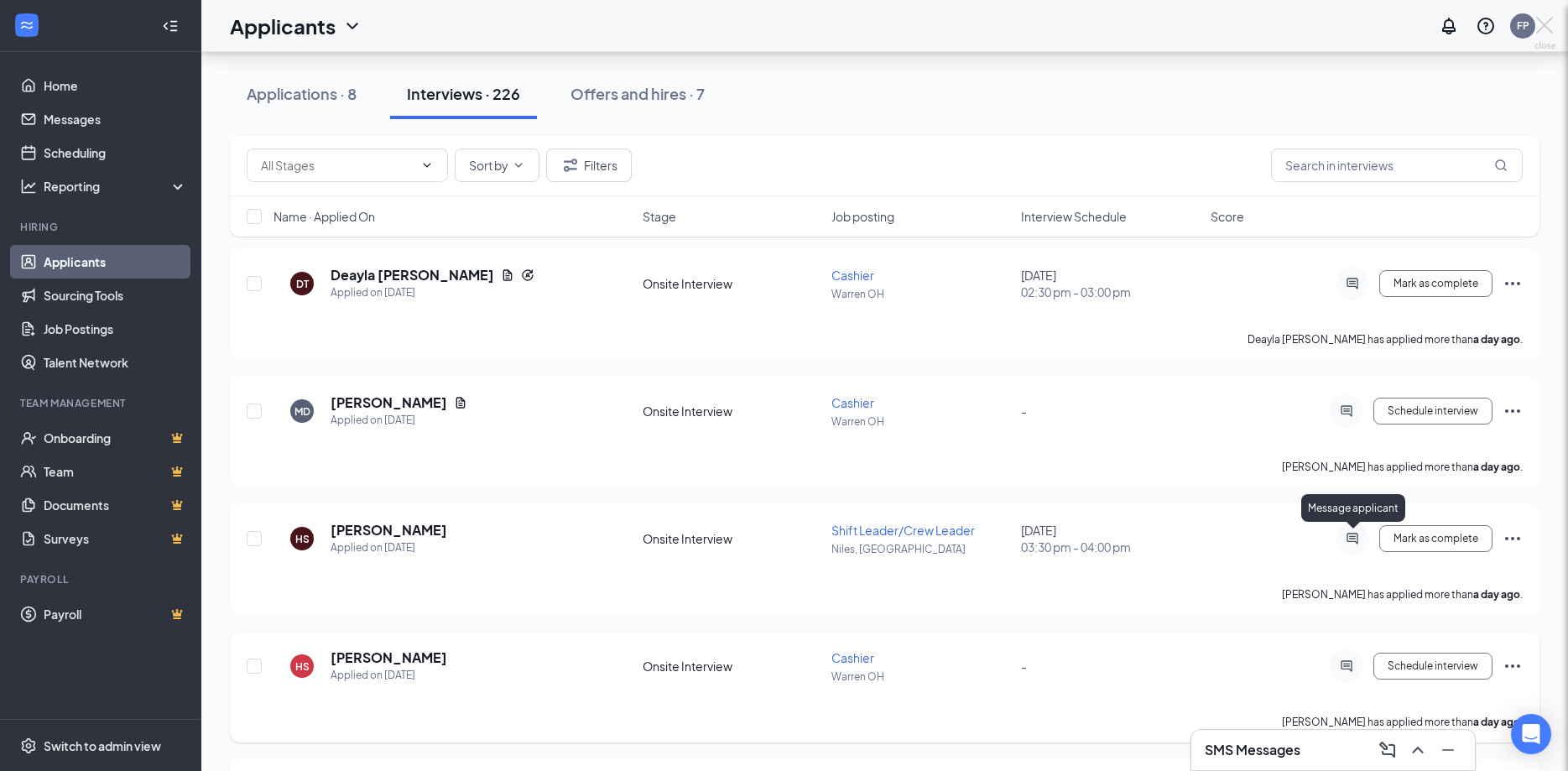
click at [372, 528] on div "HS Haylie Sparks Shift Leader/Crew Leader at Niles, OH Add a tag Onsite Intervi…" at bounding box center [784, 386] width 1568 height 771
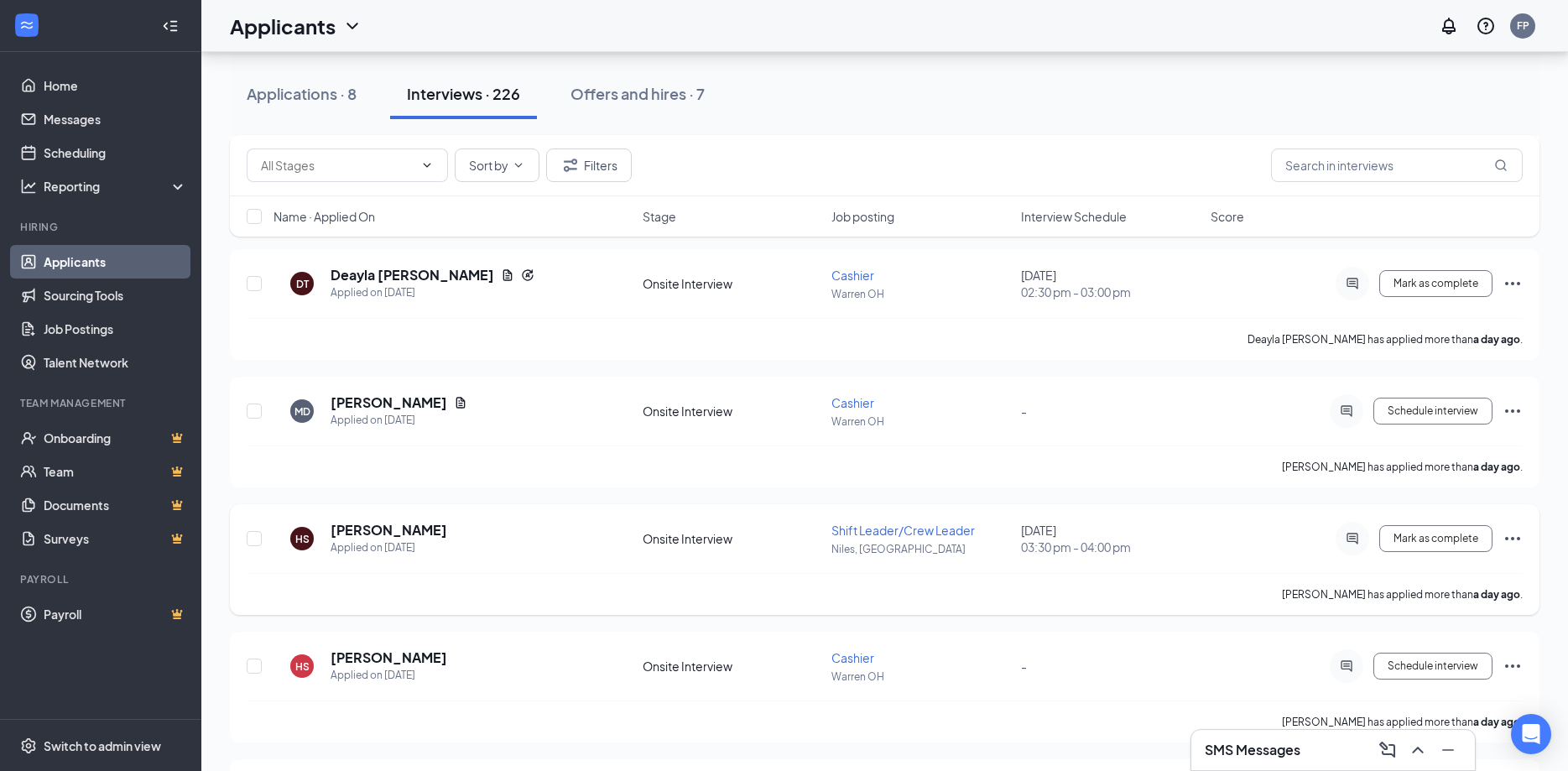
click at [387, 535] on h5 "[PERSON_NAME]" at bounding box center [388, 530] width 117 height 18
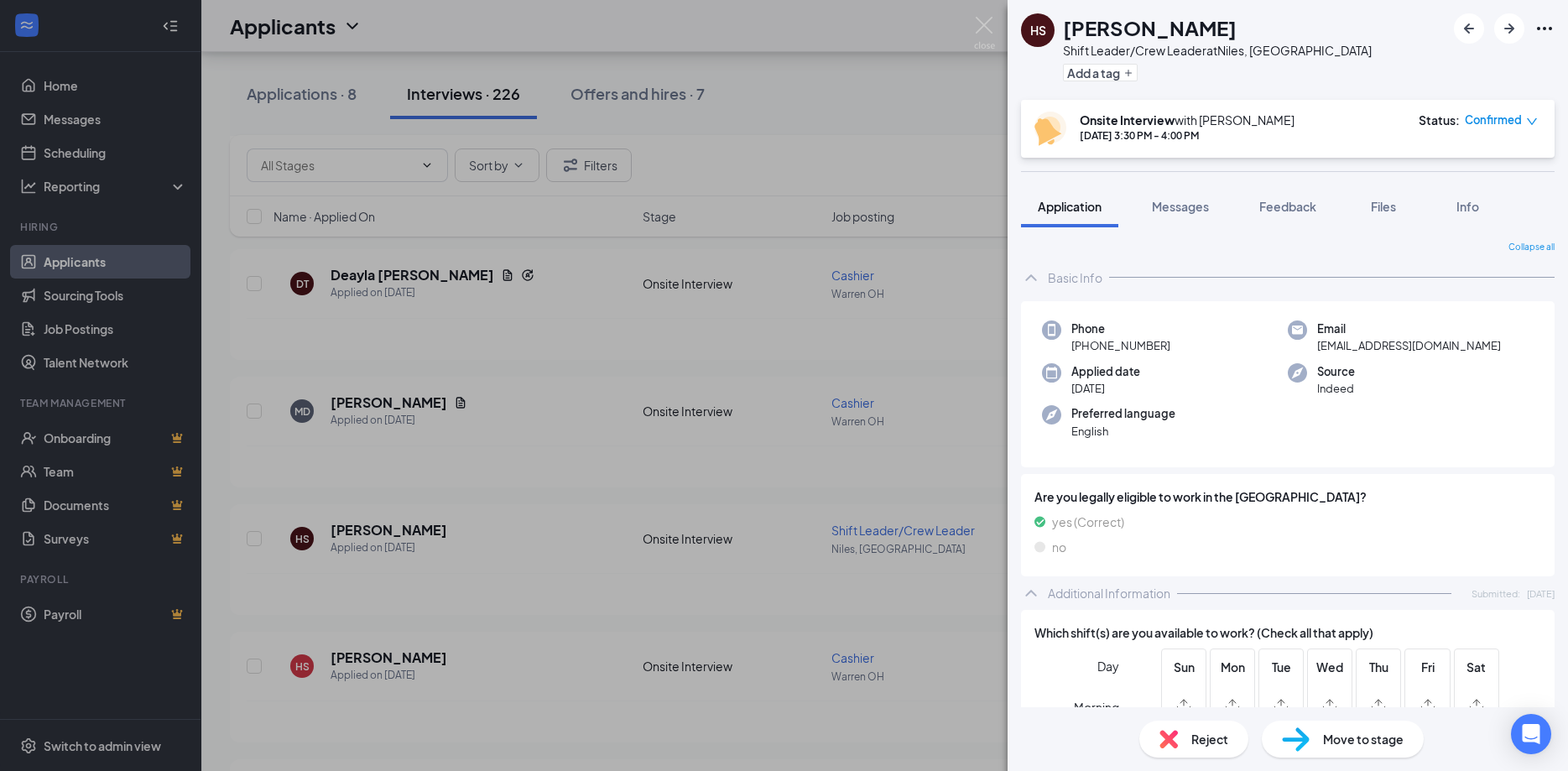
drag, startPoint x: 1168, startPoint y: 209, endPoint x: 1054, endPoint y: 232, distance: 116.3
click at [1168, 210] on span "Messages" at bounding box center [1181, 206] width 57 height 15
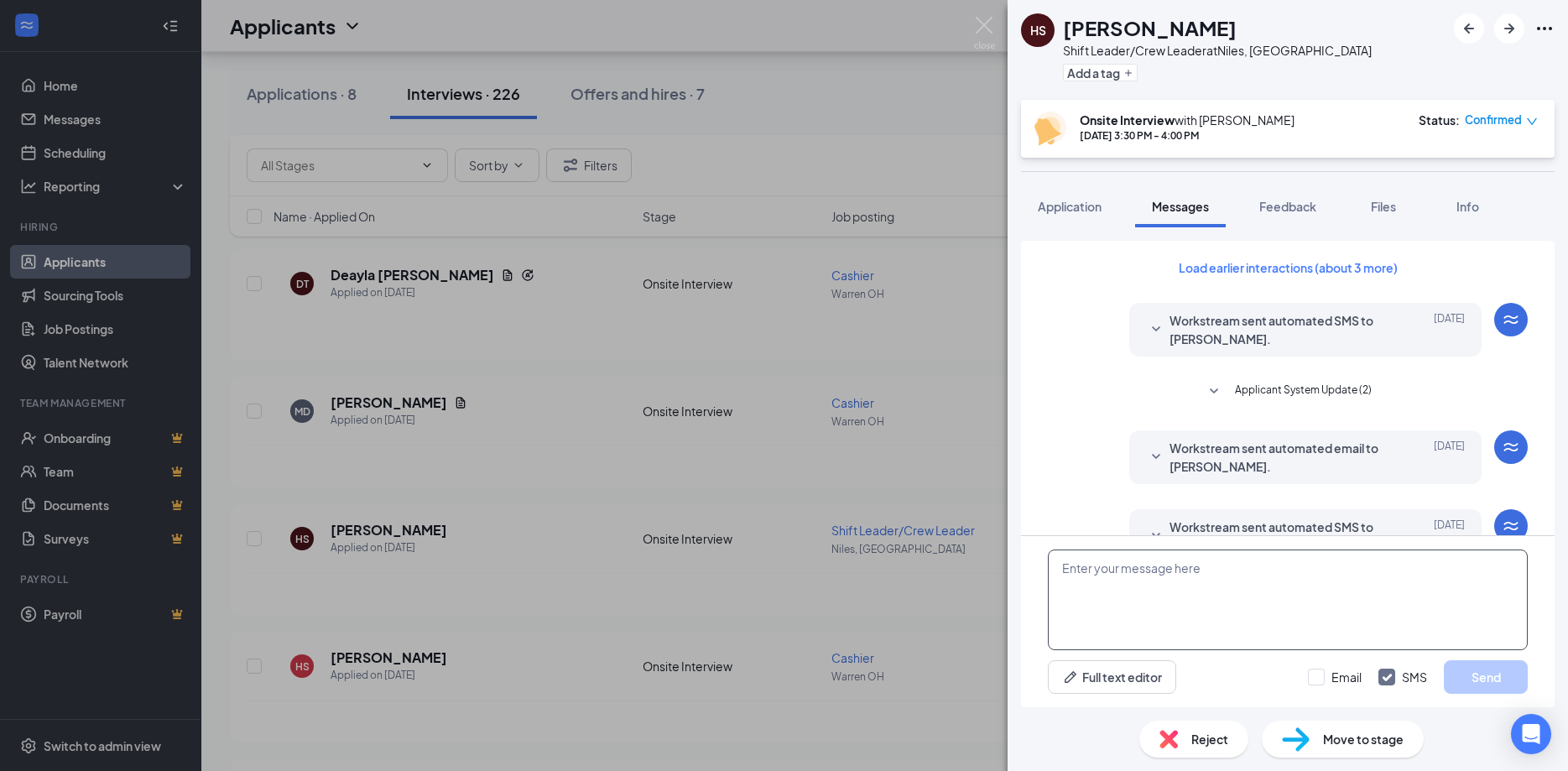
click at [1178, 604] on textarea at bounding box center [1288, 599] width 480 height 100
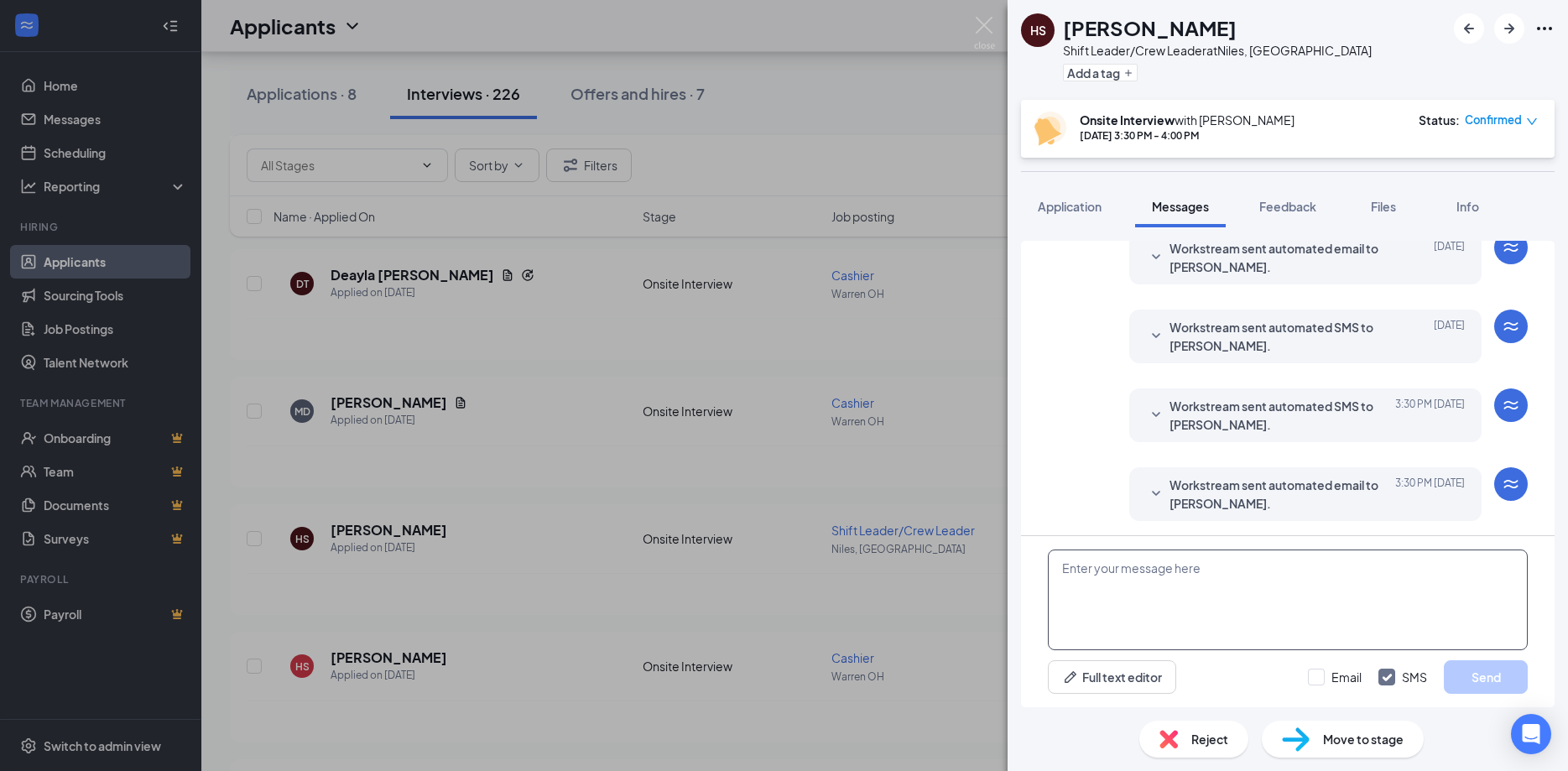
scroll to position [408, 0]
type textarea "Can you interview at our Warren location?"
drag, startPoint x: 1476, startPoint y: 678, endPoint x: 1452, endPoint y: 658, distance: 31.2
click at [1477, 677] on button "Send" at bounding box center [1486, 676] width 84 height 33
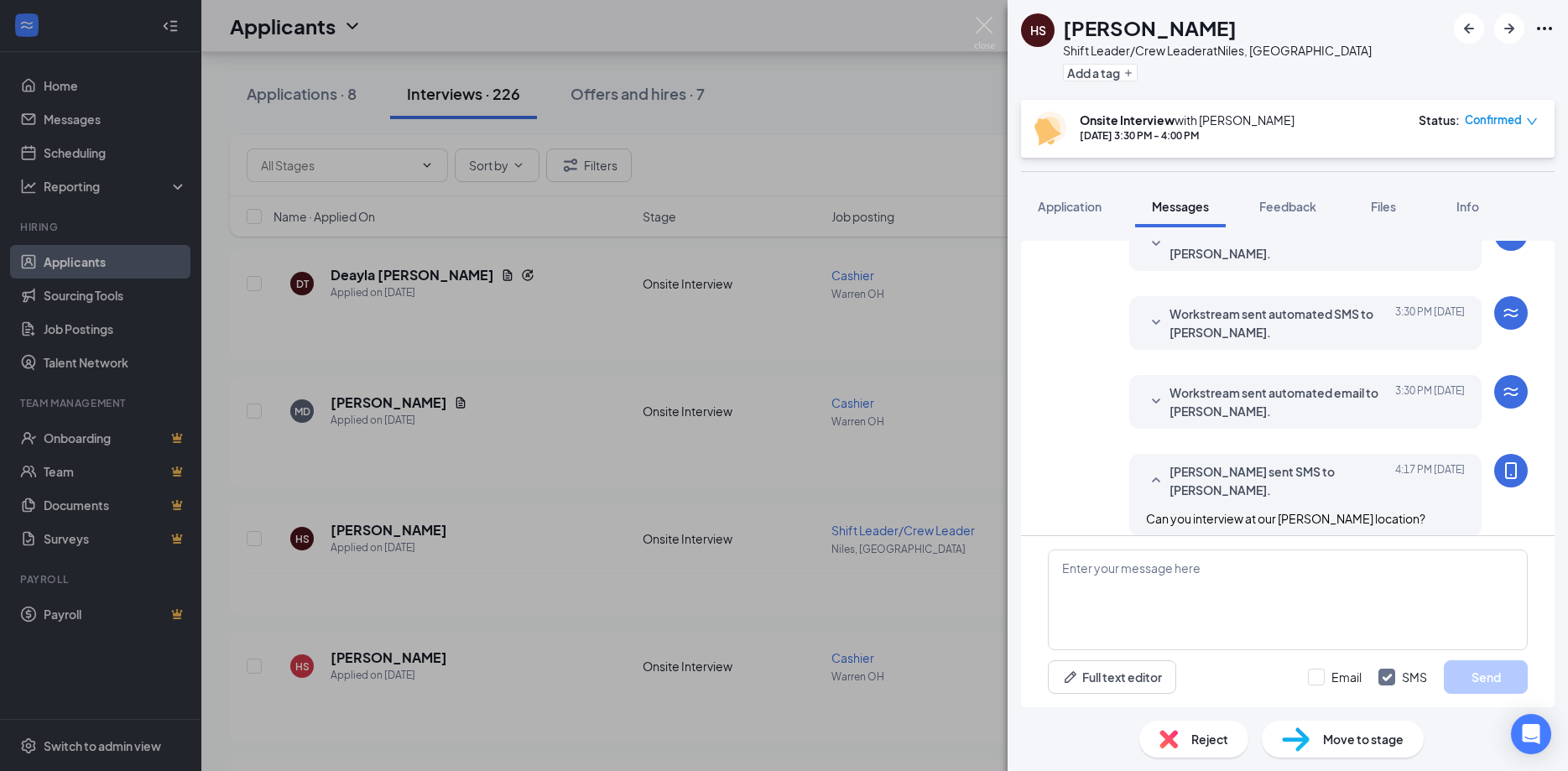
scroll to position [500, 0]
click at [990, 26] on img at bounding box center [984, 33] width 21 height 33
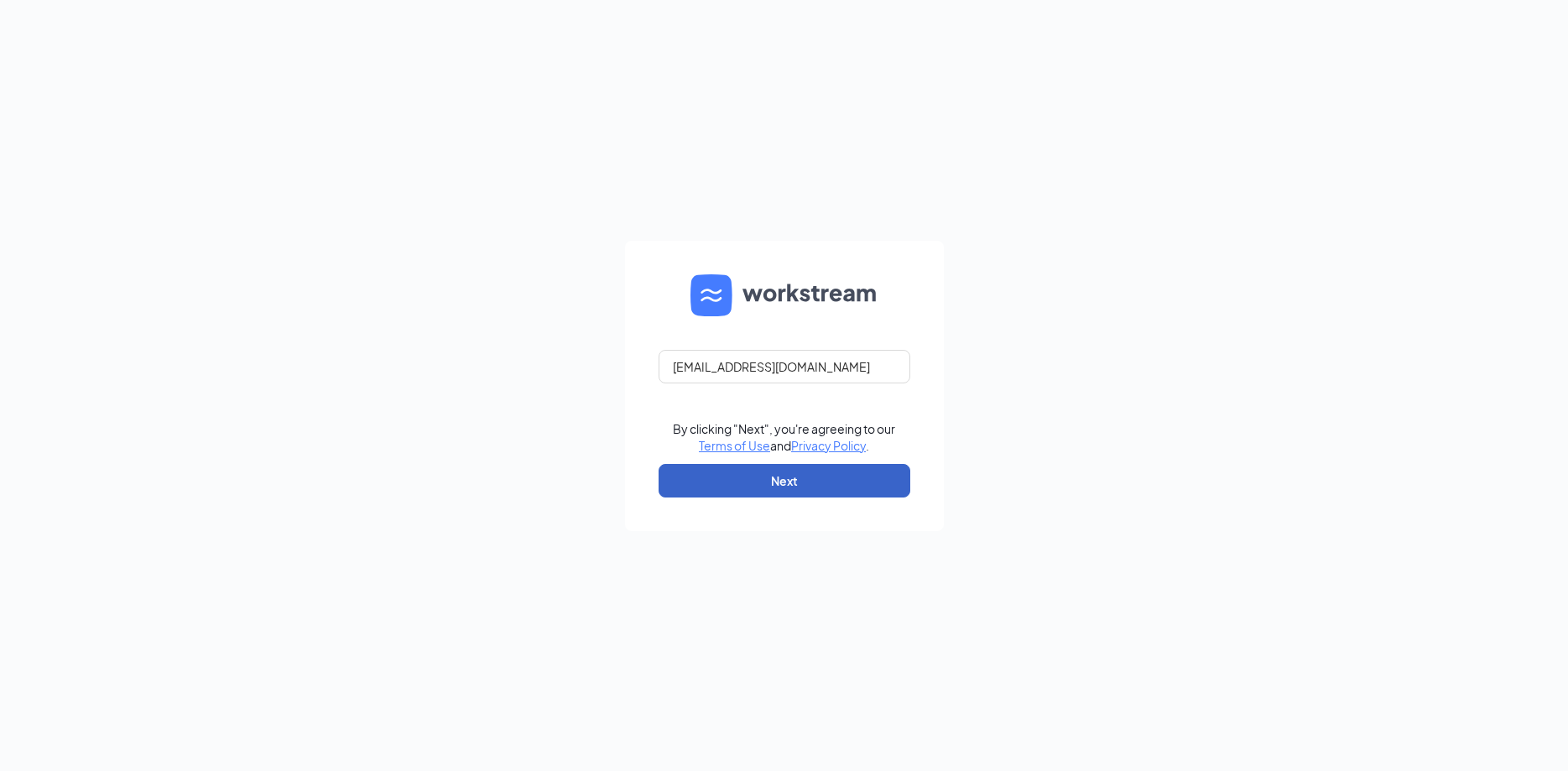
click at [774, 488] on button "Next" at bounding box center [785, 481] width 252 height 33
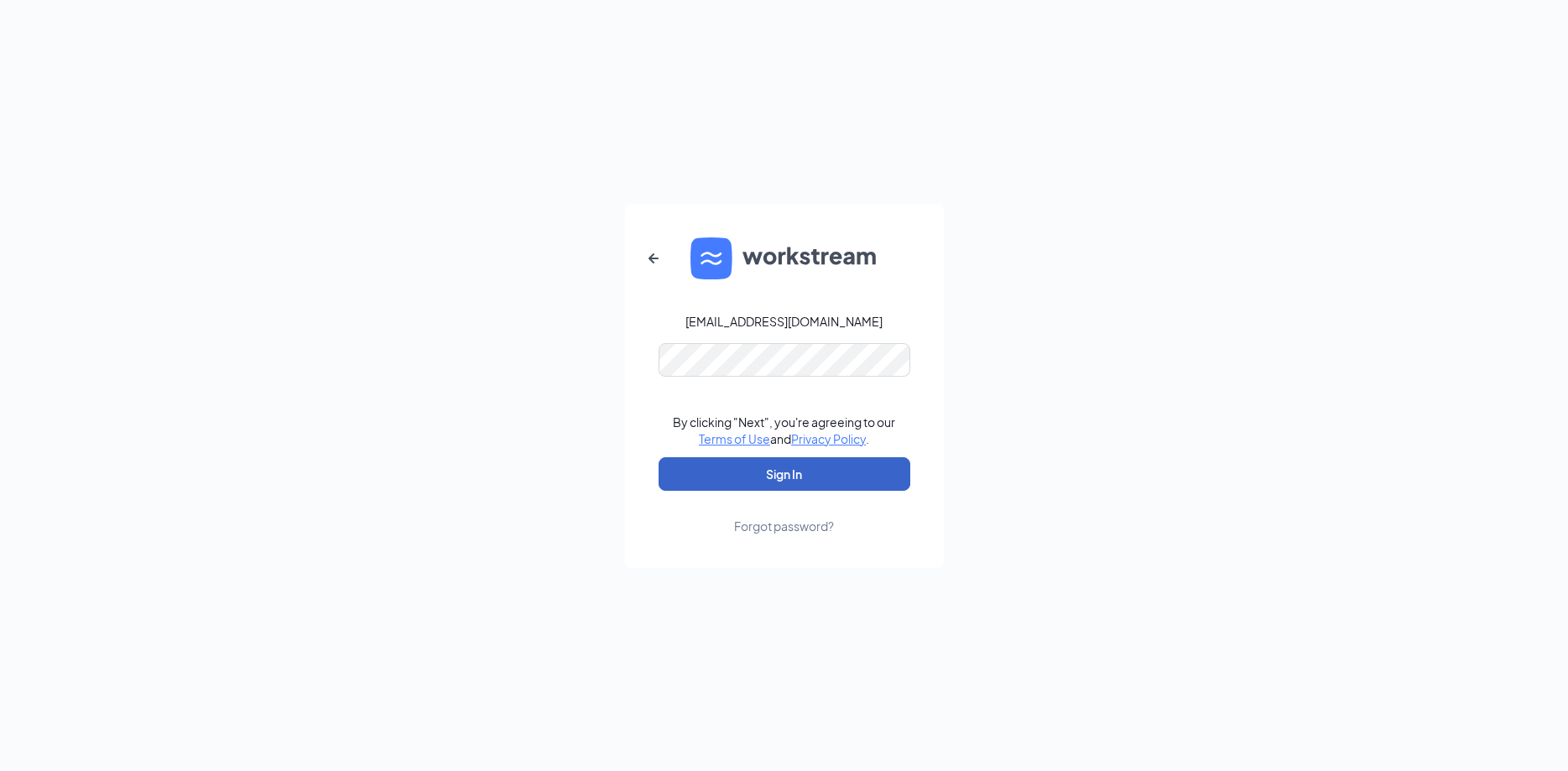
click at [806, 482] on button "Sign In" at bounding box center [785, 473] width 252 height 33
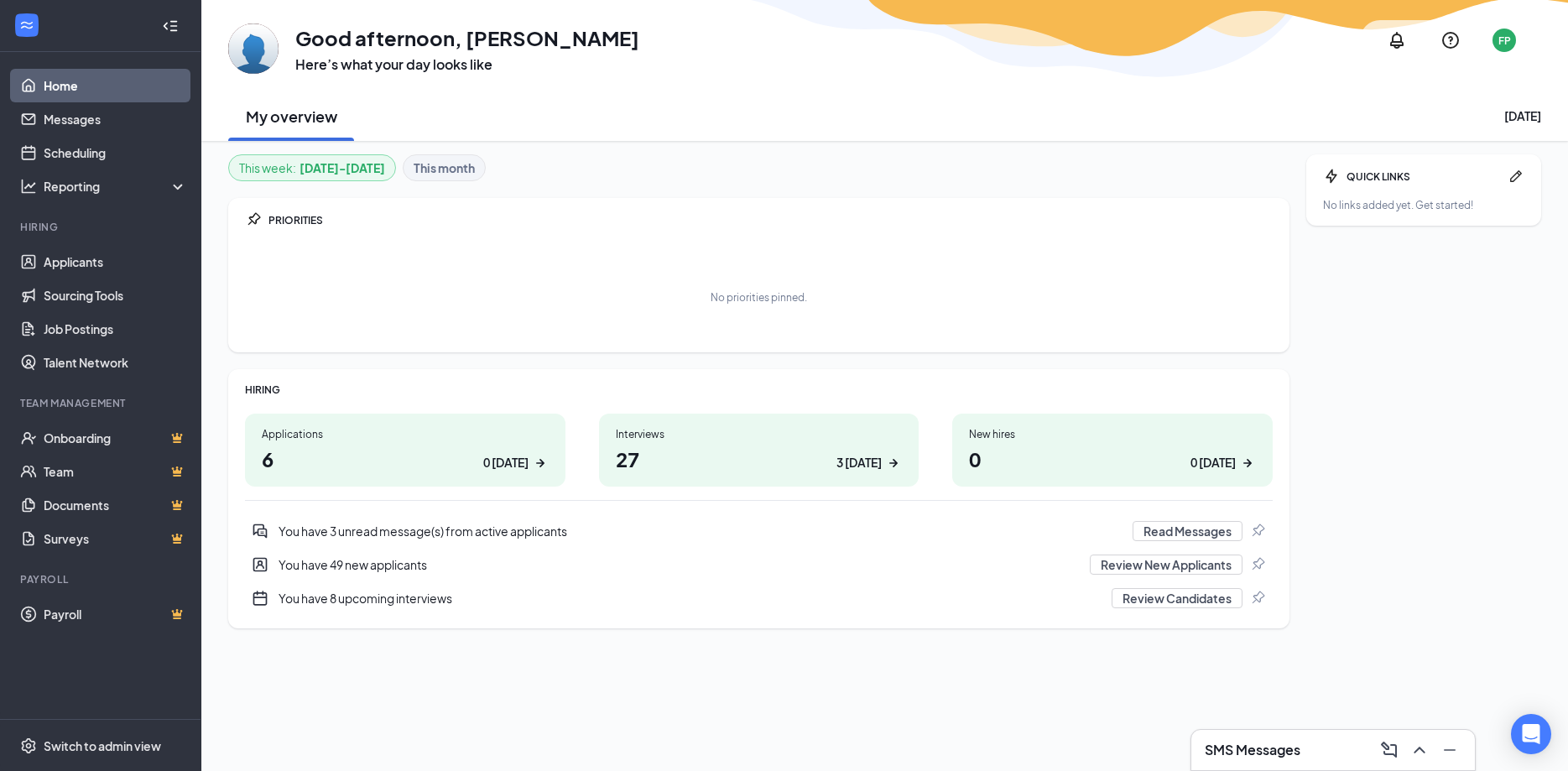
click at [387, 564] on div "You have 49 new applicants" at bounding box center [679, 565] width 801 height 17
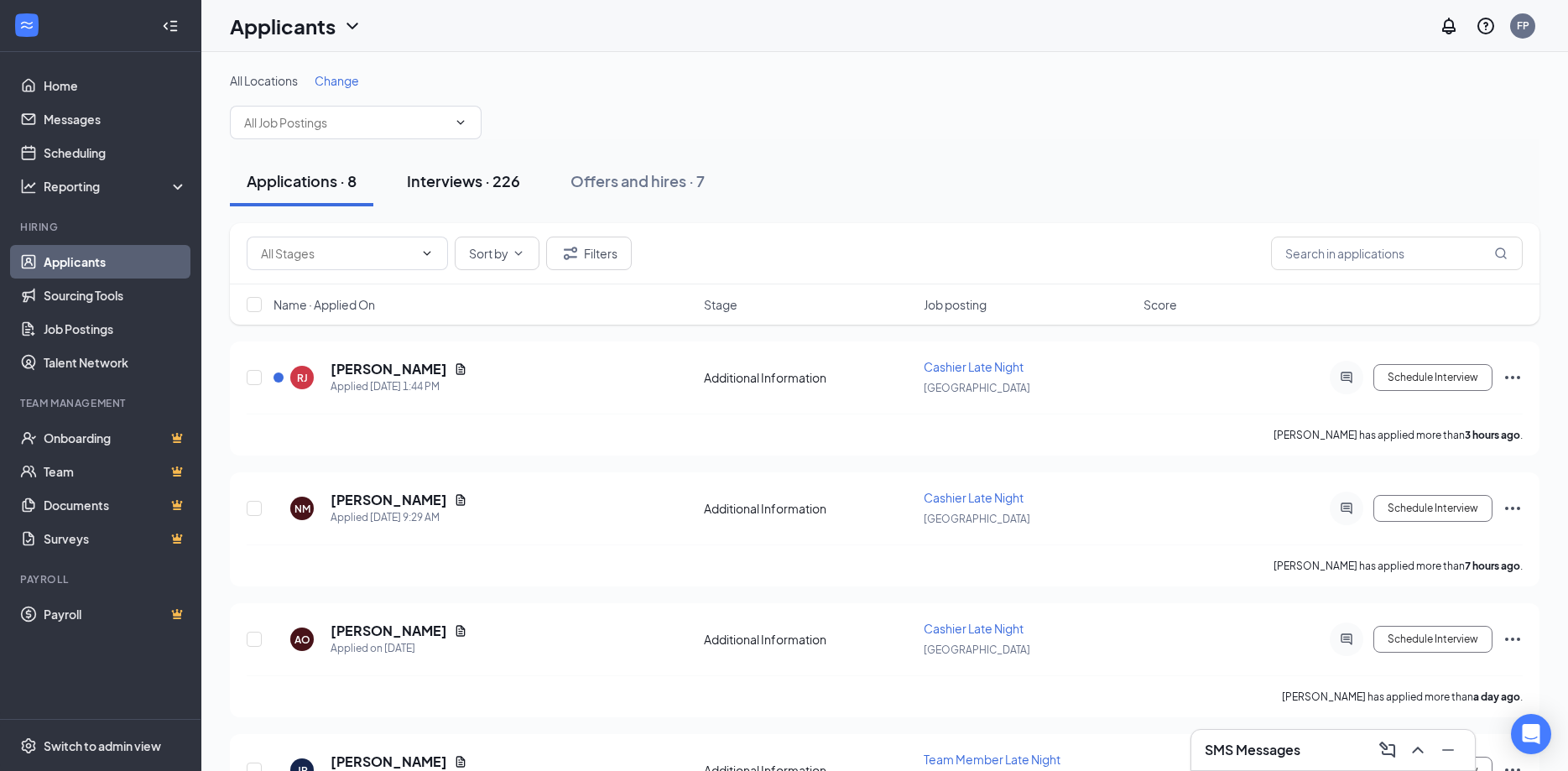
drag, startPoint x: 481, startPoint y: 184, endPoint x: 536, endPoint y: 197, distance: 56.5
click at [481, 183] on div "Interviews · 226" at bounding box center [464, 180] width 113 height 21
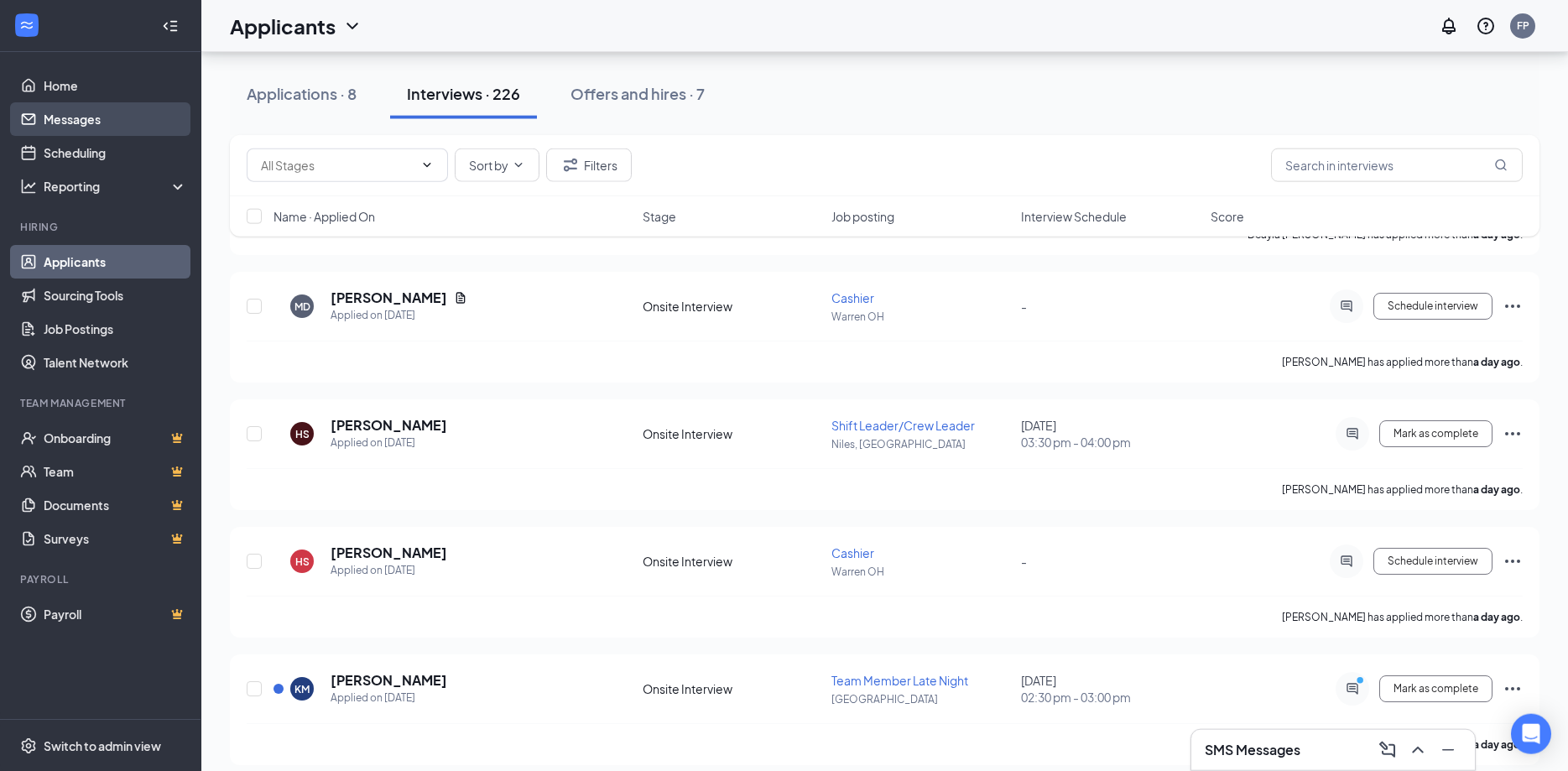
scroll to position [1283, 0]
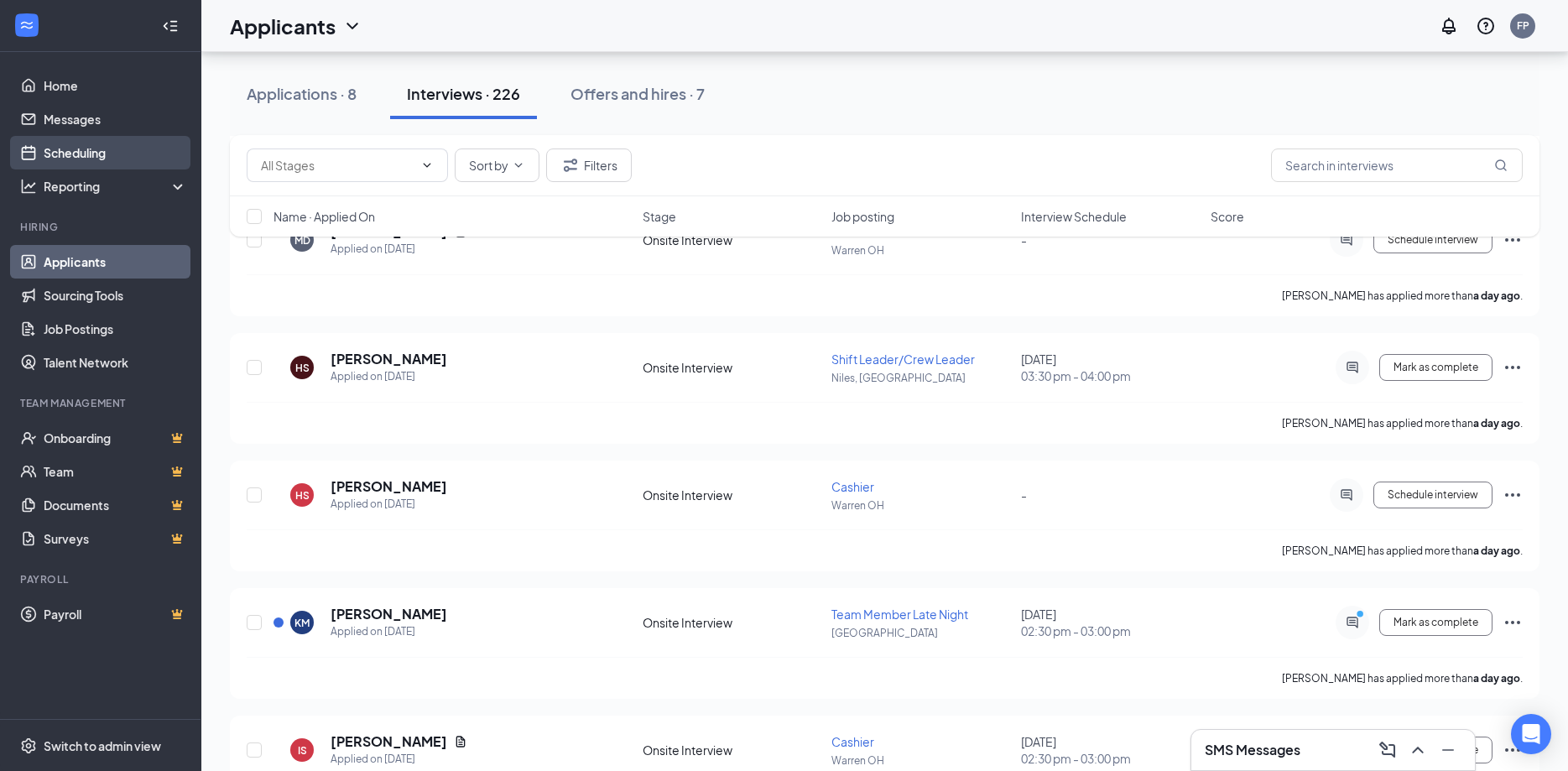
click at [101, 149] on link "Scheduling" at bounding box center [115, 152] width 144 height 33
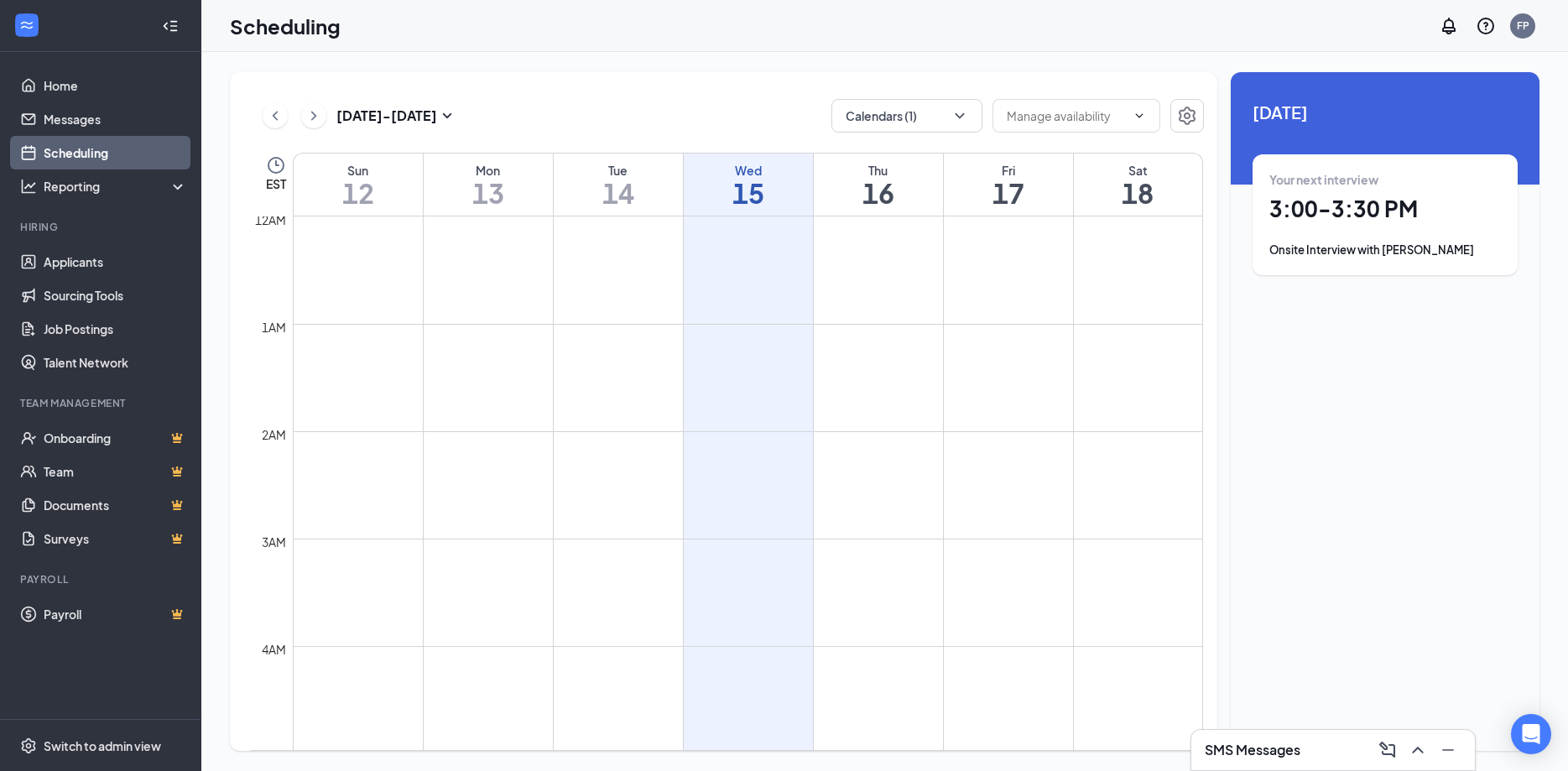
scroll to position [824, 0]
click at [944, 122] on button "Calendars (1)" at bounding box center [907, 115] width 151 height 33
drag, startPoint x: 852, startPoint y: 224, endPoint x: 875, endPoint y: 260, distance: 42.7
click at [854, 224] on input "[PERSON_NAME]" at bounding box center [904, 228] width 120 height 17
checkbox input "false"
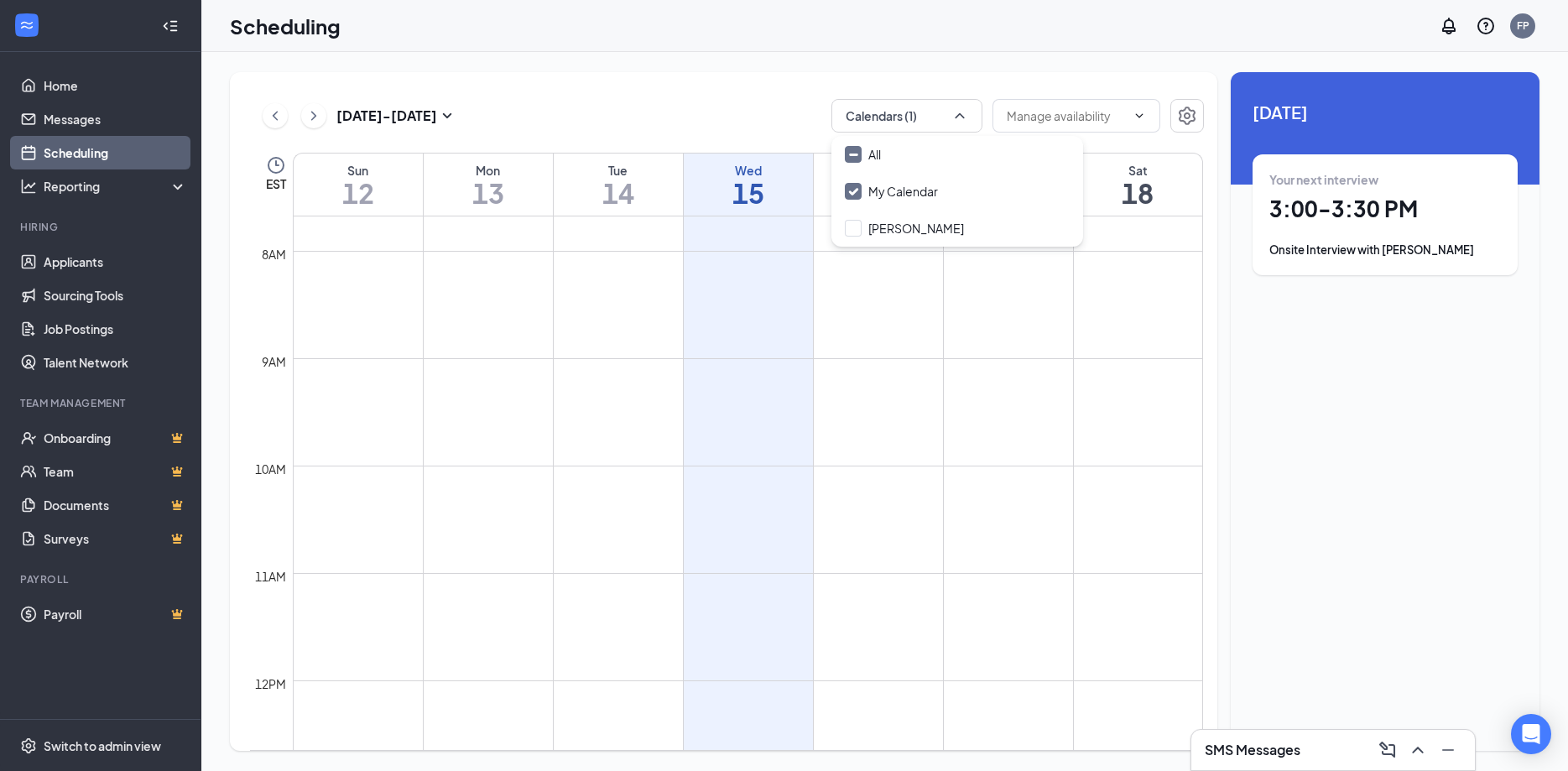
checkbox input "true"
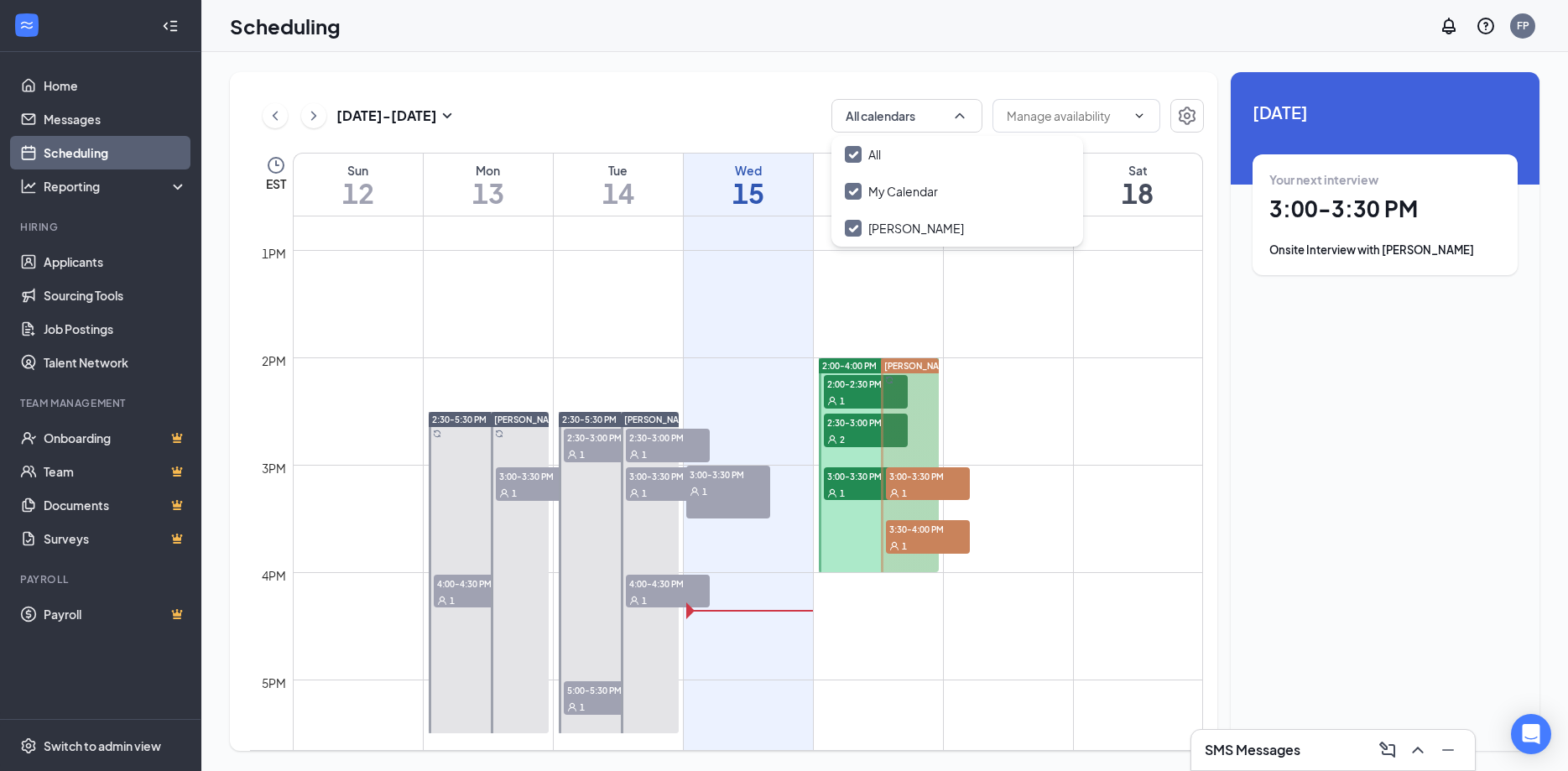
scroll to position [1368, 0]
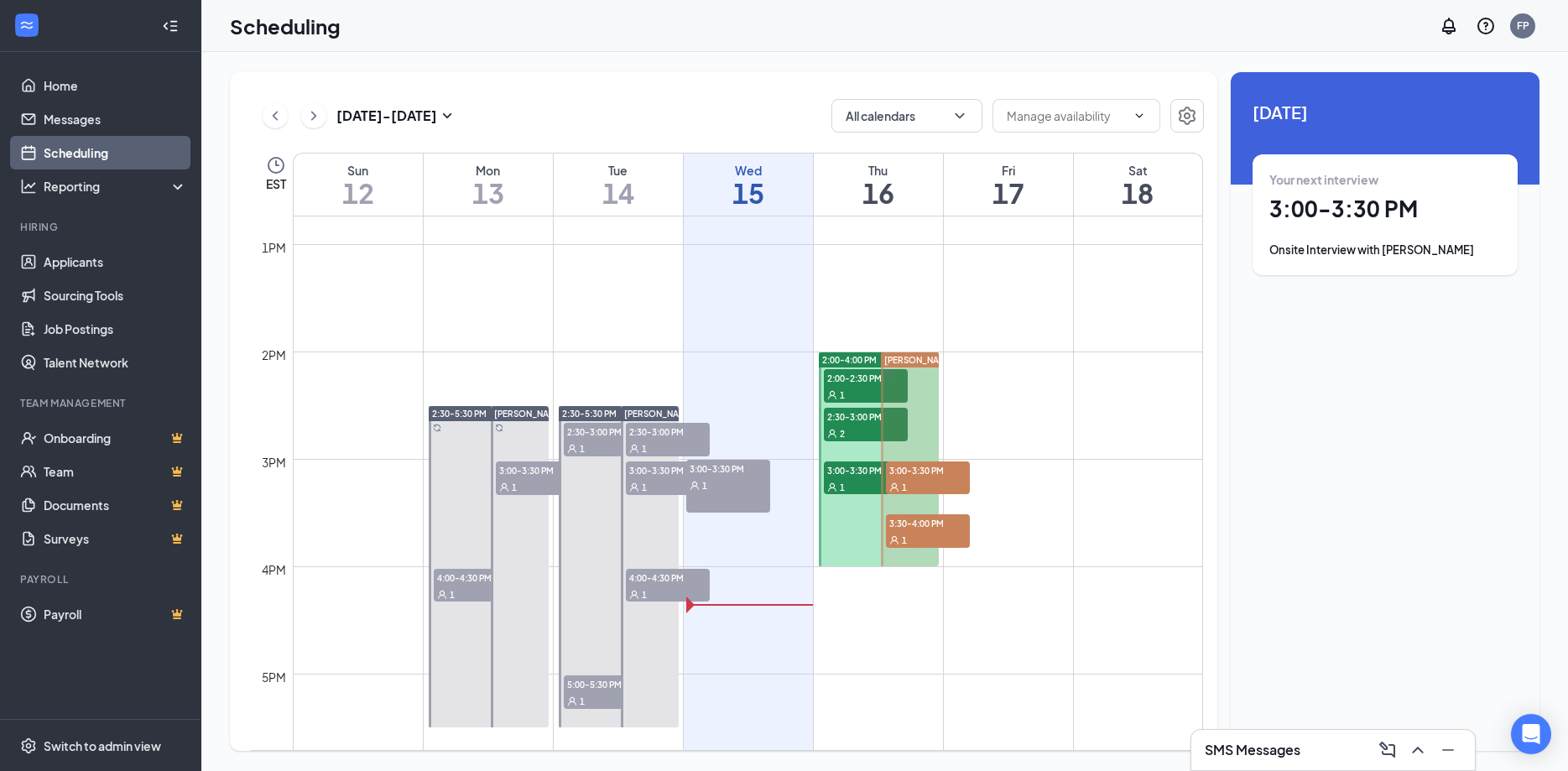
click at [859, 479] on div "1" at bounding box center [865, 486] width 84 height 17
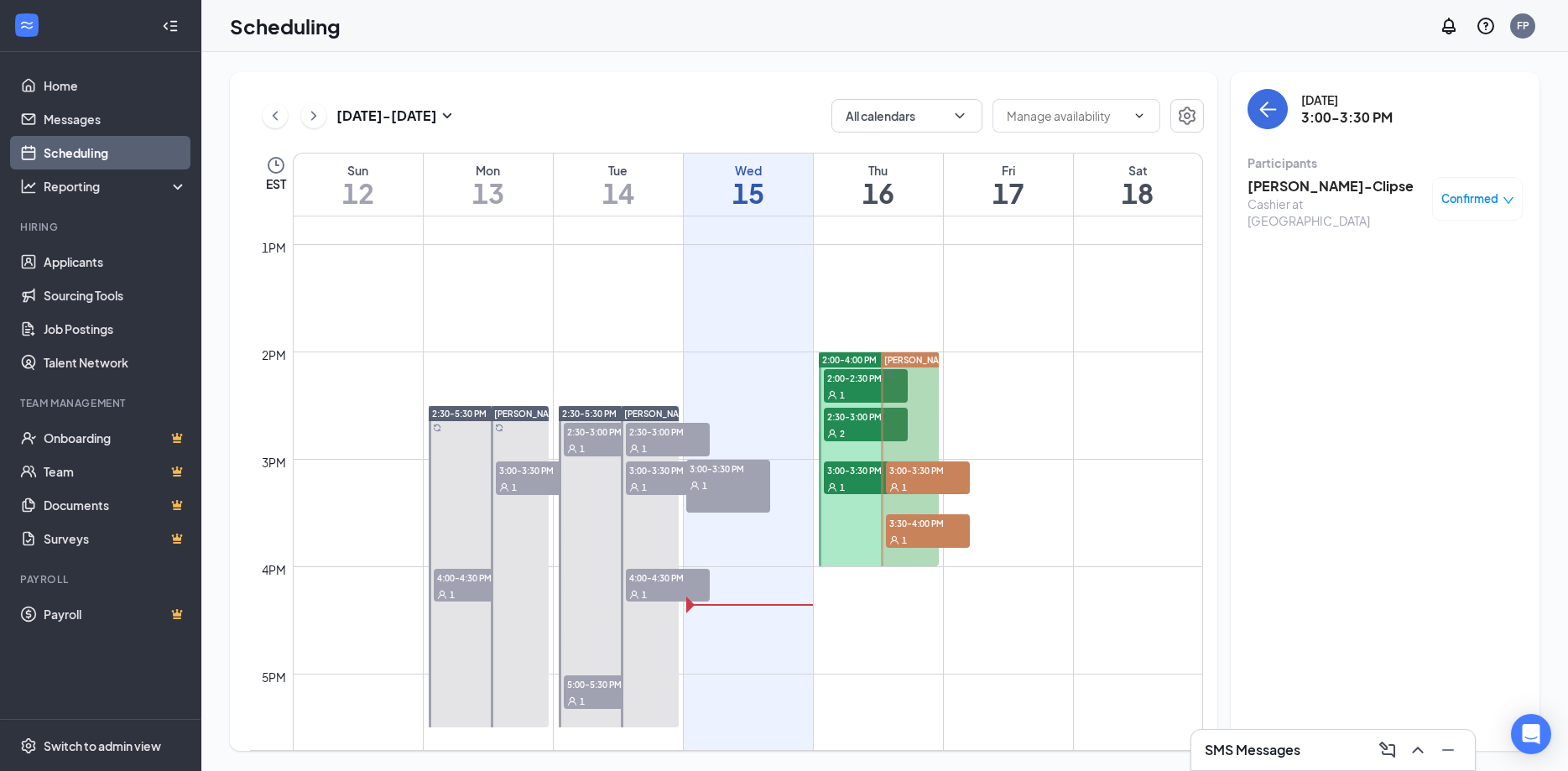
click at [908, 474] on span "3:00-3:30 PM" at bounding box center [928, 470] width 84 height 17
drag, startPoint x: 849, startPoint y: 473, endPoint x: 858, endPoint y: 442, distance: 32.3
click at [848, 473] on span "3:00-3:30 PM" at bounding box center [865, 470] width 84 height 17
click at [856, 419] on span "2:30-3:00 PM" at bounding box center [865, 415] width 84 height 17
drag, startPoint x: 855, startPoint y: 375, endPoint x: 1013, endPoint y: 391, distance: 158.8
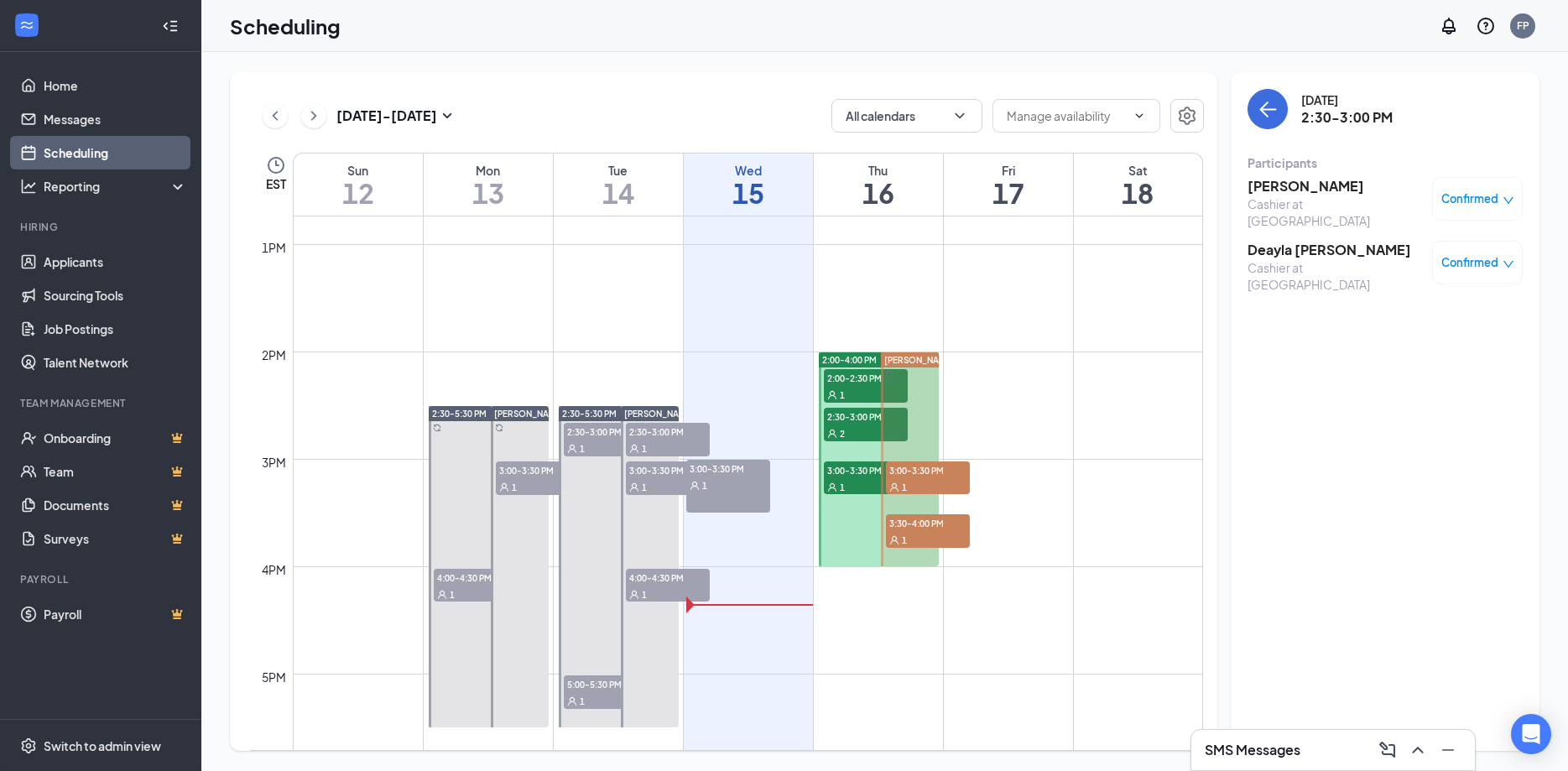
click at [855, 374] on span "2:00-2:30 PM" at bounding box center [865, 377] width 84 height 17
